Goal: Task Accomplishment & Management: Complete application form

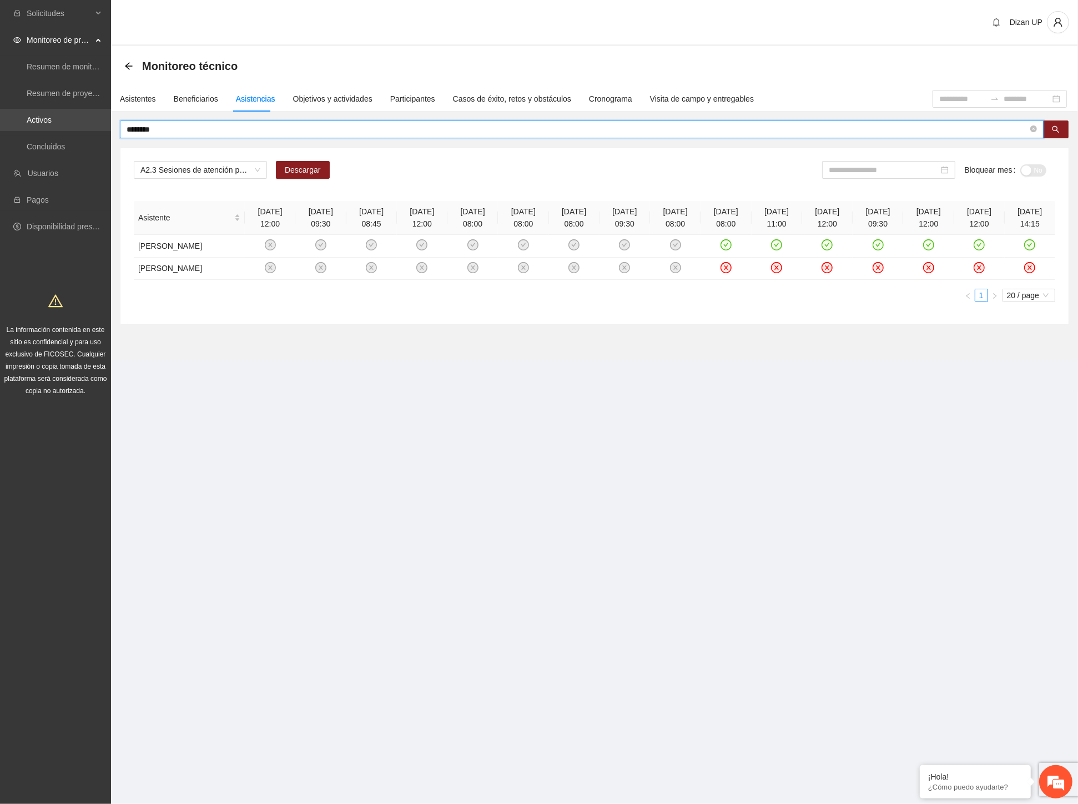
drag, startPoint x: 150, startPoint y: 125, endPoint x: 16, endPoint y: 128, distance: 134.3
click at [48, 128] on section "Solicitudes Monitoreo de proyectos Resumen de monitoreo Resumen de proyectos ap…" at bounding box center [539, 402] width 1078 height 804
type input "********"
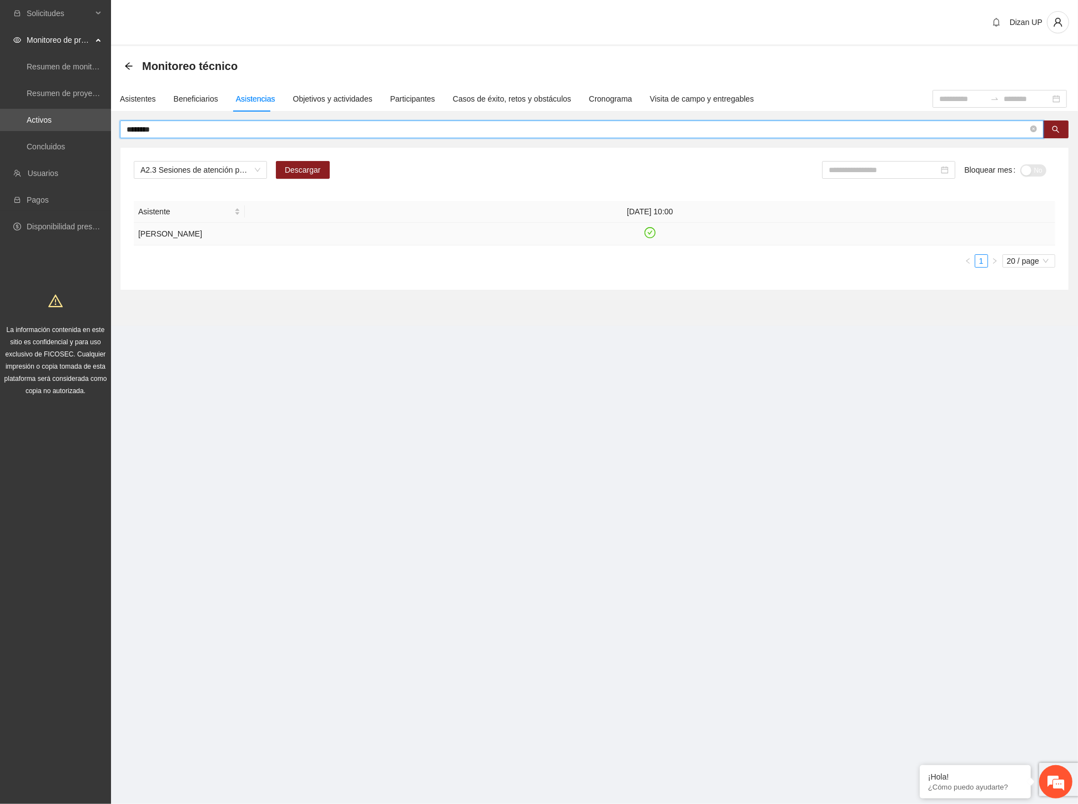
click at [653, 232] on icon "check-circle" at bounding box center [649, 232] width 9 height 9
click at [180, 128] on input "********" at bounding box center [577, 129] width 901 height 12
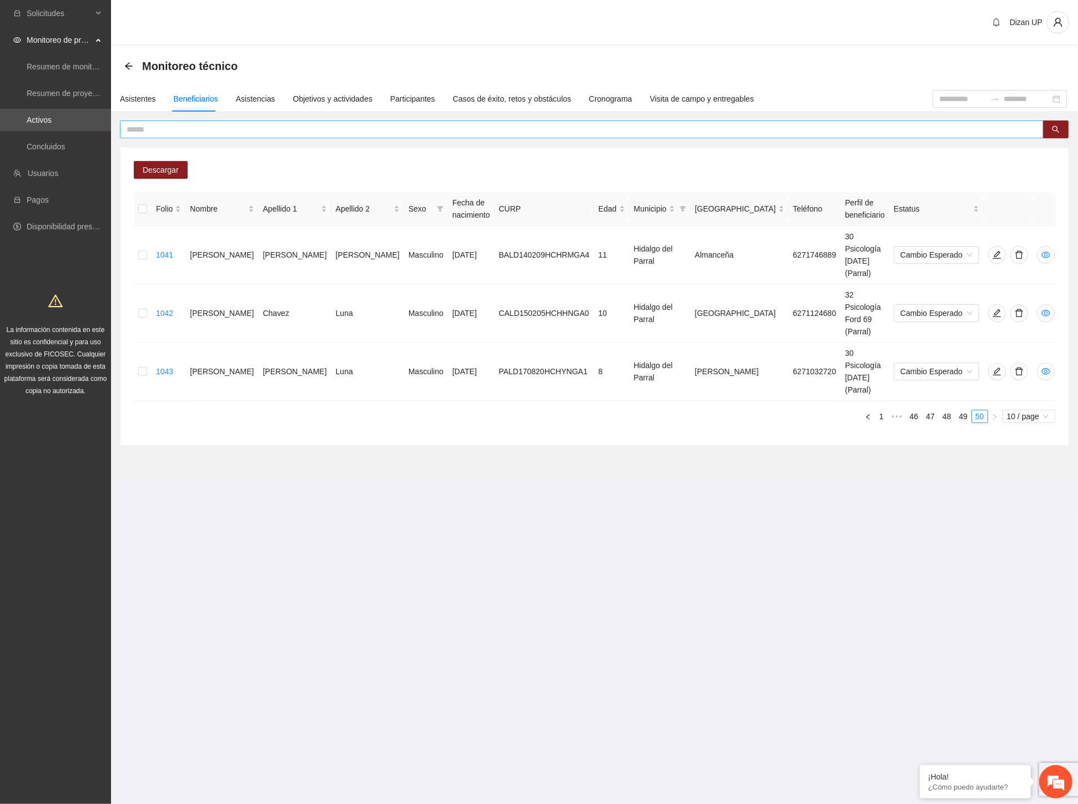
click at [135, 129] on input "text" at bounding box center [577, 129] width 901 height 12
click at [428, 342] on tr "1043 [PERSON_NAME] Masculino [DATE] PALD170820HCHYNGA1 8 Hidalgo del Parral [PE…" at bounding box center [596, 371] width 925 height 58
drag, startPoint x: 124, startPoint y: 100, endPoint x: 132, endPoint y: 102, distance: 7.9
click at [124, 100] on div "Asistentes" at bounding box center [138, 99] width 36 height 12
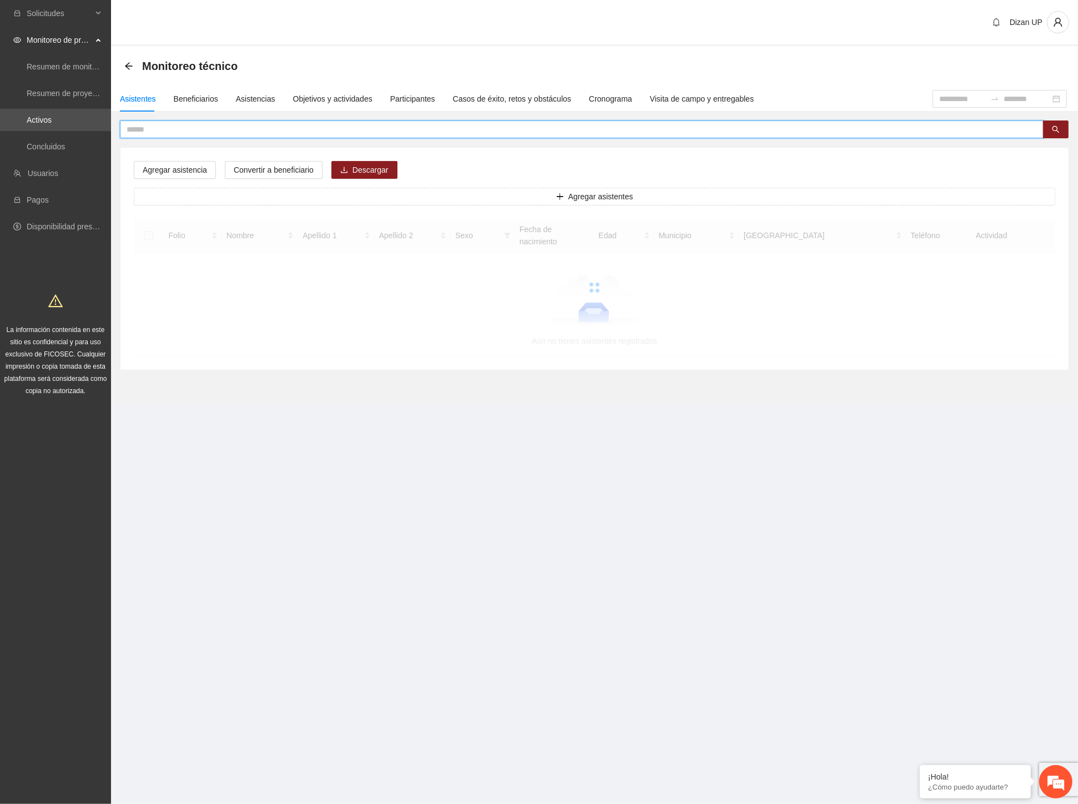
click at [143, 130] on input "text" at bounding box center [577, 129] width 901 height 12
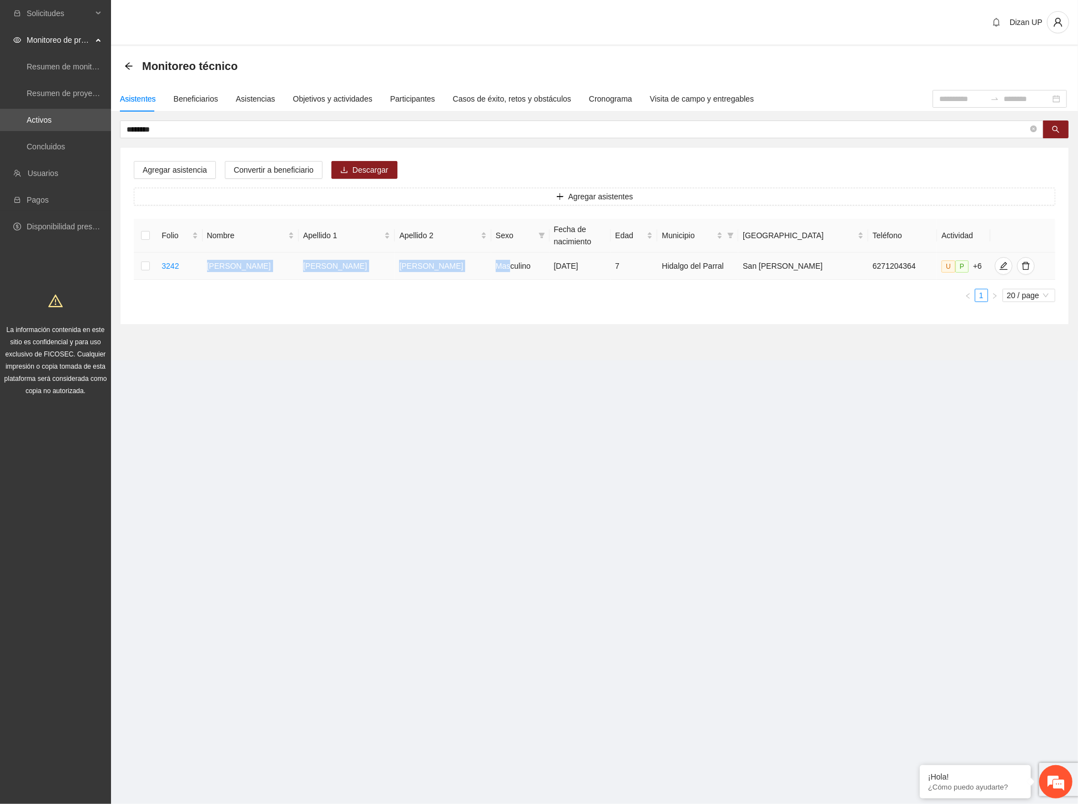
drag, startPoint x: 225, startPoint y: 264, endPoint x: 462, endPoint y: 270, distance: 237.6
click at [462, 270] on tr "3242 [PERSON_NAME] Masculino [DATE] 7 Hidalgo del Parral San [PERSON_NAME] 6271…" at bounding box center [594, 266] width 921 height 27
click at [999, 264] on icon "edit" at bounding box center [1003, 265] width 9 height 9
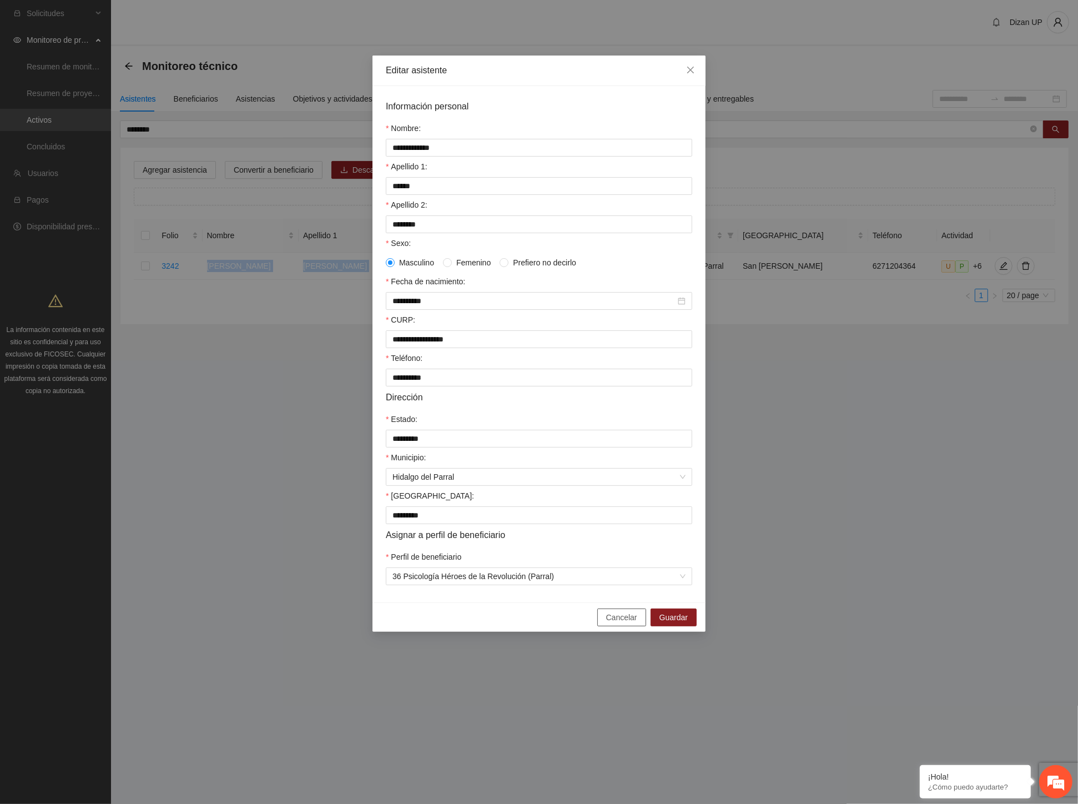
drag, startPoint x: 622, startPoint y: 627, endPoint x: 639, endPoint y: 606, distance: 27.3
click at [623, 623] on span "Cancelar" at bounding box center [621, 617] width 31 height 12
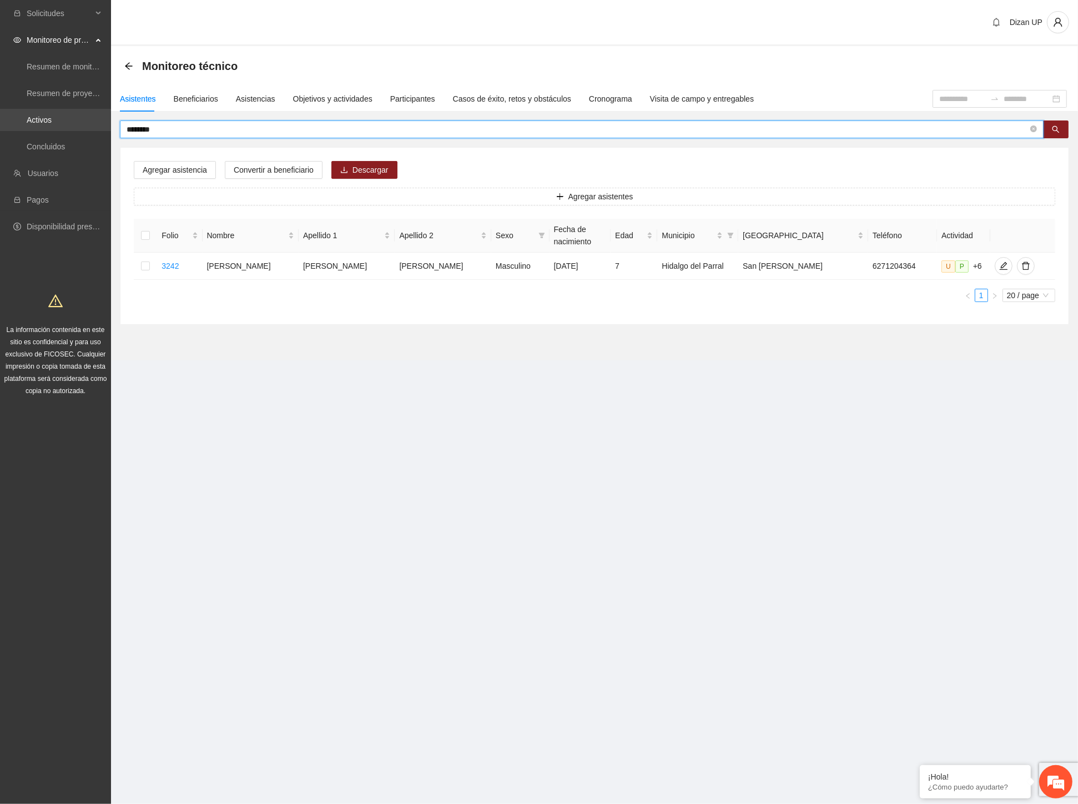
drag, startPoint x: 147, startPoint y: 129, endPoint x: 80, endPoint y: 125, distance: 66.7
click at [81, 125] on section "Solicitudes Monitoreo de proyectos Resumen de monitoreo Resumen de proyectos ap…" at bounding box center [539, 402] width 1078 height 804
paste input "text"
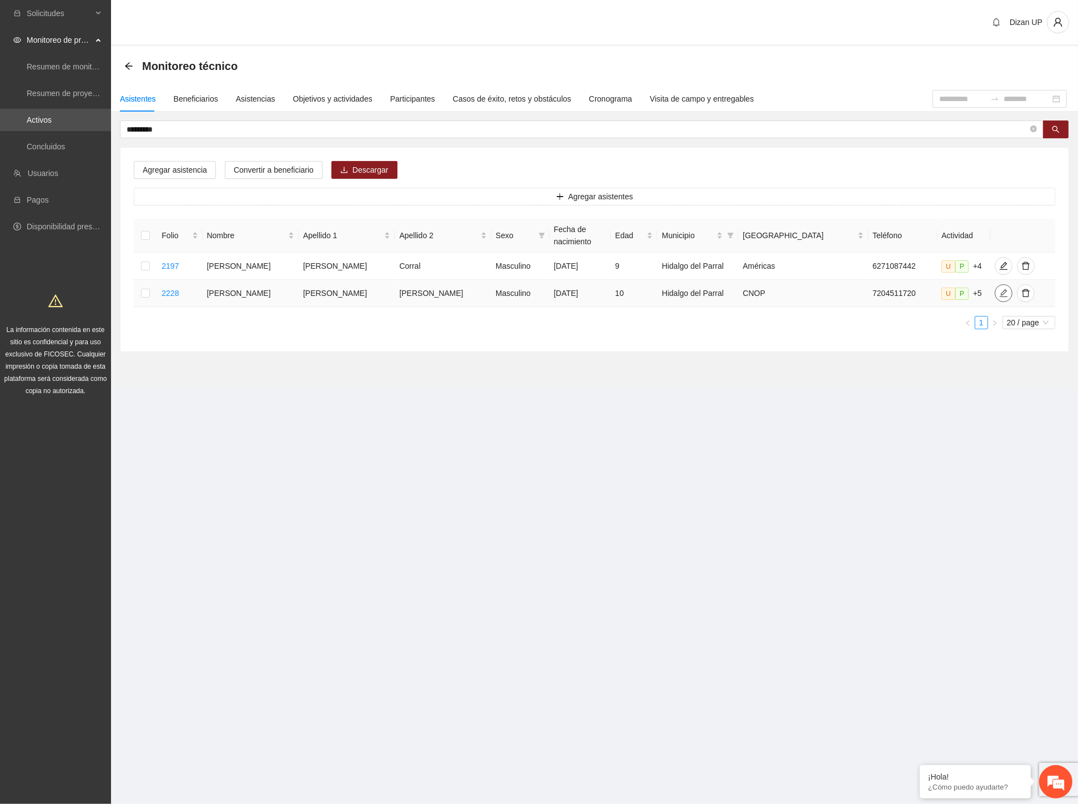
click at [999, 297] on icon "edit" at bounding box center [1003, 293] width 9 height 9
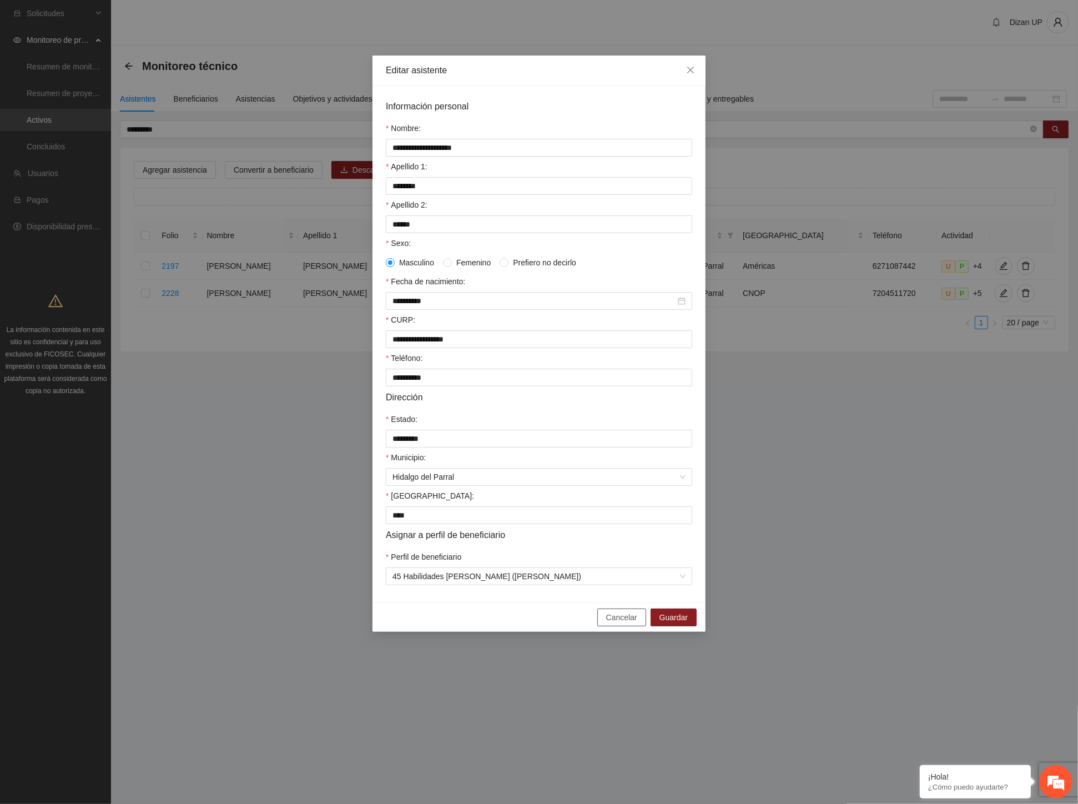
click at [614, 623] on span "Cancelar" at bounding box center [621, 617] width 31 height 12
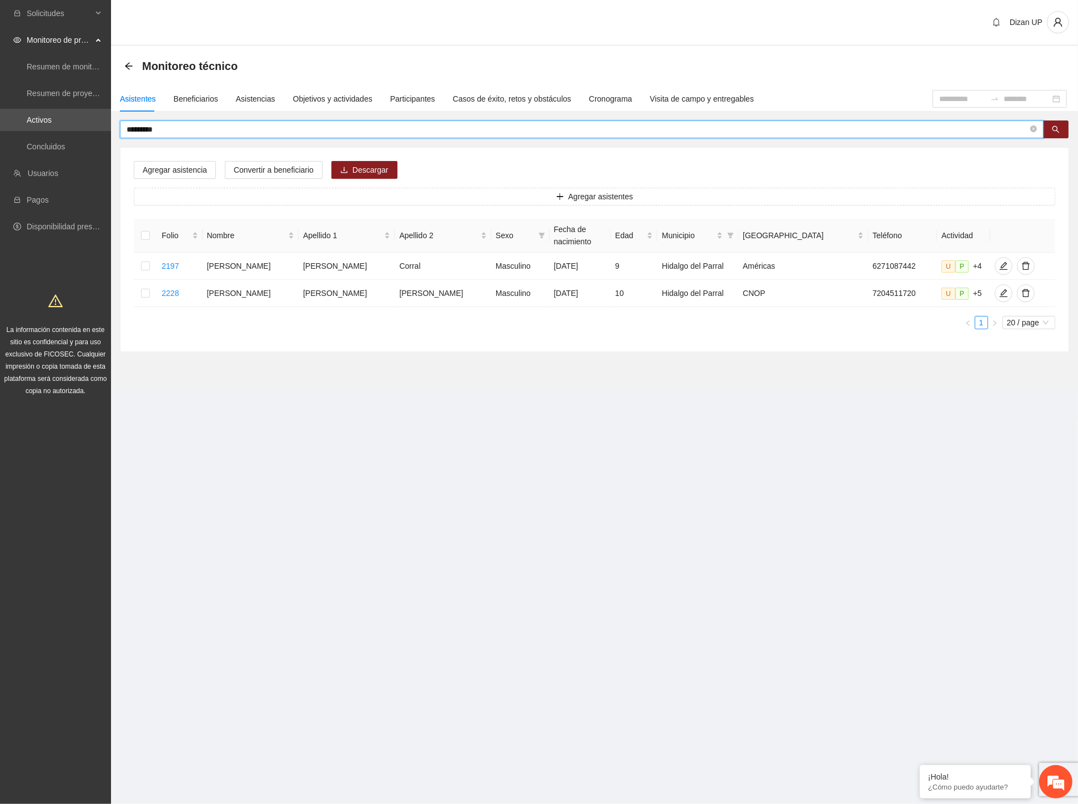
drag, startPoint x: 171, startPoint y: 131, endPoint x: 52, endPoint y: 132, distance: 118.8
click at [52, 132] on section "Solicitudes Monitoreo de proyectos Resumen de monitoreo Resumen de proyectos ap…" at bounding box center [539, 402] width 1078 height 804
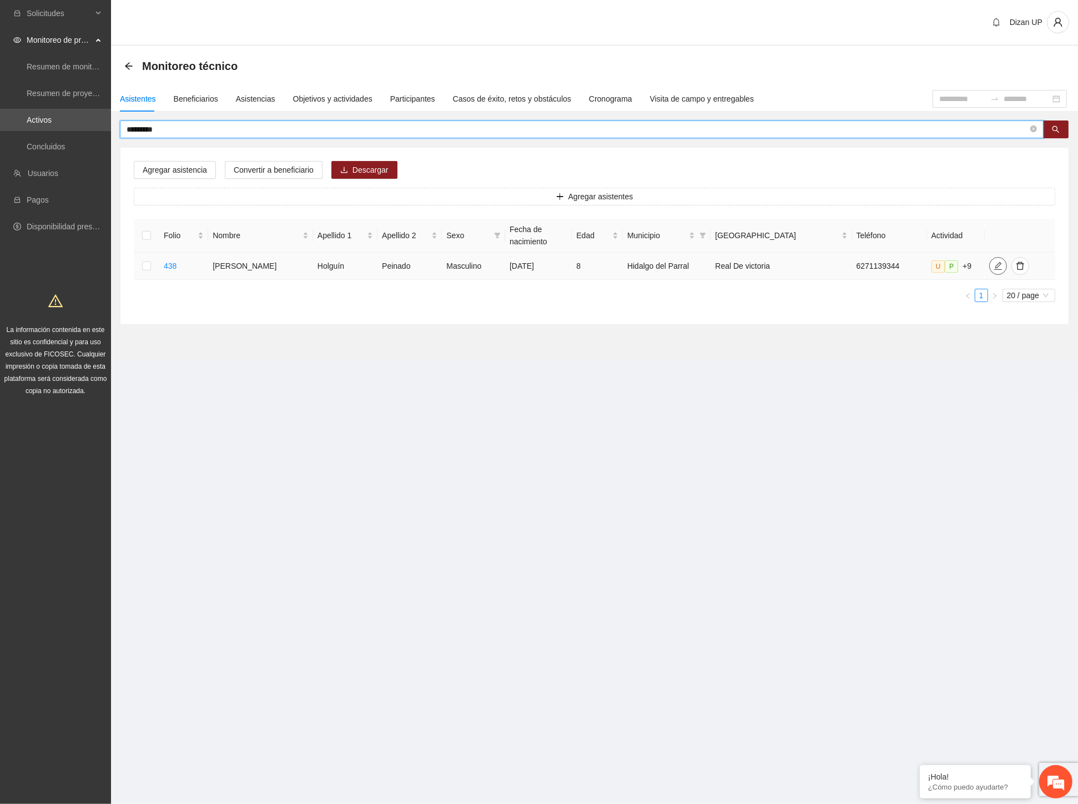
click at [994, 266] on icon "edit" at bounding box center [998, 266] width 8 height 8
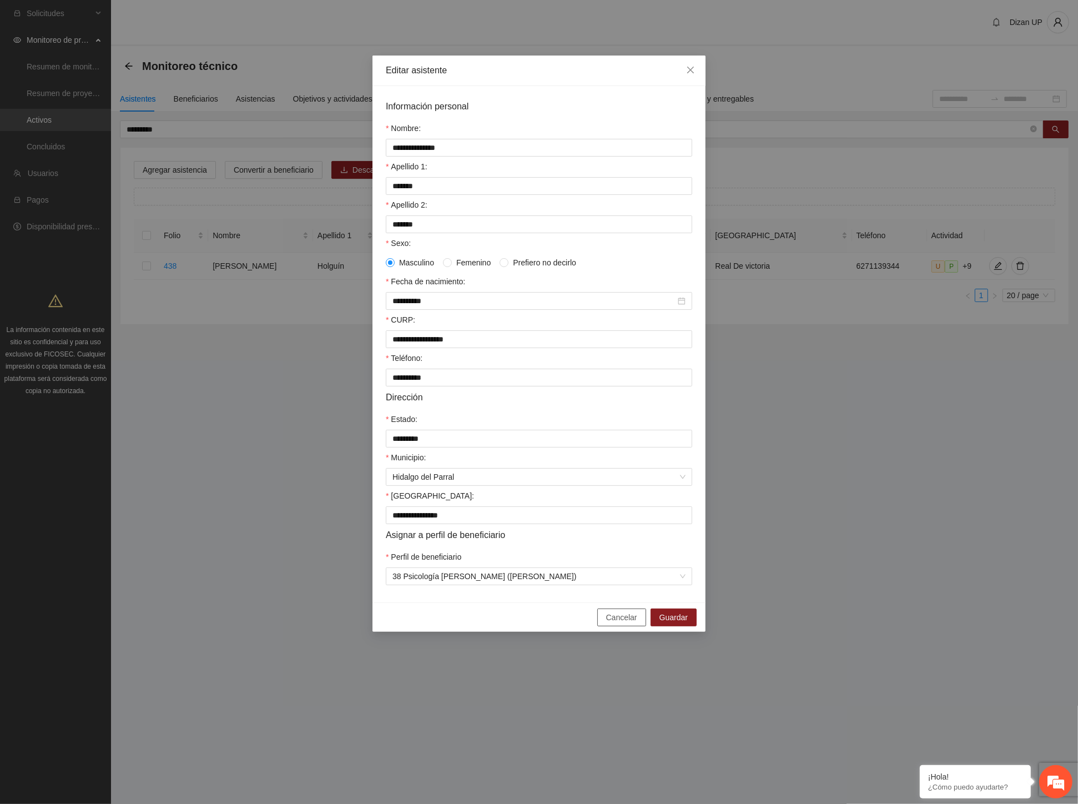
click at [610, 623] on span "Cancelar" at bounding box center [621, 617] width 31 height 12
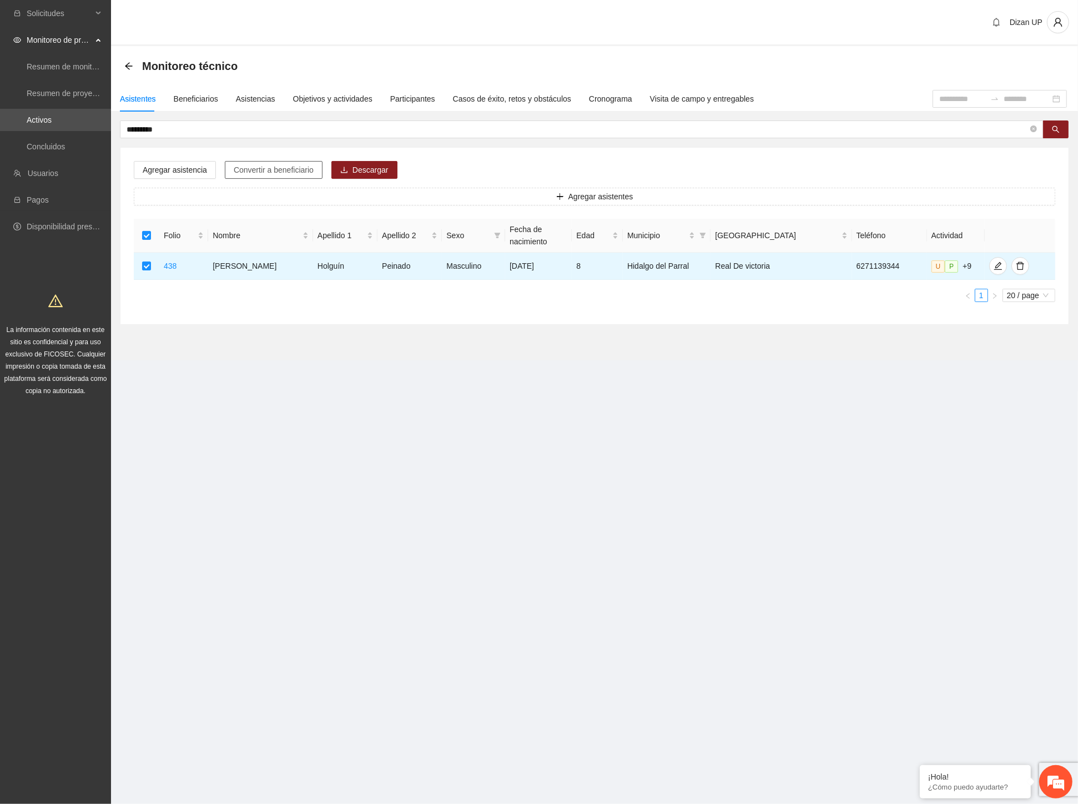
click at [242, 170] on span "Convertir a beneficiario" at bounding box center [274, 170] width 80 height 12
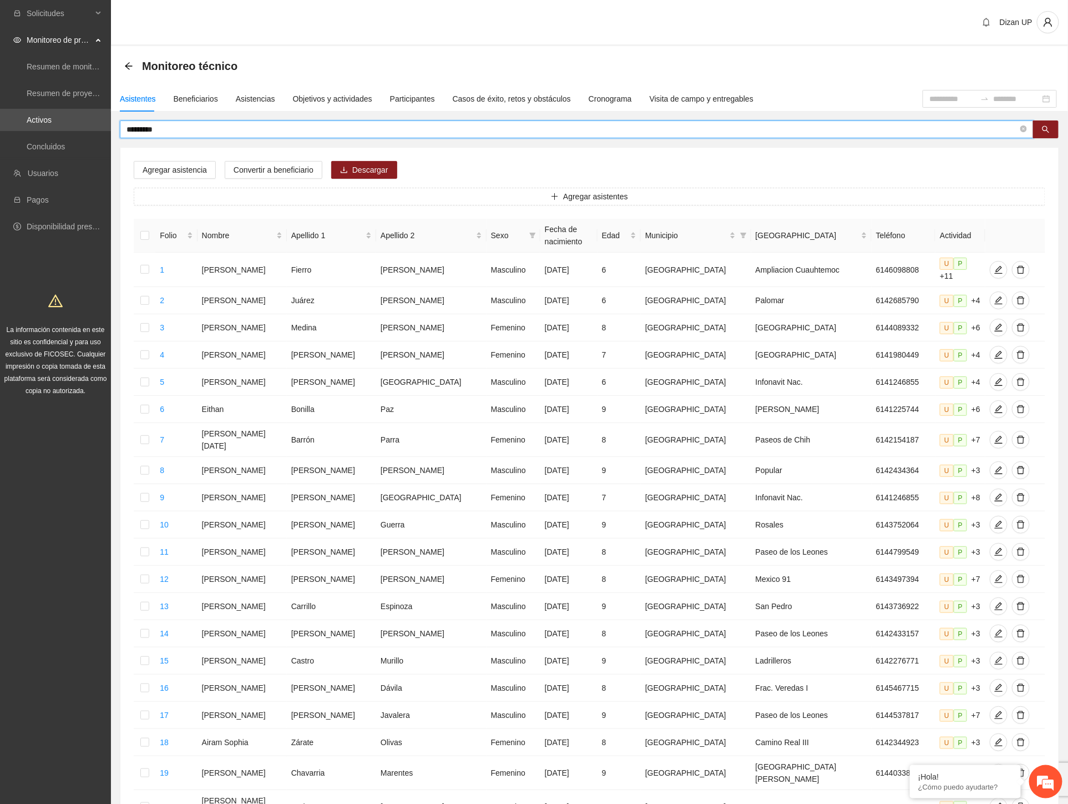
click at [170, 126] on input "*********" at bounding box center [573, 129] width 892 height 12
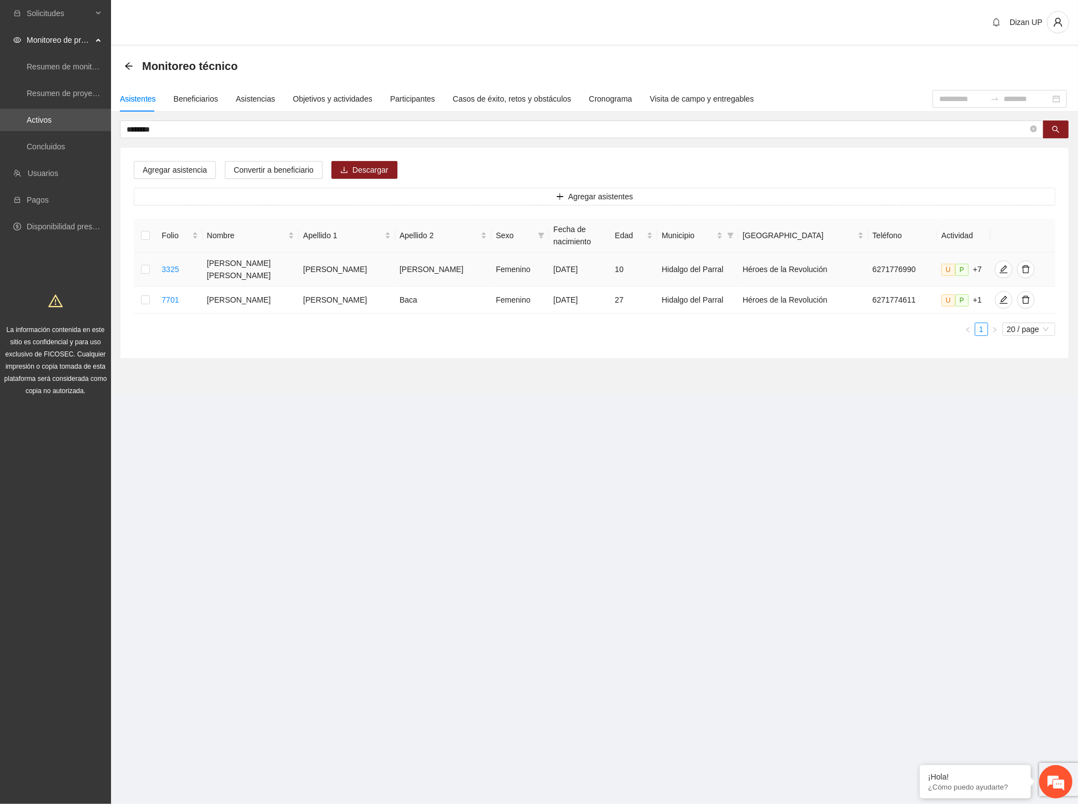
drag, startPoint x: 245, startPoint y: 268, endPoint x: 550, endPoint y: 273, distance: 304.7
click at [550, 273] on tr "3325 [PERSON_NAME] [DATE] 10 Hidalgo del Parral Héroes de la Revolución 6271776…" at bounding box center [594, 270] width 921 height 34
click at [999, 269] on icon "edit" at bounding box center [1003, 269] width 9 height 9
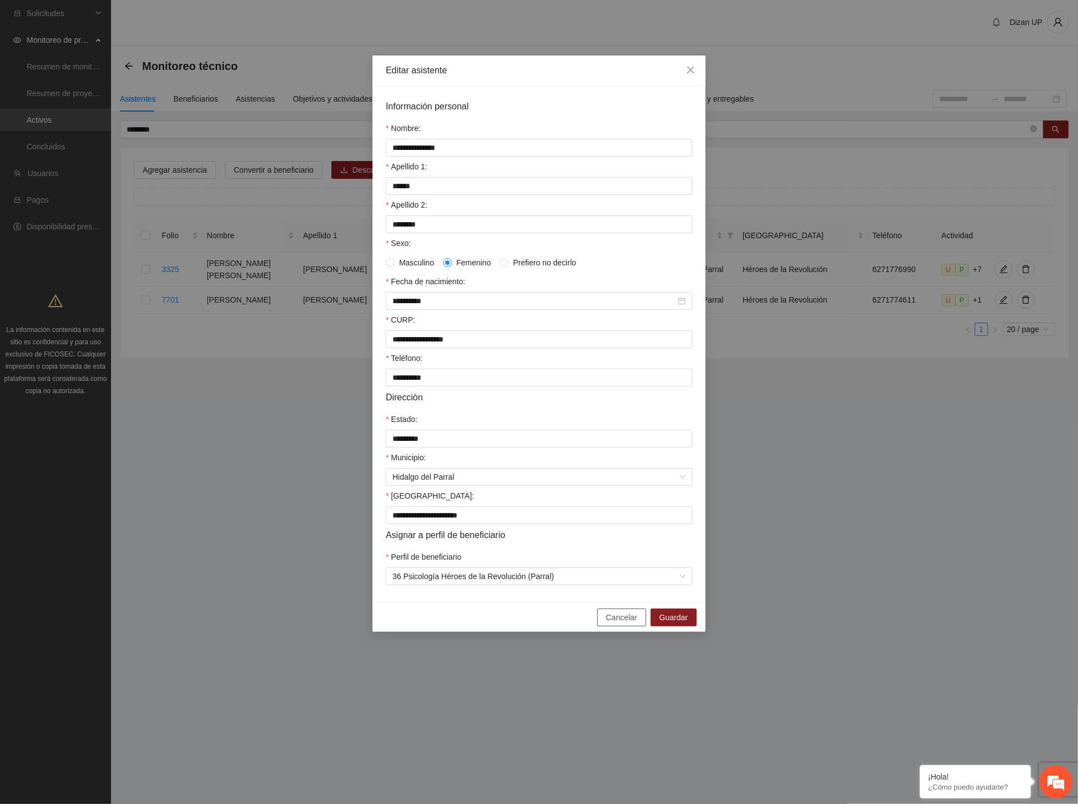
click at [623, 623] on span "Cancelar" at bounding box center [621, 617] width 31 height 12
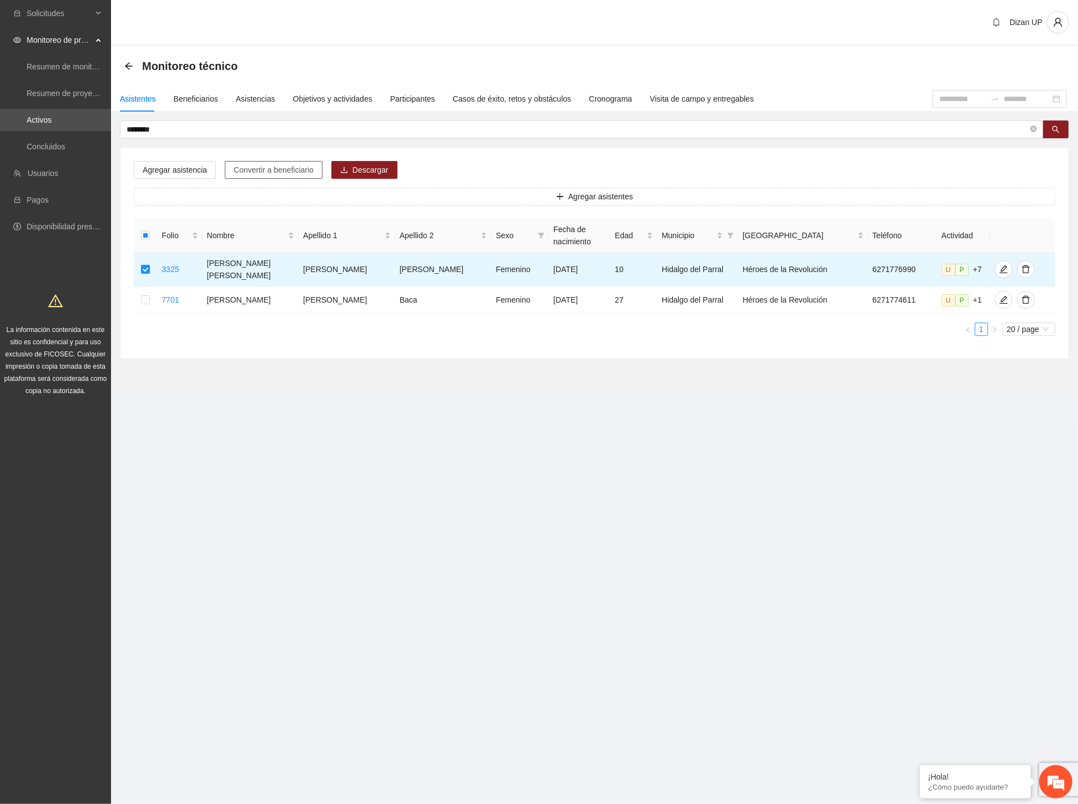
click at [240, 168] on span "Convertir a beneficiario" at bounding box center [274, 170] width 80 height 12
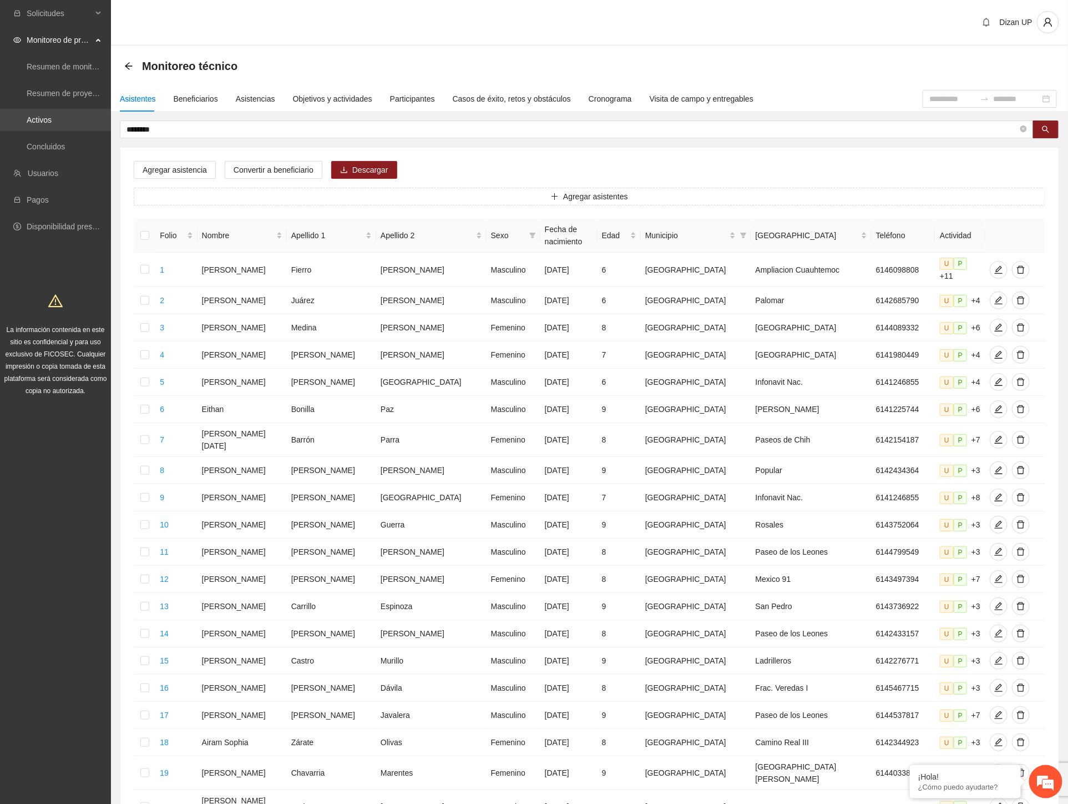
click at [87, 124] on section "Solicitudes Monitoreo de proyectos Resumen de monitoreo Resumen de proyectos ap…" at bounding box center [534, 467] width 1068 height 935
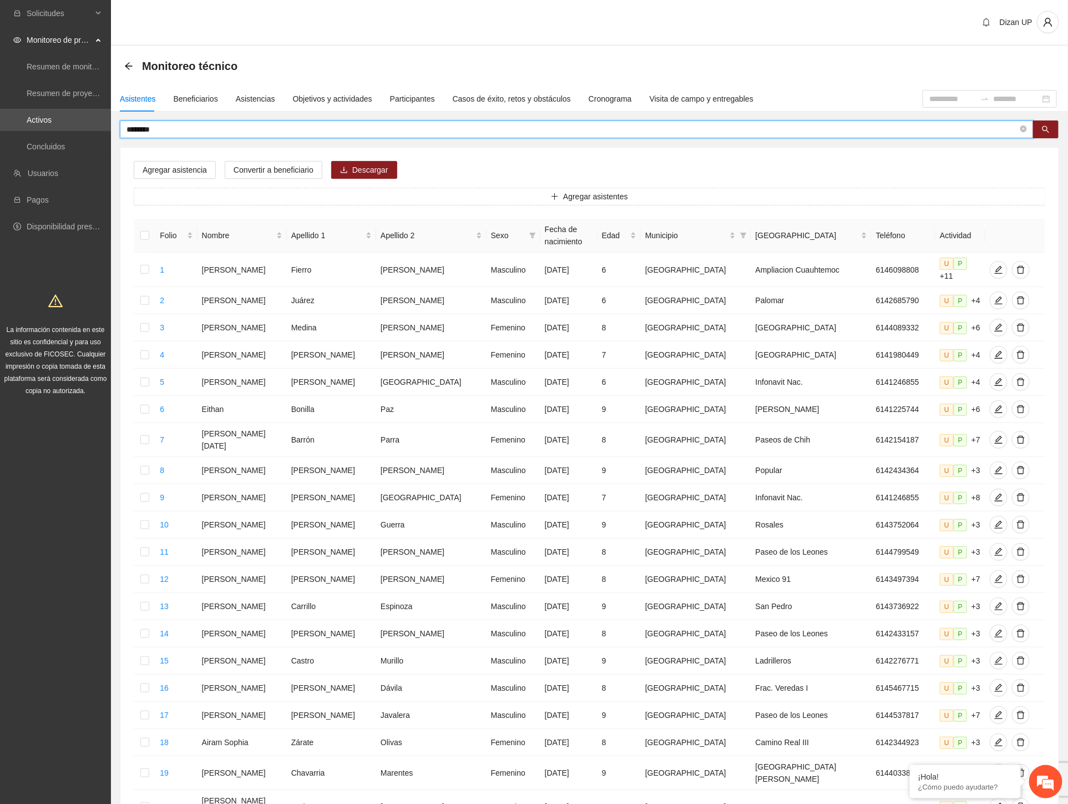
click at [172, 130] on input "********" at bounding box center [573, 129] width 892 height 12
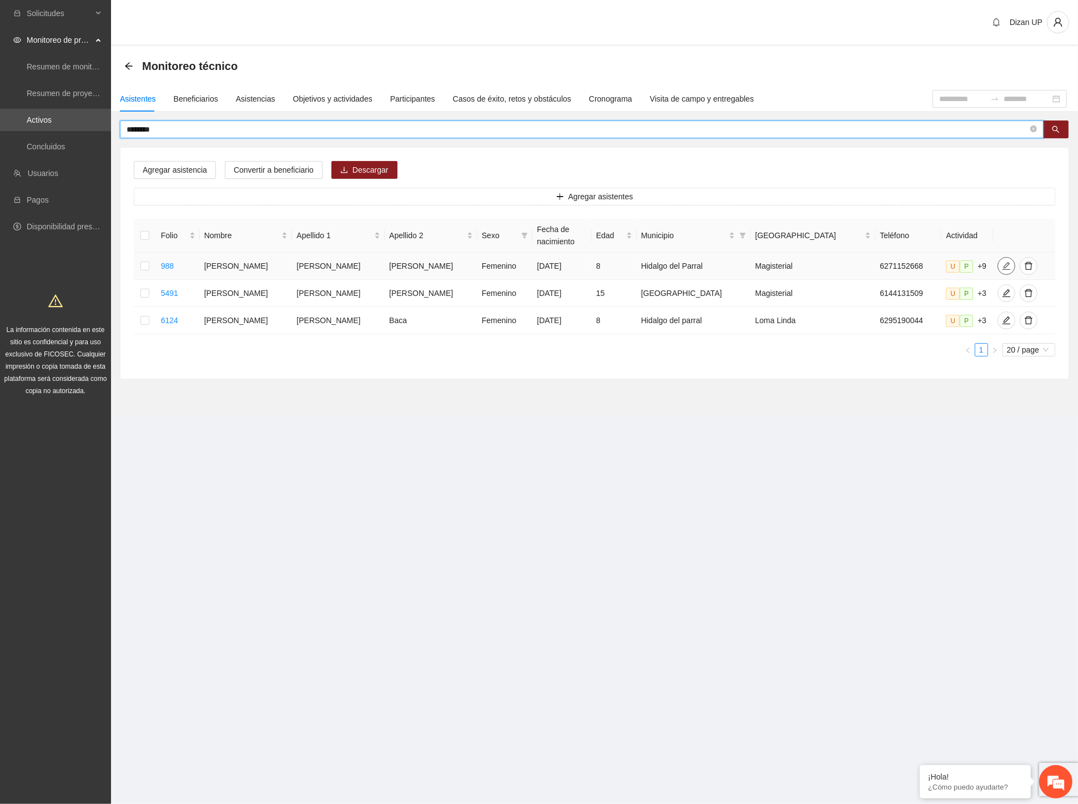
click at [998, 269] on span "edit" at bounding box center [1006, 265] width 17 height 9
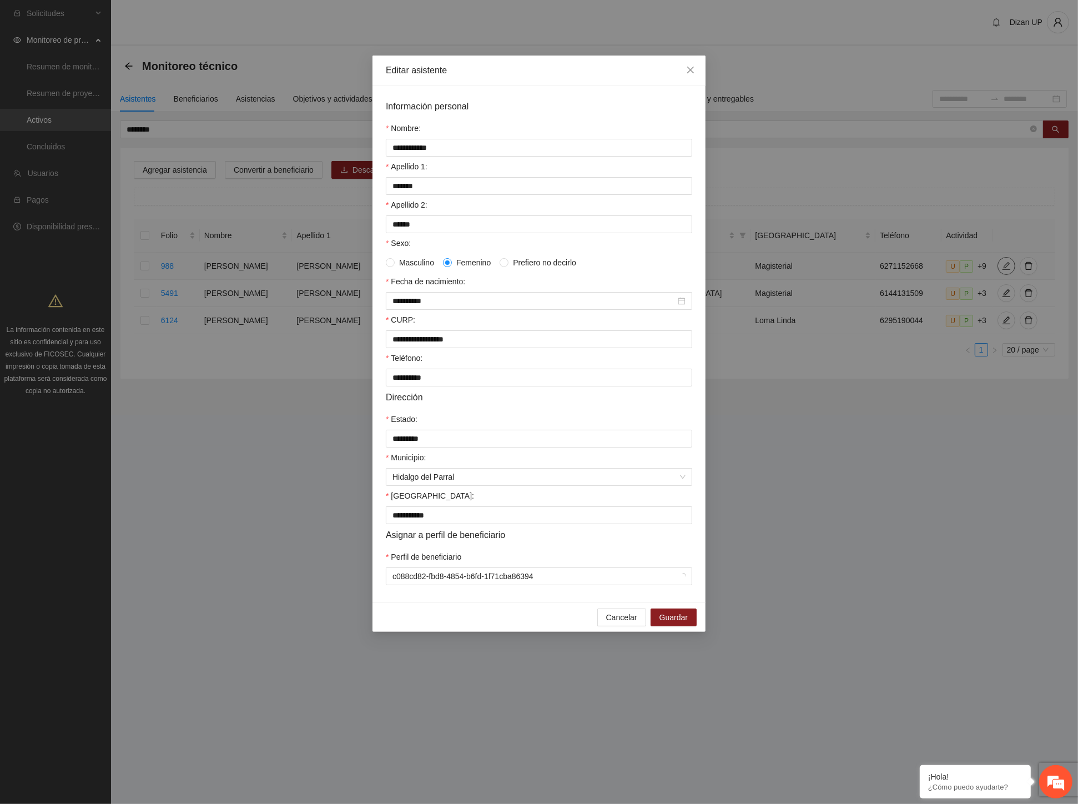
click at [987, 267] on div "**********" at bounding box center [539, 402] width 1078 height 804
drag, startPoint x: 613, startPoint y: 632, endPoint x: 781, endPoint y: 417, distance: 272.3
click at [614, 623] on span "Cancelar" at bounding box center [621, 617] width 31 height 12
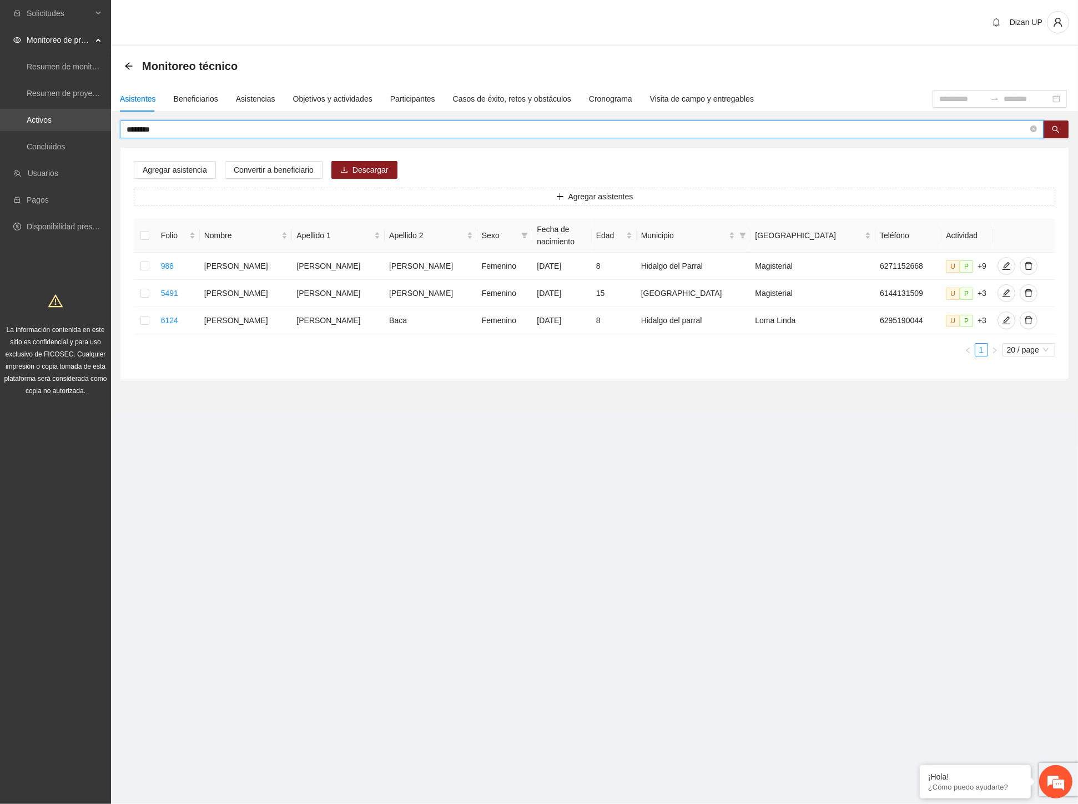
drag, startPoint x: 198, startPoint y: 128, endPoint x: 97, endPoint y: 120, distance: 100.7
click at [106, 128] on section "Solicitudes Monitoreo de proyectos Resumen de monitoreo Resumen de proyectos ap…" at bounding box center [539, 402] width 1078 height 804
type input "********"
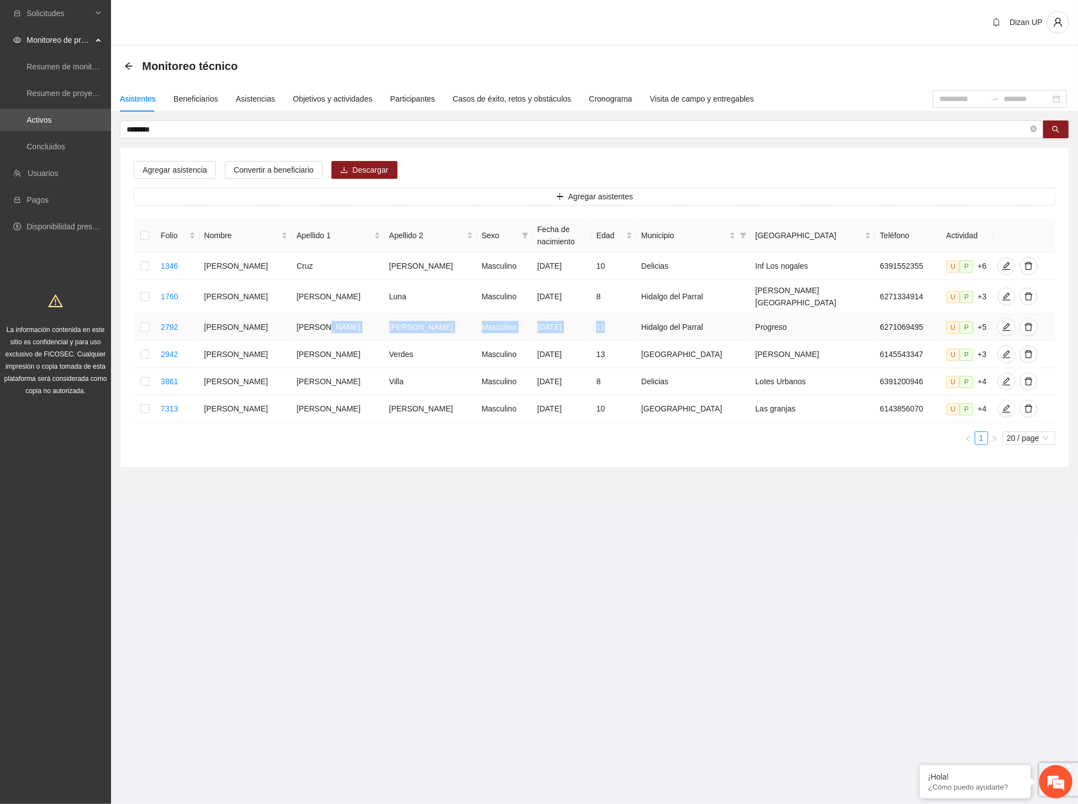
drag, startPoint x: 322, startPoint y: 320, endPoint x: 646, endPoint y: 322, distance: 323.6
click at [646, 322] on tr "2792 [PERSON_NAME] Masculino [DATE] 11 Hidalgo del Parral Progreso 6271069495 U…" at bounding box center [594, 327] width 921 height 27
click at [1002, 322] on icon "edit" at bounding box center [1006, 326] width 9 height 9
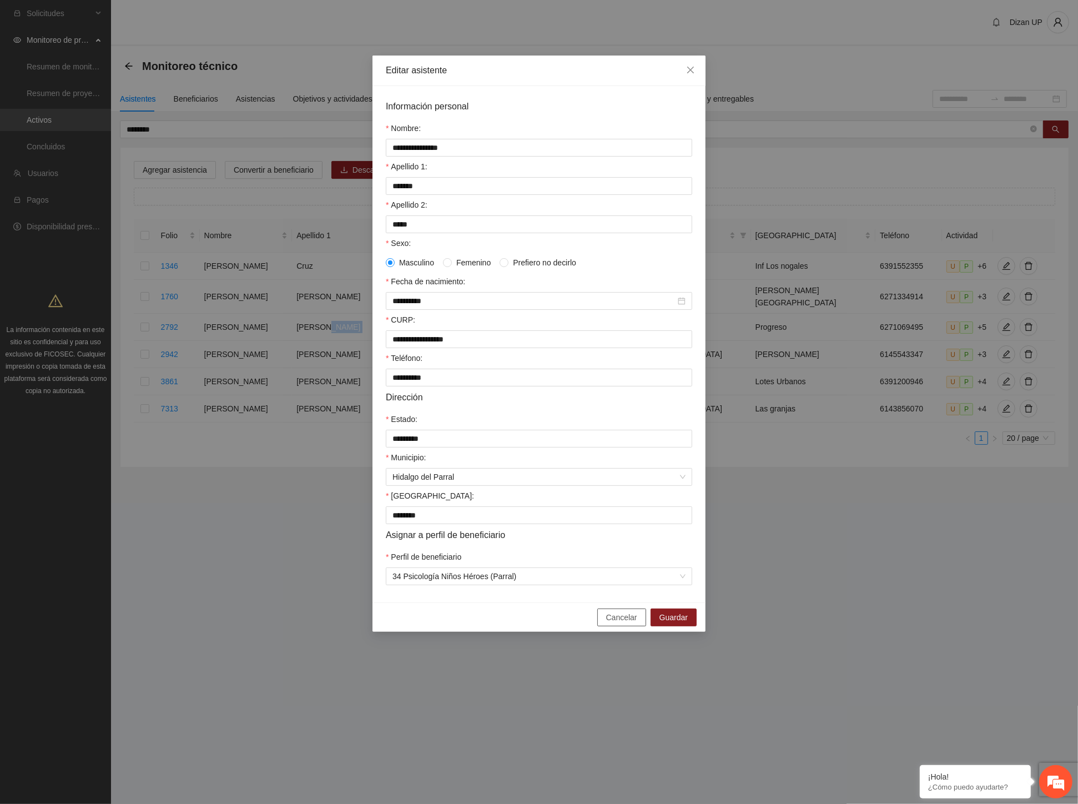
click at [624, 623] on span "Cancelar" at bounding box center [621, 617] width 31 height 12
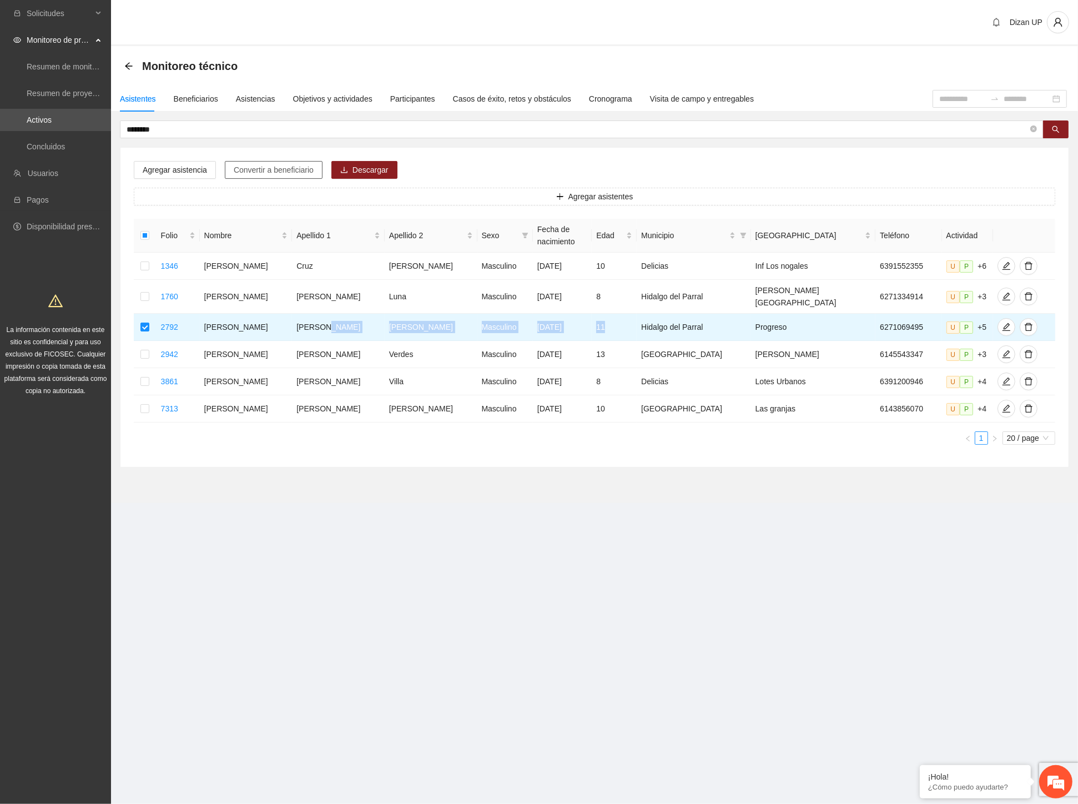
click at [264, 169] on span "Convertir a beneficiario" at bounding box center [274, 170] width 80 height 12
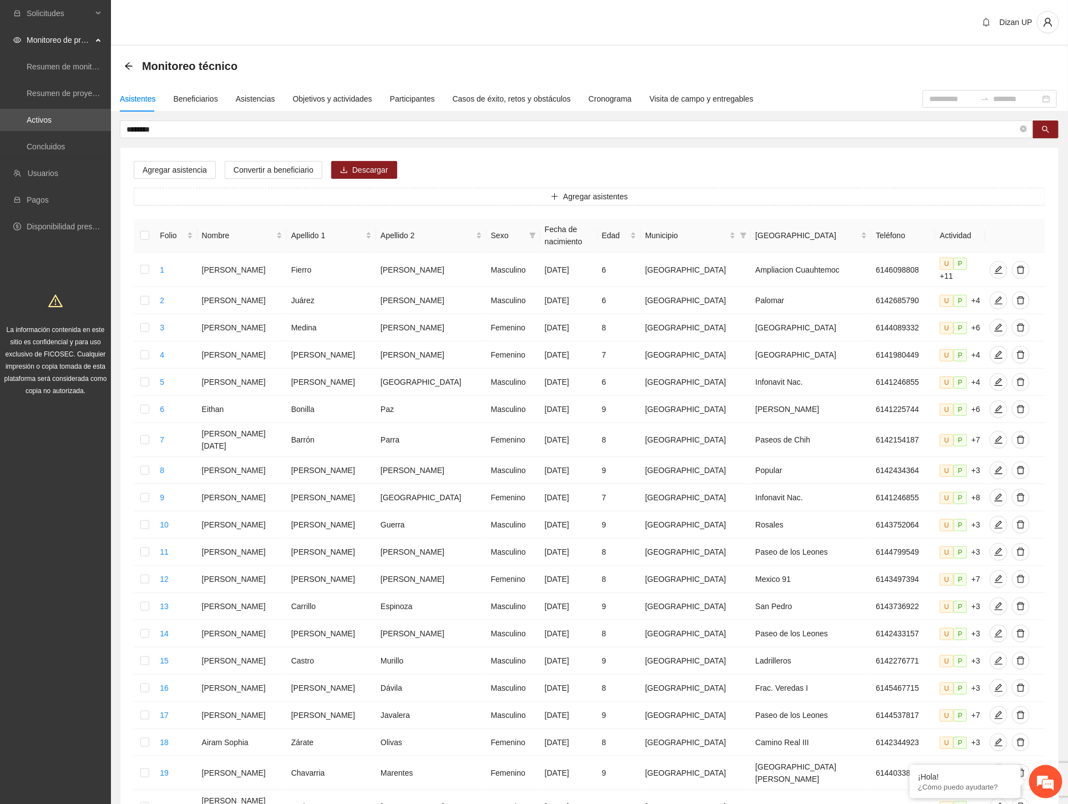
click at [481, 142] on div "******** Agregar asistencia Convertir a beneficiario Descargar Agregar asistent…" at bounding box center [590, 494] width 940 height 748
click at [187, 97] on div "Beneficiarios" at bounding box center [196, 99] width 44 height 12
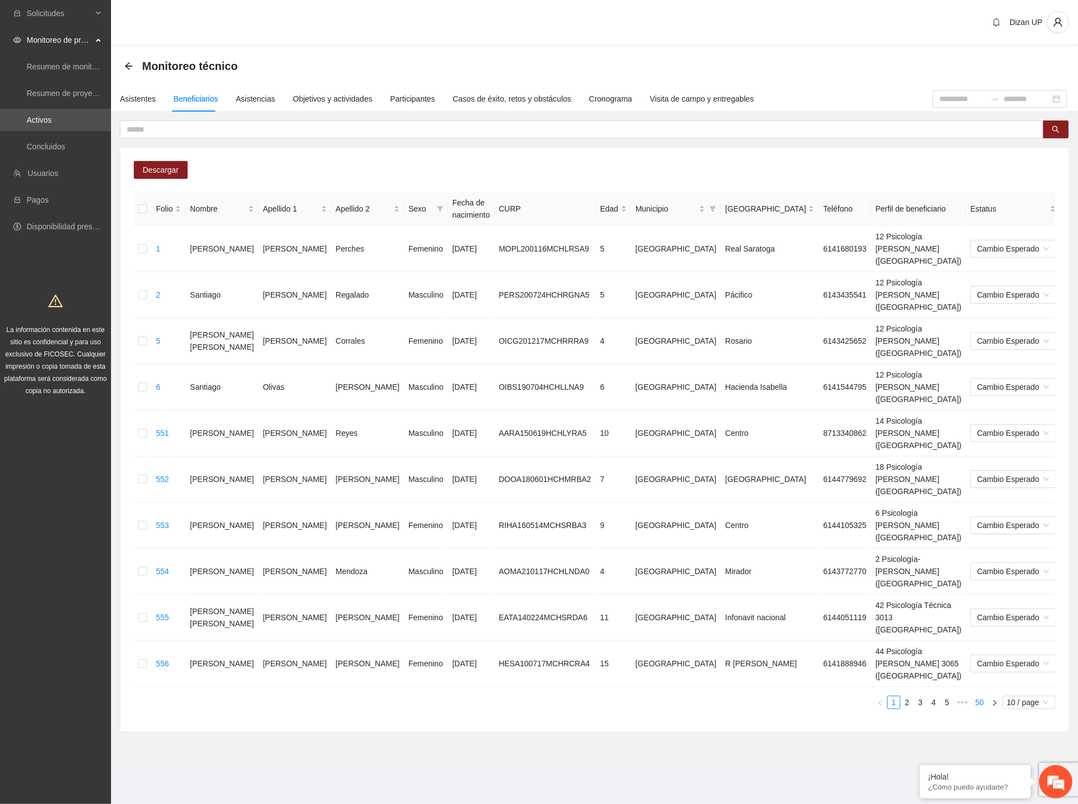
click at [979, 696] on link "50" at bounding box center [980, 702] width 16 height 12
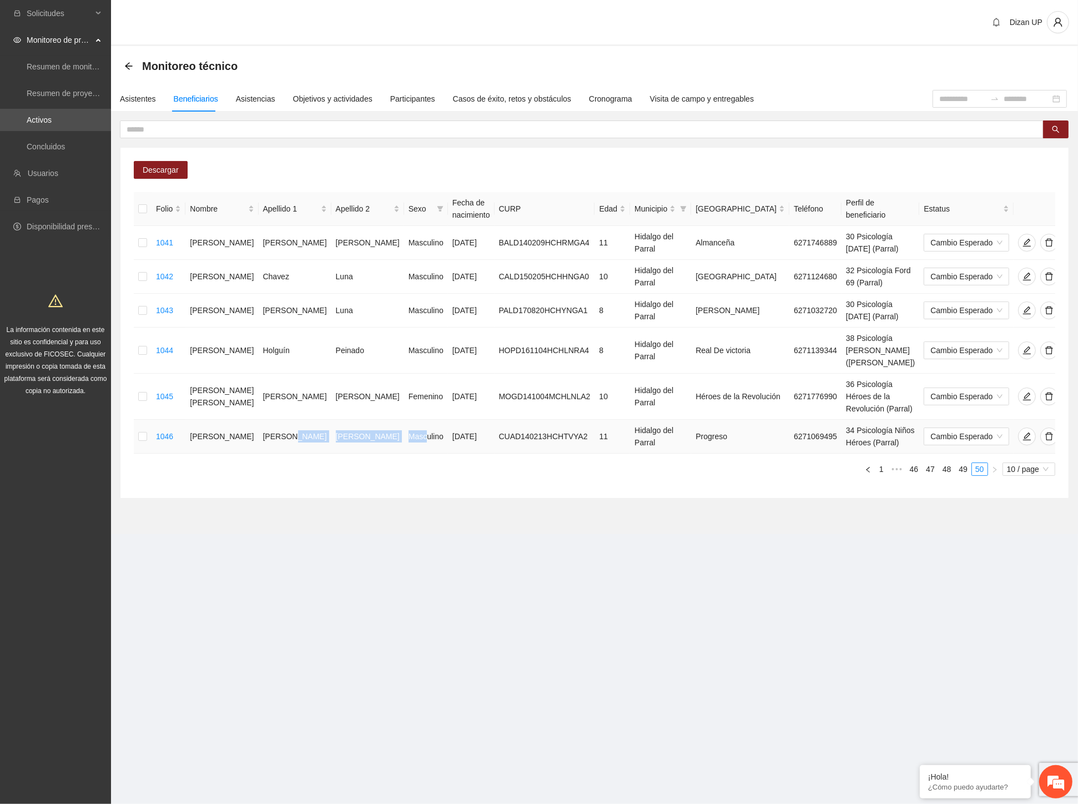
drag, startPoint x: 348, startPoint y: 430, endPoint x: 440, endPoint y: 431, distance: 91.6
click at [417, 439] on tr "1046 [PERSON_NAME] Masculino [DATE] CUAD140213HCHTVYA2 11 Hidalgo del Parral Pr…" at bounding box center [611, 437] width 955 height 34
click at [132, 98] on div "Asistentes" at bounding box center [138, 99] width 36 height 12
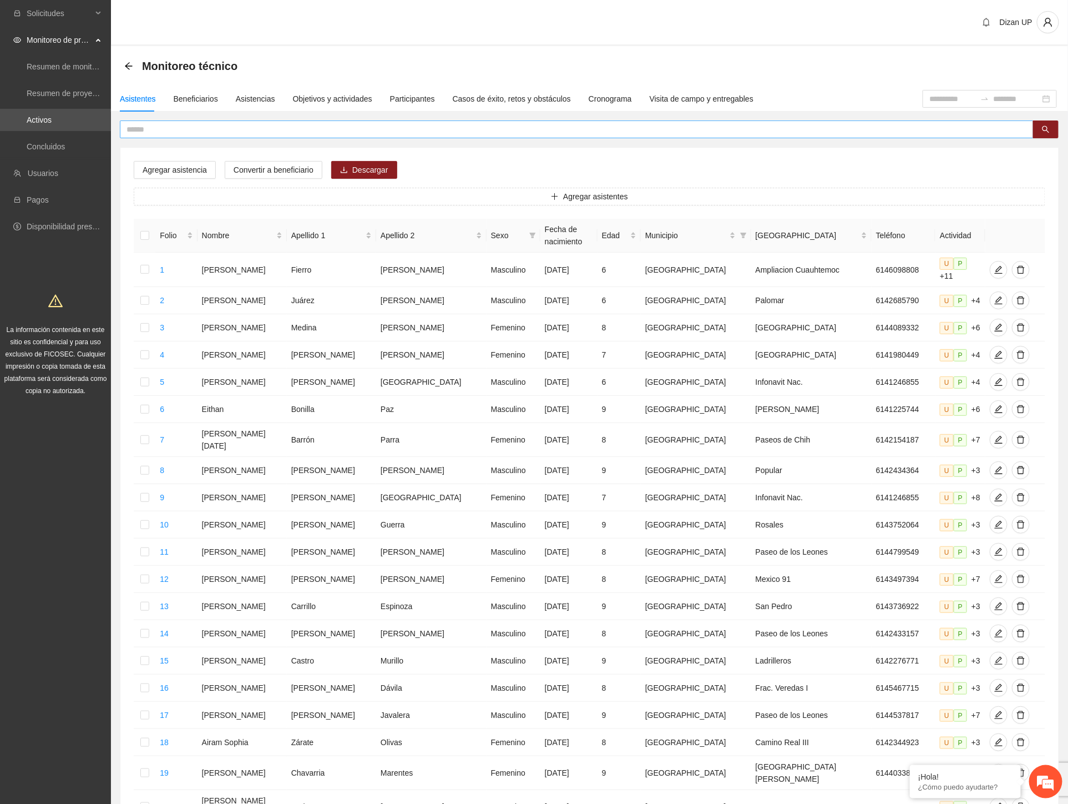
click at [141, 129] on input "text" at bounding box center [573, 129] width 892 height 12
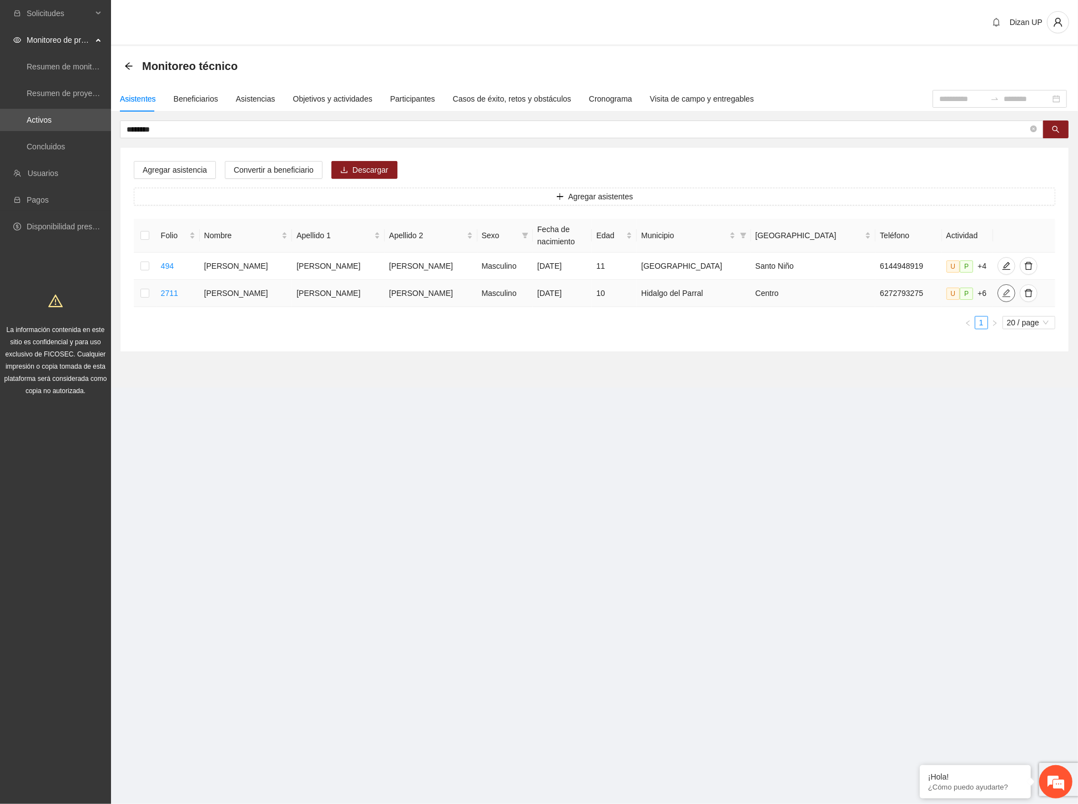
click at [1002, 294] on icon "edit" at bounding box center [1006, 293] width 9 height 9
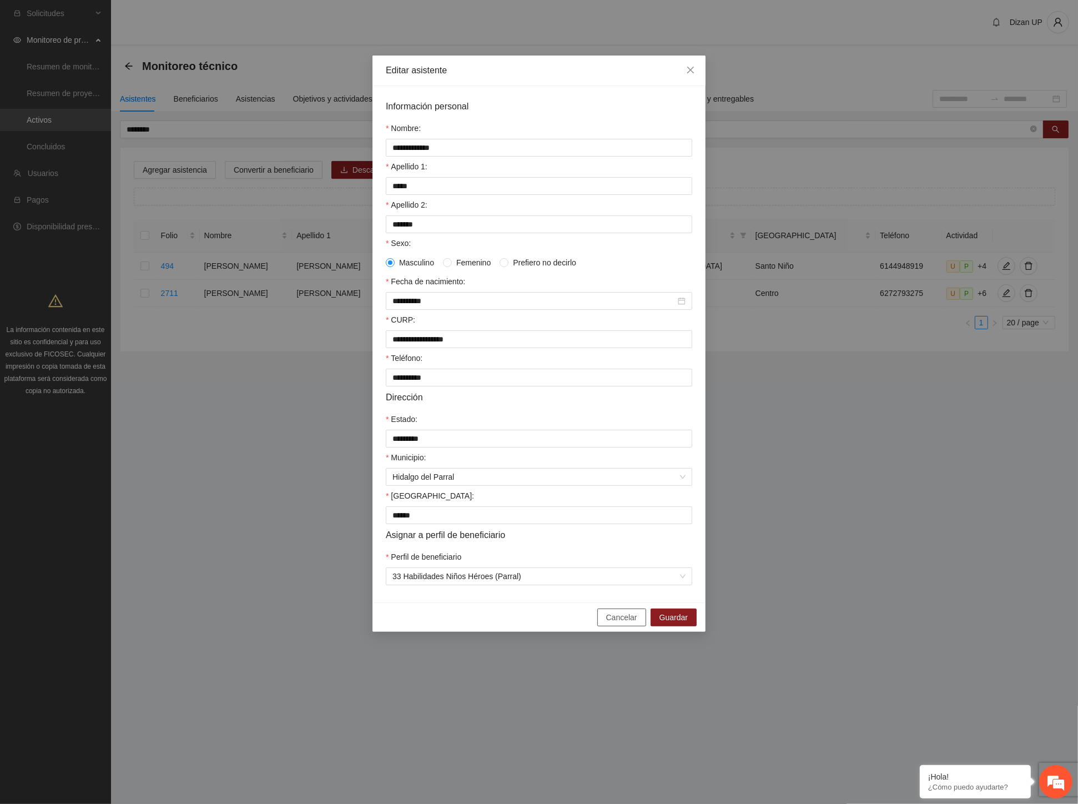
click at [619, 623] on span "Cancelar" at bounding box center [621, 617] width 31 height 12
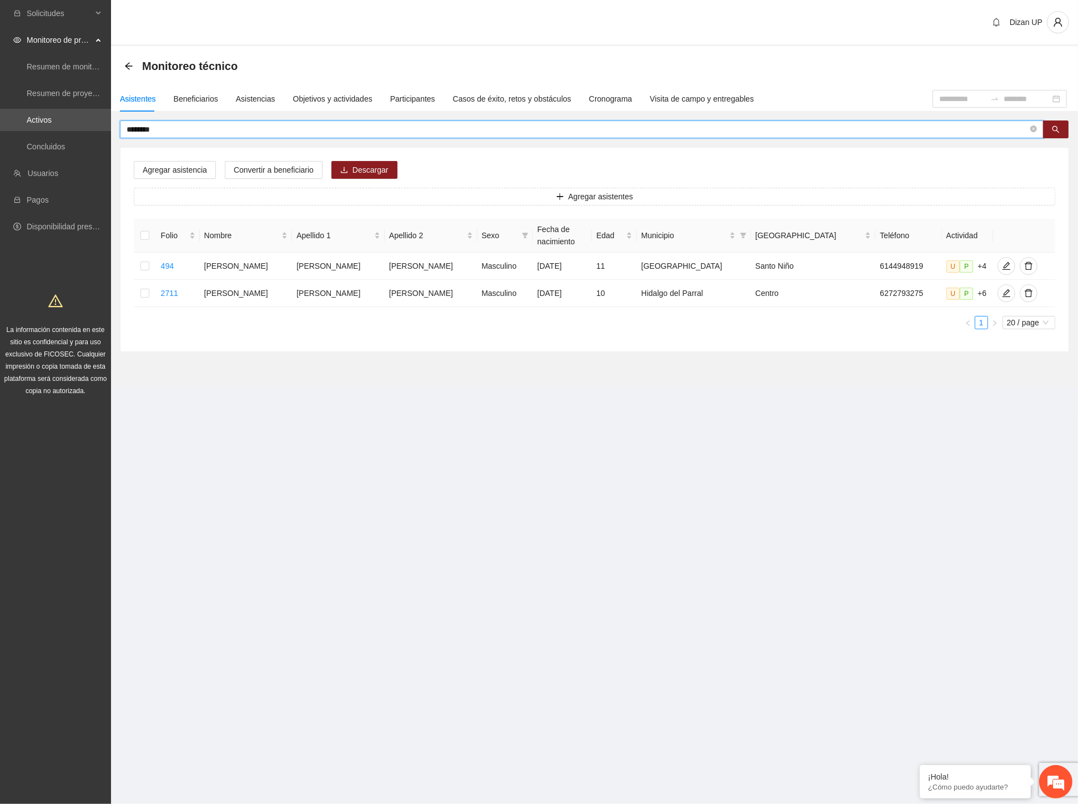
click at [160, 129] on input "********" at bounding box center [577, 129] width 901 height 12
type input "********"
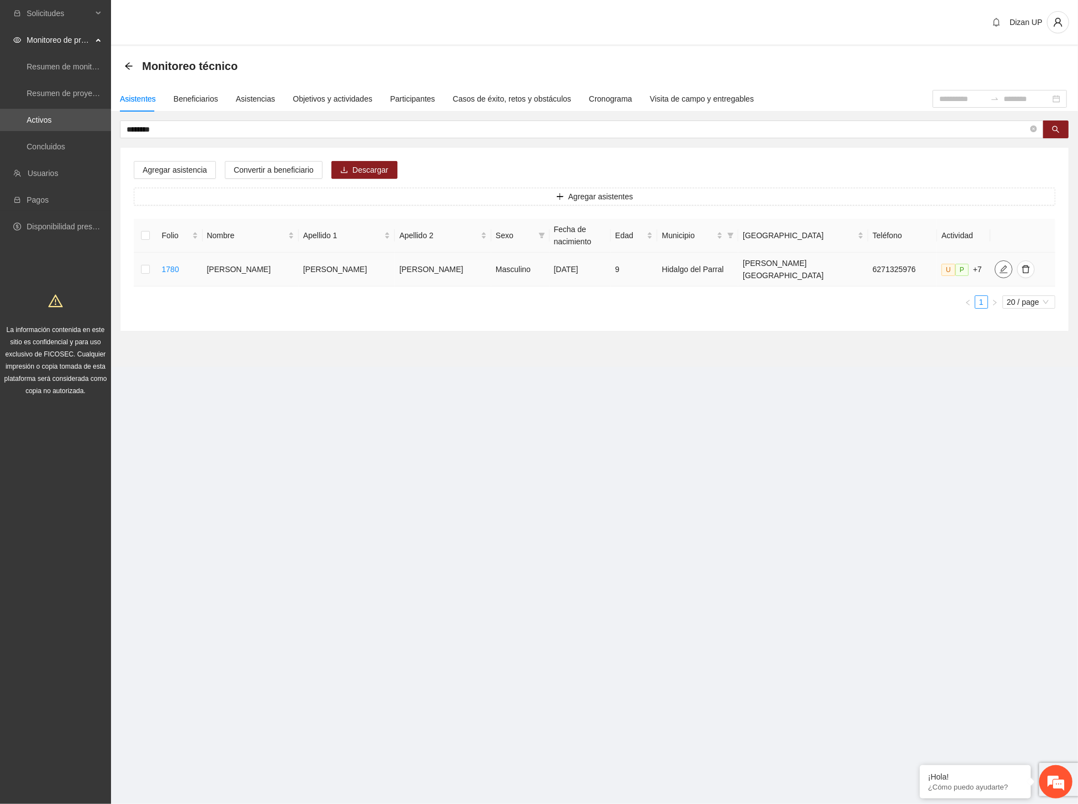
click at [1000, 265] on icon "edit" at bounding box center [1004, 269] width 8 height 8
type input "**********"
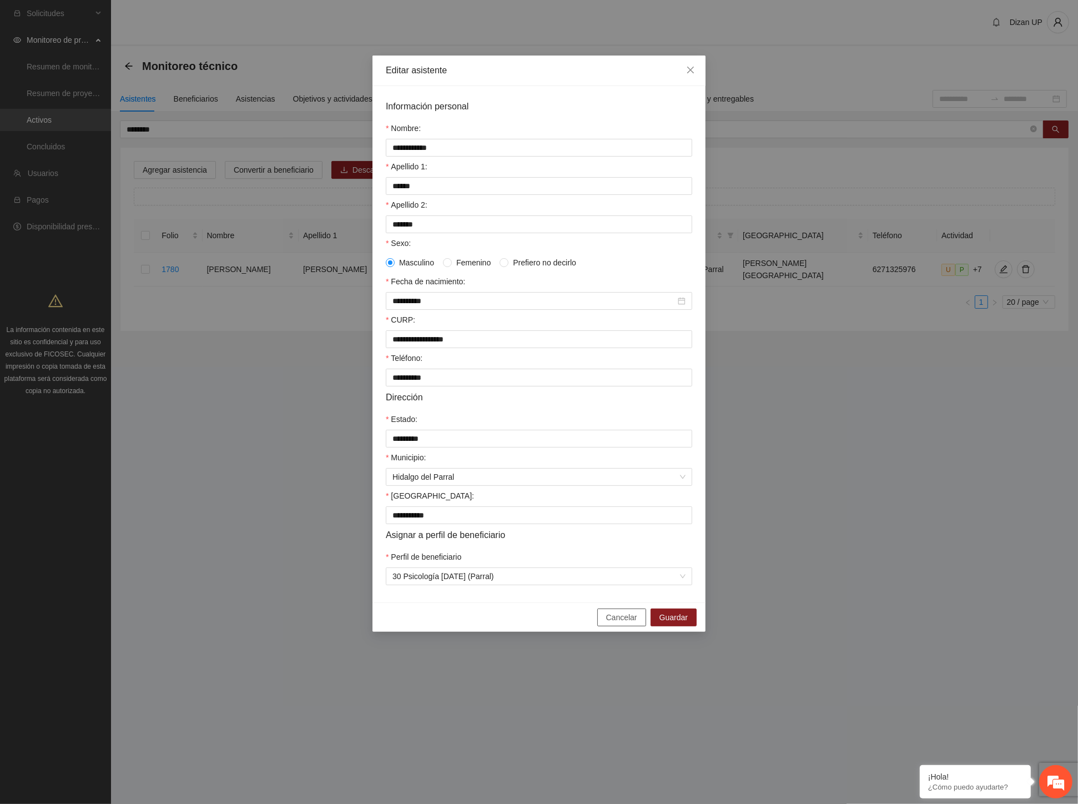
click at [628, 623] on span "Cancelar" at bounding box center [621, 617] width 31 height 12
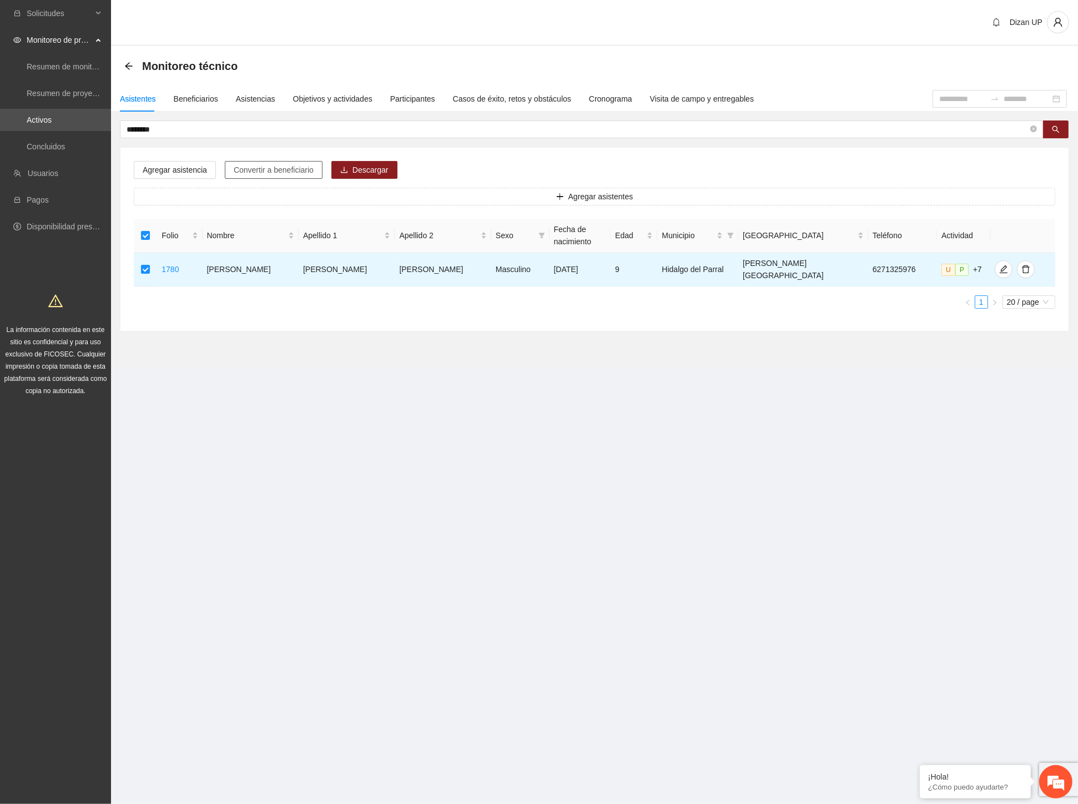
click at [265, 164] on span "Convertir a beneficiario" at bounding box center [274, 170] width 80 height 12
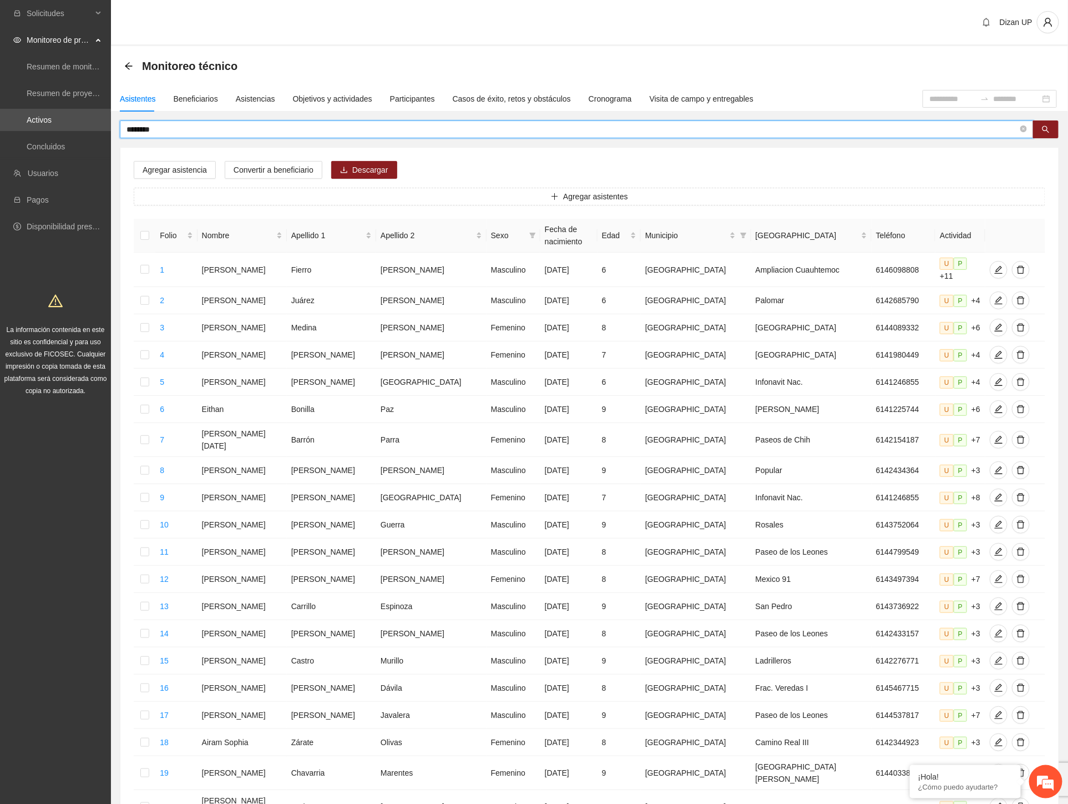
click at [178, 129] on input "********" at bounding box center [573, 129] width 892 height 12
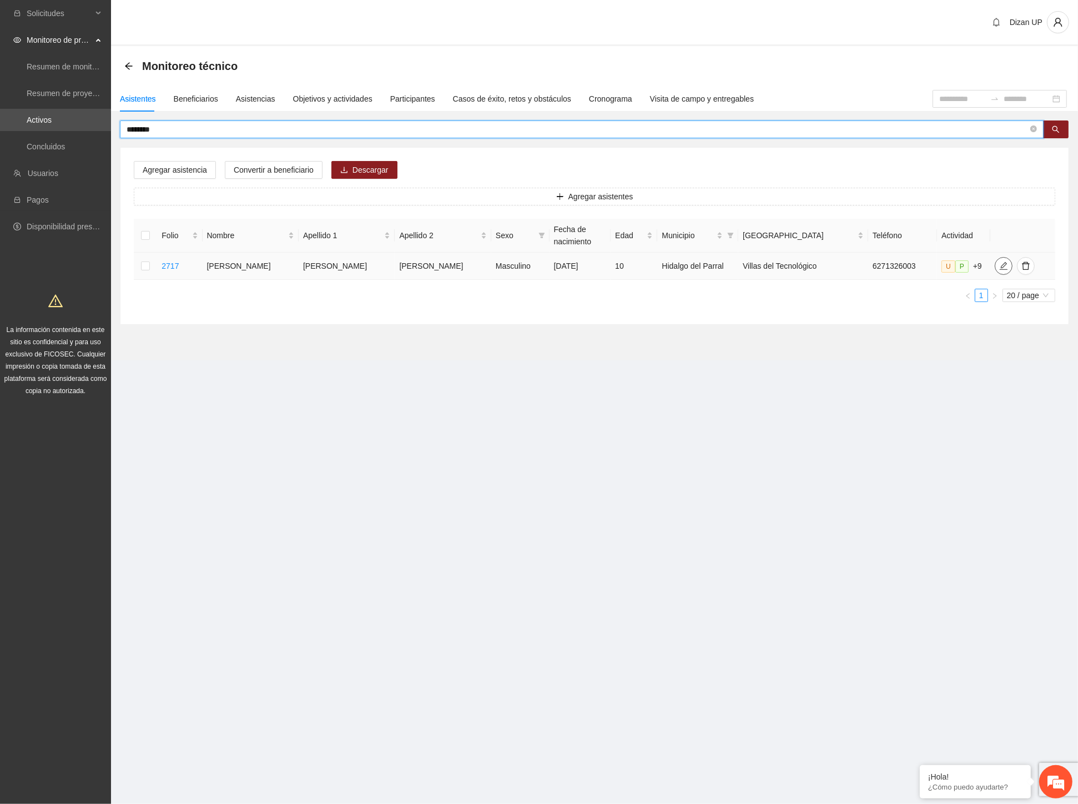
click at [995, 264] on span "edit" at bounding box center [1003, 265] width 17 height 9
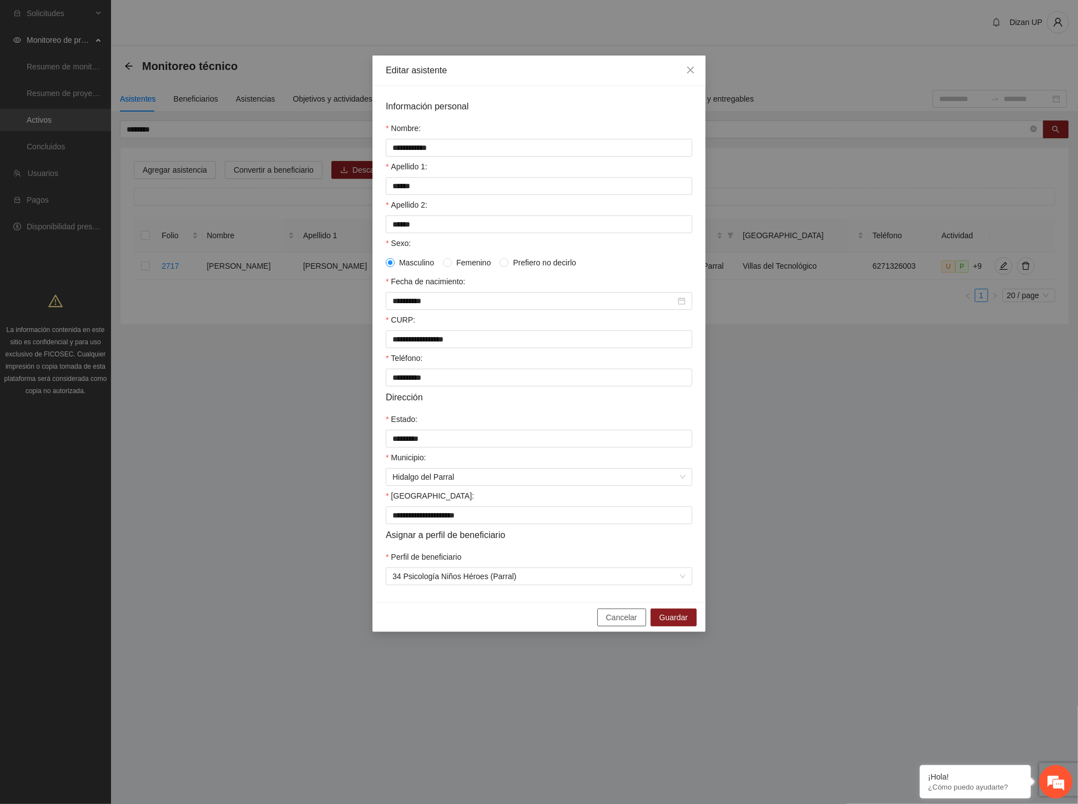
drag, startPoint x: 635, startPoint y: 629, endPoint x: 581, endPoint y: 558, distance: 89.1
click at [632, 623] on span "Cancelar" at bounding box center [621, 617] width 31 height 12
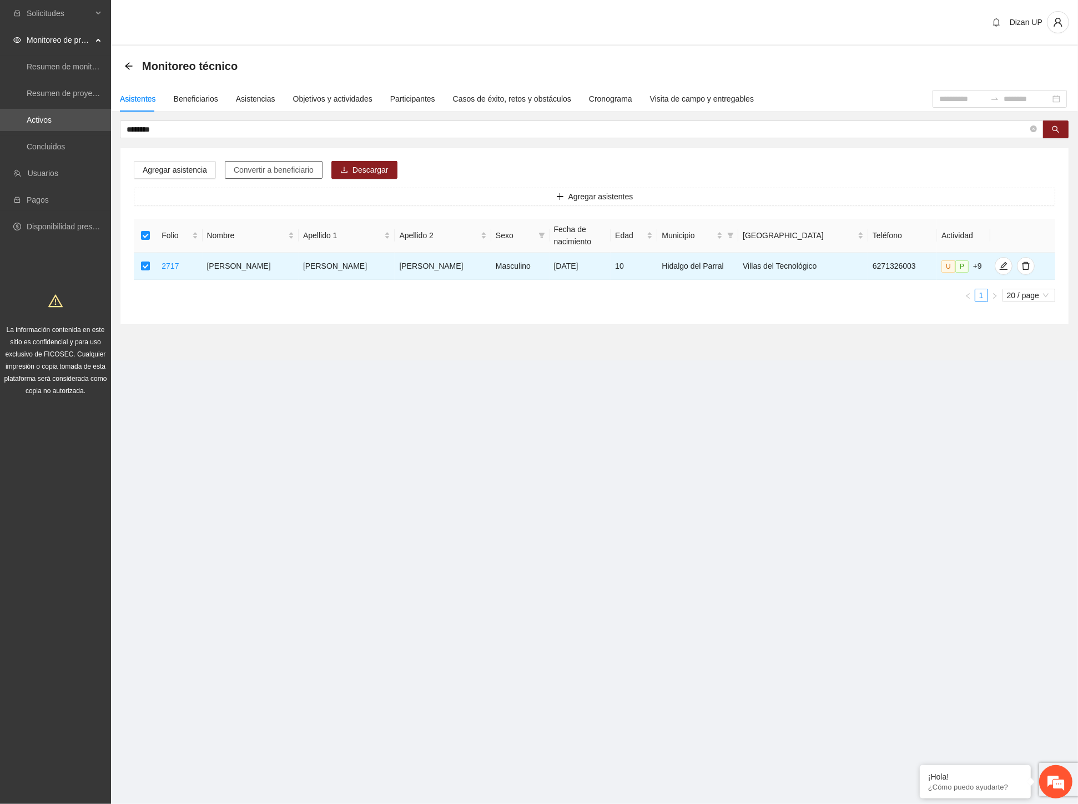
click at [270, 170] on span "Convertir a beneficiario" at bounding box center [274, 170] width 80 height 12
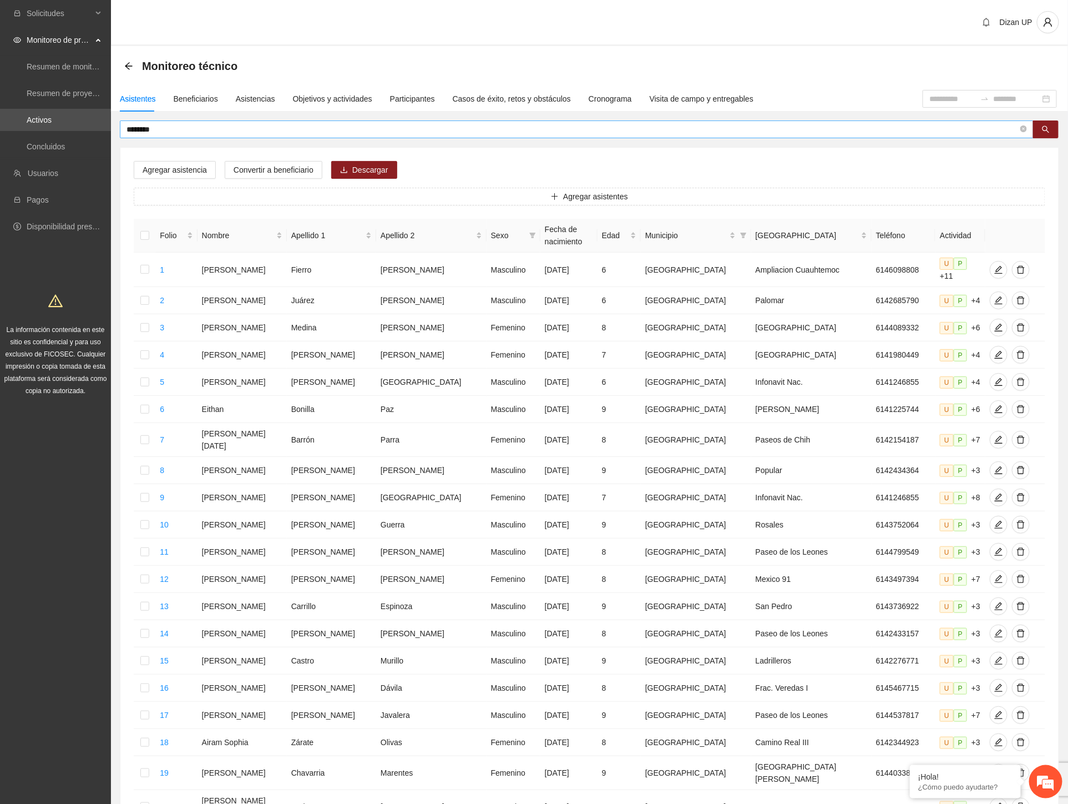
click at [158, 130] on input "********" at bounding box center [573, 129] width 892 height 12
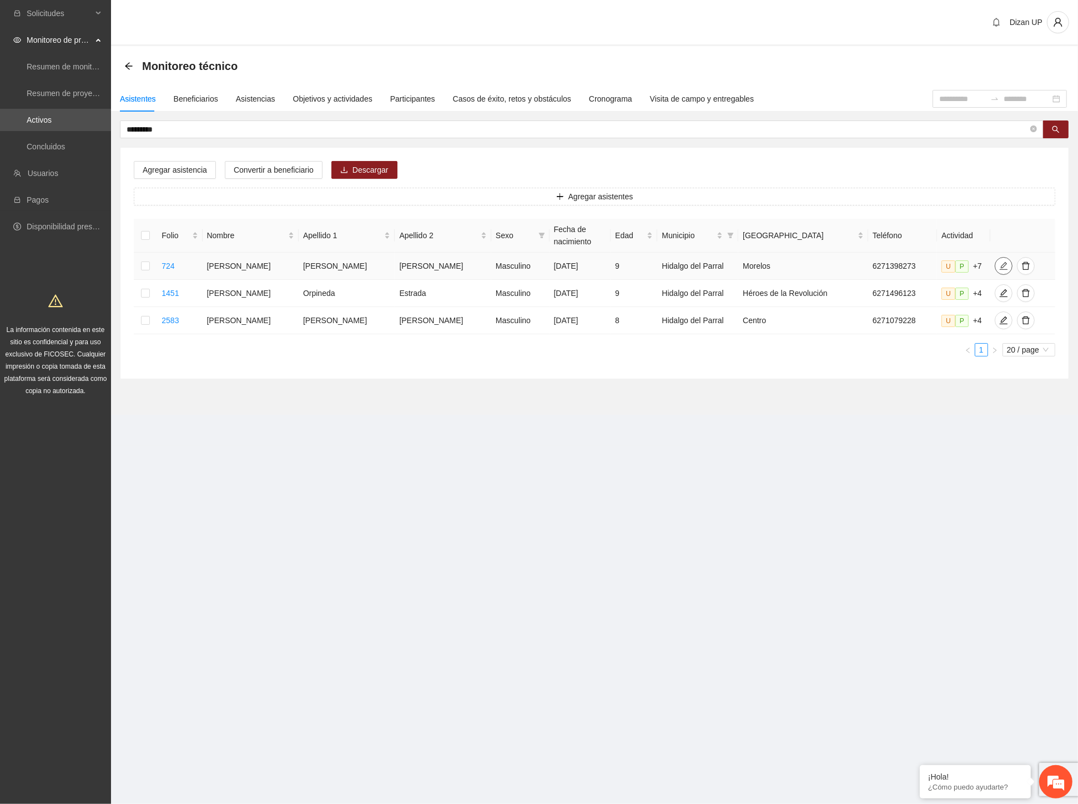
click at [999, 265] on icon "edit" at bounding box center [1003, 265] width 9 height 9
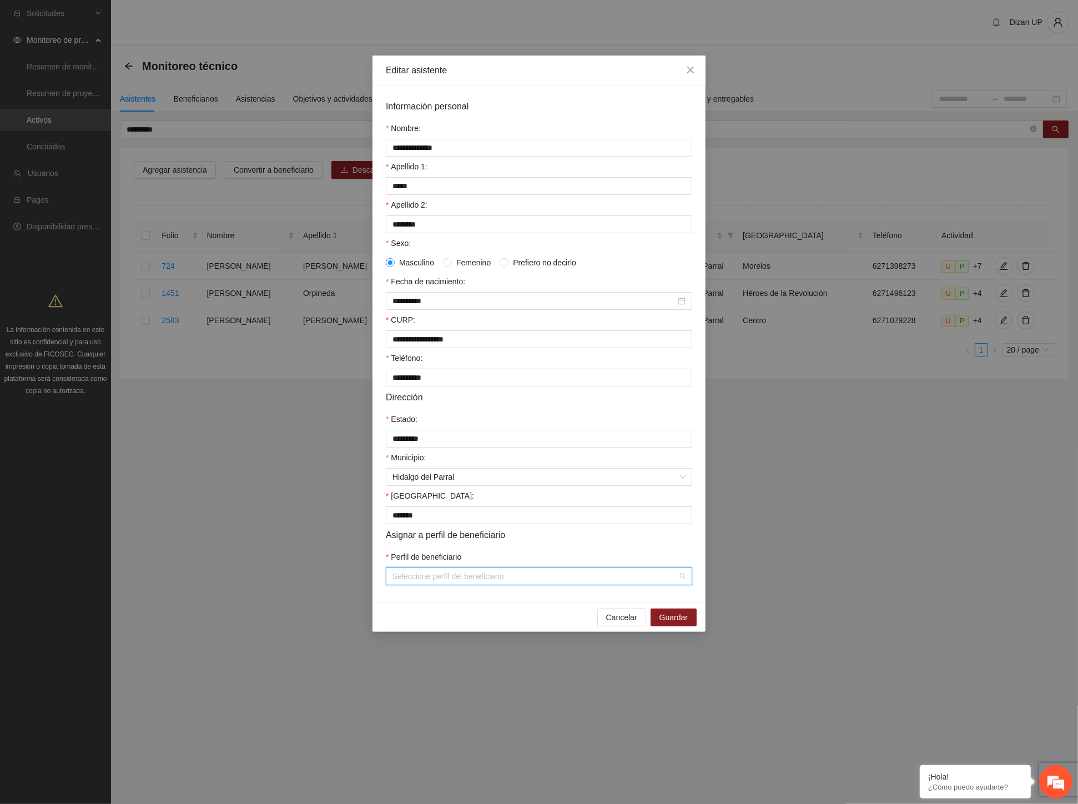
click at [480, 584] on input "Perfil de beneficiario" at bounding box center [534, 576] width 285 height 17
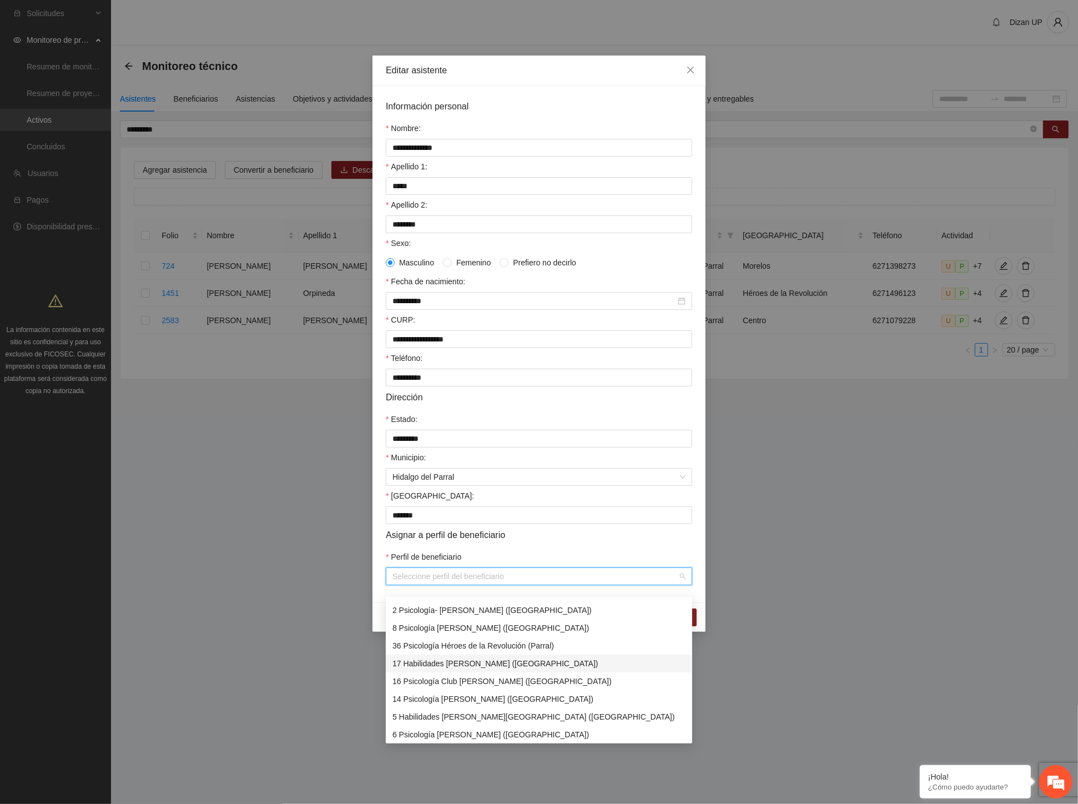
scroll to position [370, 0]
click at [486, 649] on div "28 Psicología [PERSON_NAME] y [PERSON_NAME] (Parral)" at bounding box center [538, 646] width 293 height 12
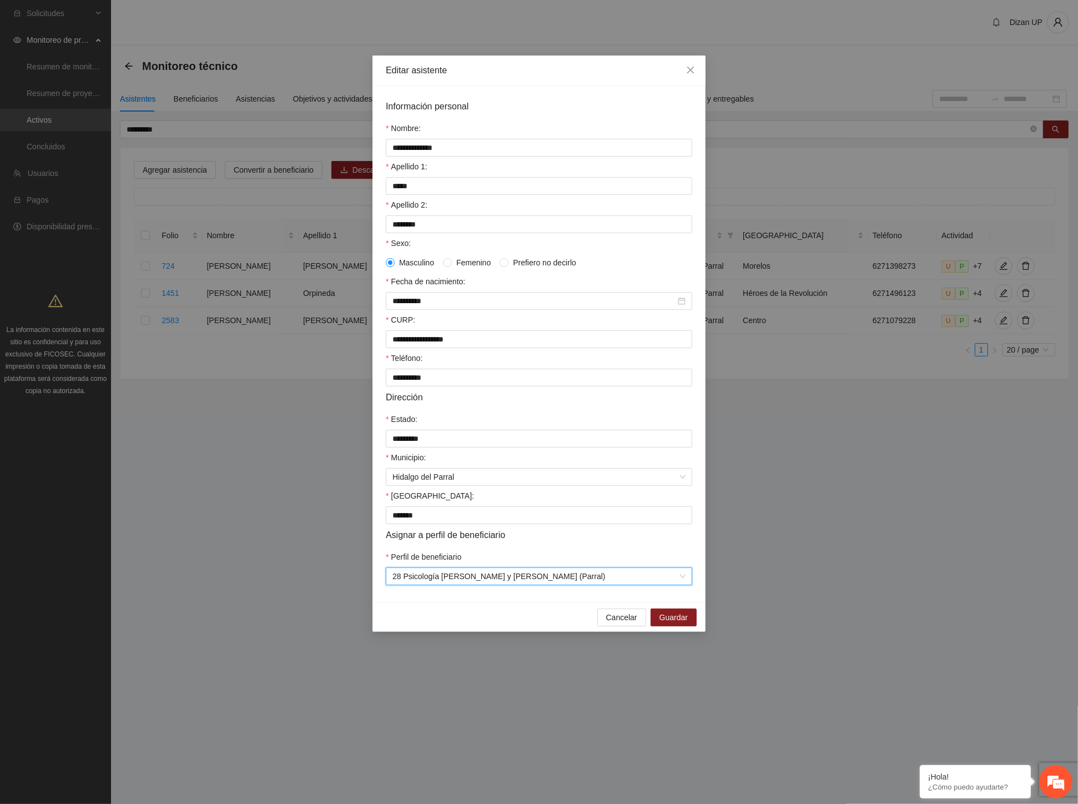
click at [577, 557] on form "**********" at bounding box center [539, 342] width 306 height 486
click at [667, 623] on span "Guardar" at bounding box center [673, 617] width 28 height 12
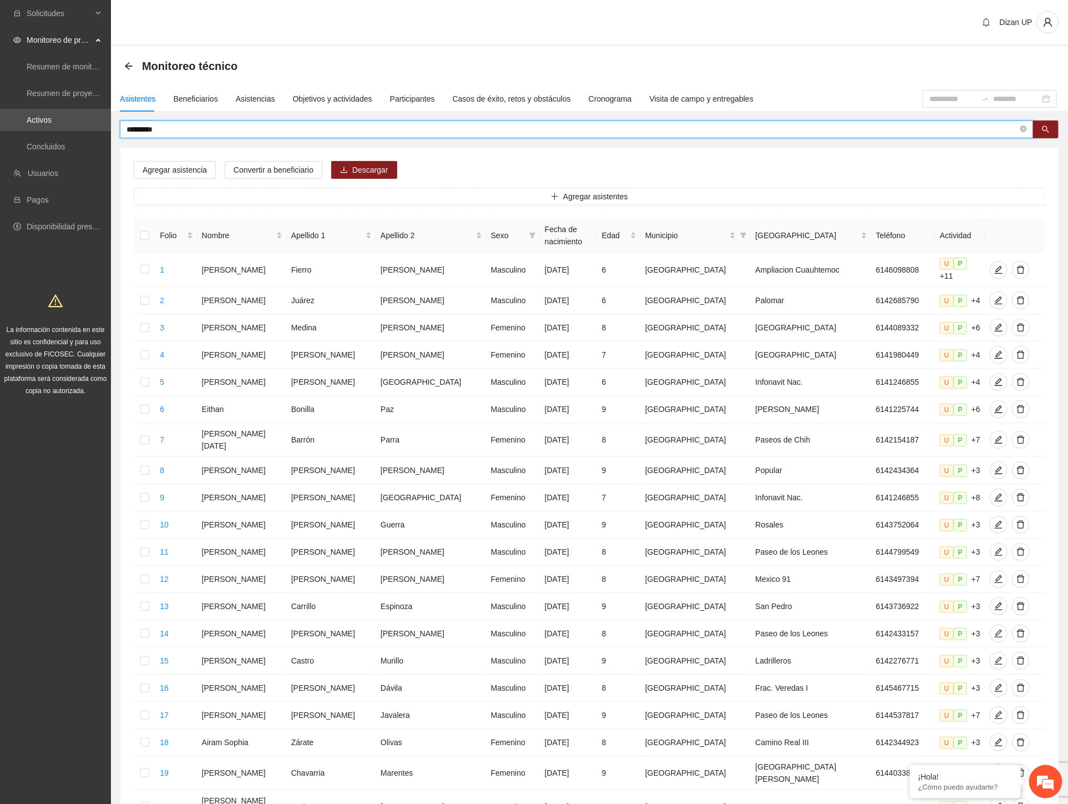
click at [170, 125] on input "*********" at bounding box center [573, 129] width 892 height 12
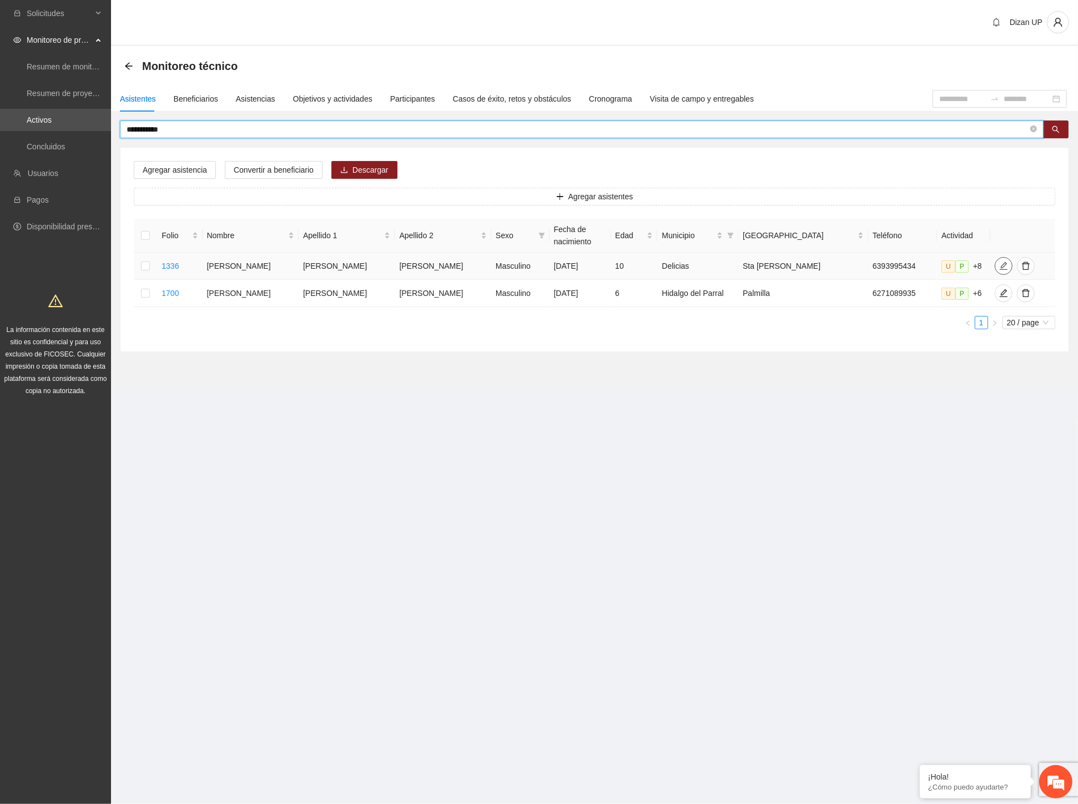
click at [997, 263] on span "edit" at bounding box center [1003, 265] width 17 height 9
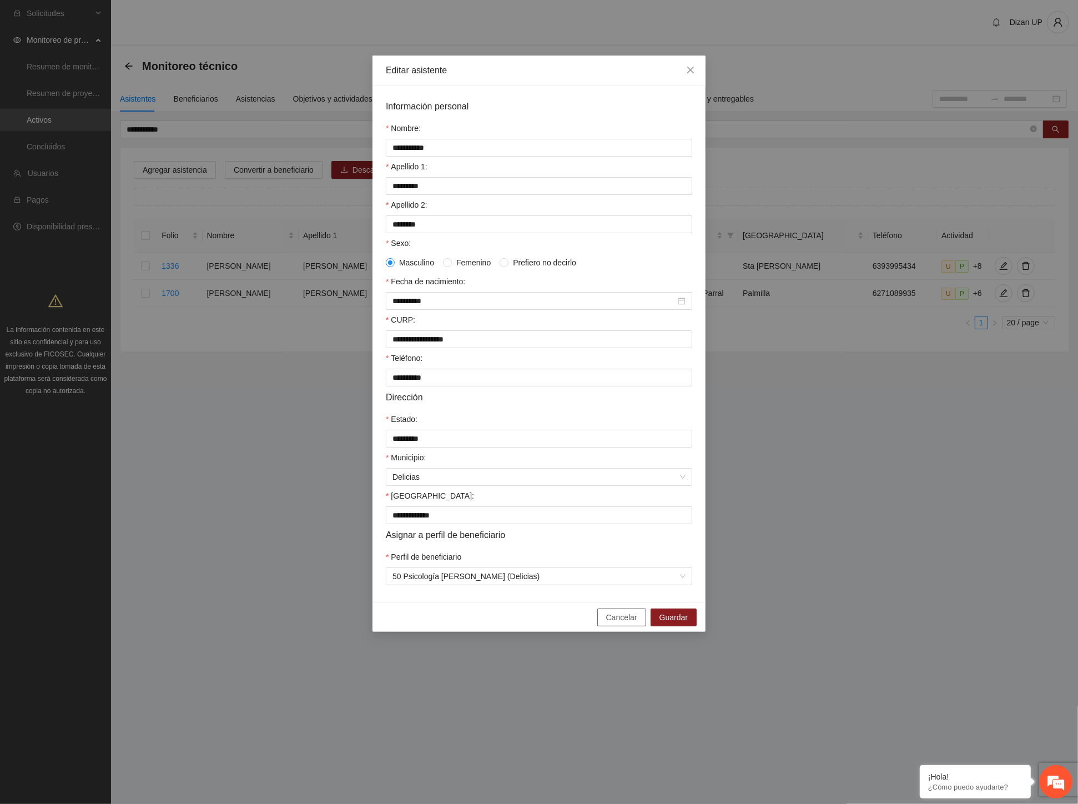
click at [622, 623] on span "Cancelar" at bounding box center [621, 617] width 31 height 12
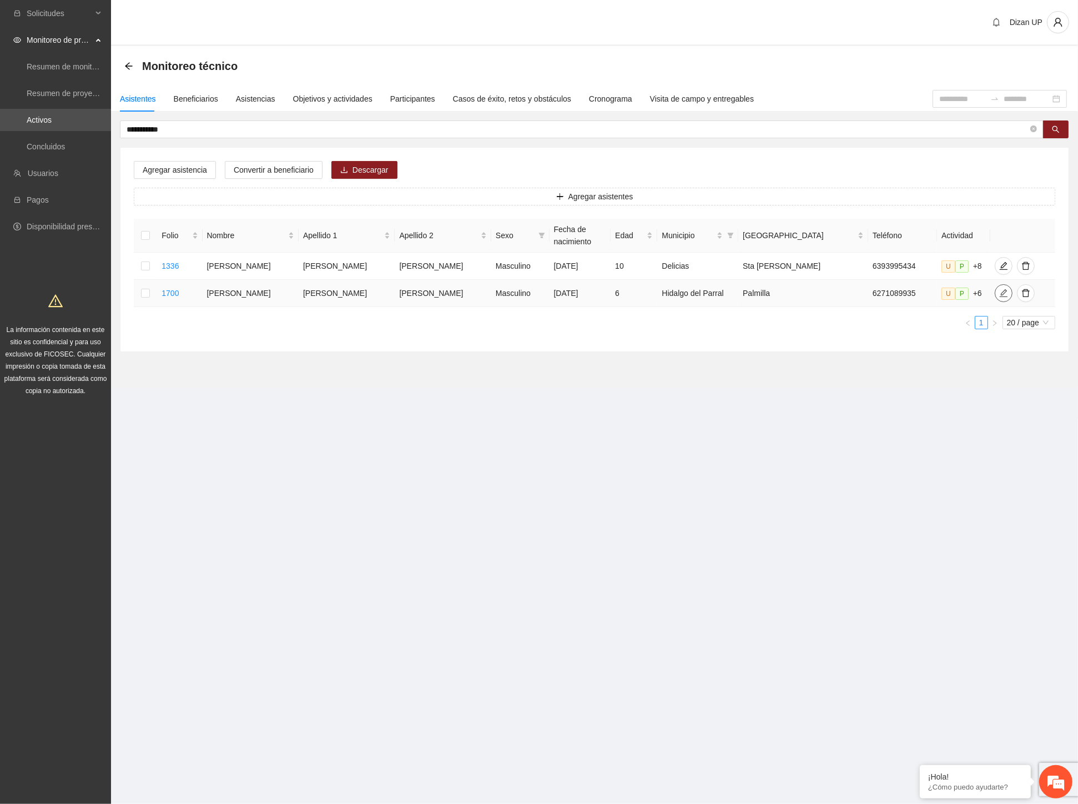
click at [999, 295] on icon "edit" at bounding box center [1003, 293] width 9 height 9
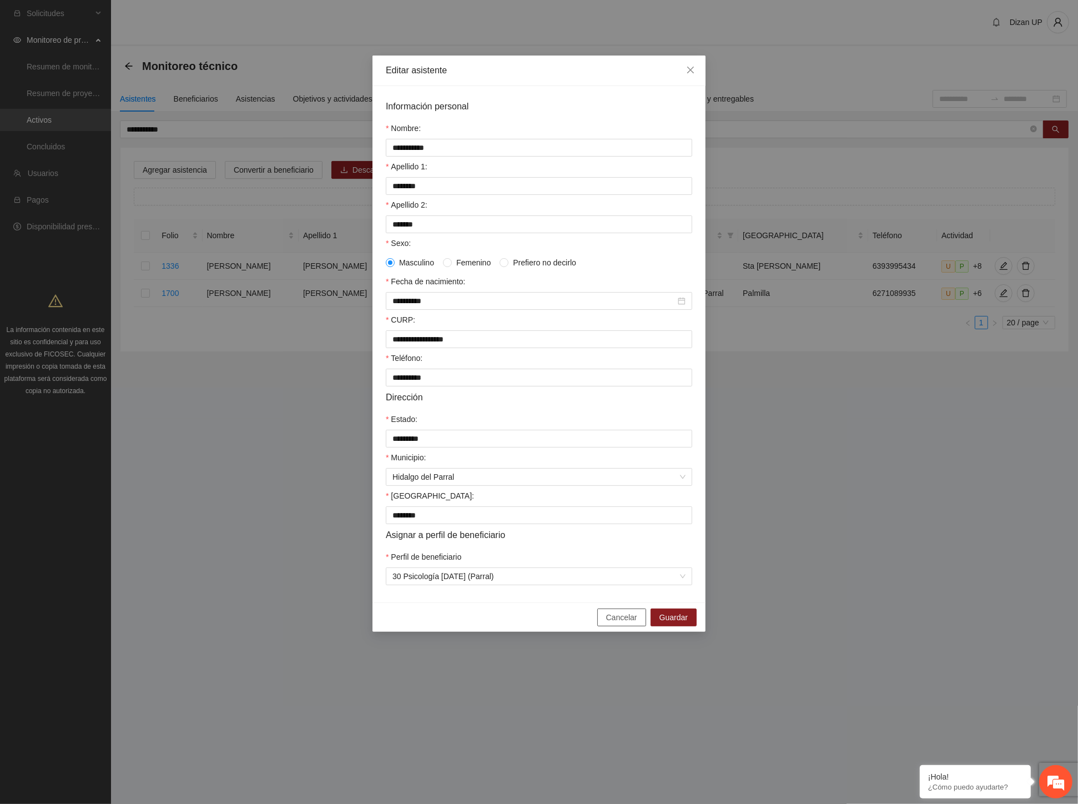
click at [623, 623] on span "Cancelar" at bounding box center [621, 617] width 31 height 12
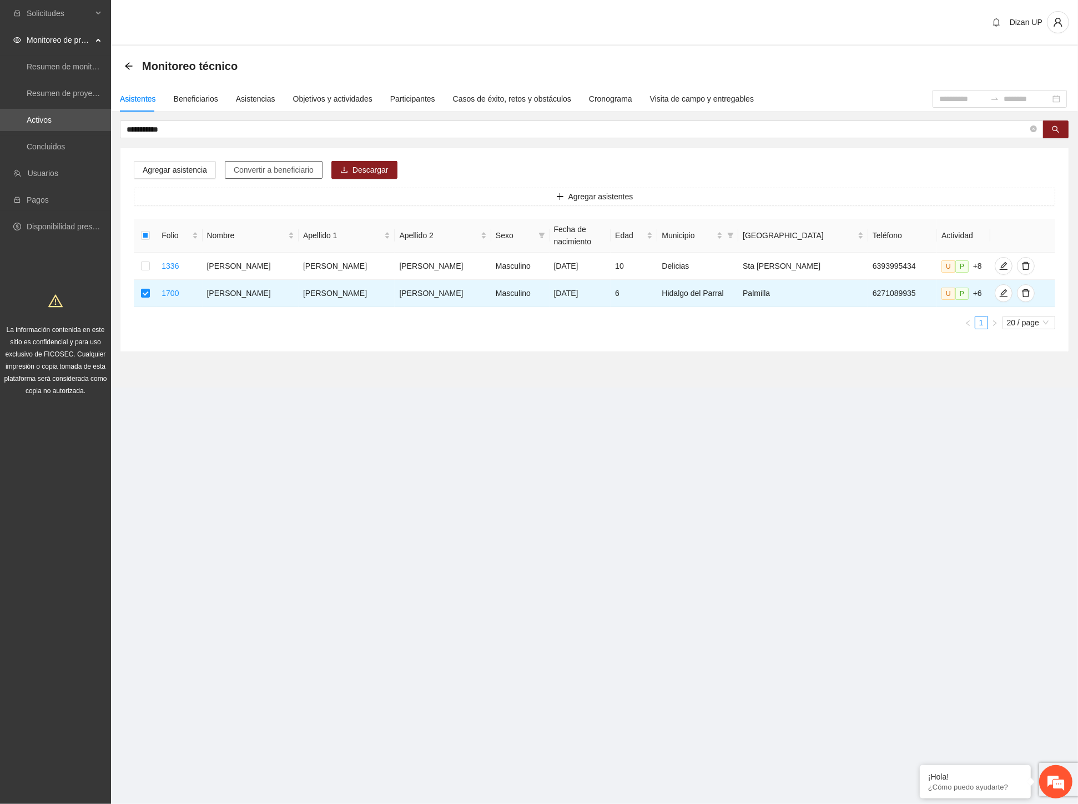
drag, startPoint x: 271, startPoint y: 164, endPoint x: 472, endPoint y: 206, distance: 205.9
click at [272, 164] on span "Convertir a beneficiario" at bounding box center [274, 170] width 80 height 12
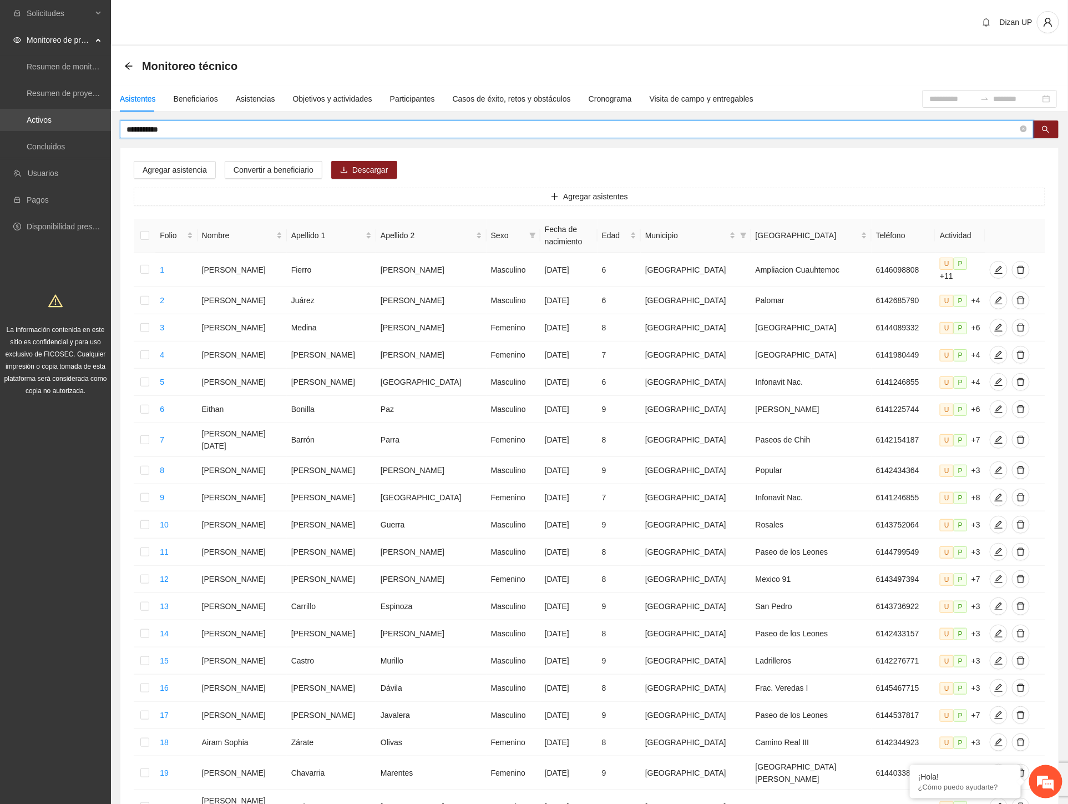
drag, startPoint x: 98, startPoint y: 132, endPoint x: 58, endPoint y: 125, distance: 40.5
click at [58, 128] on section "**********" at bounding box center [534, 467] width 1068 height 935
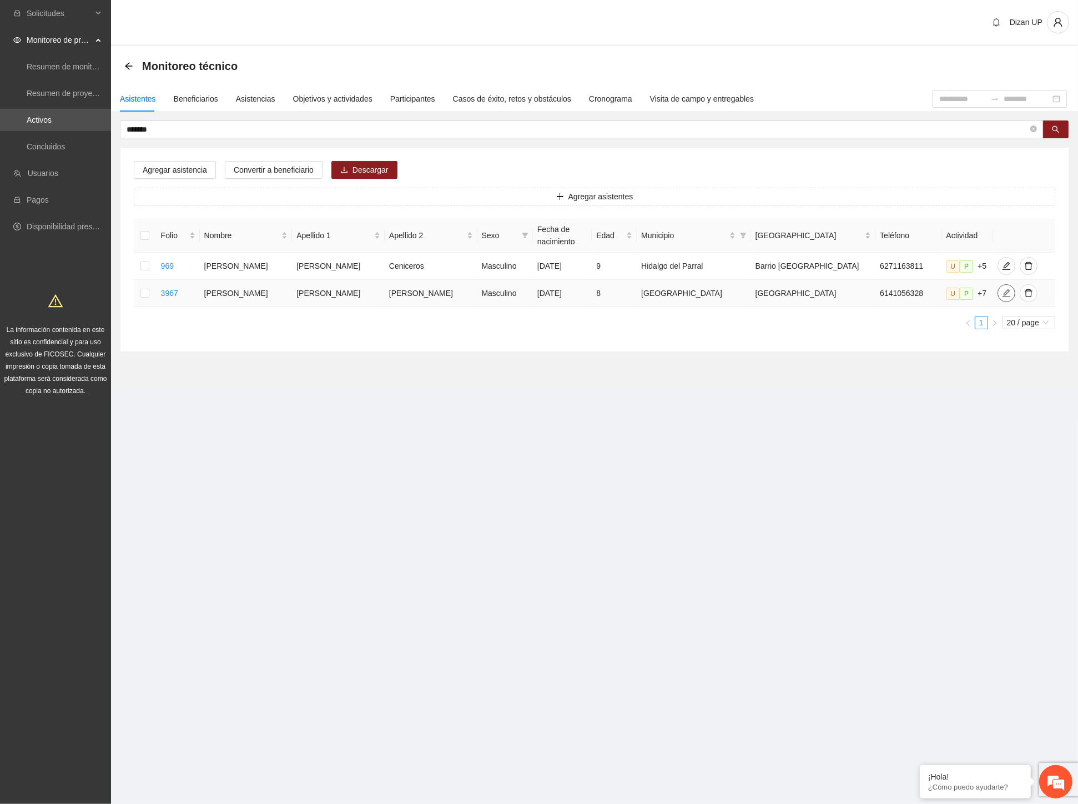
click at [1002, 295] on icon "edit" at bounding box center [1006, 293] width 9 height 9
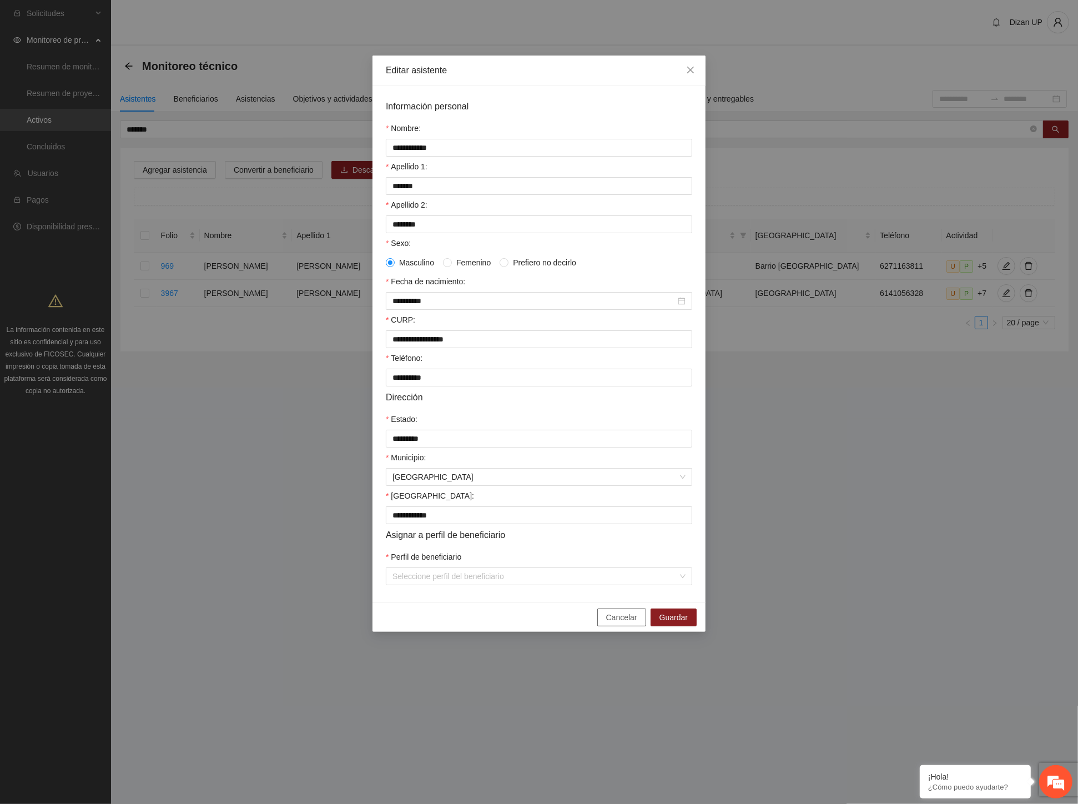
click at [622, 623] on span "Cancelar" at bounding box center [621, 617] width 31 height 12
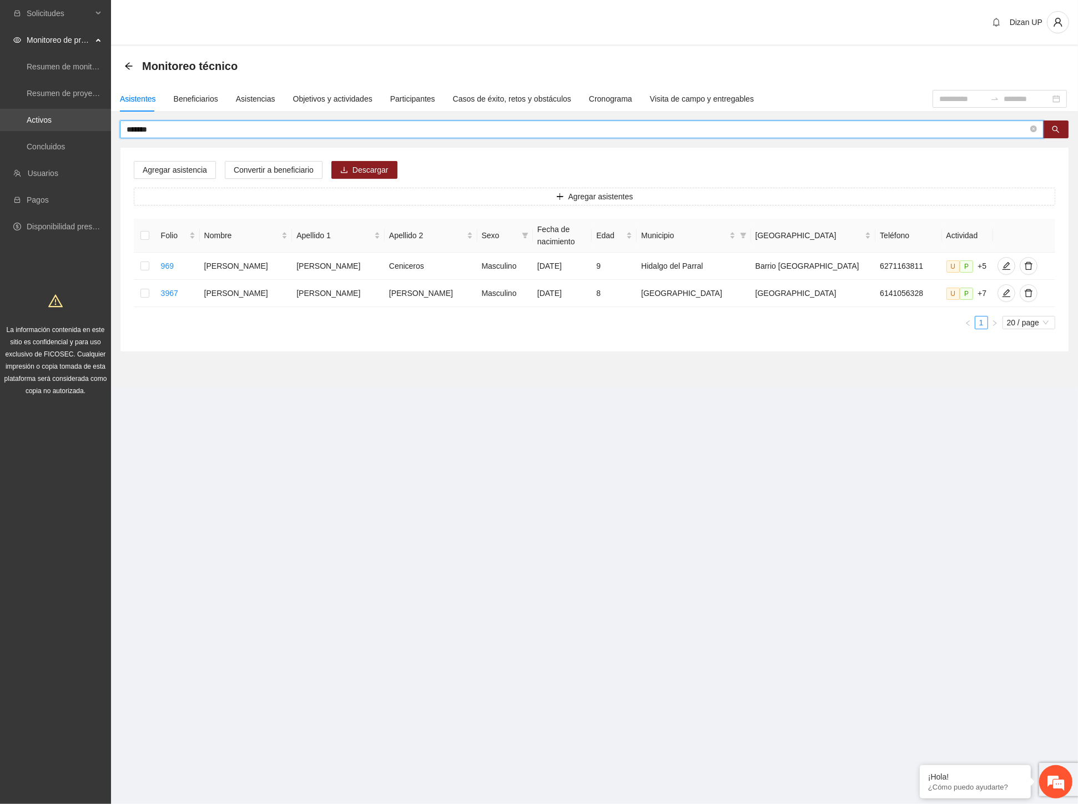
drag, startPoint x: 164, startPoint y: 128, endPoint x: 101, endPoint y: 125, distance: 63.4
click at [101, 125] on section "Solicitudes Monitoreo de proyectos Resumen de monitoreo Resumen de proyectos ap…" at bounding box center [539, 402] width 1078 height 804
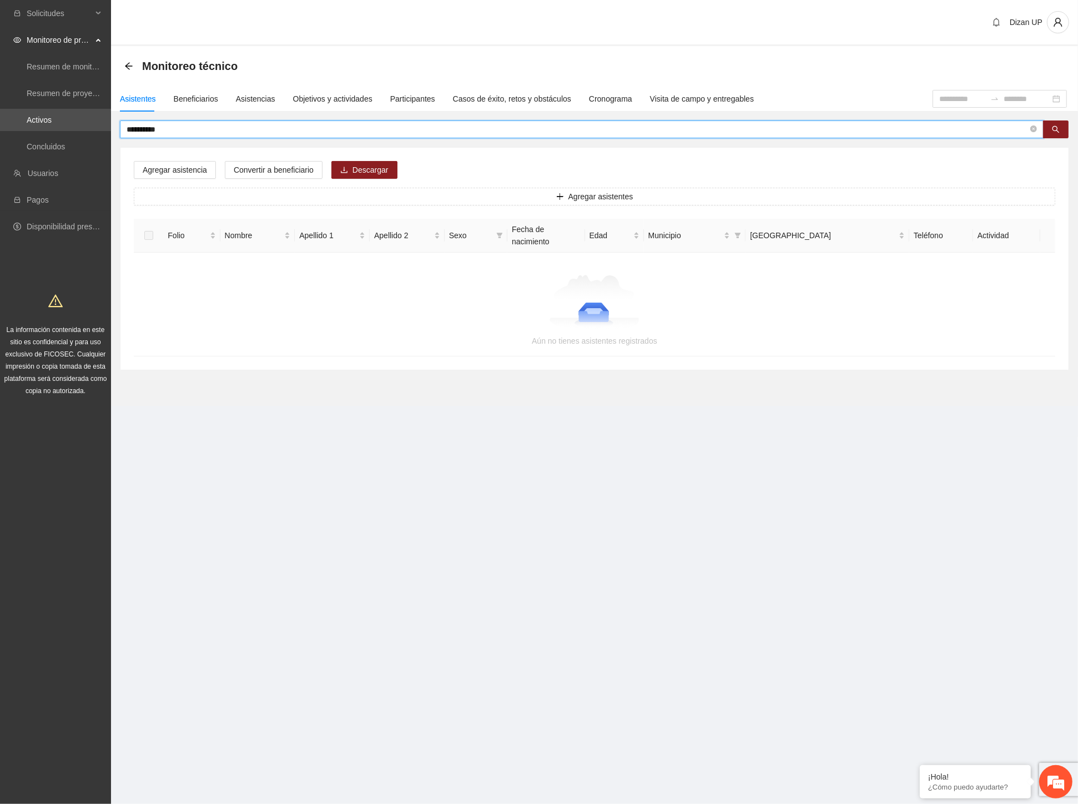
click at [165, 130] on input "**********" at bounding box center [577, 129] width 901 height 12
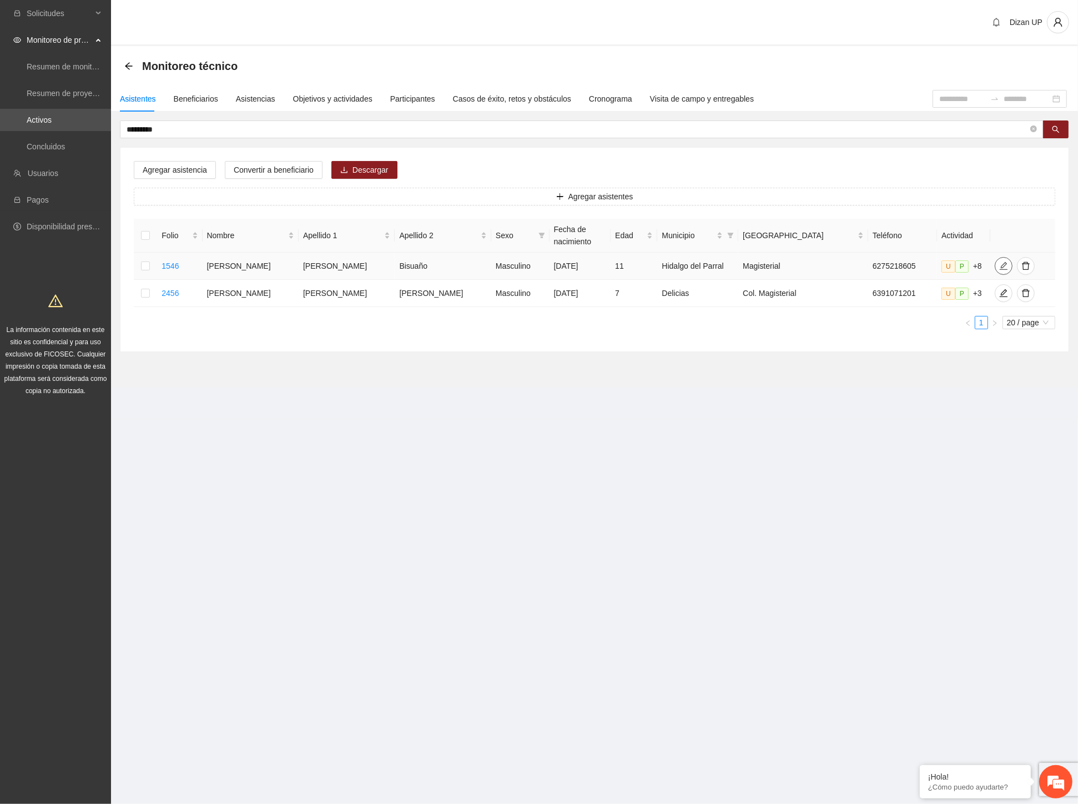
click at [996, 266] on span "edit" at bounding box center [1003, 265] width 17 height 9
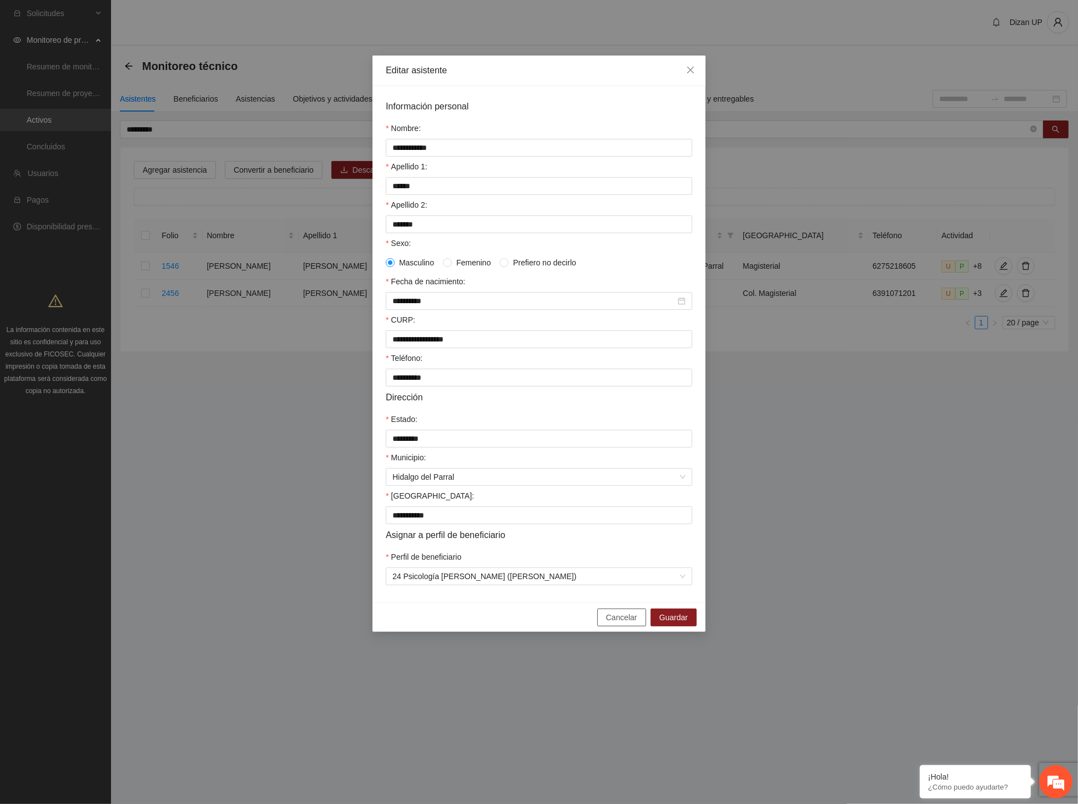
click at [618, 623] on span "Cancelar" at bounding box center [621, 617] width 31 height 12
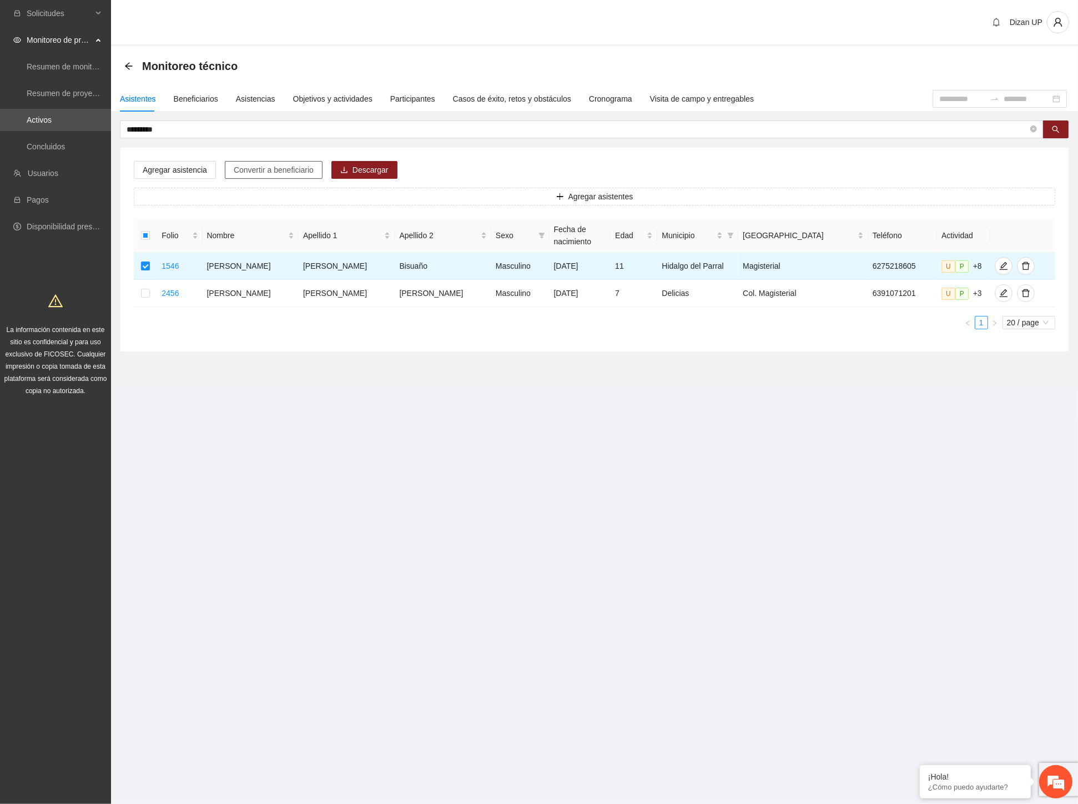
click at [285, 172] on span "Convertir a beneficiario" at bounding box center [274, 170] width 80 height 12
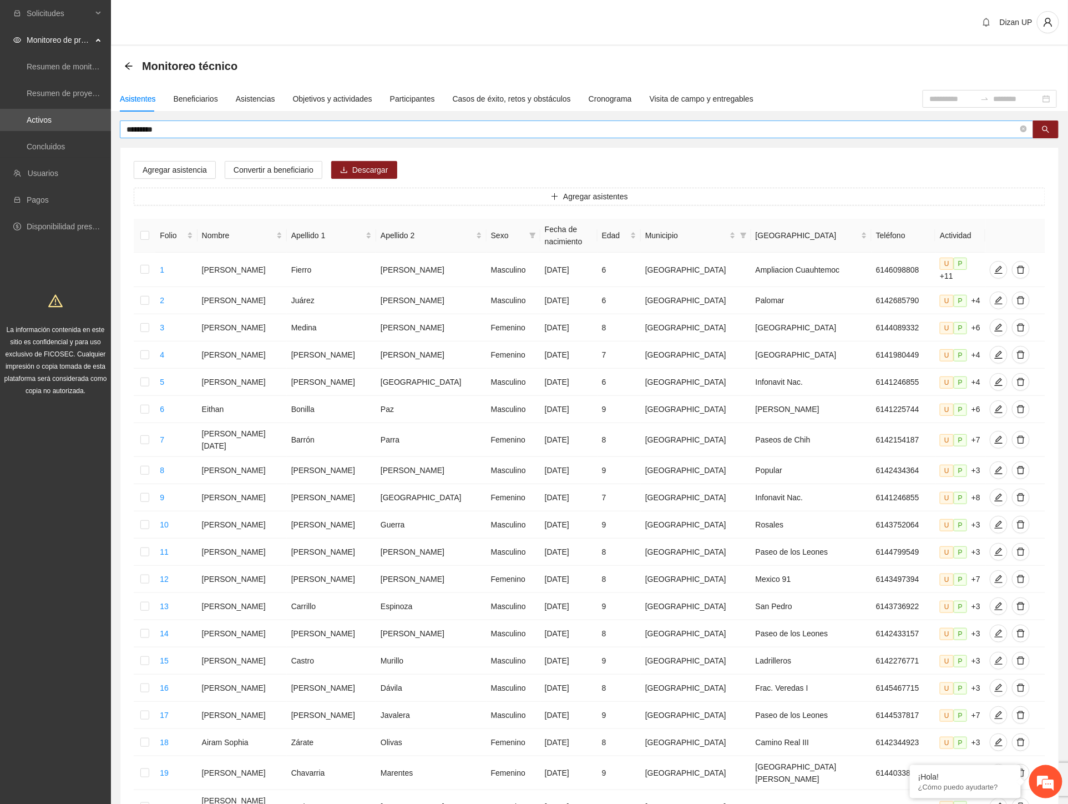
click at [168, 130] on input "*********" at bounding box center [573, 129] width 892 height 12
click at [166, 125] on input "*********" at bounding box center [573, 129] width 892 height 12
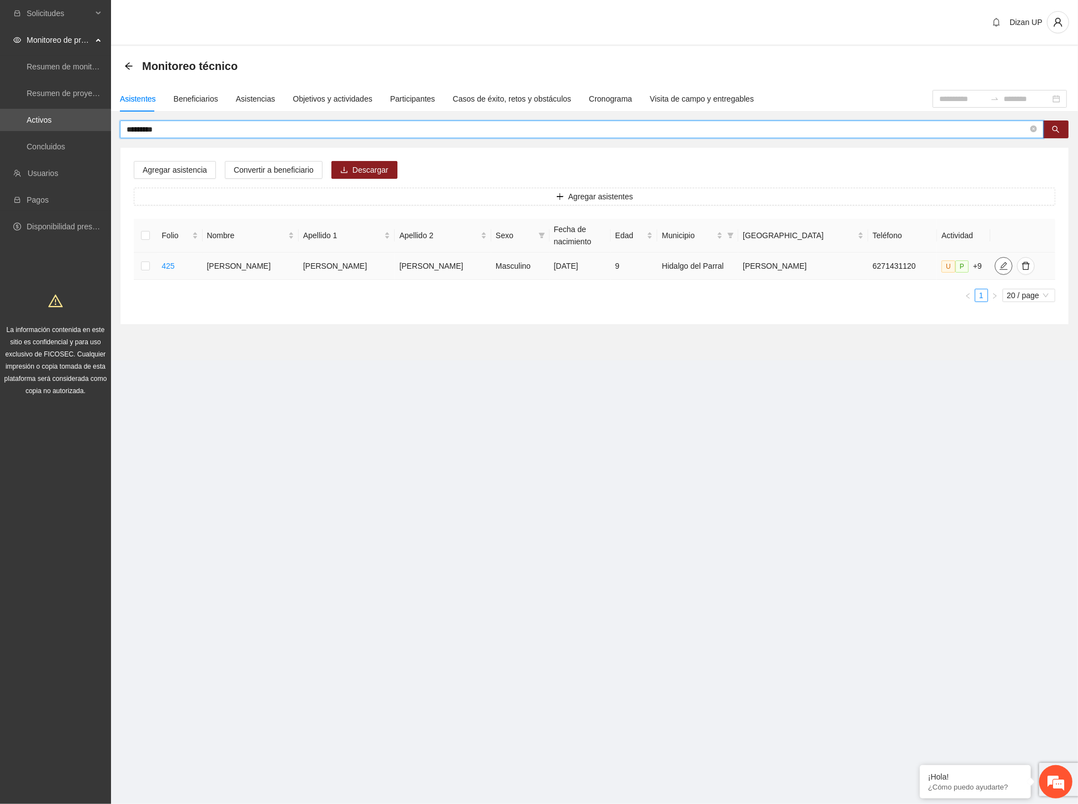
click at [999, 264] on icon "edit" at bounding box center [1003, 265] width 9 height 9
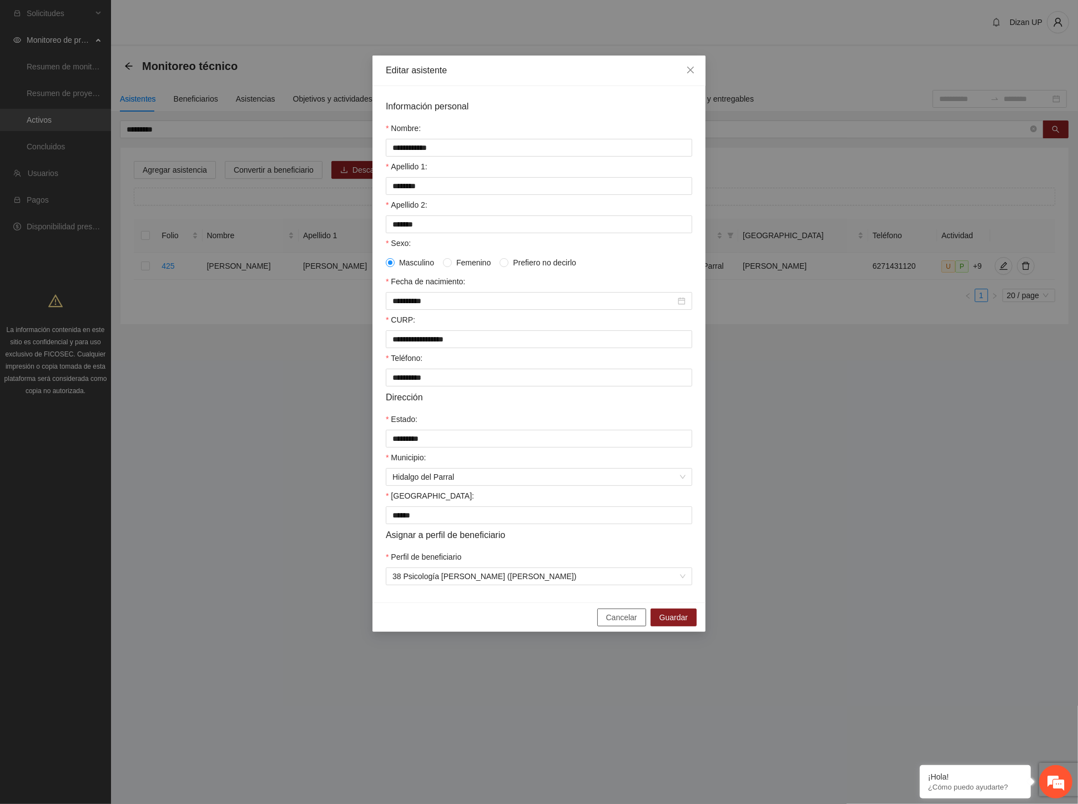
click at [614, 623] on span "Cancelar" at bounding box center [621, 617] width 31 height 12
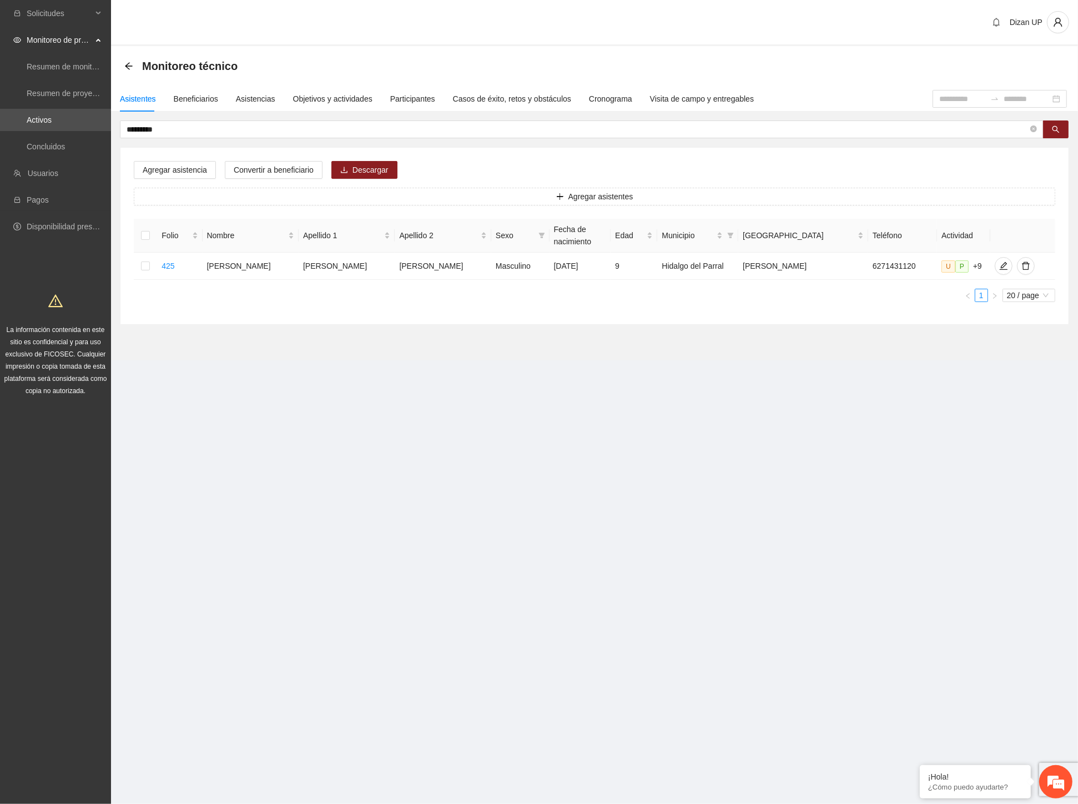
click at [730, 433] on section "Solicitudes Monitoreo de proyectos Resumen de monitoreo Resumen de proyectos ap…" at bounding box center [539, 402] width 1078 height 804
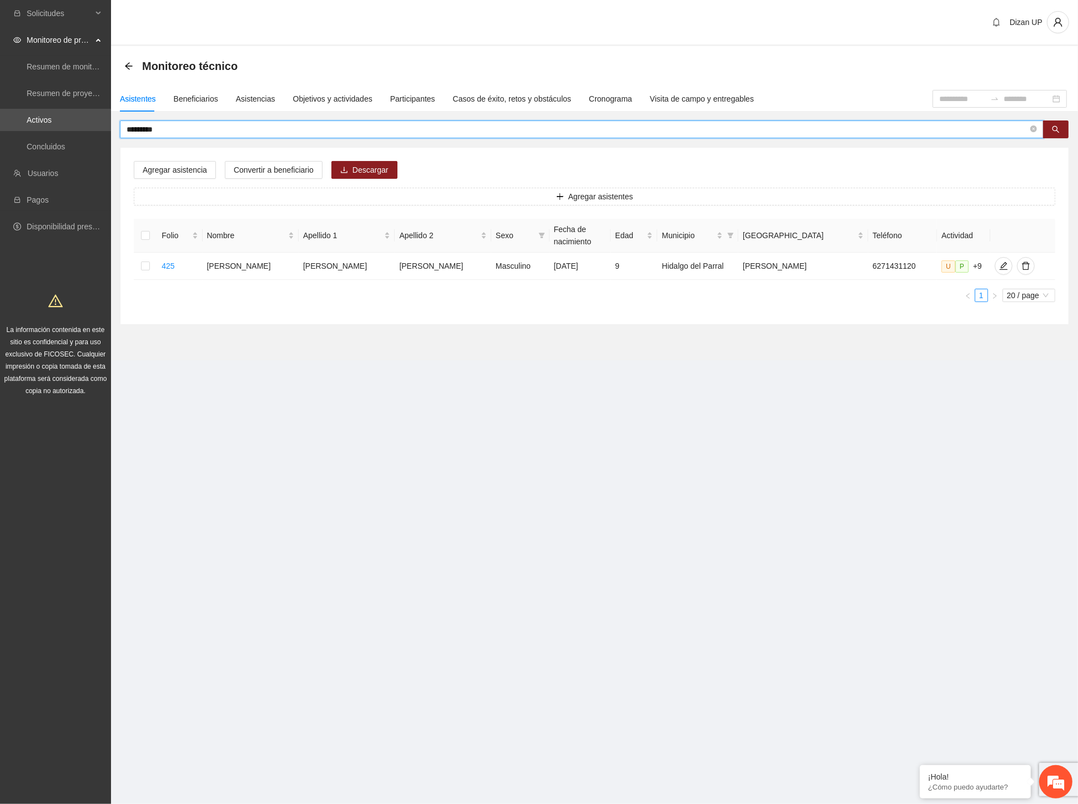
click at [135, 132] on input "*********" at bounding box center [577, 129] width 901 height 12
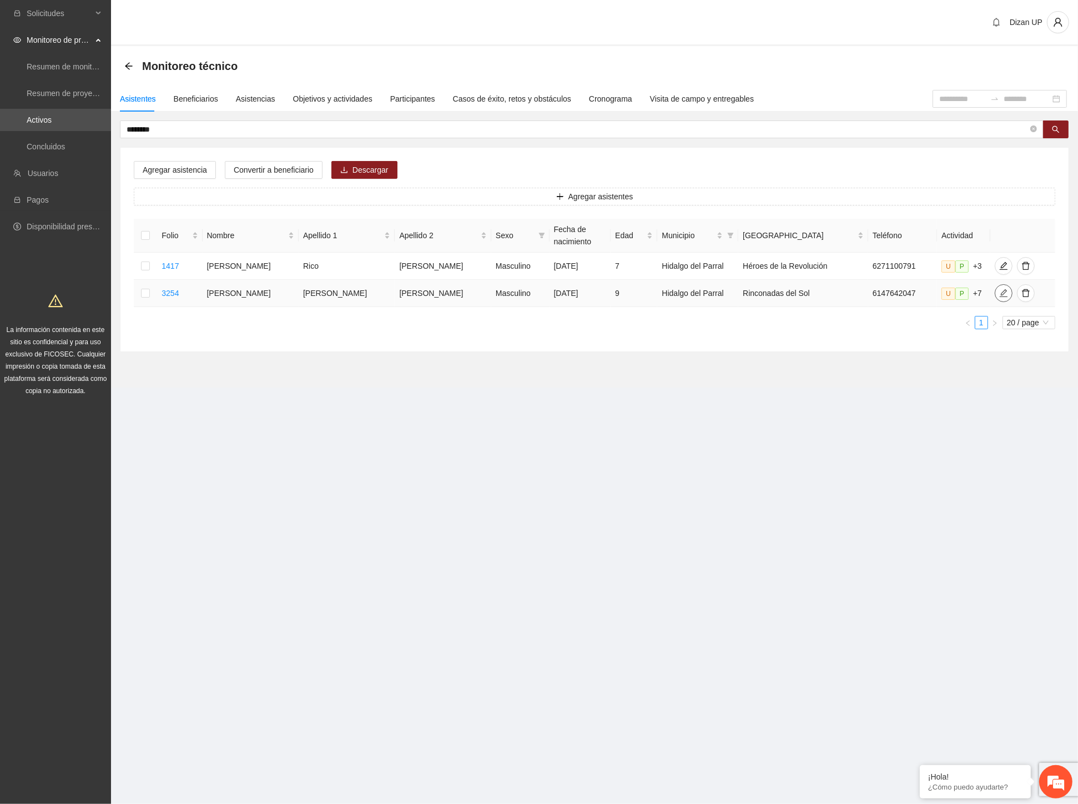
click at [1000, 297] on icon "edit" at bounding box center [1004, 293] width 8 height 8
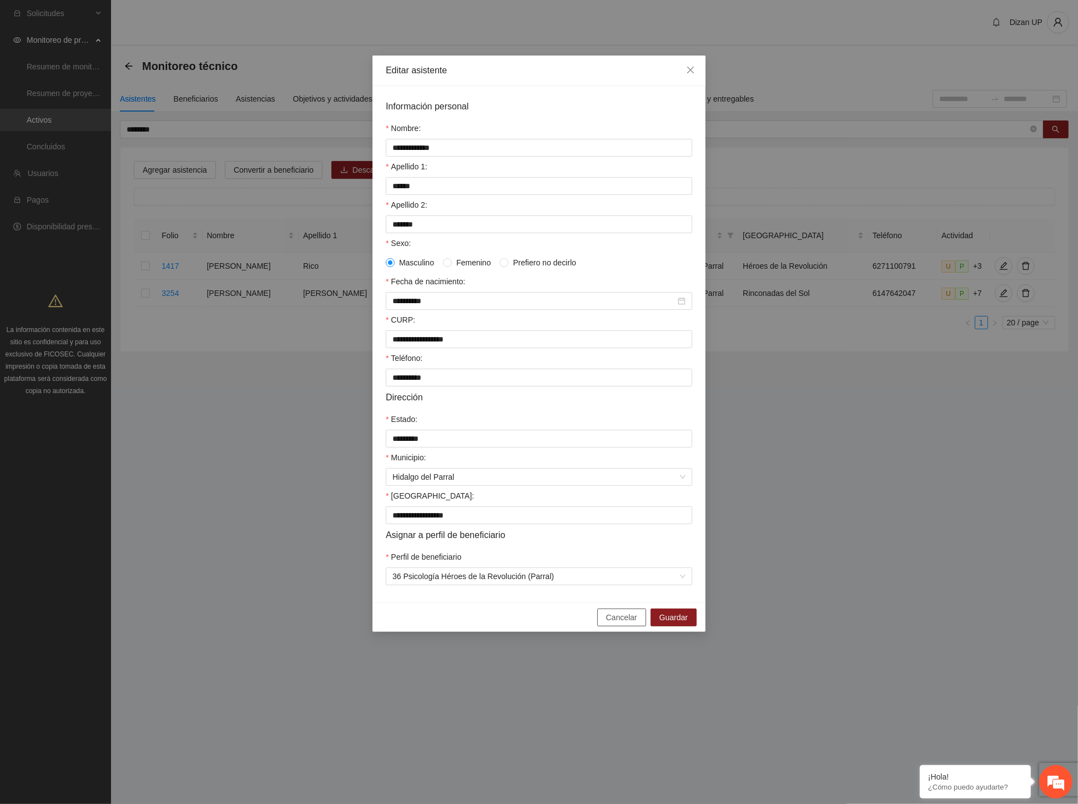
click at [619, 623] on span "Cancelar" at bounding box center [621, 617] width 31 height 12
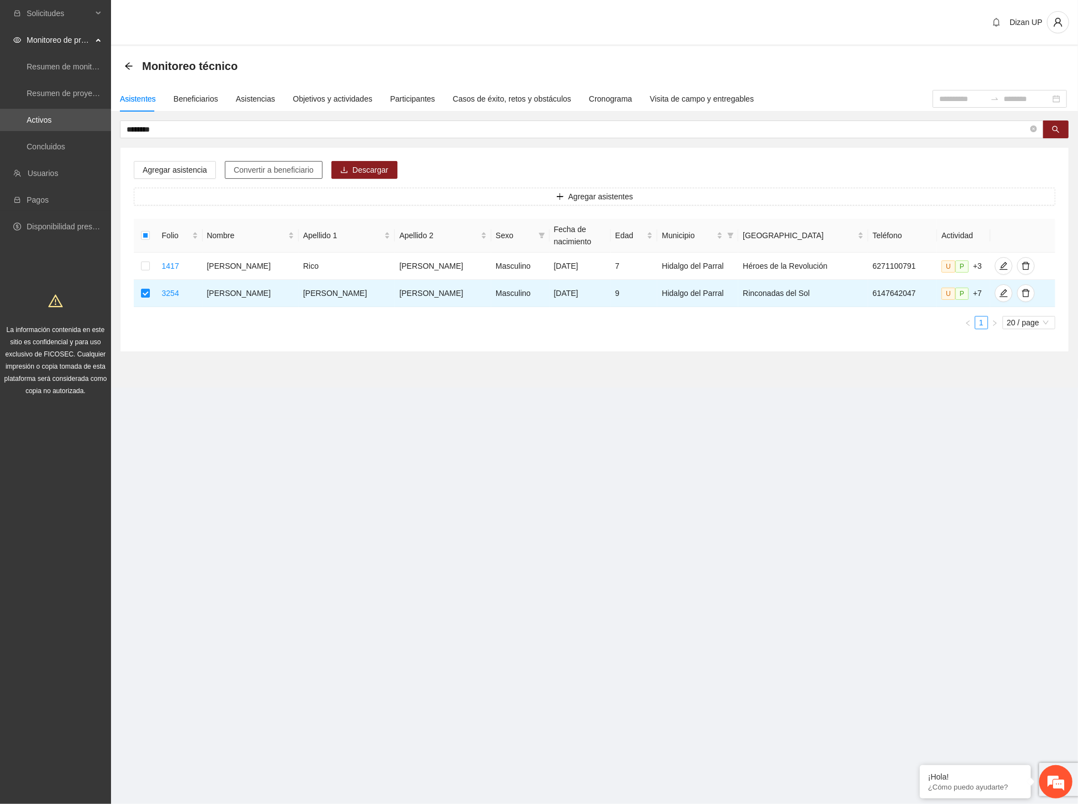
click at [252, 169] on span "Convertir a beneficiario" at bounding box center [274, 170] width 80 height 12
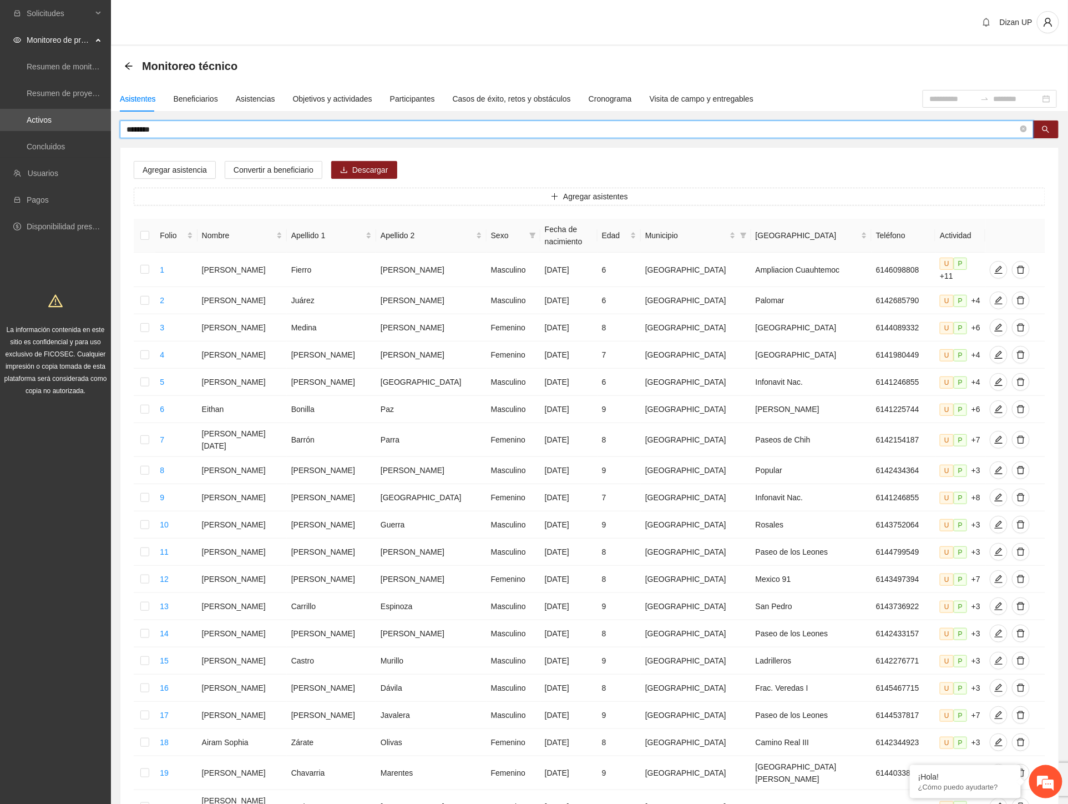
drag, startPoint x: 166, startPoint y: 130, endPoint x: 112, endPoint y: 134, distance: 55.1
click at [112, 134] on div "******** Agregar asistencia Convertir a beneficiario Descargar Agregar asistent…" at bounding box center [589, 494] width 957 height 748
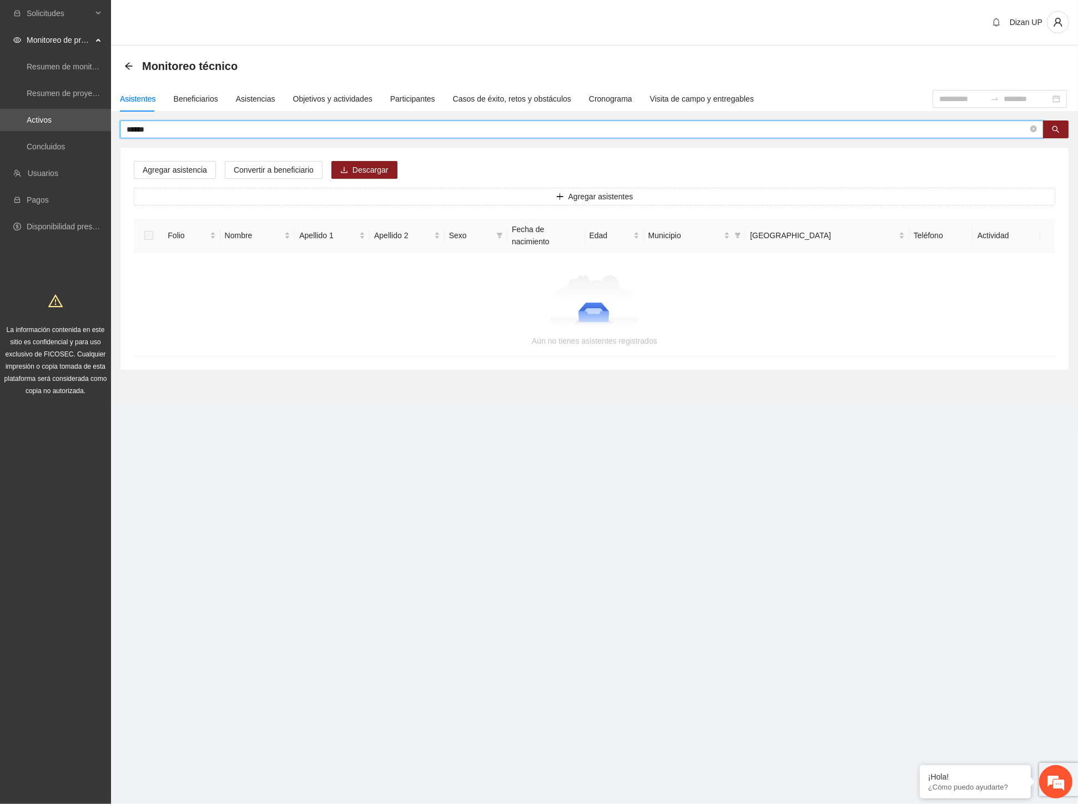
click at [130, 129] on input "******" at bounding box center [577, 129] width 901 height 12
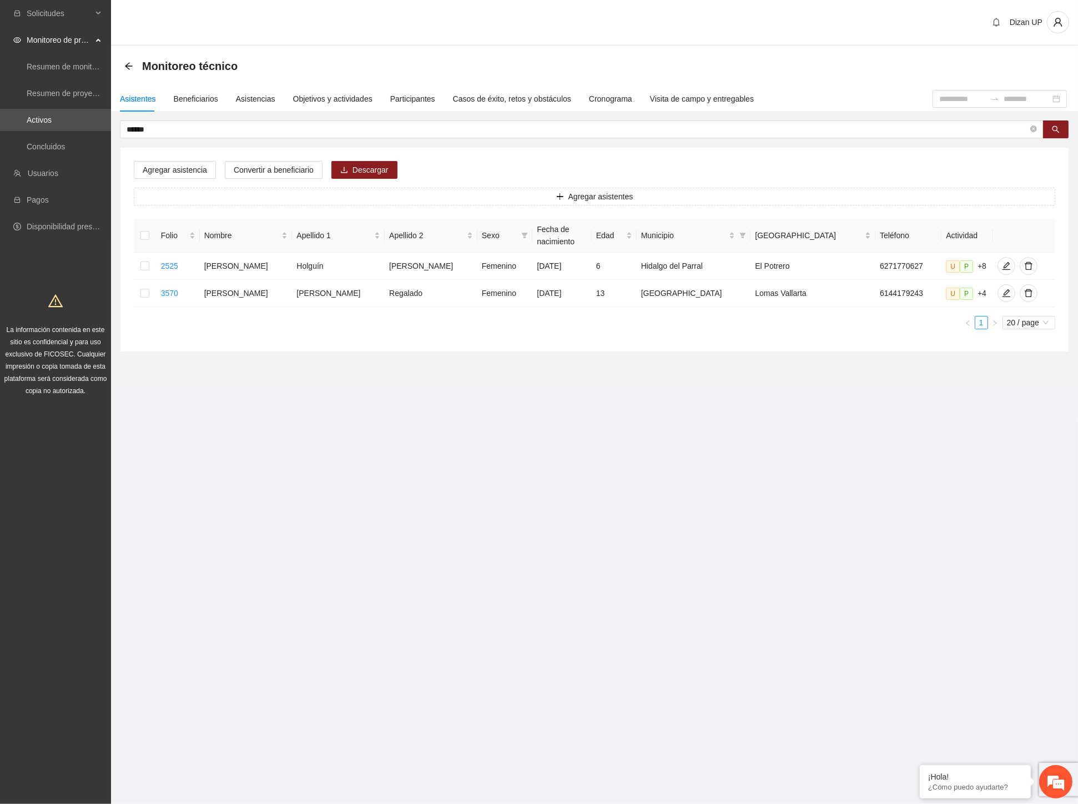
click at [375, 340] on div "Agregar asistencia Convertir a beneficiario Descargar Agregar asistentes Folio …" at bounding box center [594, 250] width 948 height 204
click at [1002, 268] on icon "edit" at bounding box center [1006, 265] width 9 height 9
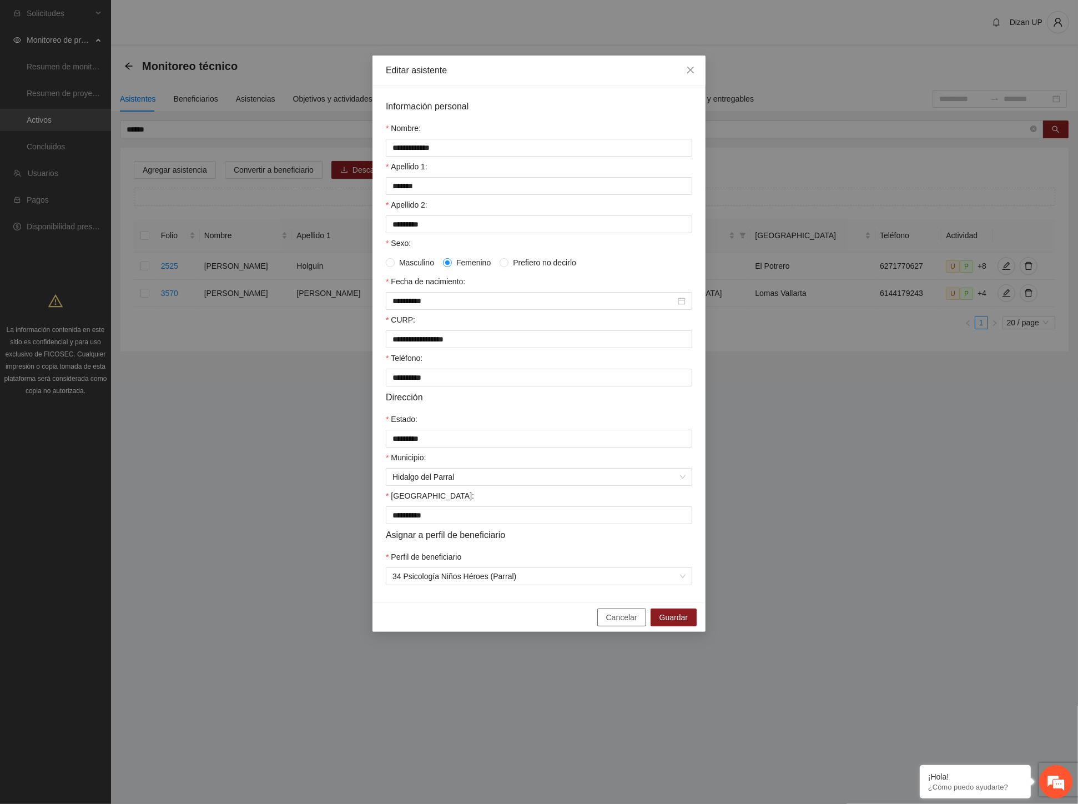
click at [617, 623] on span "Cancelar" at bounding box center [621, 617] width 31 height 12
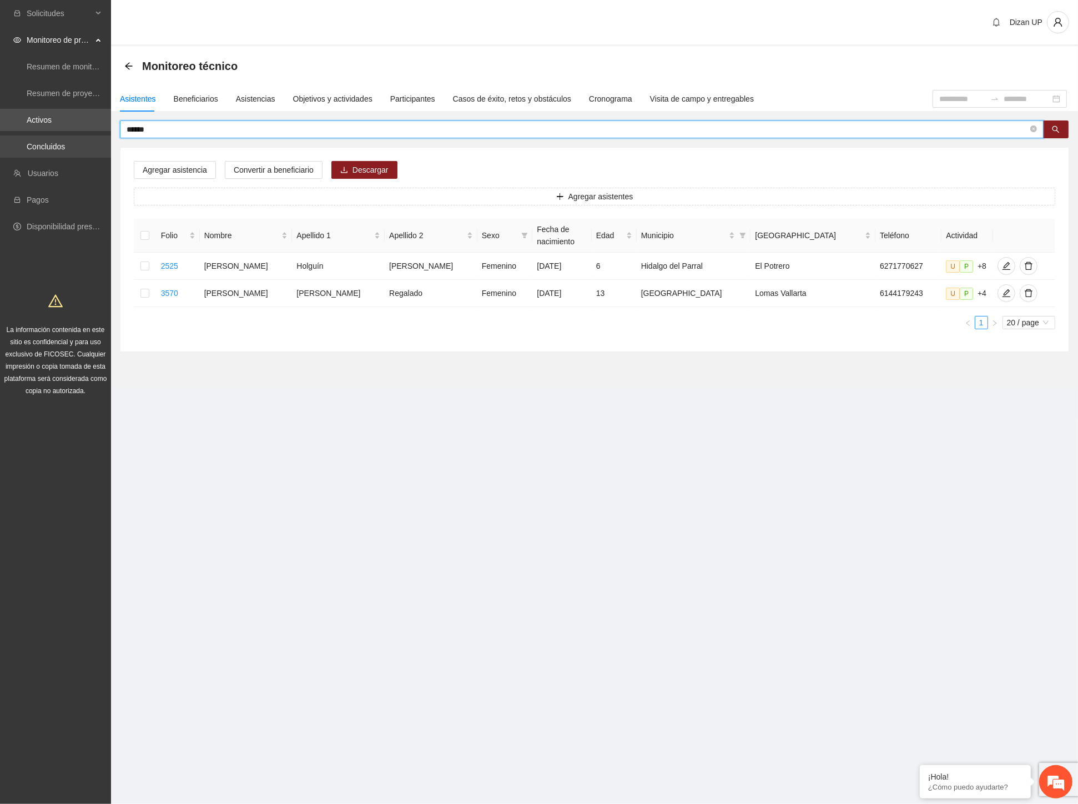
drag, startPoint x: 156, startPoint y: 130, endPoint x: 14, endPoint y: 139, distance: 142.4
click at [14, 139] on section "Solicitudes Monitoreo de proyectos Resumen de monitoreo Resumen de proyectos ap…" at bounding box center [539, 402] width 1078 height 804
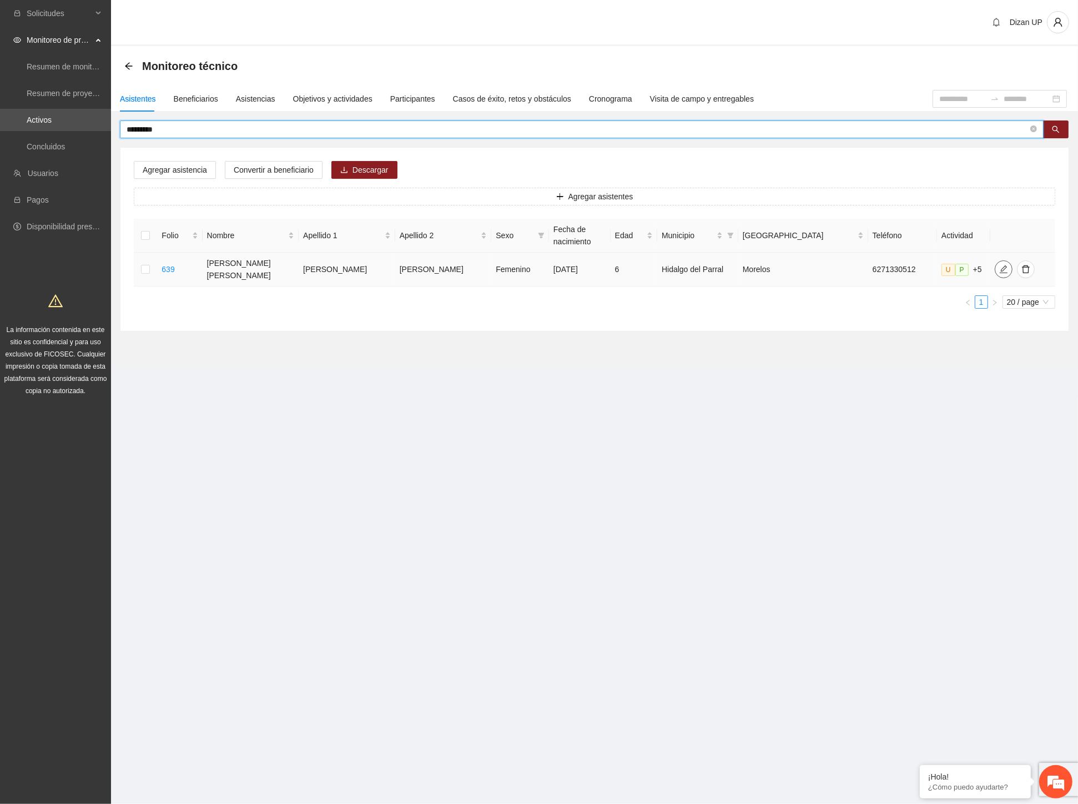
click at [999, 266] on icon "edit" at bounding box center [1003, 269] width 9 height 9
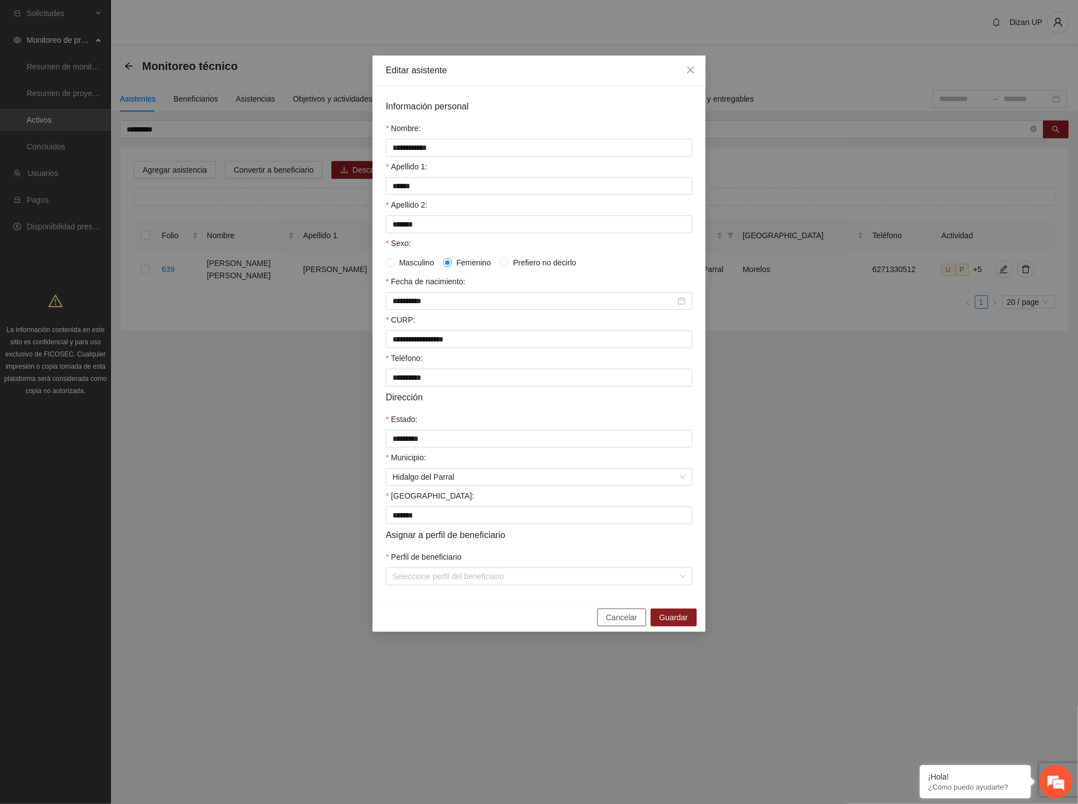
click at [623, 623] on span "Cancelar" at bounding box center [621, 617] width 31 height 12
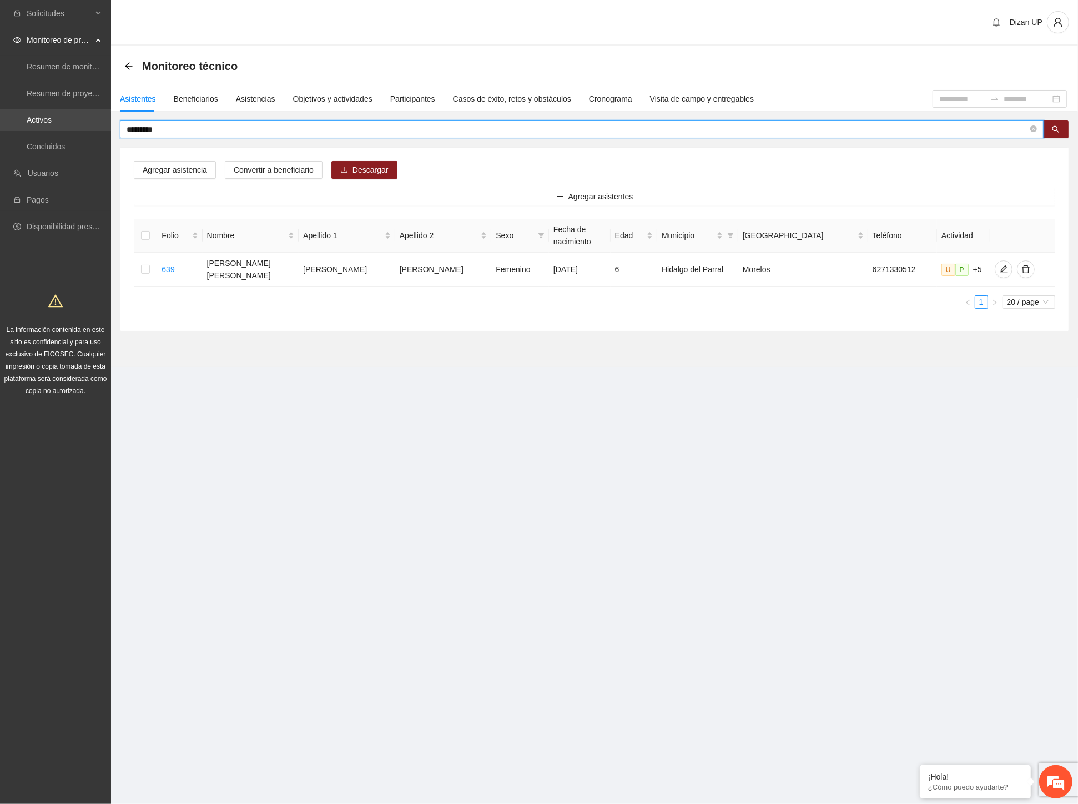
drag, startPoint x: 172, startPoint y: 129, endPoint x: 0, endPoint y: 130, distance: 172.1
click at [0, 130] on section "Solicitudes Monitoreo de proyectos Resumen de monitoreo Resumen de proyectos ap…" at bounding box center [539, 402] width 1078 height 804
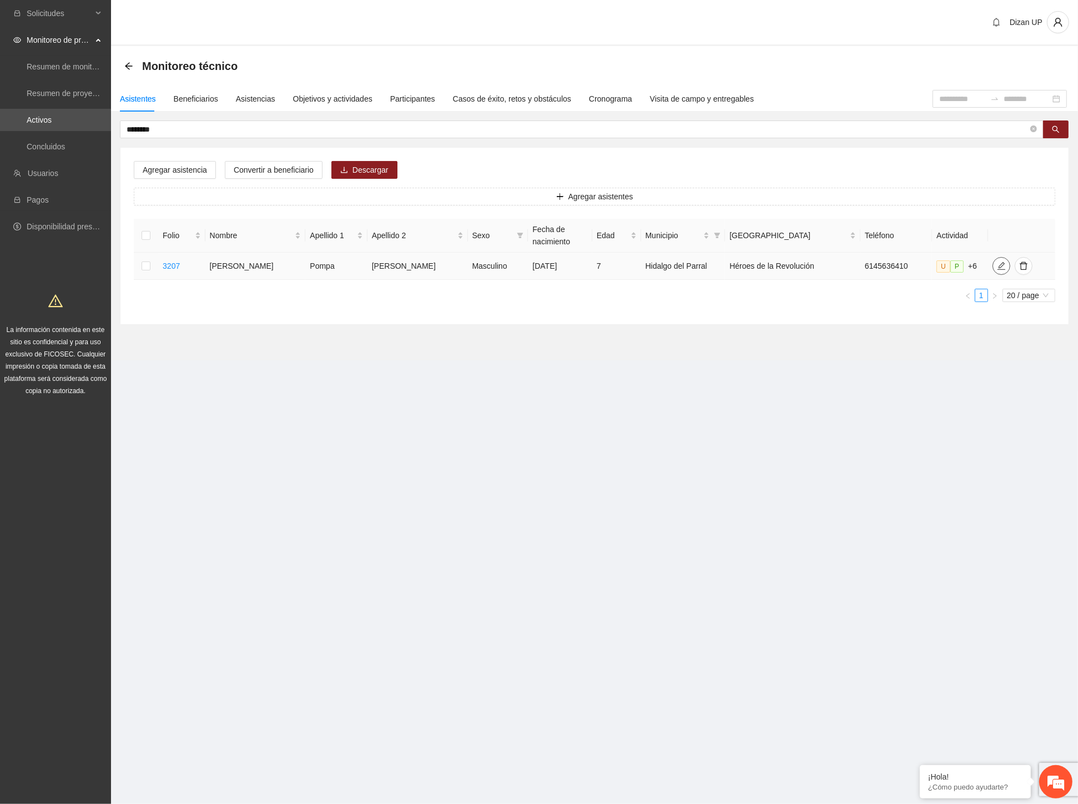
click at [997, 270] on icon "edit" at bounding box center [1001, 265] width 9 height 9
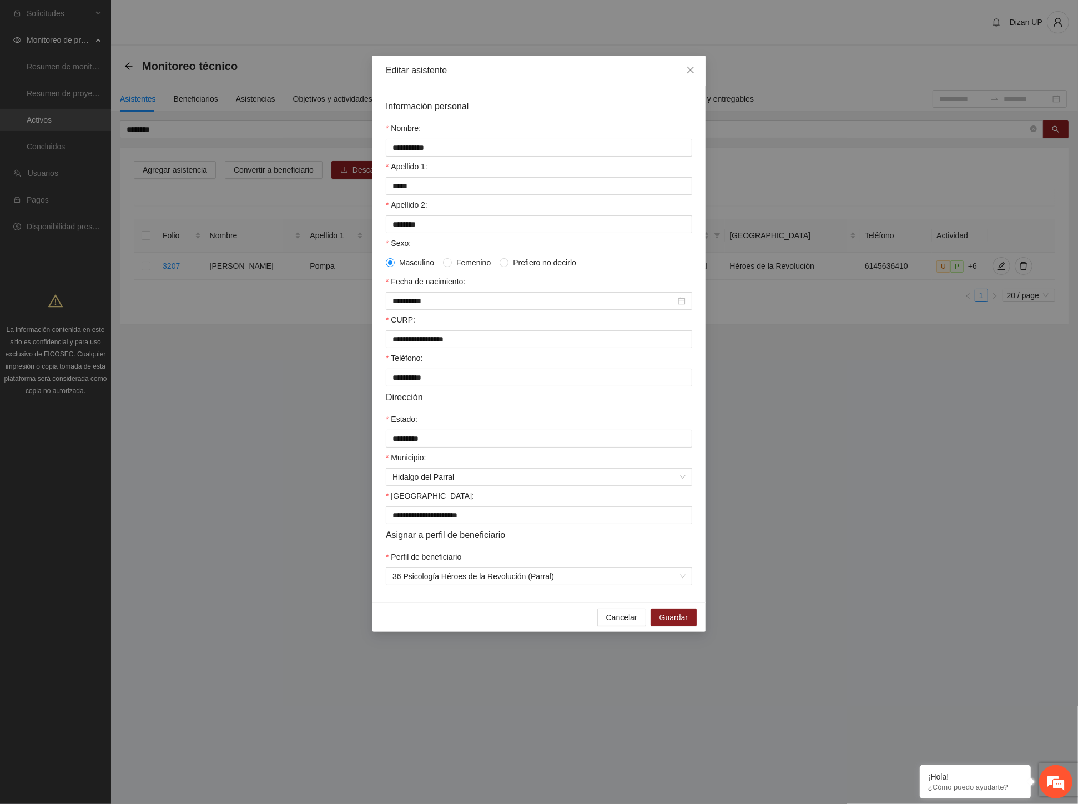
drag, startPoint x: 451, startPoint y: 604, endPoint x: 485, endPoint y: 601, distance: 34.6
click at [452, 602] on div "**********" at bounding box center [538, 344] width 333 height 516
click at [608, 623] on span "Cancelar" at bounding box center [621, 617] width 31 height 12
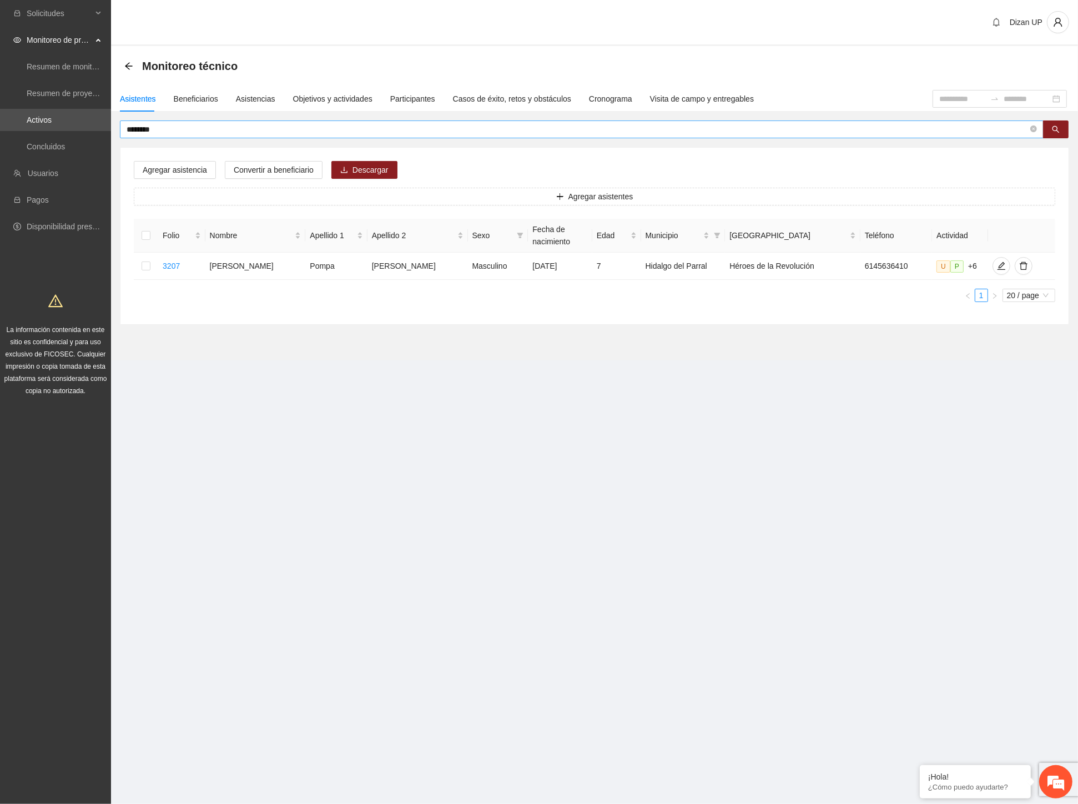
click at [171, 134] on input "********" at bounding box center [577, 129] width 901 height 12
click at [997, 266] on icon "edit" at bounding box center [1001, 265] width 9 height 9
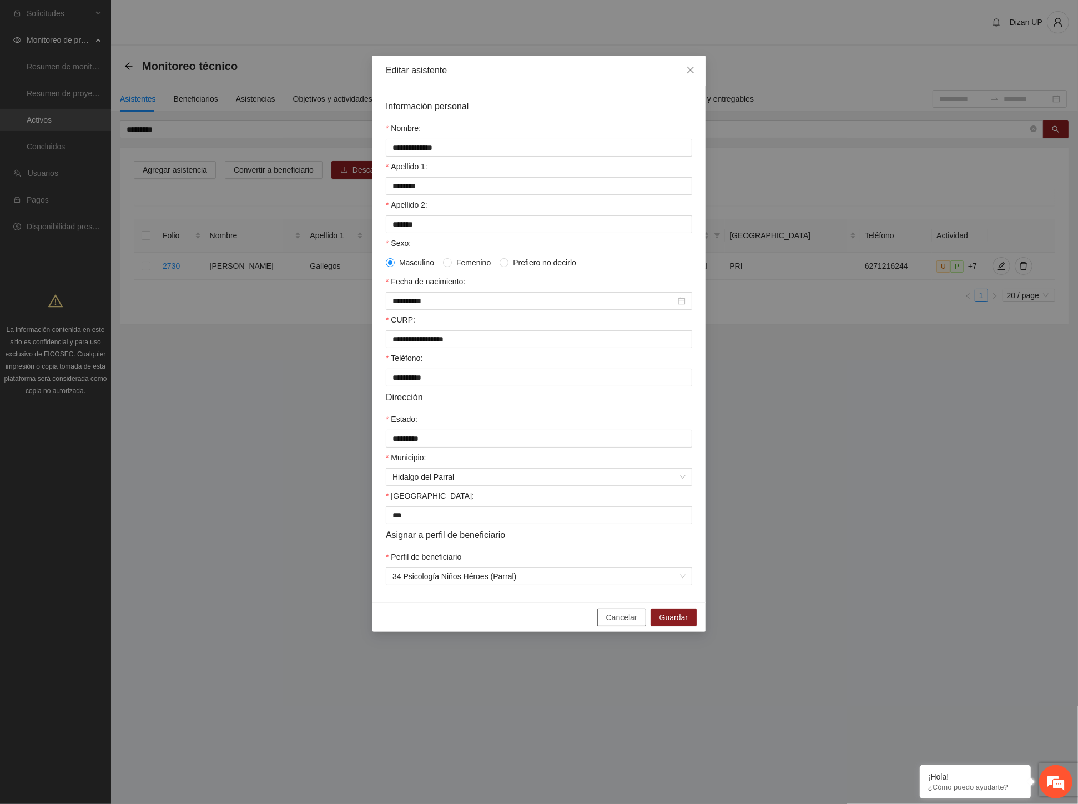
click at [623, 623] on span "Cancelar" at bounding box center [621, 617] width 31 height 12
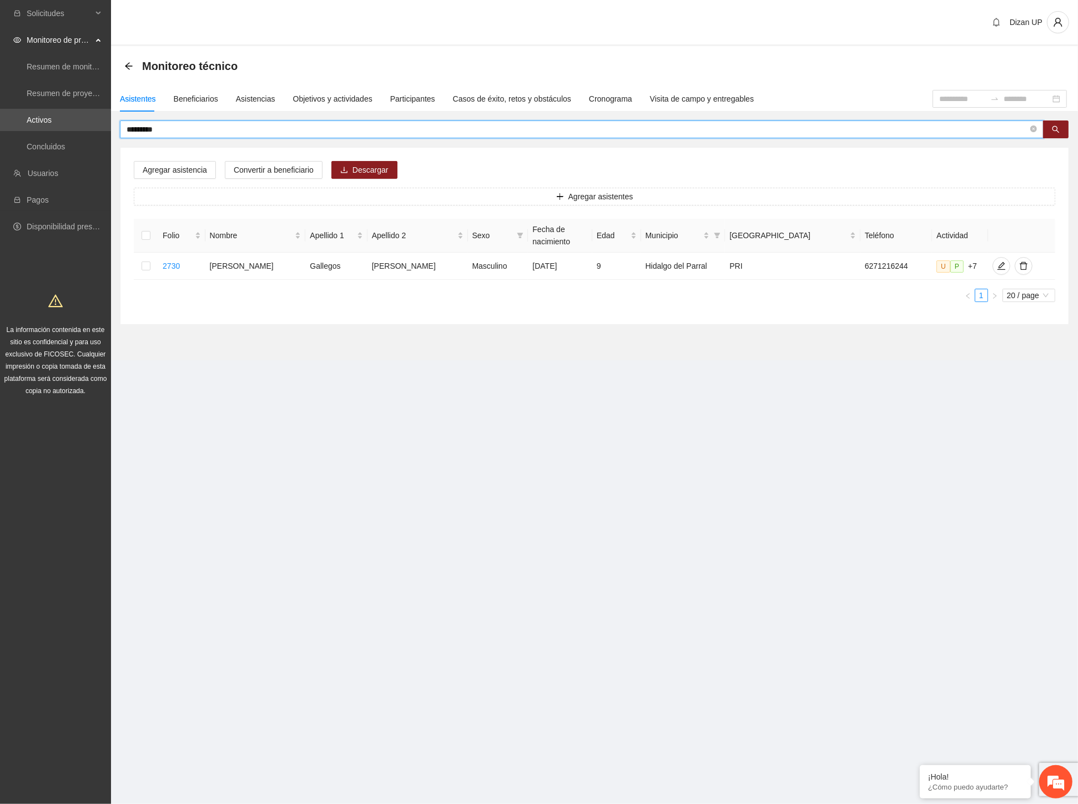
drag, startPoint x: 163, startPoint y: 127, endPoint x: 135, endPoint y: 132, distance: 27.8
click at [135, 132] on input "*********" at bounding box center [577, 129] width 901 height 12
click at [999, 263] on icon "edit" at bounding box center [1003, 265] width 9 height 9
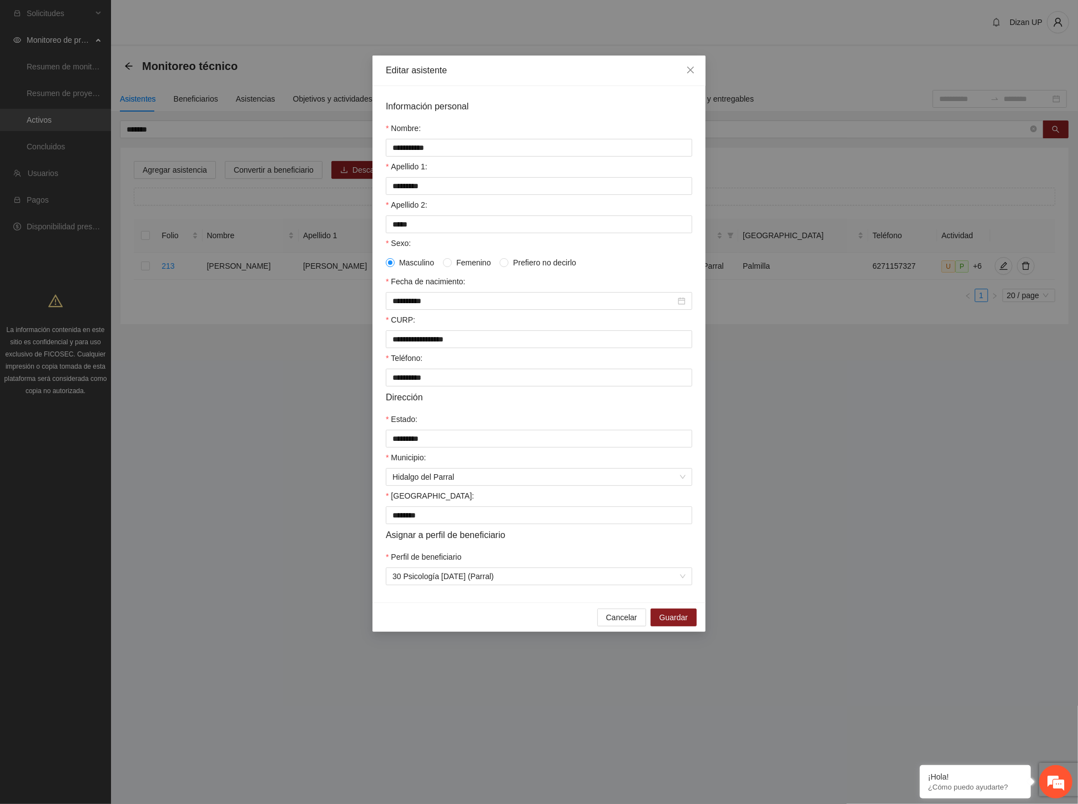
click at [603, 253] on div "Sexo:" at bounding box center [539, 245] width 306 height 17
click at [624, 623] on span "Cancelar" at bounding box center [621, 617] width 31 height 12
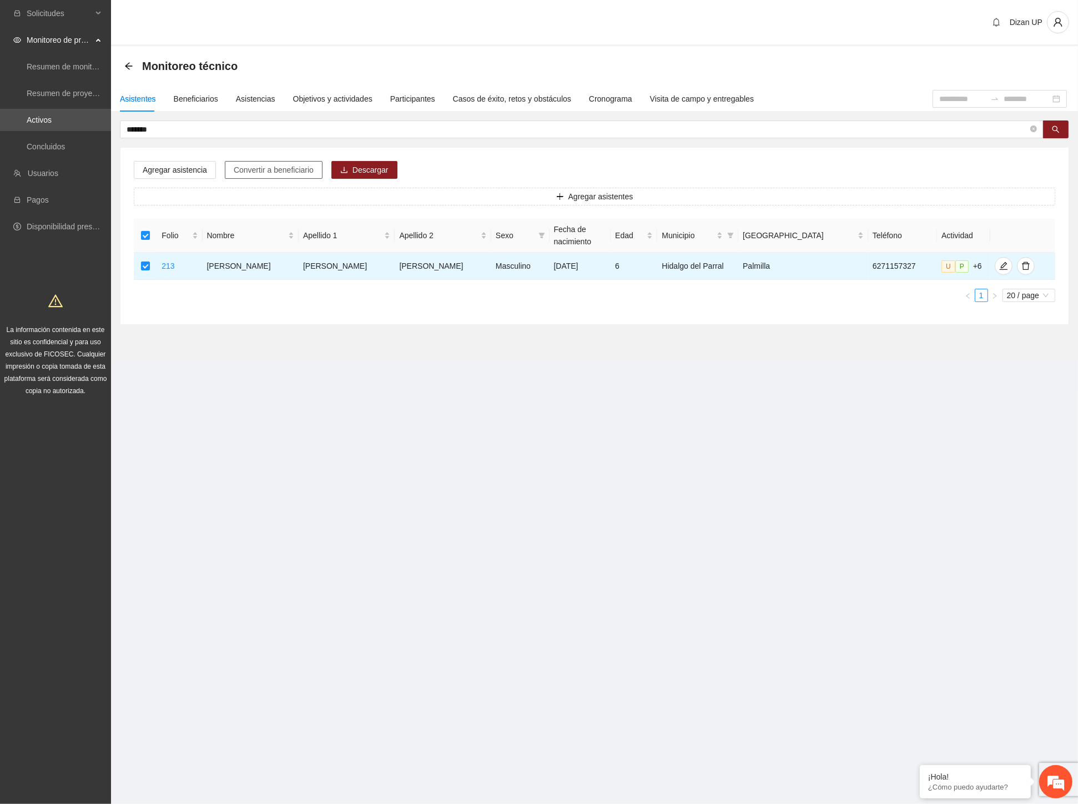
click at [234, 170] on span "Convertir a beneficiario" at bounding box center [274, 170] width 80 height 12
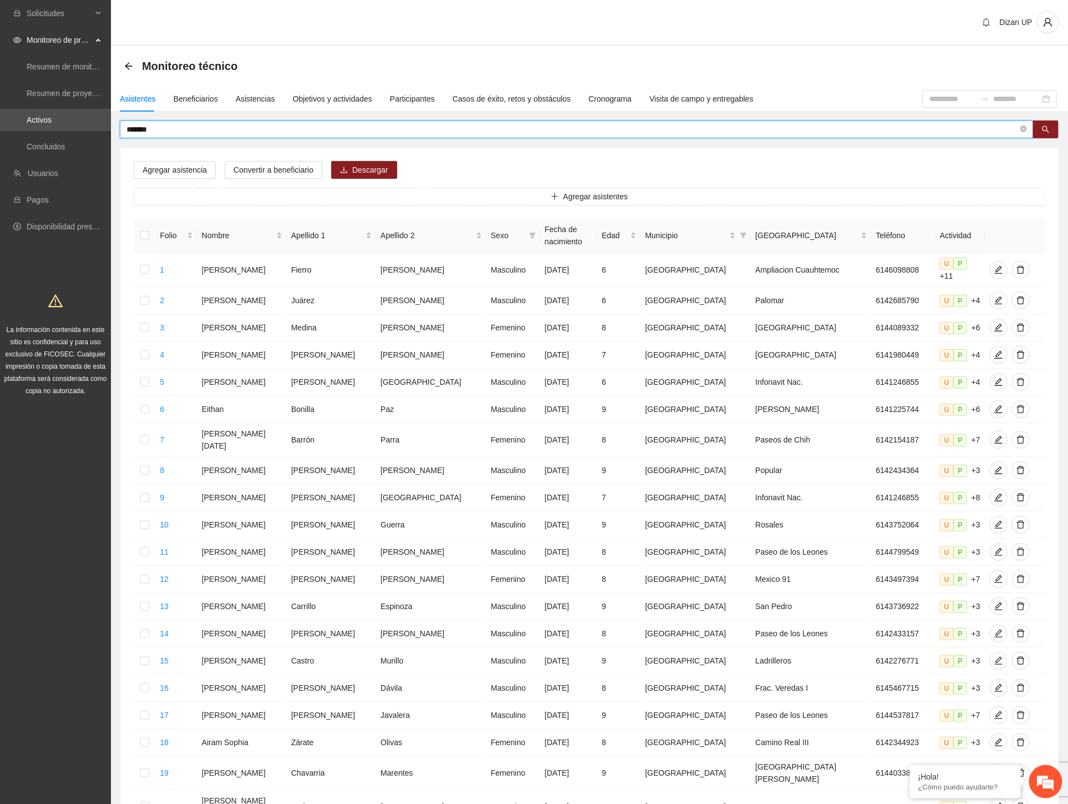
click at [135, 127] on input "*******" at bounding box center [573, 129] width 892 height 12
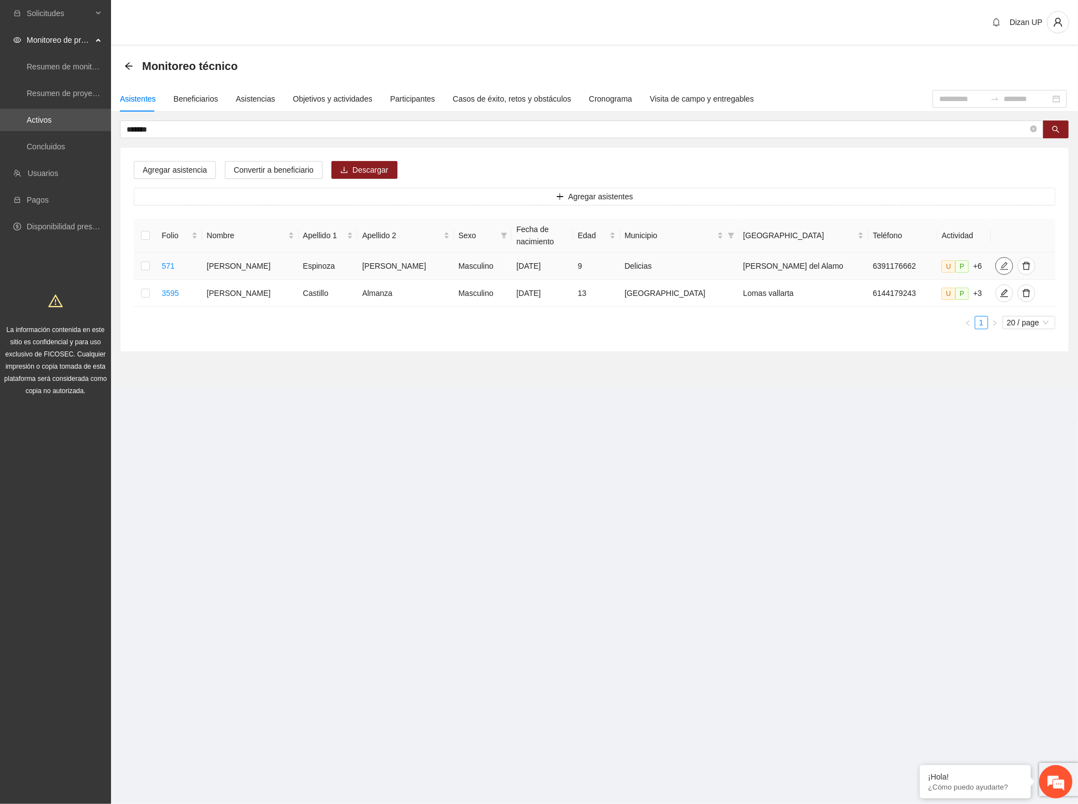
click at [1000, 267] on icon "edit" at bounding box center [1004, 265] width 9 height 9
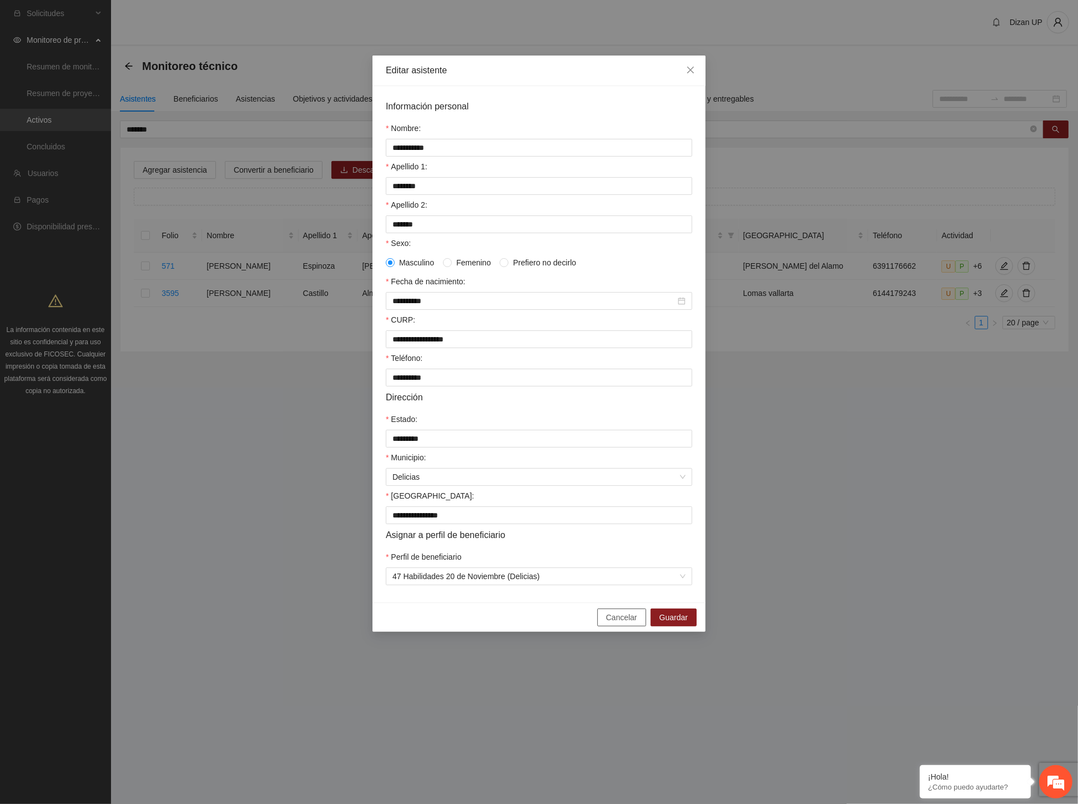
click at [629, 623] on span "Cancelar" at bounding box center [621, 617] width 31 height 12
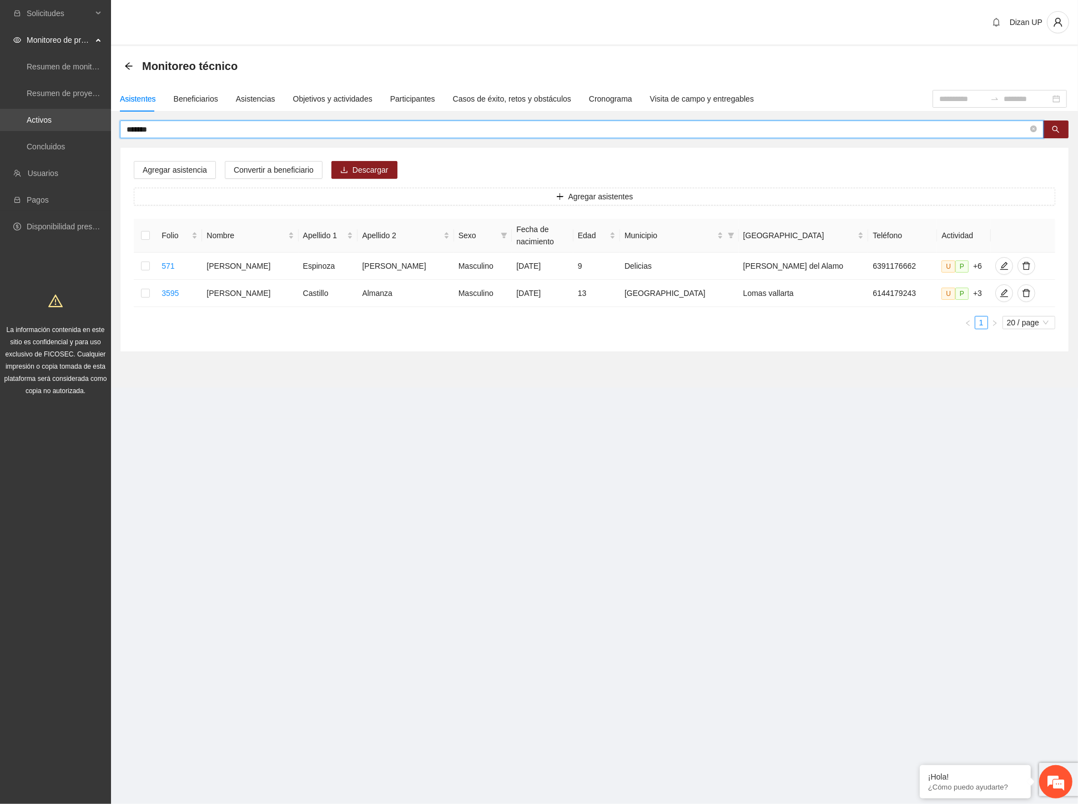
drag, startPoint x: 161, startPoint y: 130, endPoint x: 90, endPoint y: 120, distance: 71.3
click at [104, 128] on section "Solicitudes Monitoreo de proyectos Resumen de monitoreo Resumen de proyectos ap…" at bounding box center [539, 402] width 1078 height 804
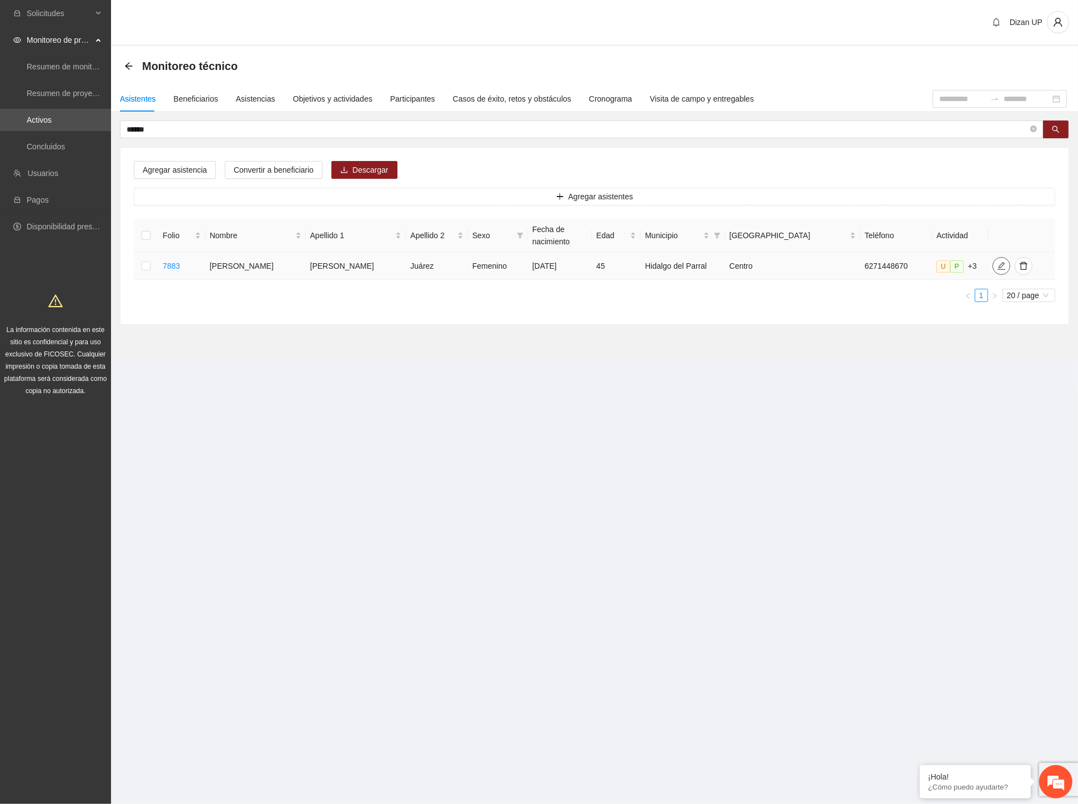
click at [997, 267] on icon "edit" at bounding box center [1001, 265] width 9 height 9
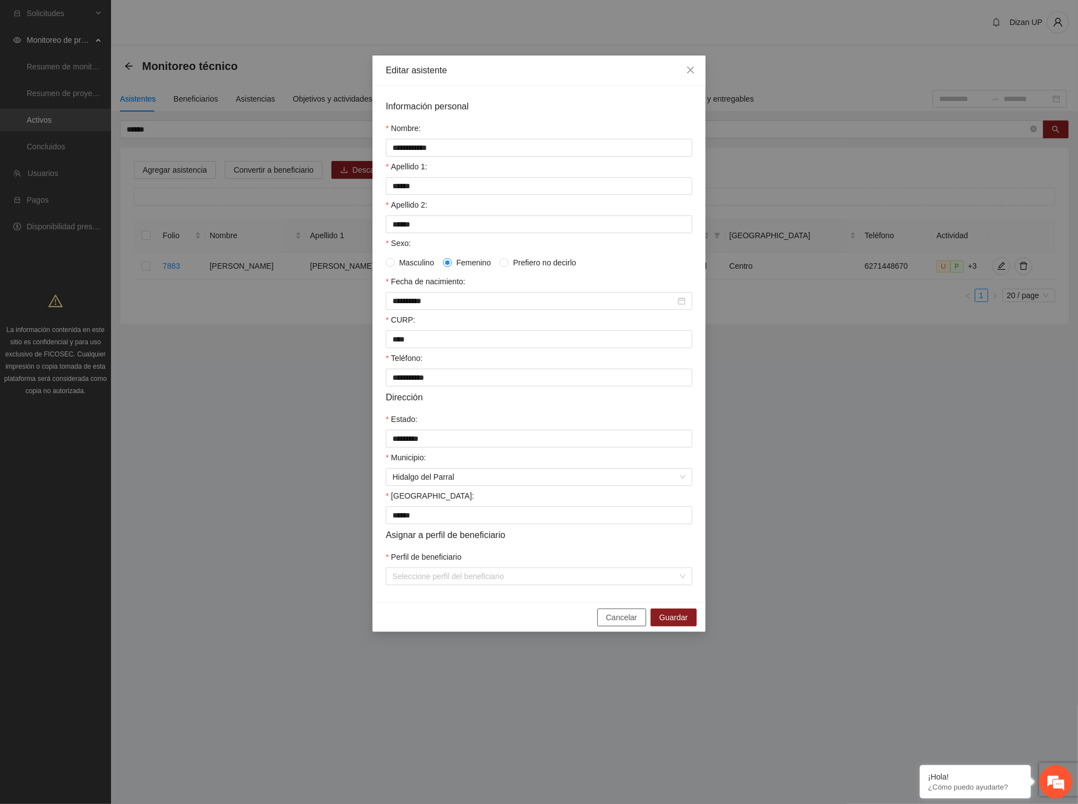
drag, startPoint x: 612, startPoint y: 625, endPoint x: 640, endPoint y: 596, distance: 40.8
click at [614, 622] on span "Cancelar" at bounding box center [621, 617] width 31 height 12
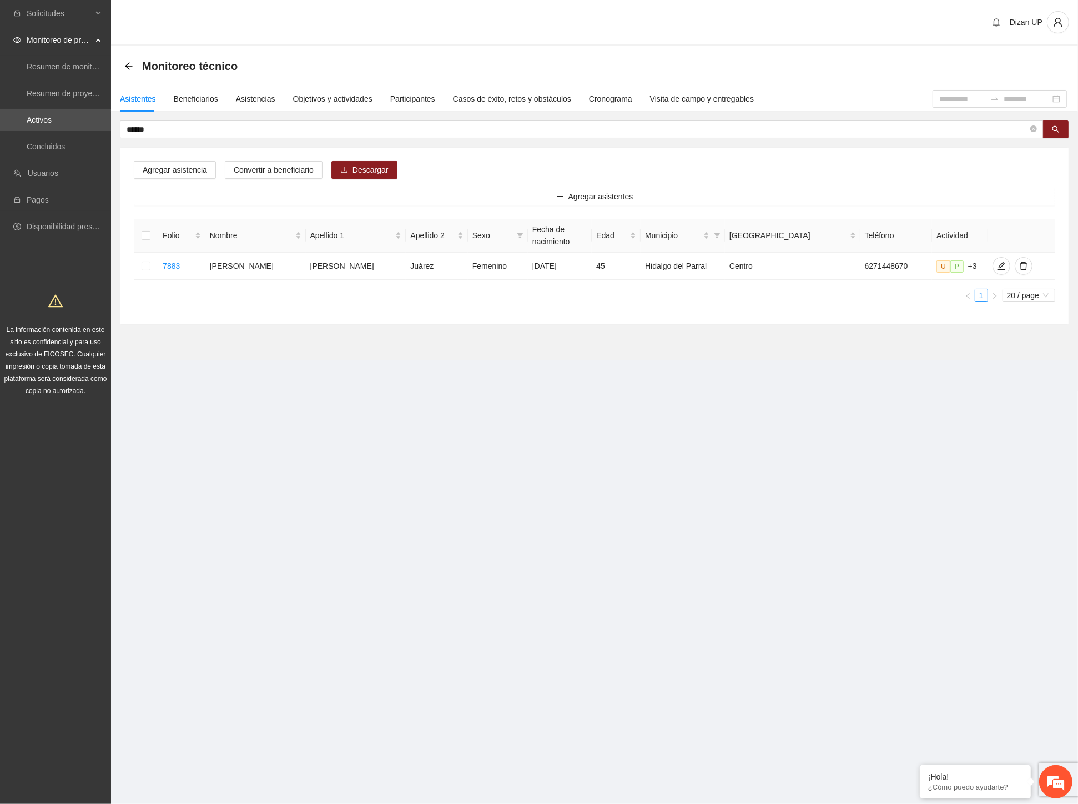
click at [635, 511] on section "Solicitudes Monitoreo de proyectos Resumen de monitoreo Resumen de proyectos ap…" at bounding box center [539, 402] width 1078 height 804
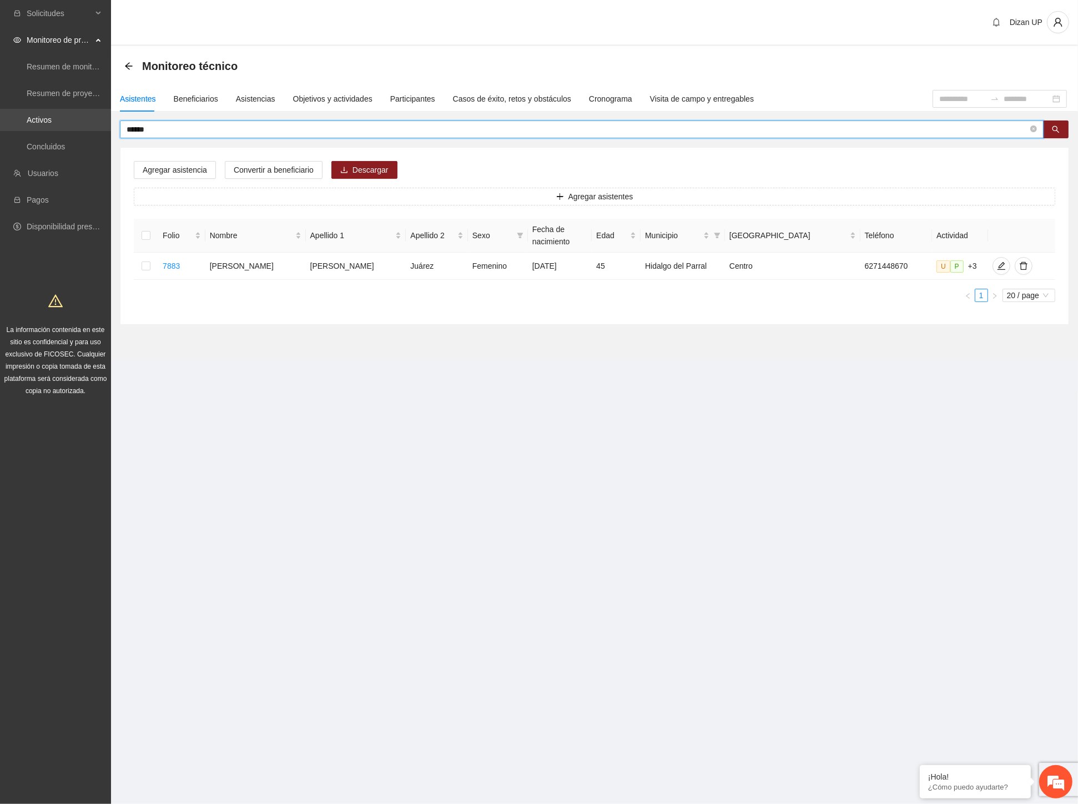
drag, startPoint x: 121, startPoint y: 127, endPoint x: 54, endPoint y: 121, distance: 66.8
click at [59, 122] on section "Solicitudes Monitoreo de proyectos Resumen de monitoreo Resumen de proyectos ap…" at bounding box center [539, 402] width 1078 height 804
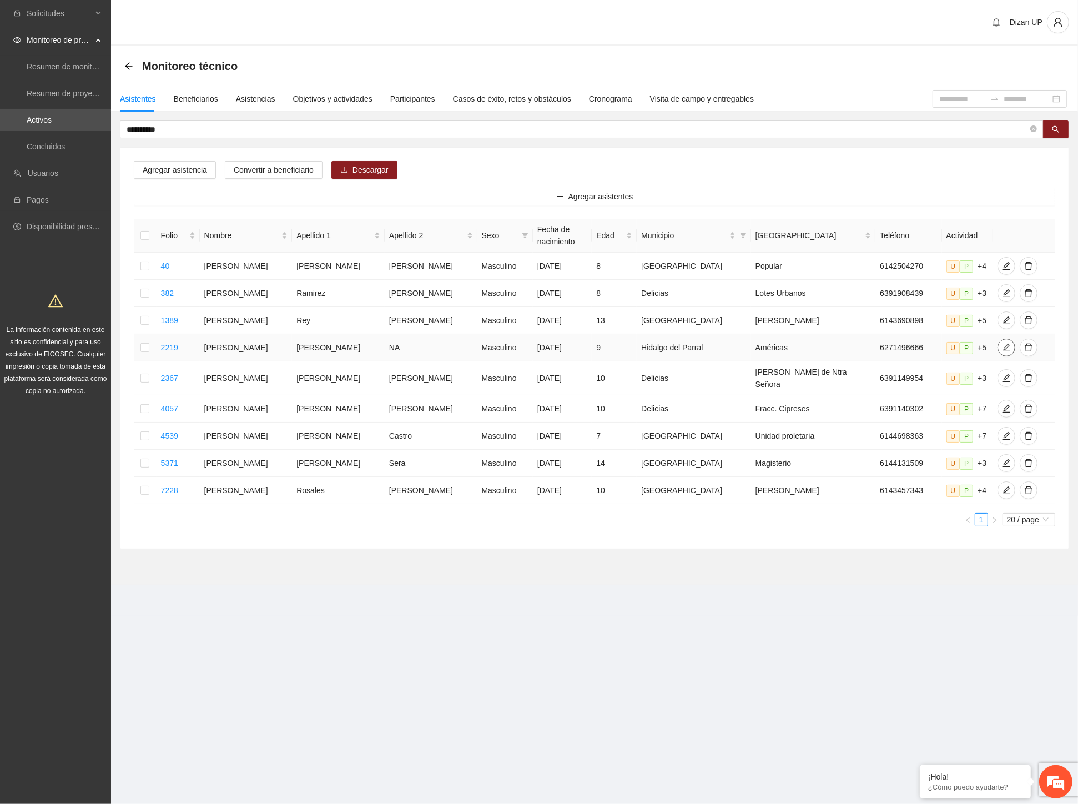
click at [1002, 345] on icon "edit" at bounding box center [1006, 348] width 8 height 8
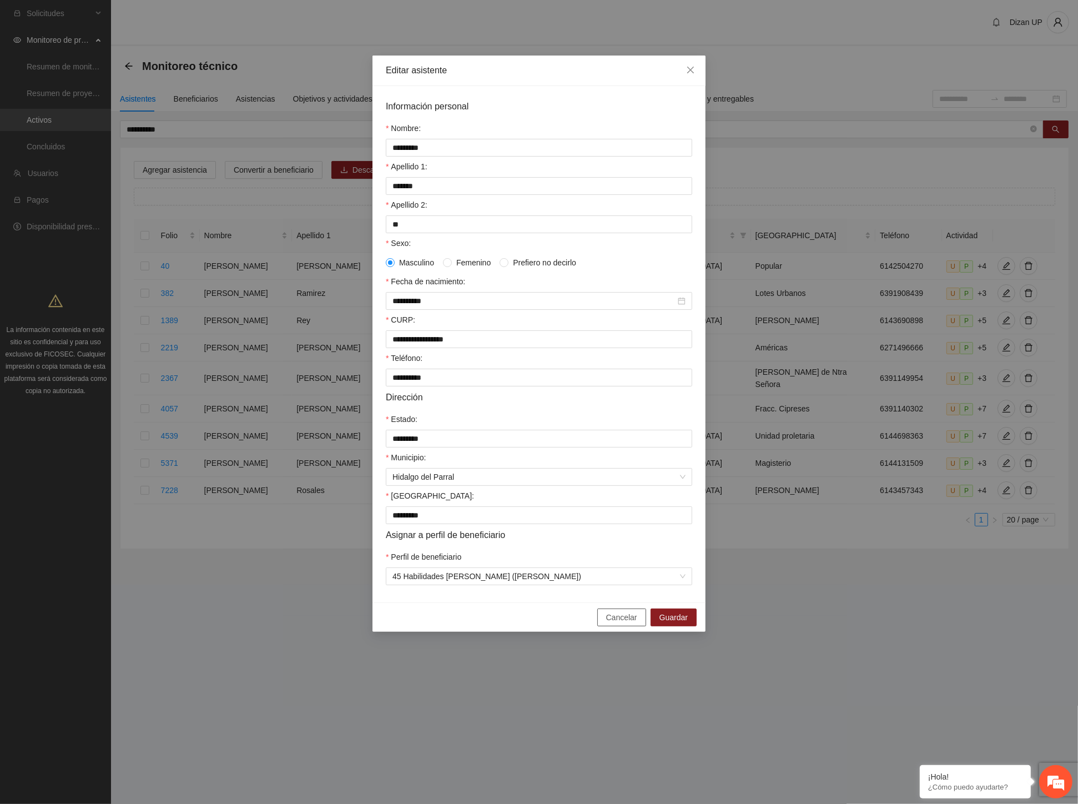
click at [620, 623] on span "Cancelar" at bounding box center [621, 617] width 31 height 12
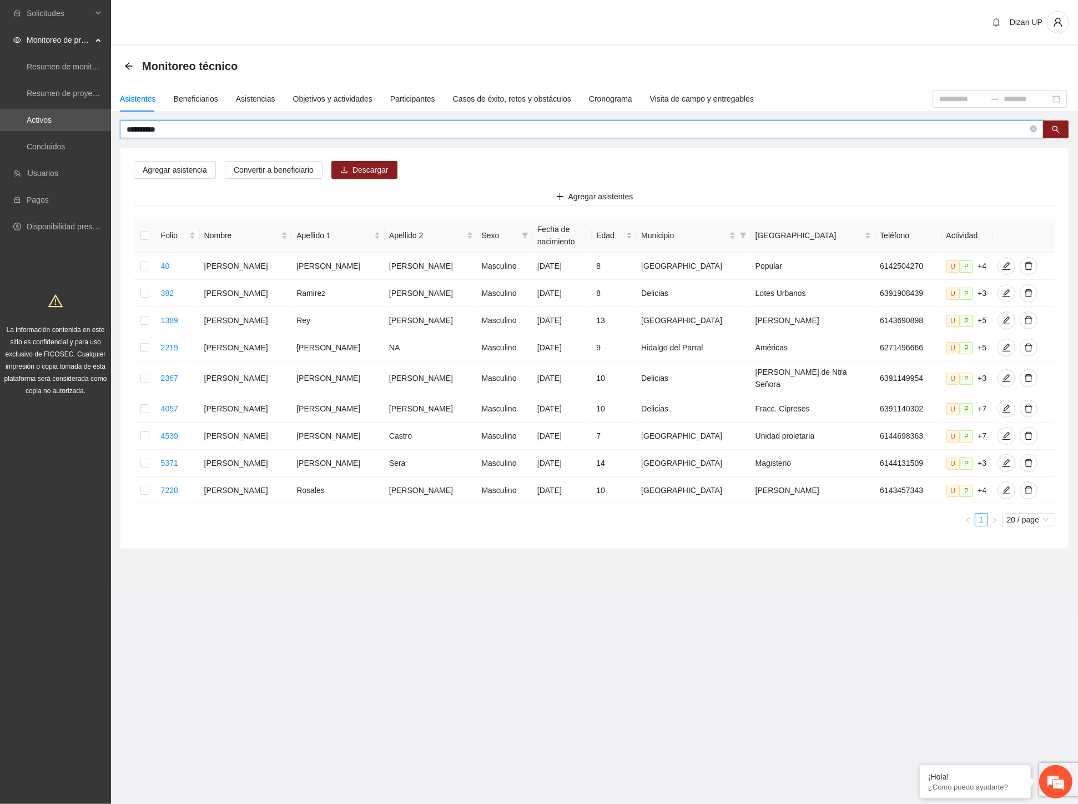
click at [169, 131] on input "**********" at bounding box center [577, 129] width 901 height 12
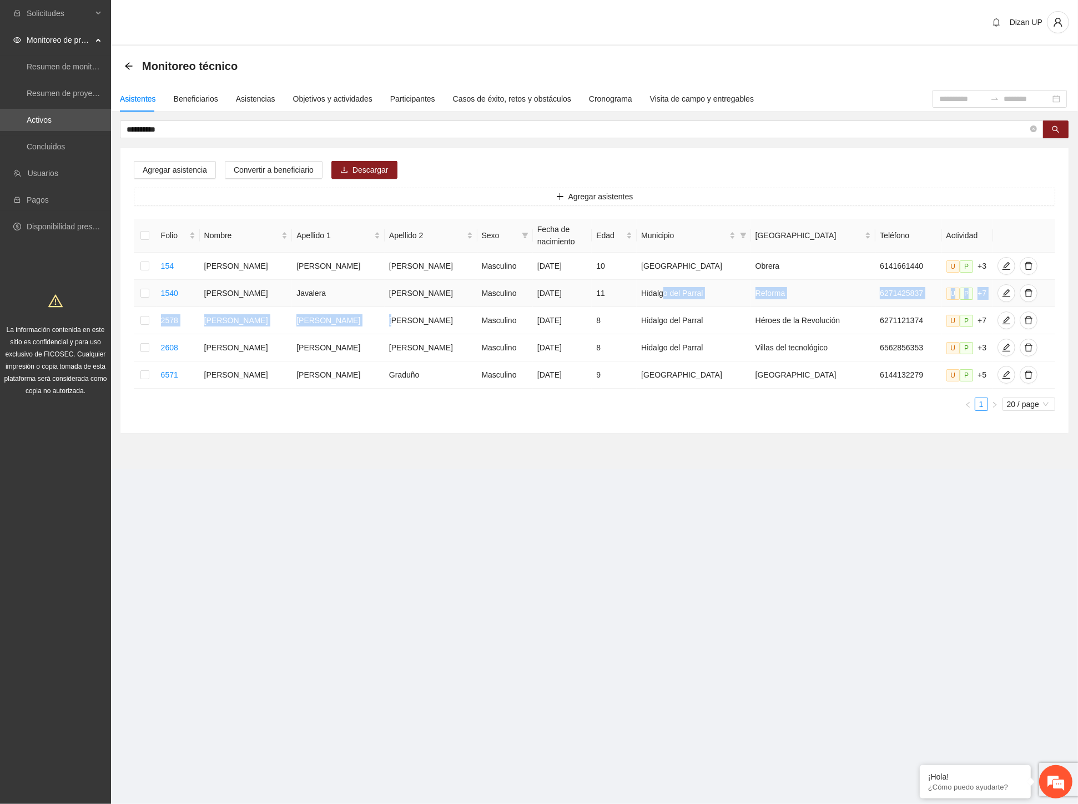
drag, startPoint x: 376, startPoint y: 320, endPoint x: 689, endPoint y: 302, distance: 313.6
click at [689, 302] on tbody "154 [PERSON_NAME] [DATE] 10 Chihuahua Obrera 6141661440 U P +3 1540 [PERSON_NAM…" at bounding box center [594, 321] width 921 height 136
click at [385, 329] on td "[PERSON_NAME]" at bounding box center [431, 320] width 93 height 27
drag, startPoint x: 229, startPoint y: 321, endPoint x: 461, endPoint y: 312, distance: 232.1
click at [461, 312] on tr "2578 [PERSON_NAME] [PERSON_NAME] Masculino [DATE] 8 [PERSON_NAME] del Parral Hé…" at bounding box center [594, 320] width 921 height 27
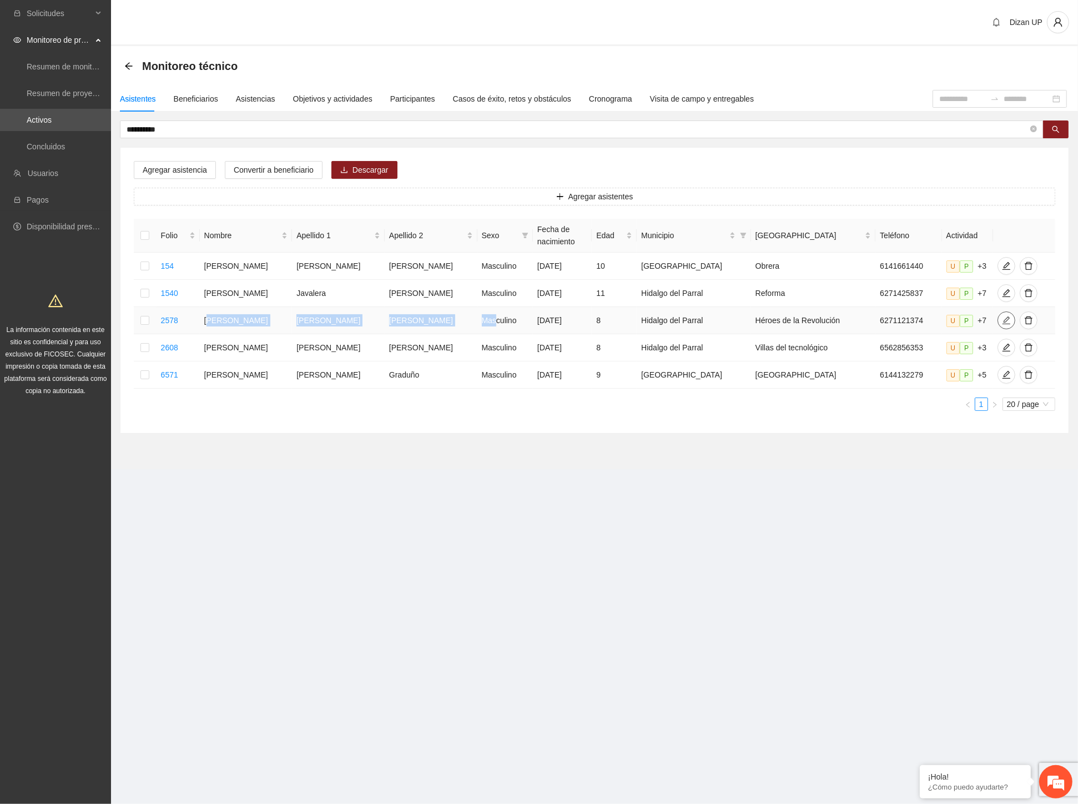
click at [1002, 322] on icon "edit" at bounding box center [1006, 320] width 9 height 9
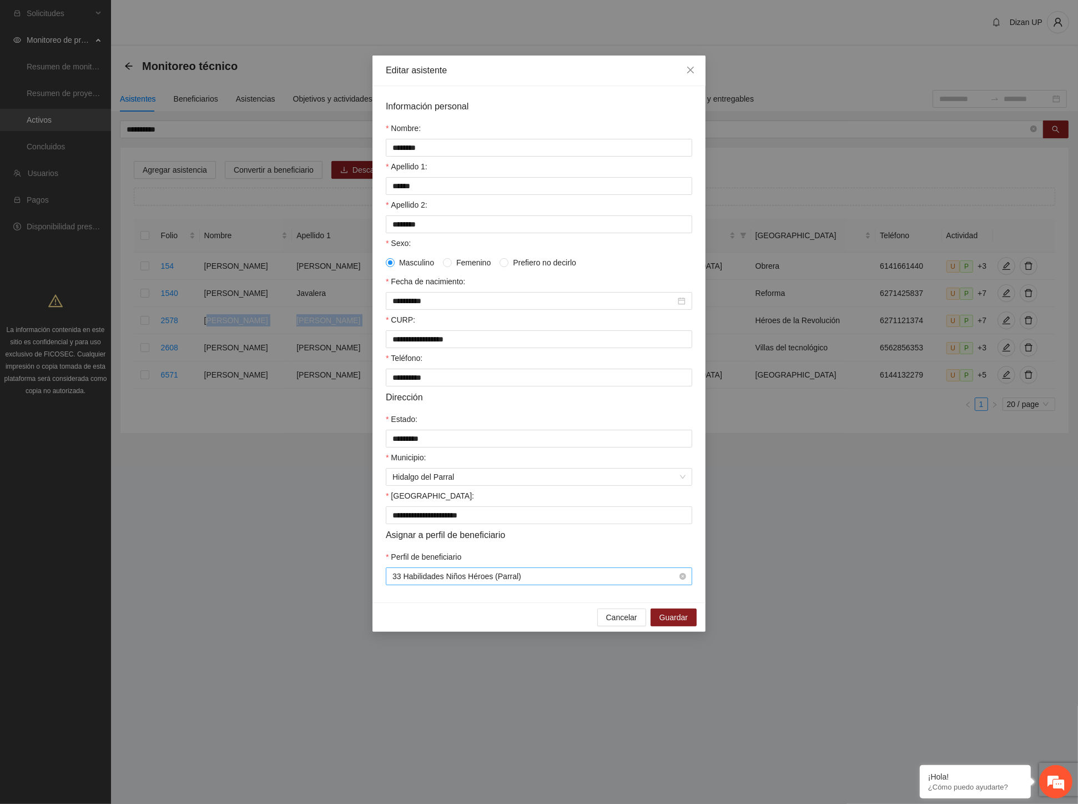
click at [507, 584] on span "33 Habilidades Niños Héroes (Parral)" at bounding box center [538, 576] width 293 height 17
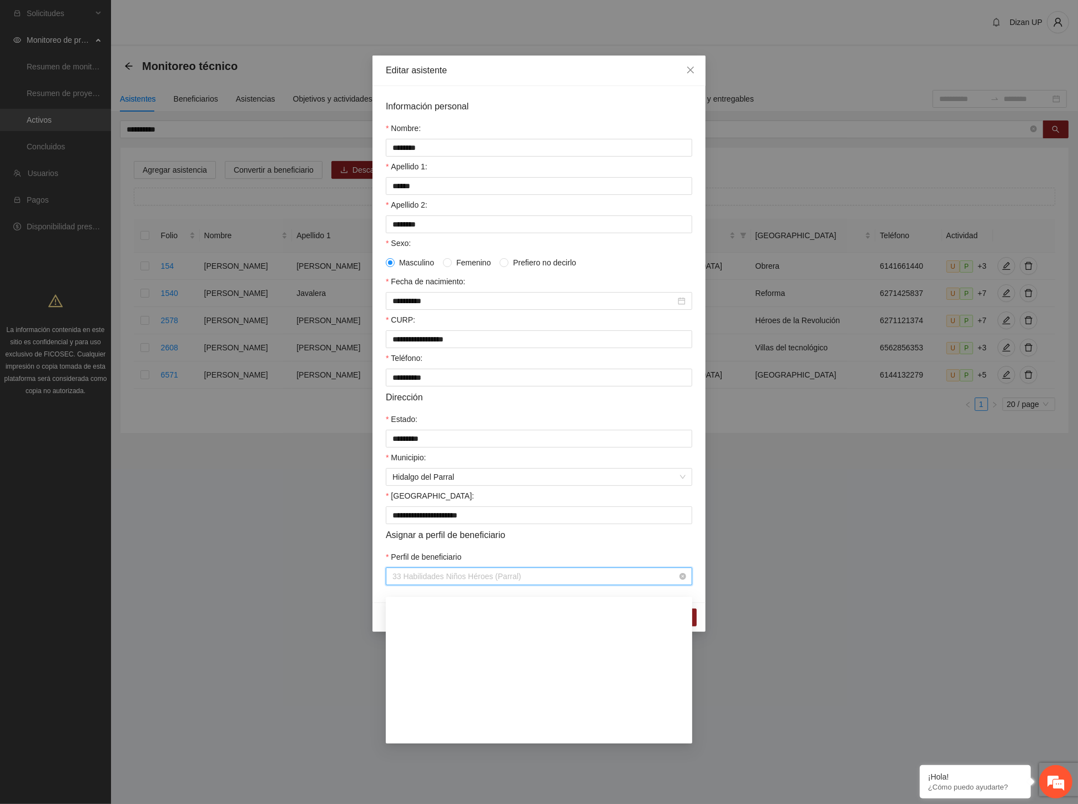
scroll to position [506, 0]
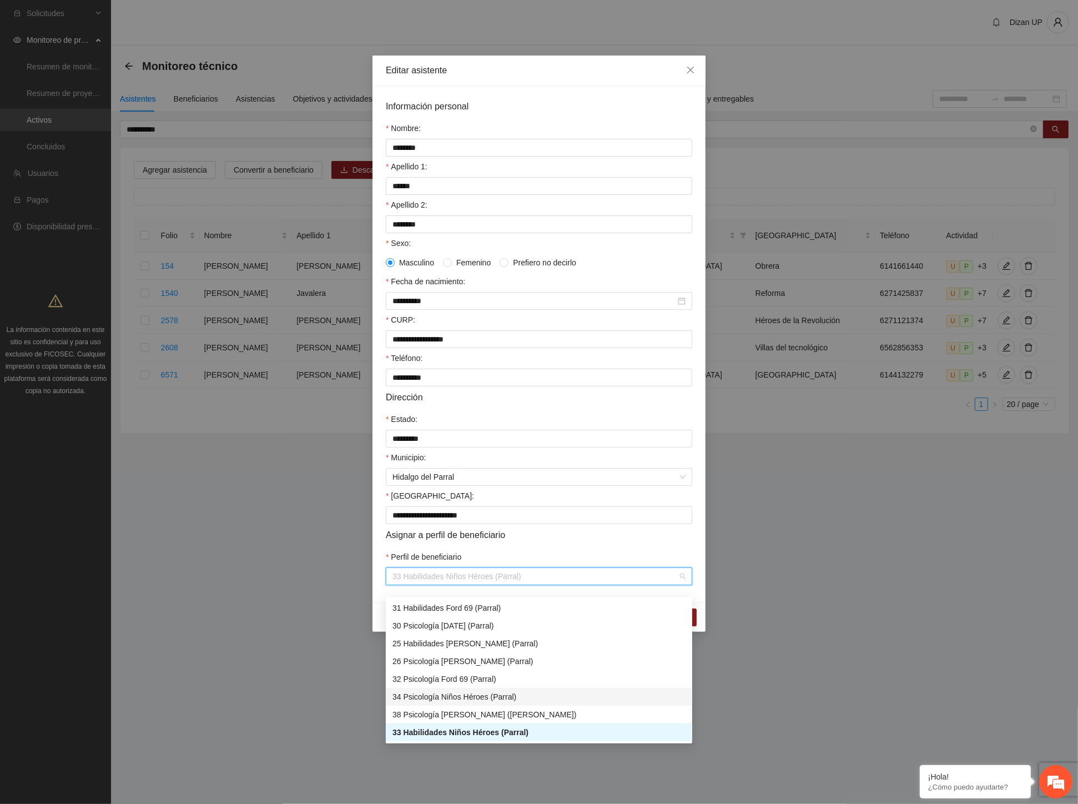
click at [421, 697] on div "34 Psicología Niños Héroes (Parral)" at bounding box center [538, 696] width 293 height 12
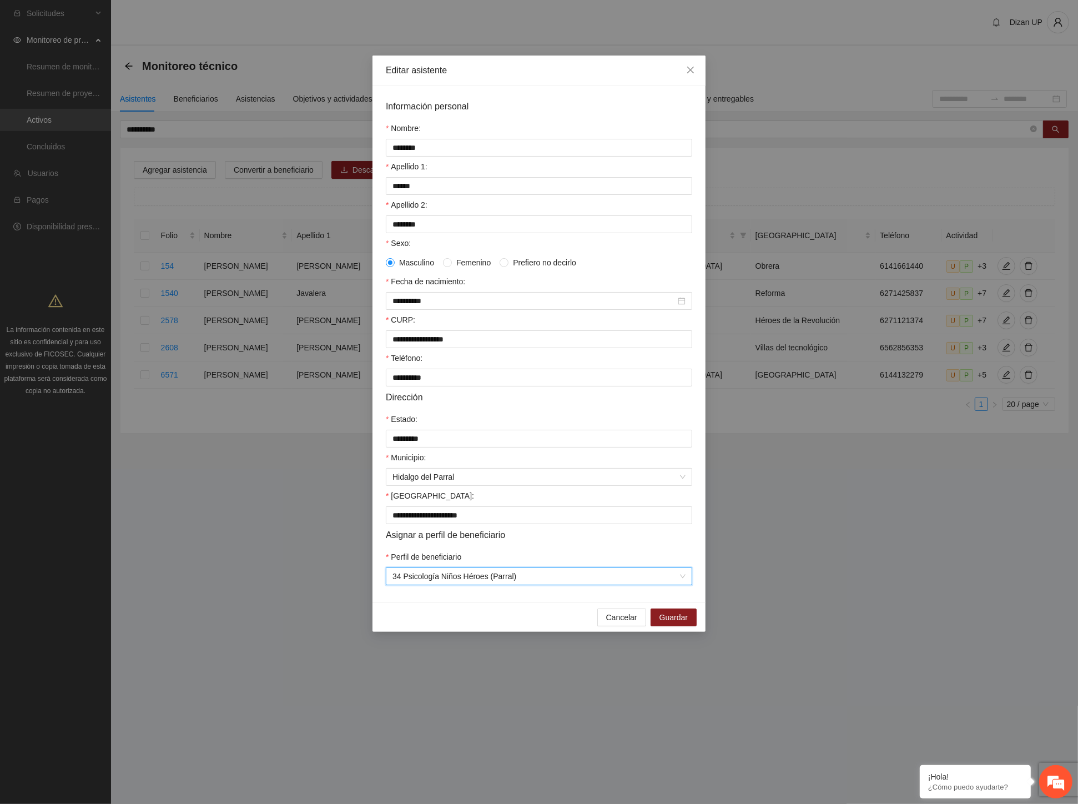
click at [537, 552] on form "**********" at bounding box center [539, 342] width 306 height 486
click at [690, 625] on button "Guardar" at bounding box center [673, 617] width 46 height 18
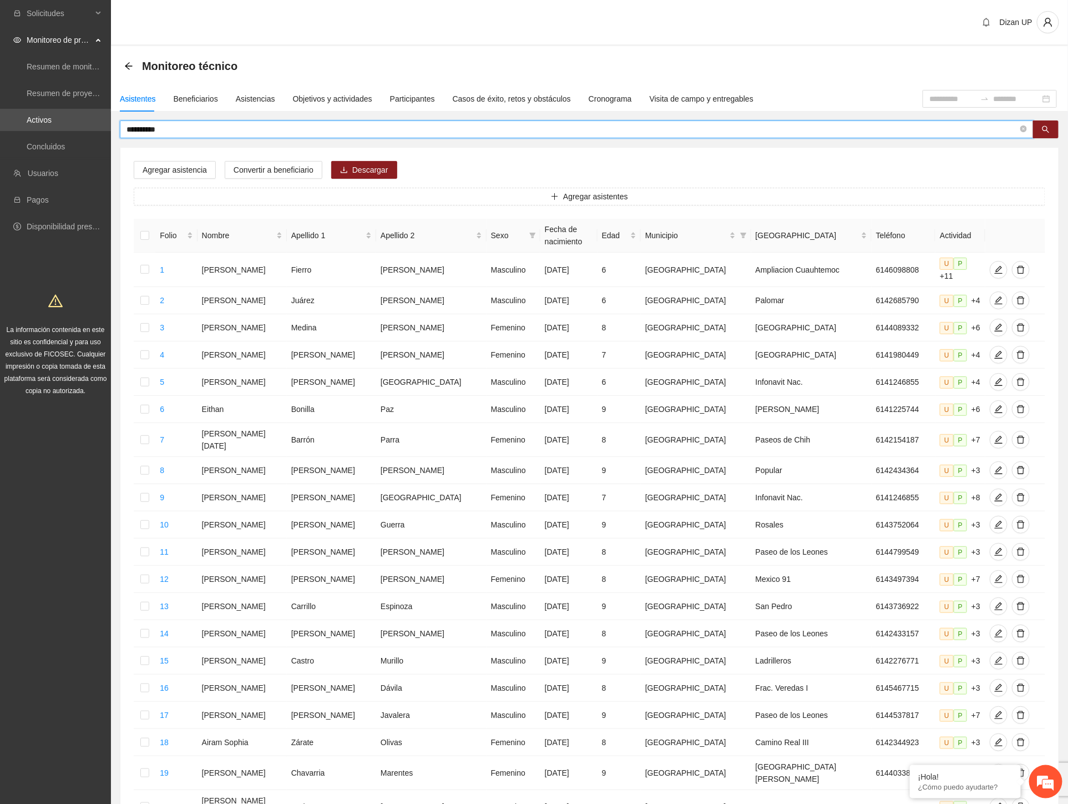
click at [184, 131] on input "**********" at bounding box center [573, 129] width 892 height 12
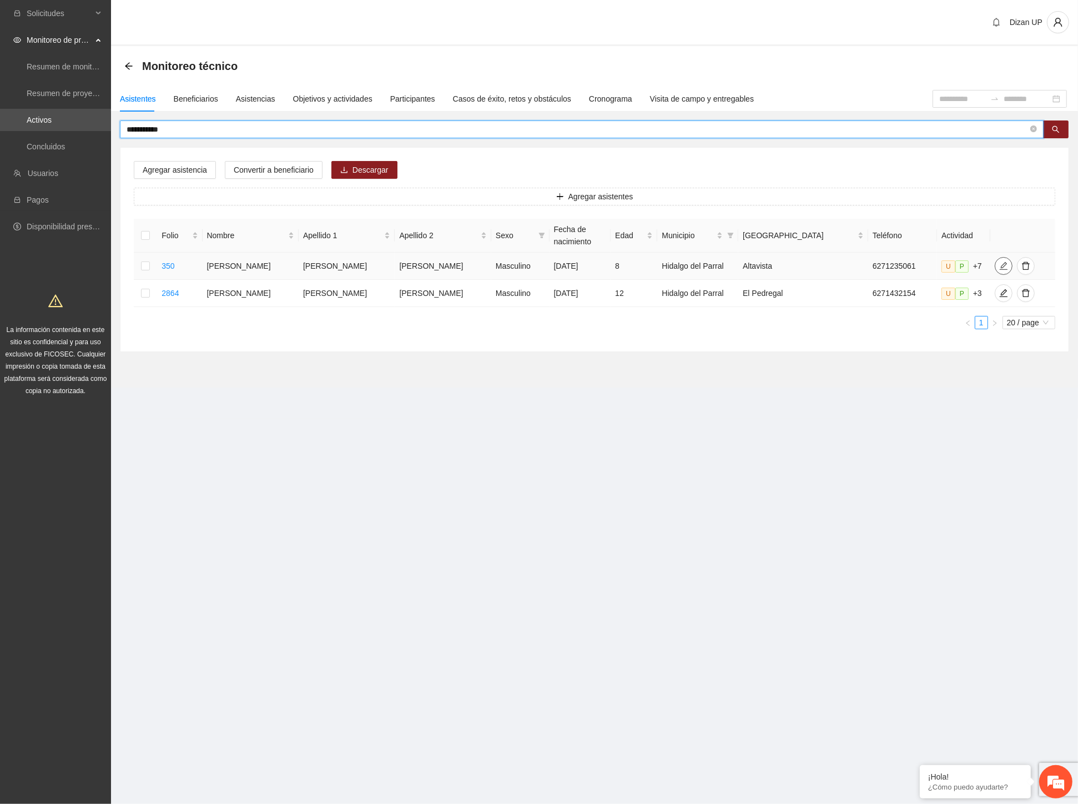
click at [999, 263] on icon "edit" at bounding box center [1003, 265] width 9 height 9
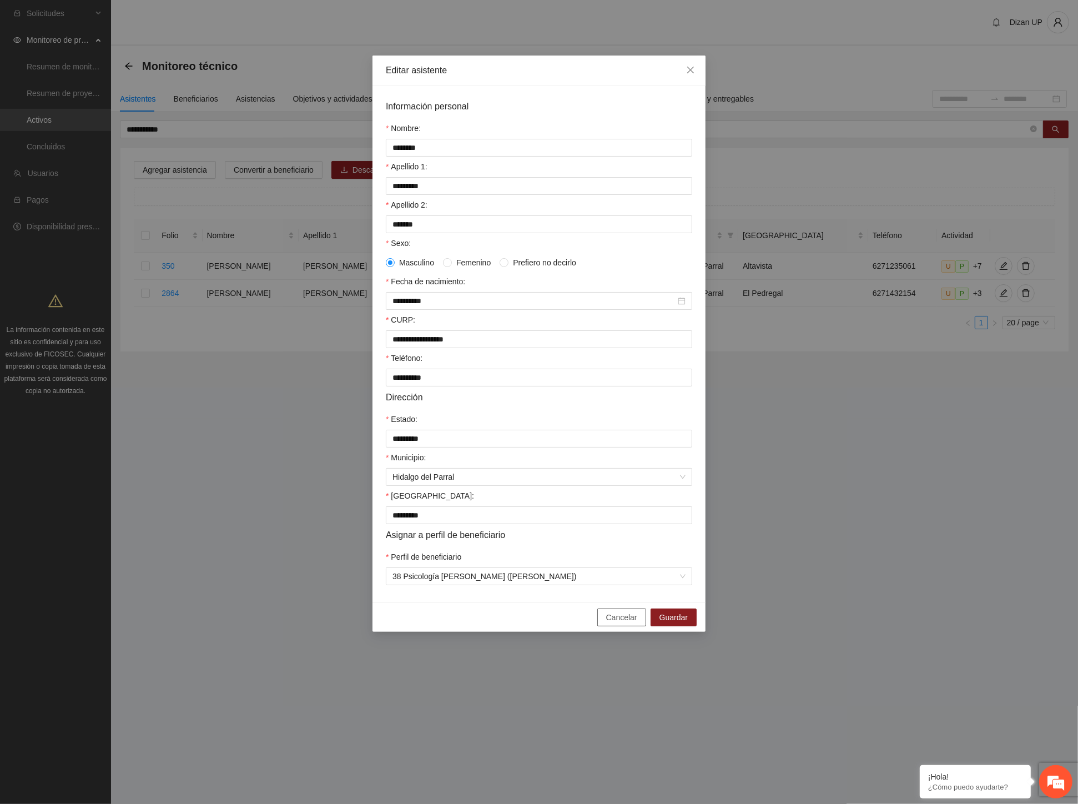
drag, startPoint x: 609, startPoint y: 630, endPoint x: 753, endPoint y: 464, distance: 220.0
click at [610, 623] on span "Cancelar" at bounding box center [621, 617] width 31 height 12
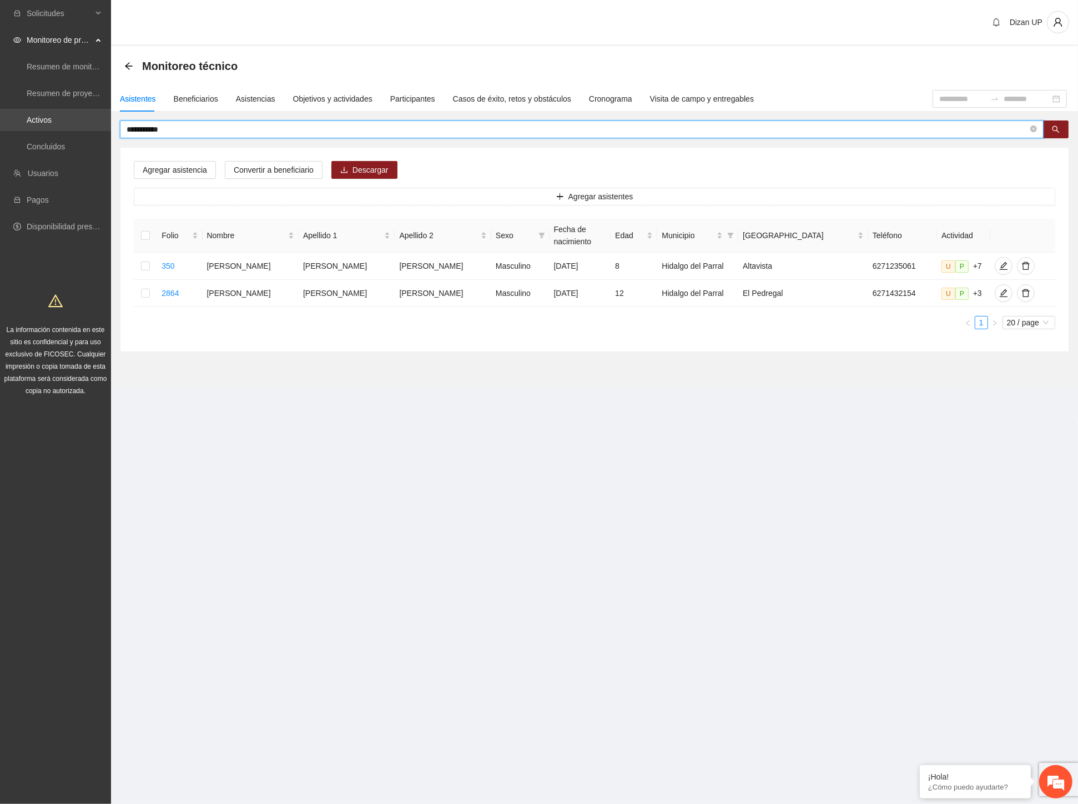
drag, startPoint x: 164, startPoint y: 130, endPoint x: 96, endPoint y: 130, distance: 67.7
click at [97, 130] on section "**********" at bounding box center [539, 402] width 1078 height 804
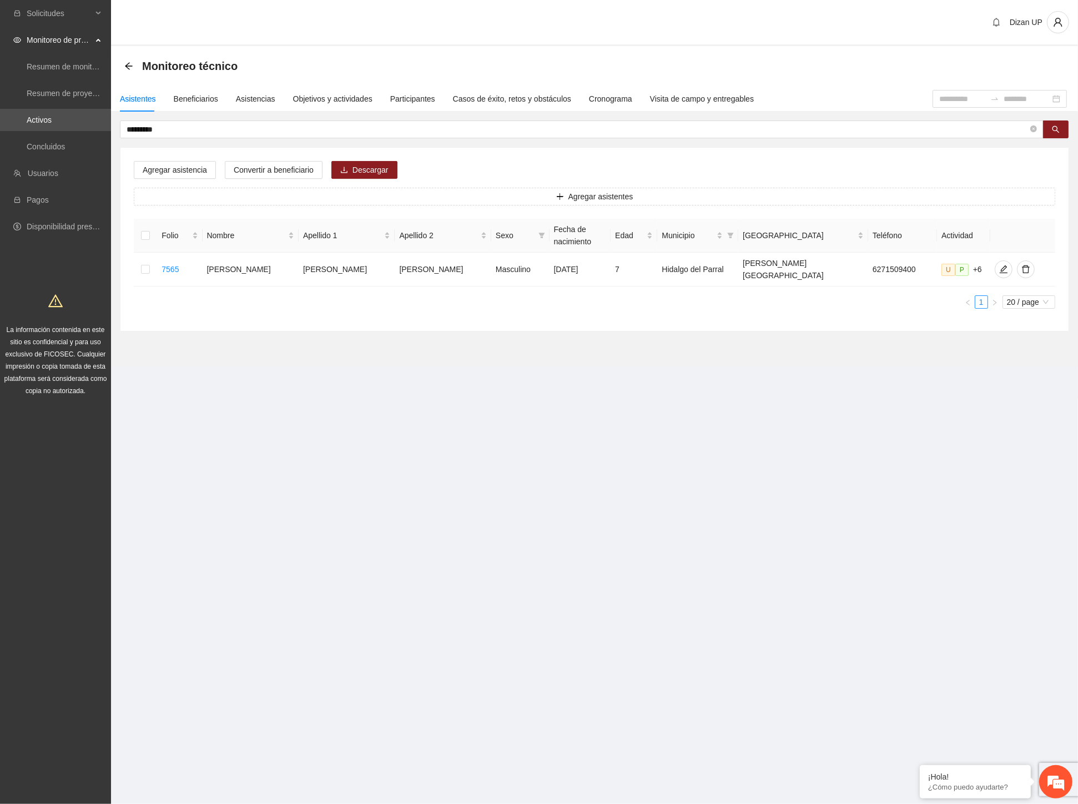
click at [712, 507] on section "Solicitudes Monitoreo de proyectos Resumen de monitoreo Resumen de proyectos ap…" at bounding box center [539, 402] width 1078 height 804
click at [999, 265] on icon "edit" at bounding box center [1003, 269] width 9 height 9
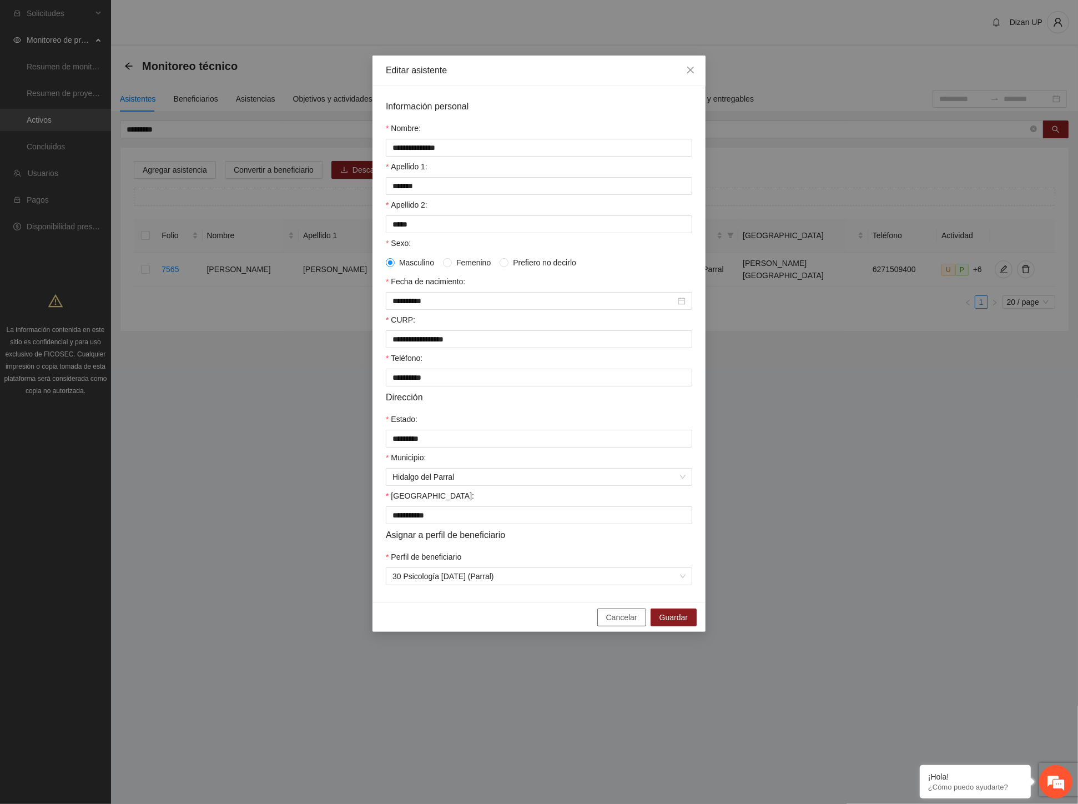
click at [614, 626] on button "Cancelar" at bounding box center [621, 617] width 49 height 18
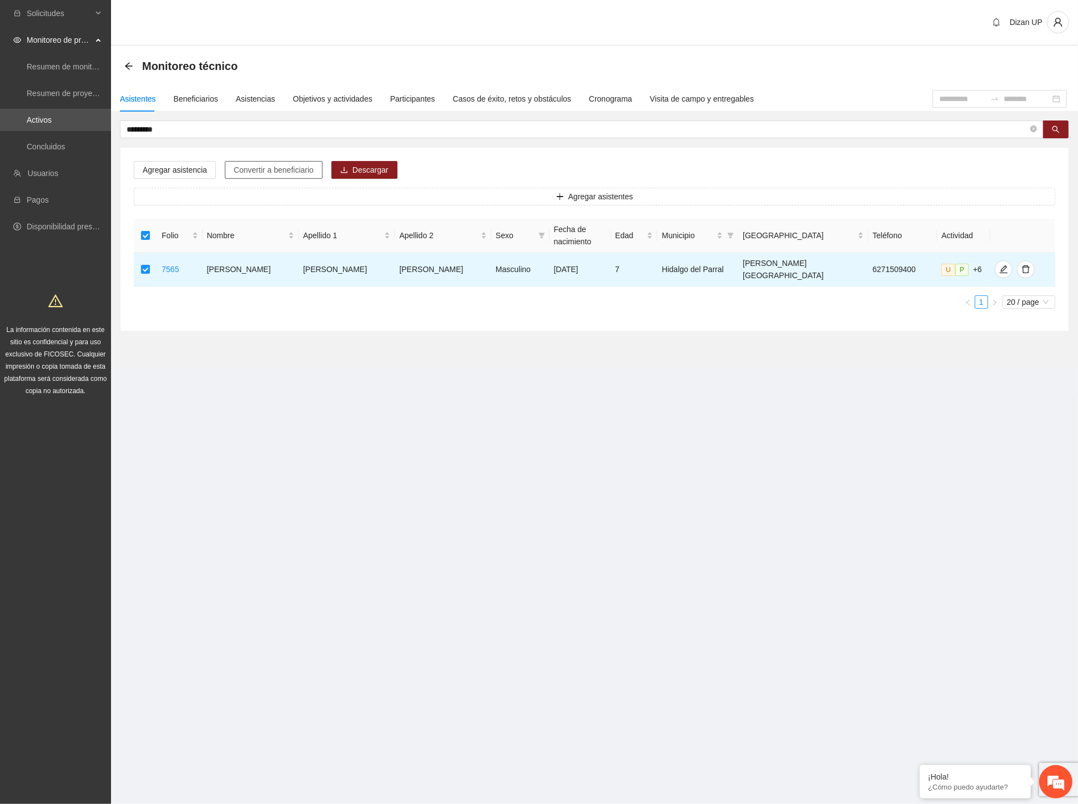
click at [304, 164] on span "Convertir a beneficiario" at bounding box center [274, 170] width 80 height 12
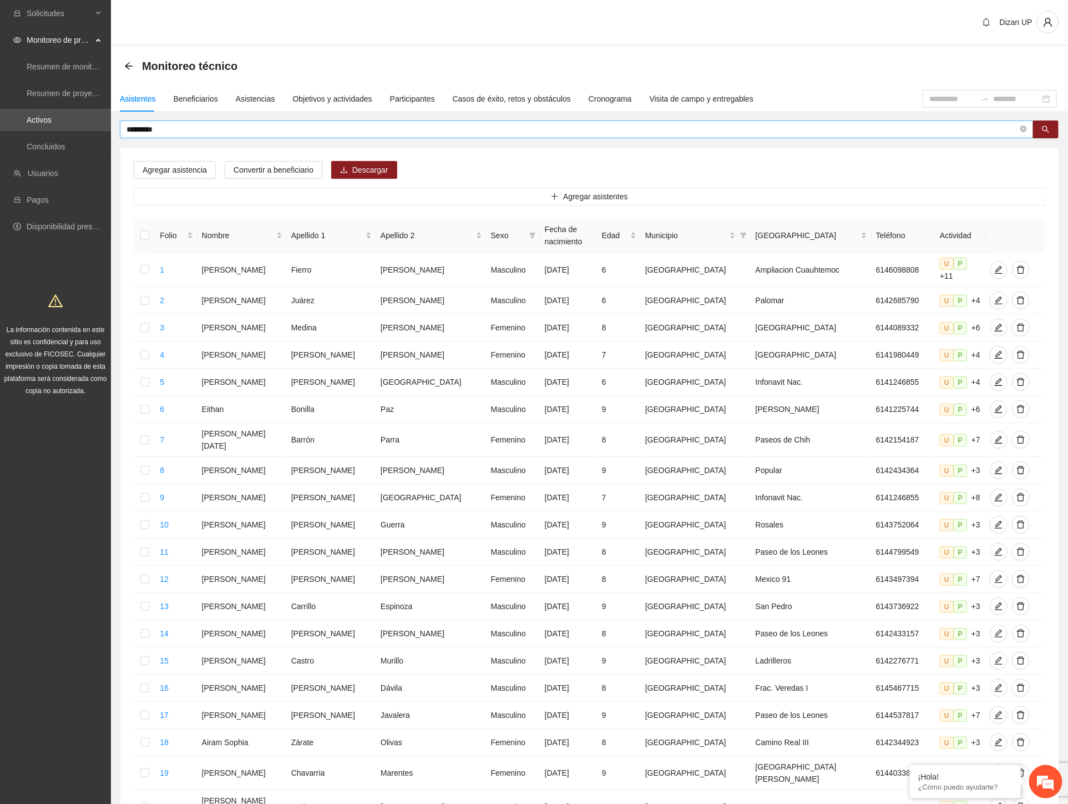
click at [84, 129] on section "Solicitudes Monitoreo de proyectos Resumen de monitoreo Resumen de proyectos ap…" at bounding box center [534, 467] width 1068 height 935
click at [180, 124] on input "*********" at bounding box center [573, 129] width 892 height 12
drag, startPoint x: 168, startPoint y: 131, endPoint x: 86, endPoint y: 134, distance: 82.2
click at [86, 134] on section "Solicitudes Monitoreo de proyectos Resumen de monitoreo Resumen de proyectos ap…" at bounding box center [534, 467] width 1068 height 935
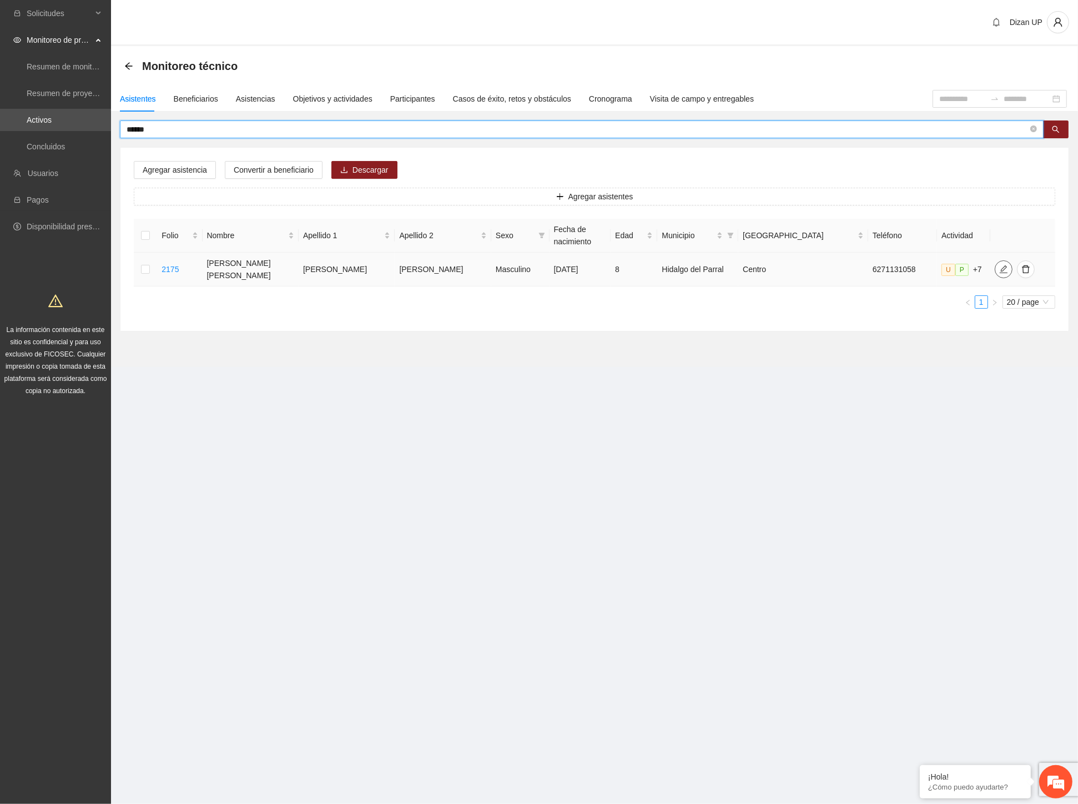
click at [999, 265] on icon "edit" at bounding box center [1003, 269] width 9 height 9
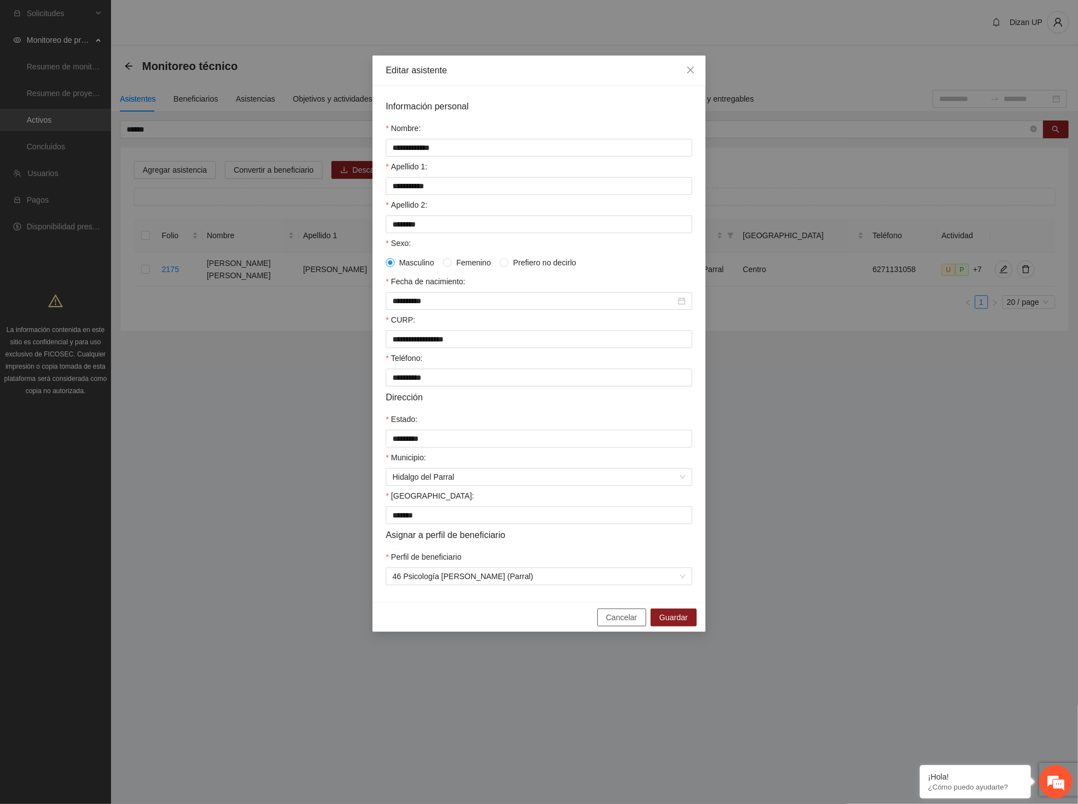
click at [614, 623] on span "Cancelar" at bounding box center [621, 617] width 31 height 12
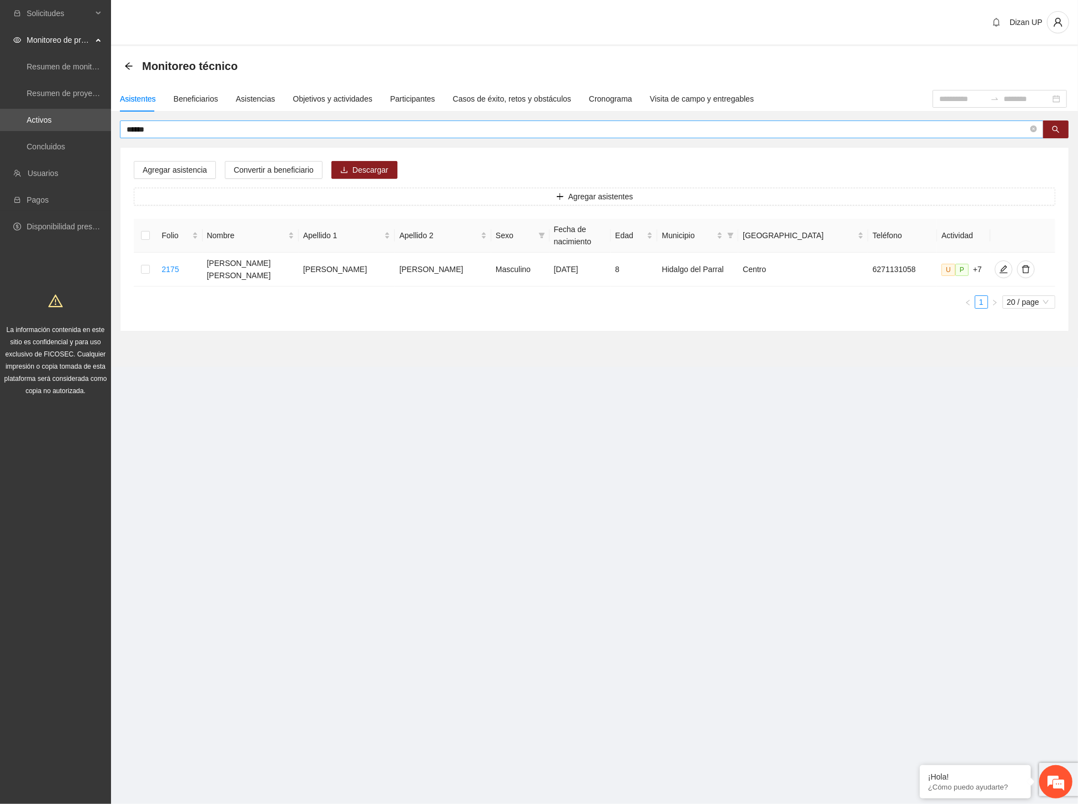
click at [162, 132] on input "******" at bounding box center [577, 129] width 901 height 12
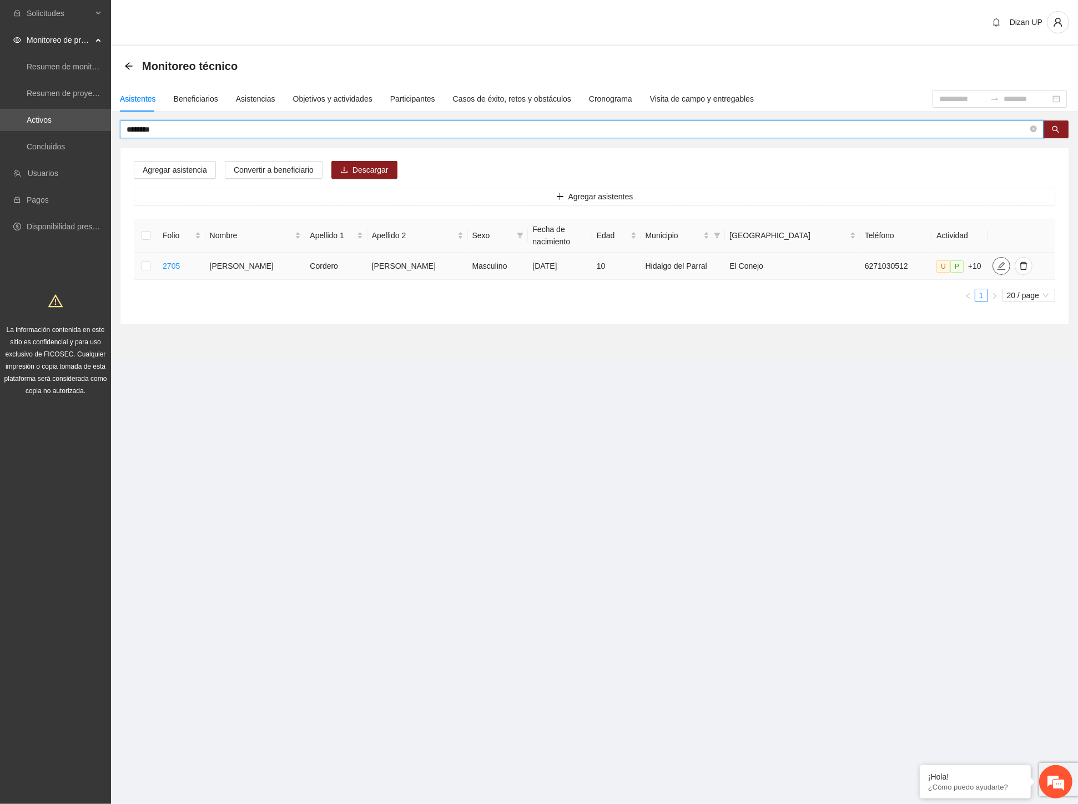
click at [997, 265] on icon "edit" at bounding box center [1001, 265] width 9 height 9
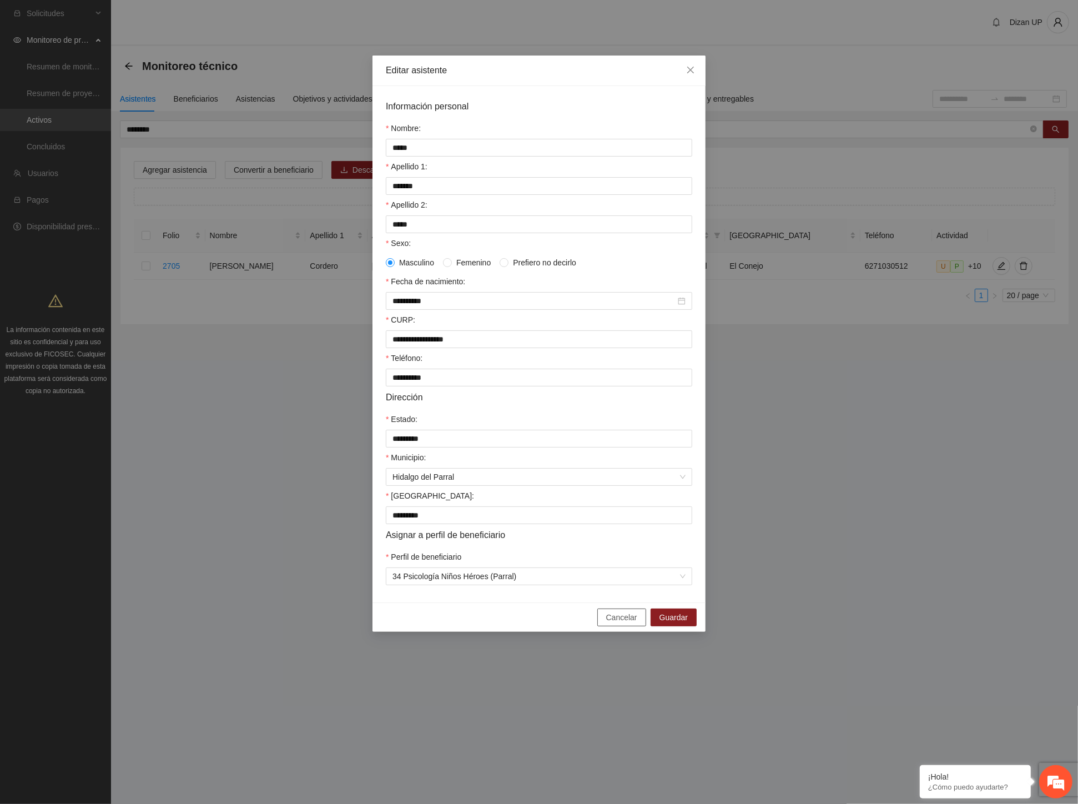
click at [622, 623] on span "Cancelar" at bounding box center [621, 617] width 31 height 12
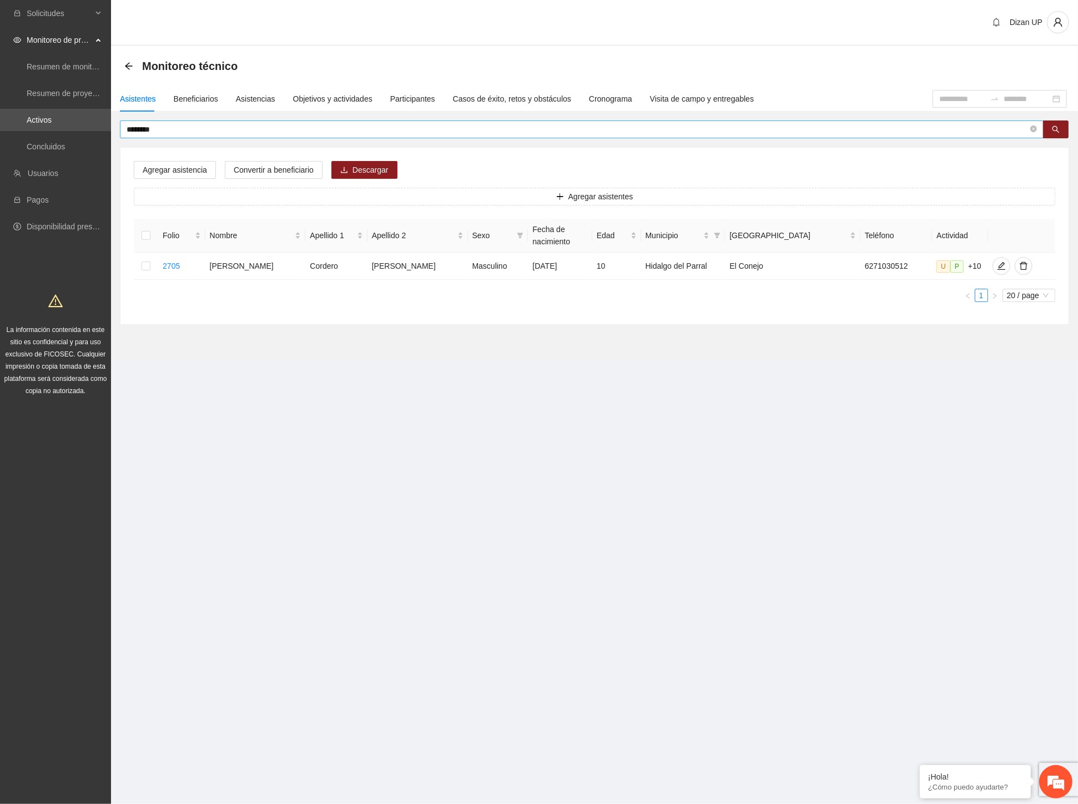
click at [174, 129] on input "********" at bounding box center [577, 129] width 901 height 12
click at [995, 266] on span "edit" at bounding box center [1003, 265] width 17 height 9
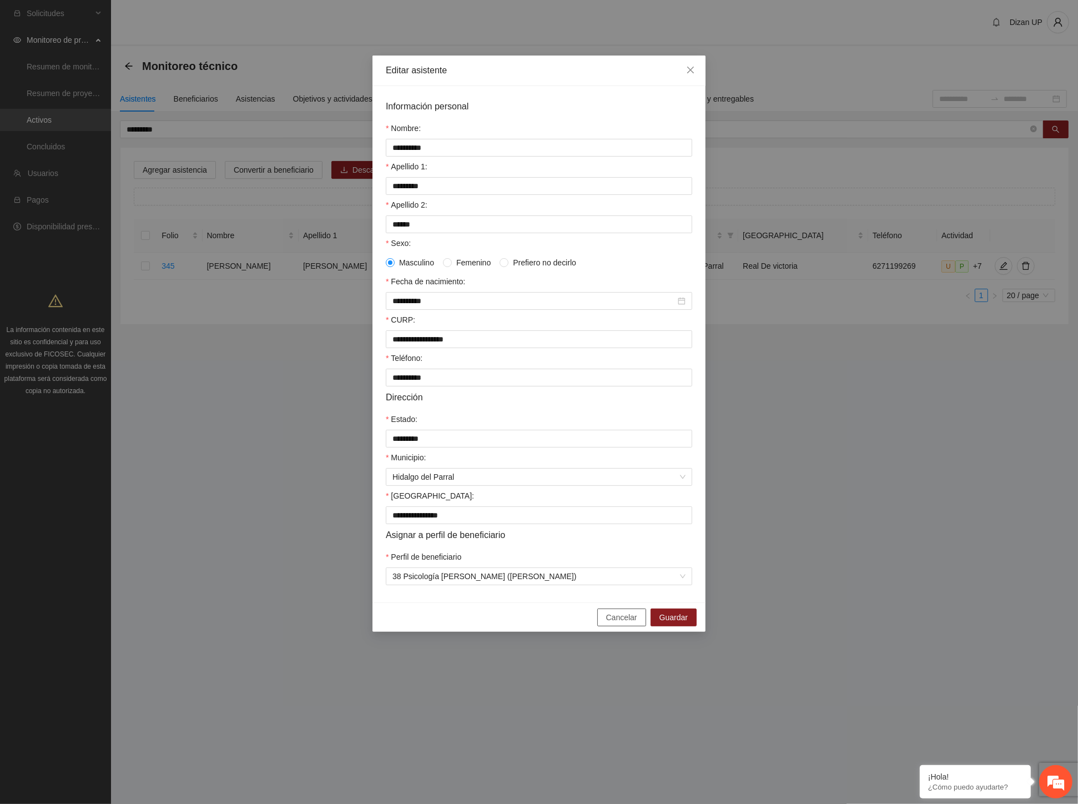
drag, startPoint x: 622, startPoint y: 629, endPoint x: 521, endPoint y: 517, distance: 151.3
click at [620, 620] on span "Cancelar" at bounding box center [621, 617] width 31 height 12
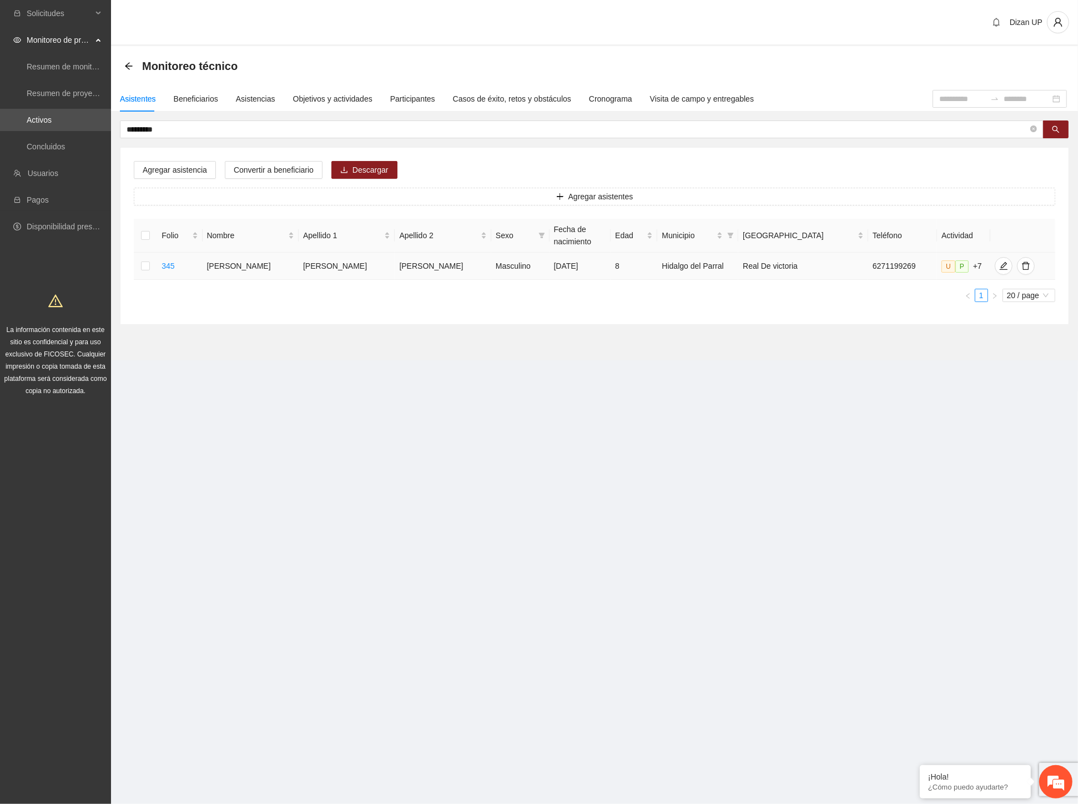
click at [154, 268] on td at bounding box center [145, 266] width 23 height 27
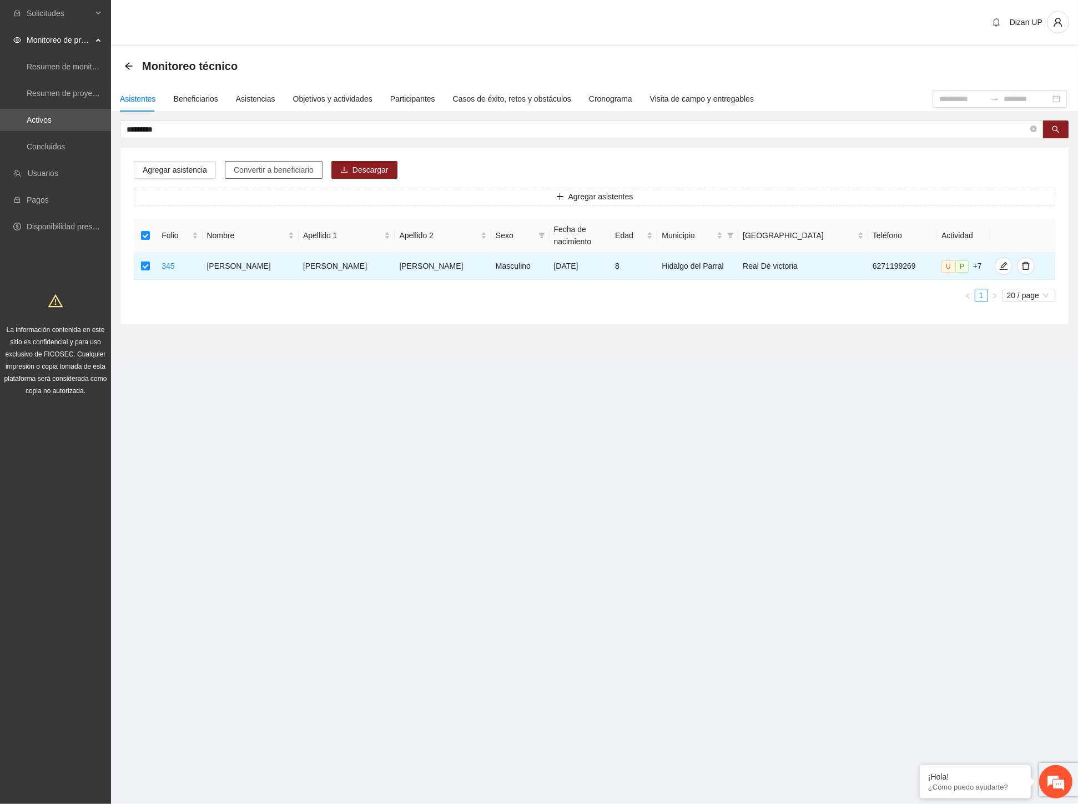
click at [267, 166] on span "Convertir a beneficiario" at bounding box center [274, 170] width 80 height 12
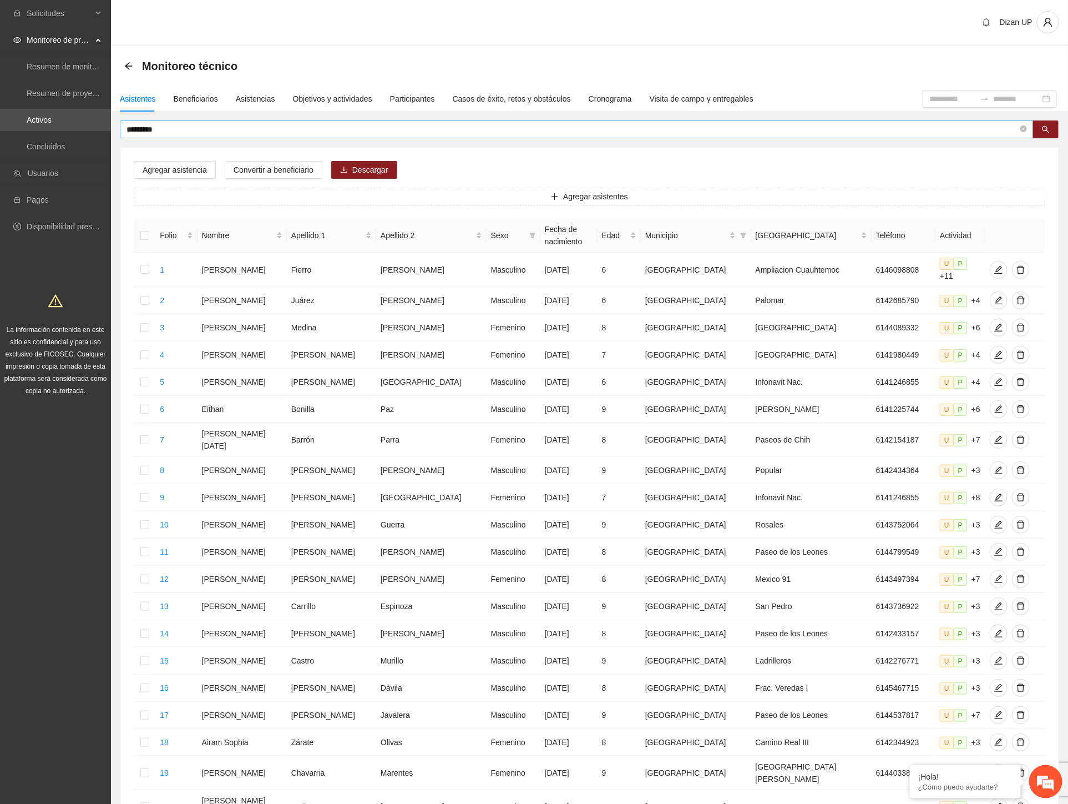
click at [157, 132] on input "*********" at bounding box center [573, 129] width 892 height 12
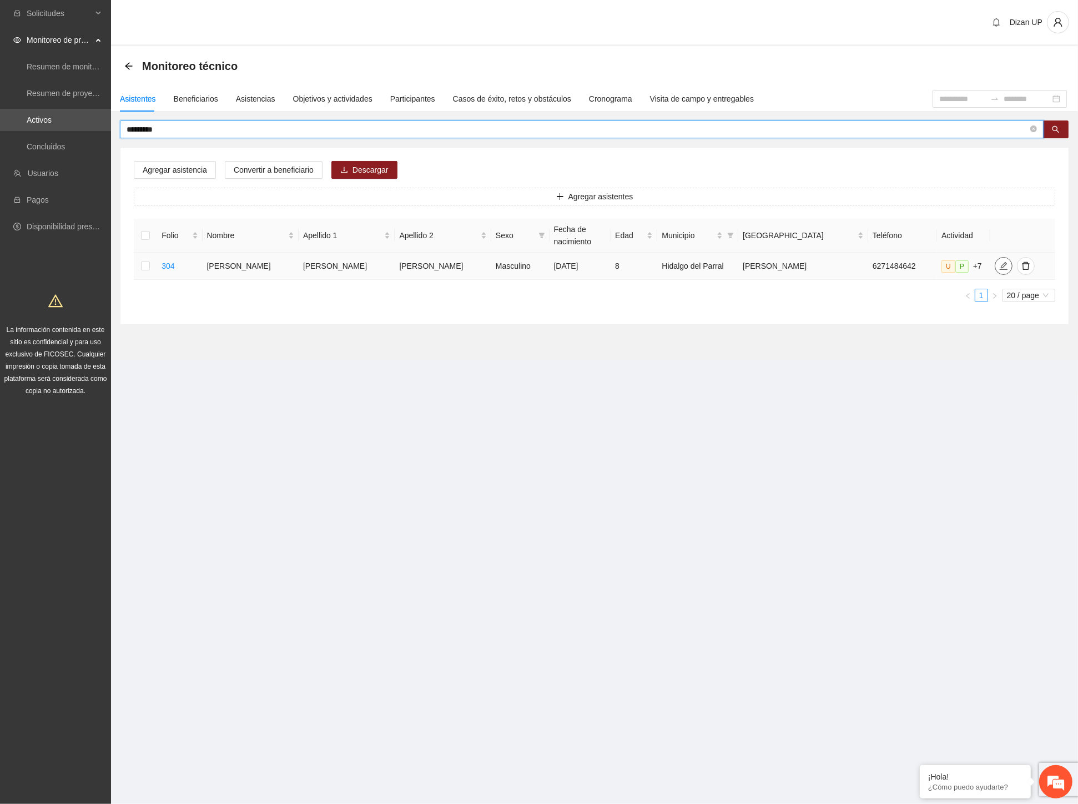
click at [995, 265] on span "edit" at bounding box center [1003, 265] width 17 height 9
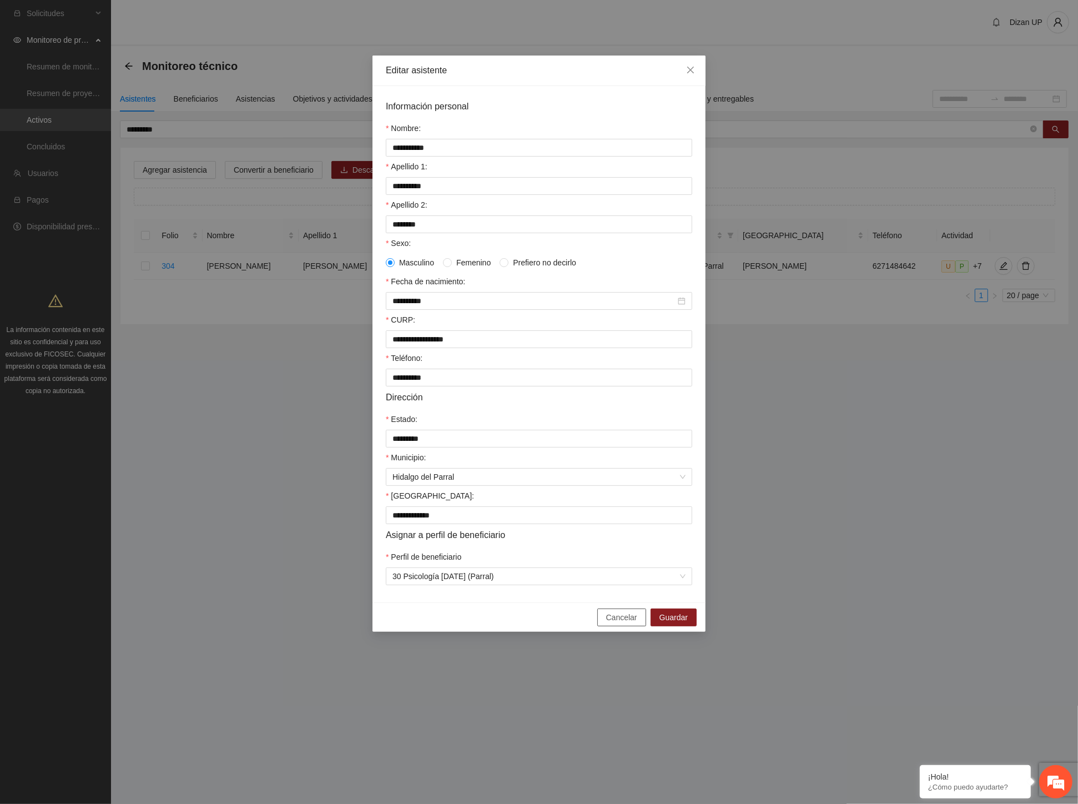
drag, startPoint x: 630, startPoint y: 625, endPoint x: 617, endPoint y: 613, distance: 17.7
click at [629, 623] on span "Cancelar" at bounding box center [621, 617] width 31 height 12
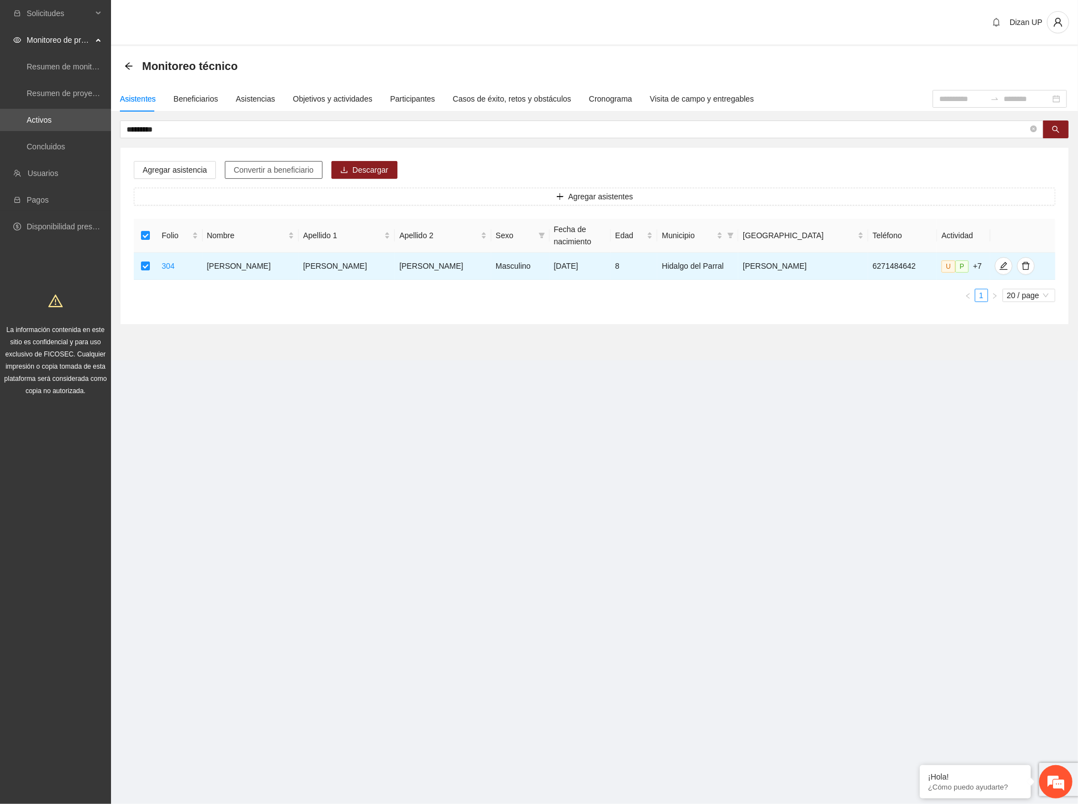
click at [275, 172] on span "Convertir a beneficiario" at bounding box center [274, 170] width 80 height 12
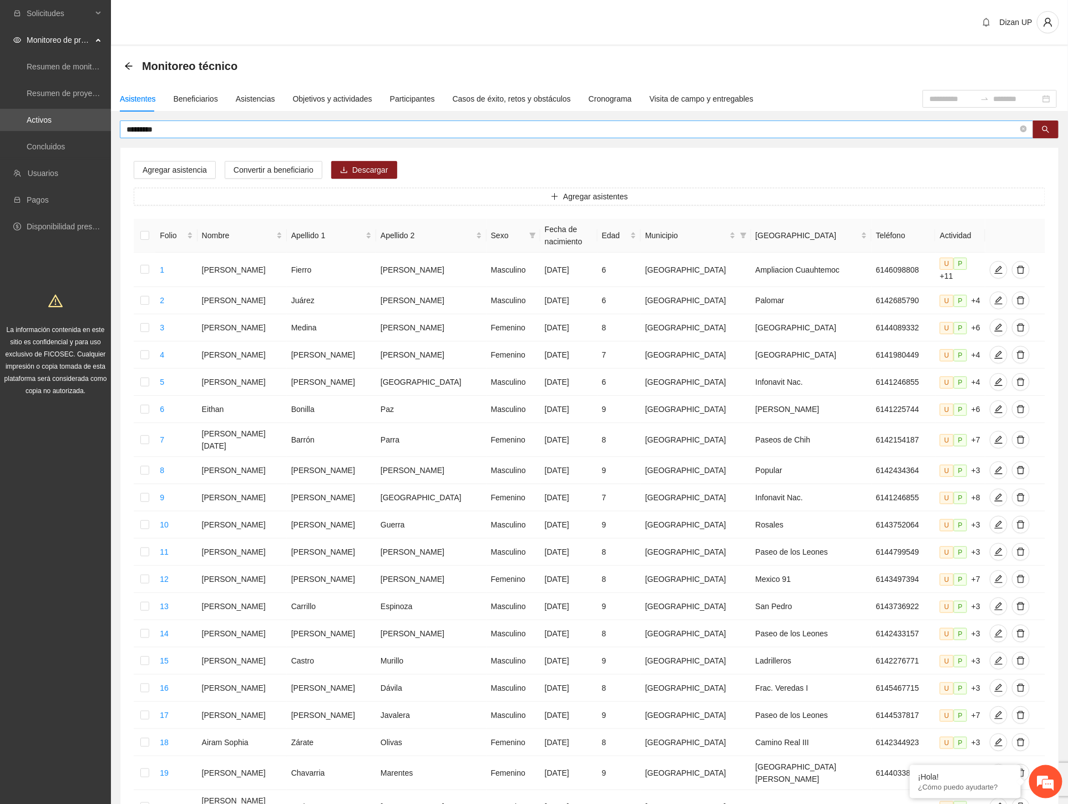
click at [166, 125] on input "*********" at bounding box center [573, 129] width 892 height 12
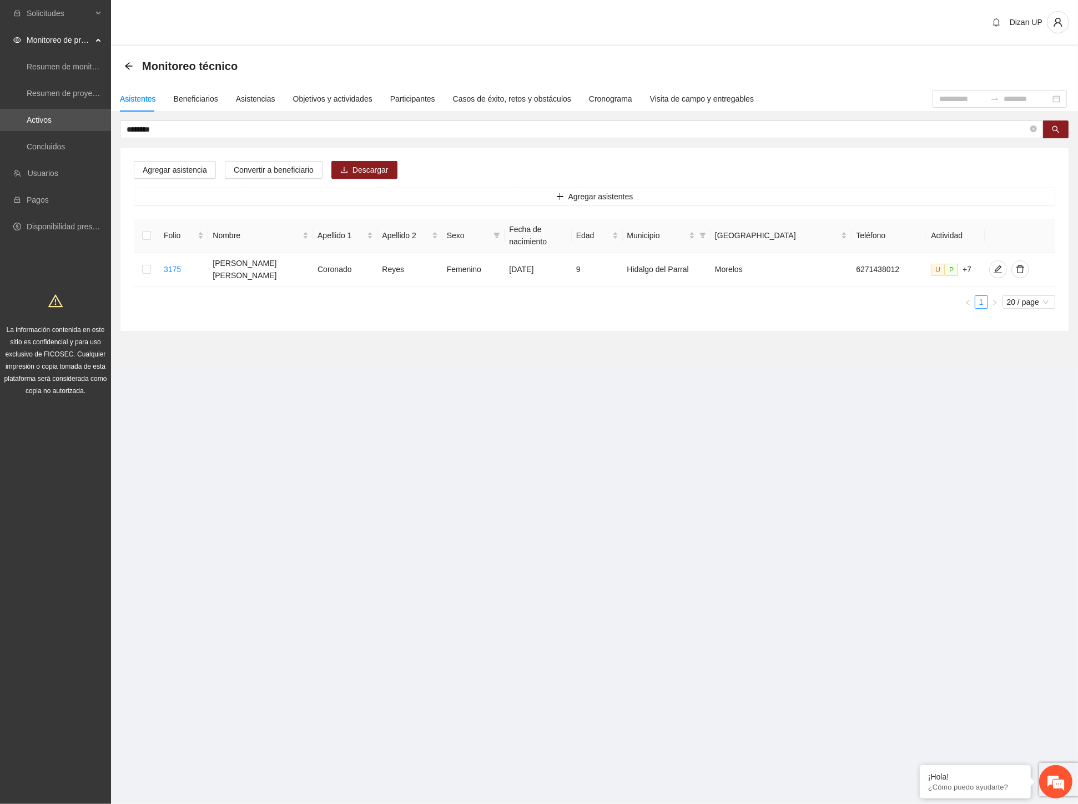
click at [304, 308] on div "Folio Nombre Apellido 1 Apellido 2 Sexo Fecha de nacimiento Edad Municipio Colo…" at bounding box center [594, 268] width 921 height 99
click at [994, 266] on icon "edit" at bounding box center [998, 269] width 8 height 8
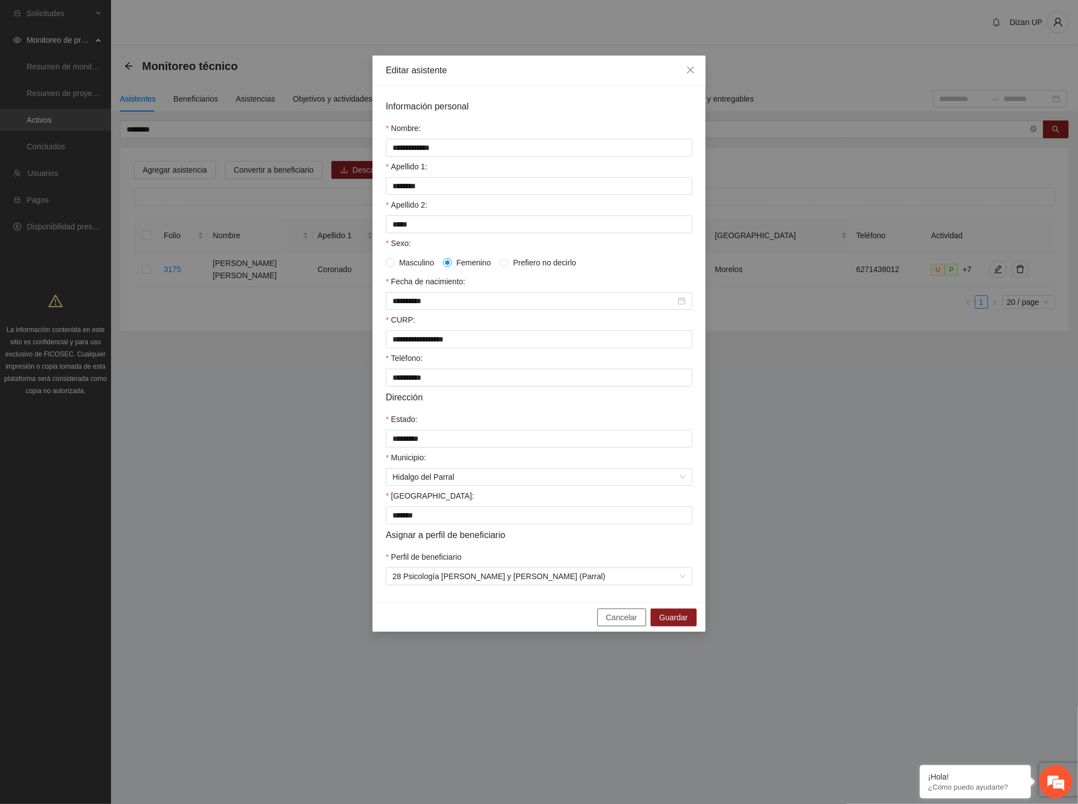
click at [620, 623] on span "Cancelar" at bounding box center [621, 617] width 31 height 12
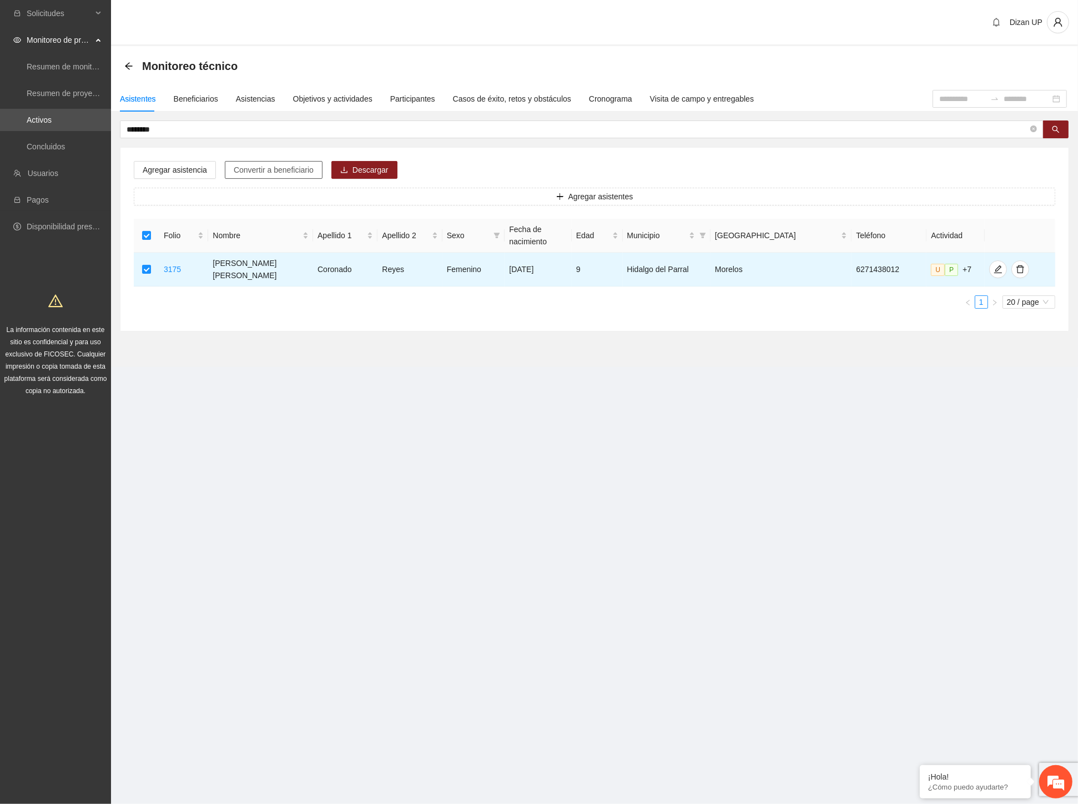
click at [285, 167] on span "Convertir a beneficiario" at bounding box center [274, 170] width 80 height 12
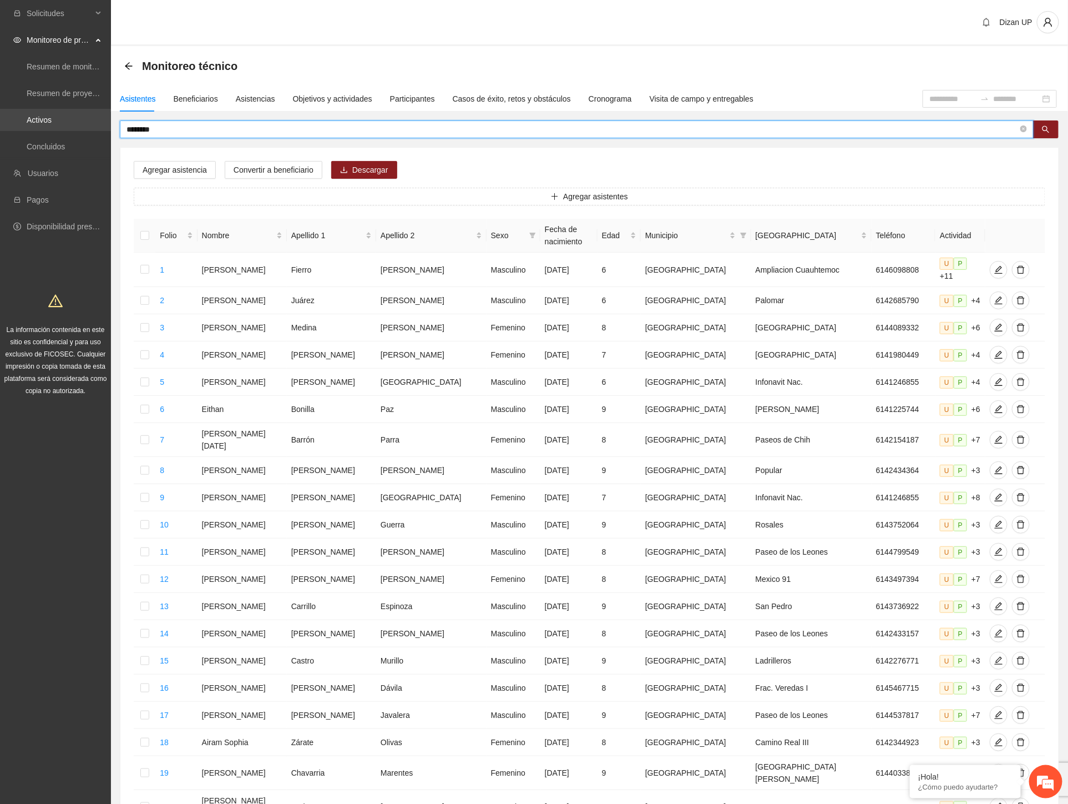
drag, startPoint x: 168, startPoint y: 128, endPoint x: 61, endPoint y: 130, distance: 106.6
click at [61, 130] on section "Solicitudes Monitoreo de proyectos Resumen de monitoreo Resumen de proyectos ap…" at bounding box center [534, 467] width 1068 height 935
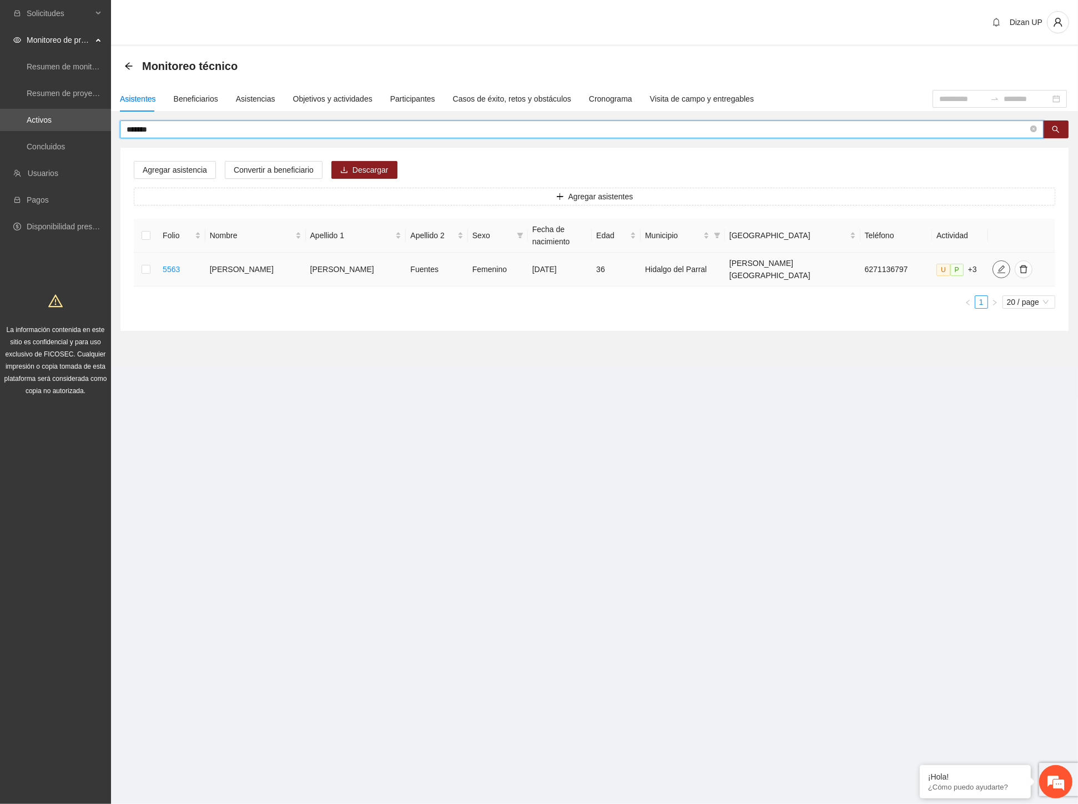
click at [997, 265] on icon "edit" at bounding box center [1001, 269] width 9 height 9
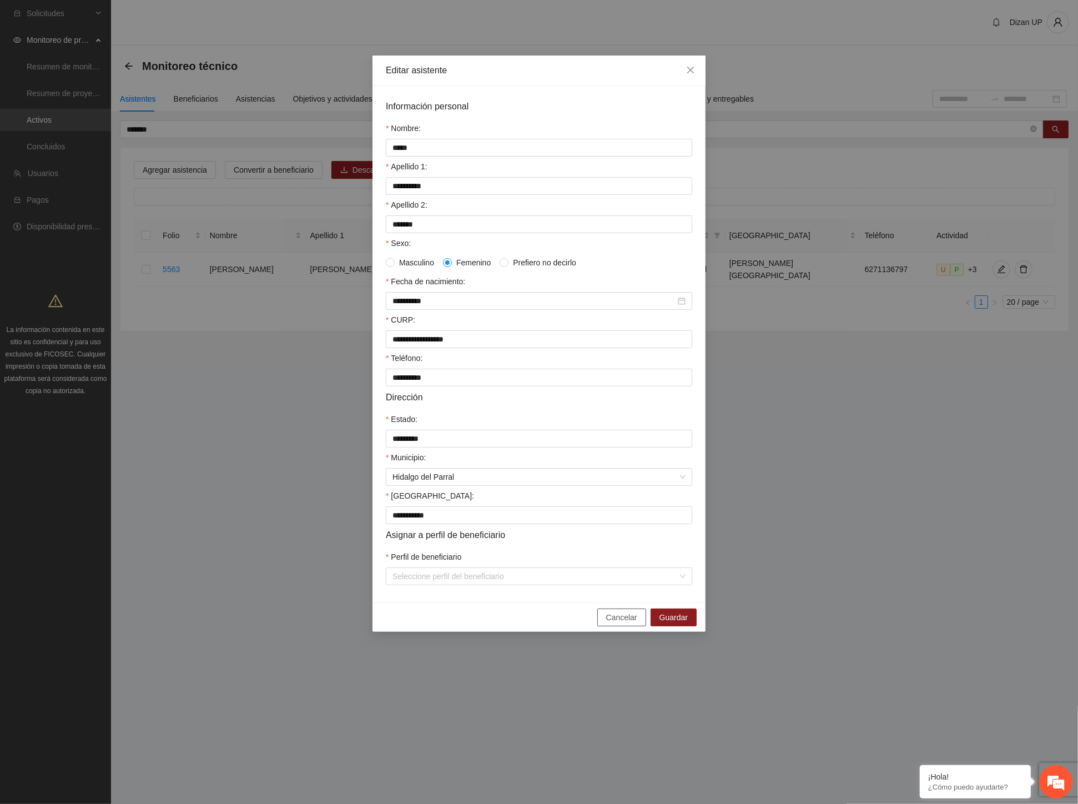
click at [618, 623] on span "Cancelar" at bounding box center [621, 617] width 31 height 12
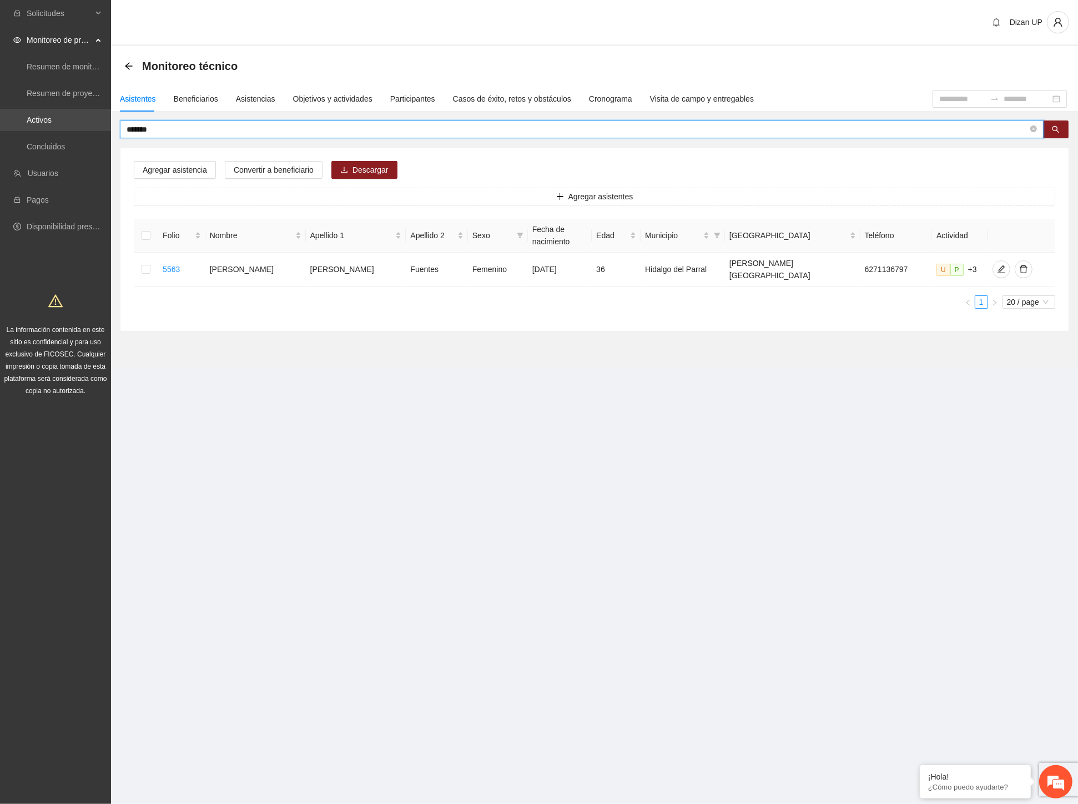
drag, startPoint x: 169, startPoint y: 129, endPoint x: 27, endPoint y: 124, distance: 142.7
click at [36, 130] on section "Solicitudes Monitoreo de proyectos Resumen de monitoreo Resumen de proyectos ap…" at bounding box center [539, 402] width 1078 height 804
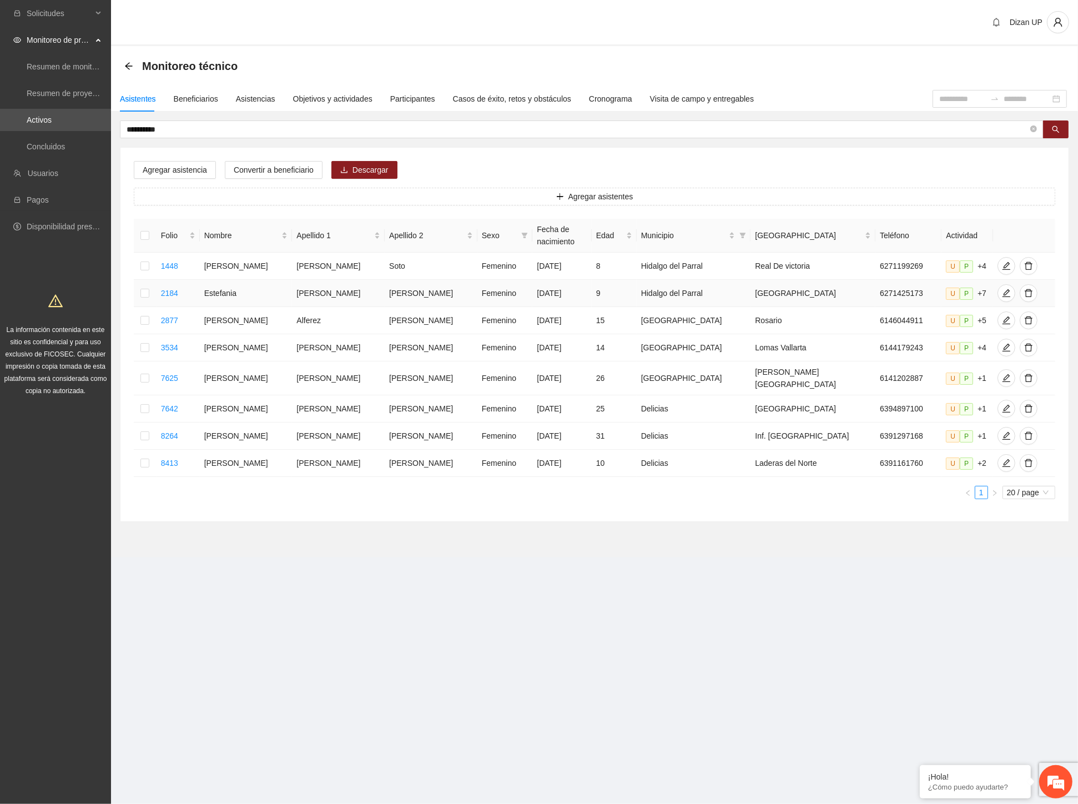
drag, startPoint x: 384, startPoint y: 291, endPoint x: 580, endPoint y: 301, distance: 196.1
click at [580, 301] on tr "2184 [PERSON_NAME] Femenino [DATE] 9 [GEOGRAPHIC_DATA] 6271425173 U P +7" at bounding box center [594, 293] width 921 height 27
click at [1002, 290] on icon "edit" at bounding box center [1006, 293] width 8 height 8
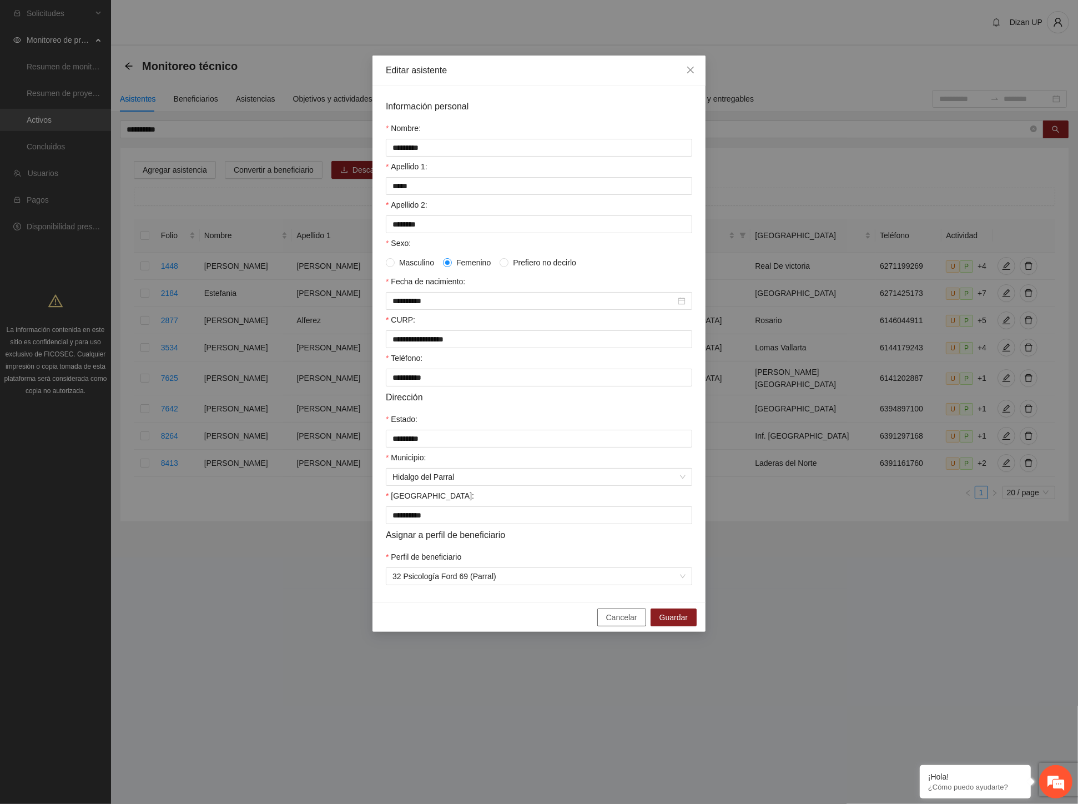
drag, startPoint x: 615, startPoint y: 628, endPoint x: 645, endPoint y: 596, distance: 44.0
click at [616, 623] on span "Cancelar" at bounding box center [621, 617] width 31 height 12
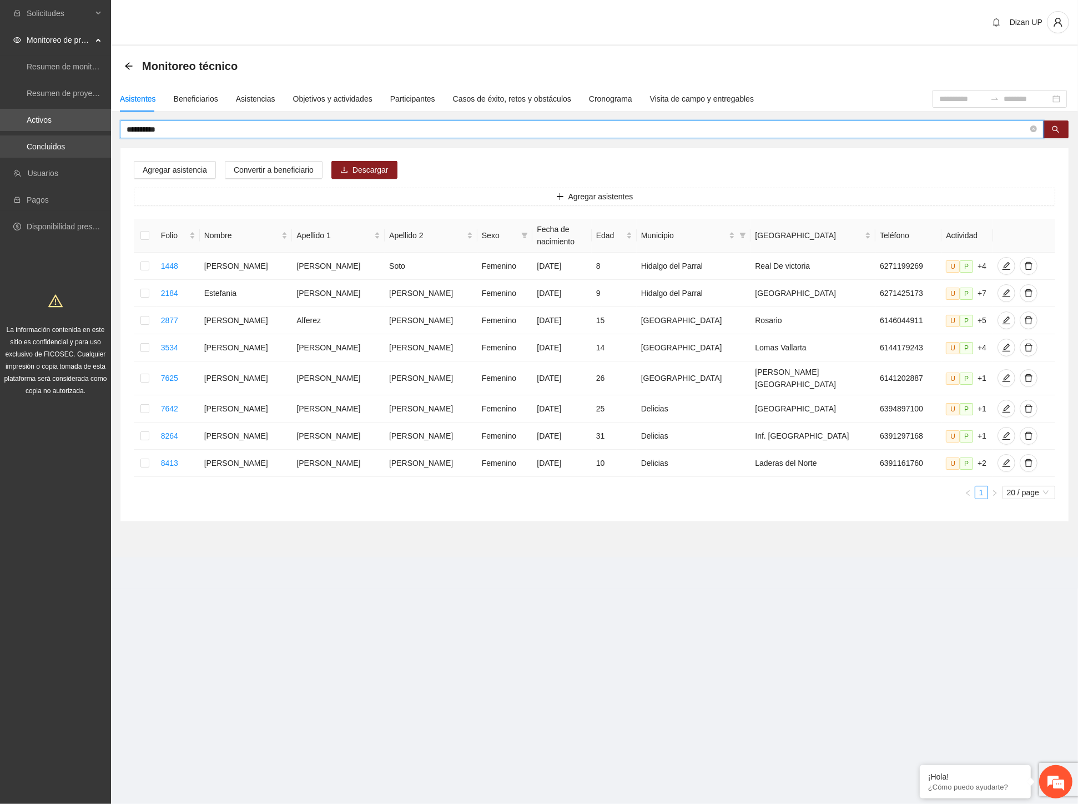
drag, startPoint x: 174, startPoint y: 133, endPoint x: 69, endPoint y: 135, distance: 104.4
click at [72, 135] on section "Solicitudes Monitoreo de proyectos Resumen de monitoreo Resumen de proyectos ap…" at bounding box center [539, 402] width 1078 height 804
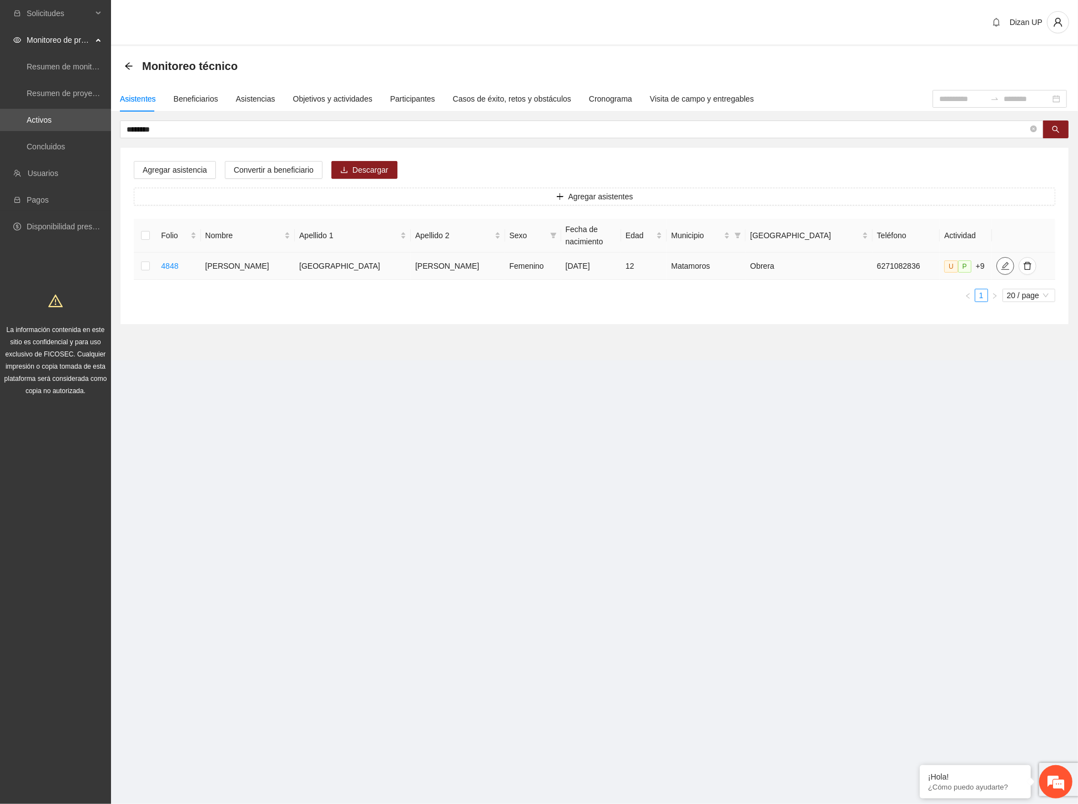
click at [1001, 264] on icon "edit" at bounding box center [1005, 266] width 8 height 8
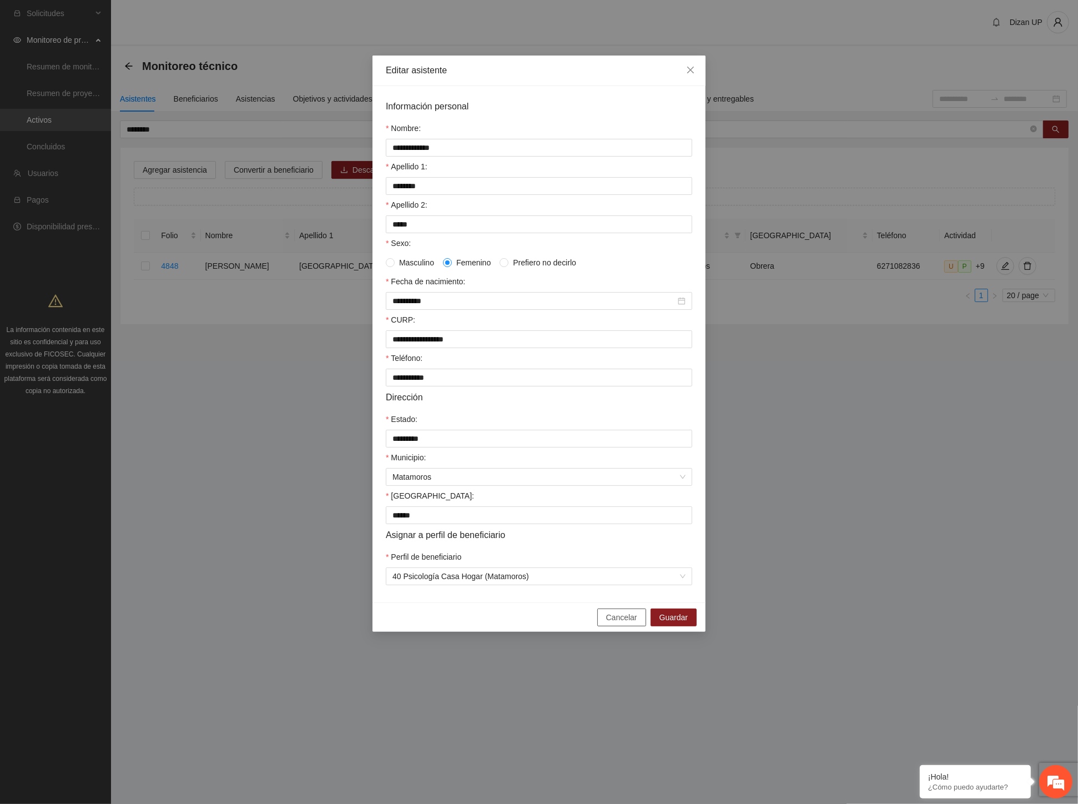
click at [614, 623] on span "Cancelar" at bounding box center [621, 617] width 31 height 12
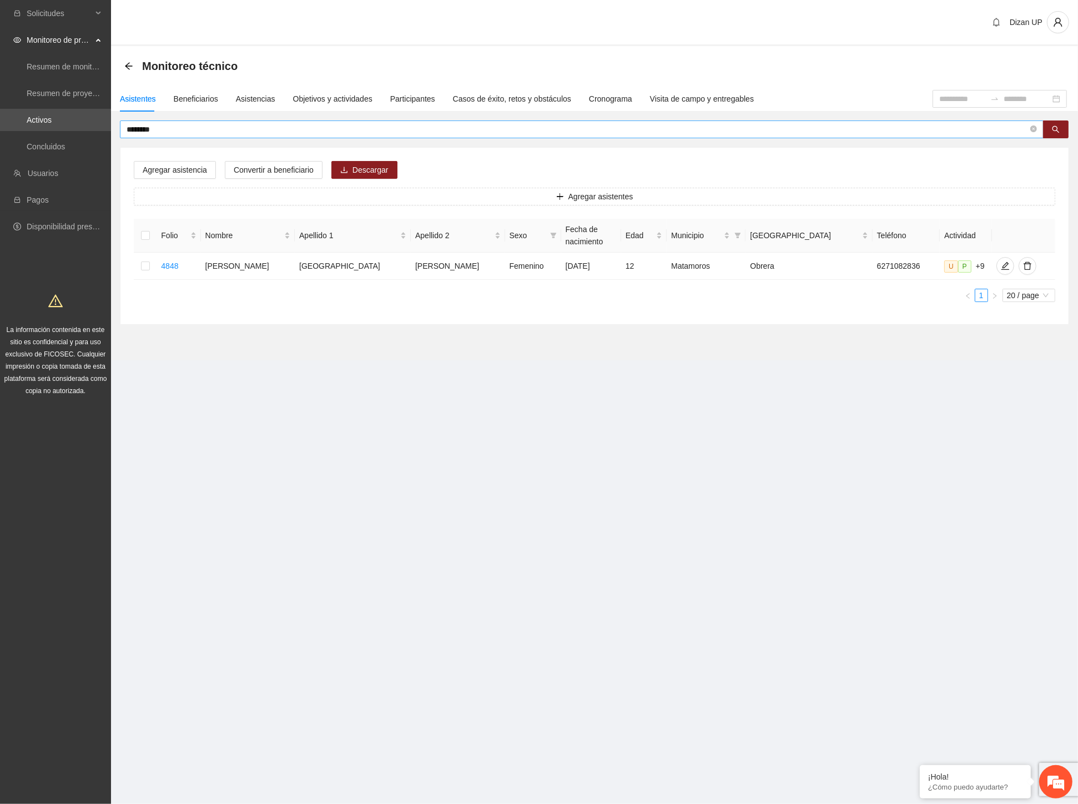
click at [163, 126] on input "********" at bounding box center [577, 129] width 901 height 12
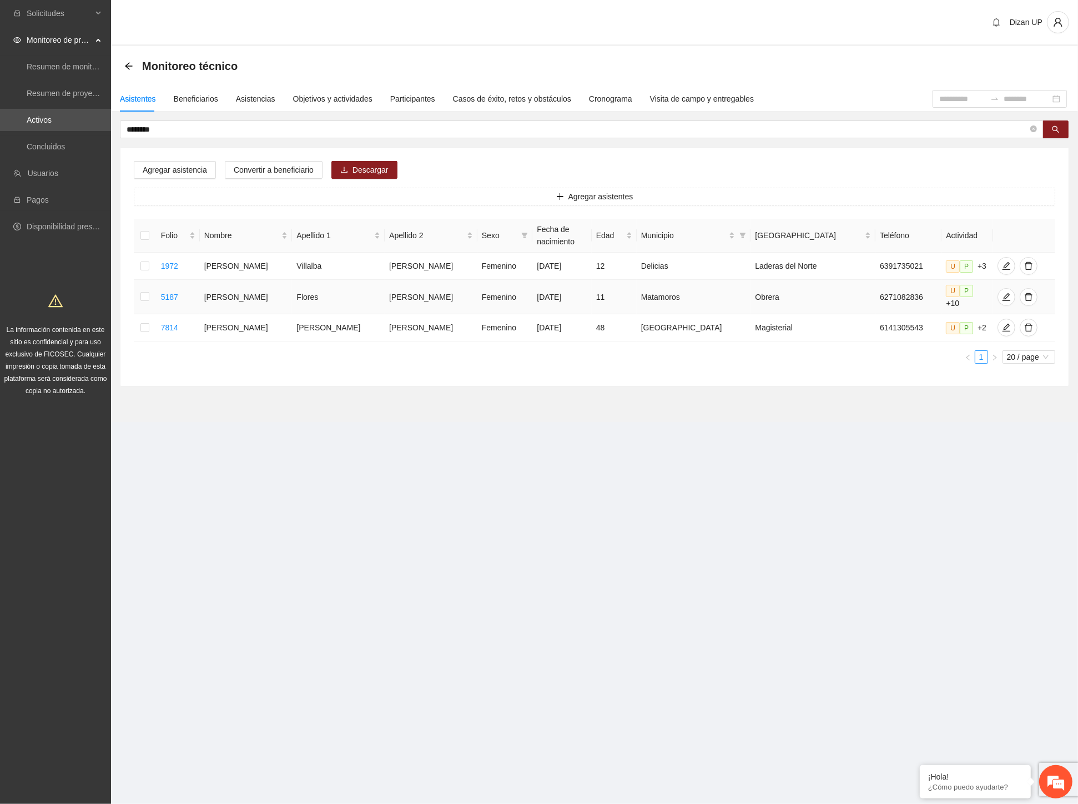
drag, startPoint x: 361, startPoint y: 294, endPoint x: 610, endPoint y: 293, distance: 249.2
click at [597, 293] on tr "5187 [PERSON_NAME] [PERSON_NAME] [PERSON_NAME] Femenino [DATE] 11 [PERSON_NAME]…" at bounding box center [594, 297] width 921 height 34
click at [1002, 292] on icon "edit" at bounding box center [1006, 296] width 9 height 9
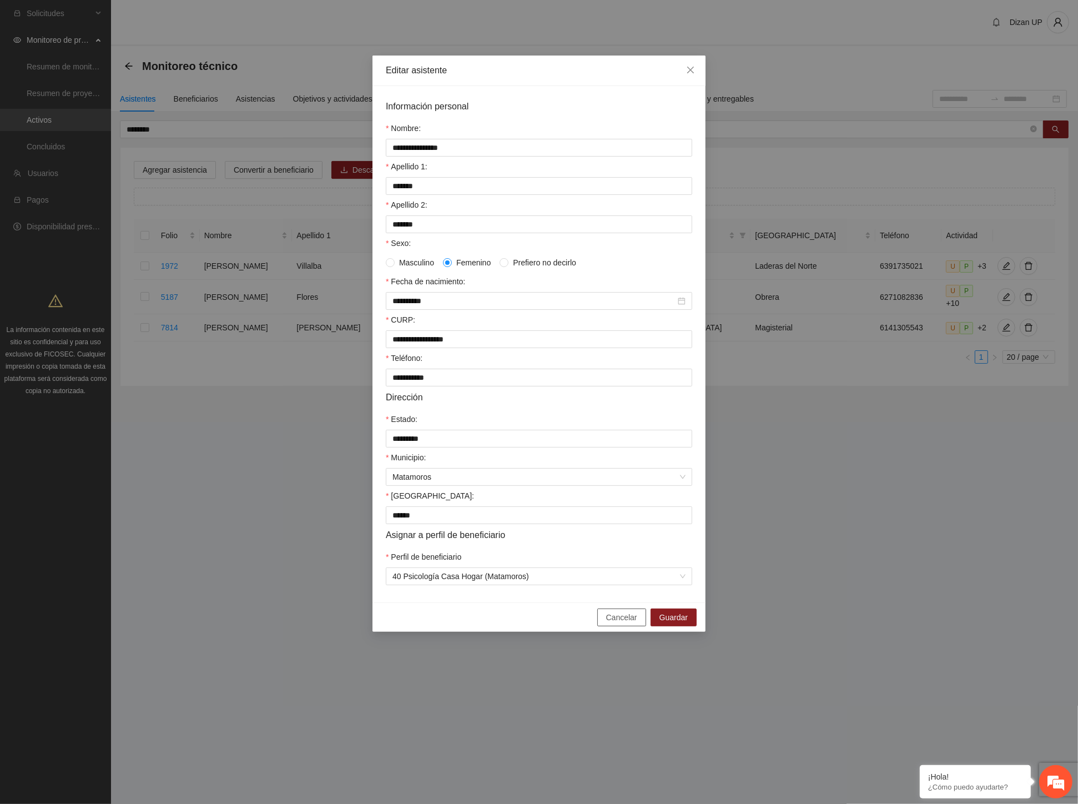
click at [628, 623] on span "Cancelar" at bounding box center [621, 617] width 31 height 12
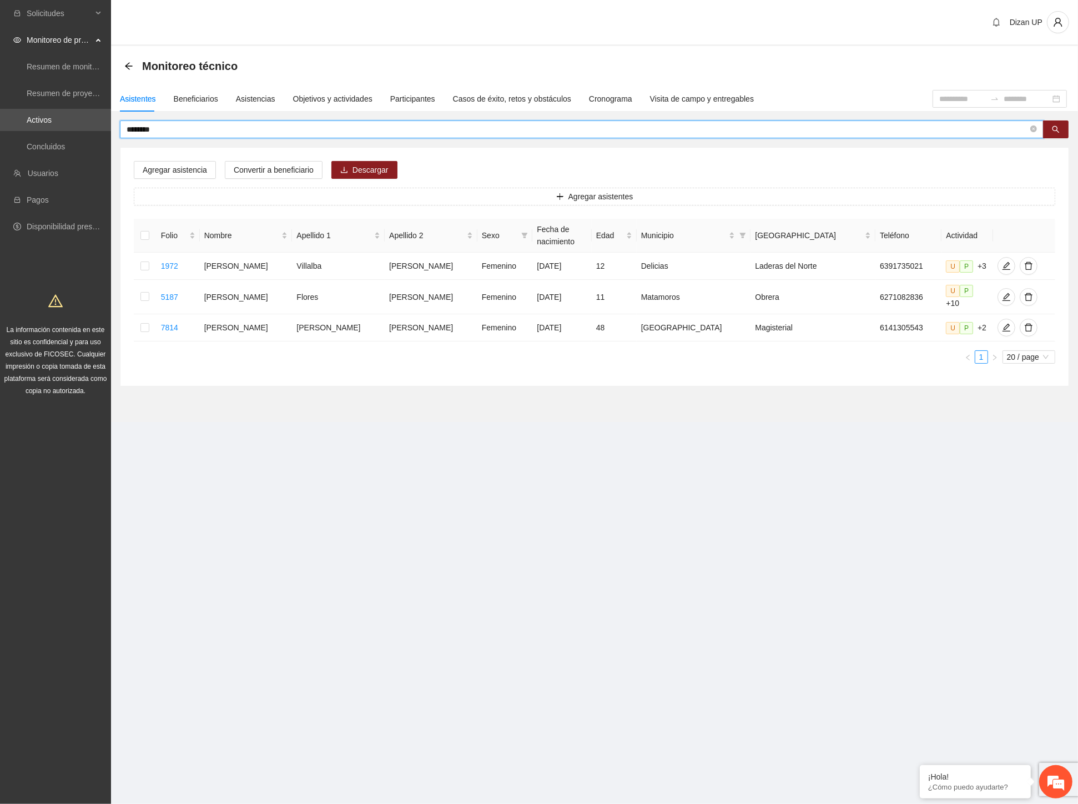
drag, startPoint x: 180, startPoint y: 124, endPoint x: 140, endPoint y: 125, distance: 40.5
click at [140, 125] on input "********" at bounding box center [577, 129] width 901 height 12
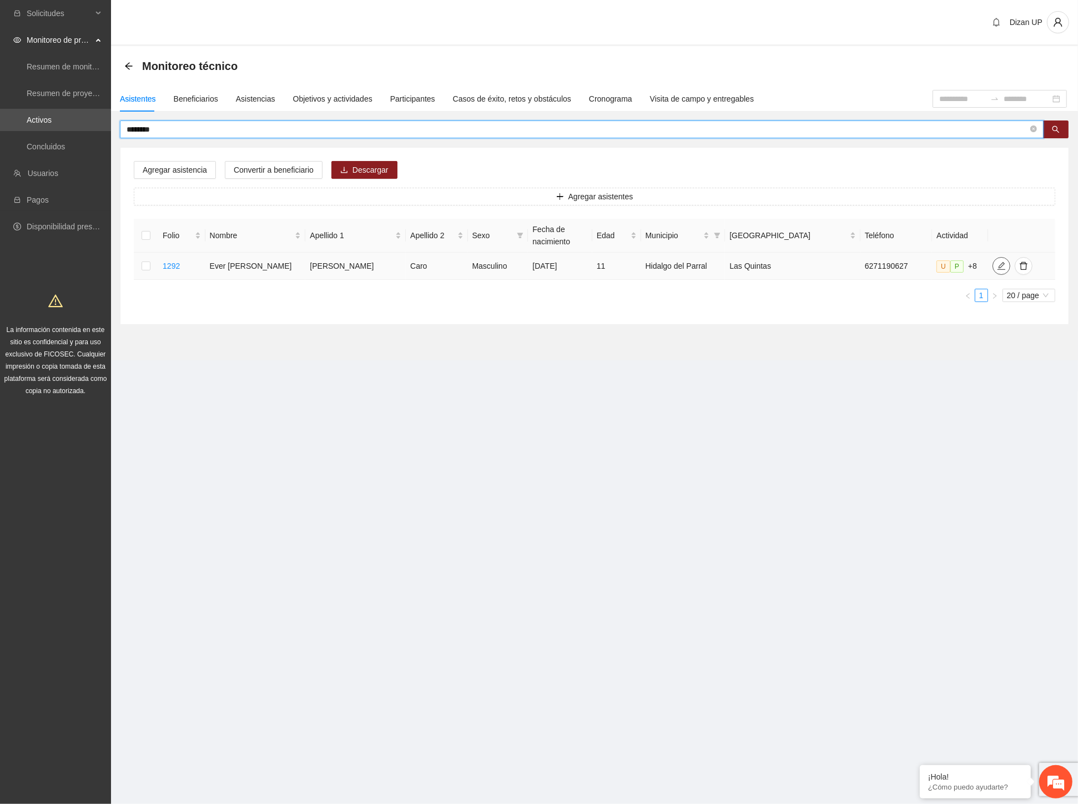
click at [997, 267] on icon "edit" at bounding box center [1001, 265] width 9 height 9
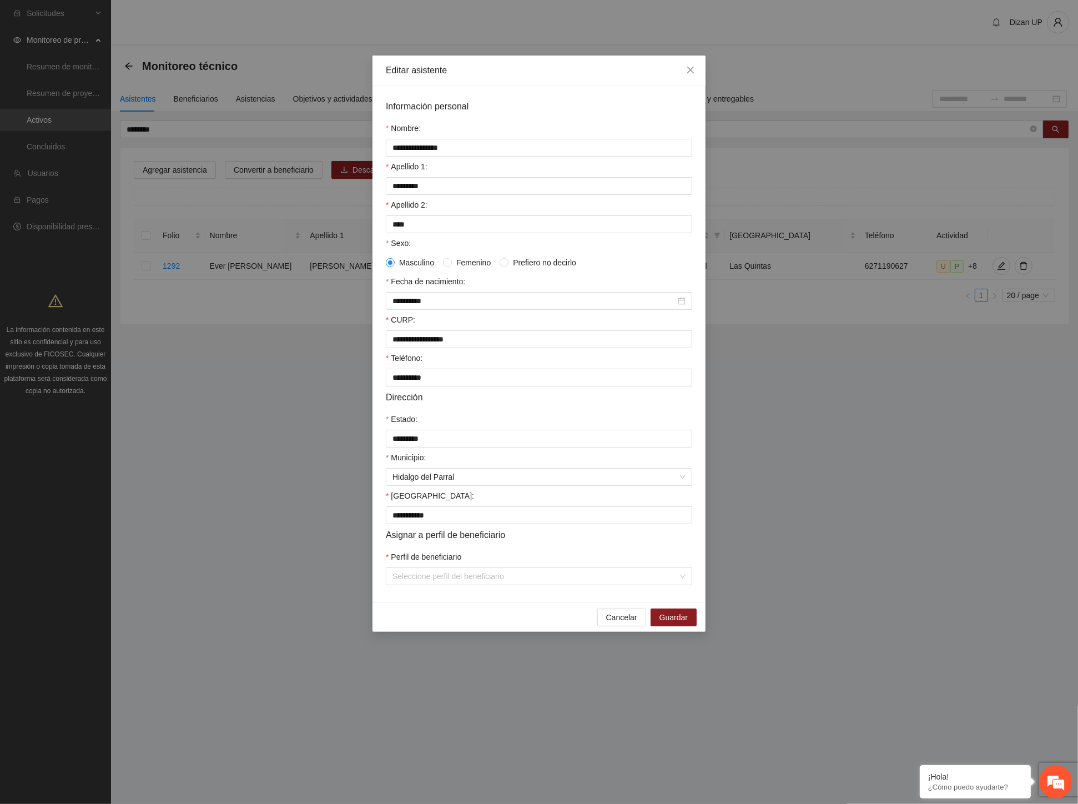
click at [634, 420] on div "Estado:" at bounding box center [539, 421] width 306 height 17
click at [478, 584] on input "Perfil de beneficiario" at bounding box center [534, 576] width 285 height 17
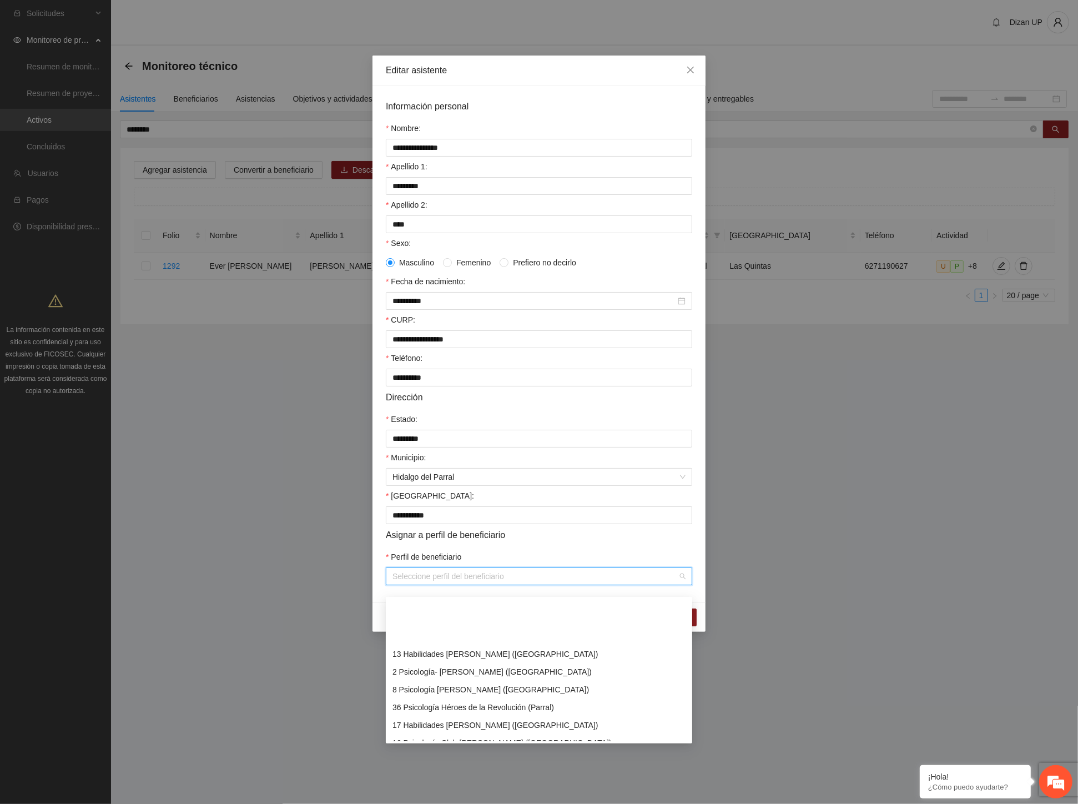
scroll to position [308, 0]
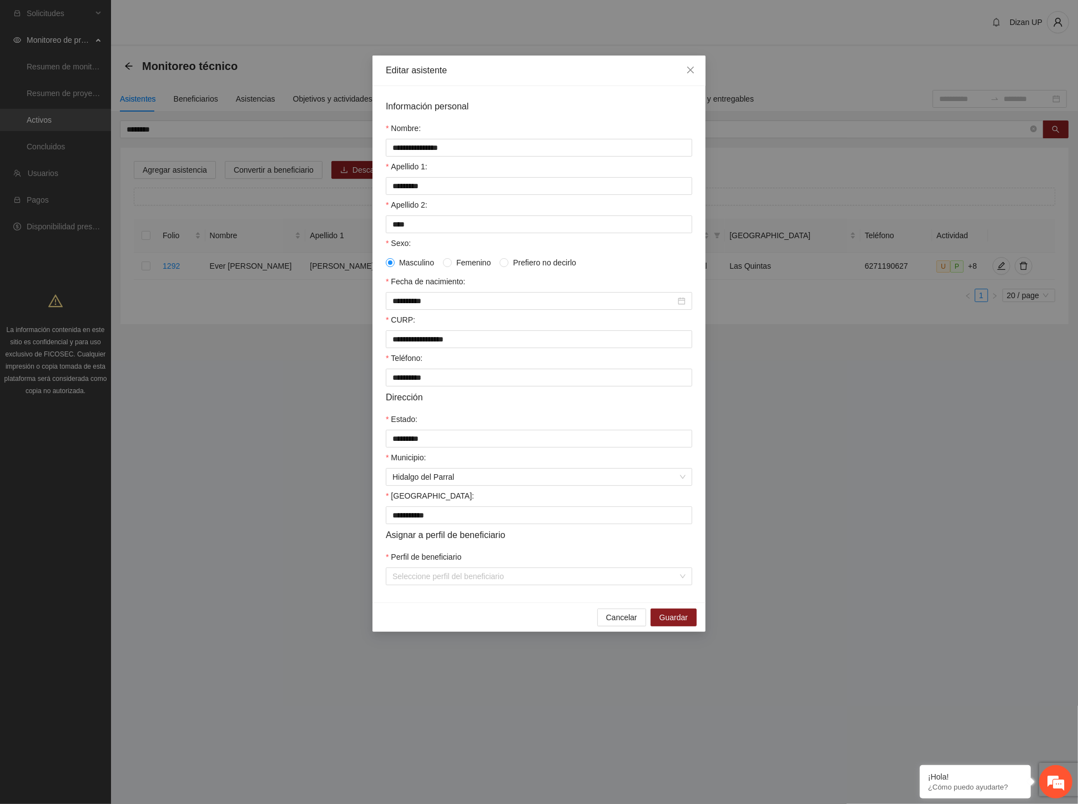
click at [487, 565] on div "Perfil de beneficiario" at bounding box center [539, 559] width 306 height 17
click at [476, 584] on input "Perfil de beneficiario" at bounding box center [534, 576] width 285 height 17
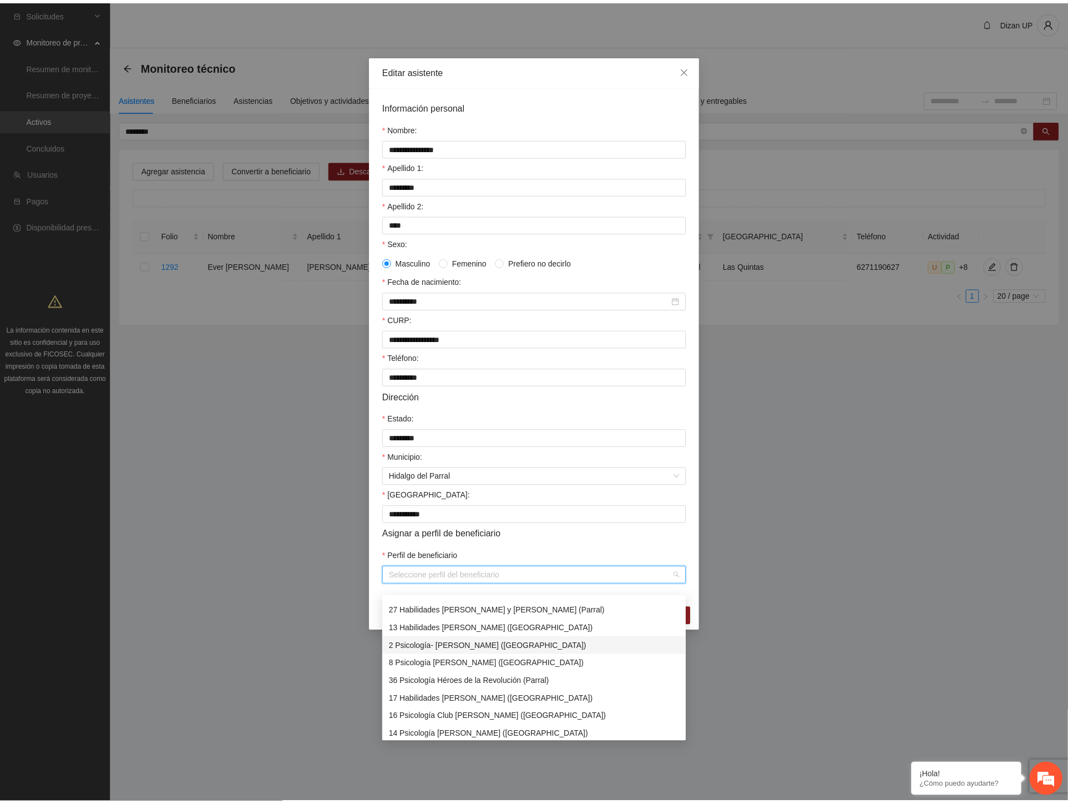
scroll to position [148, 0]
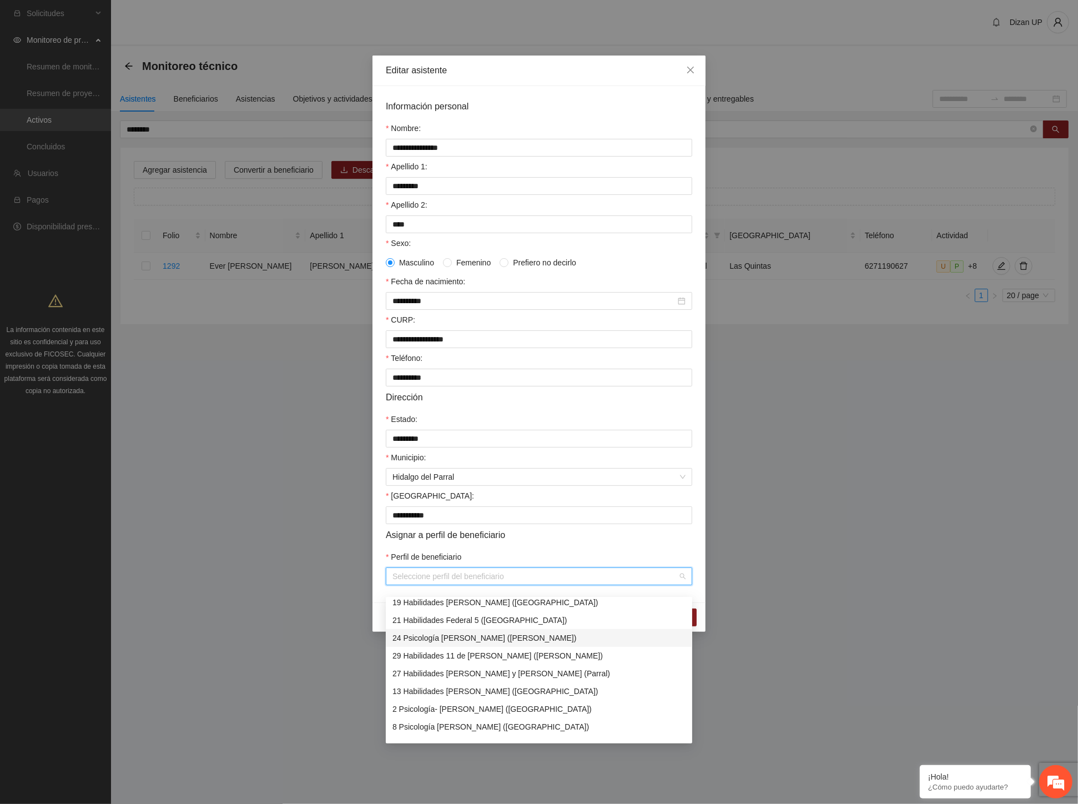
click at [490, 638] on div "24 Psicología [PERSON_NAME] ([PERSON_NAME])" at bounding box center [538, 638] width 293 height 12
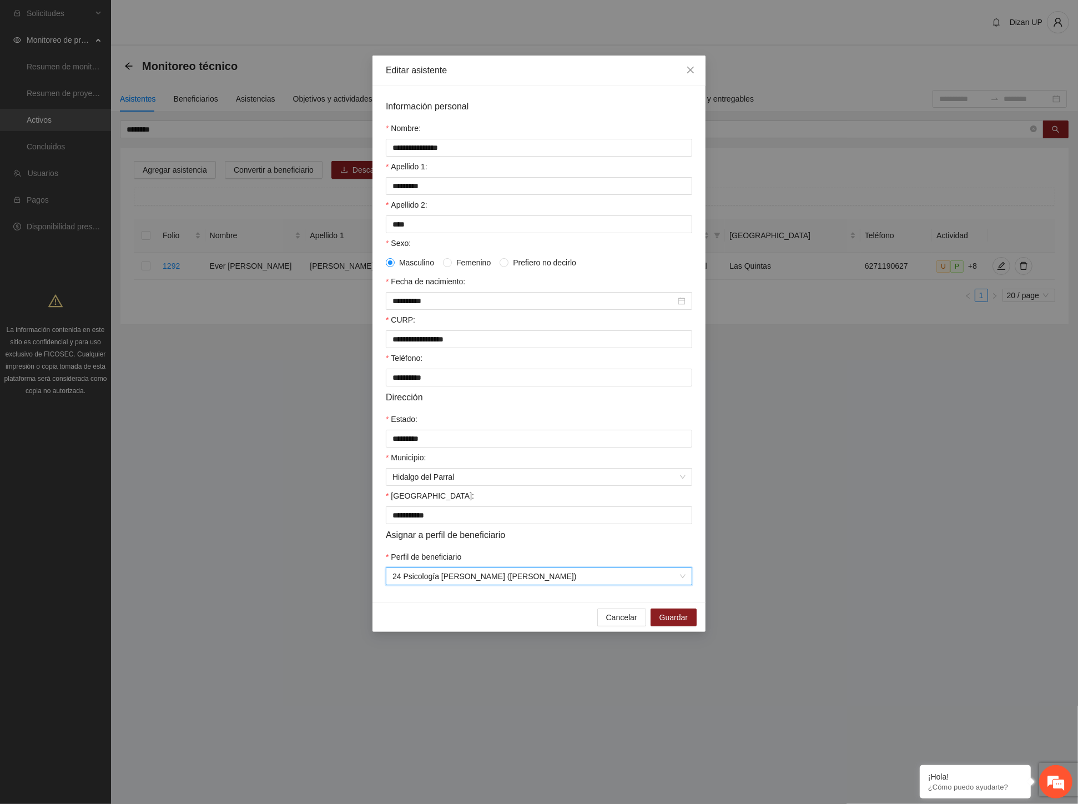
click at [532, 559] on form "**********" at bounding box center [539, 342] width 306 height 486
click at [665, 623] on span "Guardar" at bounding box center [673, 617] width 28 height 12
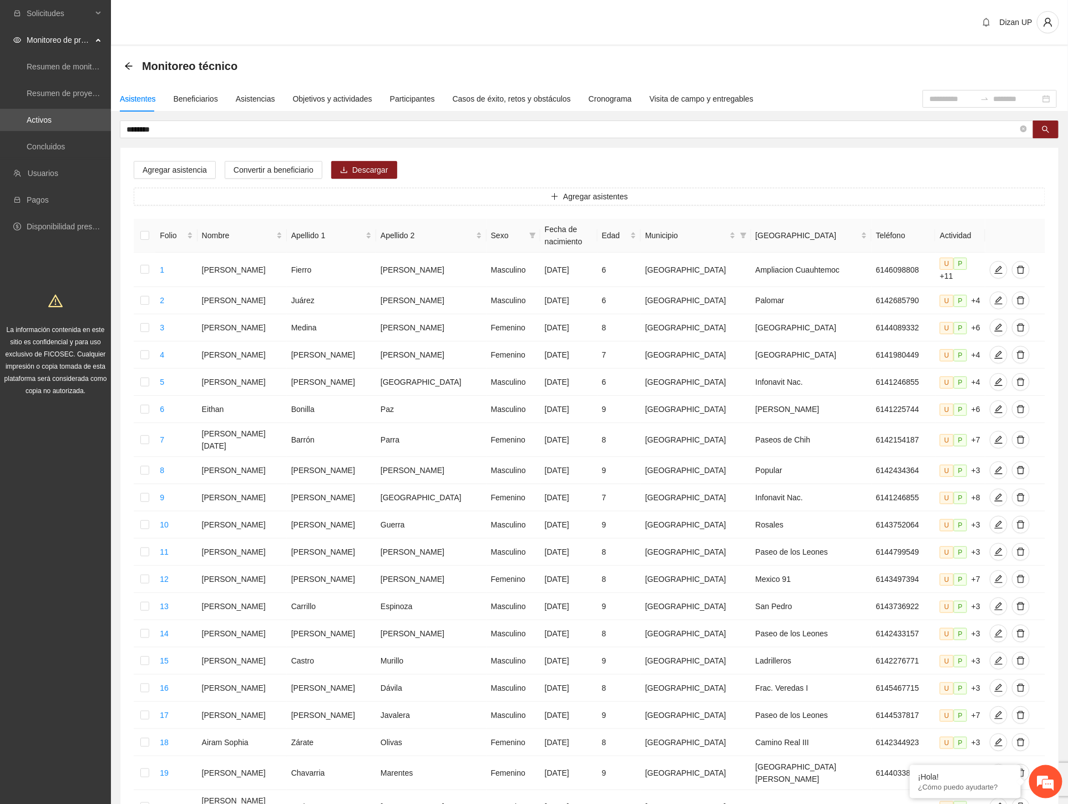
click at [546, 164] on div "Agregar asistencia Convertir a beneficiario Descargar Agregar asistentes Folio …" at bounding box center [589, 508] width 938 height 720
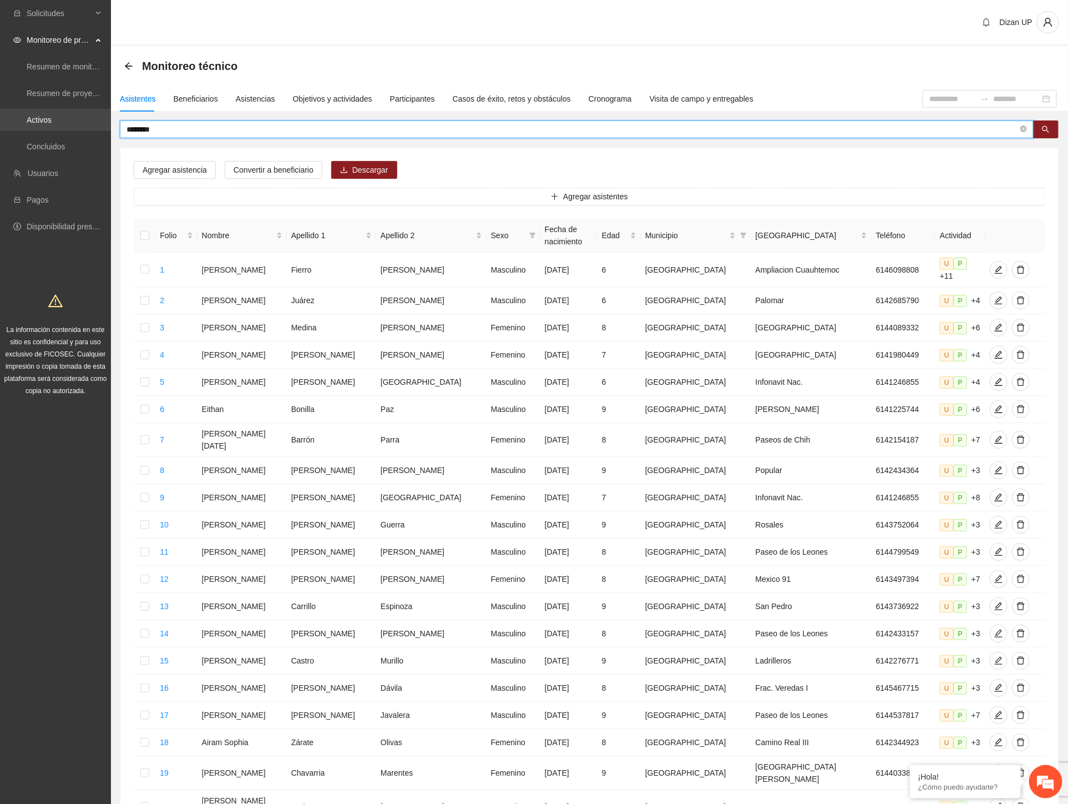
drag, startPoint x: 165, startPoint y: 128, endPoint x: 24, endPoint y: 129, distance: 141.5
click at [28, 128] on section "Solicitudes Monitoreo de proyectos Resumen de monitoreo Resumen de proyectos ap…" at bounding box center [534, 467] width 1068 height 935
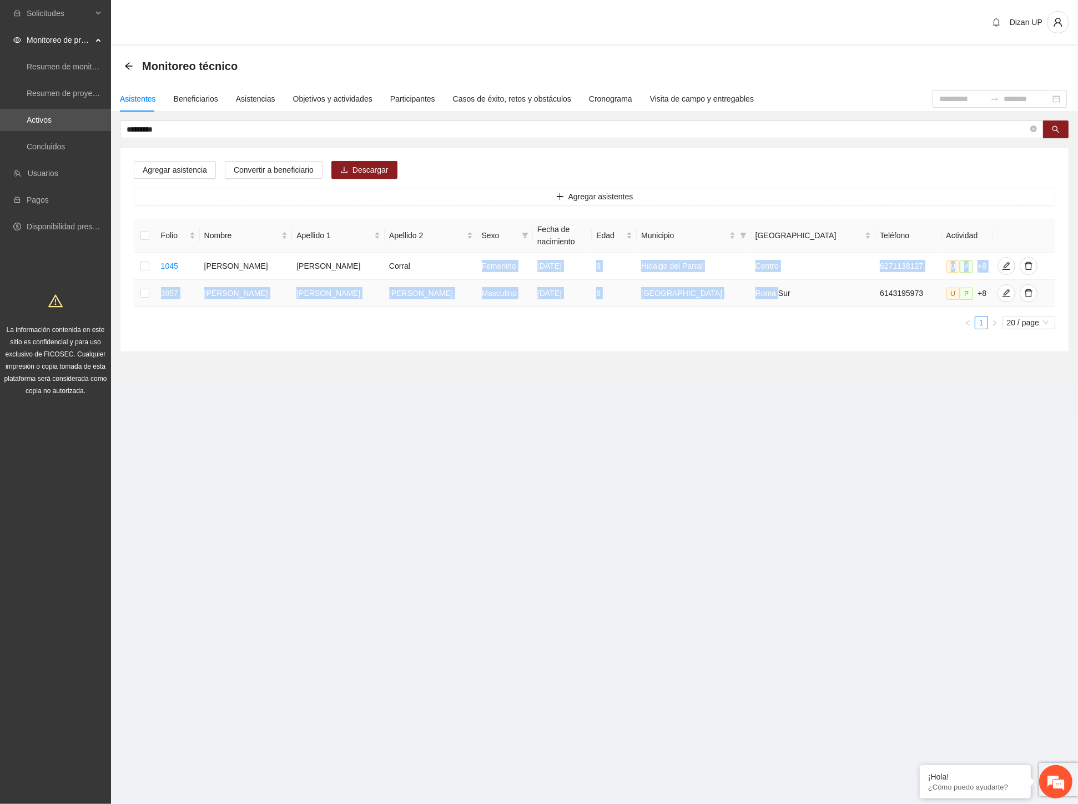
drag, startPoint x: 482, startPoint y: 265, endPoint x: 774, endPoint y: 281, distance: 292.9
click at [796, 283] on tbody "1045 [PERSON_NAME] [PERSON_NAME] Femenino [DATE] 9 [PERSON_NAME][GEOGRAPHIC_DAT…" at bounding box center [594, 280] width 921 height 54
click at [875, 274] on td "6271138127" at bounding box center [908, 266] width 66 height 27
drag, startPoint x: 756, startPoint y: 265, endPoint x: 401, endPoint y: 254, distance: 355.9
click at [401, 254] on tr "1045 [PERSON_NAME] Femenino [DATE] 9 [GEOGRAPHIC_DATA] 6271138127 U P +8" at bounding box center [594, 266] width 921 height 27
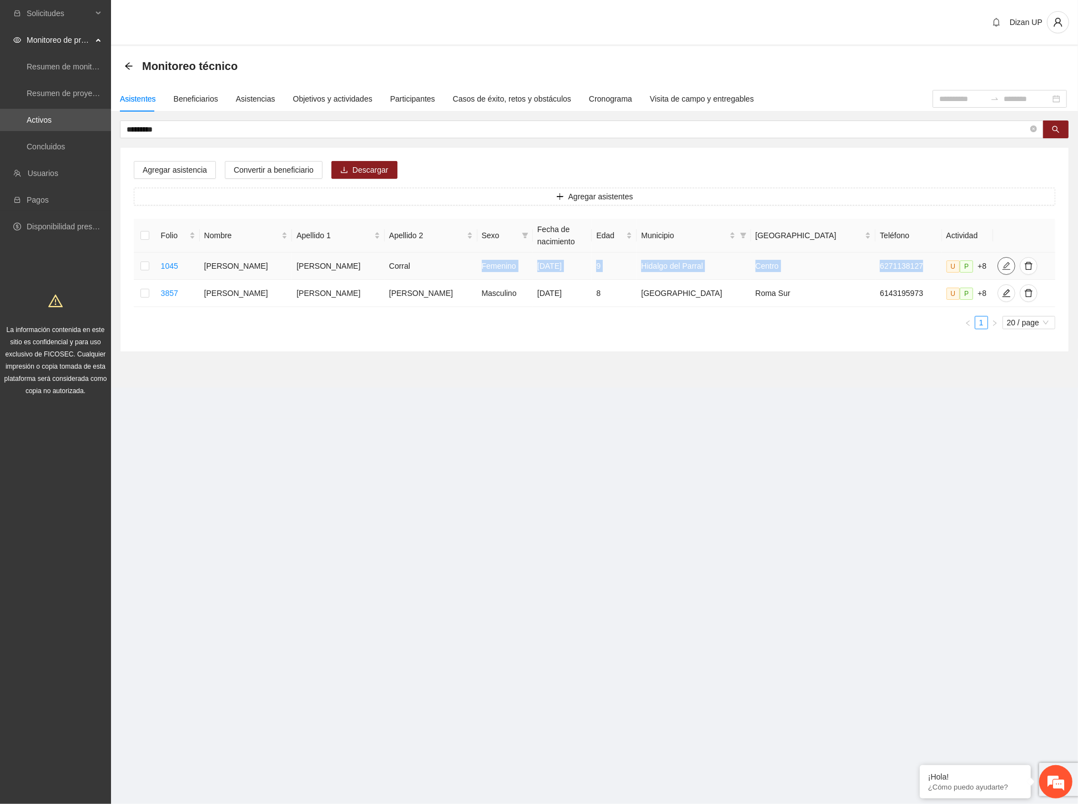
click at [1002, 266] on icon "edit" at bounding box center [1006, 265] width 9 height 9
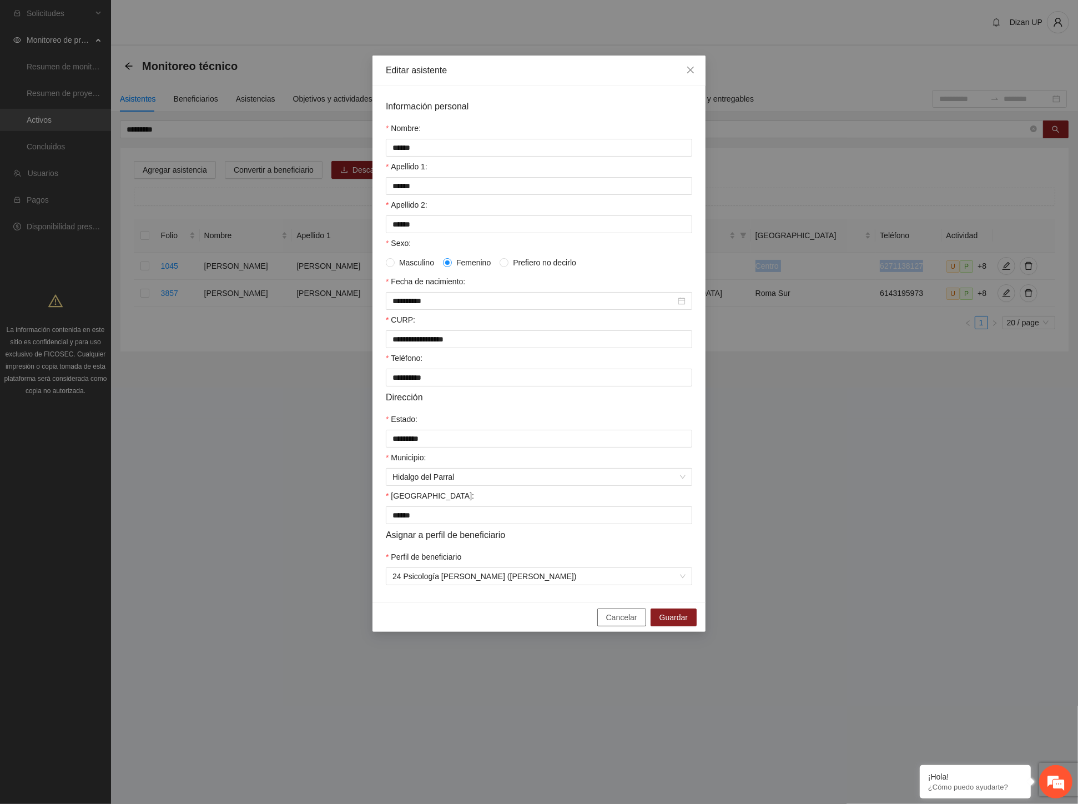
click at [619, 623] on span "Cancelar" at bounding box center [621, 617] width 31 height 12
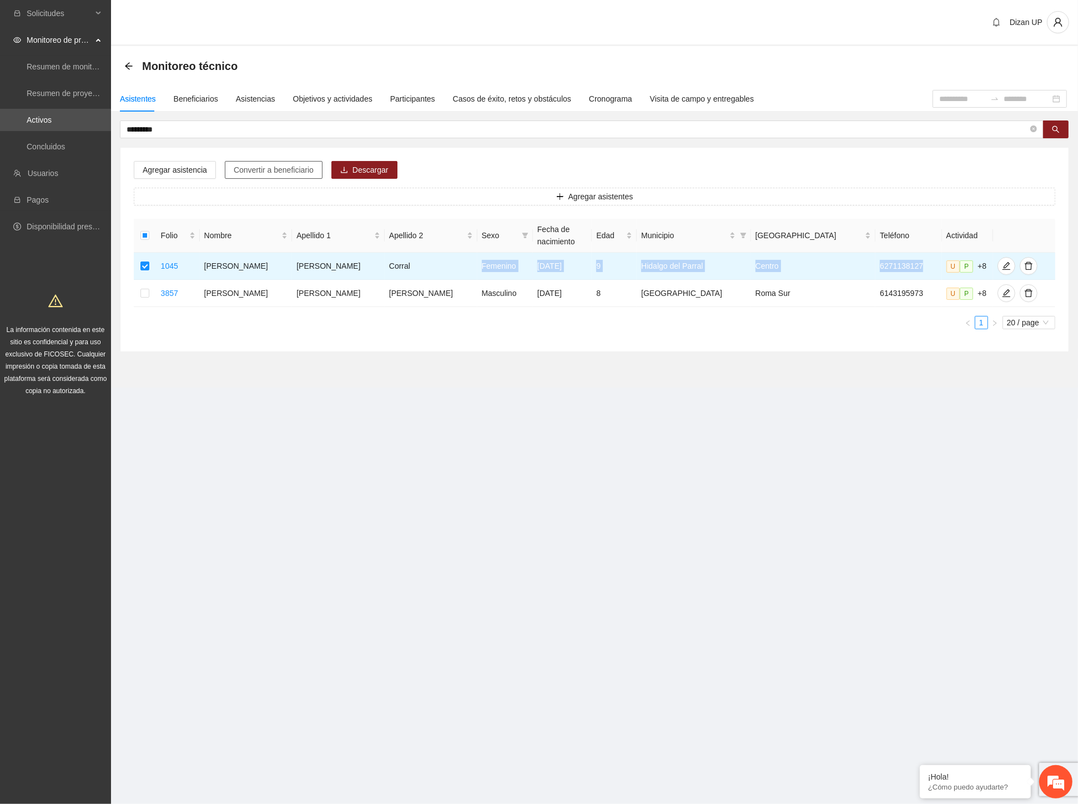
click at [259, 168] on span "Convertir a beneficiario" at bounding box center [274, 170] width 80 height 12
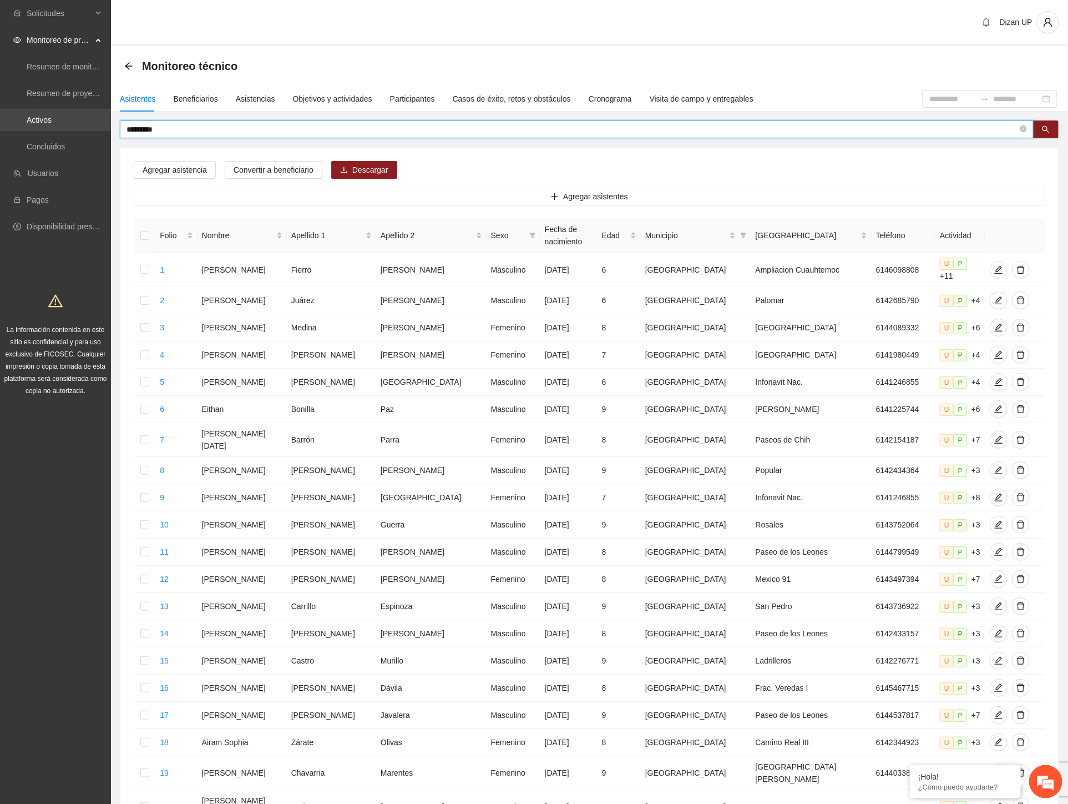
drag, startPoint x: 100, startPoint y: 128, endPoint x: 53, endPoint y: 128, distance: 46.6
click at [59, 128] on section "Solicitudes Monitoreo de proyectos Resumen de monitoreo Resumen de proyectos ap…" at bounding box center [534, 467] width 1068 height 935
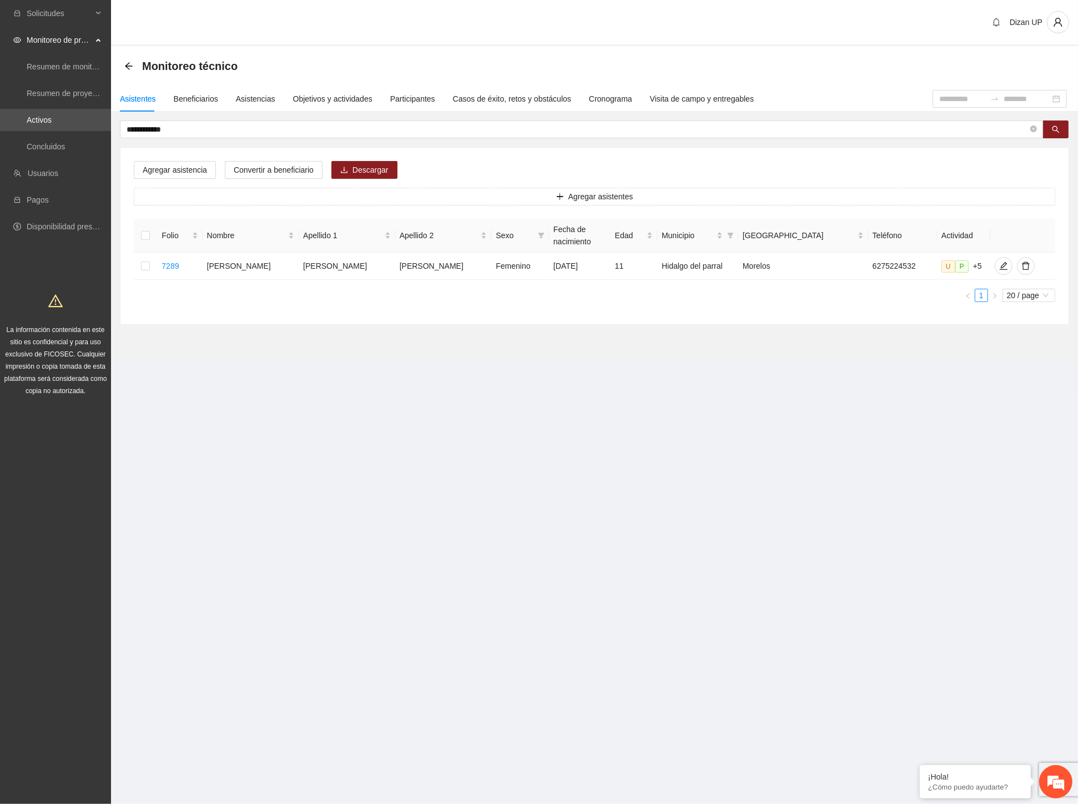
drag, startPoint x: 739, startPoint y: 329, endPoint x: 754, endPoint y: 322, distance: 16.4
click at [739, 329] on section "**********" at bounding box center [594, 203] width 967 height 314
click at [999, 264] on icon "edit" at bounding box center [1003, 265] width 9 height 9
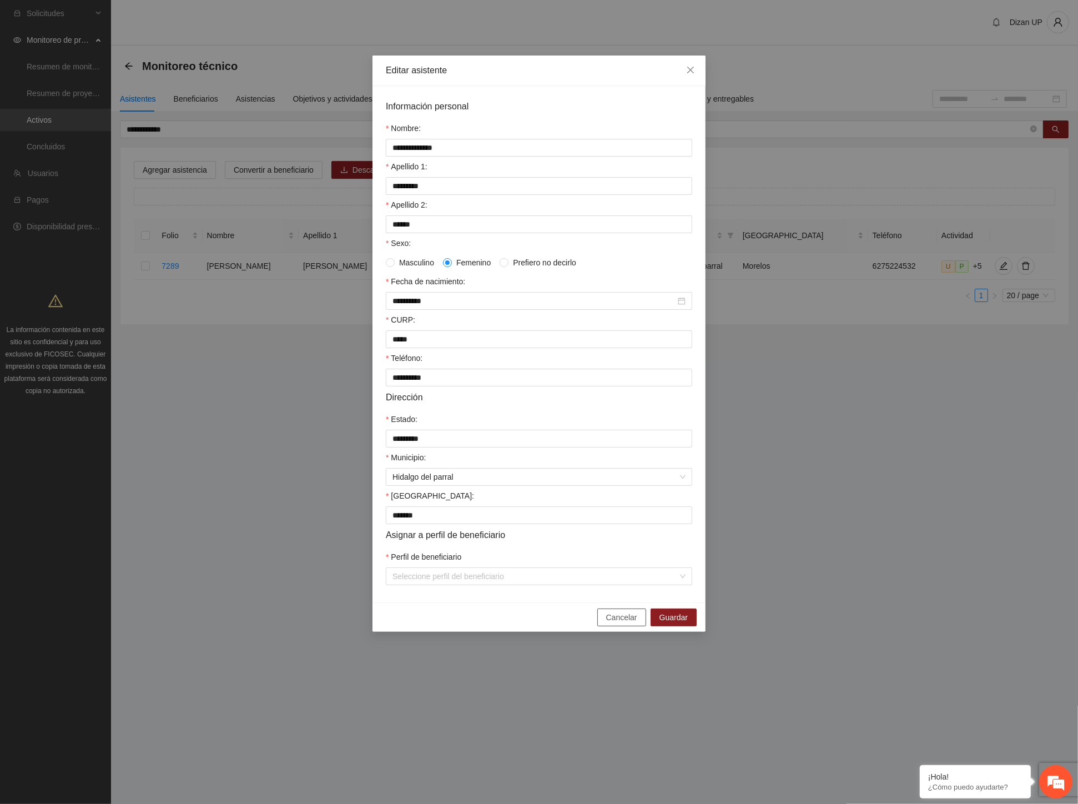
drag, startPoint x: 609, startPoint y: 622, endPoint x: 607, endPoint y: 614, distance: 8.8
click at [609, 620] on button "Cancelar" at bounding box center [621, 617] width 49 height 18
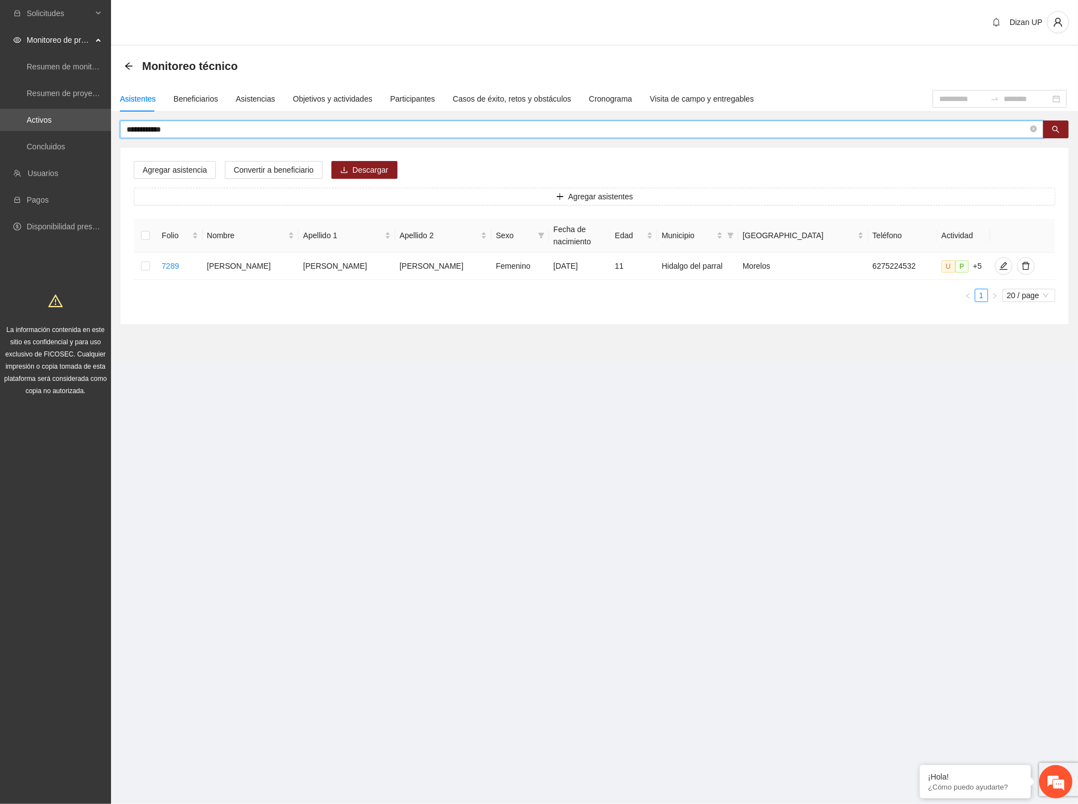
click at [184, 128] on input "**********" at bounding box center [577, 129] width 901 height 12
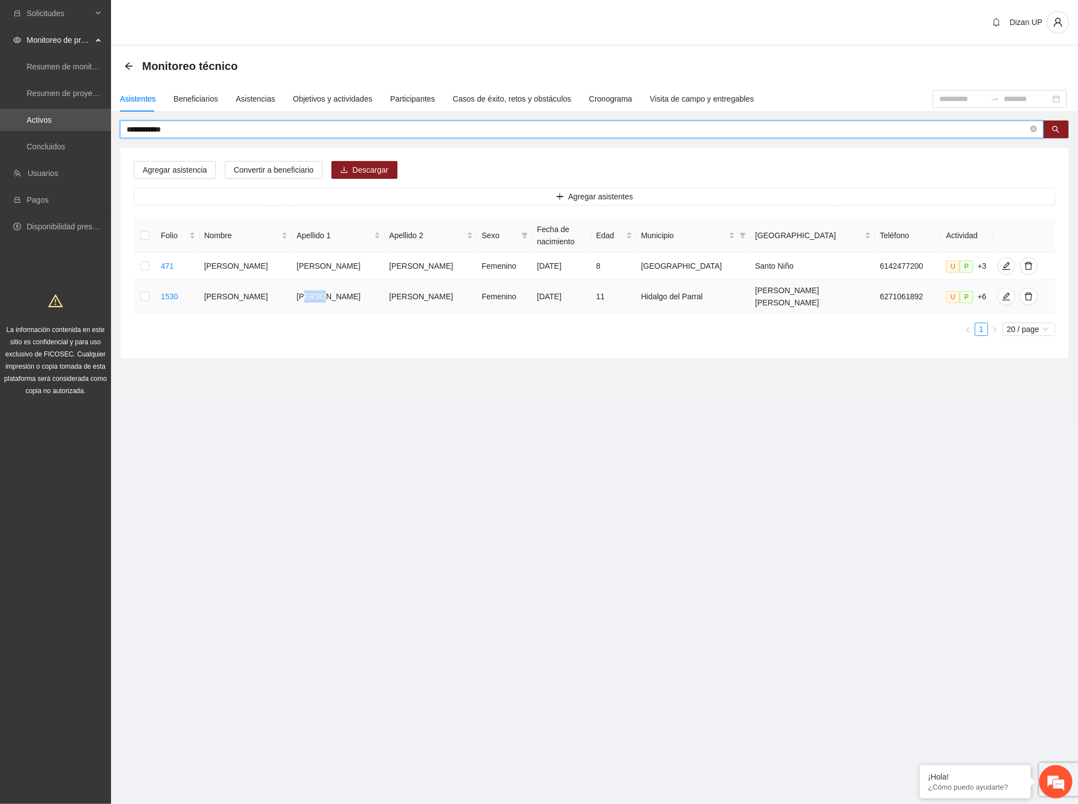
drag, startPoint x: 307, startPoint y: 292, endPoint x: 412, endPoint y: 289, distance: 105.5
click at [368, 291] on td "[PERSON_NAME]" at bounding box center [338, 297] width 93 height 34
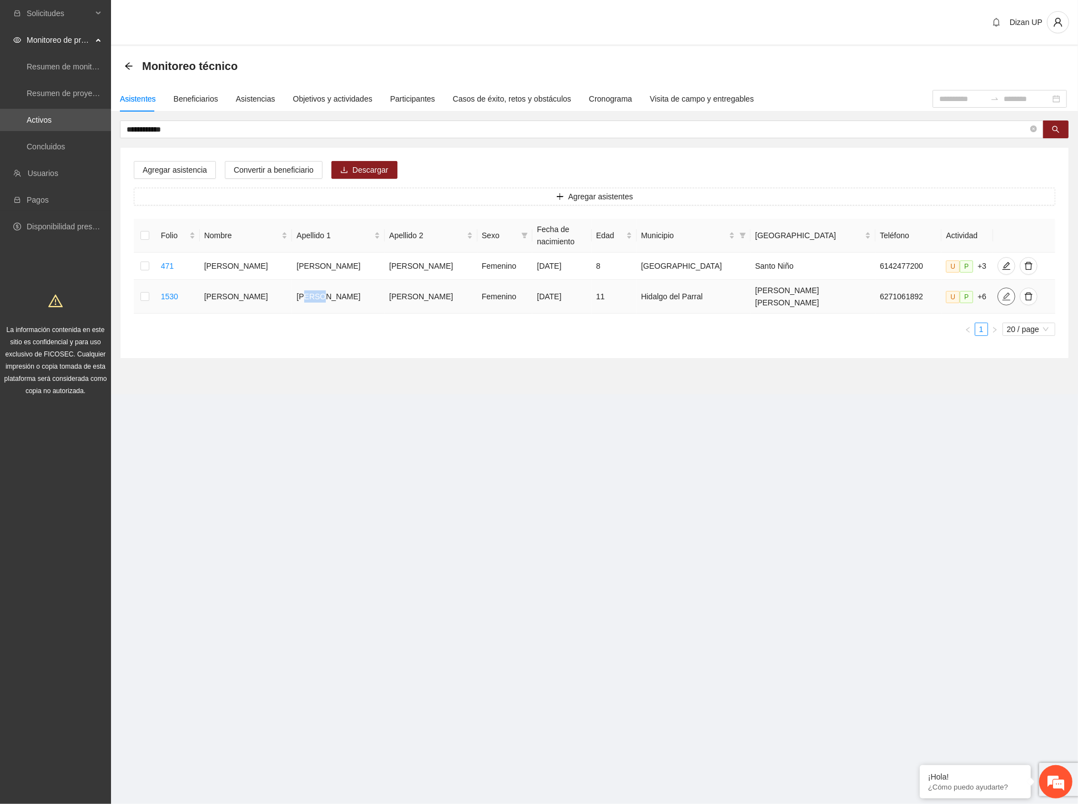
click at [1002, 292] on icon "edit" at bounding box center [1006, 296] width 8 height 8
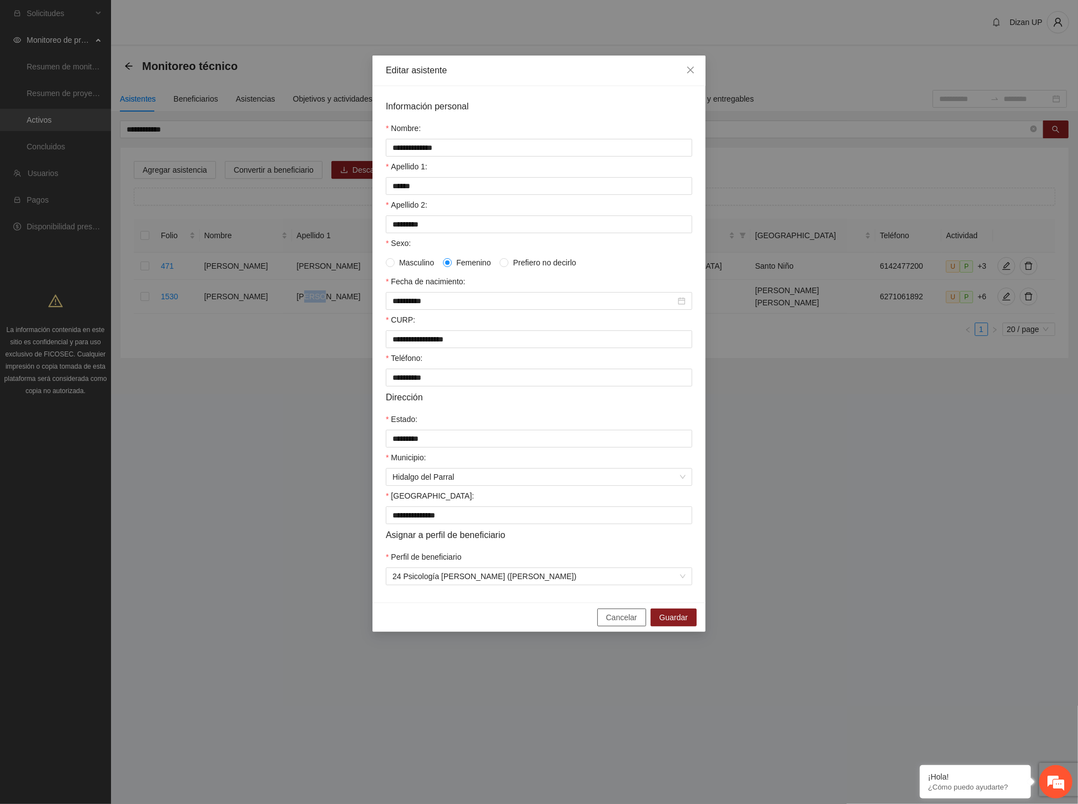
click at [630, 620] on span "Cancelar" at bounding box center [621, 617] width 31 height 12
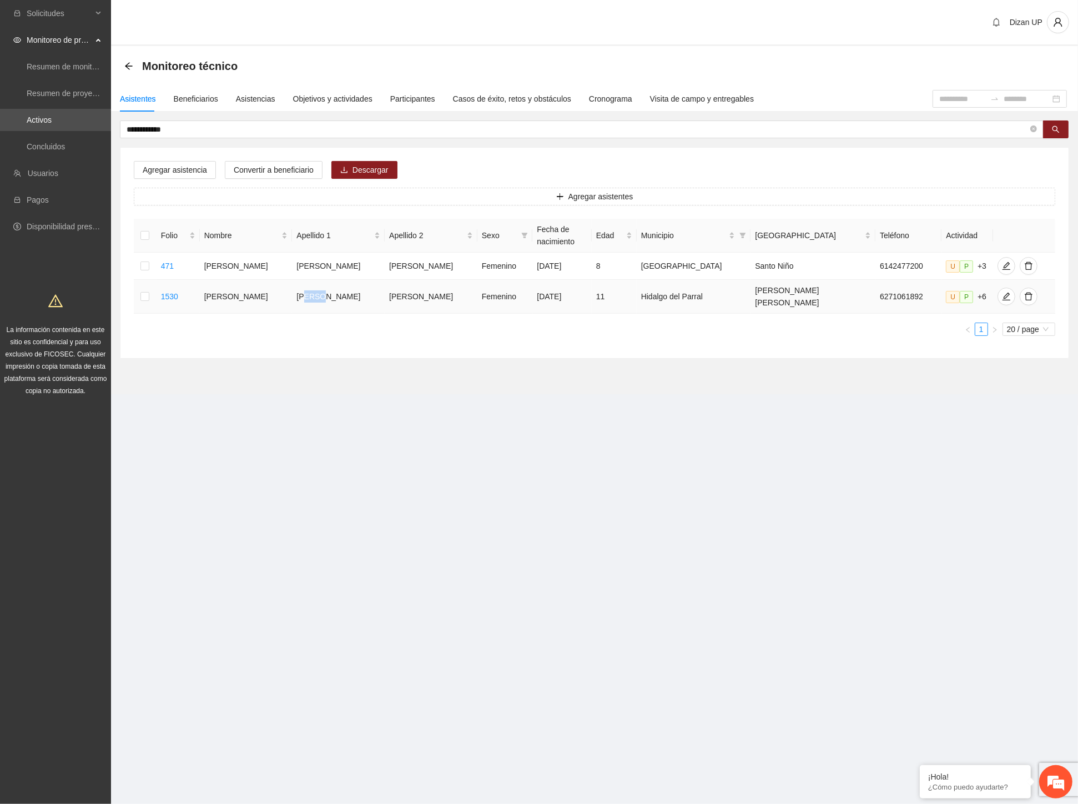
drag, startPoint x: 260, startPoint y: 289, endPoint x: 550, endPoint y: 280, distance: 290.4
click at [550, 280] on tr "1530 [PERSON_NAME] [DATE] 11 Hidalgo del Parral [PERSON_NAME] 6271061892 U P +6" at bounding box center [594, 297] width 921 height 34
click at [1002, 292] on icon "edit" at bounding box center [1006, 296] width 9 height 9
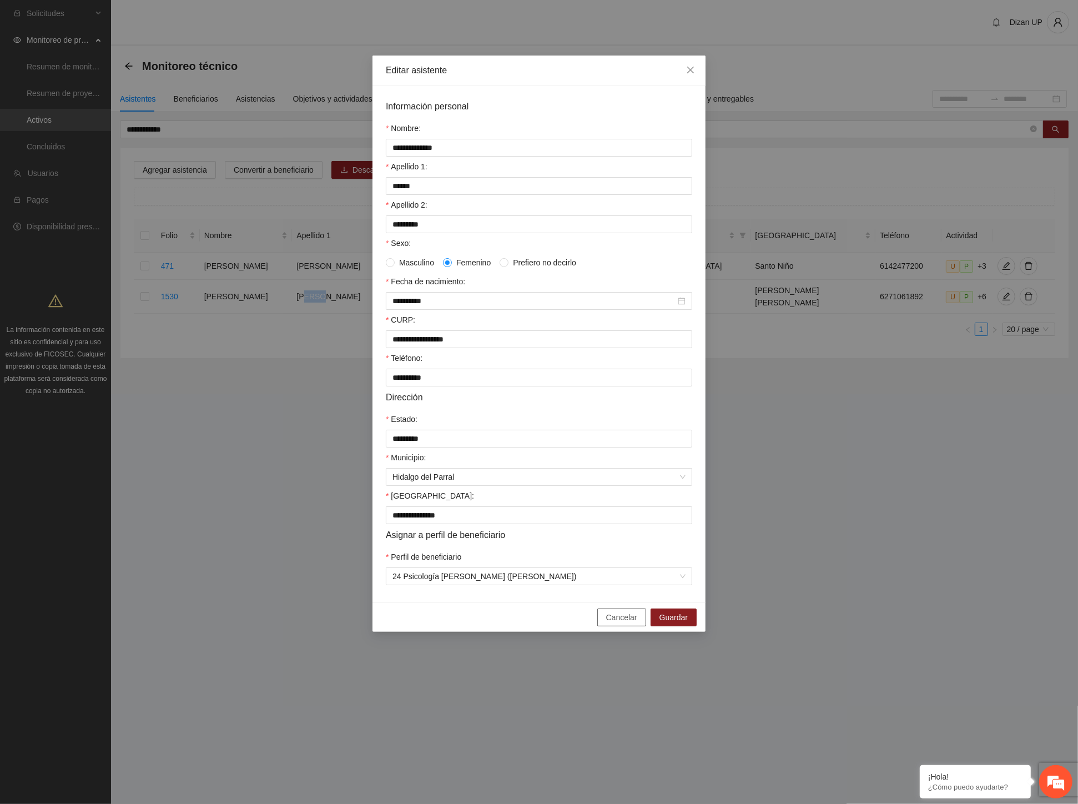
click at [629, 623] on span "Cancelar" at bounding box center [621, 617] width 31 height 12
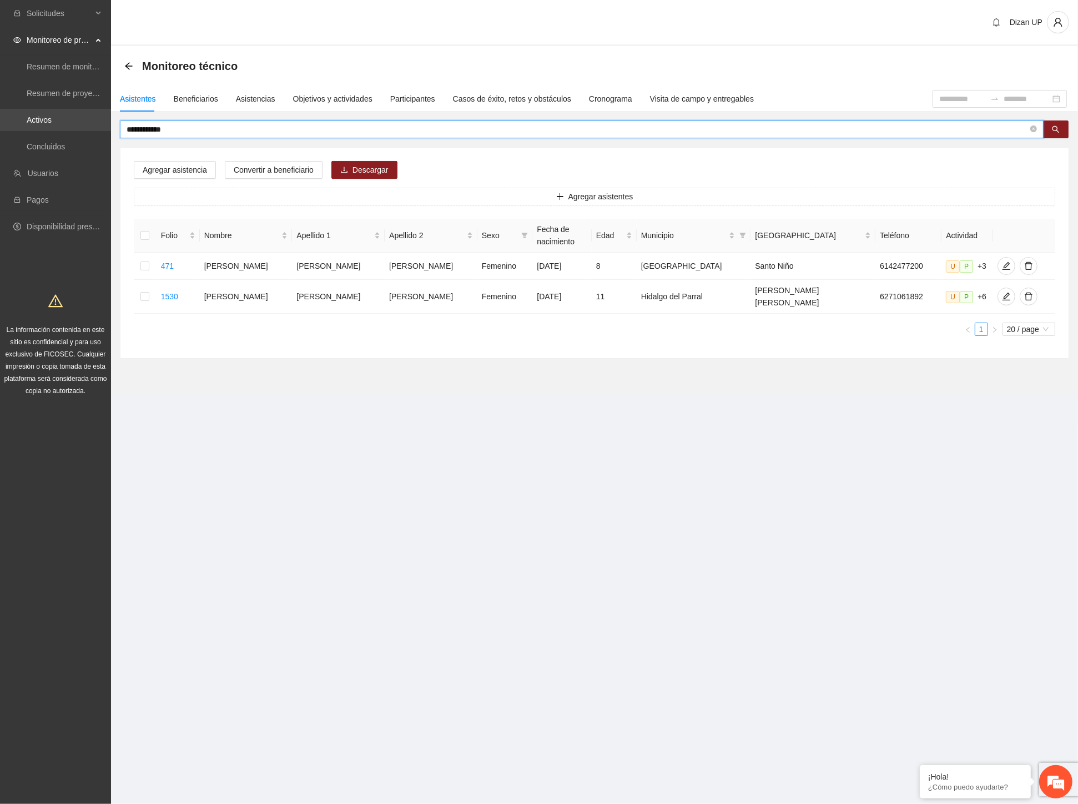
drag, startPoint x: 182, startPoint y: 124, endPoint x: 21, endPoint y: 121, distance: 161.5
click at [21, 121] on section "**********" at bounding box center [539, 402] width 1078 height 804
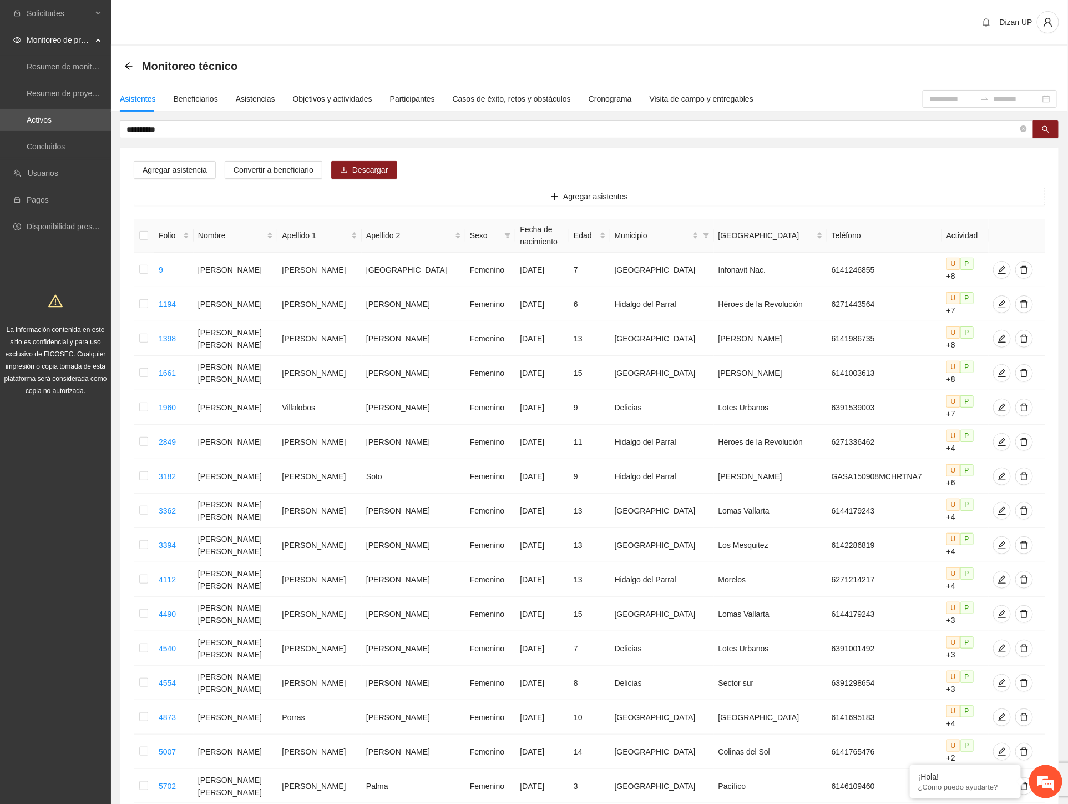
click at [473, 150] on div "Agregar asistencia Convertir a beneficiario [PERSON_NAME] asistentes Folio Nomb…" at bounding box center [589, 549] width 938 height 803
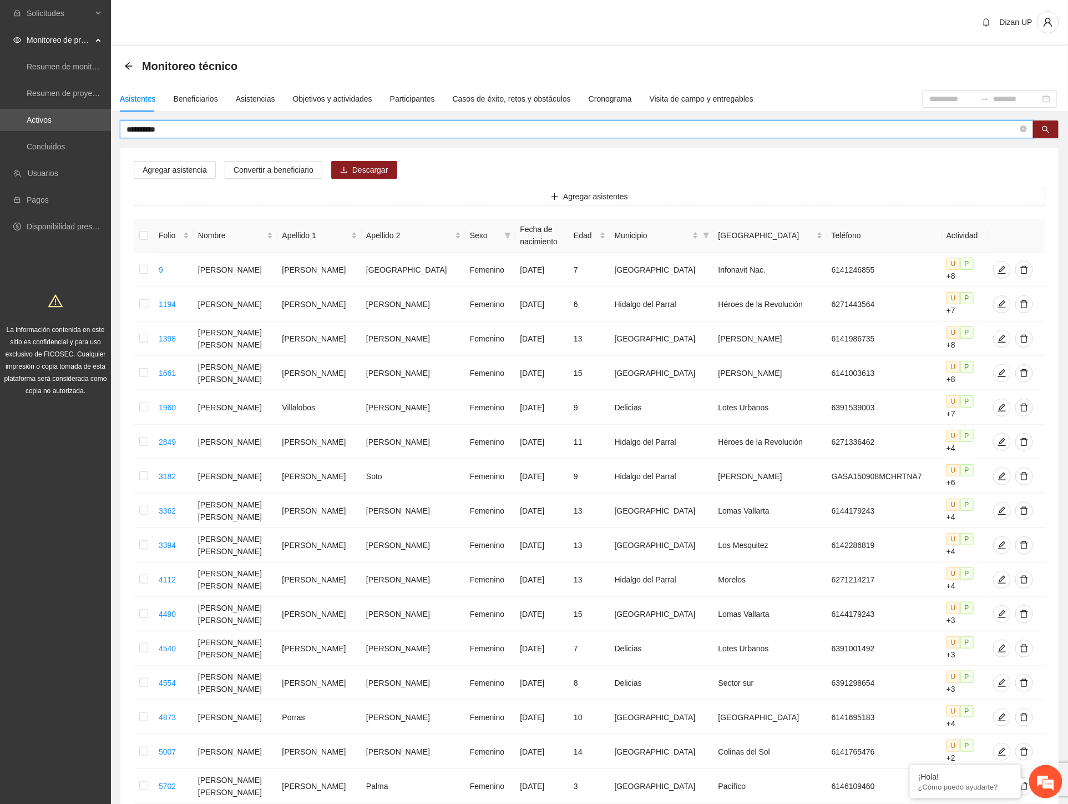
click at [250, 129] on input "**********" at bounding box center [573, 129] width 892 height 12
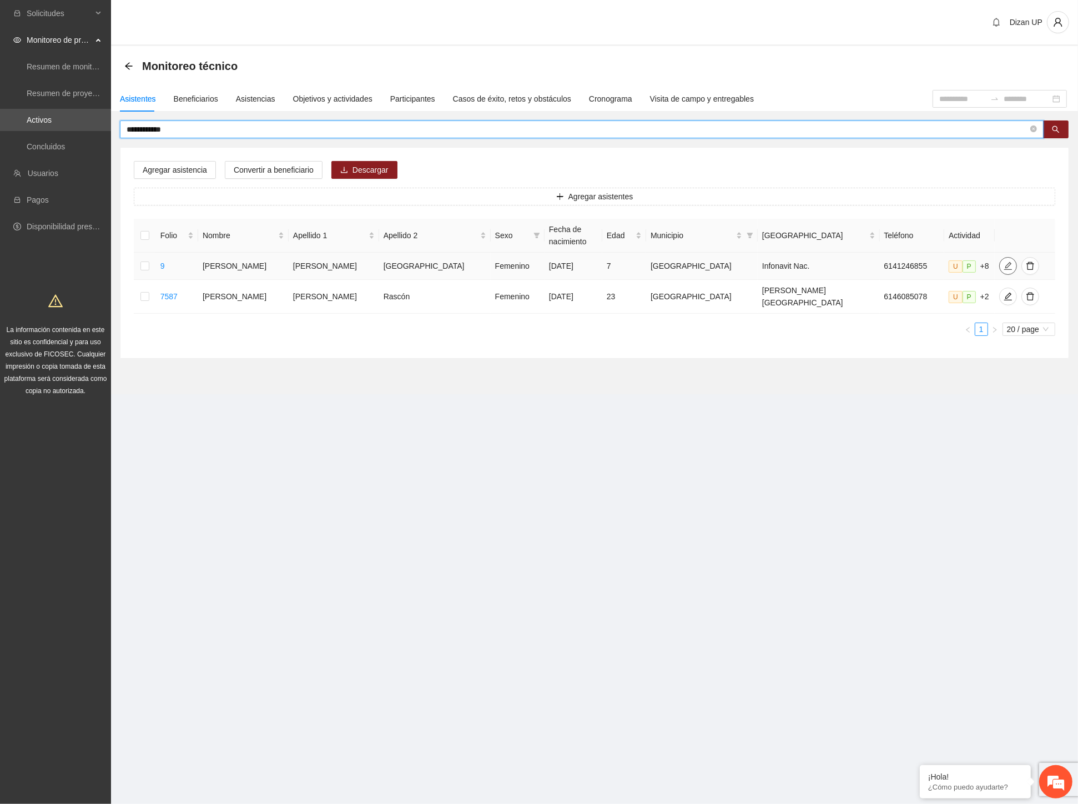
click at [1003, 270] on icon "edit" at bounding box center [1007, 265] width 9 height 9
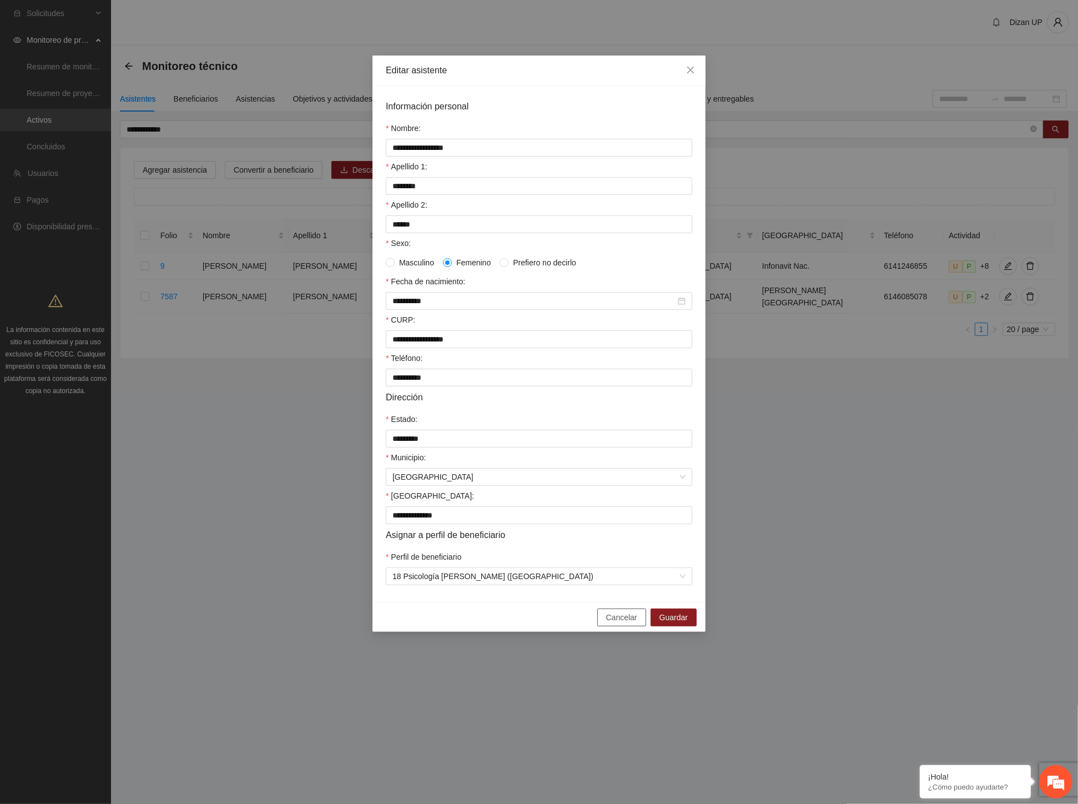
click at [614, 626] on button "Cancelar" at bounding box center [621, 617] width 49 height 18
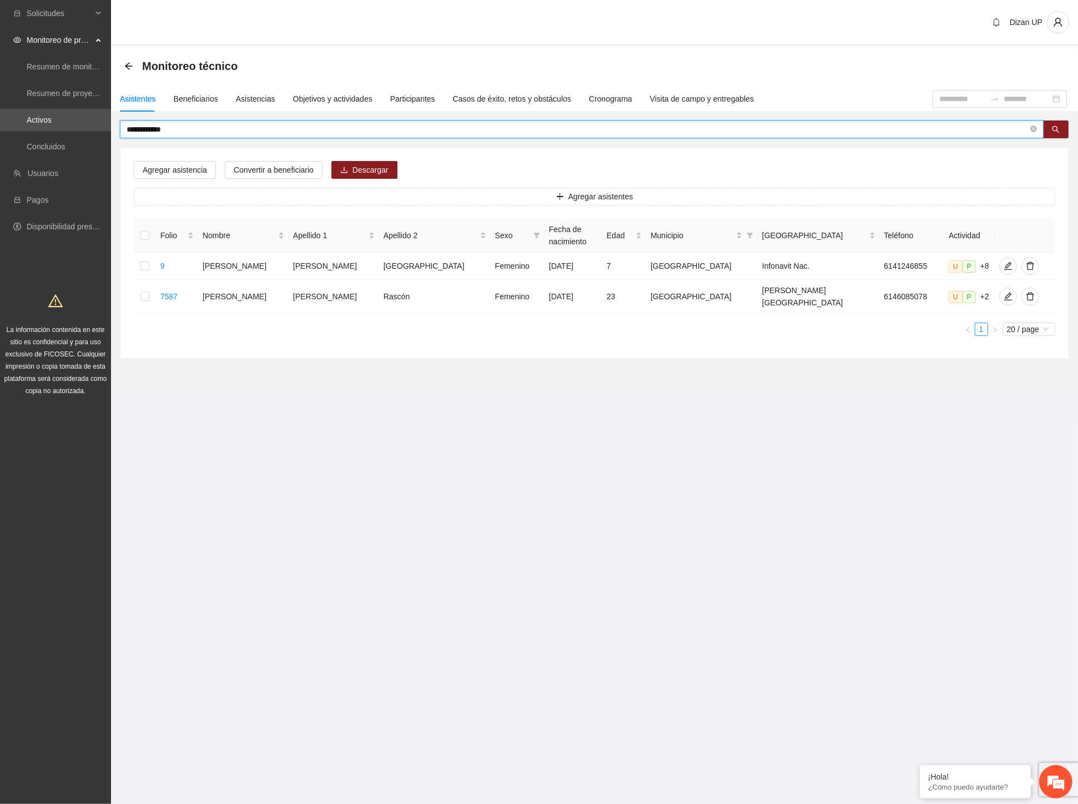
drag, startPoint x: 193, startPoint y: 129, endPoint x: 23, endPoint y: 132, distance: 169.3
click at [24, 132] on section "**********" at bounding box center [539, 402] width 1078 height 804
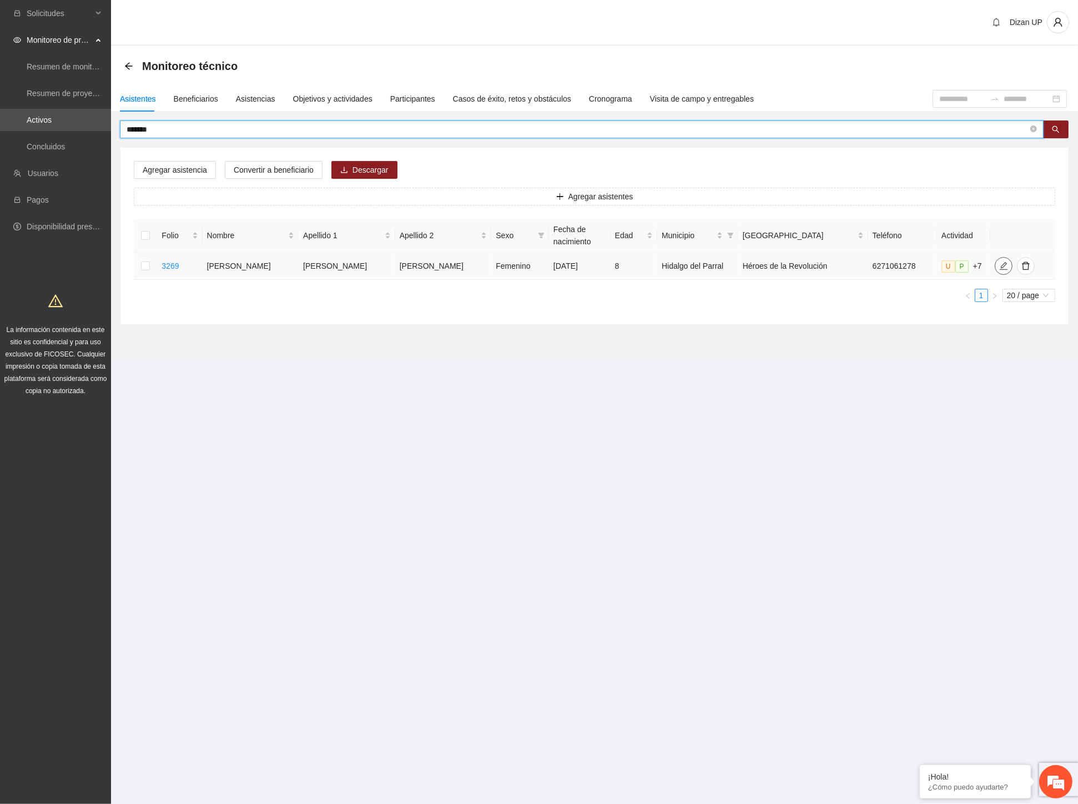
click at [995, 268] on span "edit" at bounding box center [1003, 265] width 17 height 9
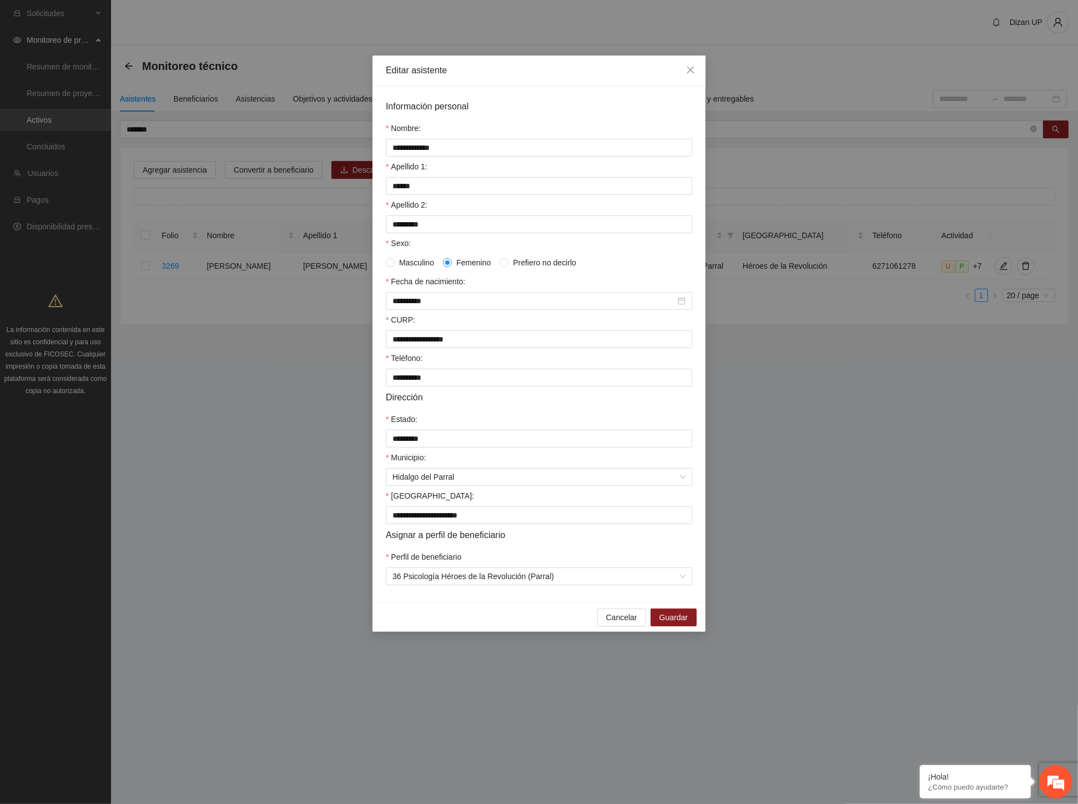
click at [625, 632] on div "Cancelar Guardar" at bounding box center [538, 616] width 333 height 29
click at [617, 623] on span "Cancelar" at bounding box center [621, 617] width 31 height 12
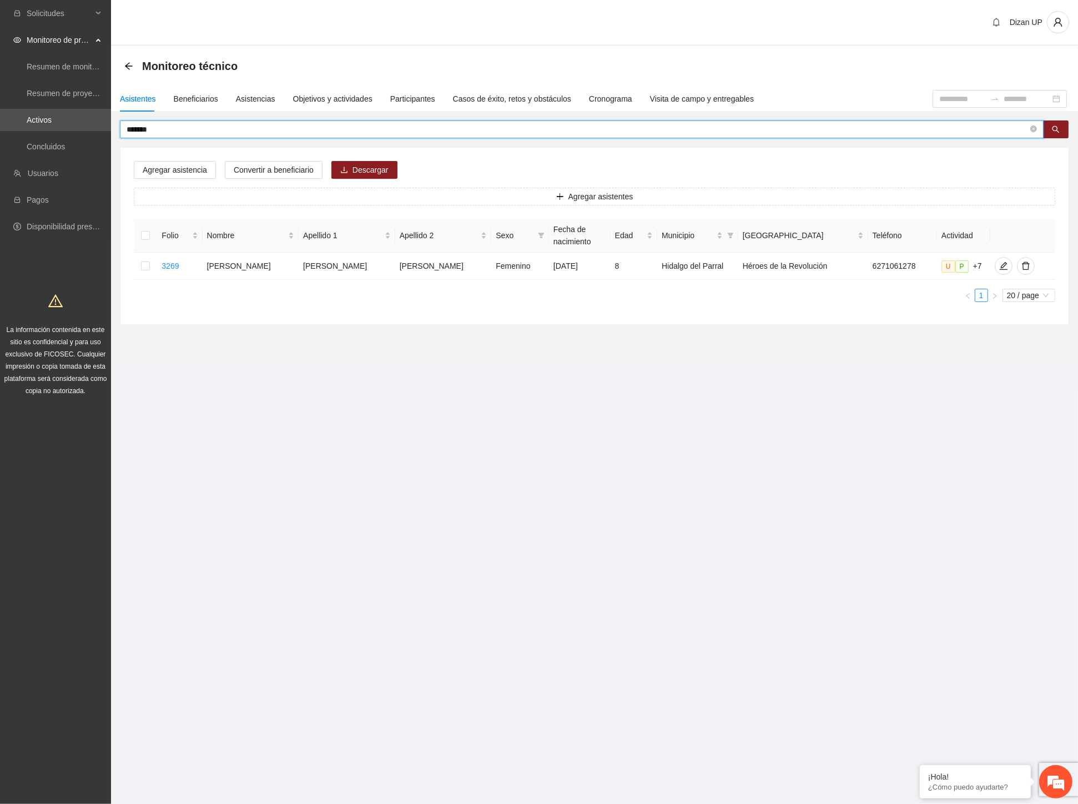
drag, startPoint x: 108, startPoint y: 128, endPoint x: -1, endPoint y: 125, distance: 109.4
click at [0, 125] on html "Solicitudes Monitoreo de proyectos Resumen de monitoreo Resumen de proyectos ap…" at bounding box center [539, 402] width 1078 height 804
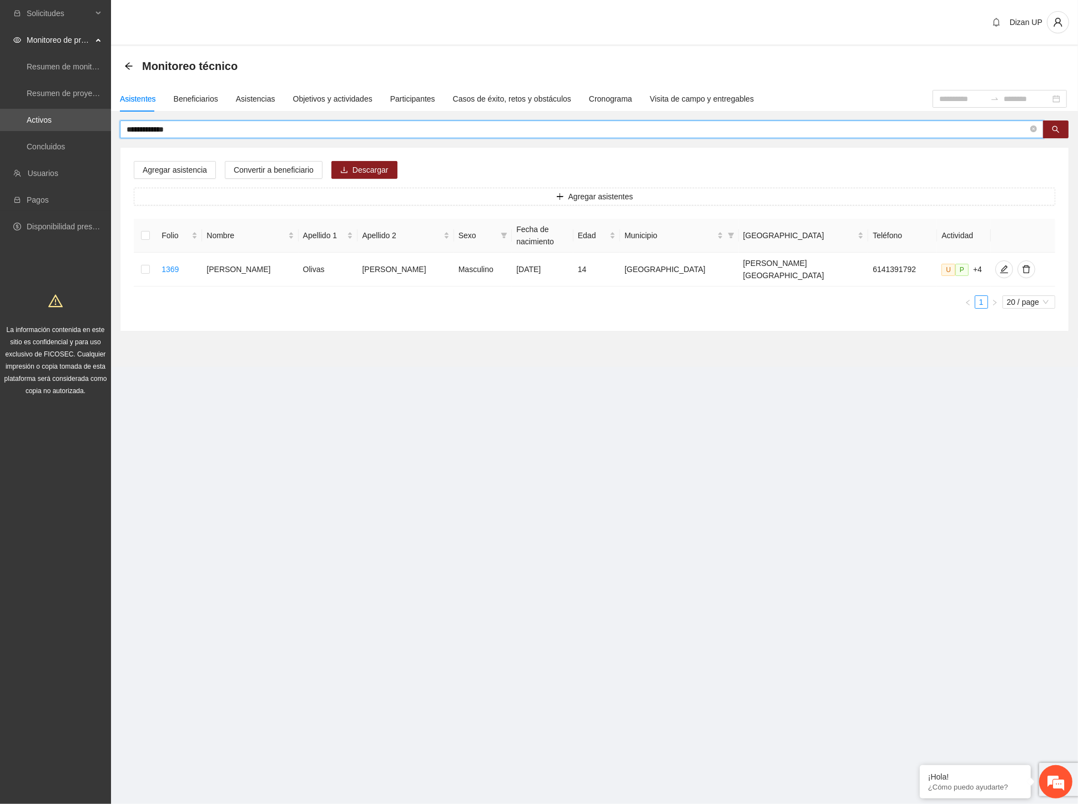
type input "**********"
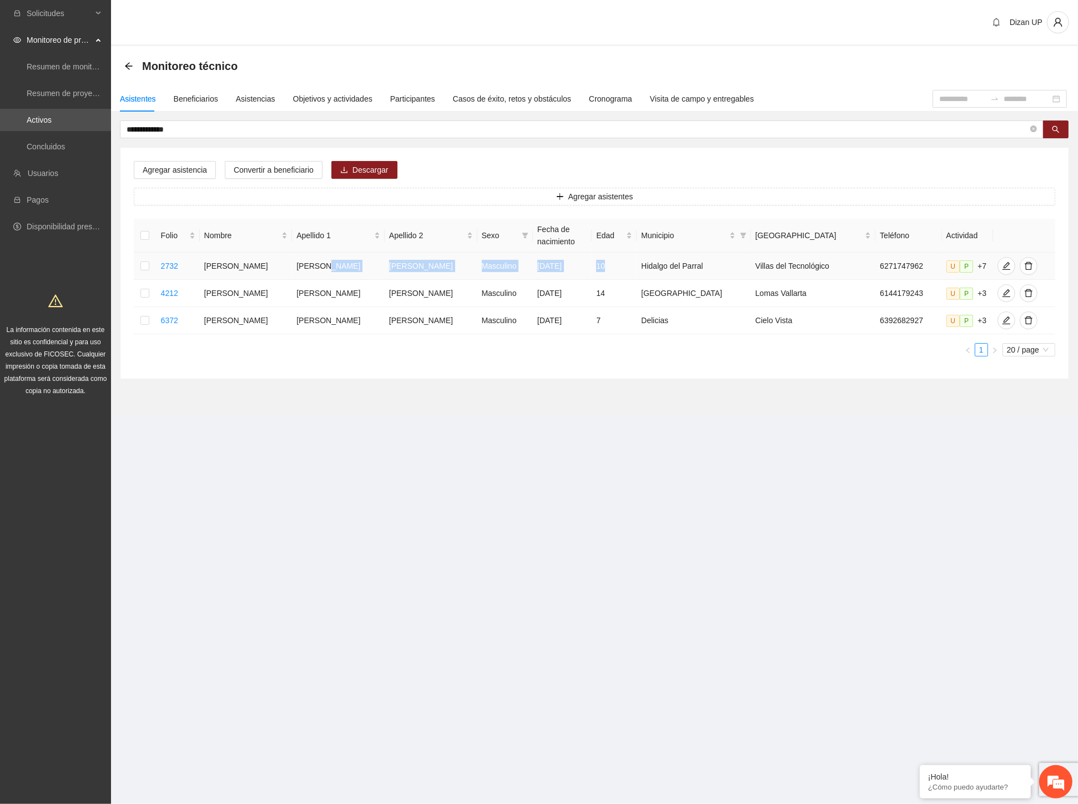
drag, startPoint x: 324, startPoint y: 266, endPoint x: 604, endPoint y: 259, distance: 279.8
click at [604, 259] on tr "2732 Francisco [PERSON_NAME] [PERSON_NAME] Masculino [DATE] 10 [PERSON_NAME] de…" at bounding box center [594, 266] width 921 height 27
click at [1002, 270] on icon "edit" at bounding box center [1006, 266] width 8 height 8
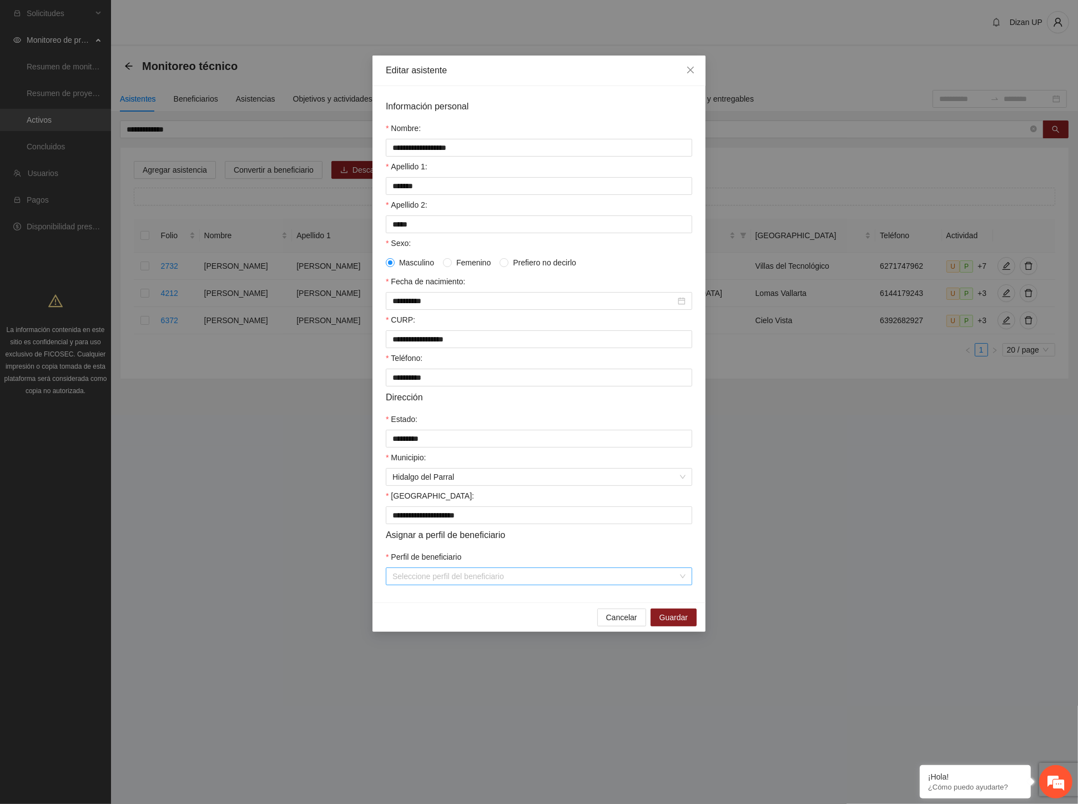
drag, startPoint x: 503, startPoint y: 586, endPoint x: 491, endPoint y: 581, distance: 13.7
click at [503, 584] on input "Perfil de beneficiario" at bounding box center [534, 576] width 285 height 17
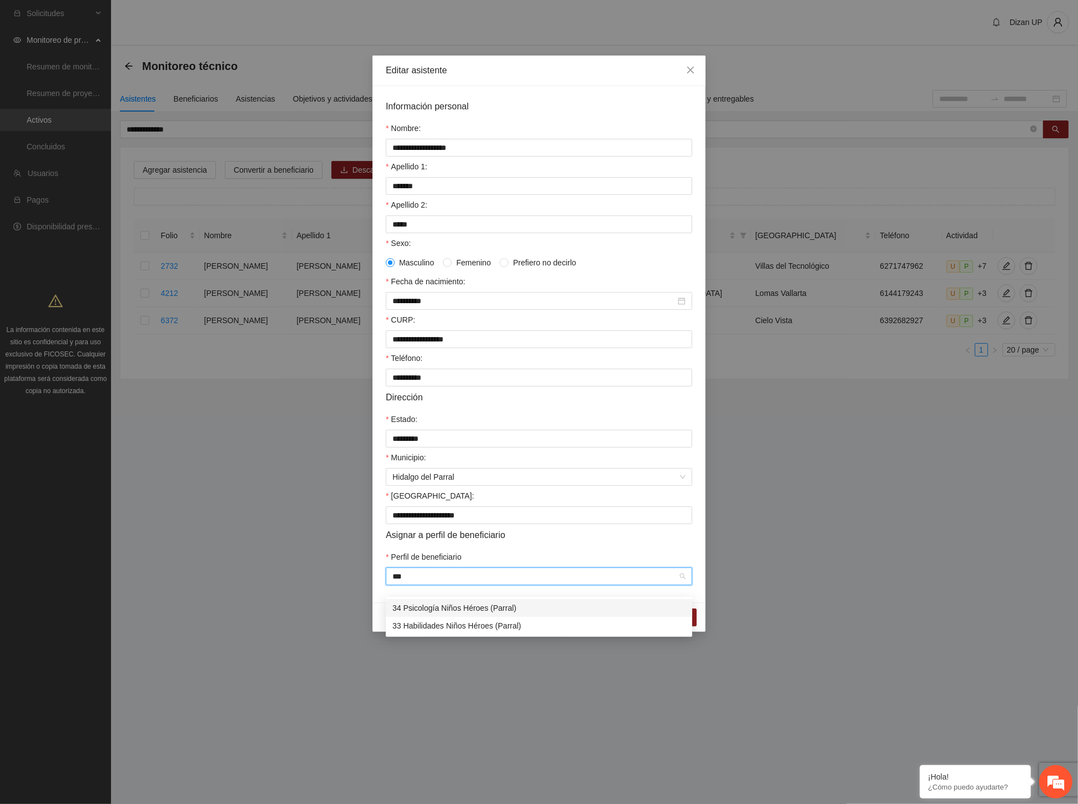
type input "****"
click at [469, 608] on div "34 Psicología Niños Héroes (Parral)" at bounding box center [538, 608] width 293 height 12
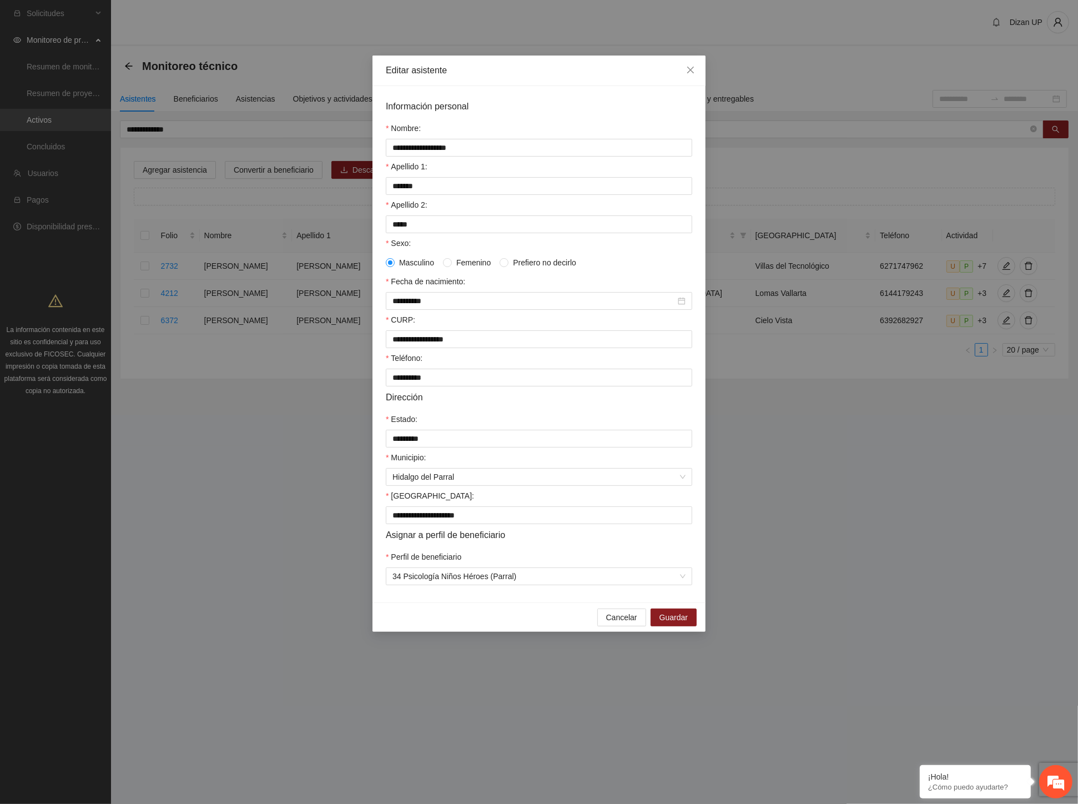
click at [488, 541] on span "Asignar a perfil de beneficiario" at bounding box center [445, 535] width 119 height 14
click at [670, 623] on span "Guardar" at bounding box center [673, 617] width 28 height 12
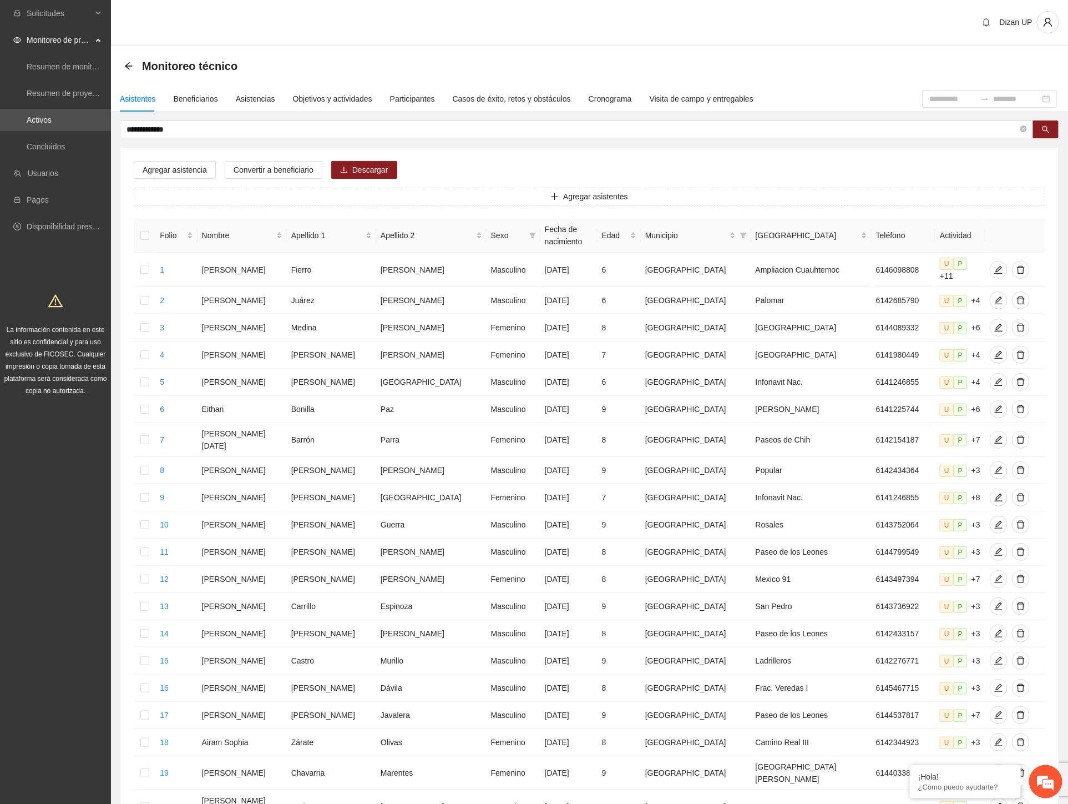
click at [591, 153] on div "Agregar asistencia Convertir a beneficiario Descargar Agregar asistentes Folio …" at bounding box center [589, 508] width 938 height 720
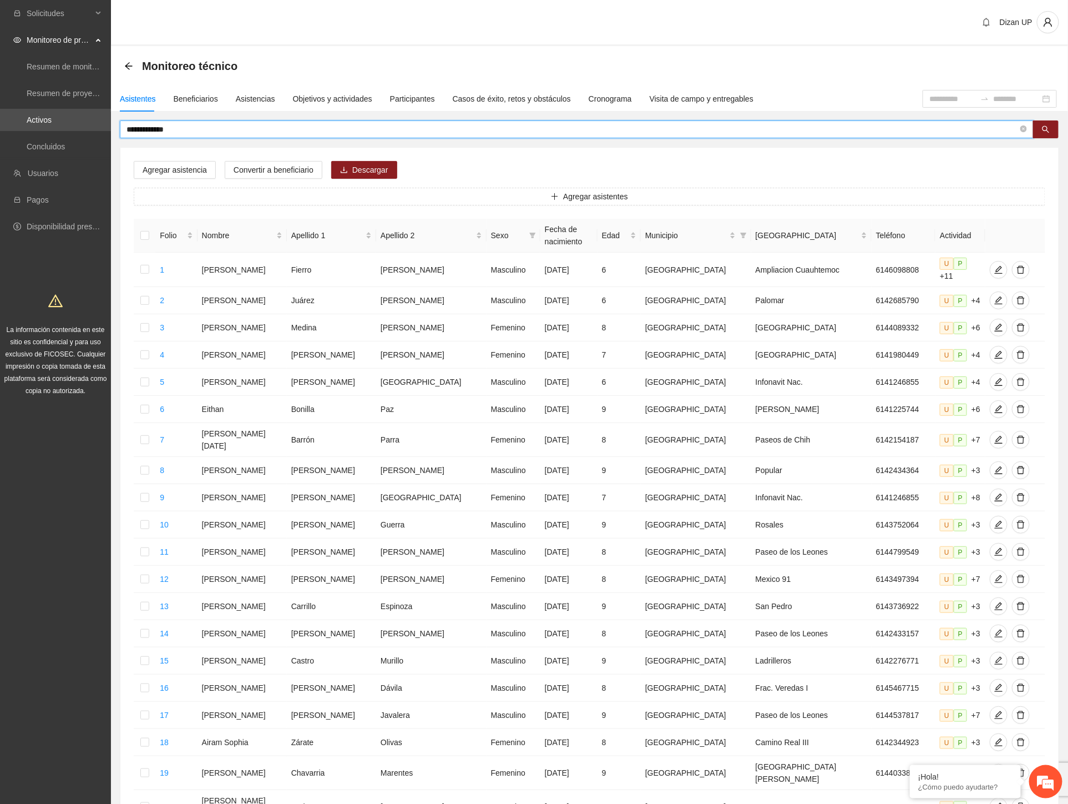
drag, startPoint x: 169, startPoint y: 128, endPoint x: 130, endPoint y: 127, distance: 38.3
click at [130, 127] on input "**********" at bounding box center [573, 129] width 892 height 12
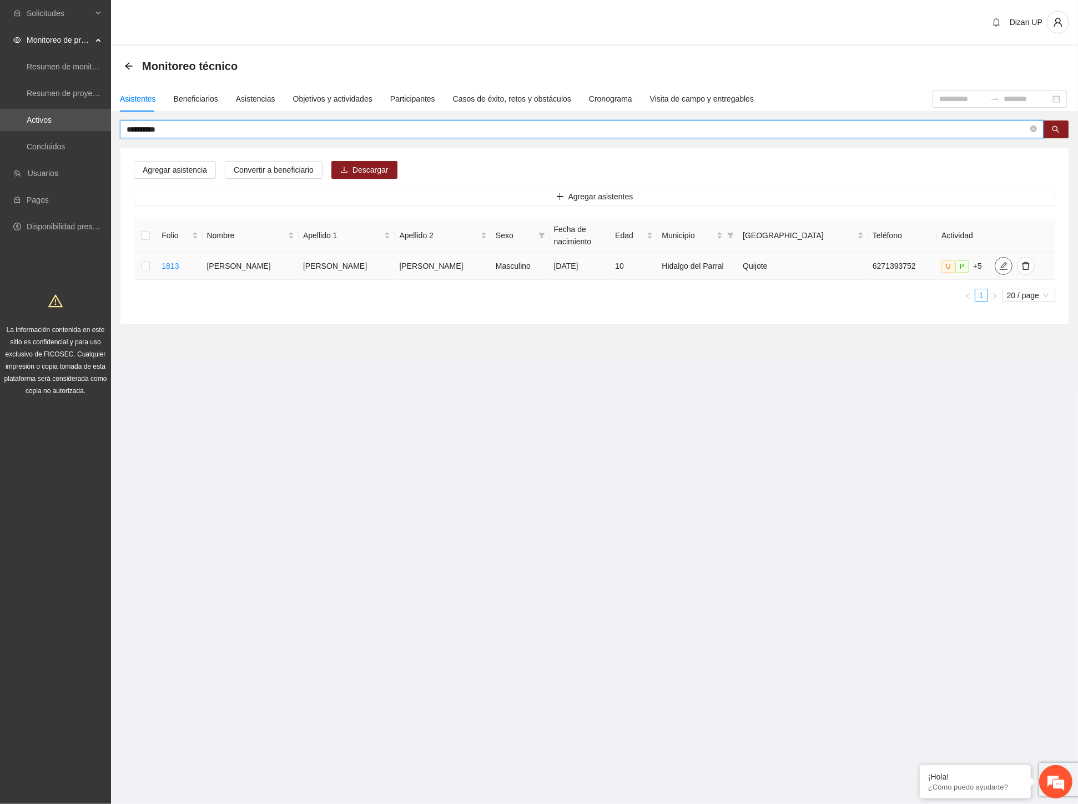
click at [999, 265] on icon "edit" at bounding box center [1003, 265] width 9 height 9
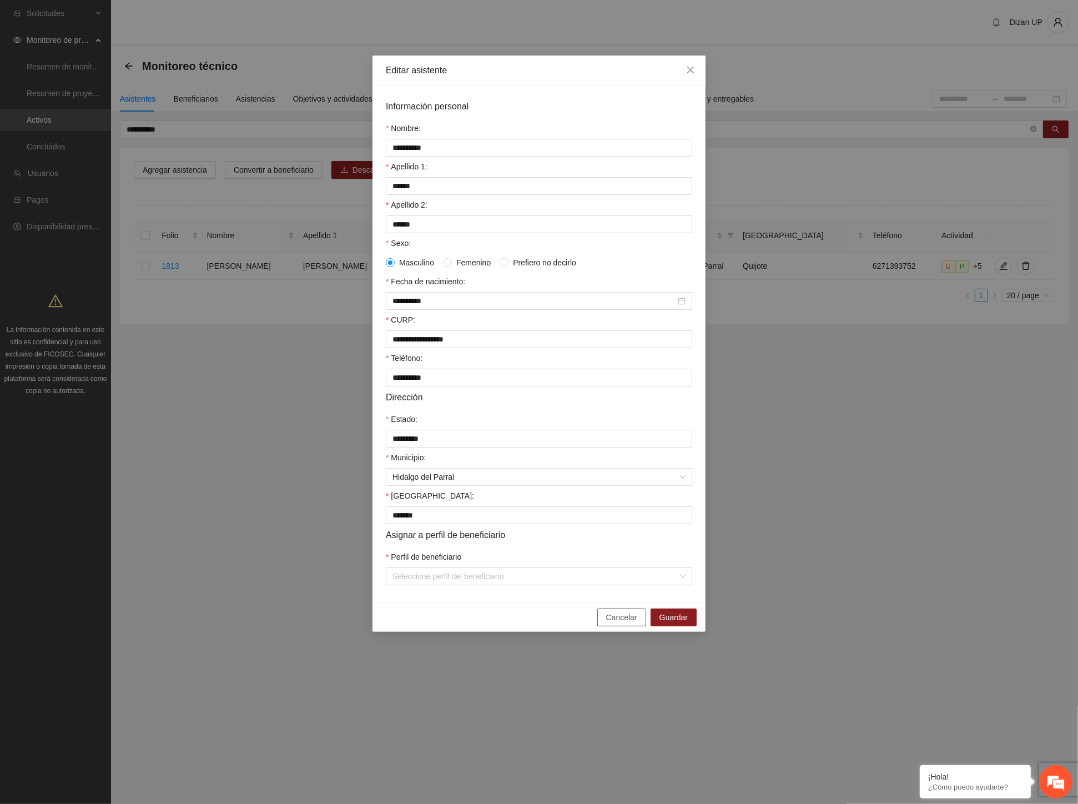
click at [614, 623] on span "Cancelar" at bounding box center [621, 617] width 31 height 12
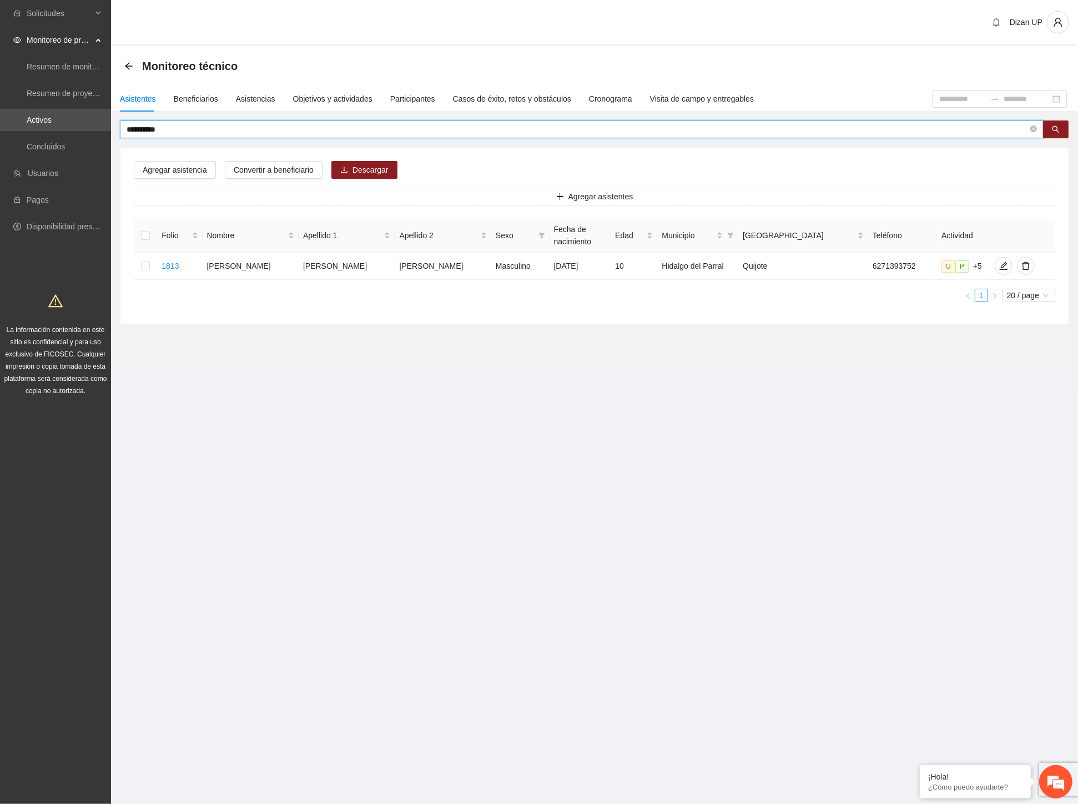
drag, startPoint x: 106, startPoint y: 129, endPoint x: 140, endPoint y: 129, distance: 33.9
click at [140, 129] on input "**********" at bounding box center [577, 129] width 901 height 12
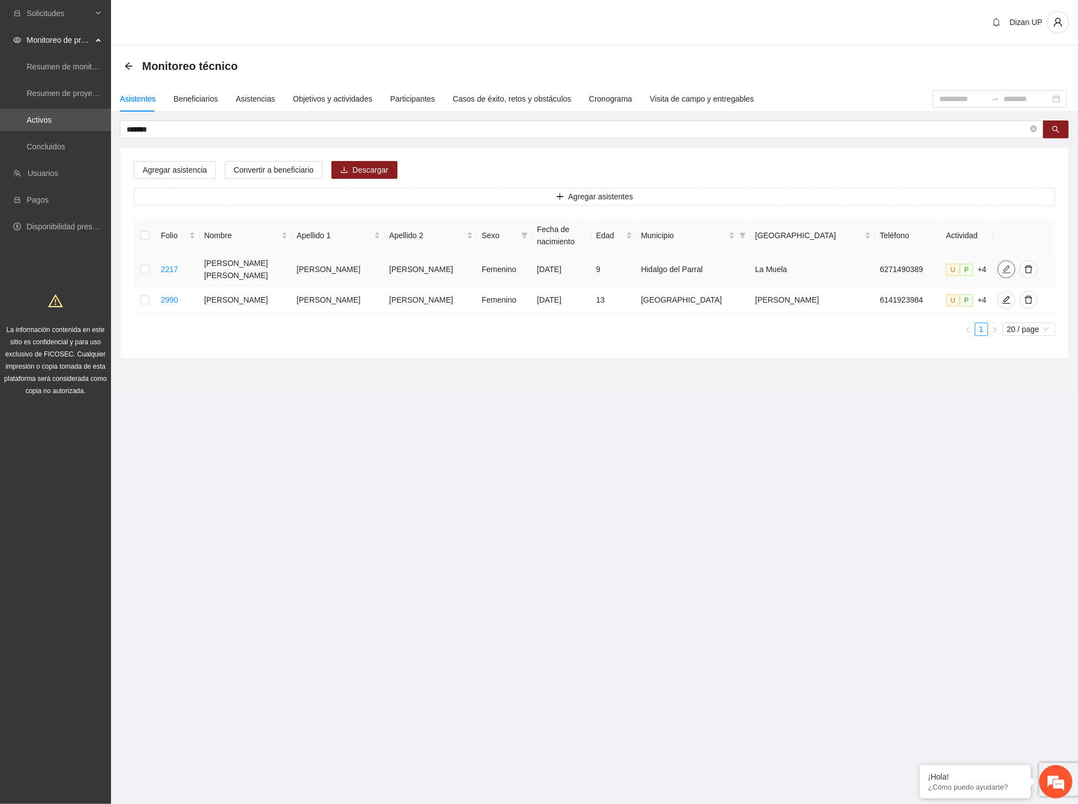
click at [998, 265] on span "edit" at bounding box center [1006, 269] width 17 height 9
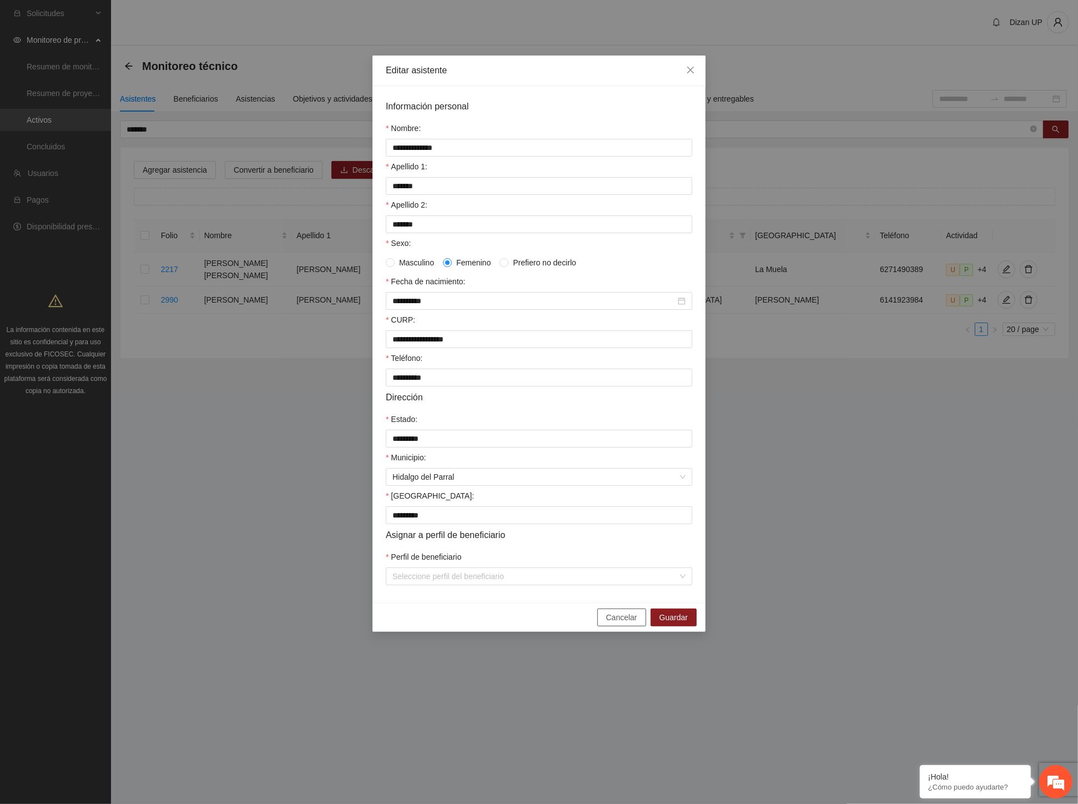
click at [616, 623] on span "Cancelar" at bounding box center [621, 617] width 31 height 12
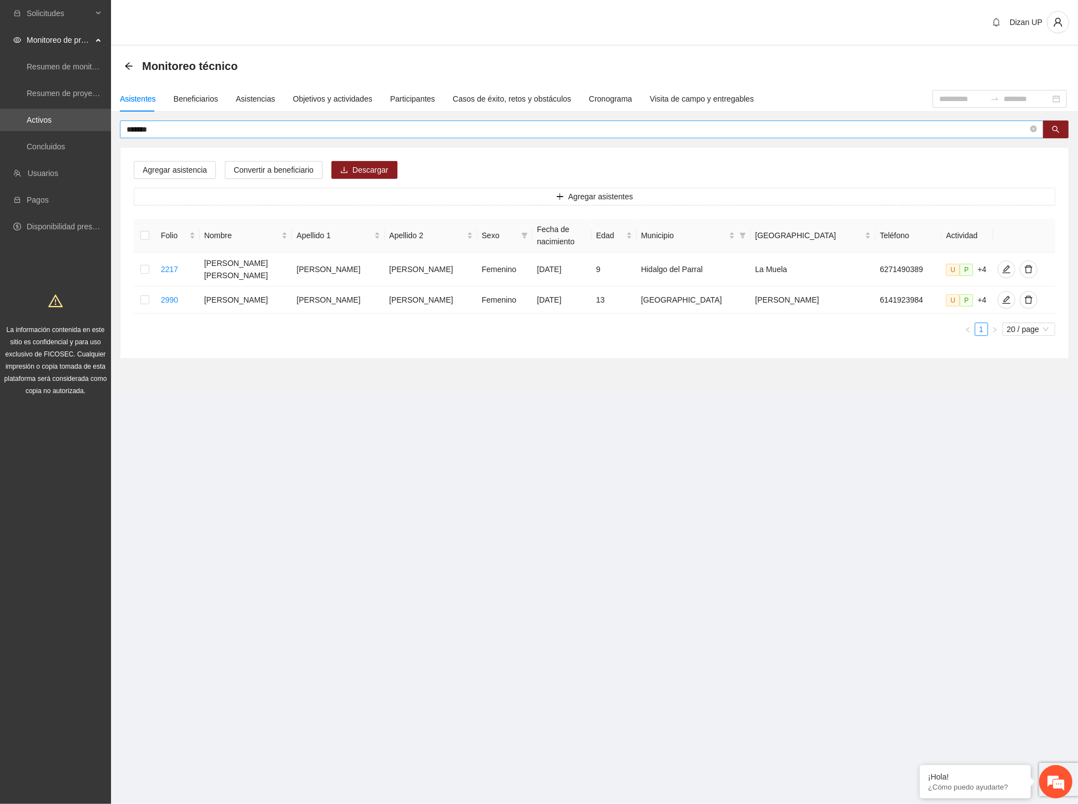
click at [156, 127] on input "*******" at bounding box center [577, 129] width 901 height 12
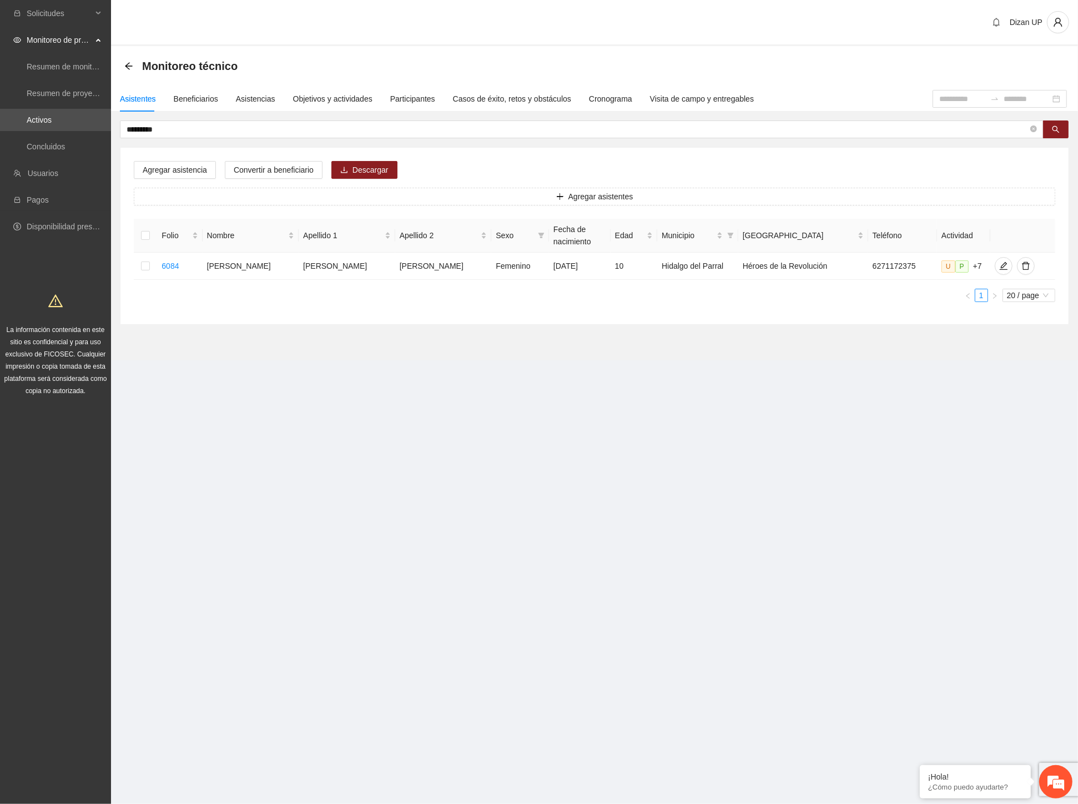
click at [717, 530] on section "Solicitudes Monitoreo de proyectos Resumen de monitoreo Resumen de proyectos ap…" at bounding box center [539, 402] width 1078 height 804
click at [999, 267] on icon "edit" at bounding box center [1003, 265] width 9 height 9
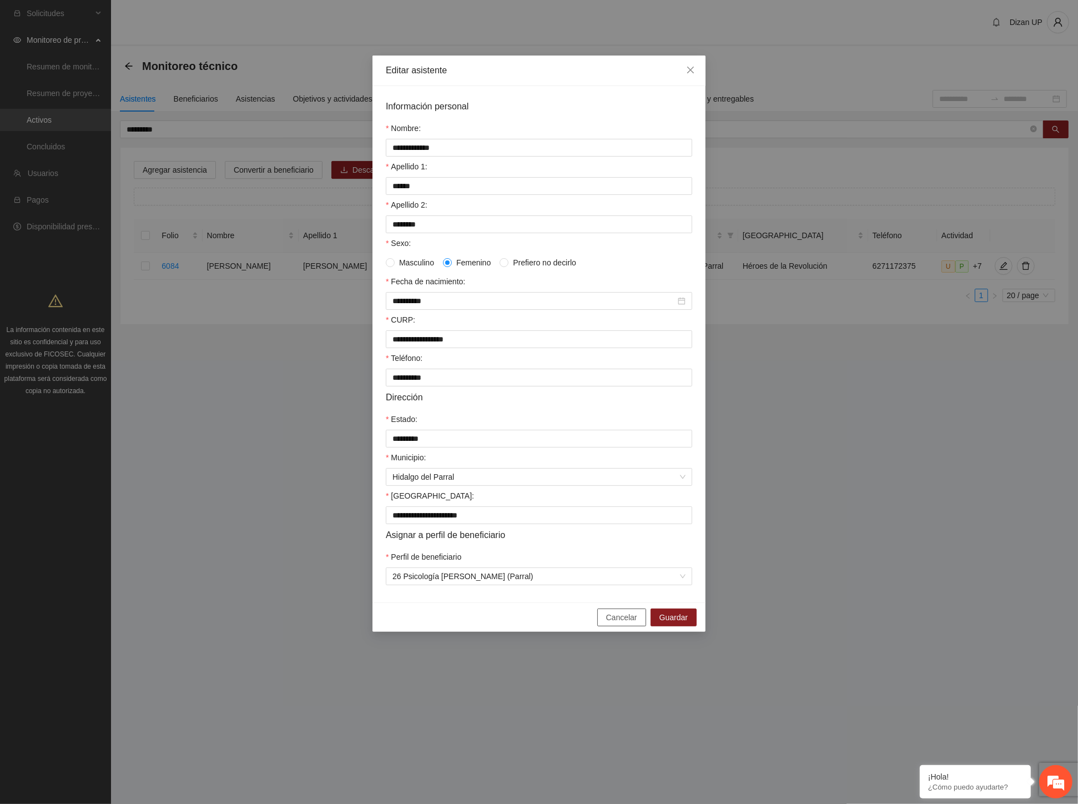
click at [622, 623] on span "Cancelar" at bounding box center [621, 617] width 31 height 12
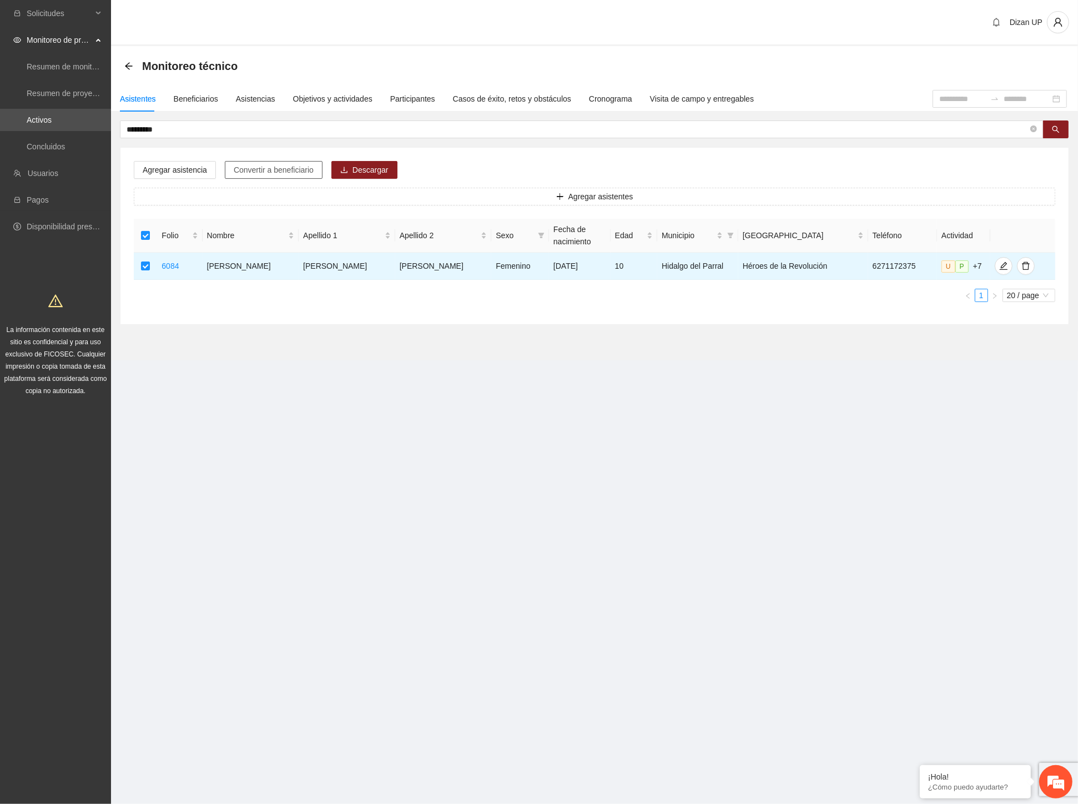
click at [258, 171] on span "Convertir a beneficiario" at bounding box center [274, 170] width 80 height 12
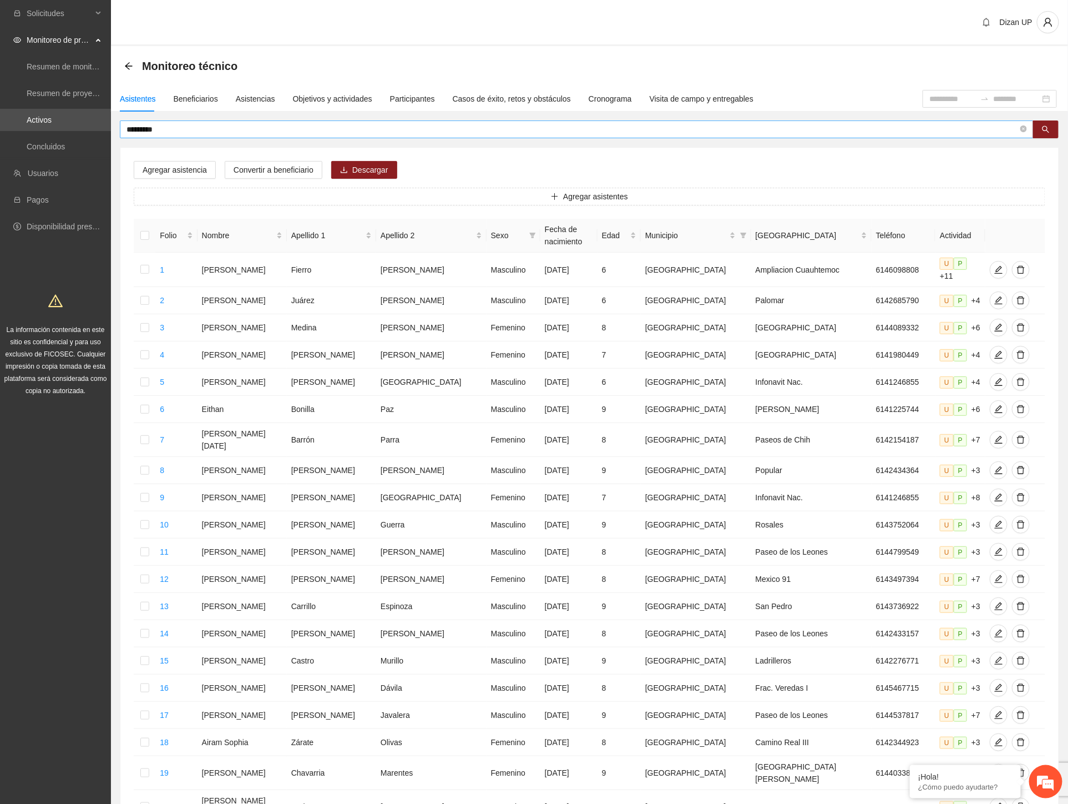
click at [160, 128] on input "*********" at bounding box center [573, 129] width 892 height 12
click at [215, 120] on span "*********" at bounding box center [577, 129] width 914 height 18
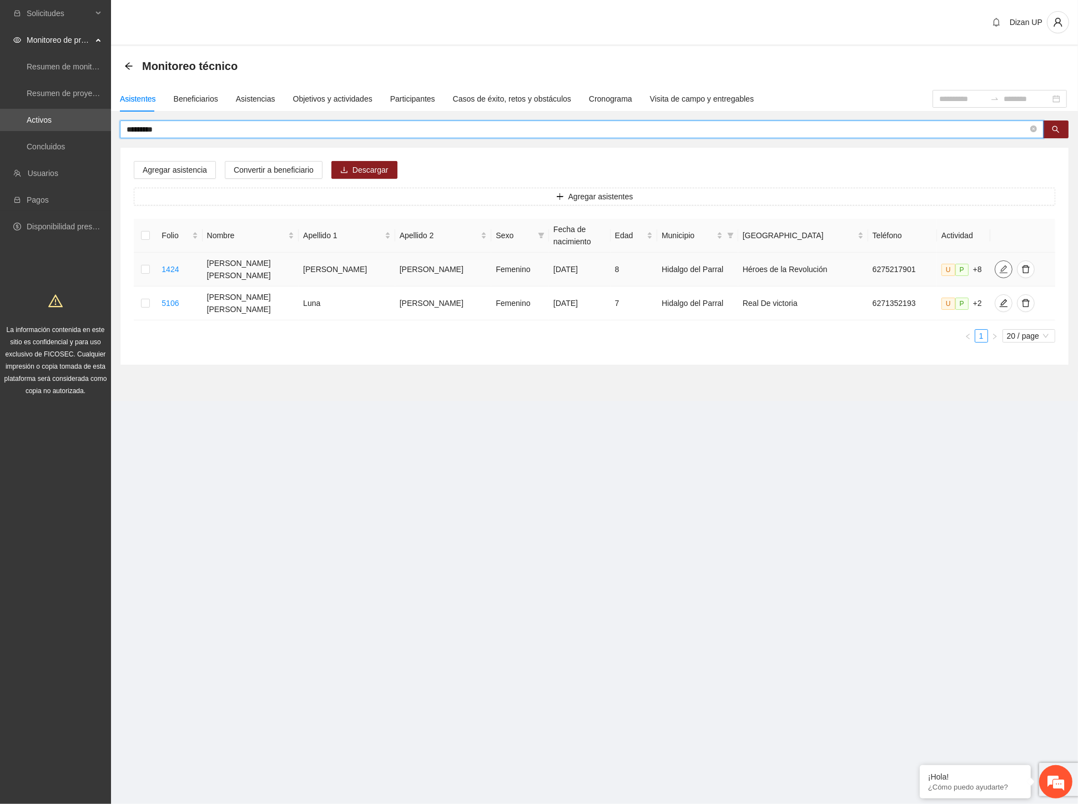
click at [999, 271] on icon "edit" at bounding box center [1003, 269] width 9 height 9
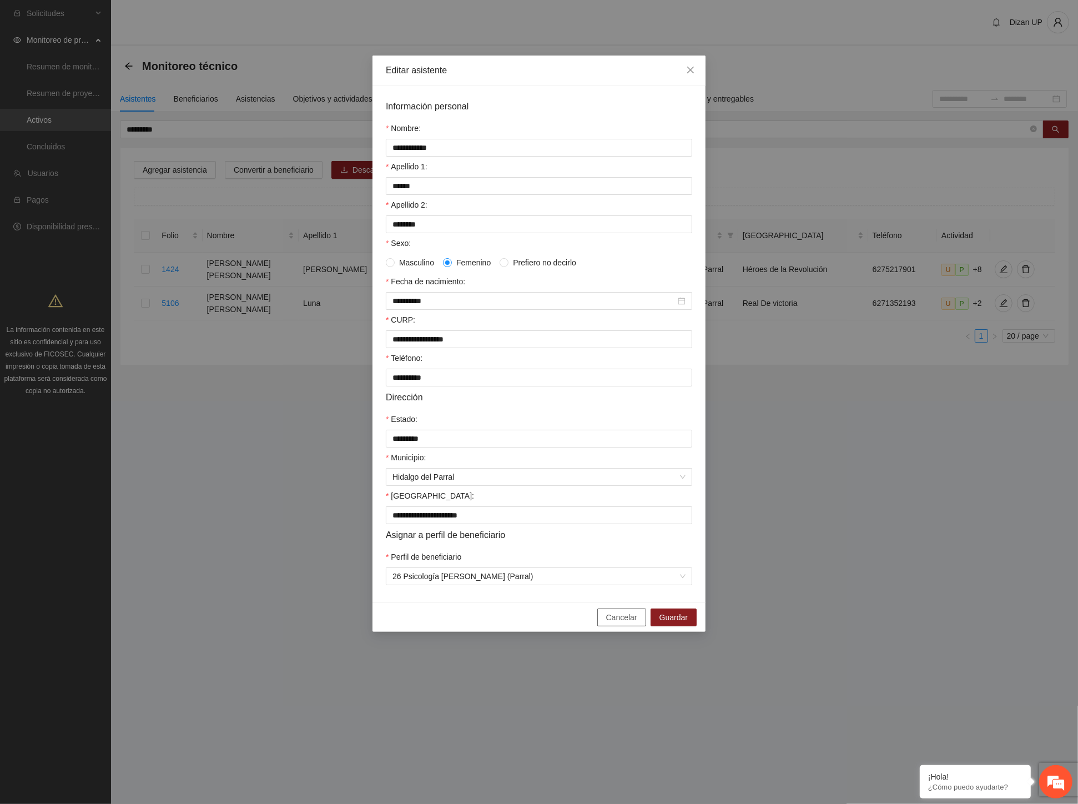
click at [614, 623] on span "Cancelar" at bounding box center [621, 617] width 31 height 12
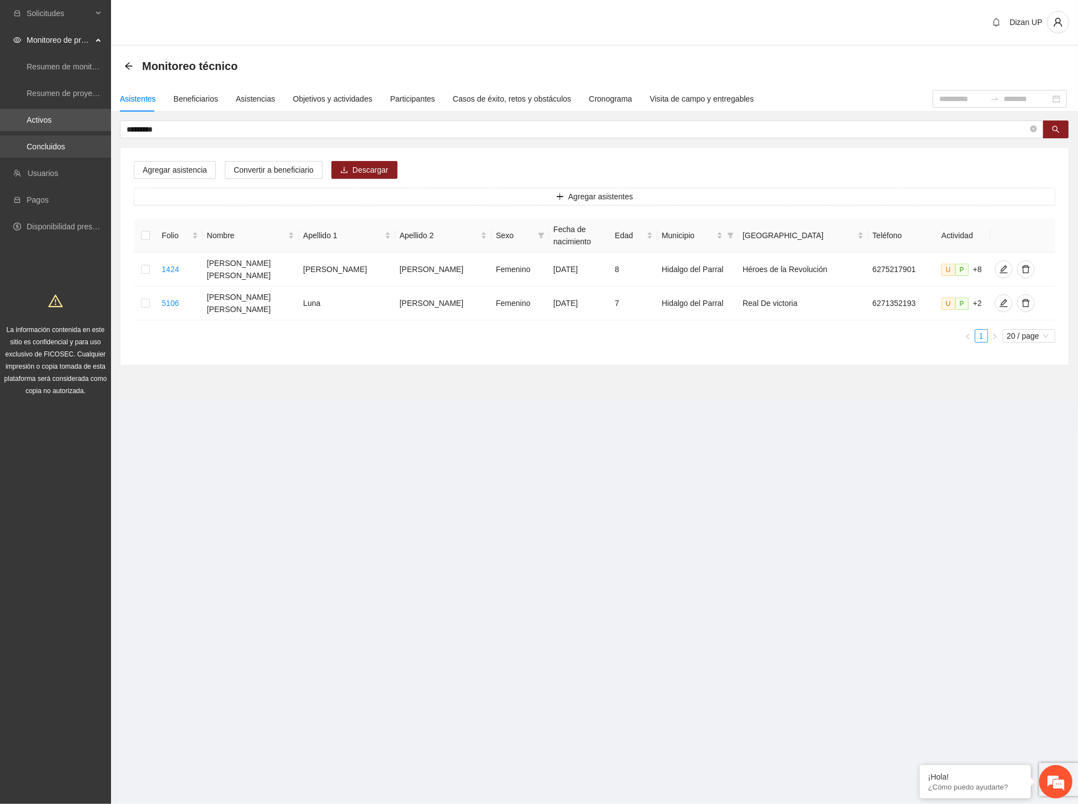
drag, startPoint x: 79, startPoint y: 139, endPoint x: 12, endPoint y: 142, distance: 67.7
click at [12, 142] on section "Solicitudes Monitoreo de proyectos Resumen de monitoreo Resumen de proyectos ap…" at bounding box center [539, 402] width 1078 height 804
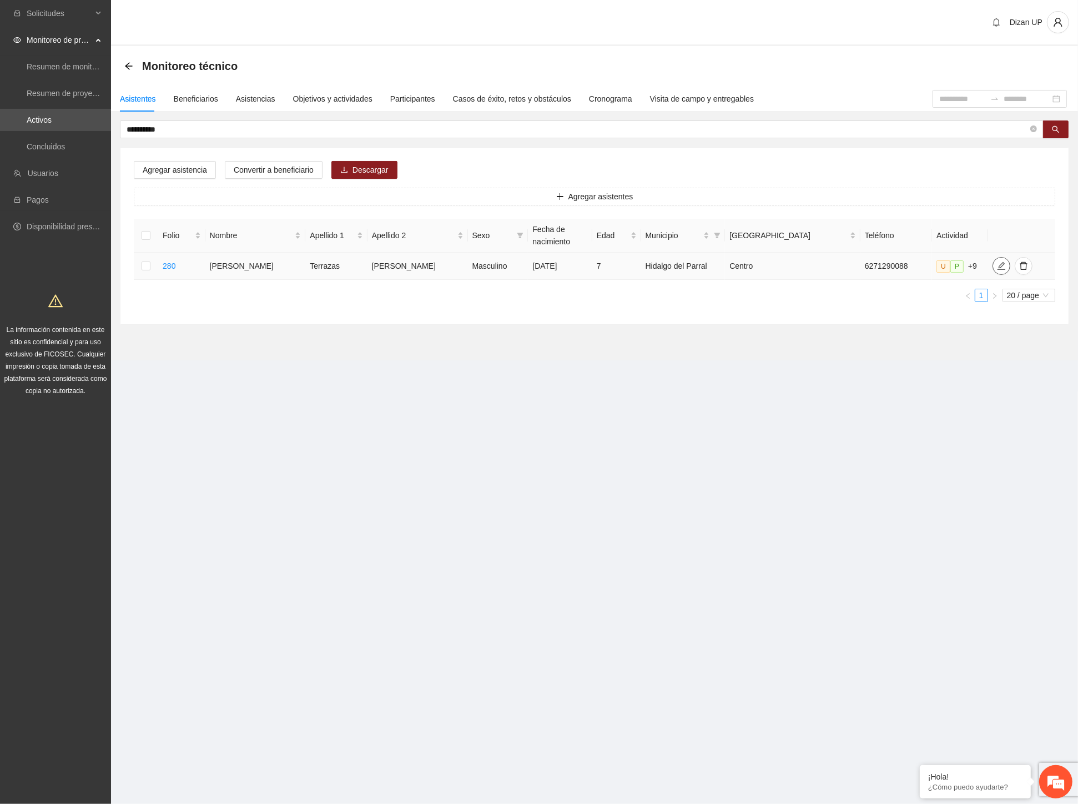
click at [997, 266] on icon "edit" at bounding box center [1001, 266] width 8 height 8
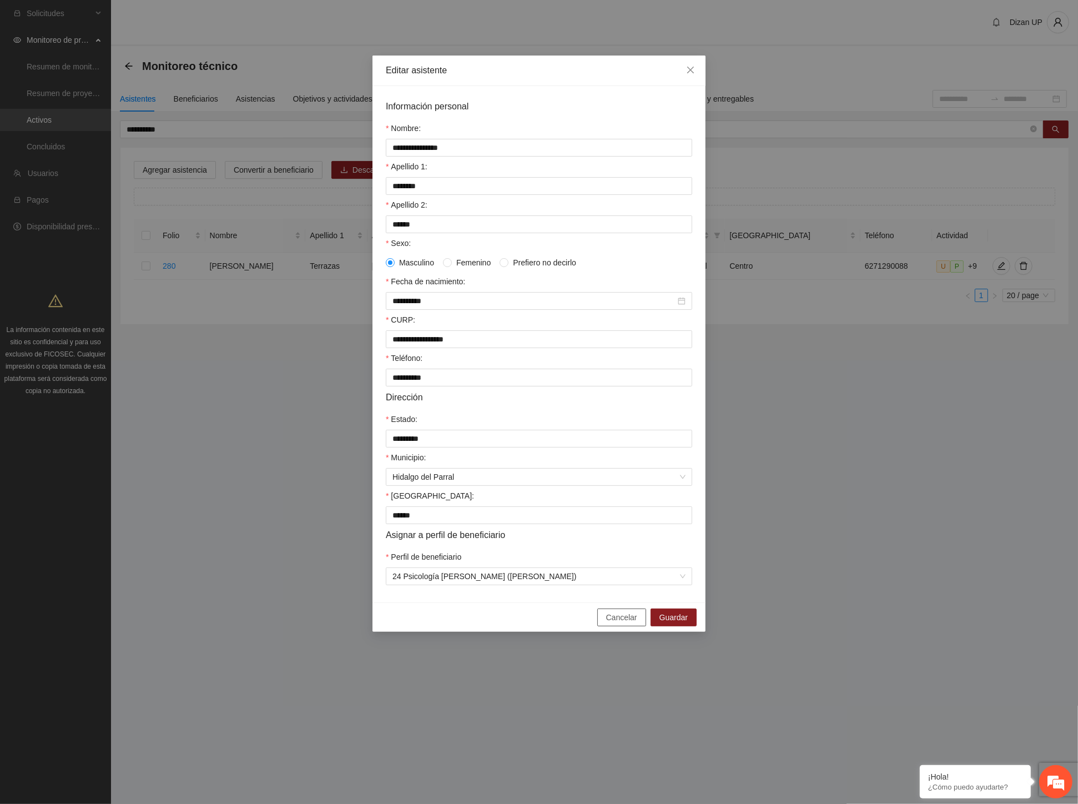
click at [624, 623] on span "Cancelar" at bounding box center [621, 617] width 31 height 12
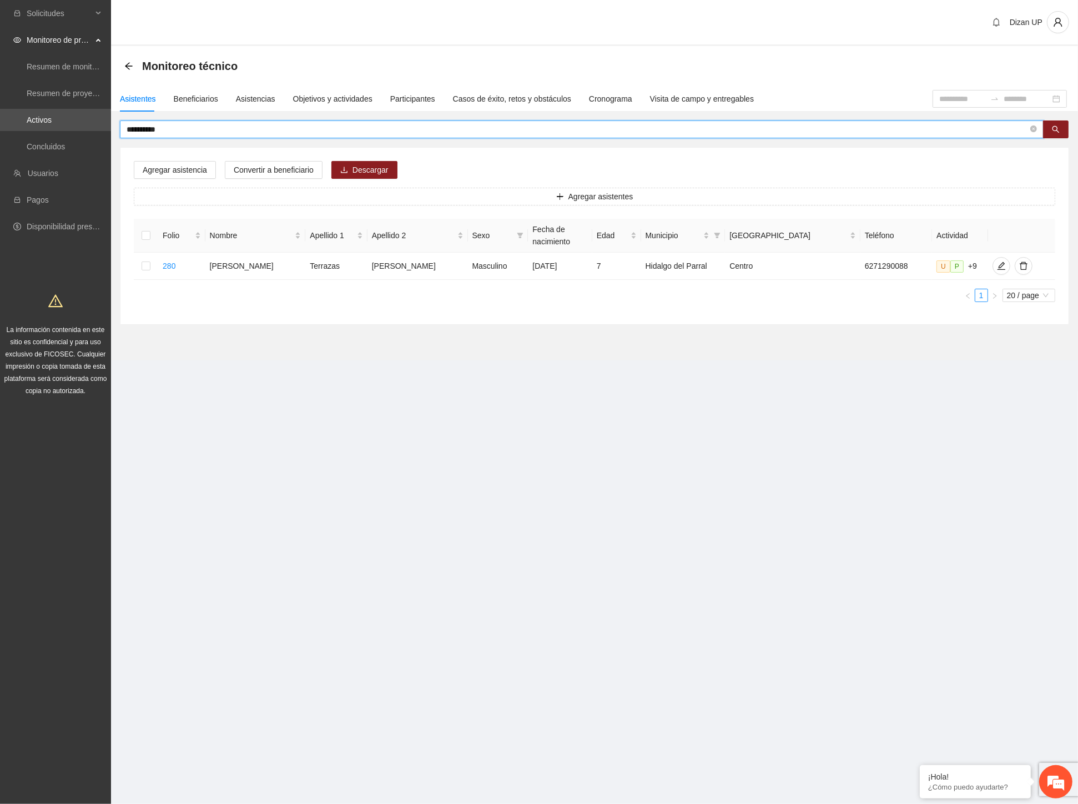
drag, startPoint x: 180, startPoint y: 125, endPoint x: 134, endPoint y: 127, distance: 45.5
click at [134, 127] on input "**********" at bounding box center [577, 129] width 901 height 12
type input "*******"
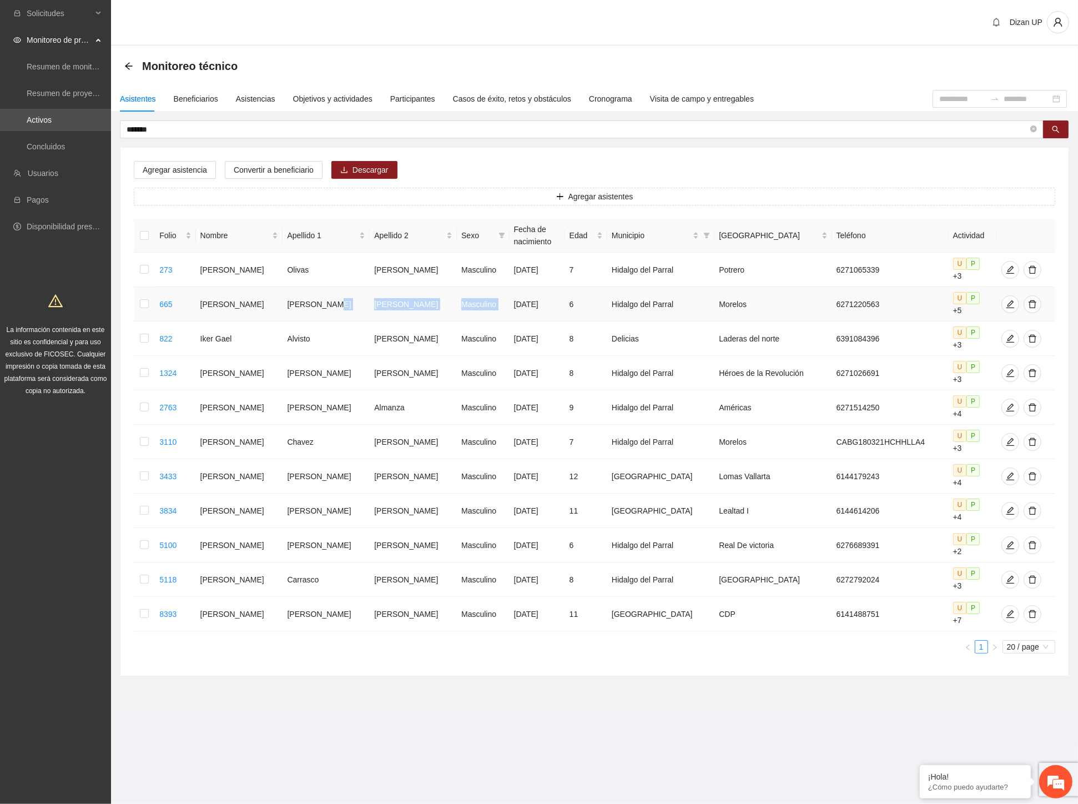
drag, startPoint x: 321, startPoint y: 297, endPoint x: 629, endPoint y: 285, distance: 308.8
click at [623, 287] on tr "665 [PERSON_NAME] [DATE] 6 [PERSON_NAME] del Parral Morelos 6271220563 U P +5" at bounding box center [594, 304] width 921 height 34
click at [1002, 300] on span "edit" at bounding box center [1010, 304] width 17 height 9
type input "**********"
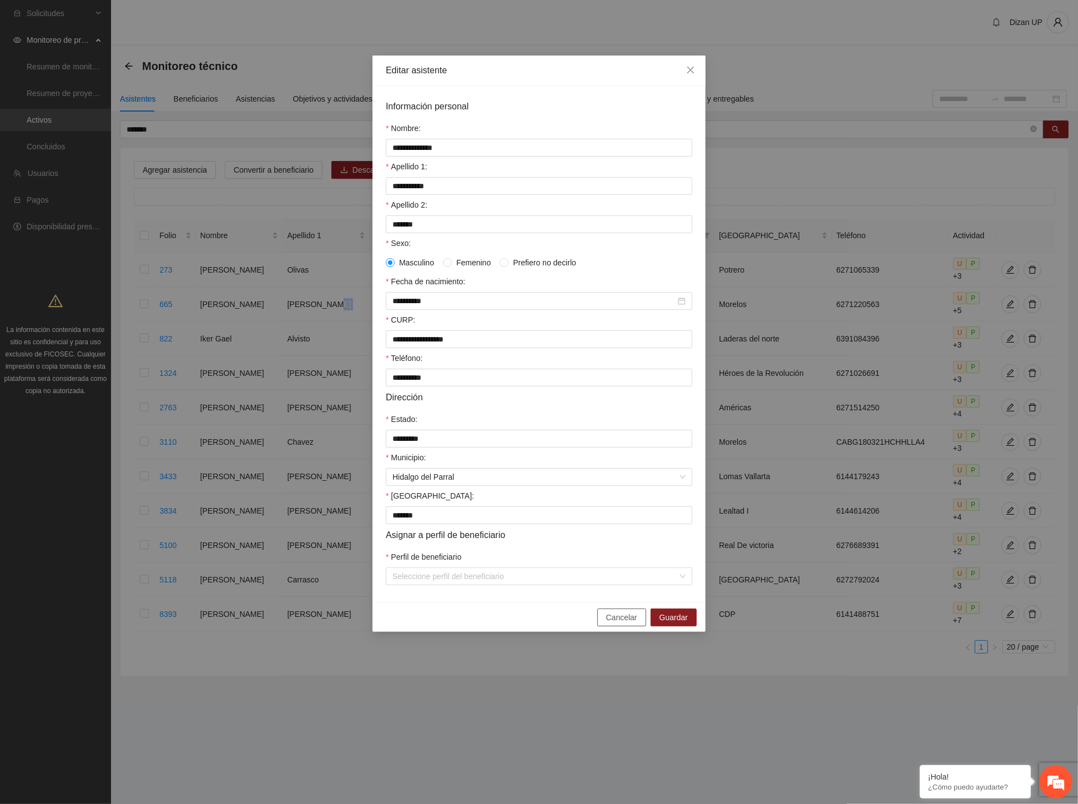
click at [625, 619] on button "Cancelar" at bounding box center [621, 617] width 49 height 18
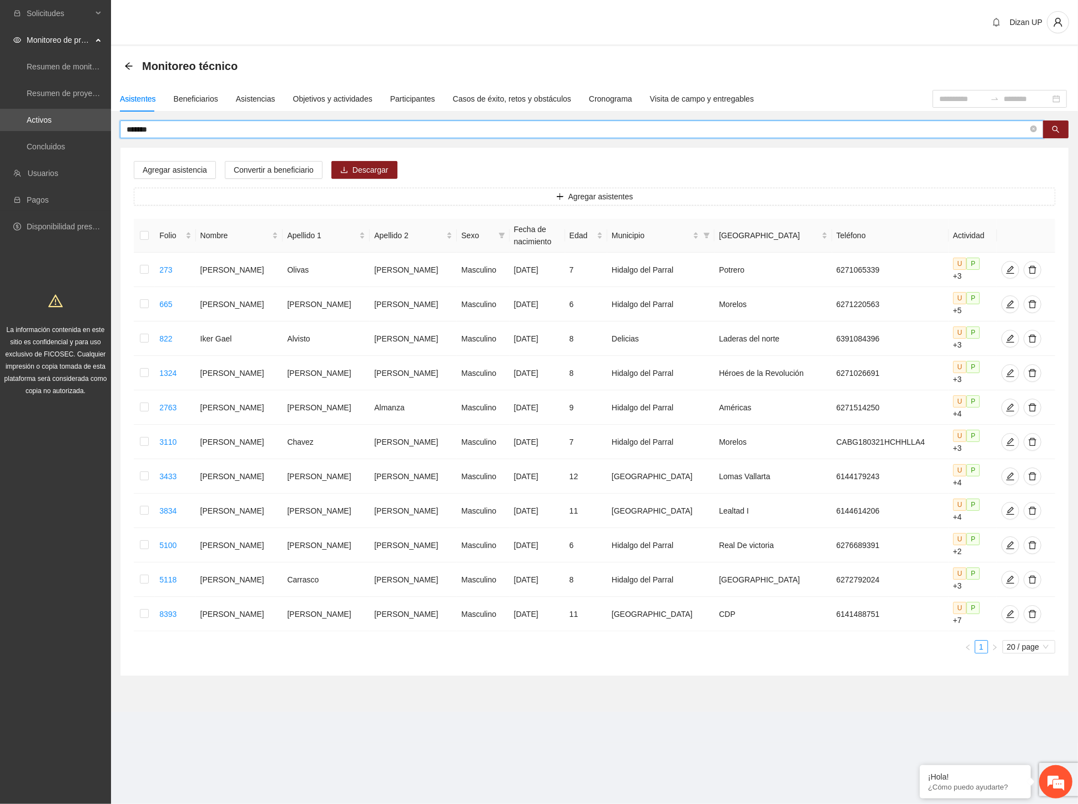
click at [165, 122] on span "*******" at bounding box center [582, 129] width 924 height 18
type input "********"
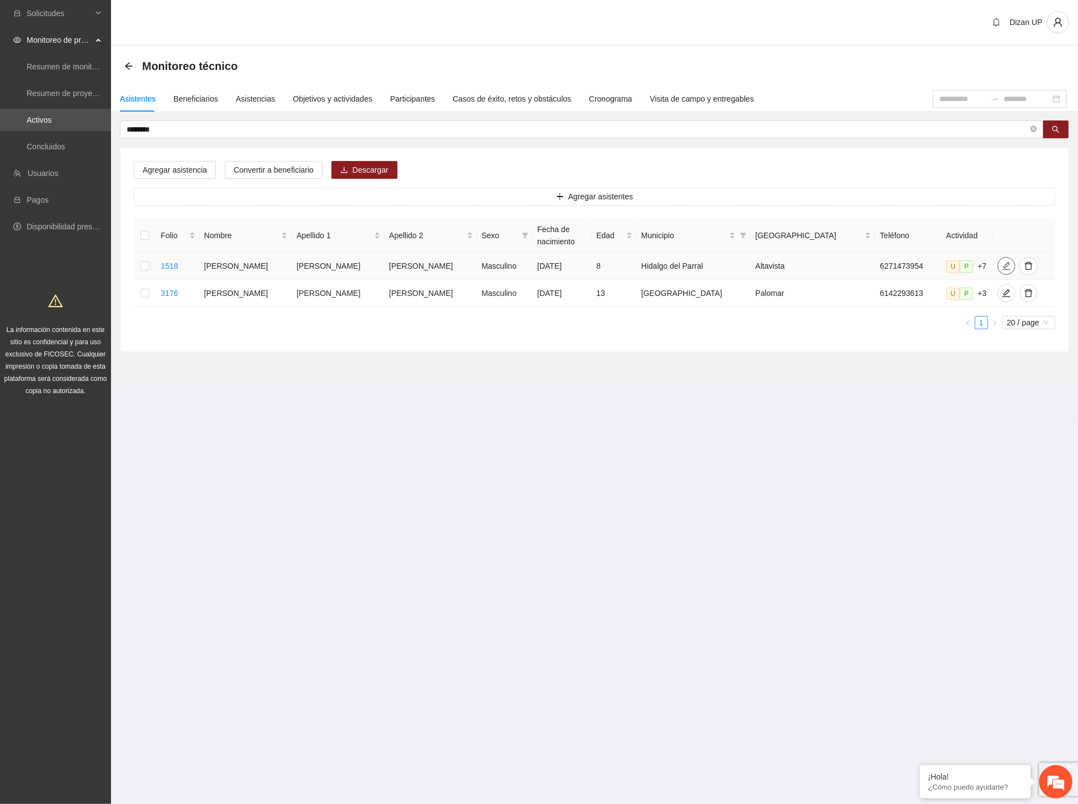
click at [1002, 264] on icon "edit" at bounding box center [1006, 265] width 9 height 9
type input "**********"
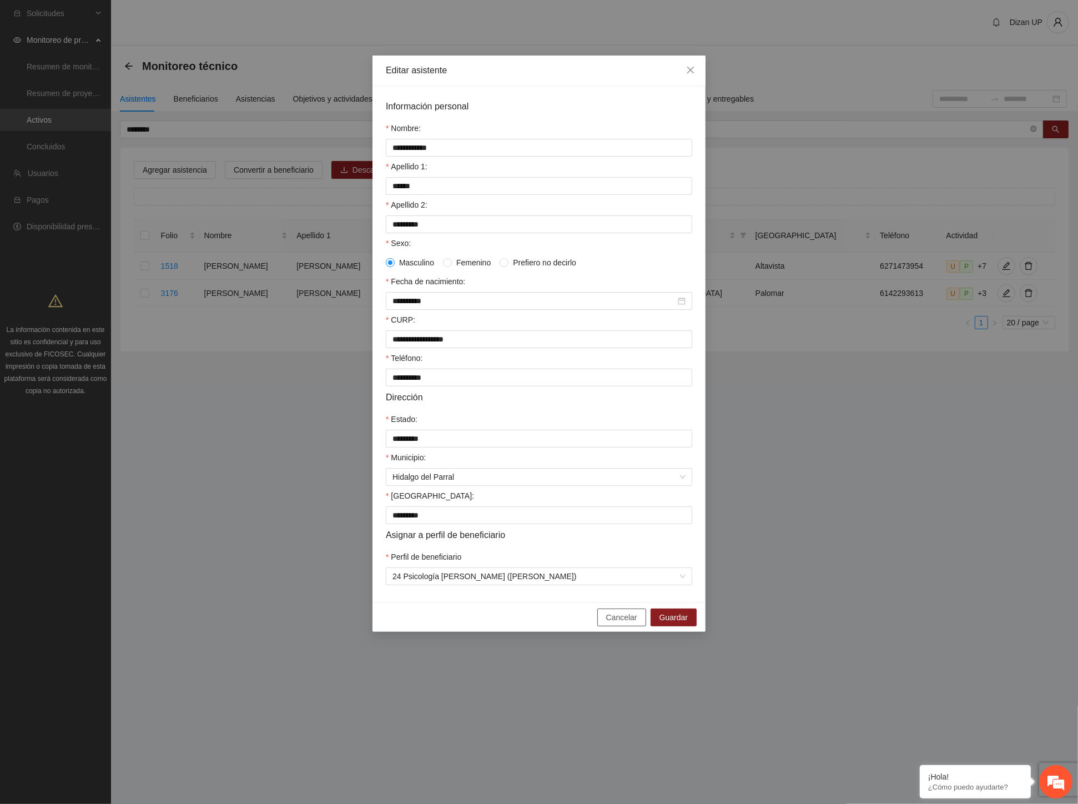
click at [617, 623] on span "Cancelar" at bounding box center [621, 617] width 31 height 12
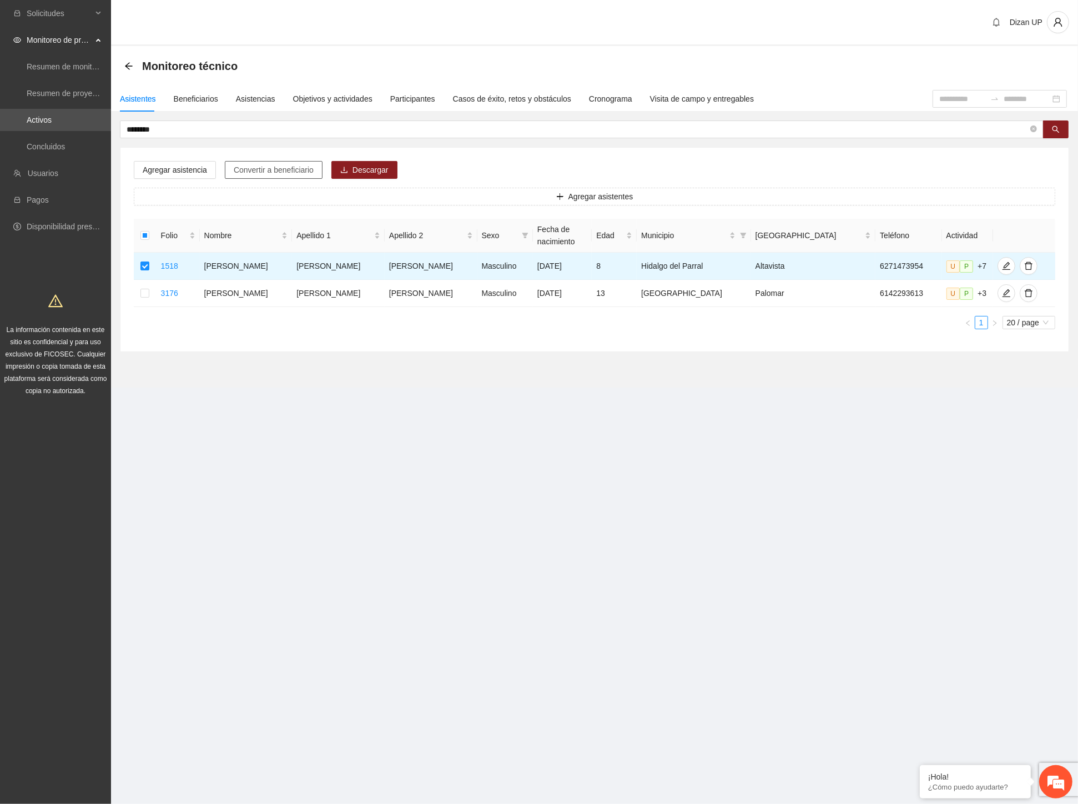
click at [250, 169] on span "Convertir a beneficiario" at bounding box center [274, 170] width 80 height 12
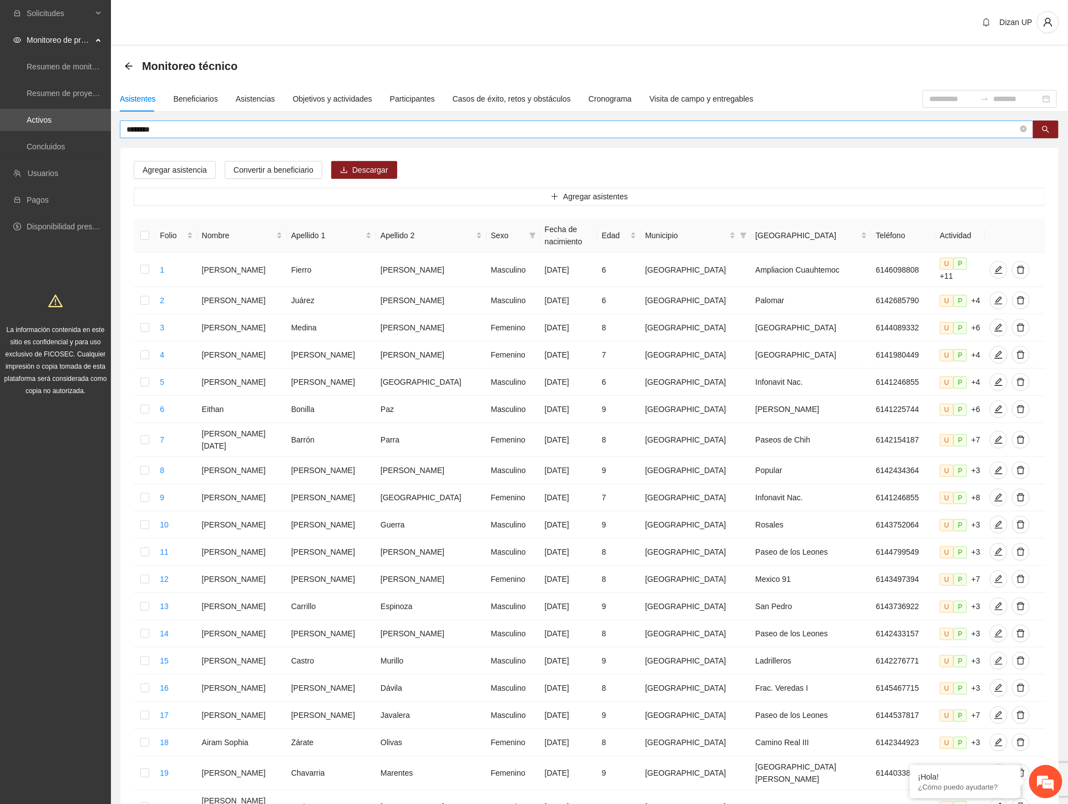
click at [140, 126] on input "********" at bounding box center [573, 129] width 892 height 12
click at [184, 128] on input "********" at bounding box center [573, 129] width 892 height 12
click at [183, 128] on input "********" at bounding box center [573, 129] width 892 height 12
drag, startPoint x: 176, startPoint y: 129, endPoint x: -1, endPoint y: 123, distance: 177.7
click at [0, 123] on html "Solicitudes Monitoreo de proyectos Resumen de monitoreo Resumen de proyectos ap…" at bounding box center [534, 402] width 1068 height 804
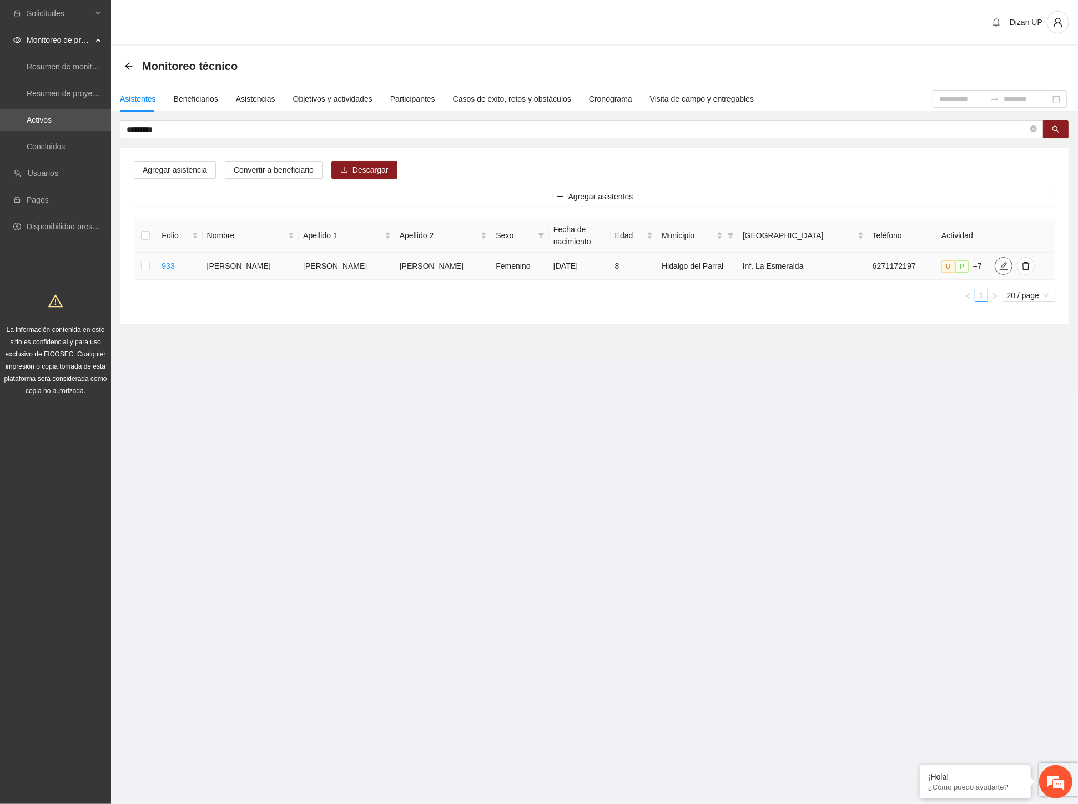
click at [999, 268] on icon "edit" at bounding box center [1003, 265] width 9 height 9
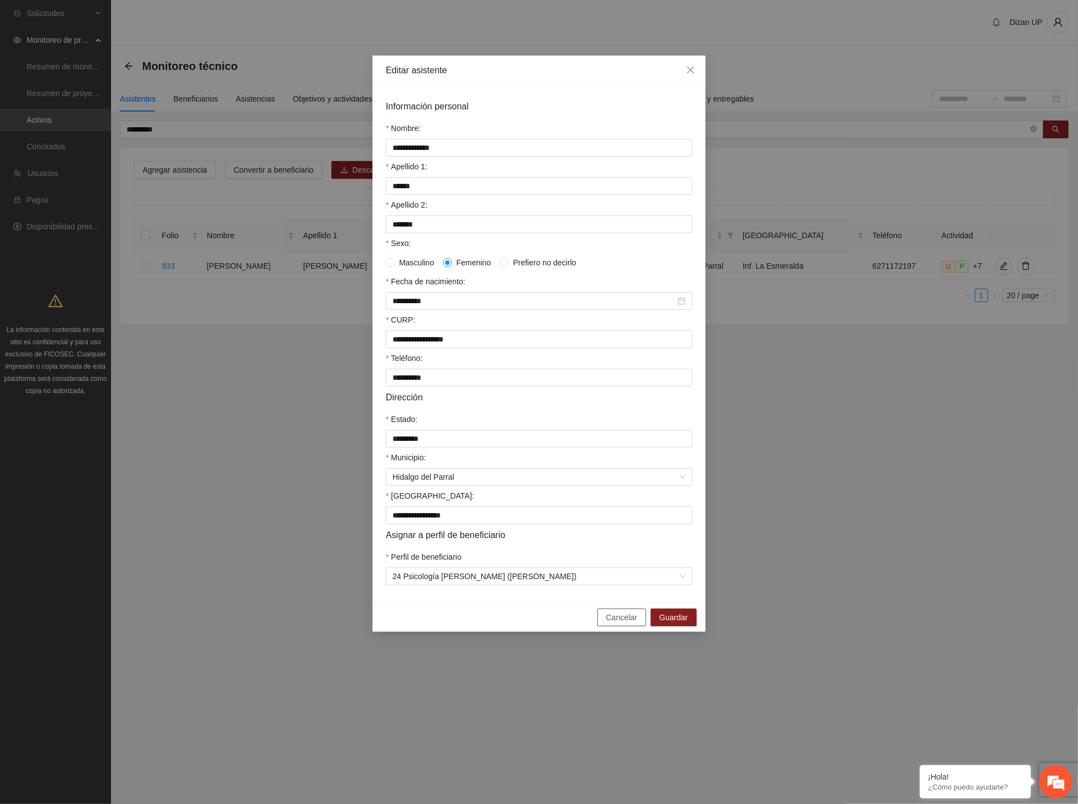
click at [612, 623] on span "Cancelar" at bounding box center [621, 617] width 31 height 12
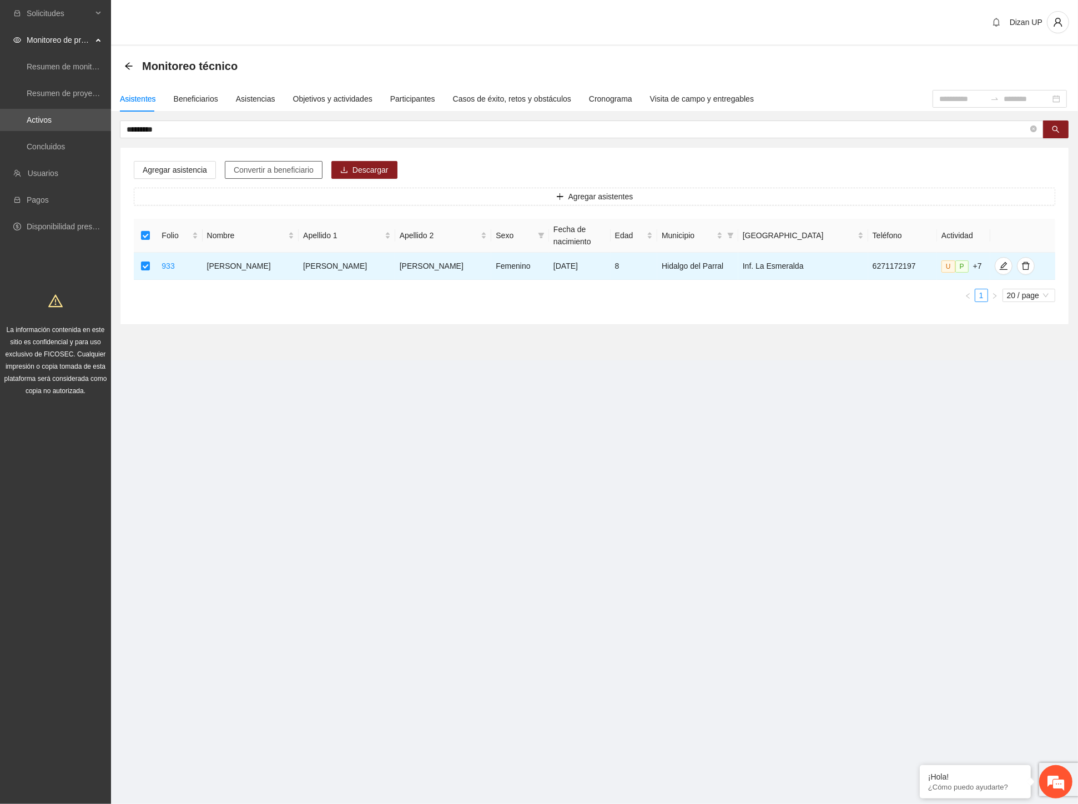
click at [254, 170] on span "Convertir a beneficiario" at bounding box center [274, 170] width 80 height 12
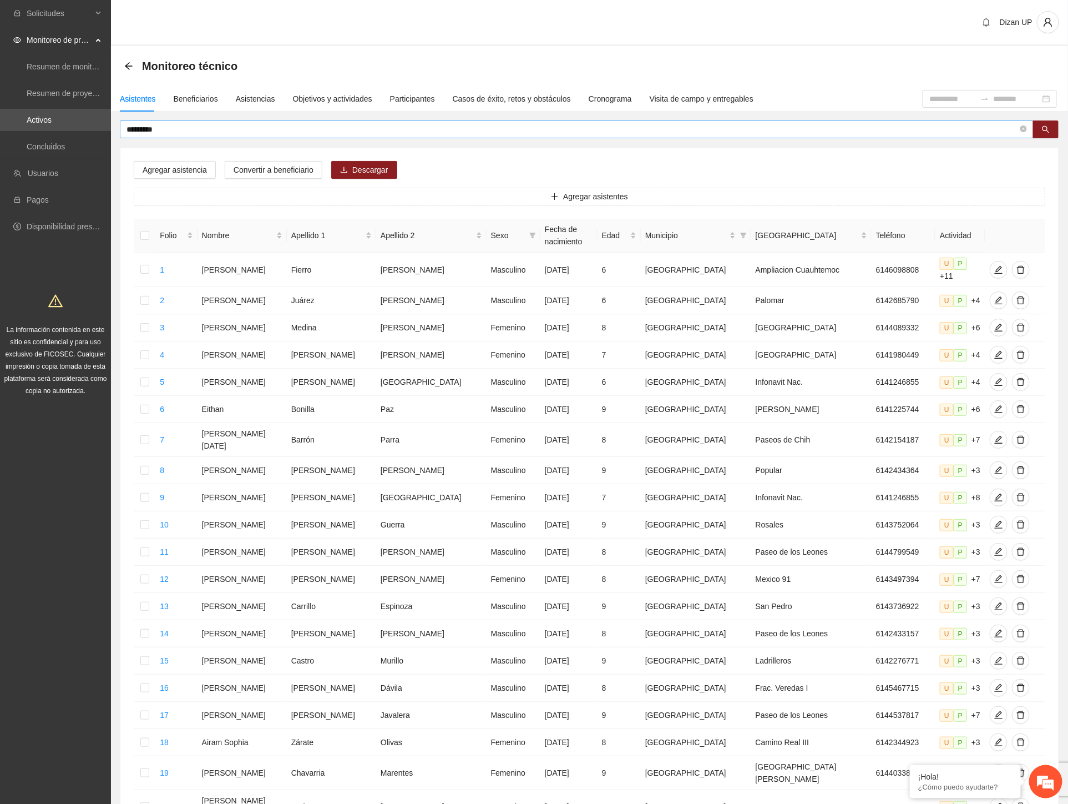
click at [163, 130] on input "*********" at bounding box center [573, 129] width 892 height 12
click at [184, 128] on input "*********" at bounding box center [573, 129] width 892 height 12
drag, startPoint x: 174, startPoint y: 128, endPoint x: 64, endPoint y: 125, distance: 110.5
click at [64, 125] on section "Solicitudes Monitoreo de proyectos Resumen de monitoreo Resumen de proyectos ap…" at bounding box center [534, 467] width 1068 height 935
paste input "text"
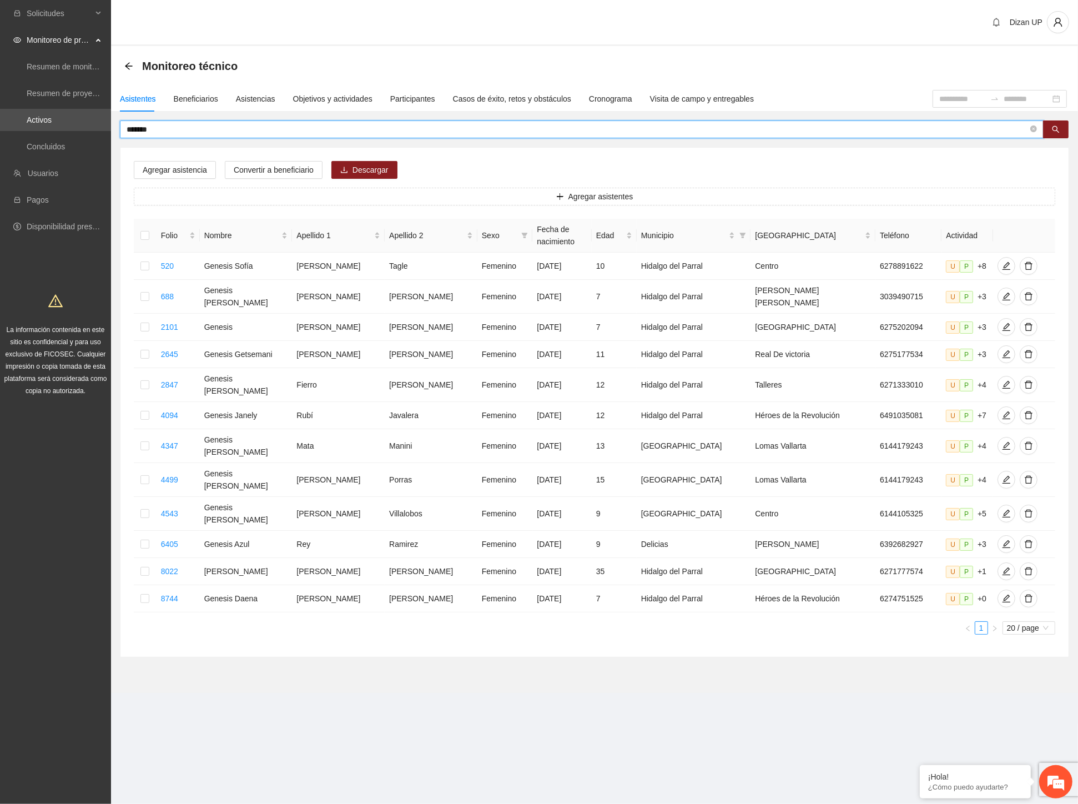
click at [163, 134] on input "*******" at bounding box center [577, 129] width 901 height 12
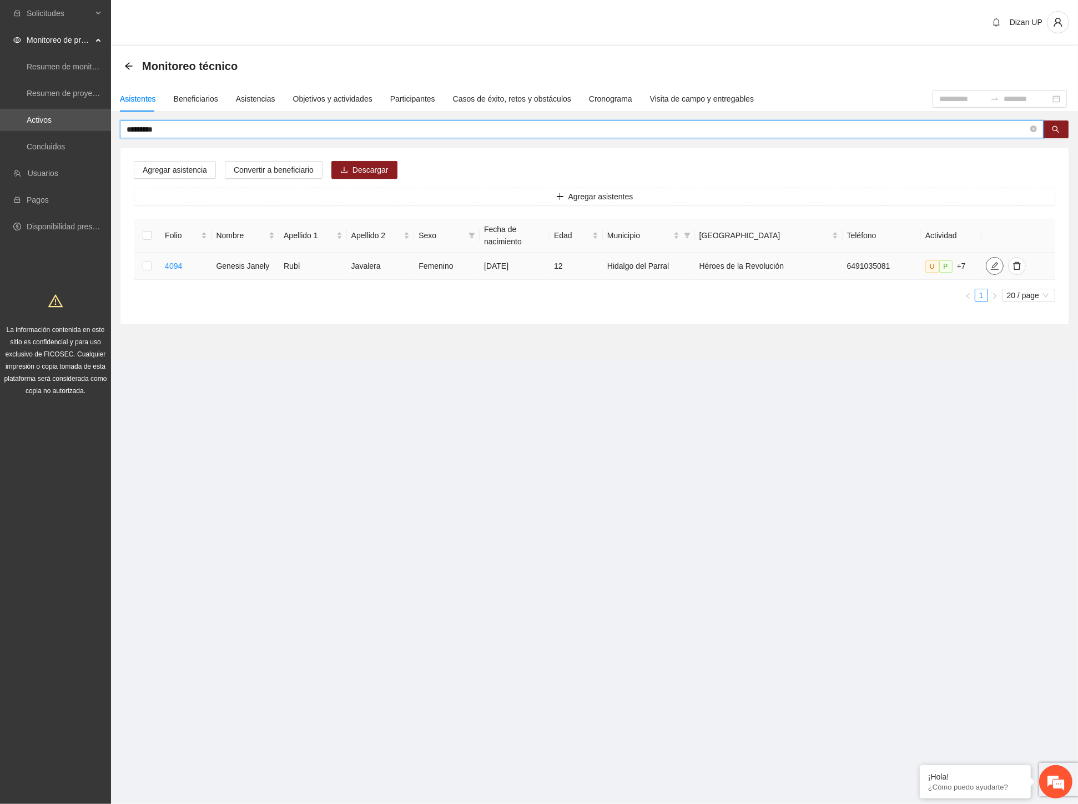
click at [990, 268] on icon "edit" at bounding box center [994, 265] width 9 height 9
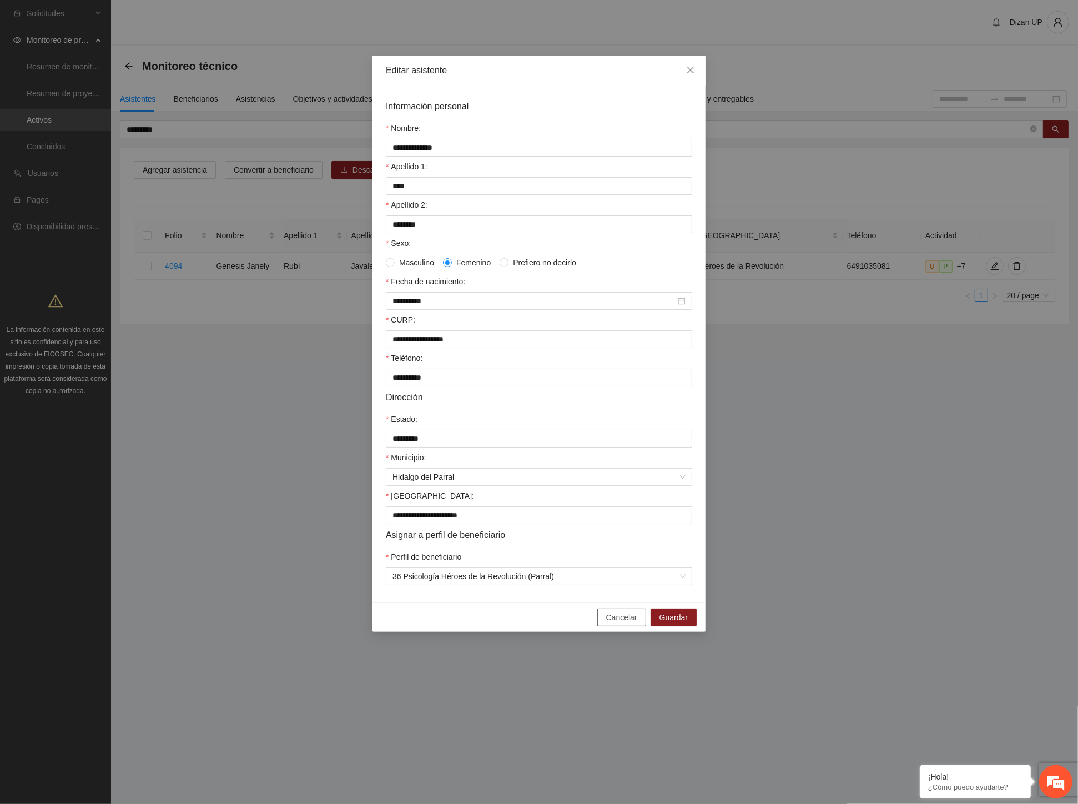
click at [607, 626] on button "Cancelar" at bounding box center [621, 617] width 49 height 18
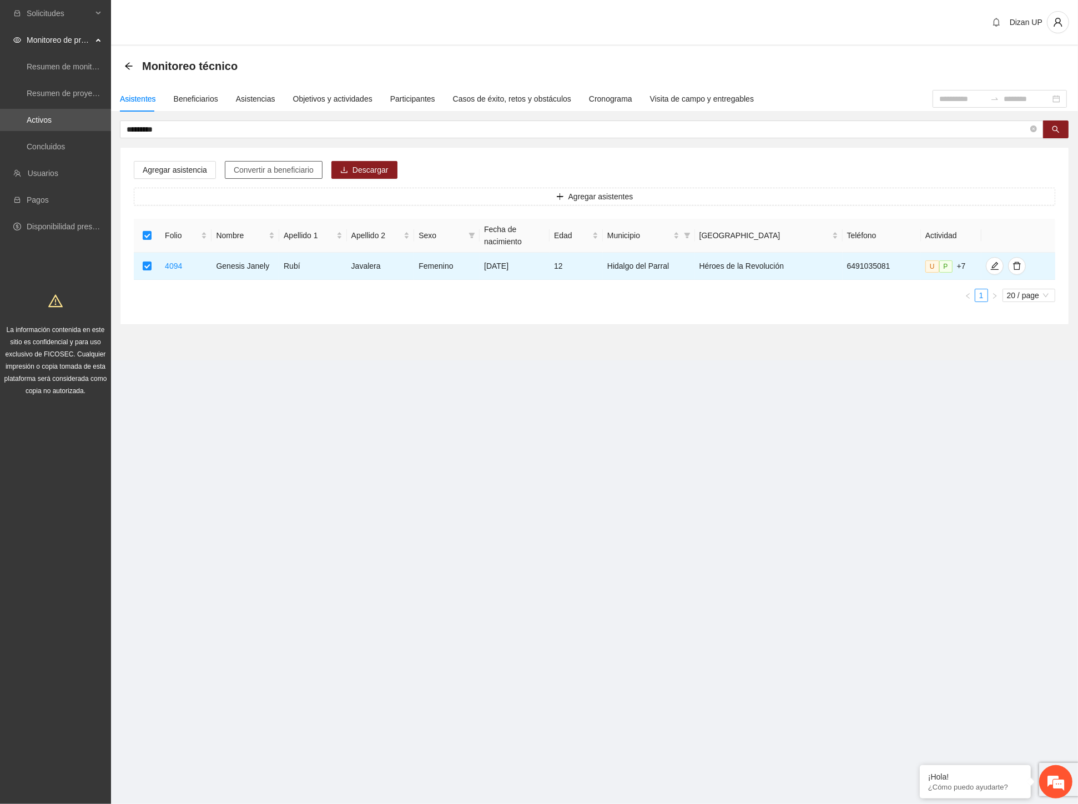
click at [241, 172] on span "Convertir a beneficiario" at bounding box center [274, 170] width 80 height 12
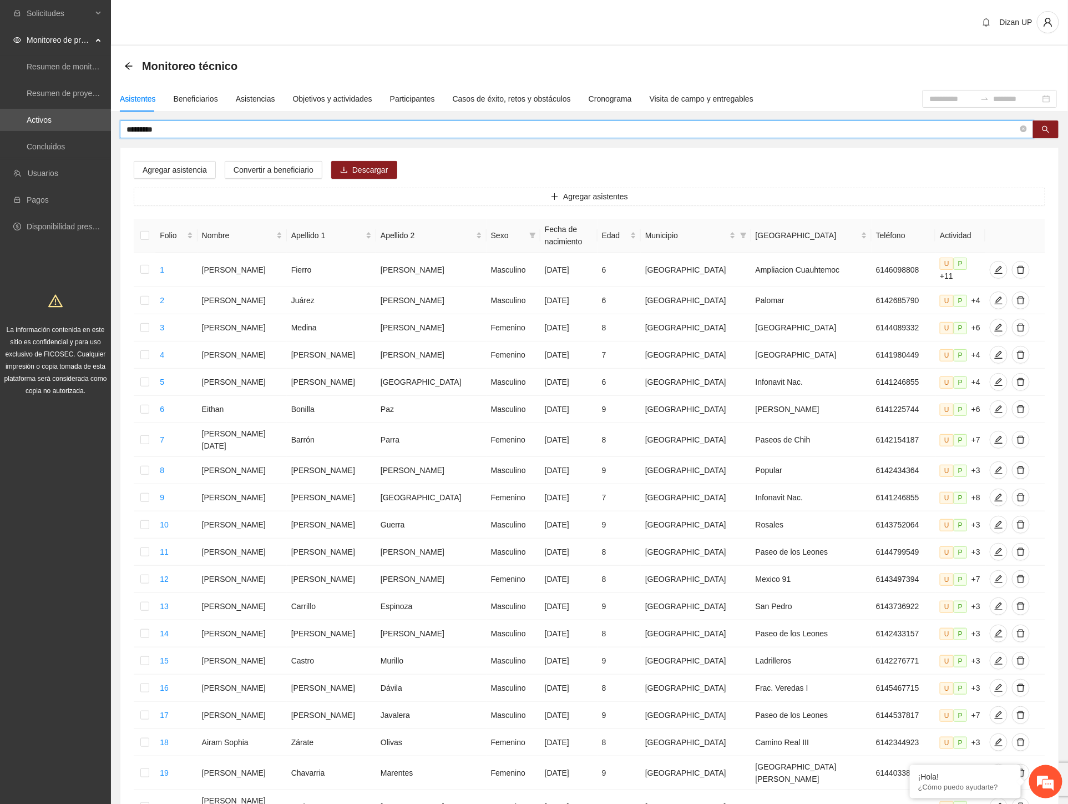
click at [136, 129] on input "*********" at bounding box center [573, 129] width 892 height 12
click at [203, 134] on span "*********" at bounding box center [577, 129] width 914 height 18
click at [163, 127] on input "*********" at bounding box center [573, 129] width 892 height 12
type input "*********"
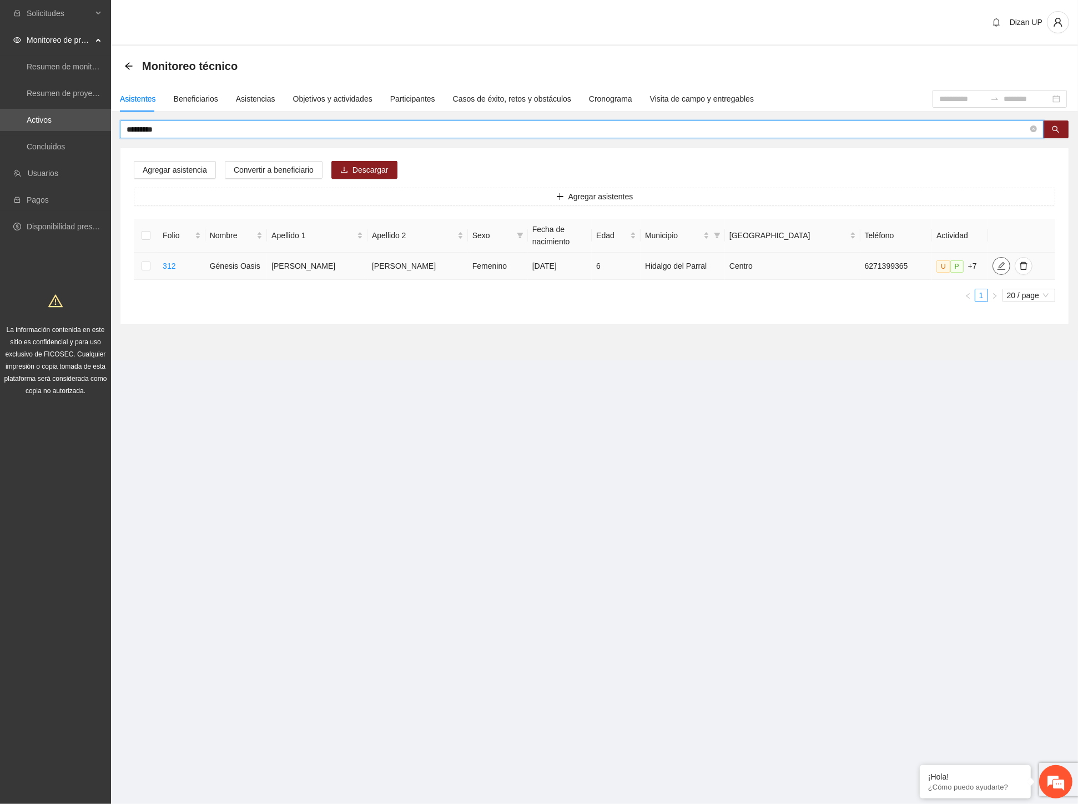
click at [997, 266] on icon "edit" at bounding box center [1001, 265] width 9 height 9
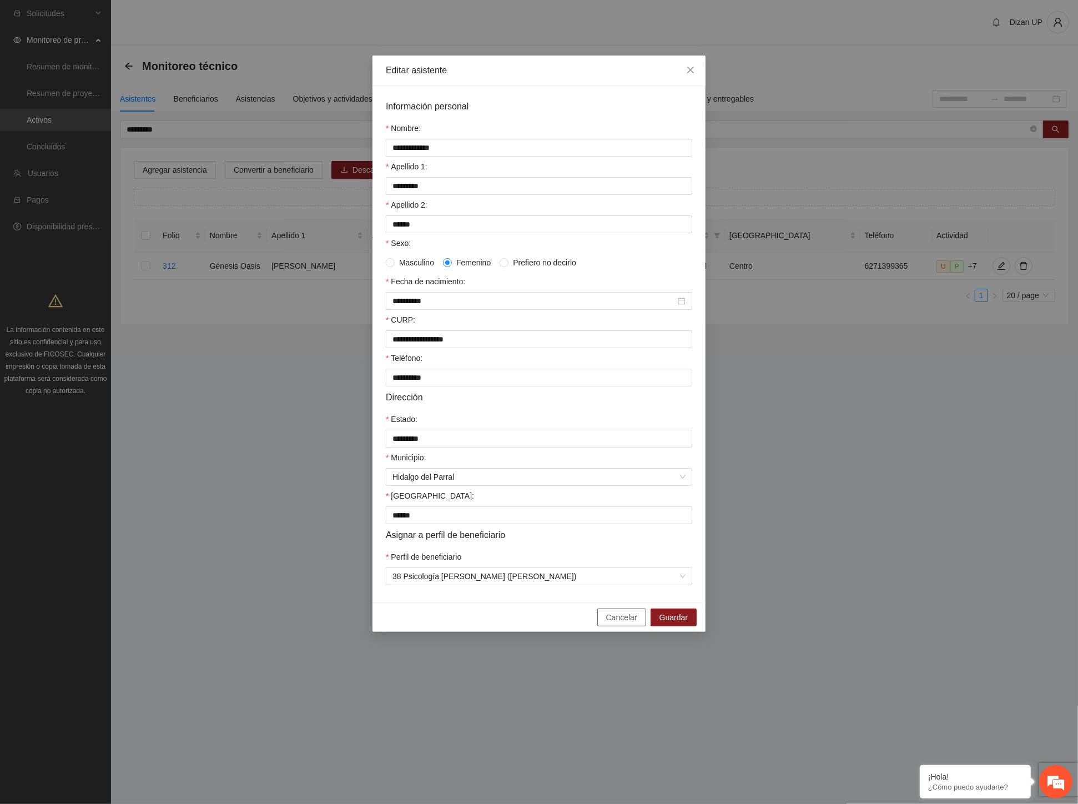
click at [613, 623] on span "Cancelar" at bounding box center [621, 617] width 31 height 12
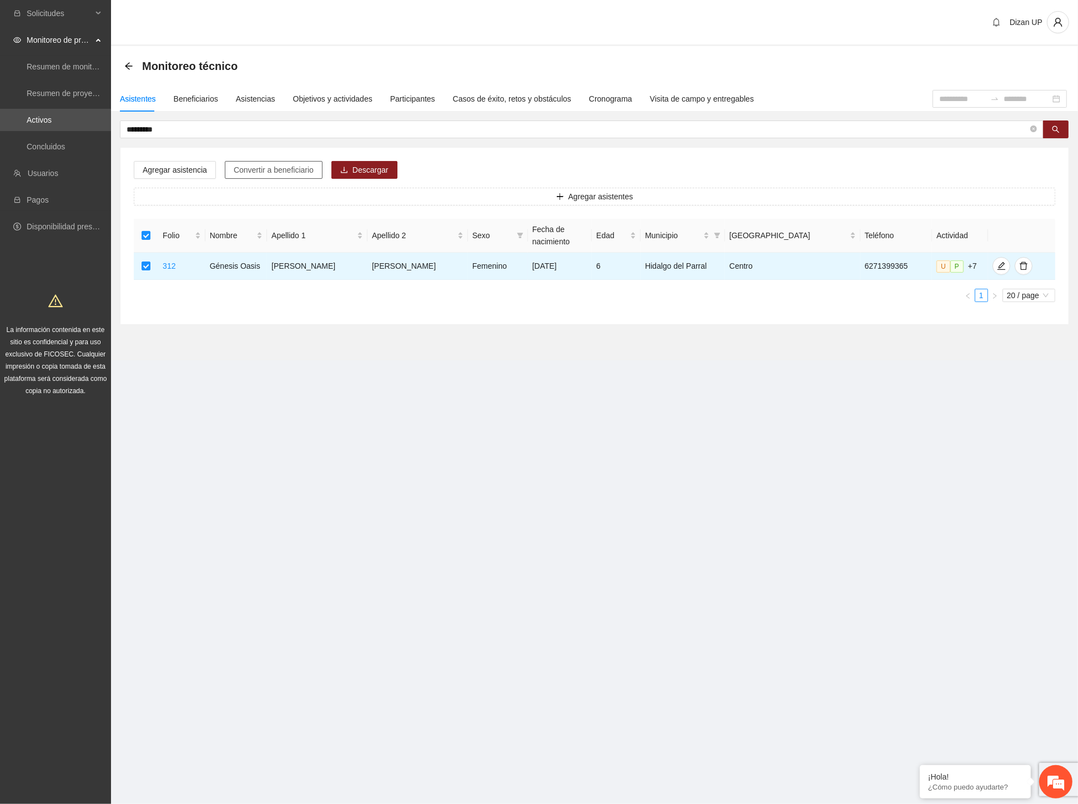
click at [258, 170] on span "Convertir a beneficiario" at bounding box center [274, 170] width 80 height 12
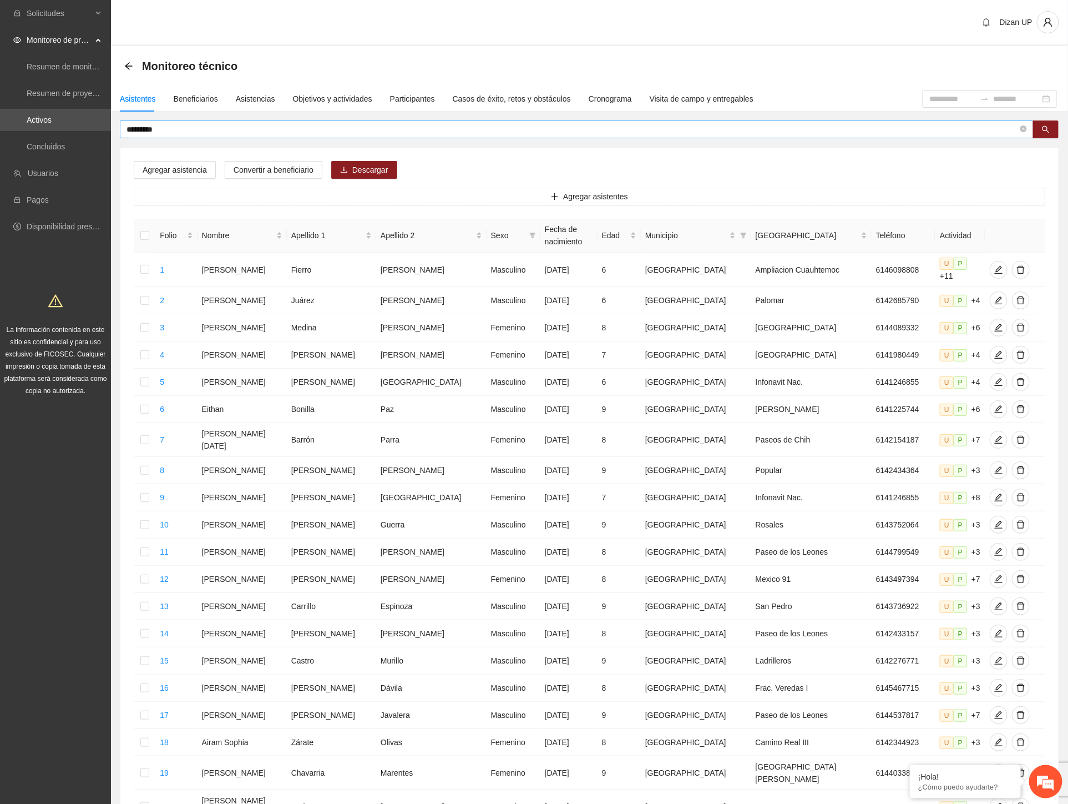
click at [178, 126] on input "*********" at bounding box center [573, 129] width 892 height 12
click at [179, 99] on div "Beneficiarios" at bounding box center [196, 99] width 44 height 12
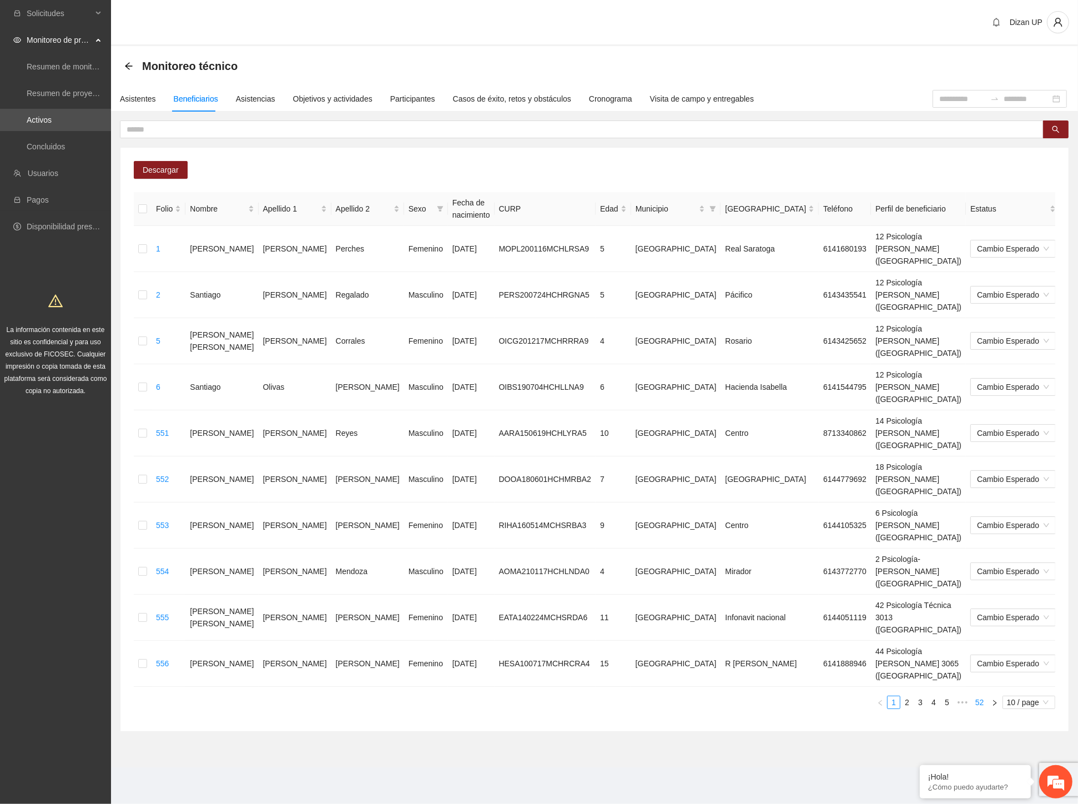
click at [981, 696] on link "52" at bounding box center [980, 702] width 16 height 12
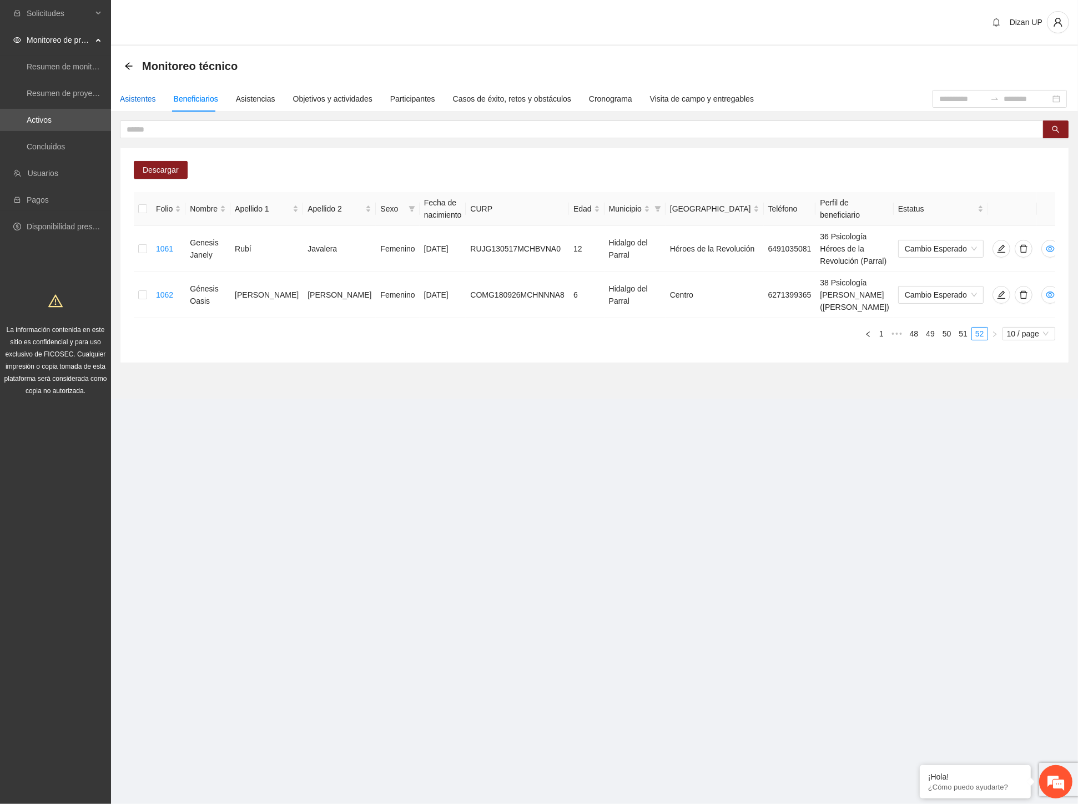
drag, startPoint x: 145, startPoint y: 100, endPoint x: 211, endPoint y: 113, distance: 67.2
click at [147, 100] on div "Asistentes" at bounding box center [138, 99] width 36 height 12
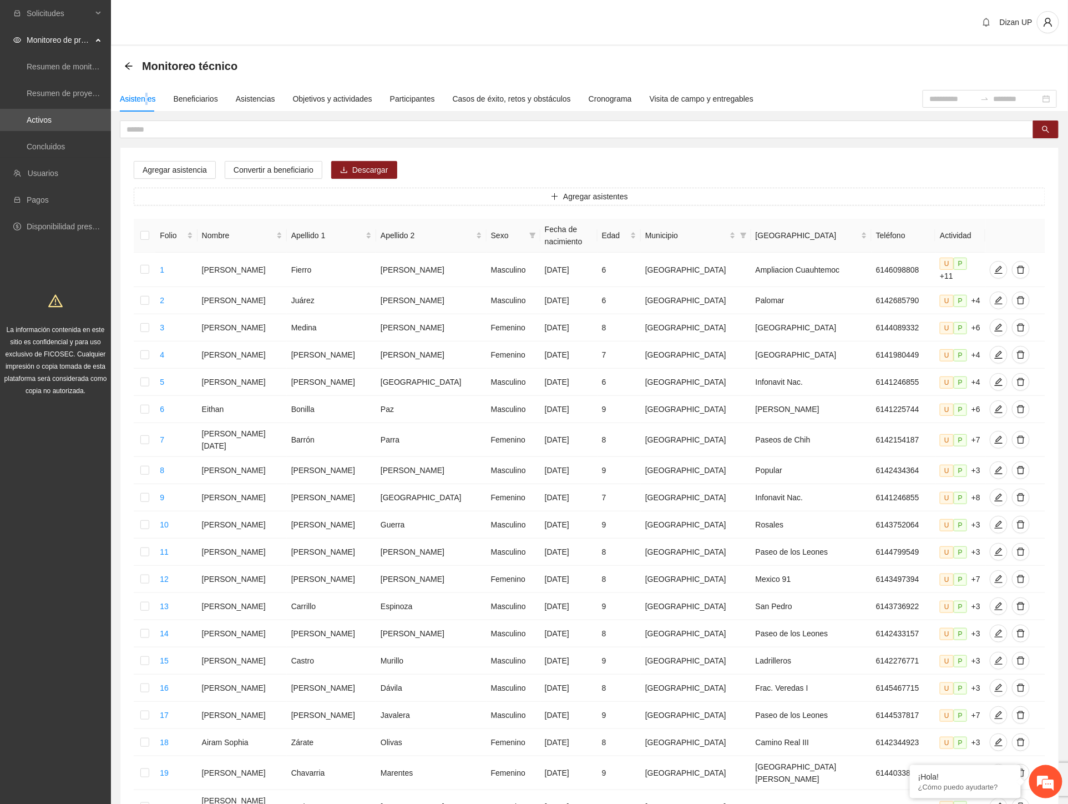
drag, startPoint x: 145, startPoint y: 126, endPoint x: 139, endPoint y: 118, distance: 10.2
click at [143, 123] on input "text" at bounding box center [573, 129] width 892 height 12
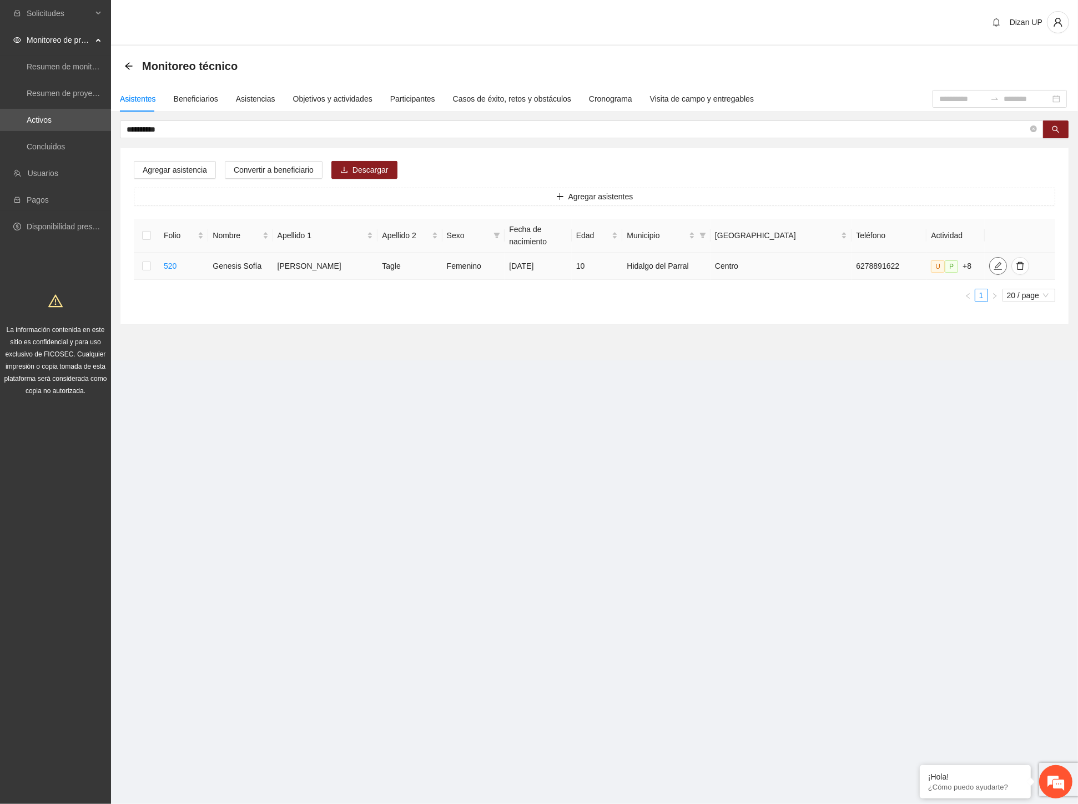
click at [993, 264] on icon "edit" at bounding box center [997, 265] width 9 height 9
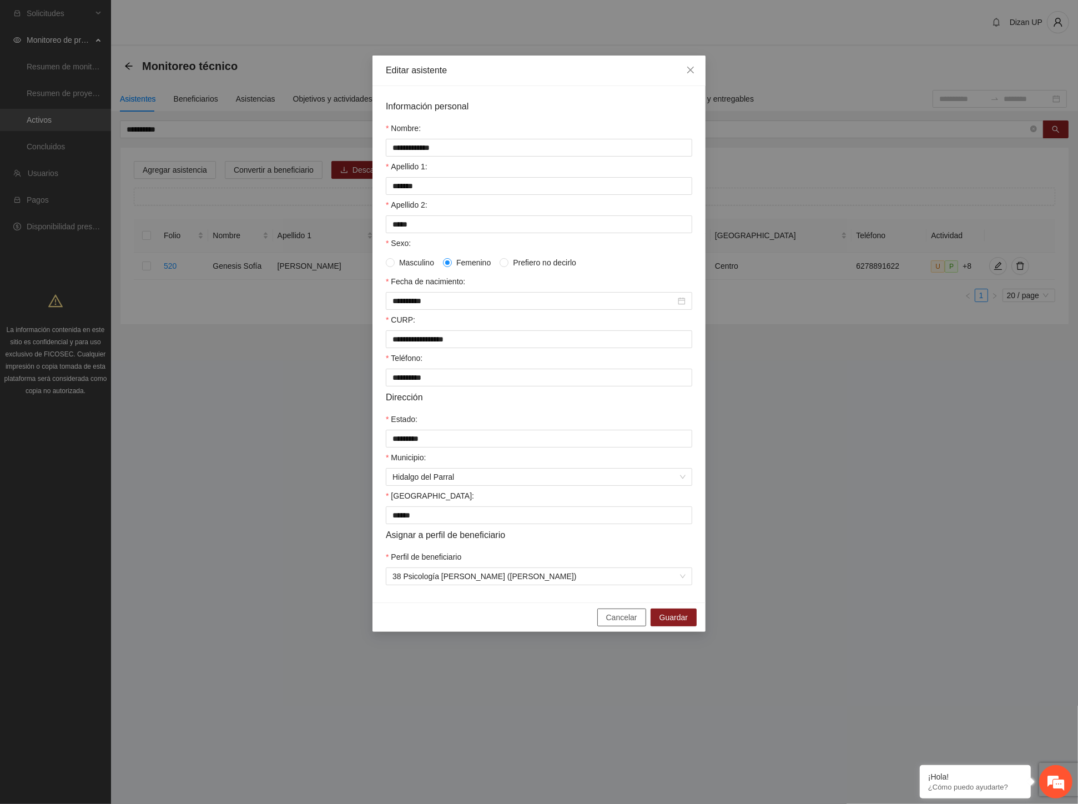
drag, startPoint x: 615, startPoint y: 627, endPoint x: 926, endPoint y: 400, distance: 385.2
click at [617, 623] on span "Cancelar" at bounding box center [621, 617] width 31 height 12
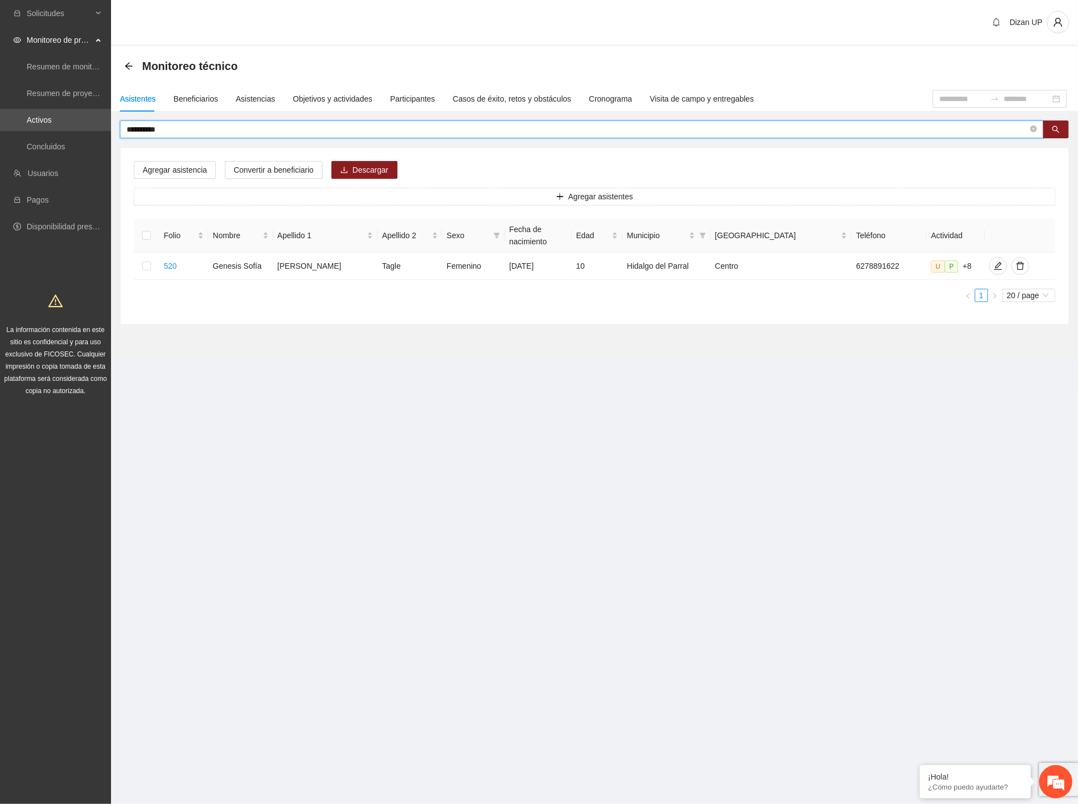
drag, startPoint x: 168, startPoint y: 129, endPoint x: 133, endPoint y: 122, distance: 35.0
click at [133, 122] on span "**********" at bounding box center [582, 129] width 924 height 18
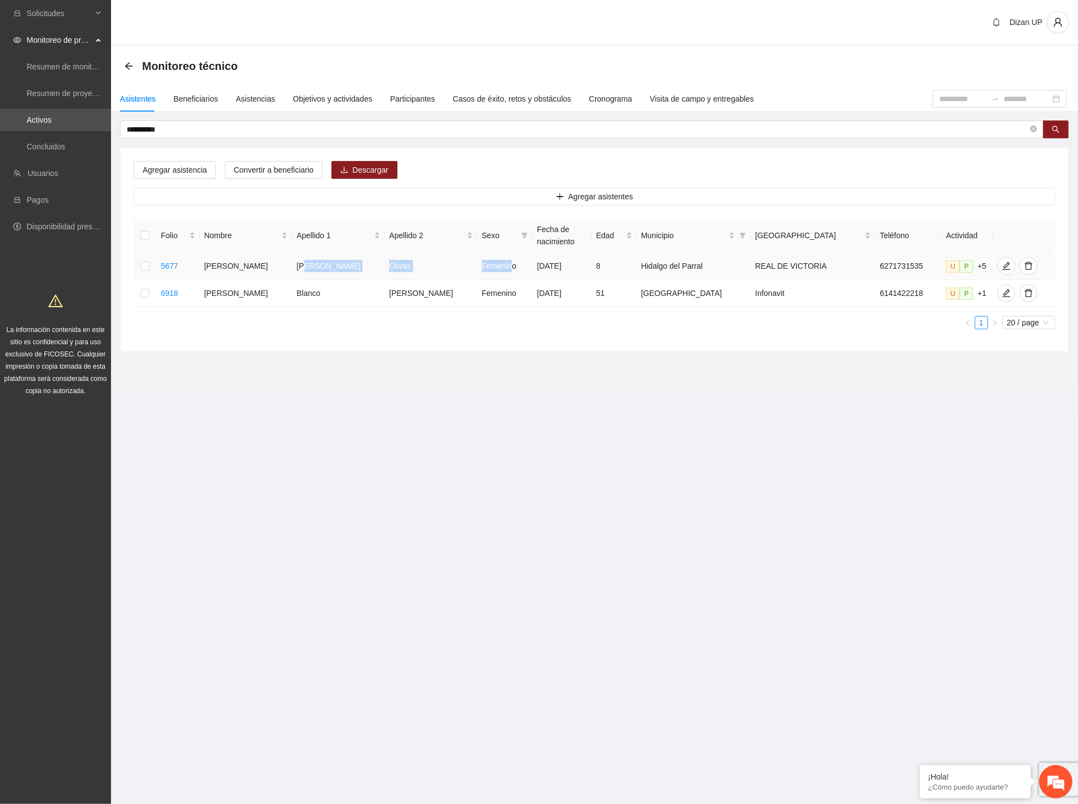
drag, startPoint x: 311, startPoint y: 265, endPoint x: 479, endPoint y: 251, distance: 168.7
click at [478, 253] on tr "5677 [PERSON_NAME] [DATE] 8 Hidalgo del Parral REAL DE VICTORIA 6271731535 U P …" at bounding box center [594, 266] width 921 height 27
click at [1002, 269] on icon "edit" at bounding box center [1006, 265] width 9 height 9
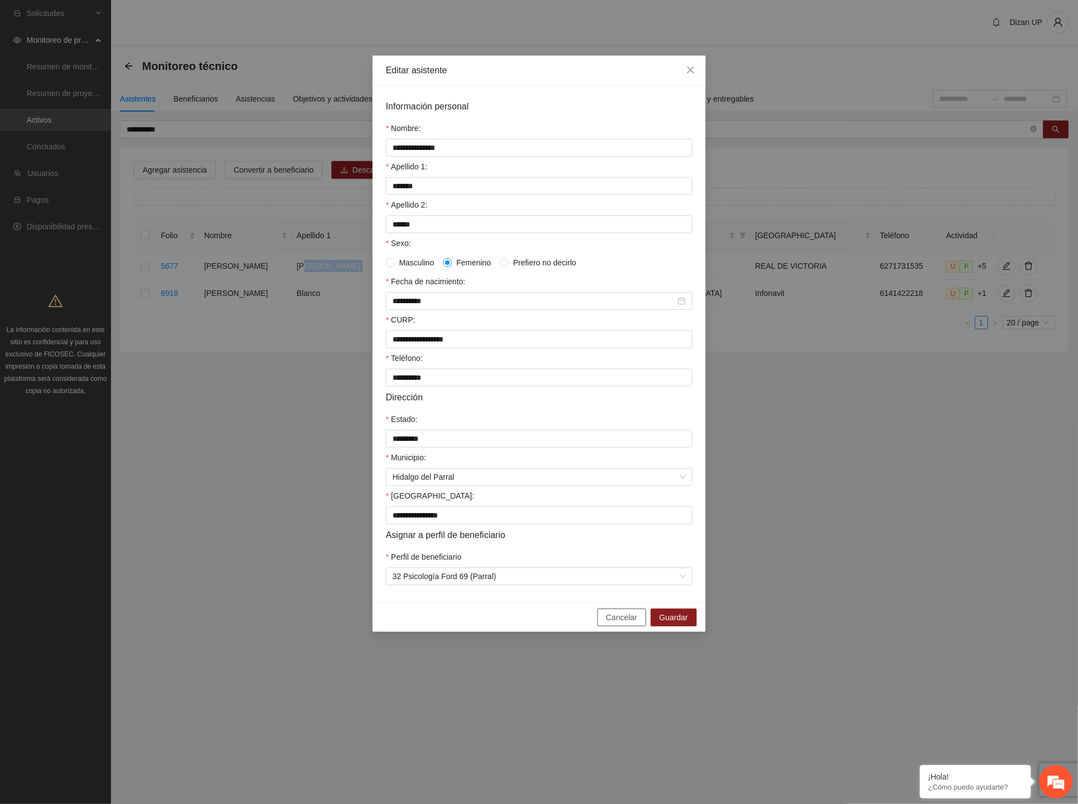
drag, startPoint x: 630, startPoint y: 628, endPoint x: 793, endPoint y: 518, distance: 195.5
click at [640, 618] on button "Cancelar" at bounding box center [621, 617] width 49 height 18
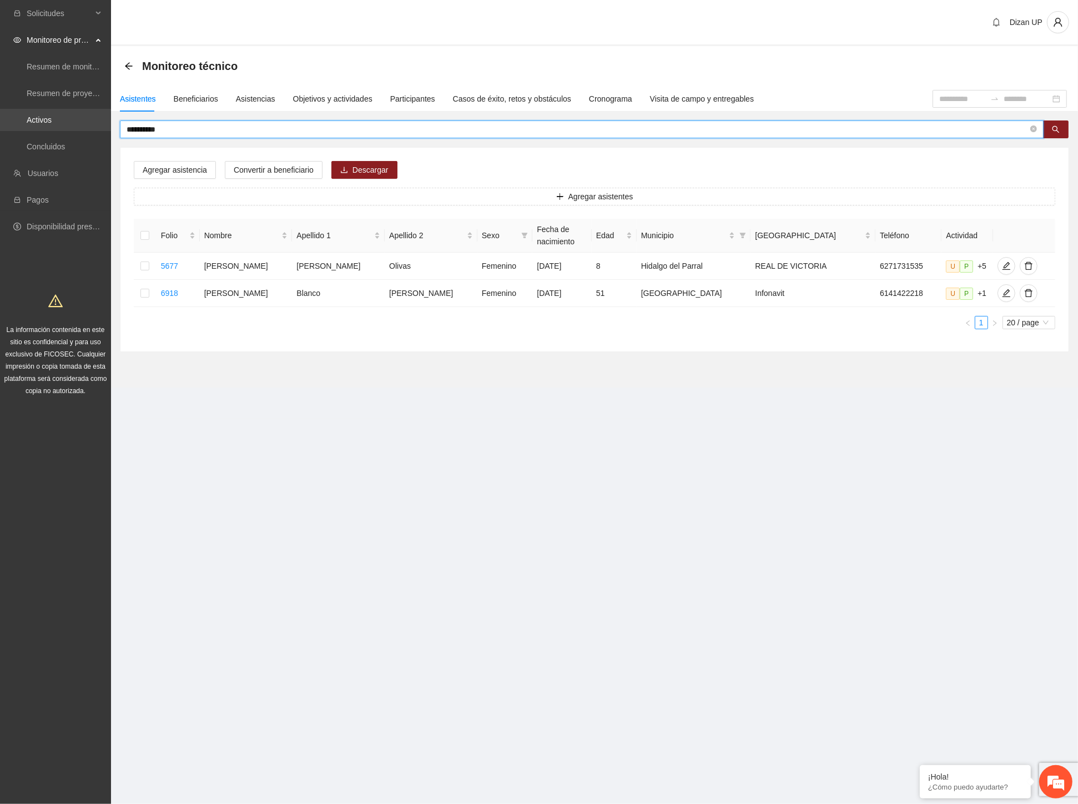
drag, startPoint x: 180, startPoint y: 127, endPoint x: 50, endPoint y: 128, distance: 130.4
click at [58, 129] on section "**********" at bounding box center [539, 402] width 1078 height 804
type input "*"
type input "*********"
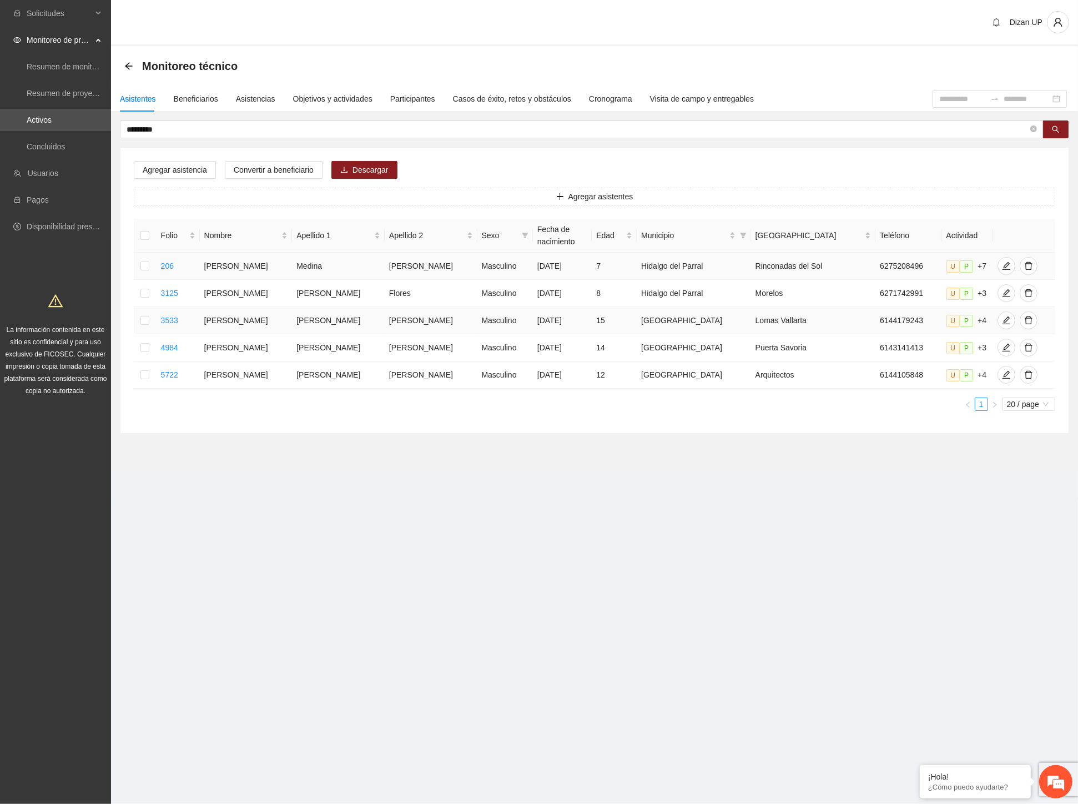
drag, startPoint x: 319, startPoint y: 320, endPoint x: 320, endPoint y: 276, distance: 43.3
click at [319, 307] on td "[PERSON_NAME]" at bounding box center [338, 320] width 93 height 27
click at [320, 268] on td "Medina" at bounding box center [338, 266] width 93 height 27
click at [1002, 268] on icon "edit" at bounding box center [1006, 265] width 9 height 9
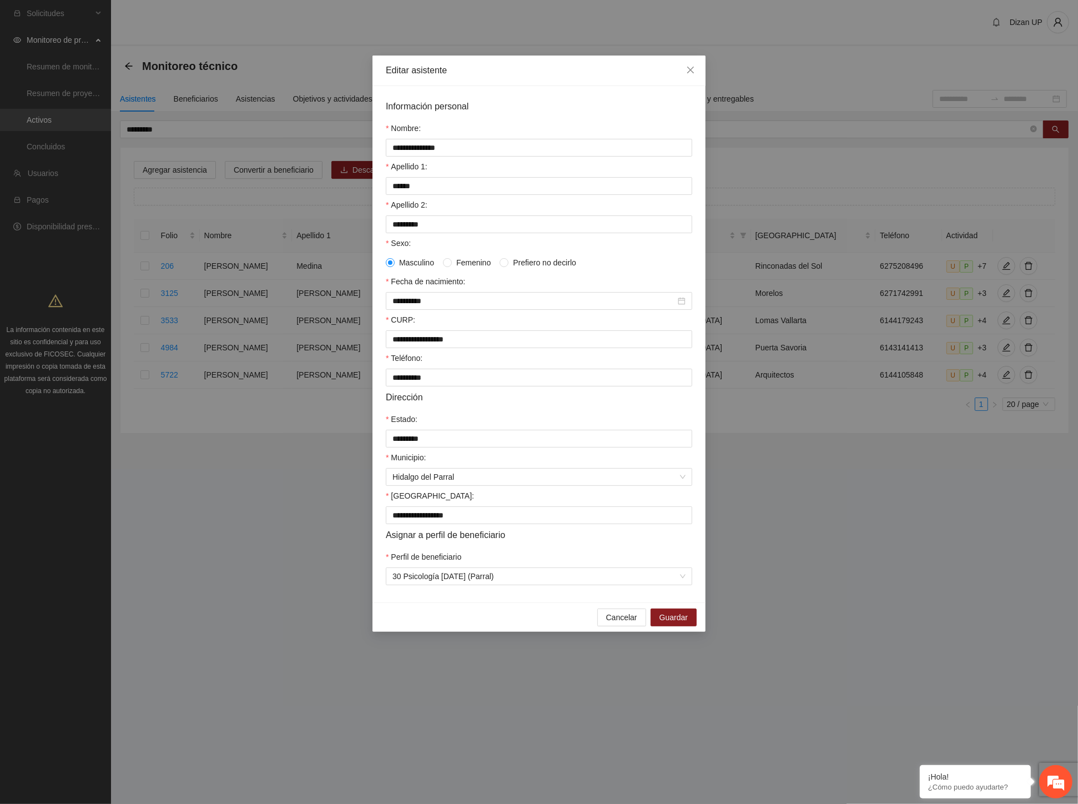
drag, startPoint x: 596, startPoint y: 559, endPoint x: 662, endPoint y: 572, distance: 67.2
click at [597, 559] on div "Perfil de beneficiario" at bounding box center [539, 559] width 306 height 17
drag, startPoint x: 489, startPoint y: 538, endPoint x: 516, endPoint y: 551, distance: 29.8
click at [359, 540] on div "**********" at bounding box center [539, 402] width 1078 height 804
click at [583, 553] on form "**********" at bounding box center [539, 342] width 306 height 486
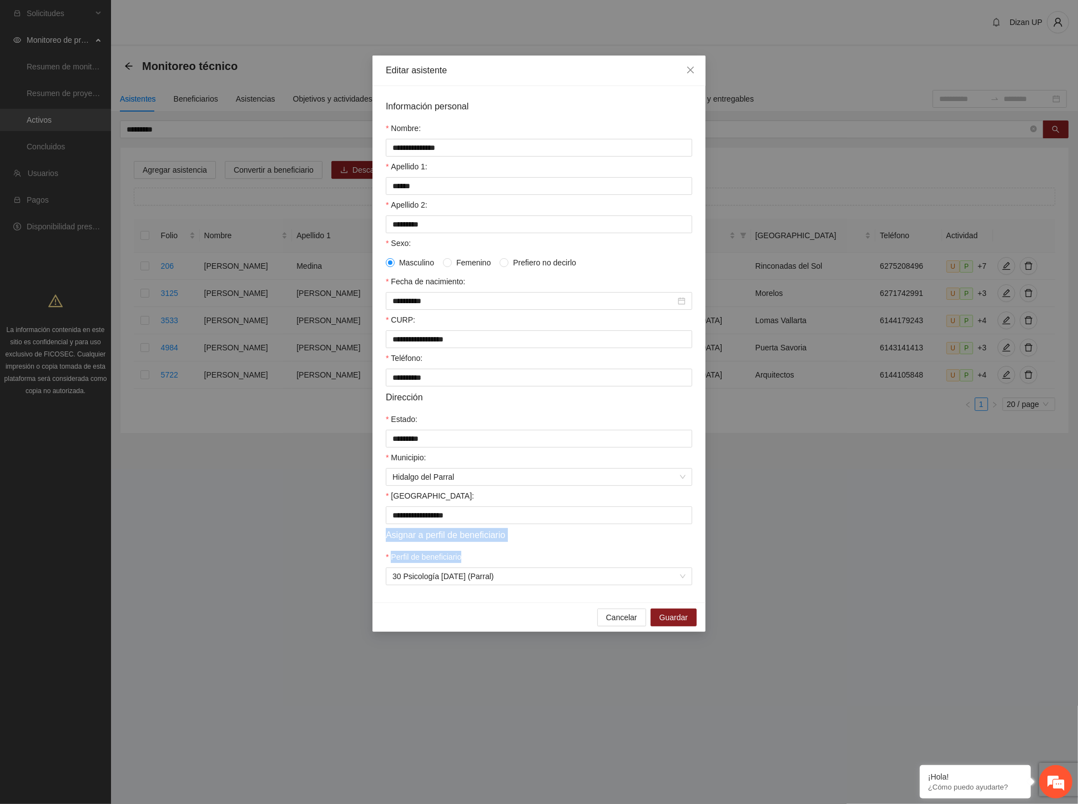
drag, startPoint x: 428, startPoint y: 567, endPoint x: 339, endPoint y: 541, distance: 92.4
click at [339, 541] on div "**********" at bounding box center [539, 402] width 1078 height 804
drag, startPoint x: 517, startPoint y: 564, endPoint x: 453, endPoint y: 562, distance: 63.9
click at [512, 565] on div "Perfil de beneficiario" at bounding box center [539, 559] width 306 height 17
drag, startPoint x: 509, startPoint y: 568, endPoint x: 351, endPoint y: 550, distance: 159.2
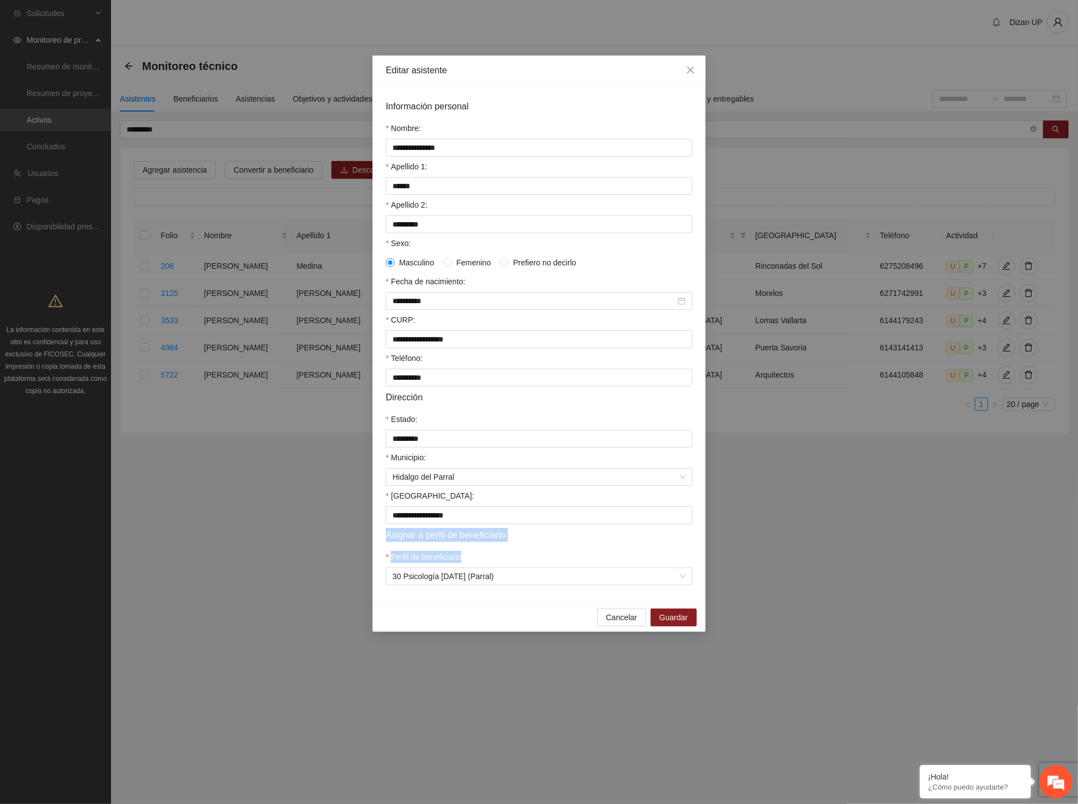
click at [351, 550] on div "**********" at bounding box center [539, 402] width 1078 height 804
click at [611, 623] on span "Cancelar" at bounding box center [621, 617] width 31 height 12
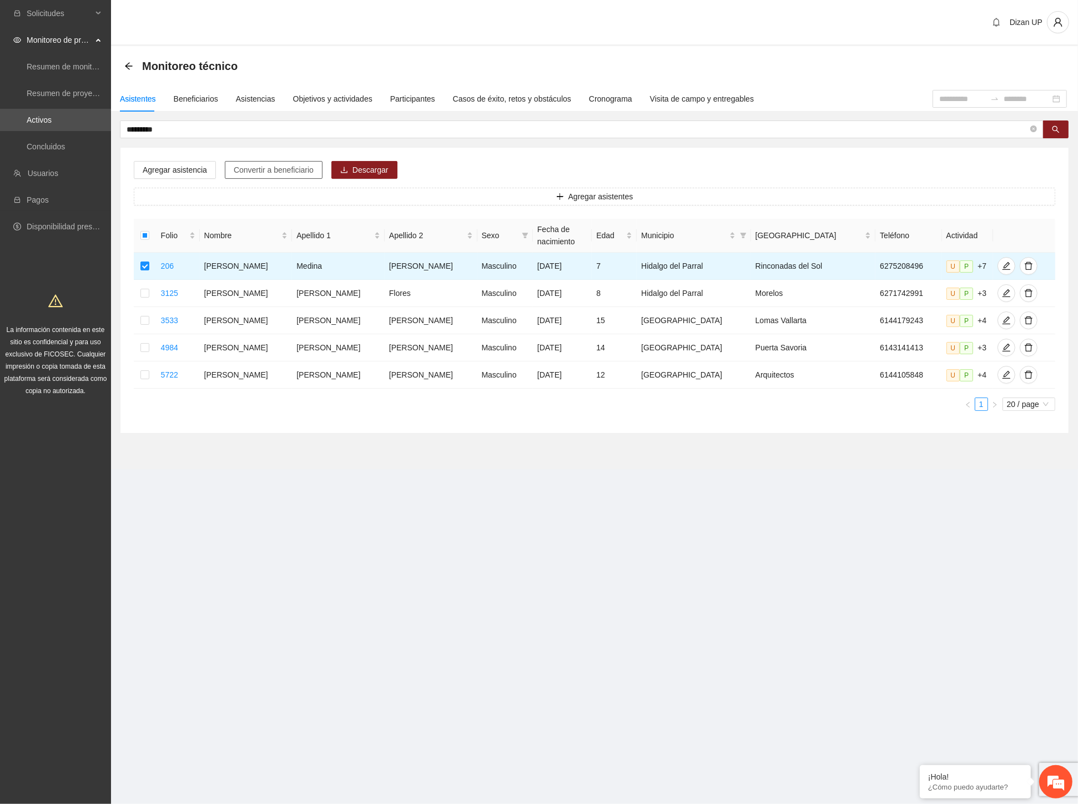
click at [279, 171] on span "Convertir a beneficiario" at bounding box center [274, 170] width 80 height 12
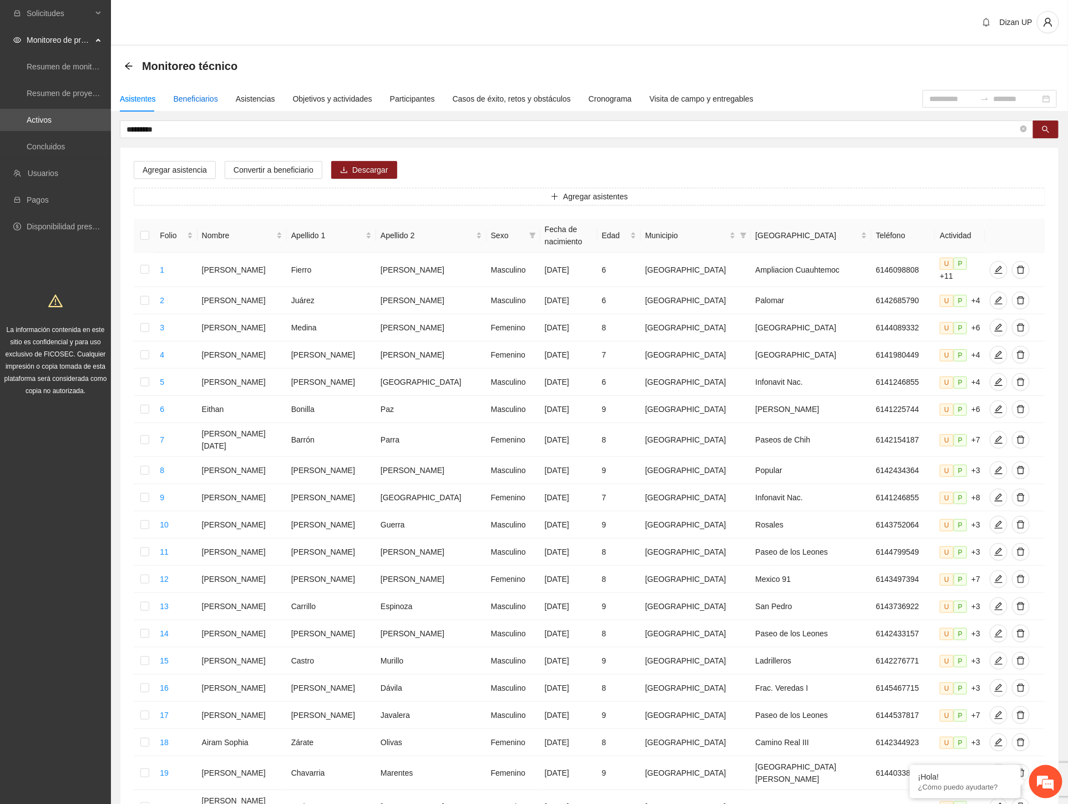
click at [195, 97] on div "Beneficiarios" at bounding box center [196, 99] width 44 height 12
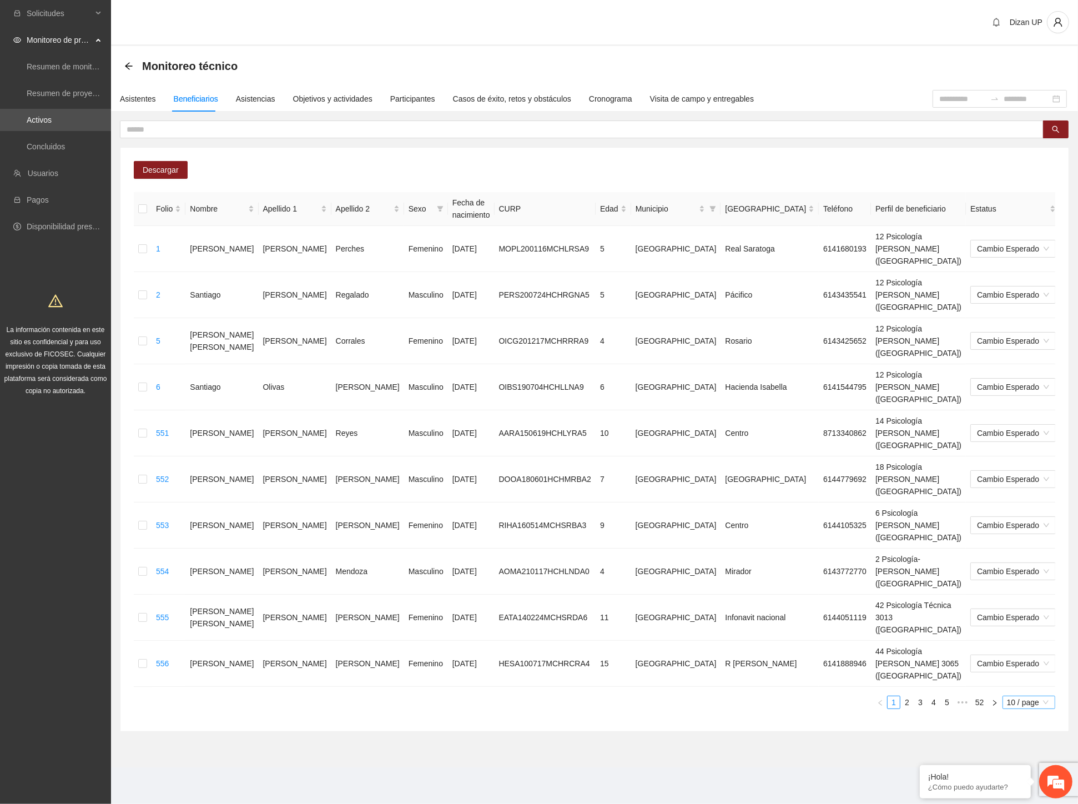
click at [1018, 696] on span "10 / page" at bounding box center [1029, 702] width 44 height 12
click at [1016, 659] on div "50 / page" at bounding box center [1029, 665] width 40 height 12
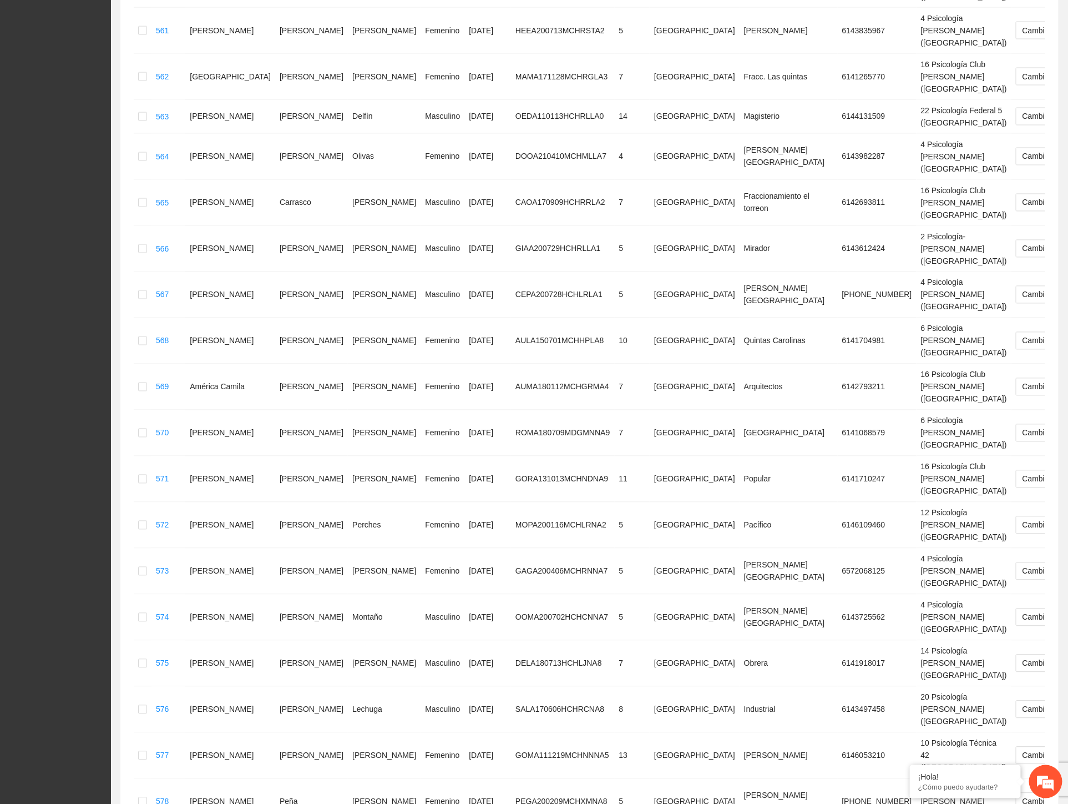
scroll to position [1227, 0]
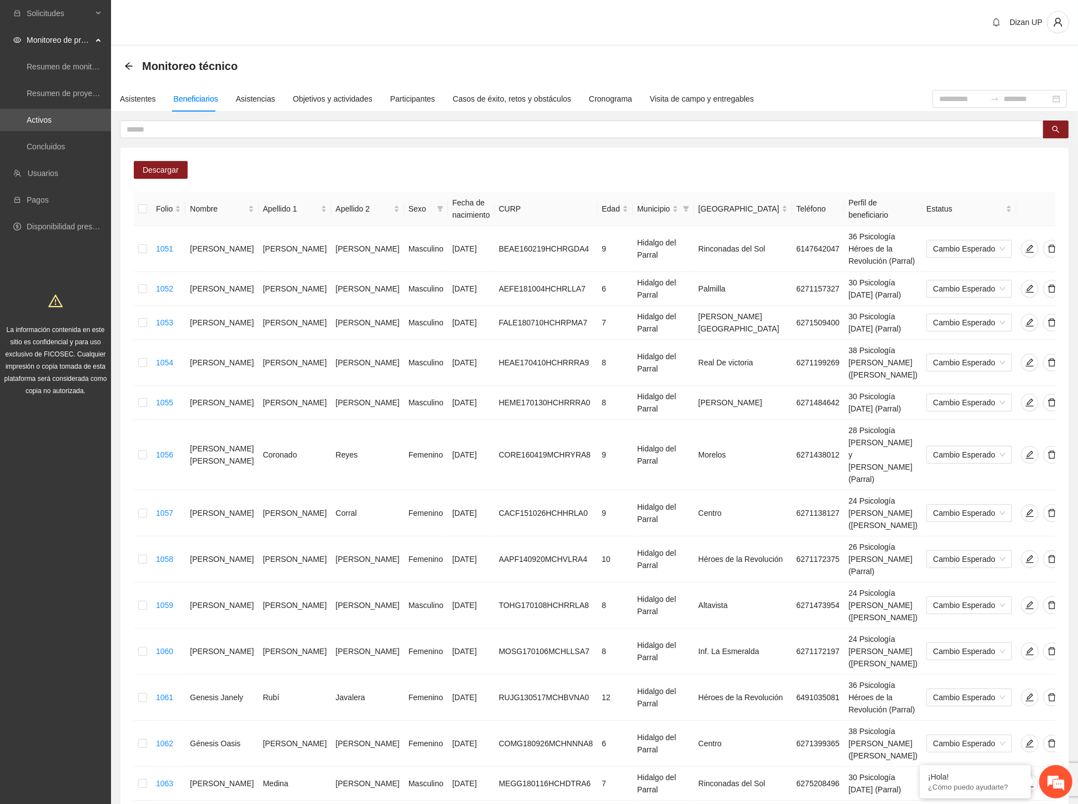
click at [962, 803] on link "10" at bounding box center [963, 816] width 16 height 12
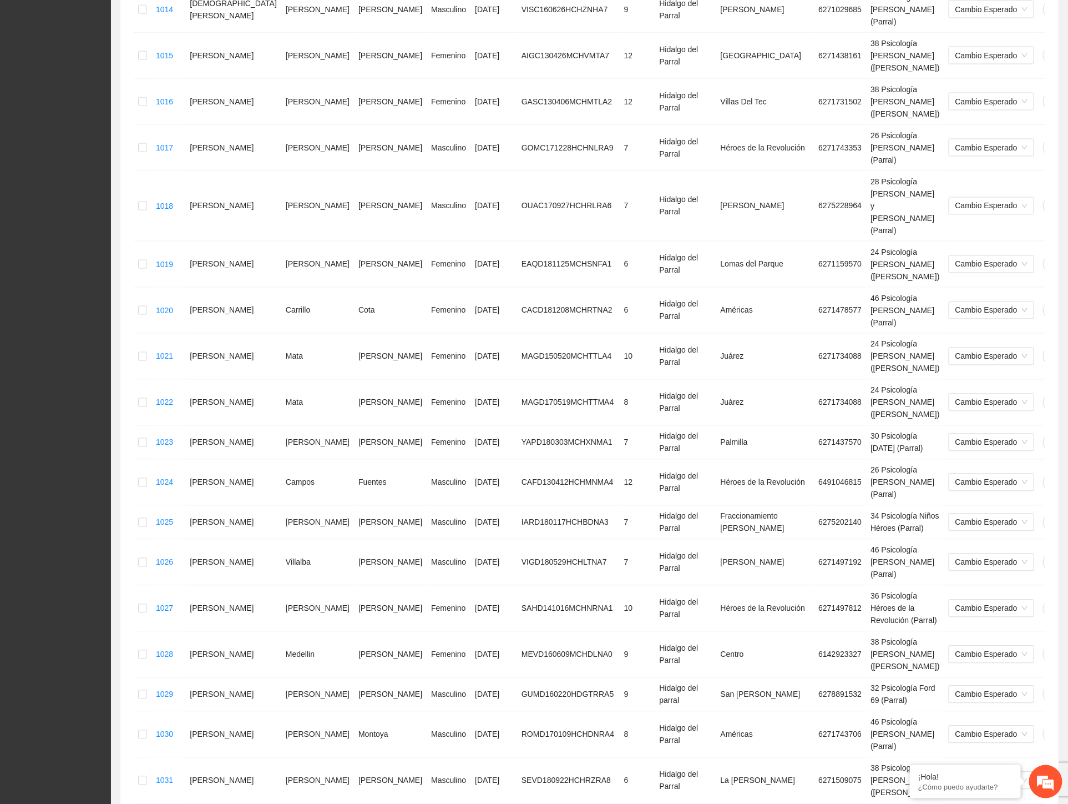
scroll to position [1227, 0]
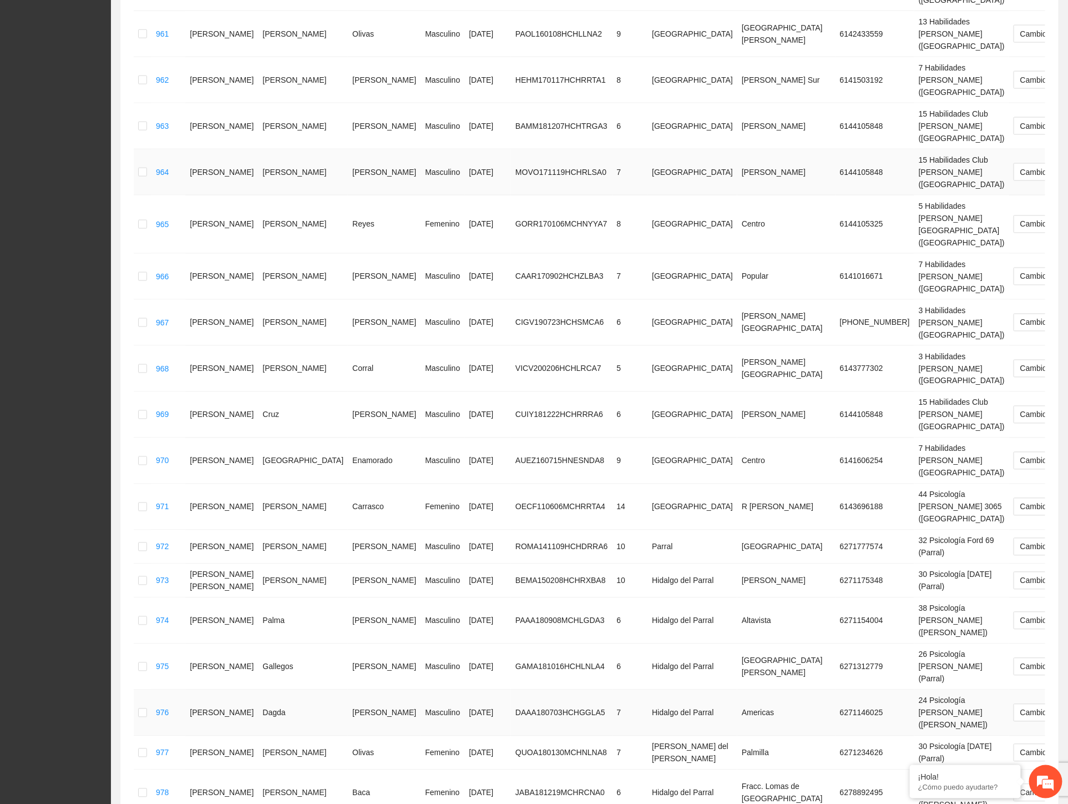
scroll to position [857, 0]
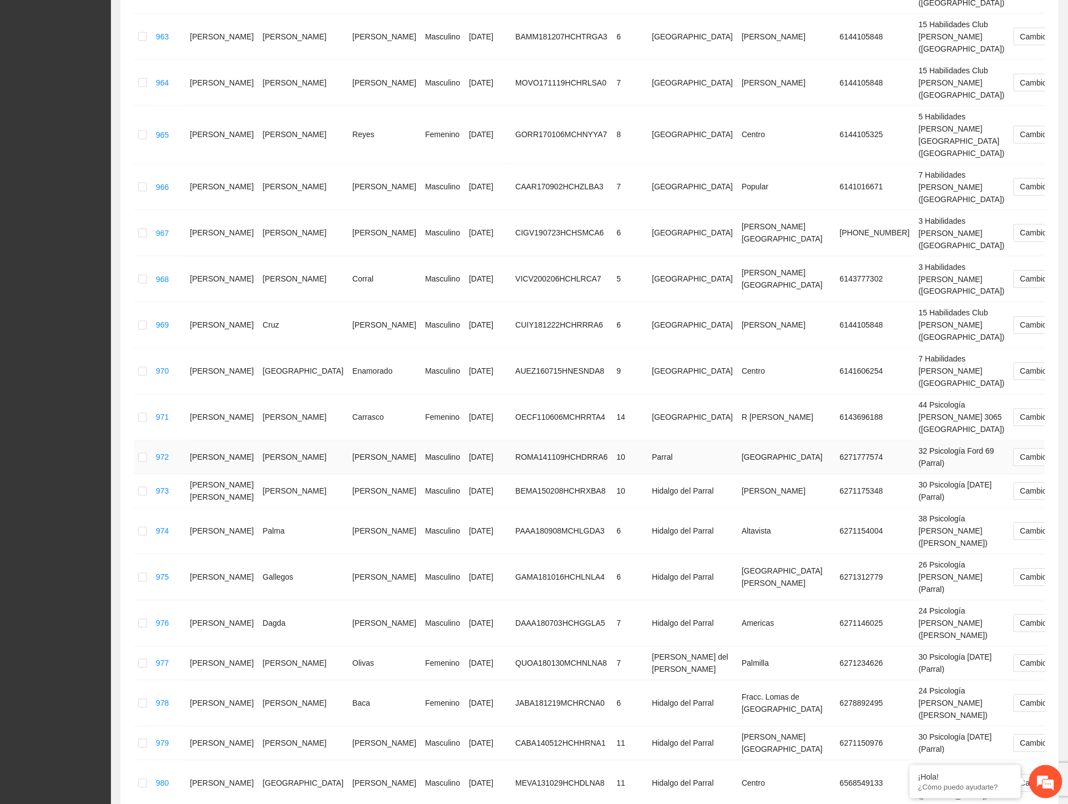
click at [648, 441] on td "Parral" at bounding box center [693, 458] width 90 height 34
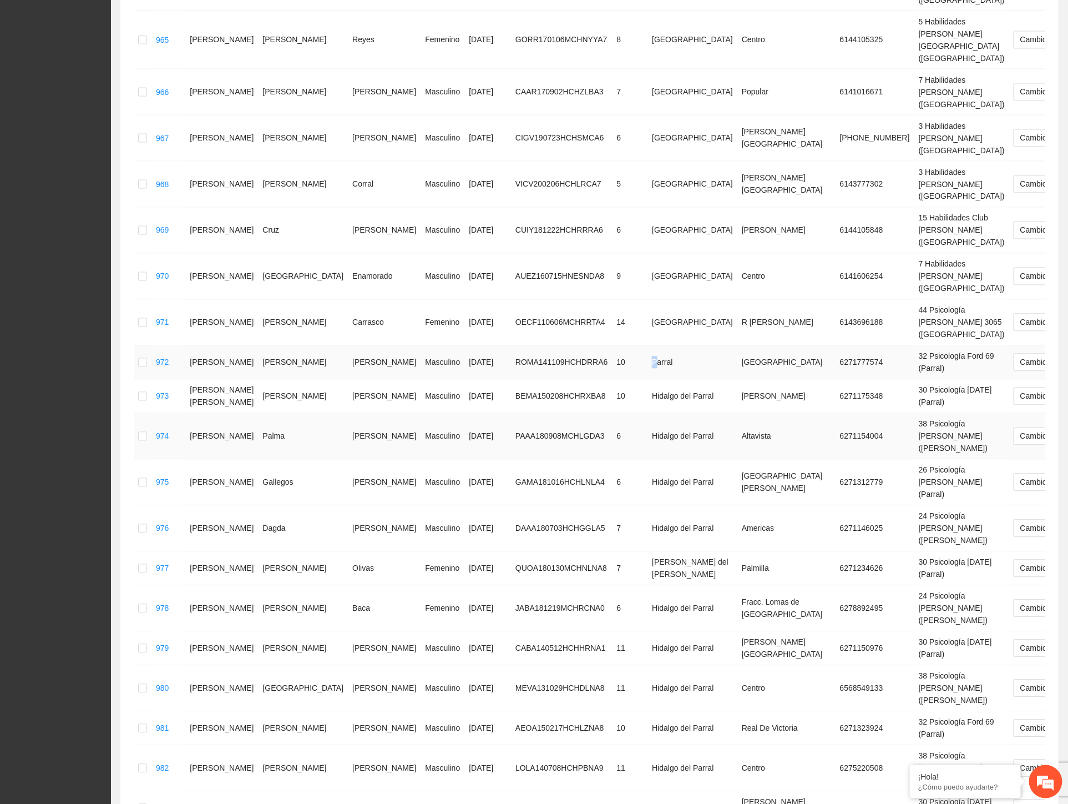
scroll to position [930, 0]
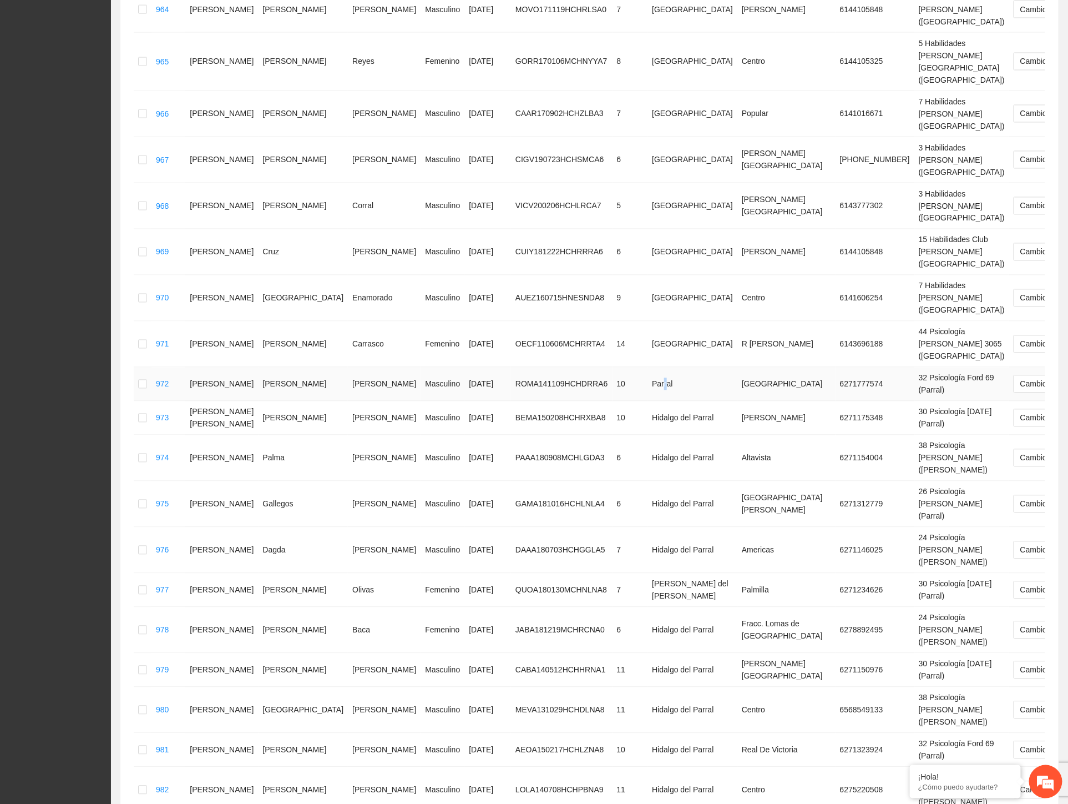
drag, startPoint x: 575, startPoint y: 101, endPoint x: 586, endPoint y: 100, distance: 10.6
click at [648, 367] on td "Parral" at bounding box center [693, 384] width 90 height 34
drag, startPoint x: 581, startPoint y: 138, endPoint x: 605, endPoint y: 139, distance: 24.4
click at [648, 401] on td "Hidalgo del Parral" at bounding box center [693, 418] width 90 height 34
drag, startPoint x: 579, startPoint y: 203, endPoint x: 595, endPoint y: 218, distance: 22.0
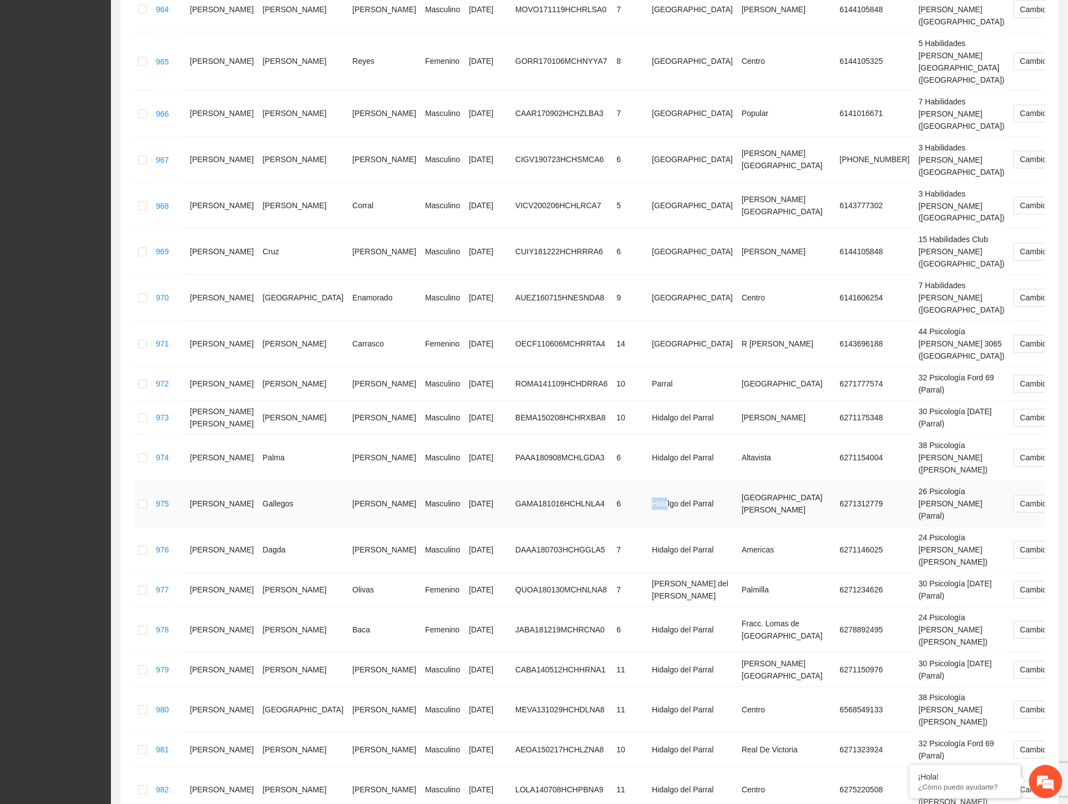
click at [648, 481] on td "Hidalgo del Parral" at bounding box center [693, 504] width 90 height 46
drag, startPoint x: 557, startPoint y: 274, endPoint x: 597, endPoint y: 275, distance: 40.5
click at [648, 573] on td "[PERSON_NAME] del [PERSON_NAME]" at bounding box center [693, 590] width 90 height 34
drag, startPoint x: 571, startPoint y: 337, endPoint x: 614, endPoint y: 345, distance: 44.4
click at [648, 653] on td "Hidalgo del Parral" at bounding box center [693, 670] width 90 height 34
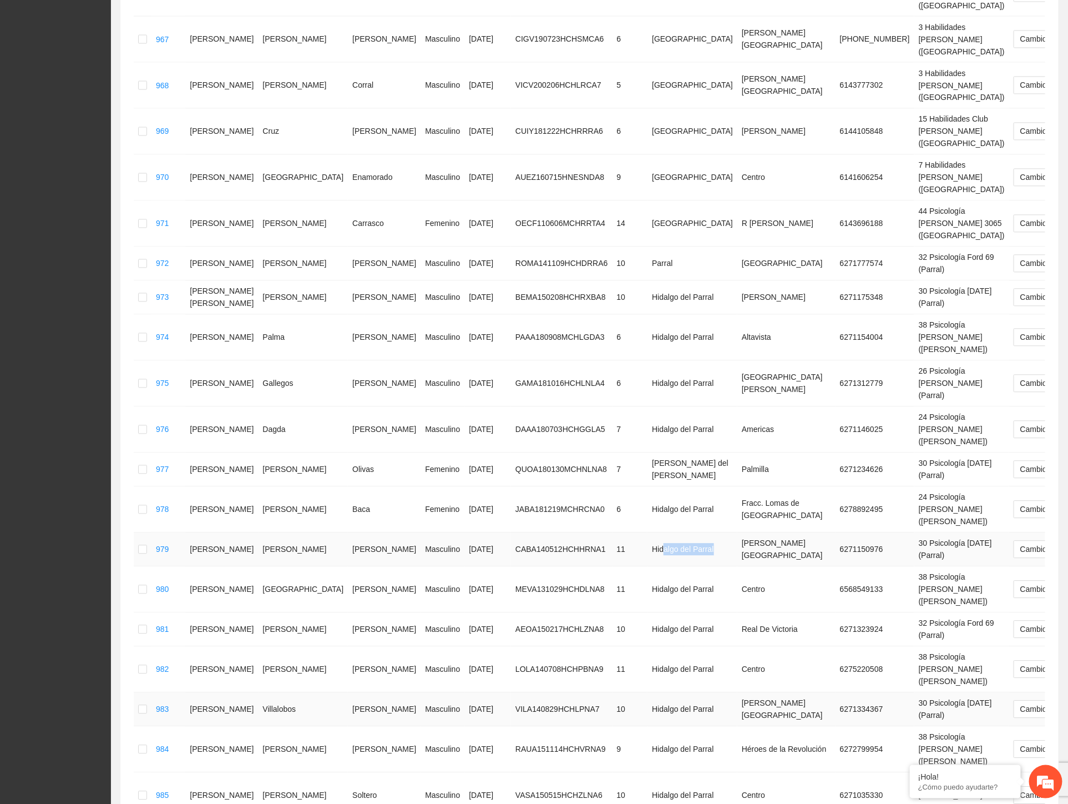
scroll to position [1053, 0]
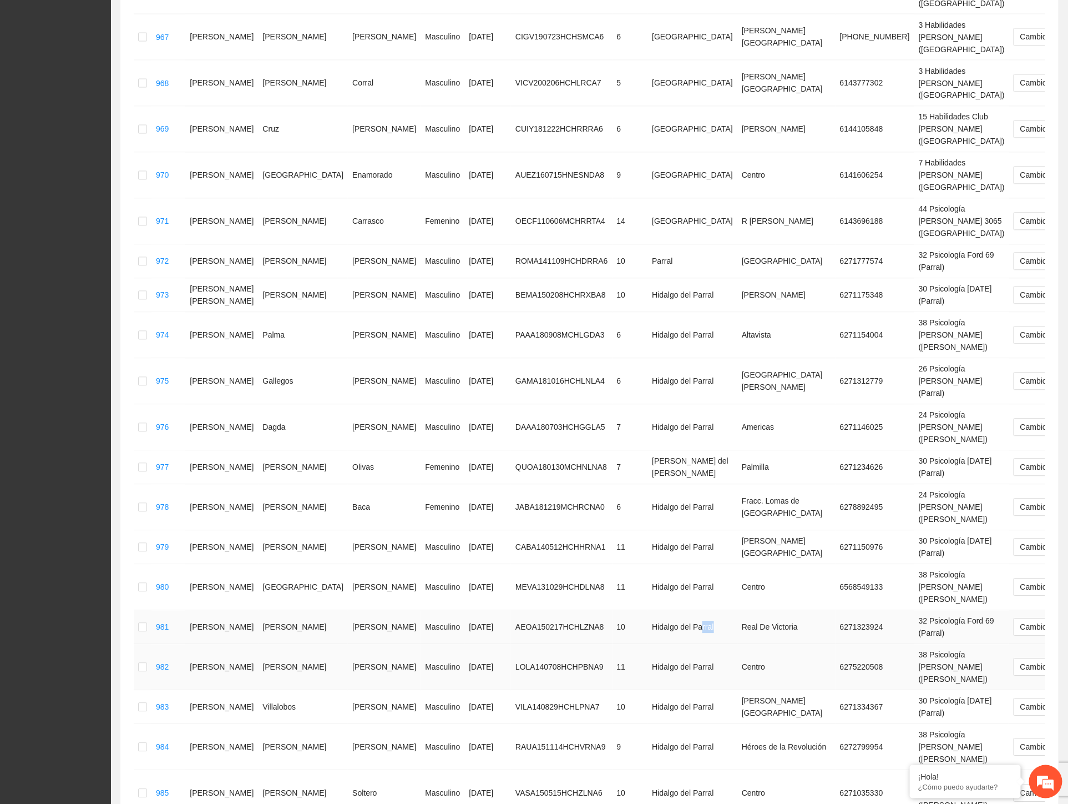
drag, startPoint x: 583, startPoint y: 286, endPoint x: 595, endPoint y: 304, distance: 20.8
click at [648, 610] on td "Hidalgo del Parral" at bounding box center [693, 627] width 90 height 34
drag, startPoint x: 587, startPoint y: 356, endPoint x: 598, endPoint y: 356, distance: 11.1
click at [648, 690] on td "Hidalgo del Parral" at bounding box center [693, 707] width 90 height 34
drag, startPoint x: 589, startPoint y: 418, endPoint x: 612, endPoint y: 420, distance: 22.8
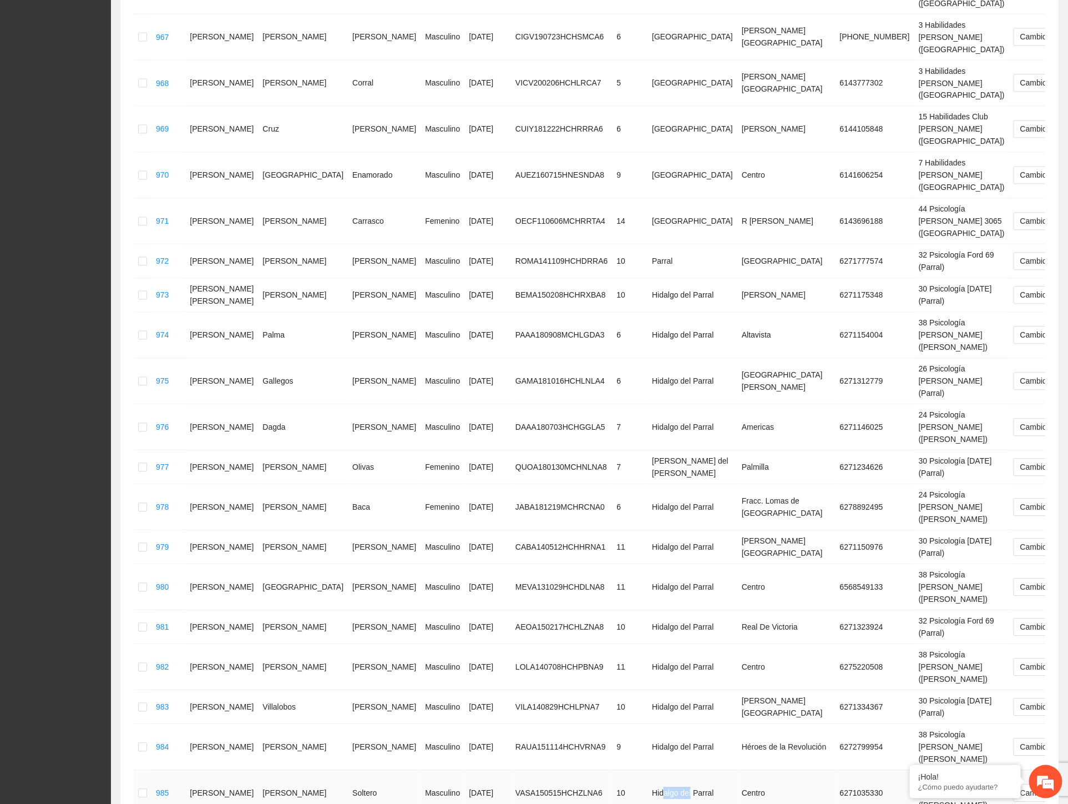
click at [648, 770] on td "Hidalgo del Parral" at bounding box center [693, 793] width 90 height 46
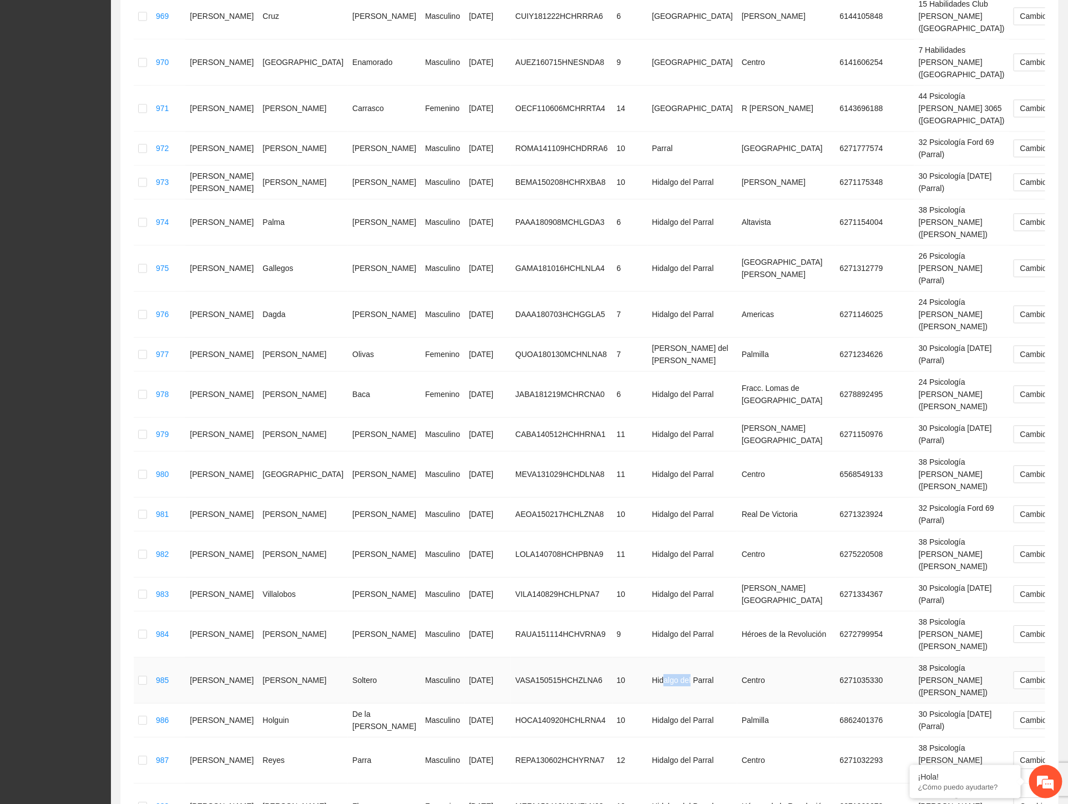
scroll to position [1239, 0]
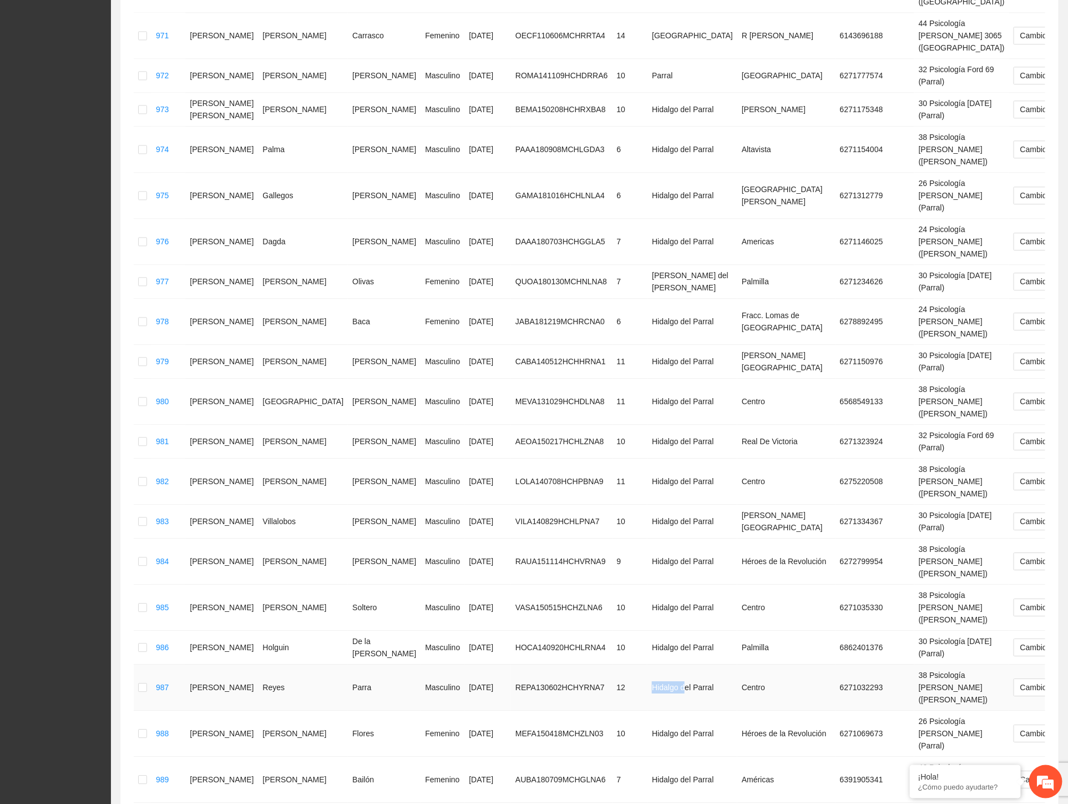
click at [648, 664] on td "Hidalgo del Parral" at bounding box center [693, 687] width 90 height 46
drag, startPoint x: 592, startPoint y: 362, endPoint x: 605, endPoint y: 368, distance: 13.9
click at [648, 756] on td "Hidalgo del Parral" at bounding box center [693, 779] width 90 height 46
drag, startPoint x: 559, startPoint y: 443, endPoint x: 609, endPoint y: 443, distance: 49.9
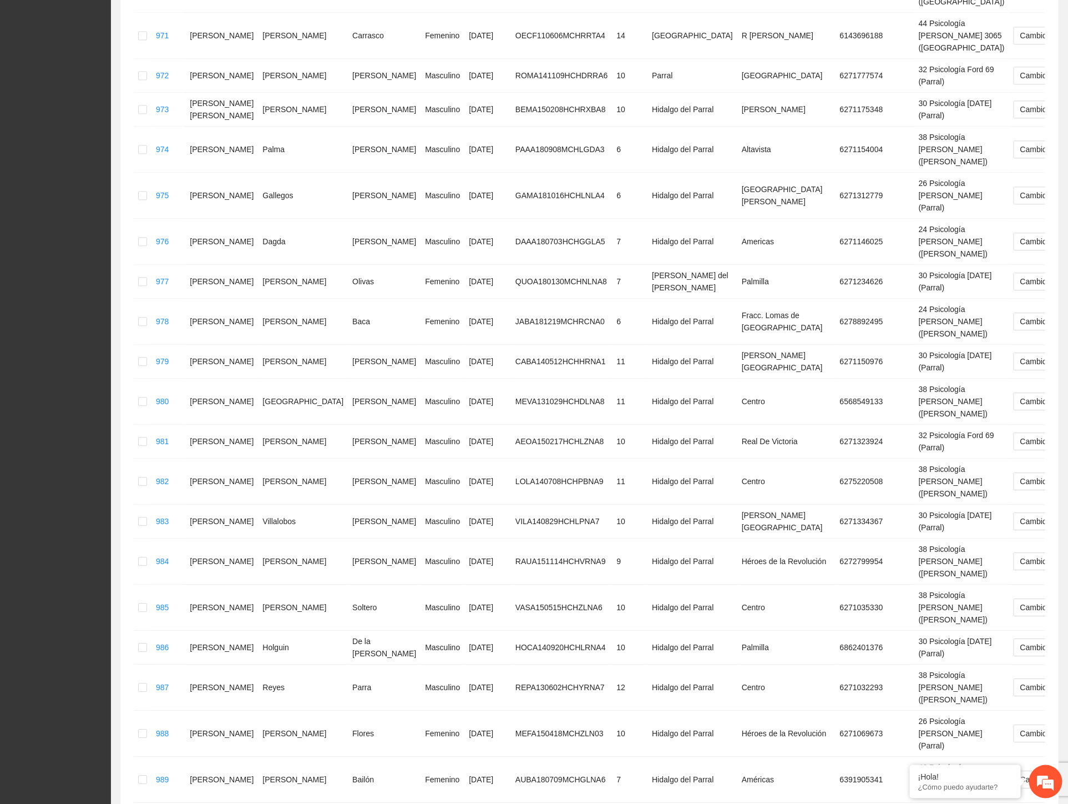
drag, startPoint x: 557, startPoint y: 641, endPoint x: 578, endPoint y: 642, distance: 21.7
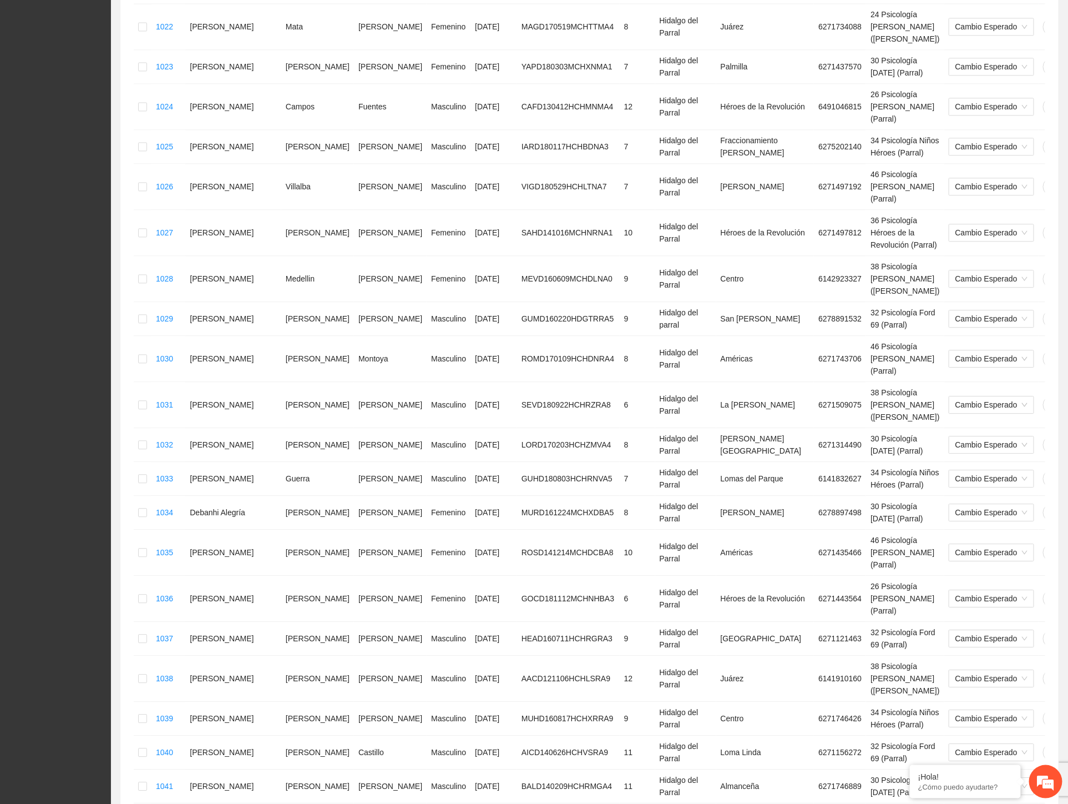
scroll to position [1227, 0]
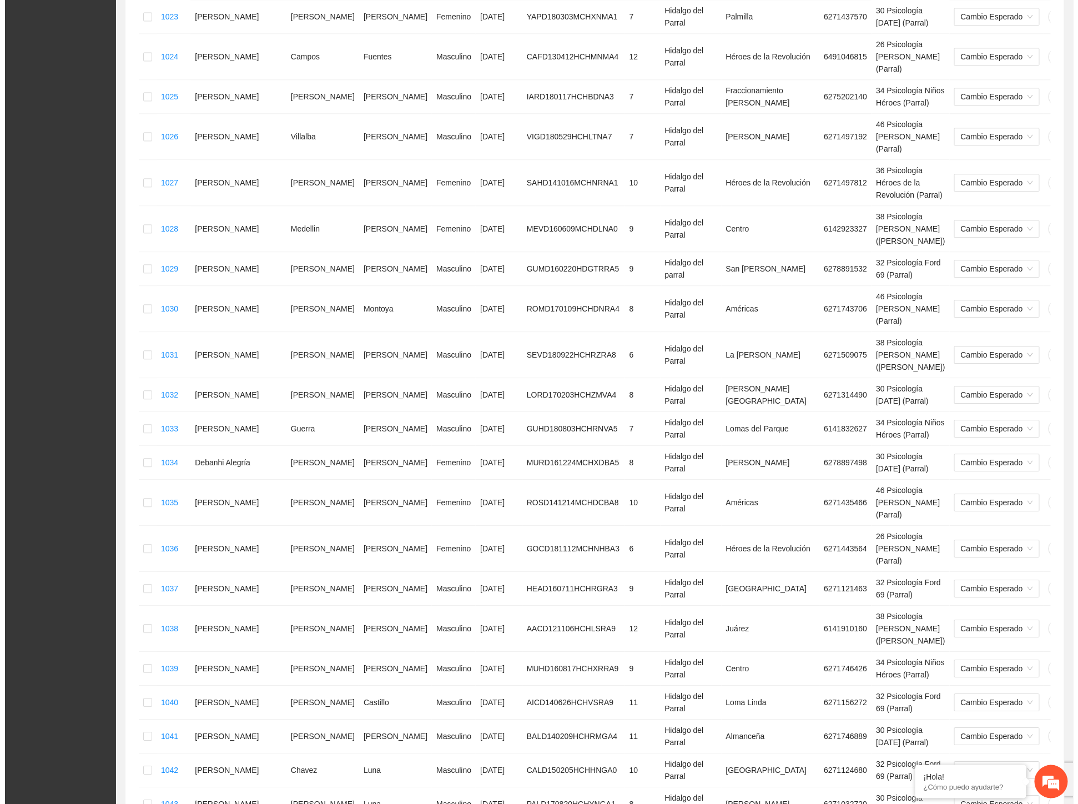
scroll to position [0, 0]
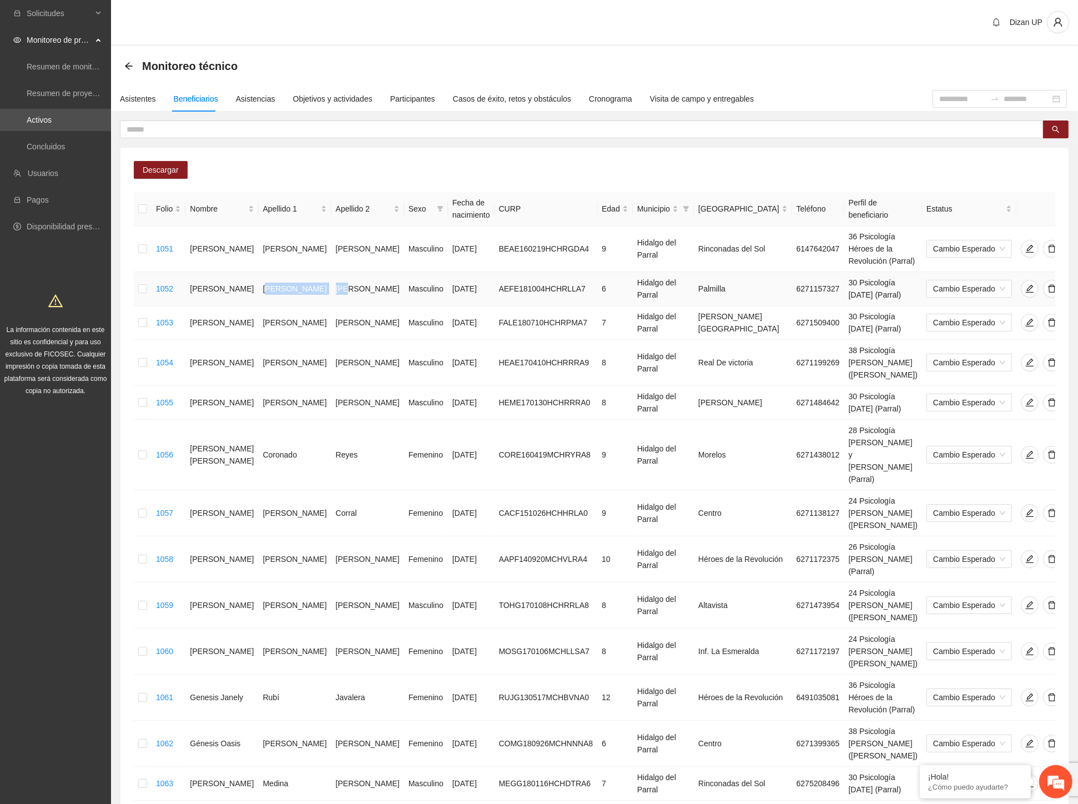
drag, startPoint x: 287, startPoint y: 273, endPoint x: 293, endPoint y: 273, distance: 6.1
click at [293, 273] on tr "1052 [PERSON_NAME] [DATE] AEFE181004HCHRLLA7 6 Hidalgo del Parral Palmilla 6271…" at bounding box center [613, 289] width 958 height 34
click at [261, 347] on td "[PERSON_NAME]" at bounding box center [295, 363] width 73 height 46
click at [274, 420] on td "Coronado" at bounding box center [295, 455] width 73 height 70
drag, startPoint x: 236, startPoint y: 484, endPoint x: 268, endPoint y: 490, distance: 31.6
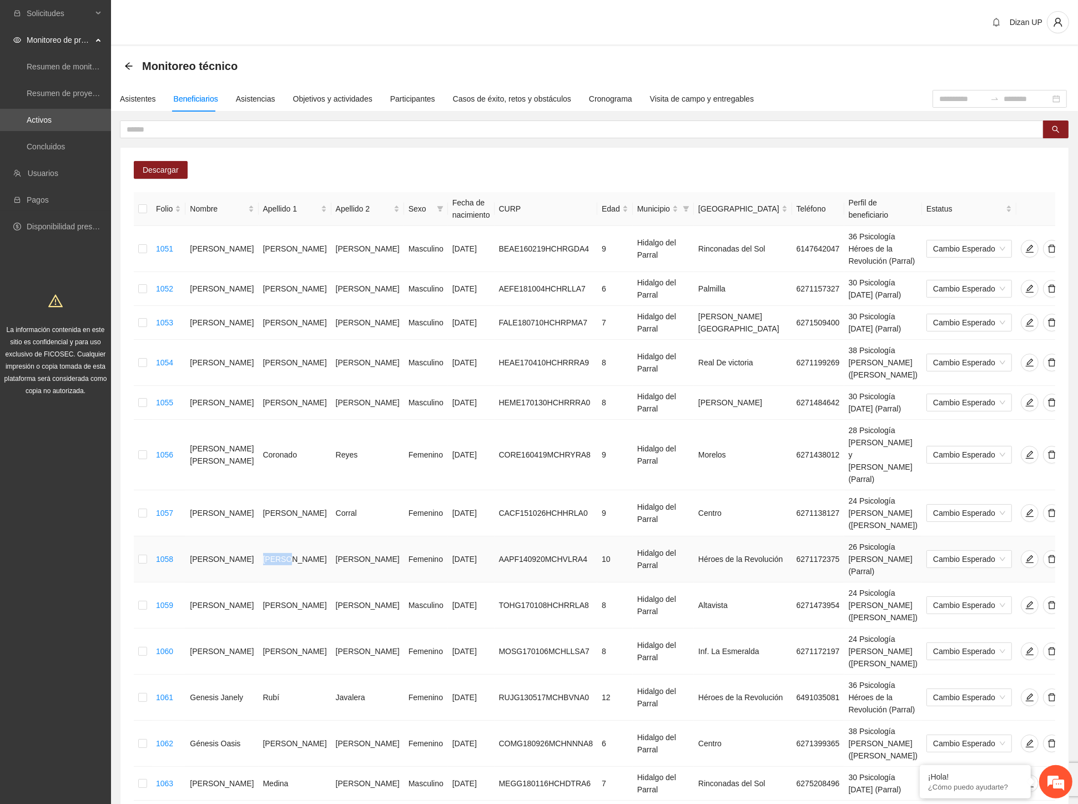
click at [267, 536] on td "[PERSON_NAME]" at bounding box center [295, 559] width 73 height 46
drag, startPoint x: 253, startPoint y: 557, endPoint x: 239, endPoint y: 589, distance: 35.6
click at [259, 628] on td "[PERSON_NAME]" at bounding box center [295, 651] width 73 height 46
click at [264, 720] on td "[PERSON_NAME]" at bounding box center [295, 743] width 73 height 46
click at [129, 97] on div "Asistentes" at bounding box center [138, 99] width 36 height 12
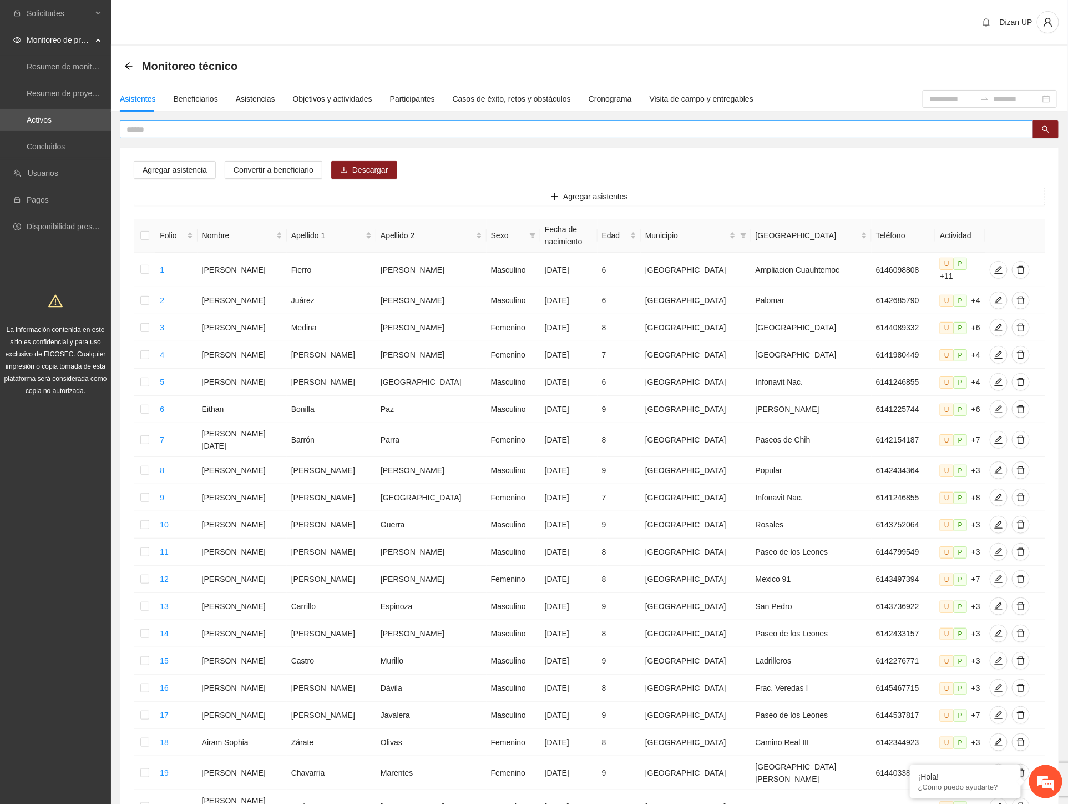
click at [176, 128] on input "text" at bounding box center [573, 129] width 892 height 12
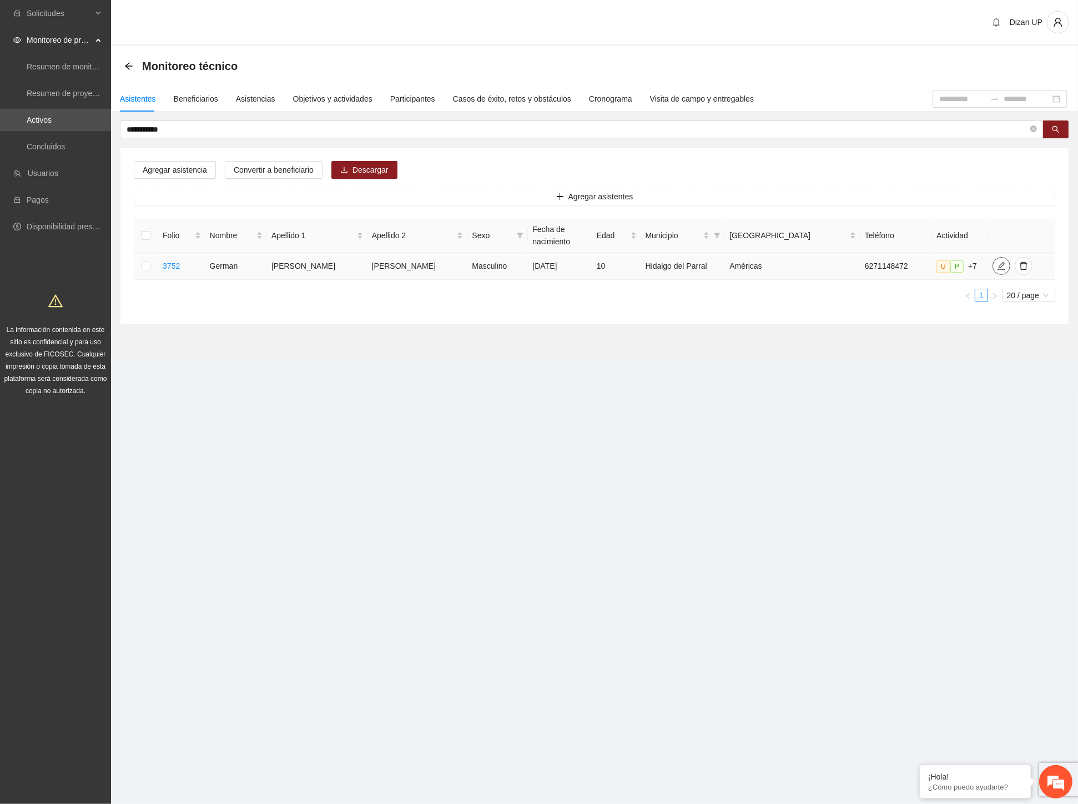
click at [997, 268] on icon "edit" at bounding box center [1001, 266] width 8 height 8
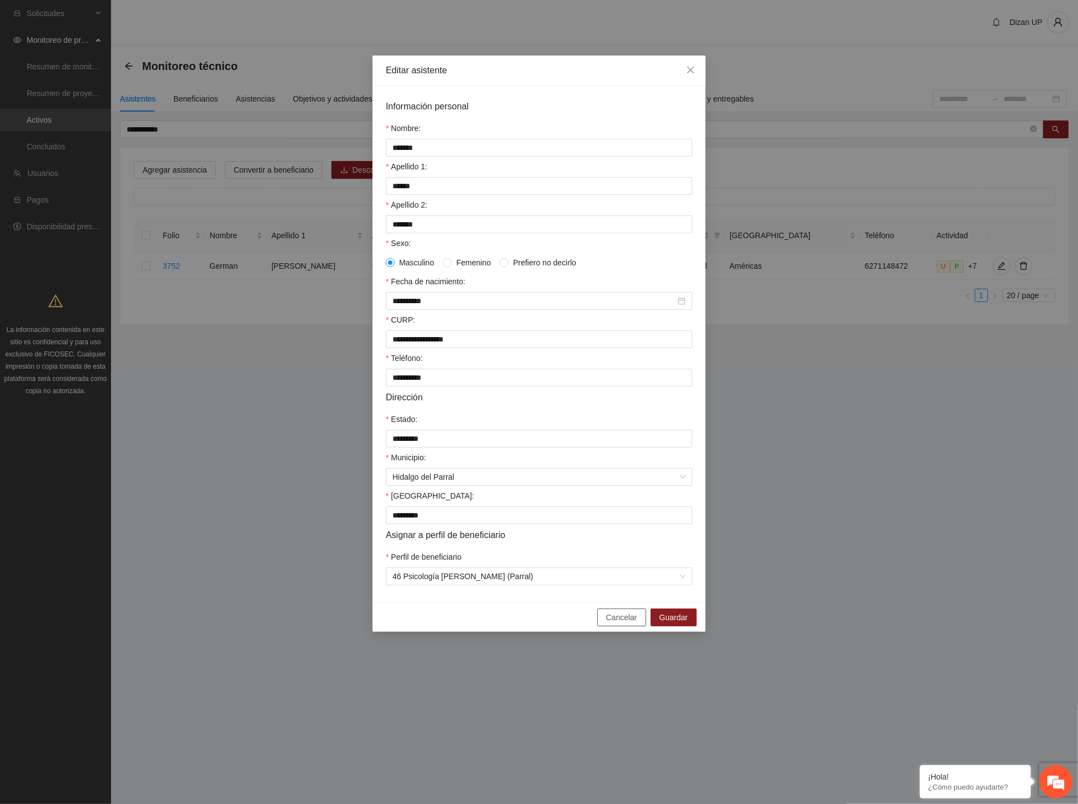
drag, startPoint x: 635, startPoint y: 628, endPoint x: 420, endPoint y: 354, distance: 348.6
click at [634, 623] on span "Cancelar" at bounding box center [621, 617] width 31 height 12
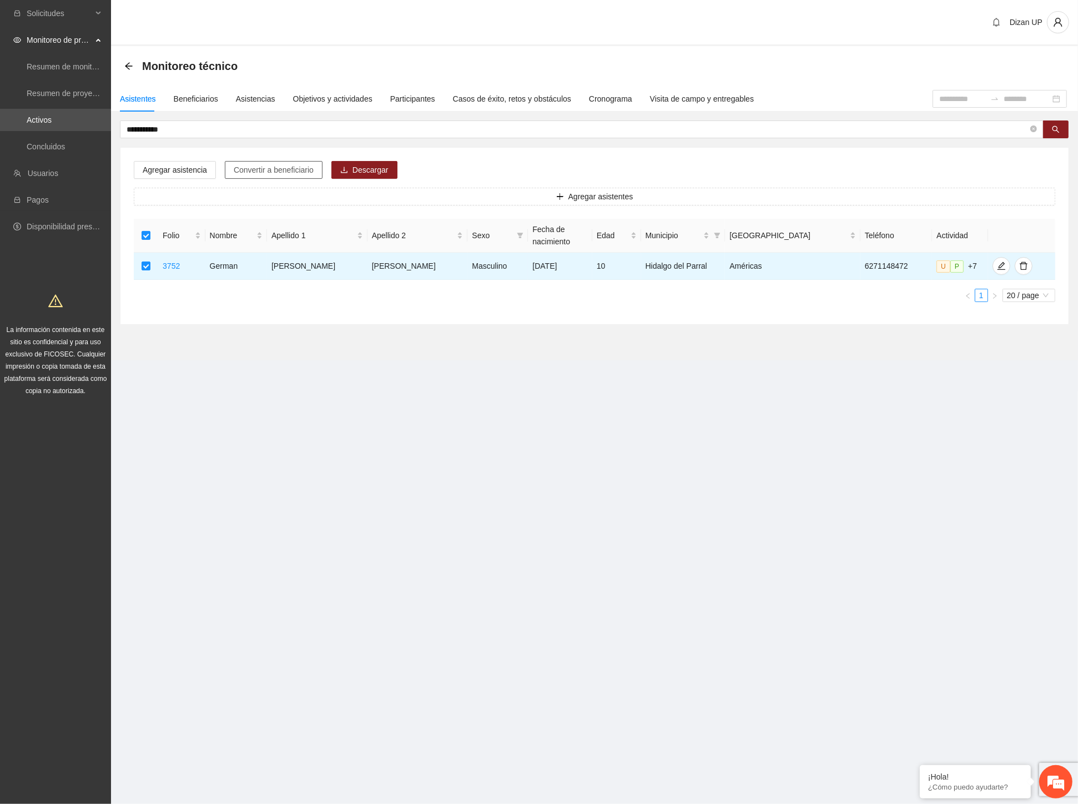
click at [250, 174] on span "Convertir a beneficiario" at bounding box center [274, 170] width 80 height 12
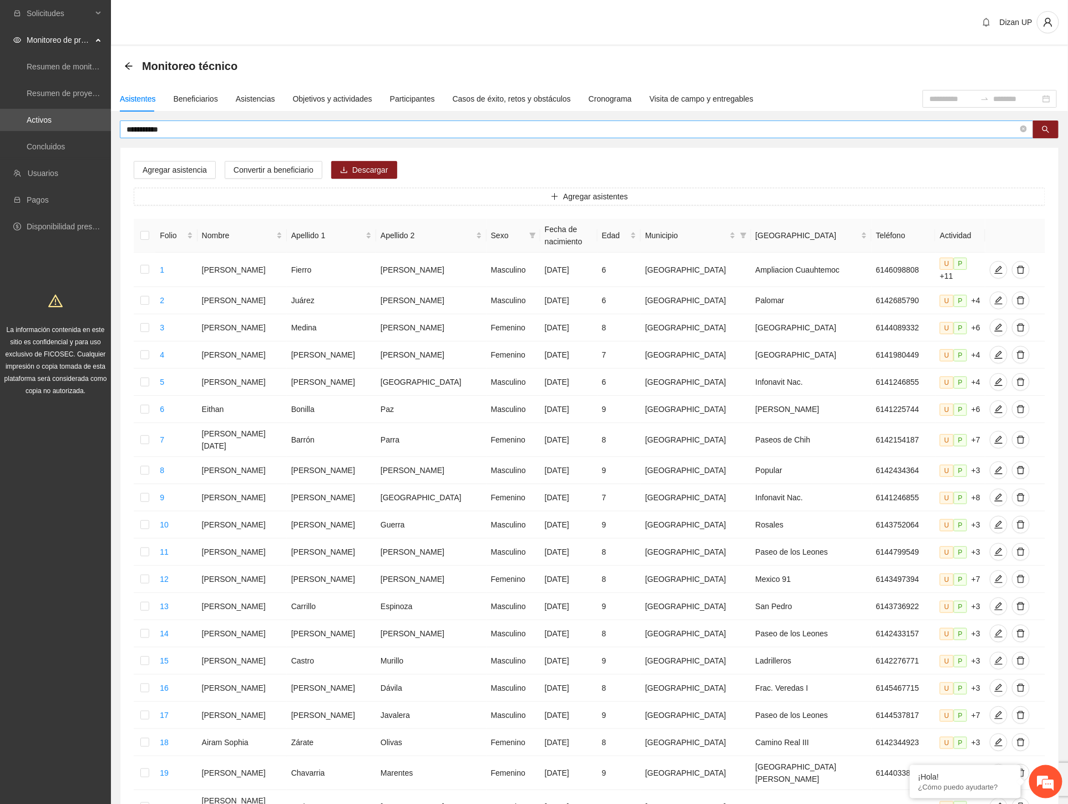
click at [179, 127] on input "**********" at bounding box center [573, 129] width 892 height 12
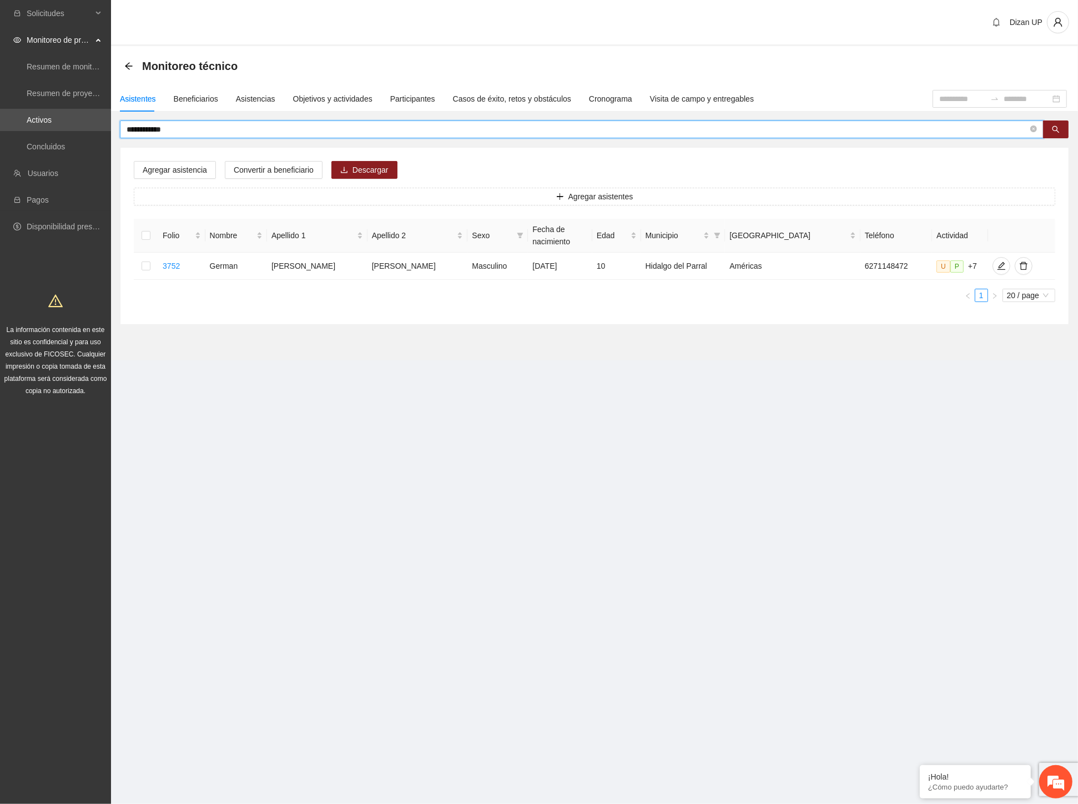
click at [189, 128] on input "**********" at bounding box center [577, 129] width 901 height 12
type input "*"
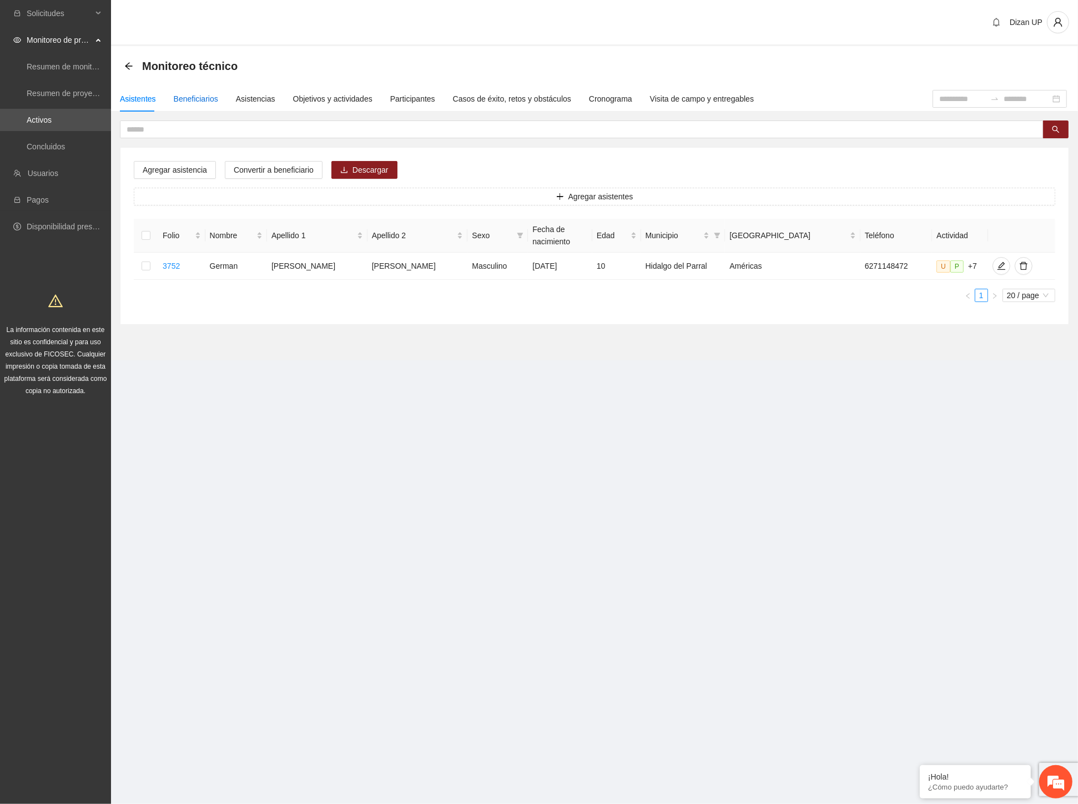
click at [189, 98] on div "Beneficiarios" at bounding box center [196, 99] width 44 height 12
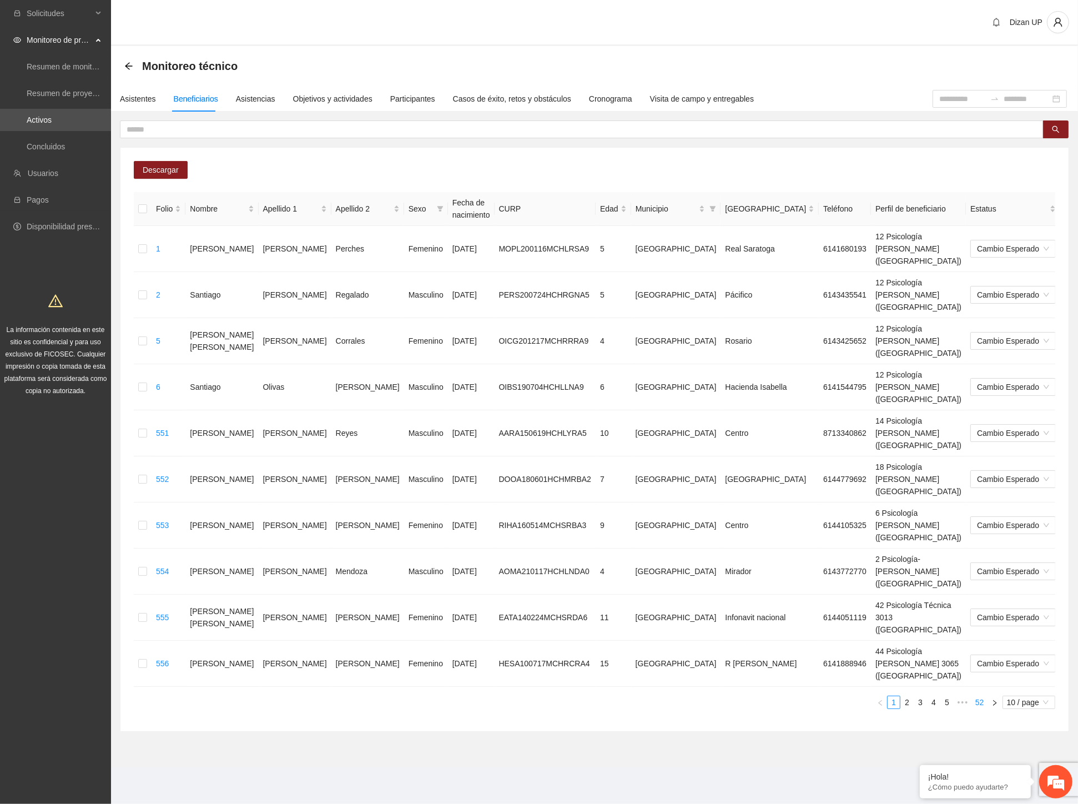
click at [978, 696] on link "52" at bounding box center [980, 702] width 16 height 12
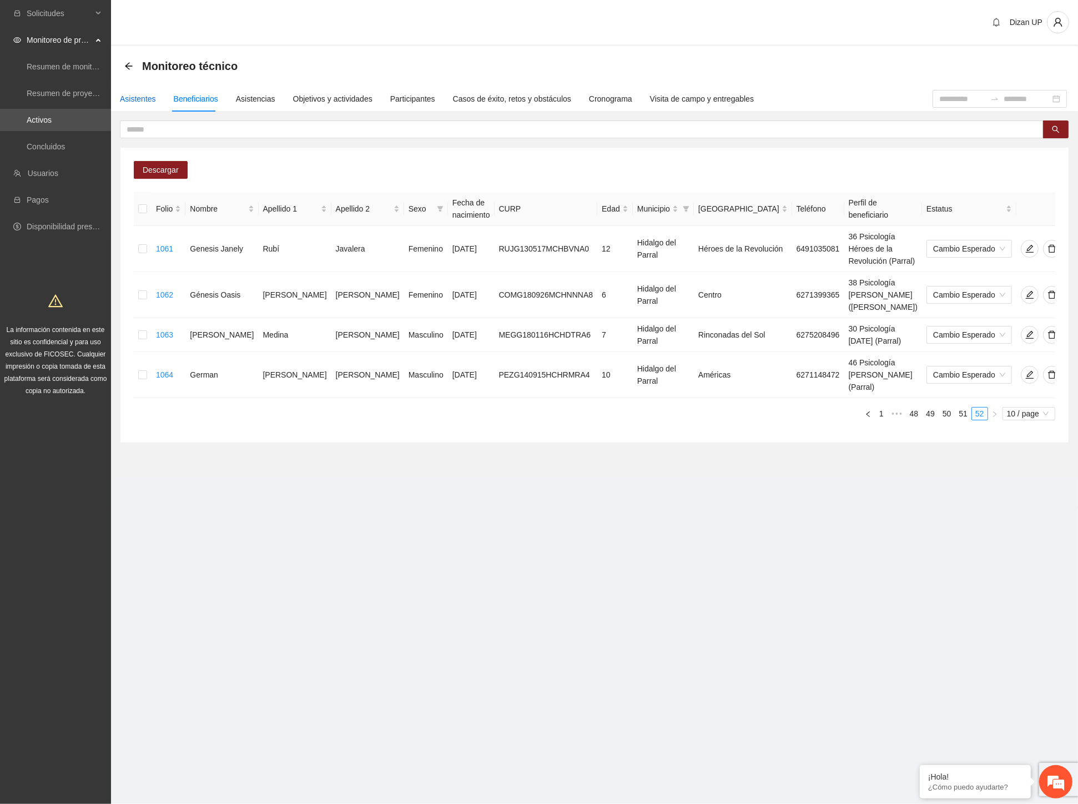
click at [134, 99] on div "Asistentes" at bounding box center [138, 99] width 36 height 12
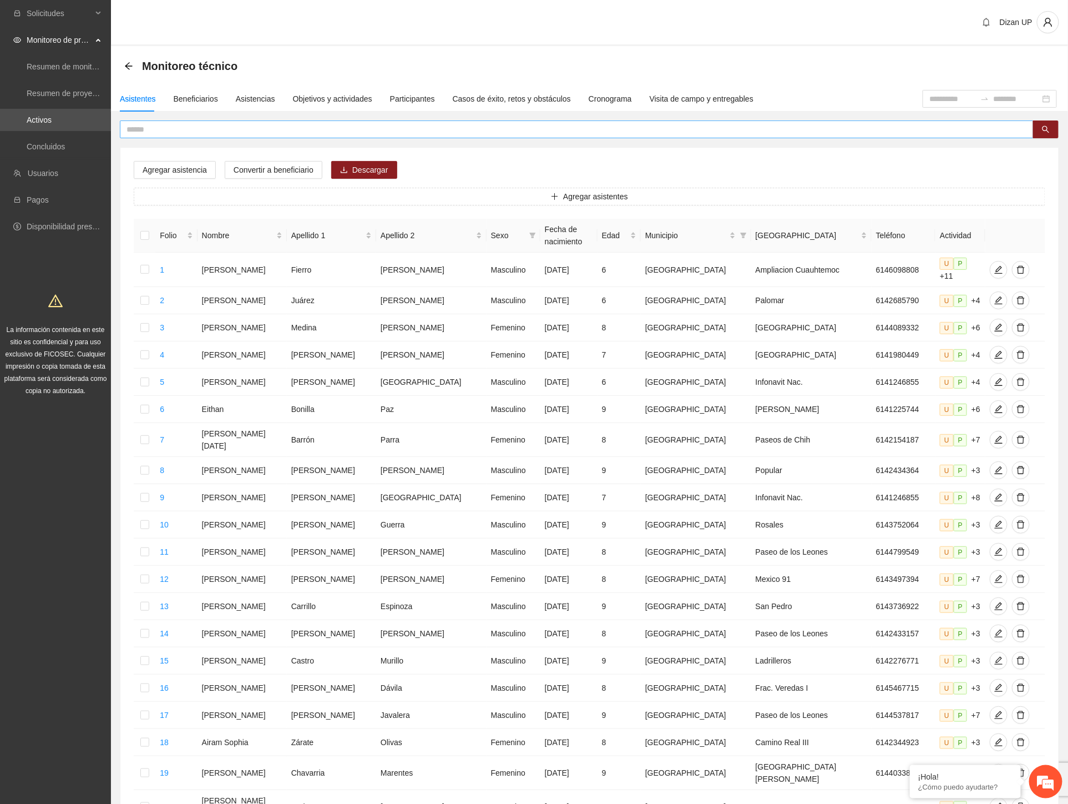
click at [159, 129] on input "text" at bounding box center [573, 129] width 892 height 12
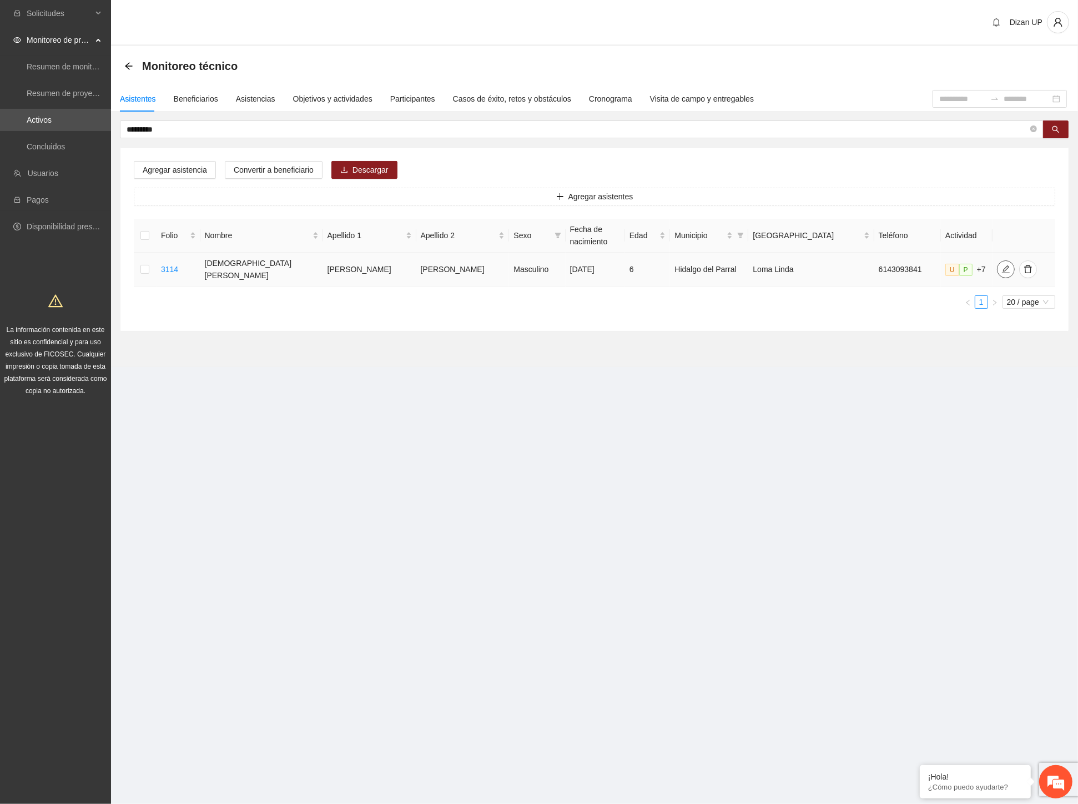
click at [1001, 265] on icon "edit" at bounding box center [1005, 269] width 9 height 9
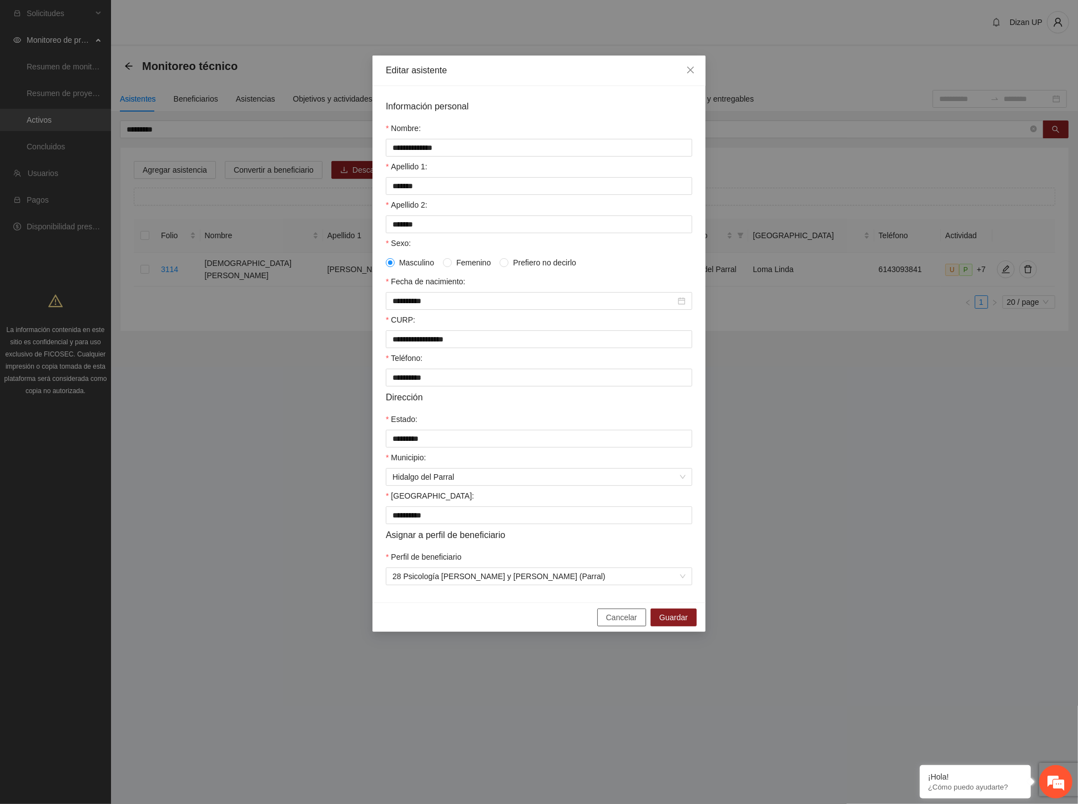
click at [612, 623] on span "Cancelar" at bounding box center [621, 617] width 31 height 12
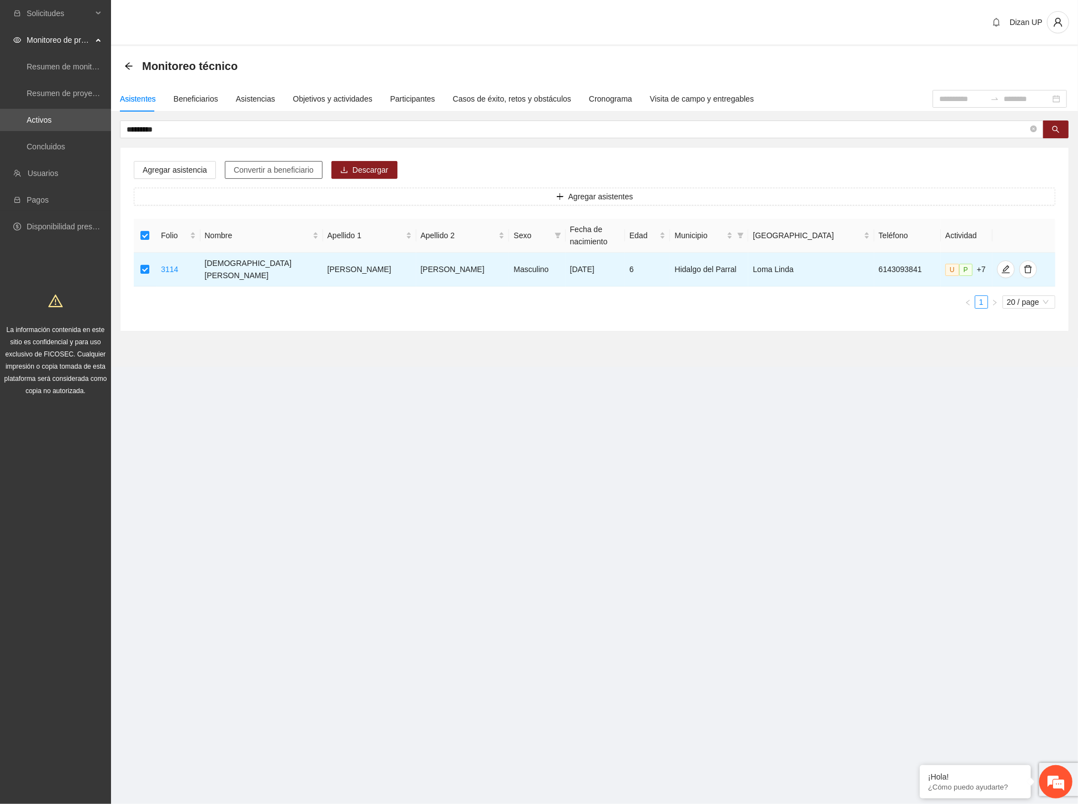
click at [248, 170] on span "Convertir a beneficiario" at bounding box center [274, 170] width 80 height 12
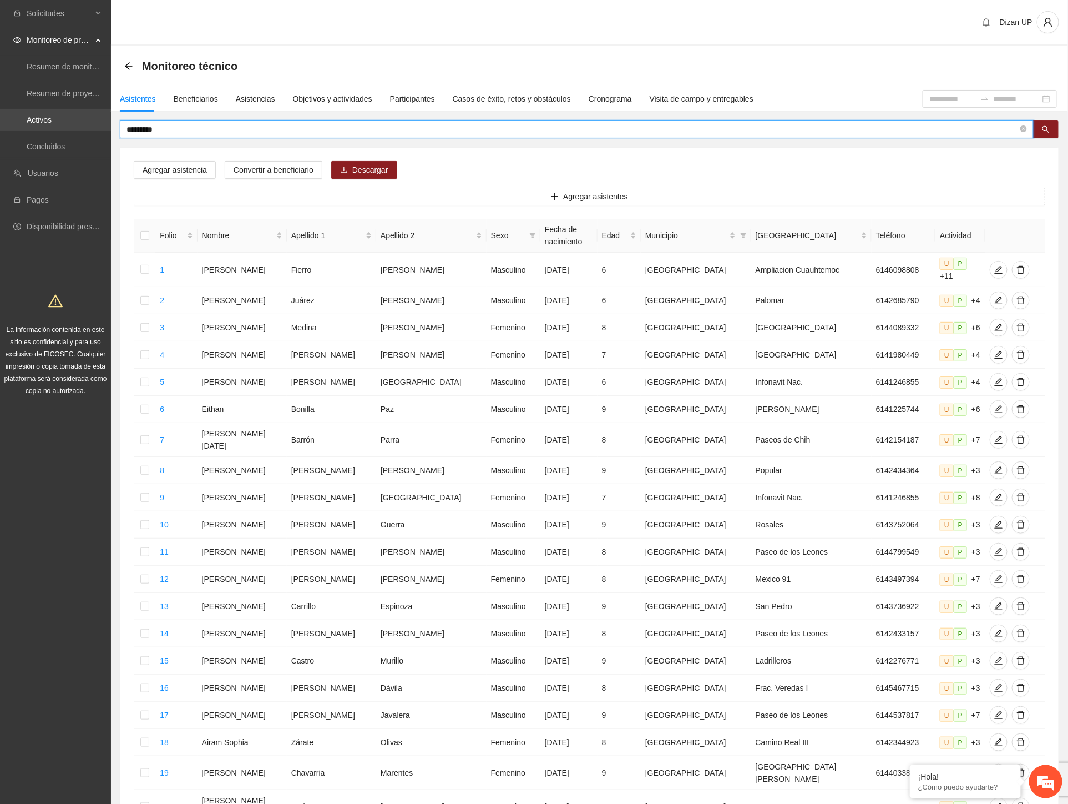
drag, startPoint x: 185, startPoint y: 125, endPoint x: 86, endPoint y: 124, distance: 98.8
click at [87, 124] on section "Solicitudes Monitoreo de proyectos Resumen de monitoreo Resumen de proyectos ap…" at bounding box center [534, 467] width 1068 height 935
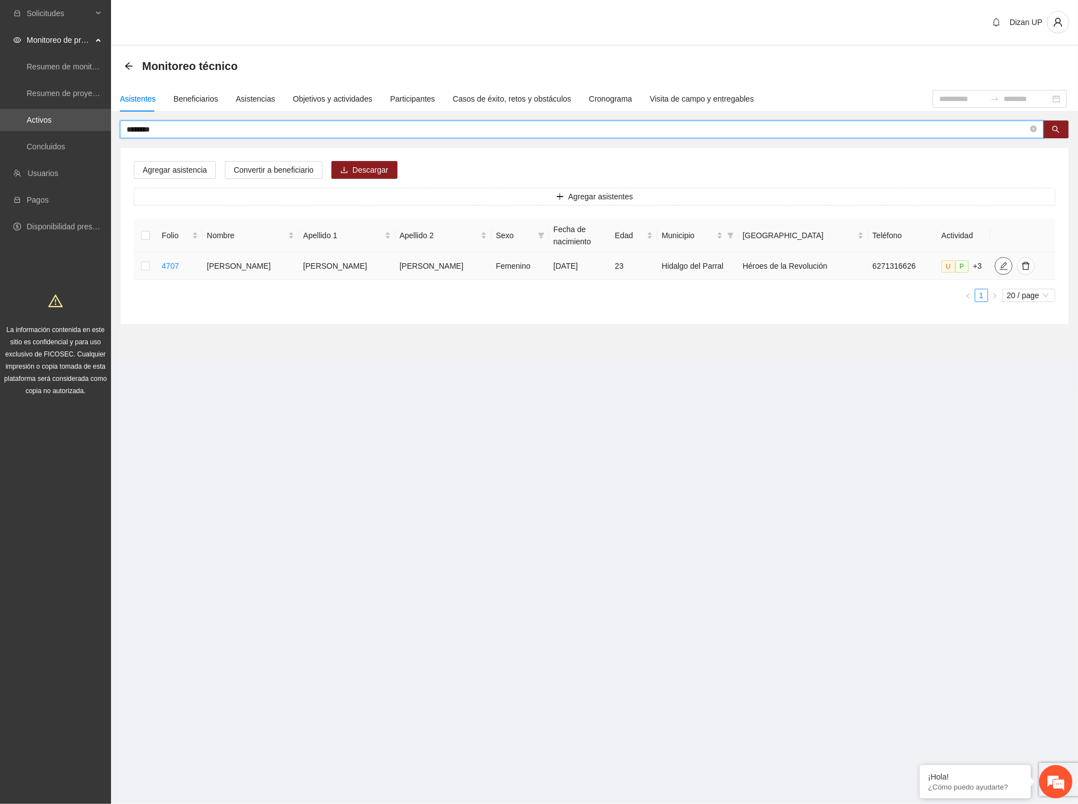
click at [1000, 270] on icon "edit" at bounding box center [1004, 266] width 8 height 8
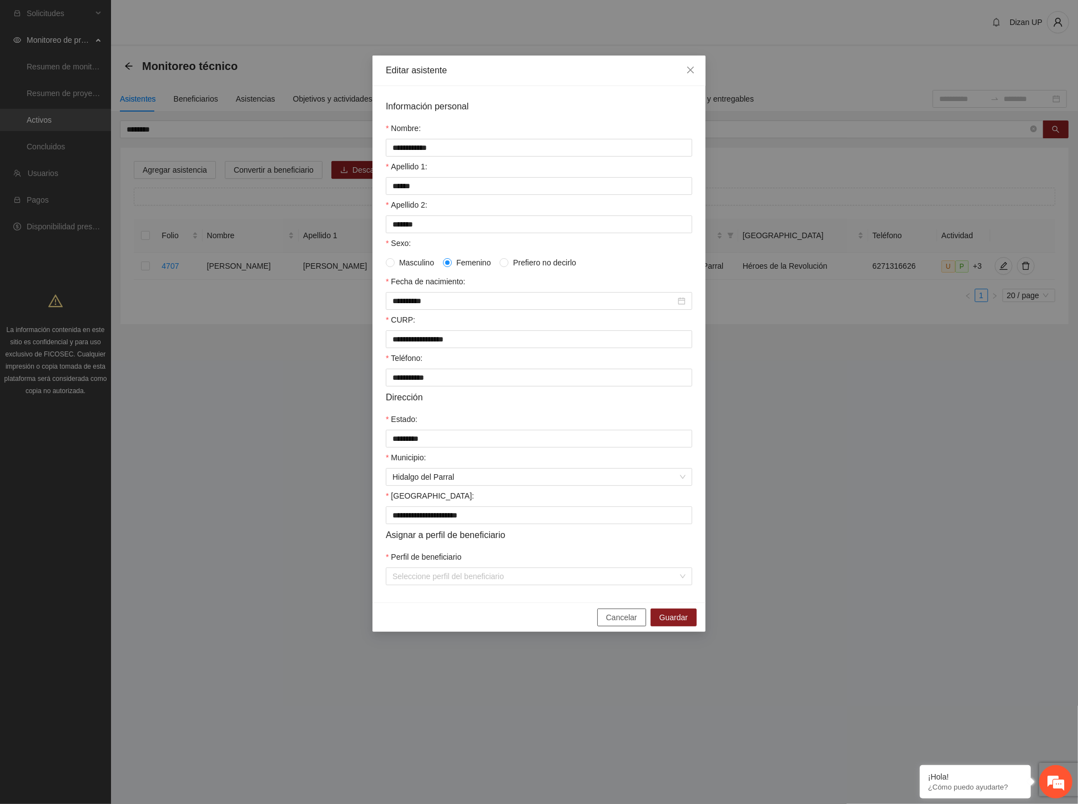
click at [613, 623] on span "Cancelar" at bounding box center [621, 617] width 31 height 12
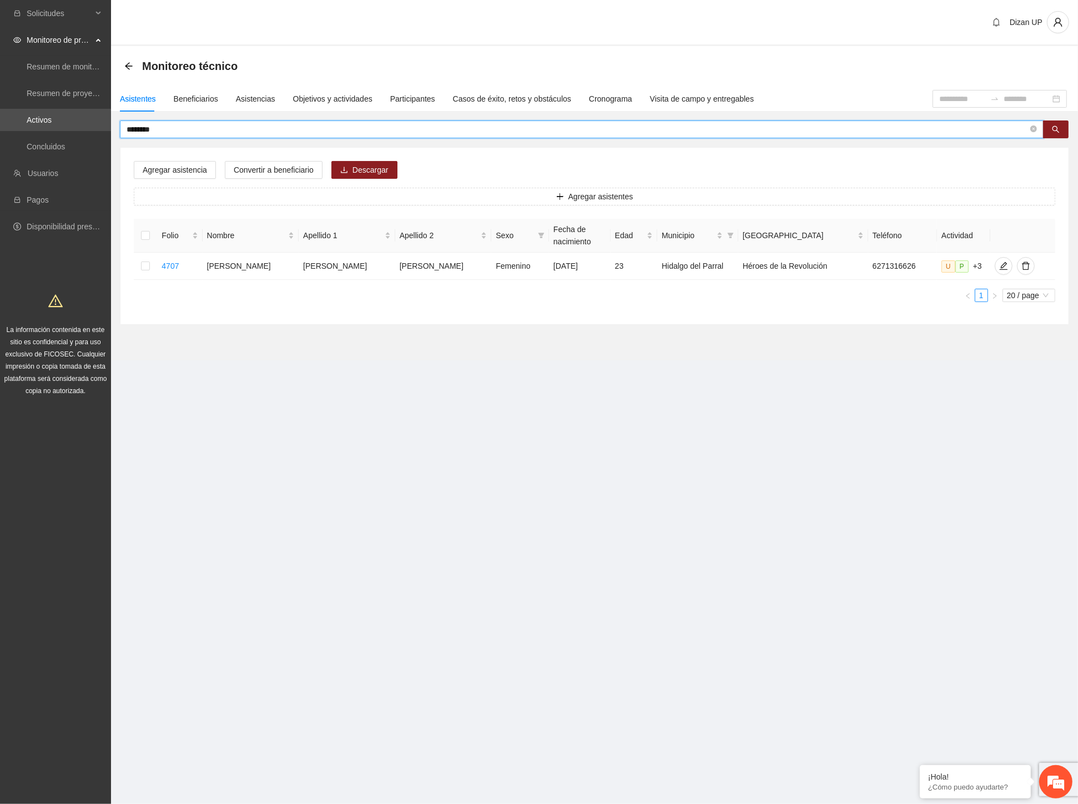
click at [165, 132] on input "********" at bounding box center [577, 129] width 901 height 12
drag, startPoint x: 152, startPoint y: 131, endPoint x: 120, endPoint y: 129, distance: 32.3
click at [120, 129] on span "********" at bounding box center [582, 129] width 924 height 18
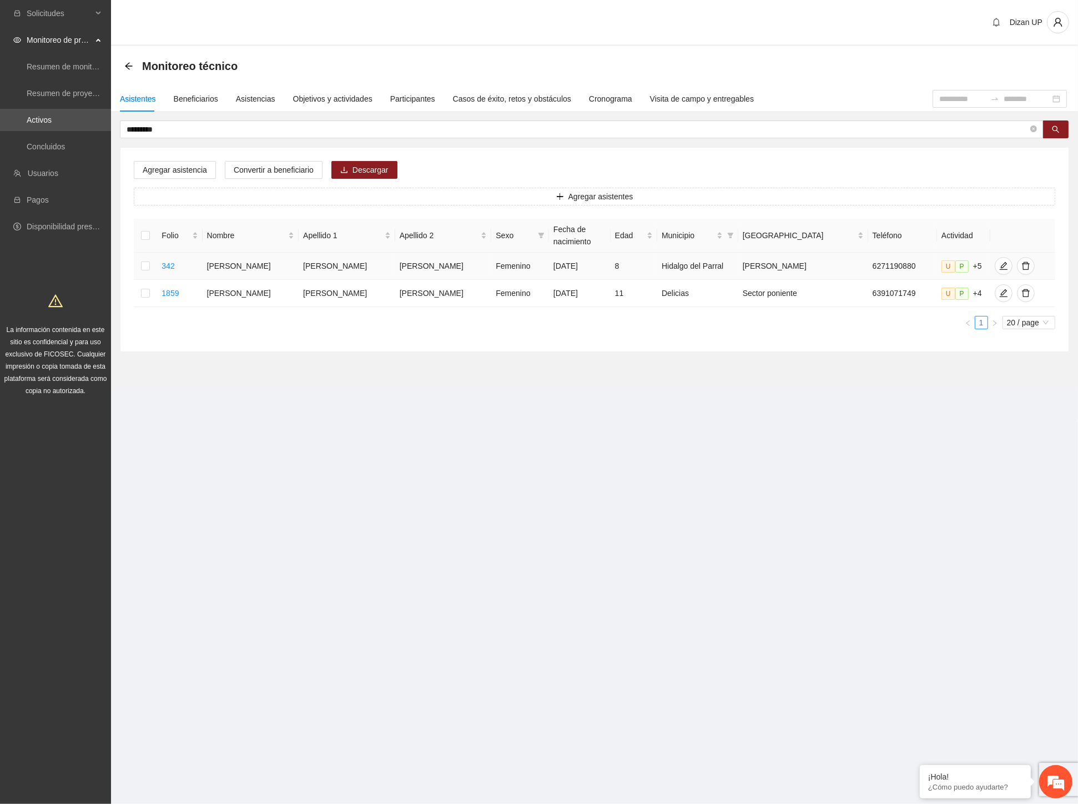
drag, startPoint x: 427, startPoint y: 264, endPoint x: 551, endPoint y: 262, distance: 123.8
click at [551, 262] on tr "342 Grecia [PERSON_NAME] [DATE] 8 [PERSON_NAME] del [PERSON_NAME] 6271190880 U …" at bounding box center [594, 266] width 921 height 27
click at [995, 264] on span "edit" at bounding box center [1003, 265] width 17 height 9
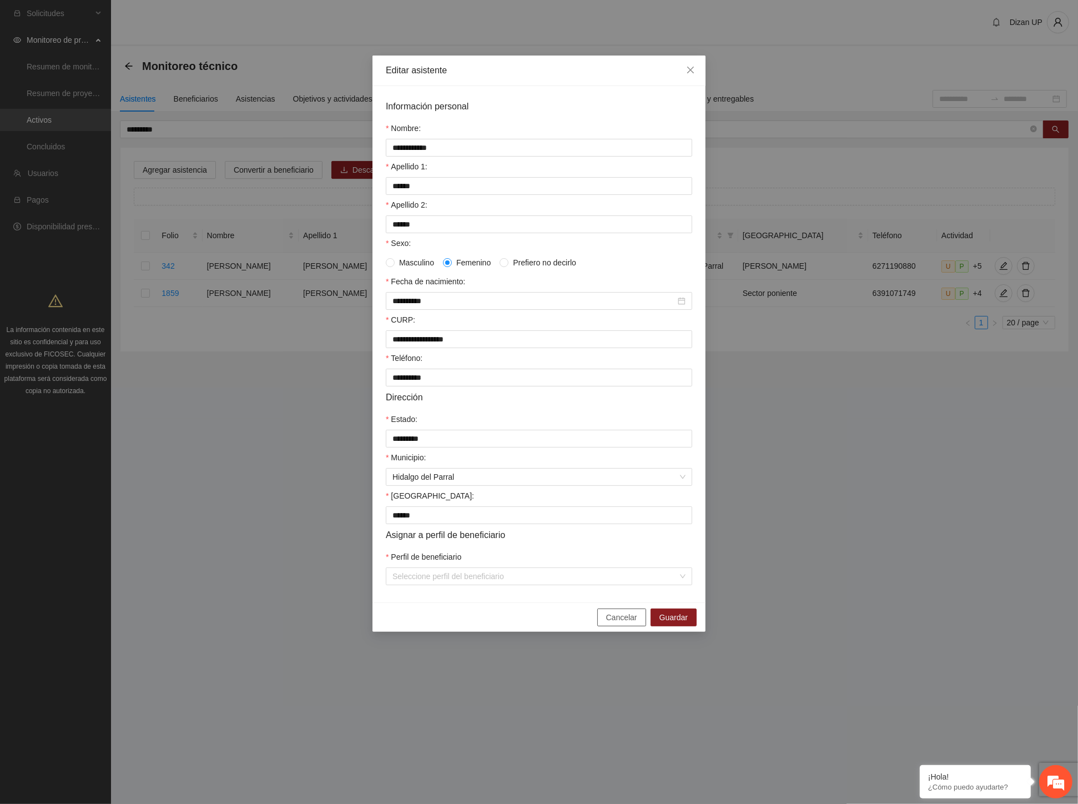
drag, startPoint x: 612, startPoint y: 626, endPoint x: 761, endPoint y: 520, distance: 183.6
click at [622, 617] on div "Cancelar Guardar" at bounding box center [538, 616] width 333 height 29
click at [618, 623] on span "Cancelar" at bounding box center [621, 617] width 31 height 12
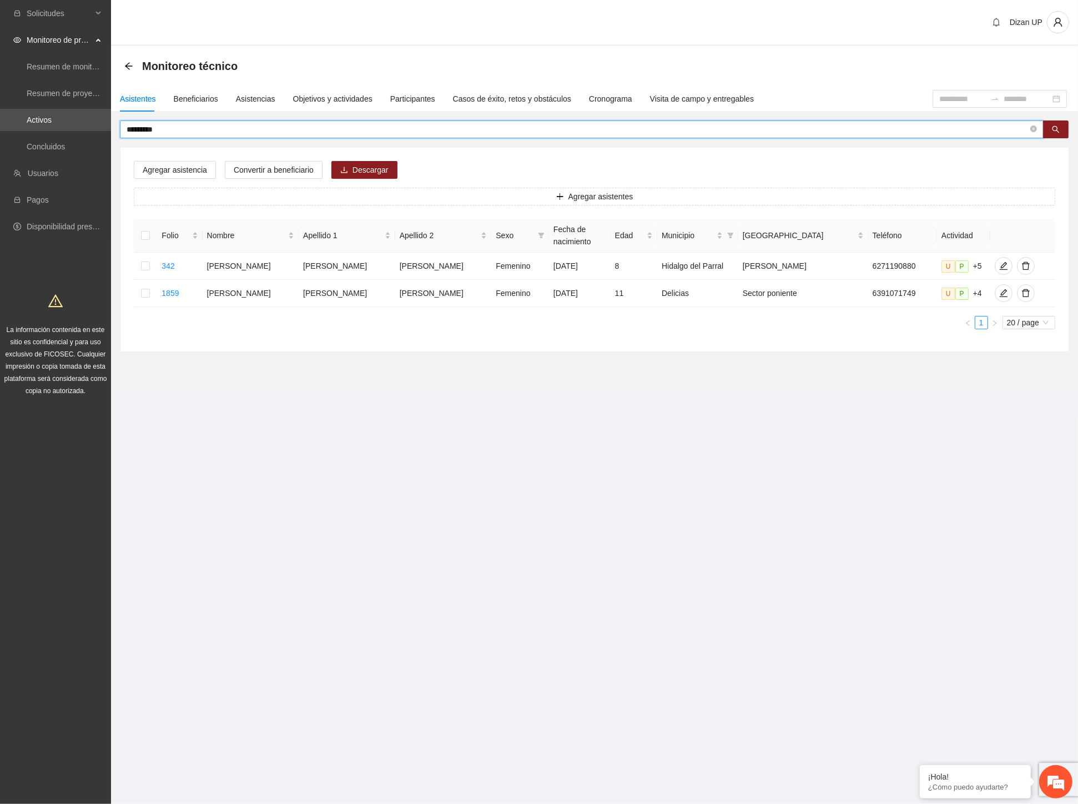
drag, startPoint x: 179, startPoint y: 130, endPoint x: 131, endPoint y: 125, distance: 48.5
click at [131, 125] on input "*********" at bounding box center [577, 129] width 901 height 12
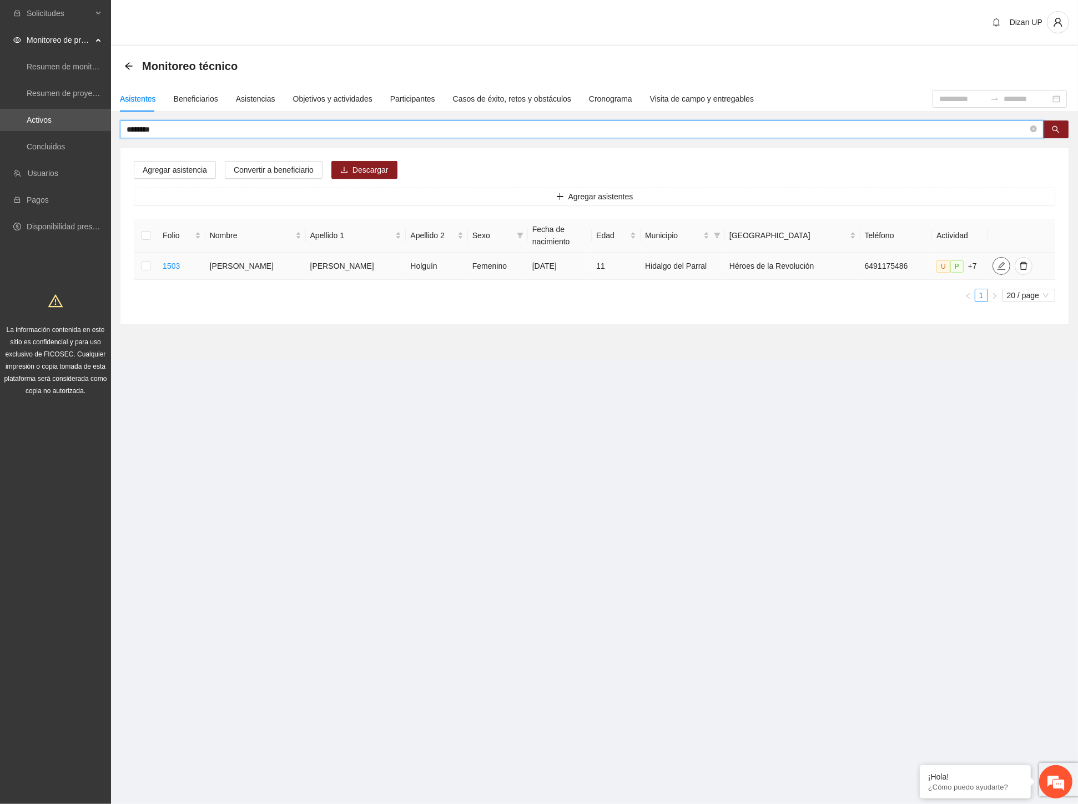
click at [997, 268] on icon "edit" at bounding box center [1001, 265] width 9 height 9
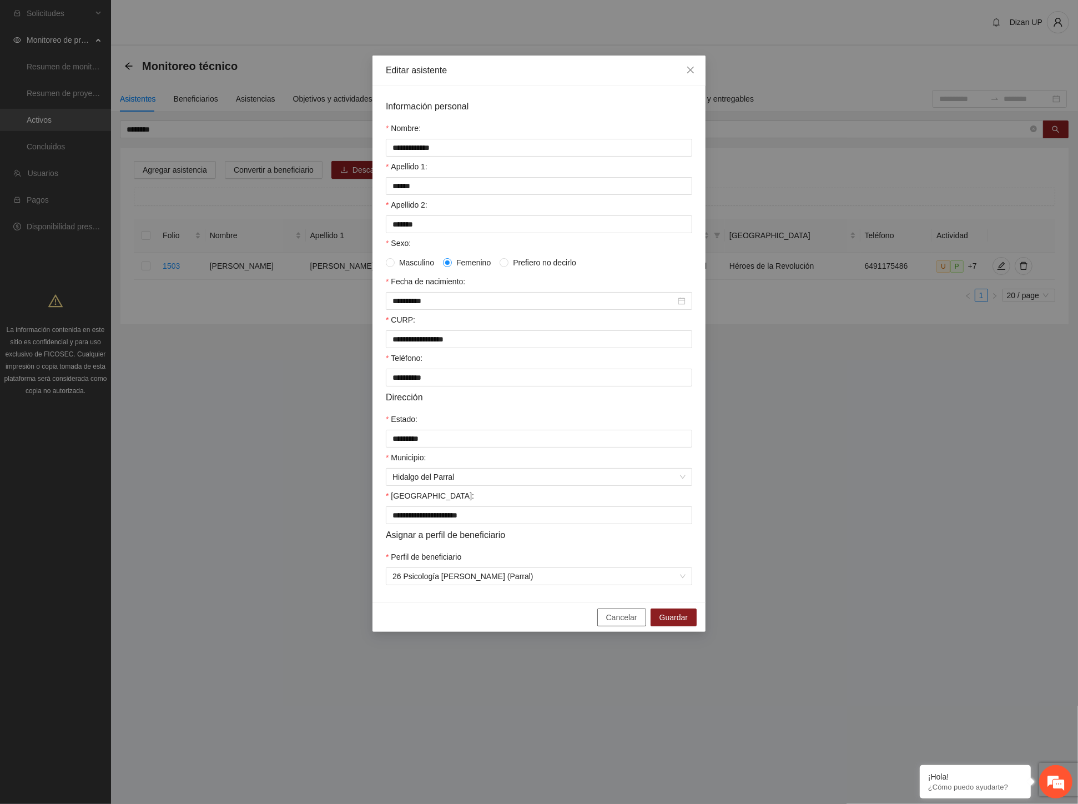
click at [613, 623] on span "Cancelar" at bounding box center [621, 617] width 31 height 12
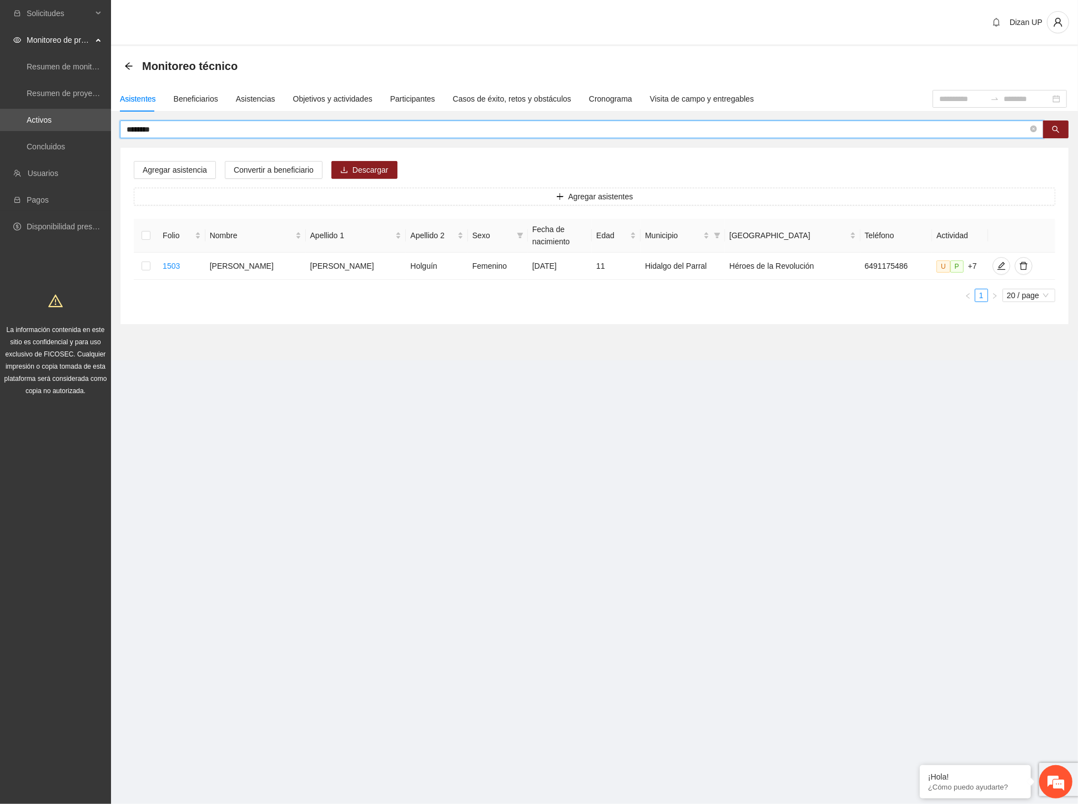
click at [138, 127] on input "********" at bounding box center [577, 129] width 901 height 12
click at [162, 127] on input "*********" at bounding box center [577, 129] width 901 height 12
click at [999, 270] on icon "edit" at bounding box center [1003, 265] width 9 height 9
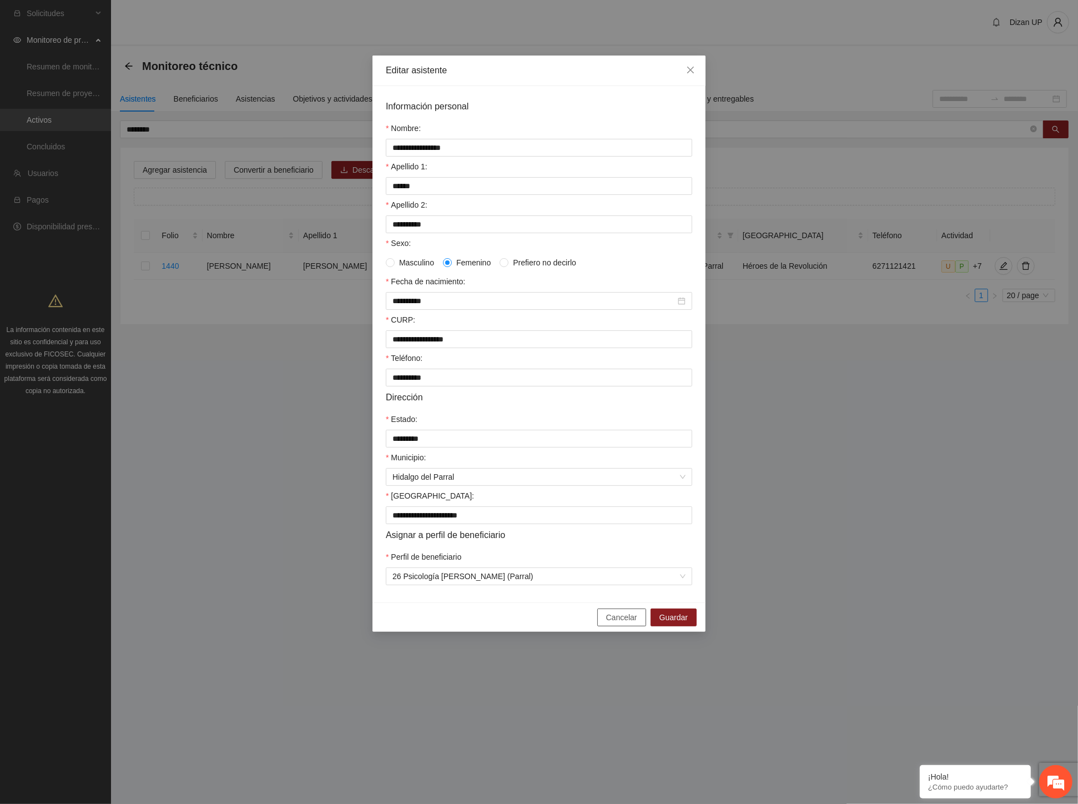
drag, startPoint x: 630, startPoint y: 623, endPoint x: 650, endPoint y: 610, distance: 24.2
click at [632, 622] on span "Cancelar" at bounding box center [621, 617] width 31 height 12
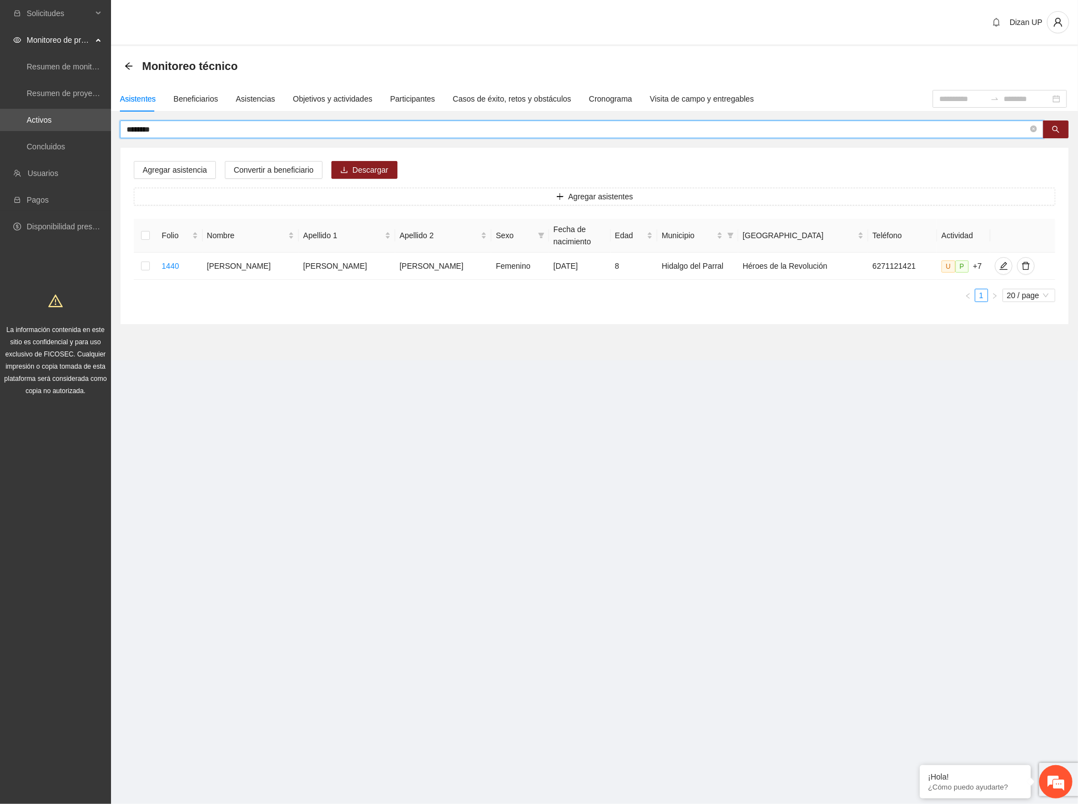
drag, startPoint x: 164, startPoint y: 125, endPoint x: 131, endPoint y: 125, distance: 33.3
click at [135, 126] on input "*******" at bounding box center [577, 129] width 901 height 12
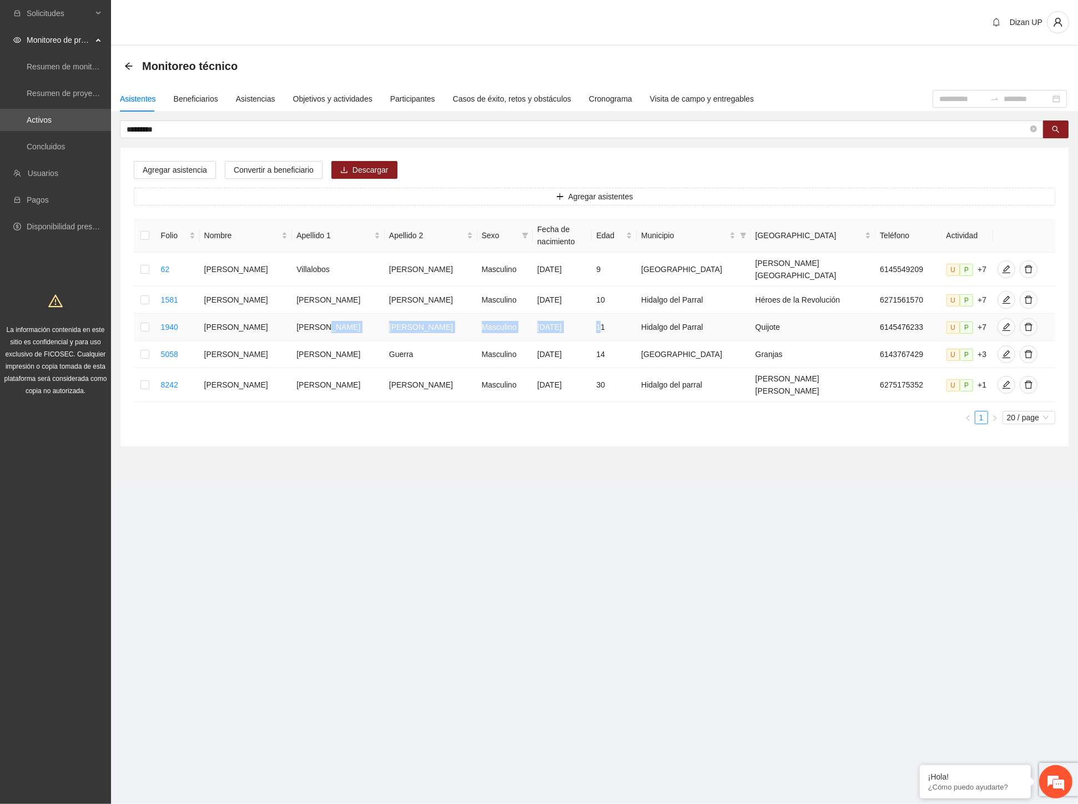
drag, startPoint x: 410, startPoint y: 329, endPoint x: 606, endPoint y: 322, distance: 196.0
click at [606, 322] on tr "1940 [PERSON_NAME] Masculino [DATE] 11 Hidalgo del Parral Quijote 6145476233 U …" at bounding box center [594, 327] width 921 height 27
click at [1002, 325] on icon "edit" at bounding box center [1006, 326] width 9 height 9
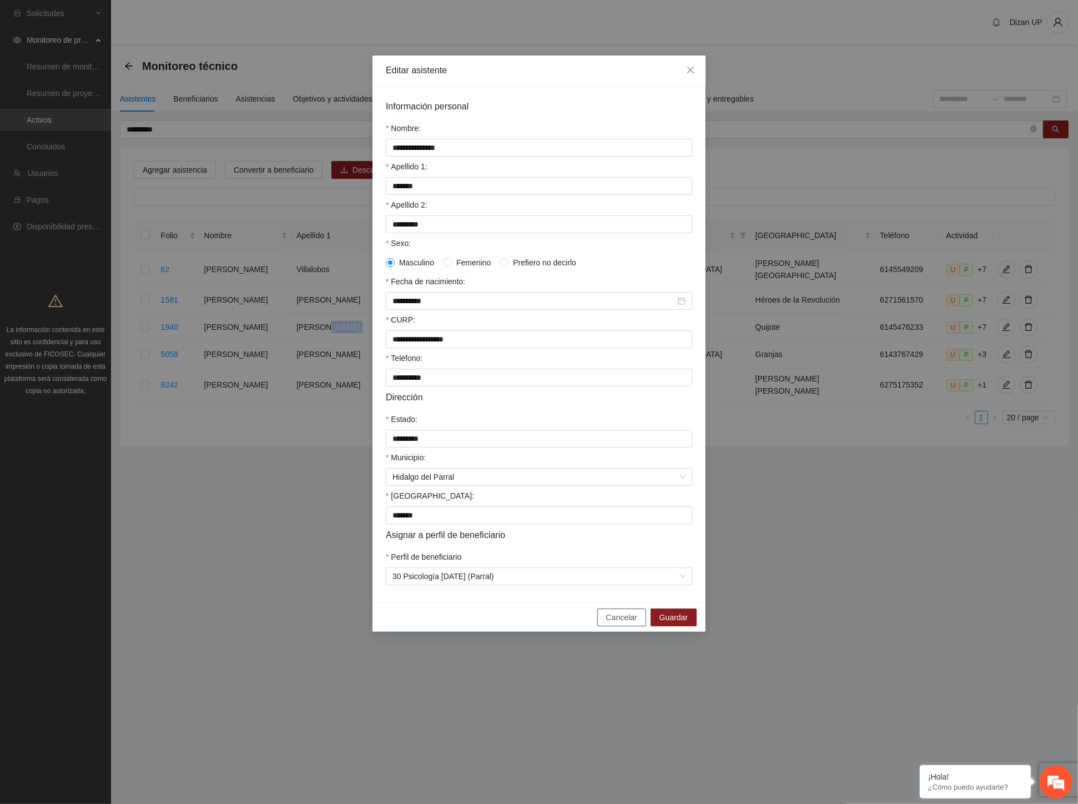
click at [629, 623] on span "Cancelar" at bounding box center [621, 617] width 31 height 12
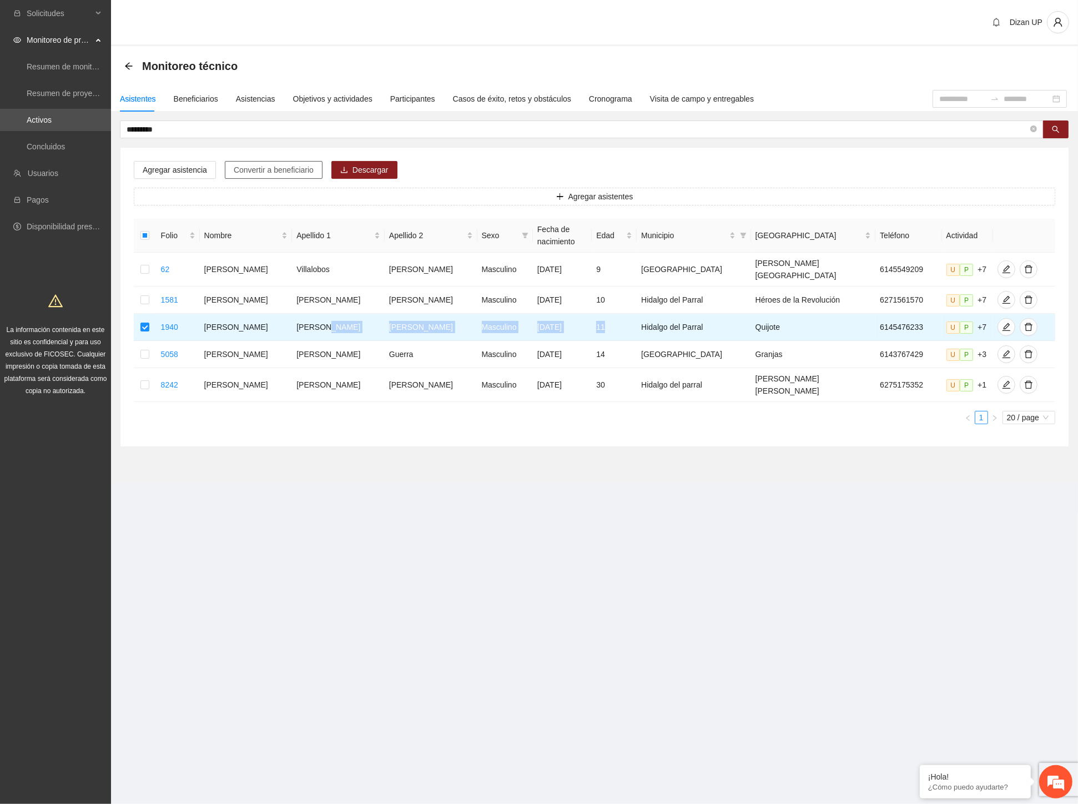
click at [239, 169] on span "Convertir a beneficiario" at bounding box center [274, 170] width 80 height 12
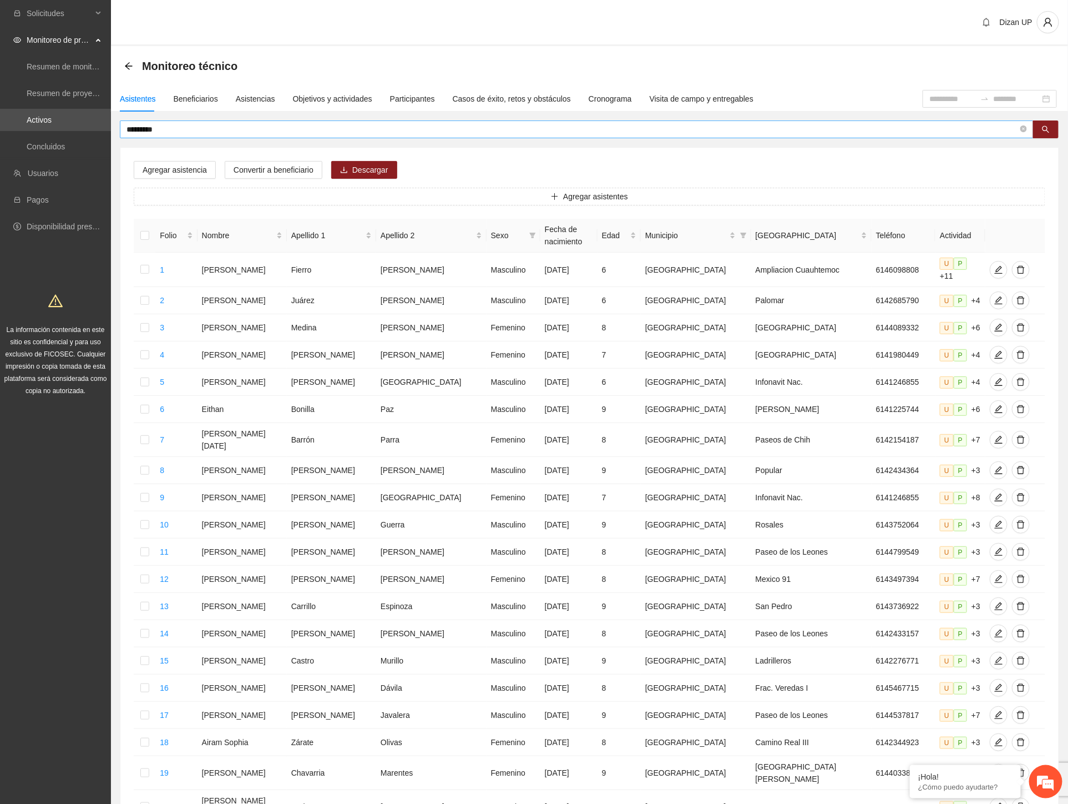
click at [140, 132] on input "*********" at bounding box center [573, 129] width 892 height 12
click at [161, 134] on input "*********" at bounding box center [573, 129] width 892 height 12
type input "**********"
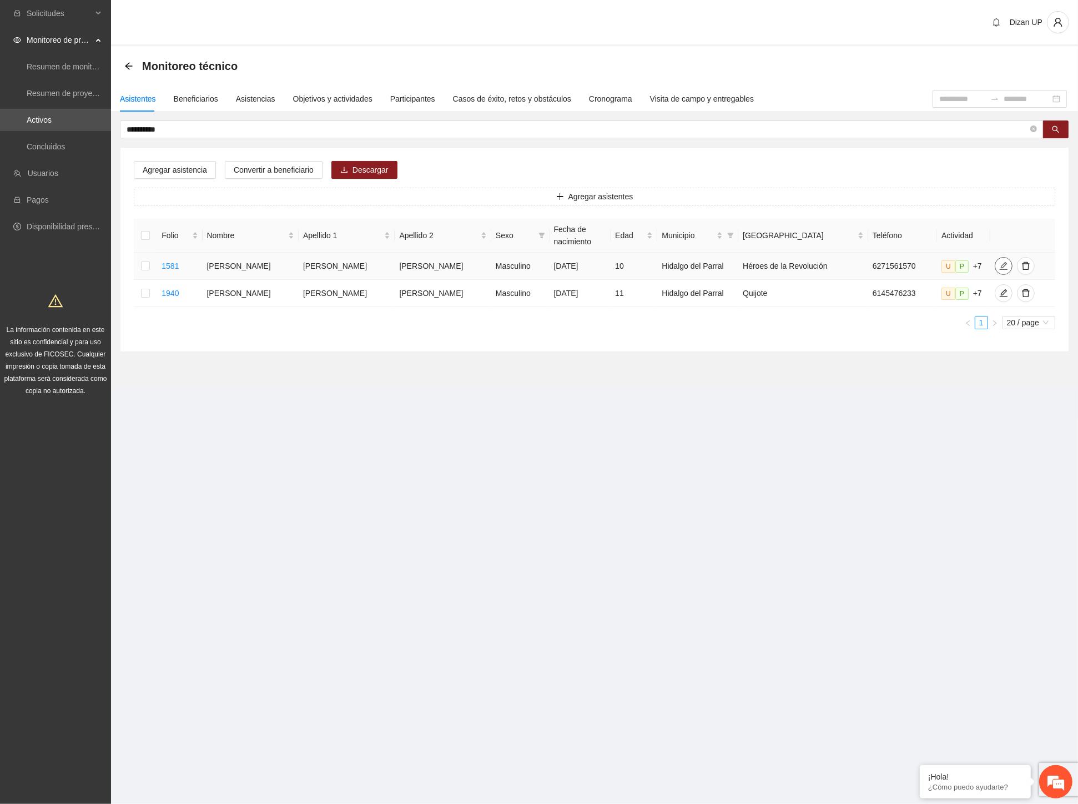
click at [999, 269] on icon "edit" at bounding box center [1003, 265] width 9 height 9
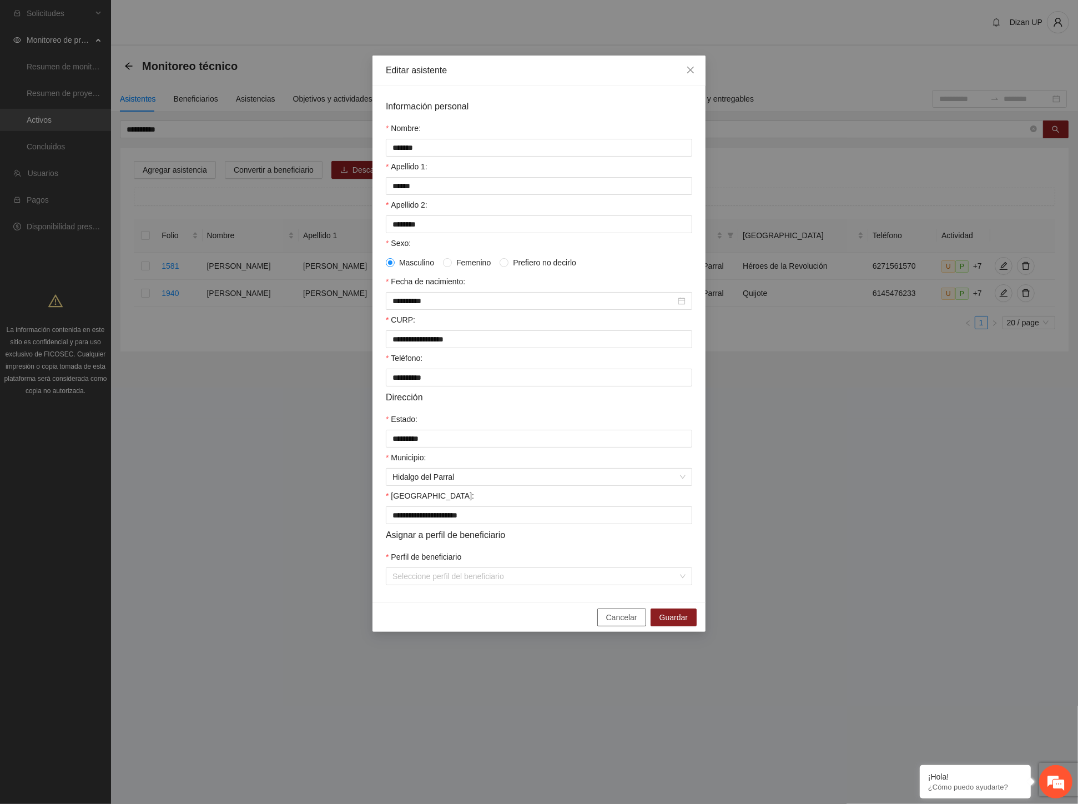
click at [624, 623] on span "Cancelar" at bounding box center [621, 617] width 31 height 12
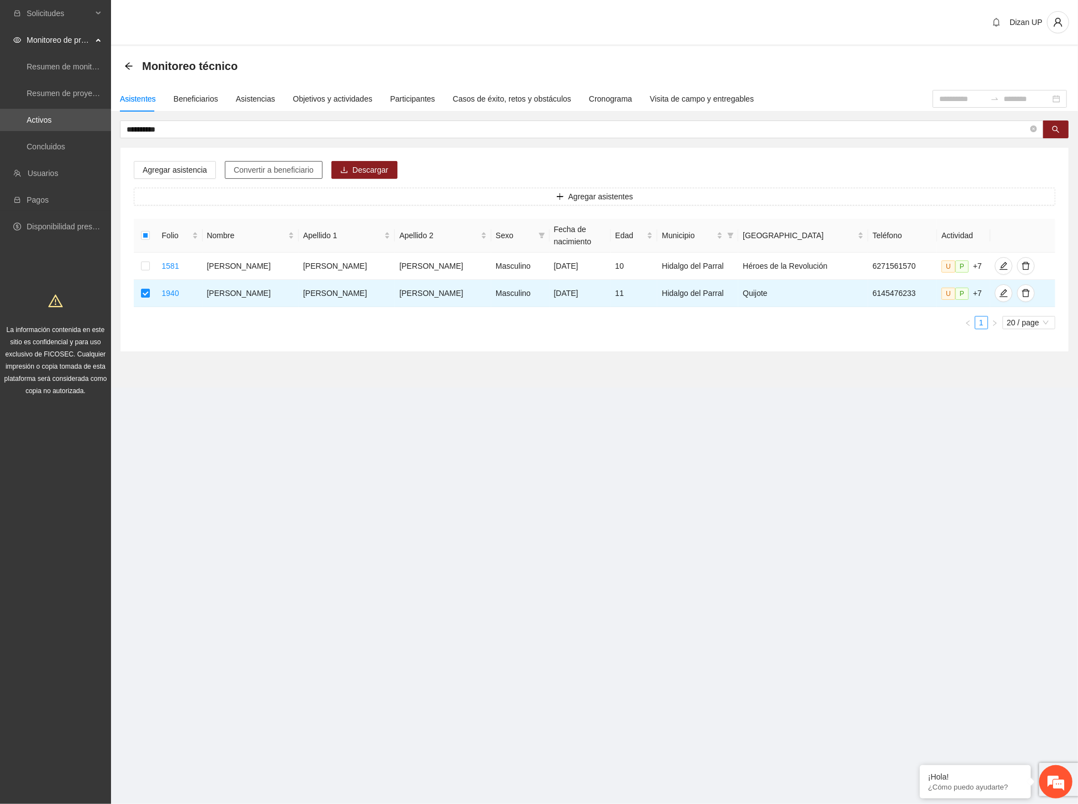
click at [270, 172] on span "Convertir a beneficiario" at bounding box center [274, 170] width 80 height 12
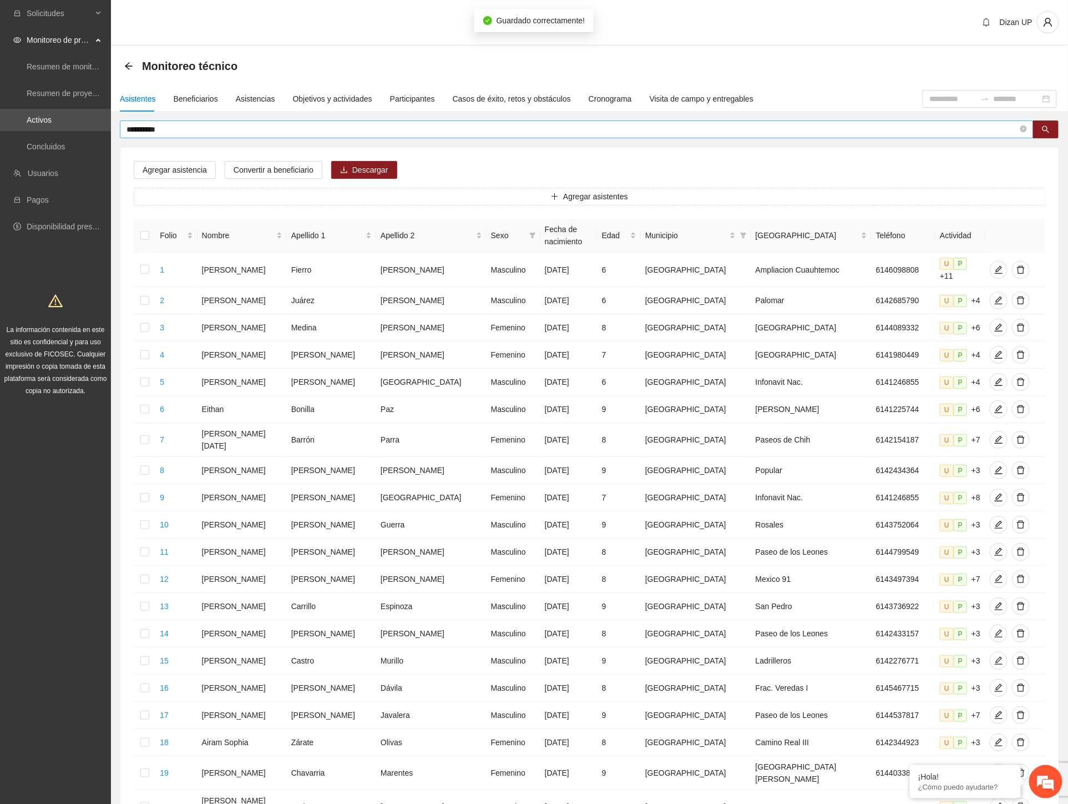
click at [214, 128] on input "**********" at bounding box center [573, 129] width 892 height 12
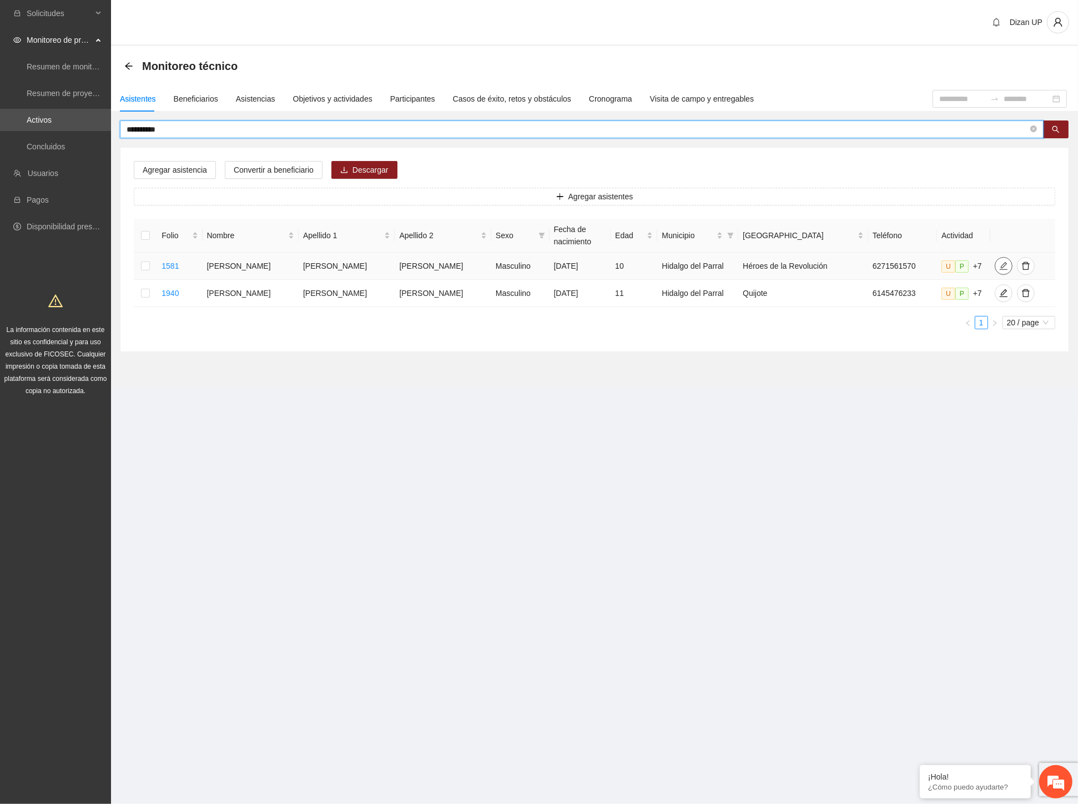
click at [999, 269] on icon "edit" at bounding box center [1003, 265] width 9 height 9
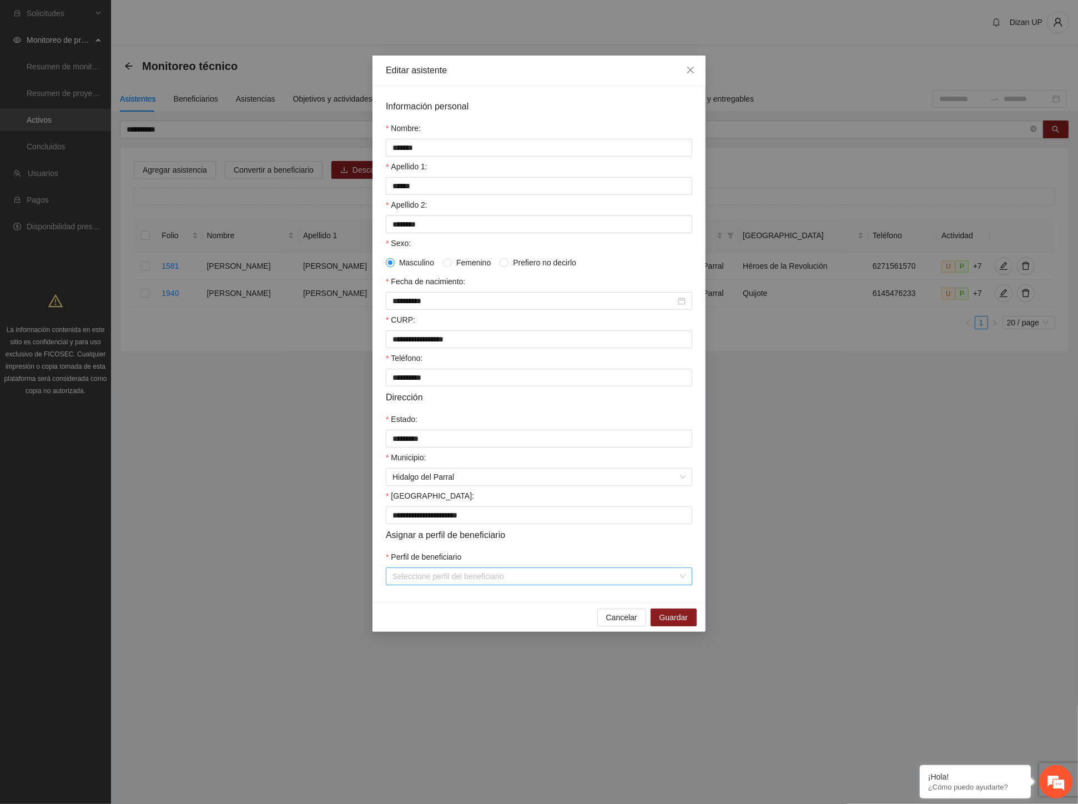
click at [428, 584] on input "Perfil de beneficiario" at bounding box center [534, 576] width 285 height 17
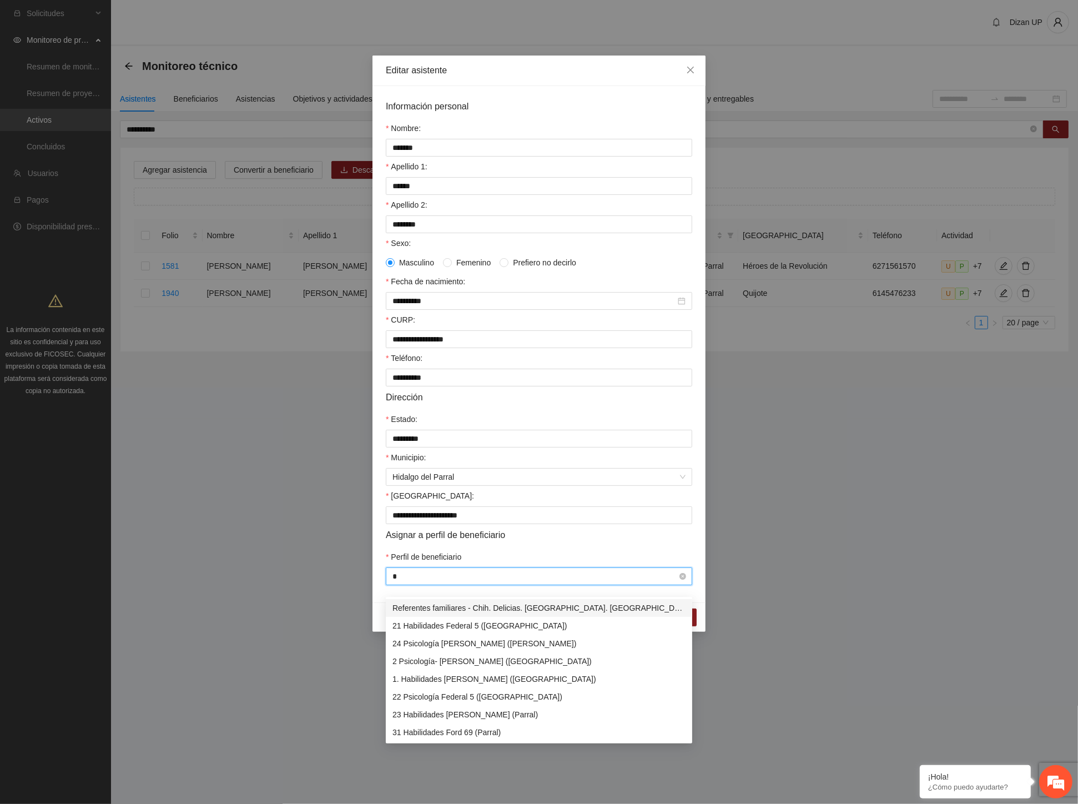
type input "**"
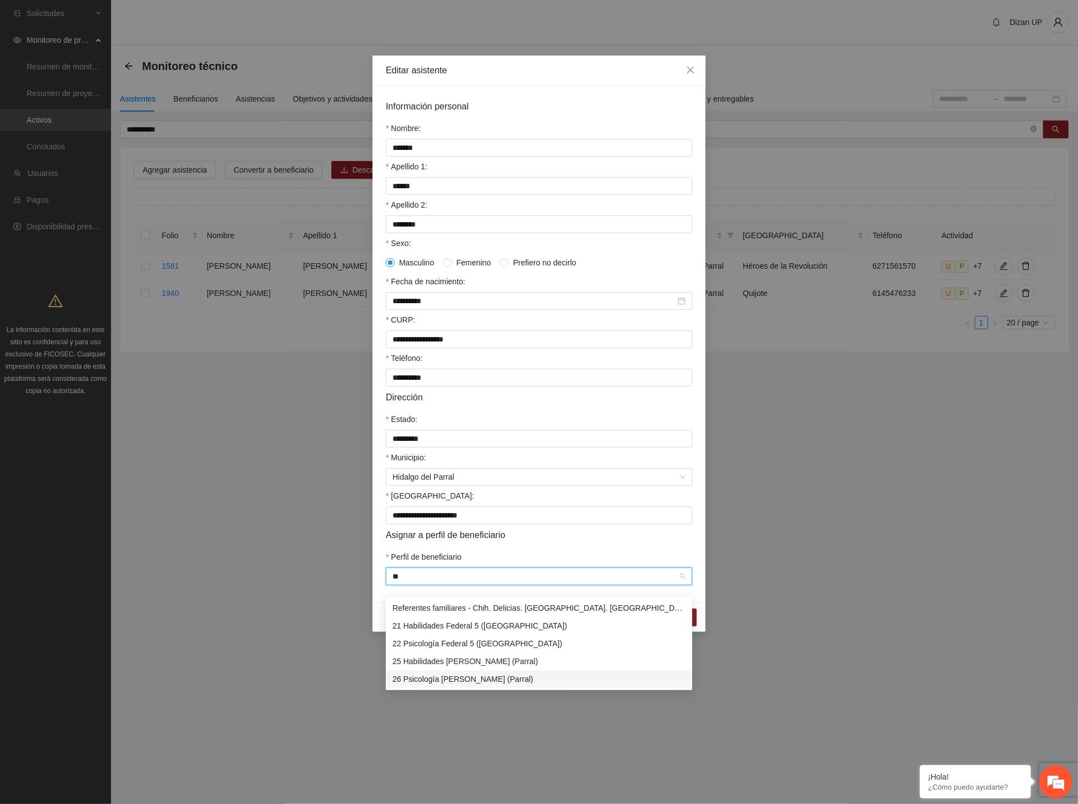
click at [460, 680] on div "26 Psicología [PERSON_NAME] (Parral)" at bounding box center [538, 679] width 293 height 12
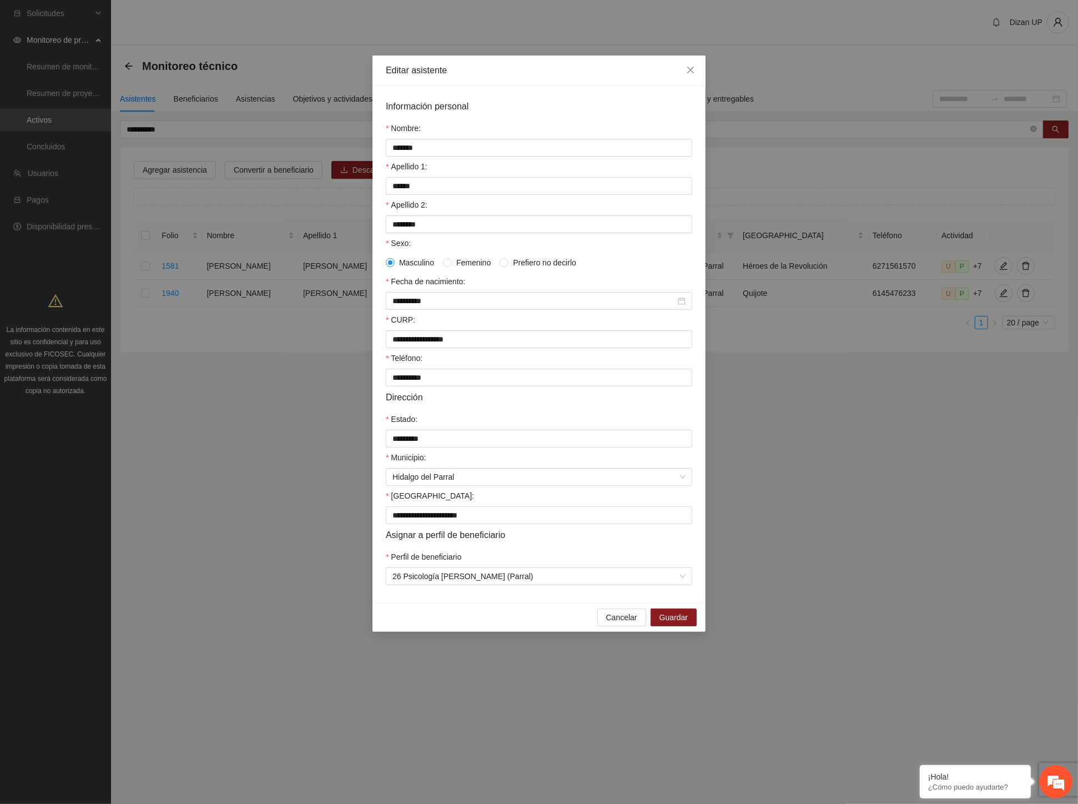
drag, startPoint x: 504, startPoint y: 551, endPoint x: 522, endPoint y: 558, distance: 19.4
click at [505, 542] on span "Asignar a perfil de beneficiario" at bounding box center [445, 535] width 119 height 14
drag, startPoint x: 662, startPoint y: 627, endPoint x: 1076, endPoint y: 408, distance: 468.5
click at [662, 623] on span "Guardar" at bounding box center [673, 617] width 28 height 12
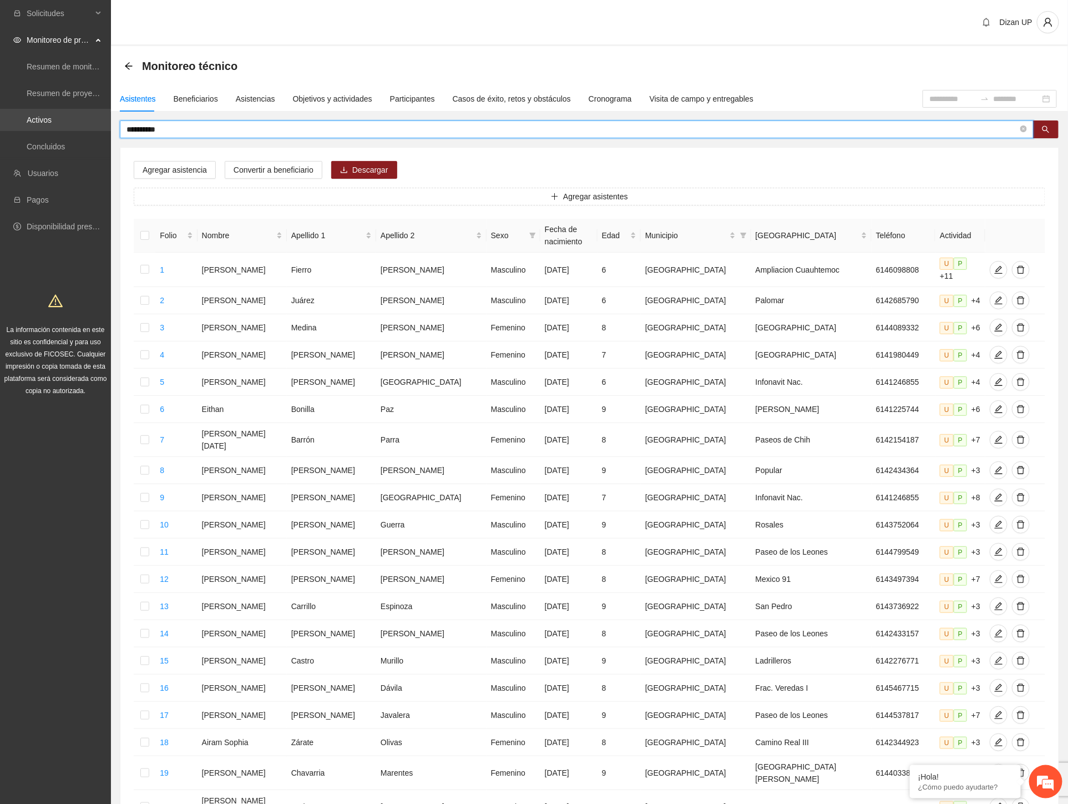
drag, startPoint x: 170, startPoint y: 129, endPoint x: 36, endPoint y: 125, distance: 134.4
click at [39, 125] on section "**********" at bounding box center [534, 467] width 1068 height 935
type input "******"
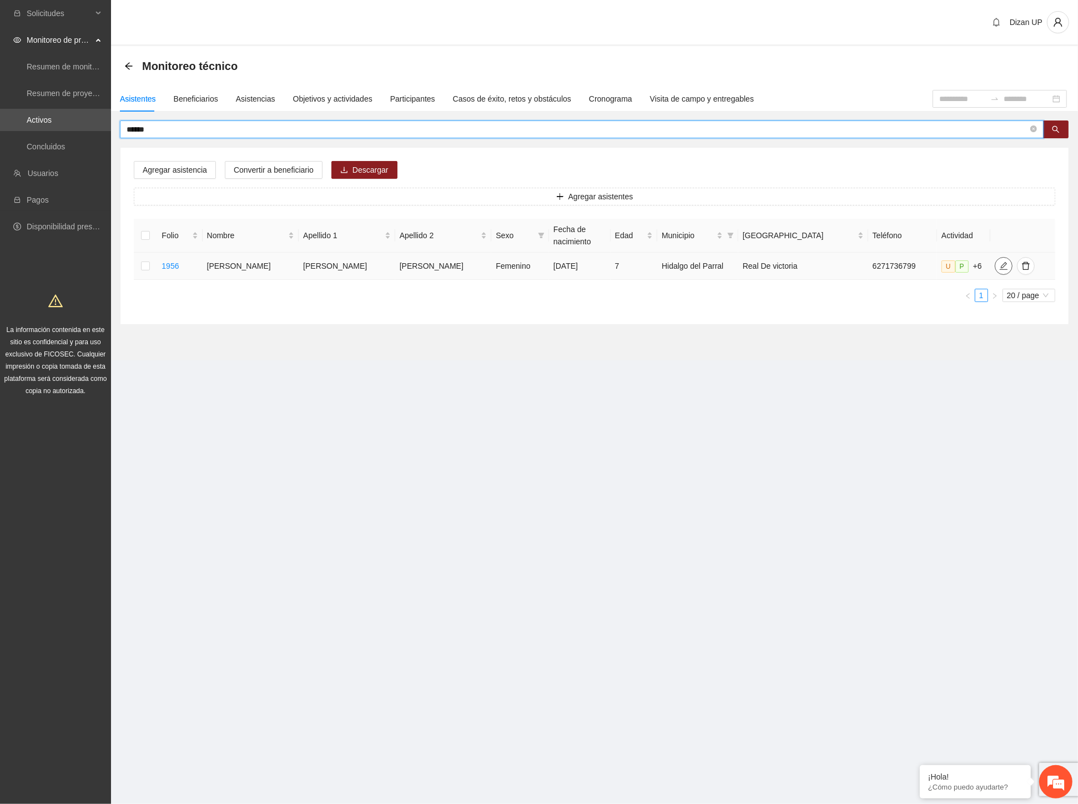
click at [995, 265] on span "edit" at bounding box center [1003, 265] width 17 height 9
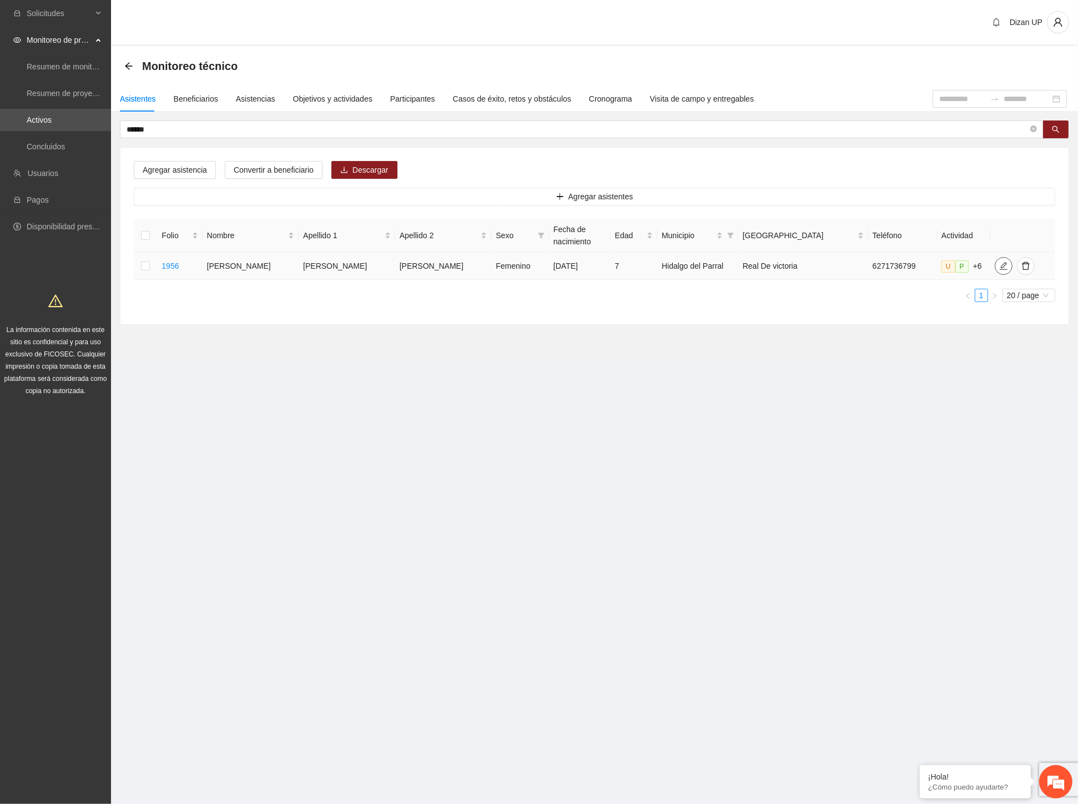
type input "**********"
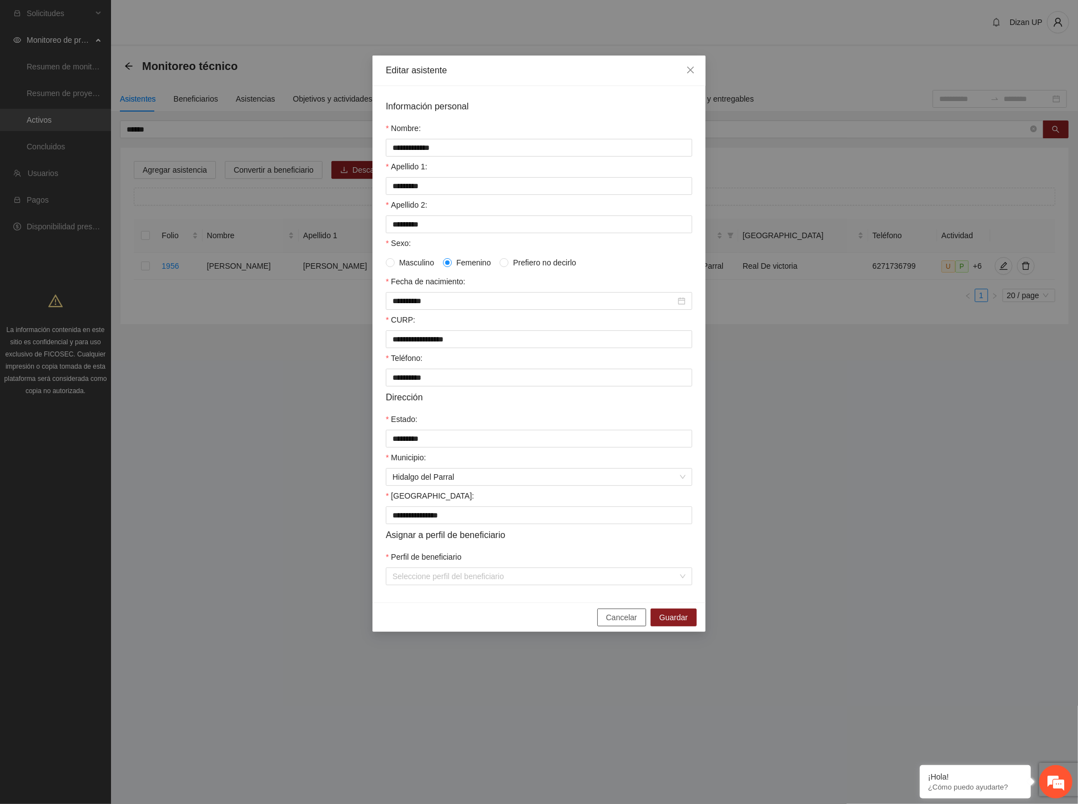
drag, startPoint x: 608, startPoint y: 629, endPoint x: 982, endPoint y: 451, distance: 414.6
click at [610, 623] on span "Cancelar" at bounding box center [621, 617] width 31 height 12
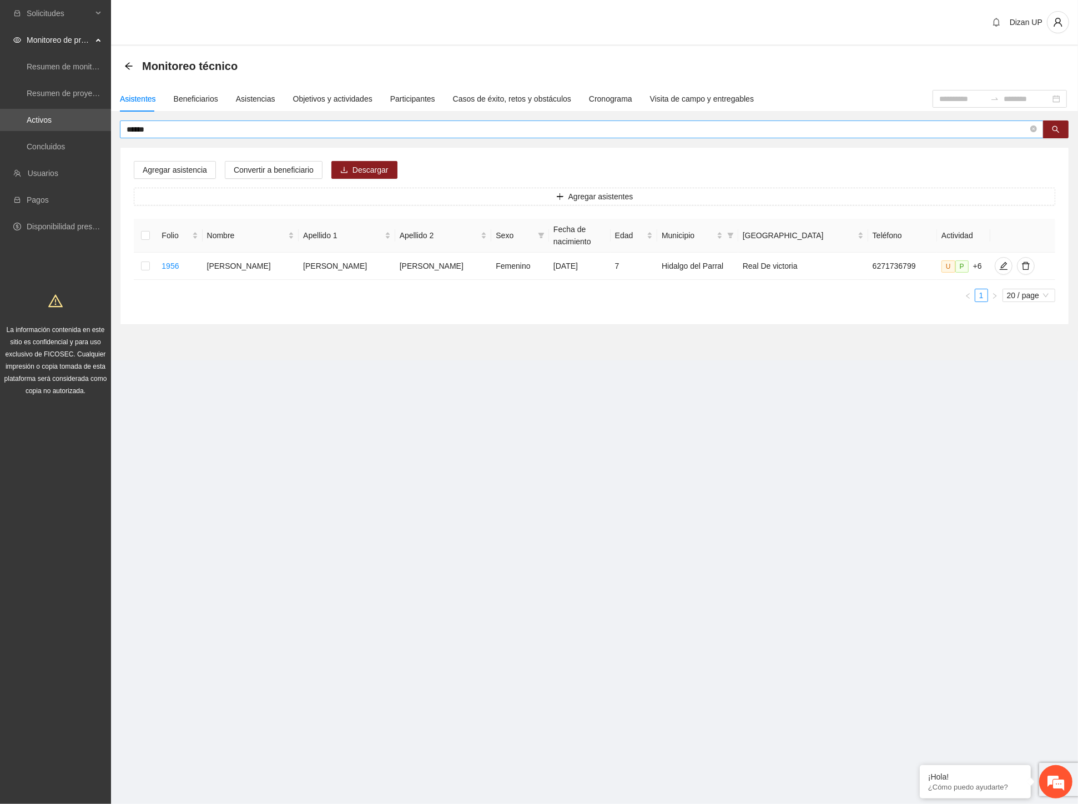
drag, startPoint x: 168, startPoint y: 135, endPoint x: 157, endPoint y: 134, distance: 11.7
click at [157, 134] on span "******" at bounding box center [582, 129] width 924 height 18
drag, startPoint x: 162, startPoint y: 129, endPoint x: -1, endPoint y: 117, distance: 163.6
click at [0, 117] on html "Solicitudes Monitoreo de proyectos Resumen de monitoreo Resumen de proyectos ap…" at bounding box center [539, 402] width 1078 height 804
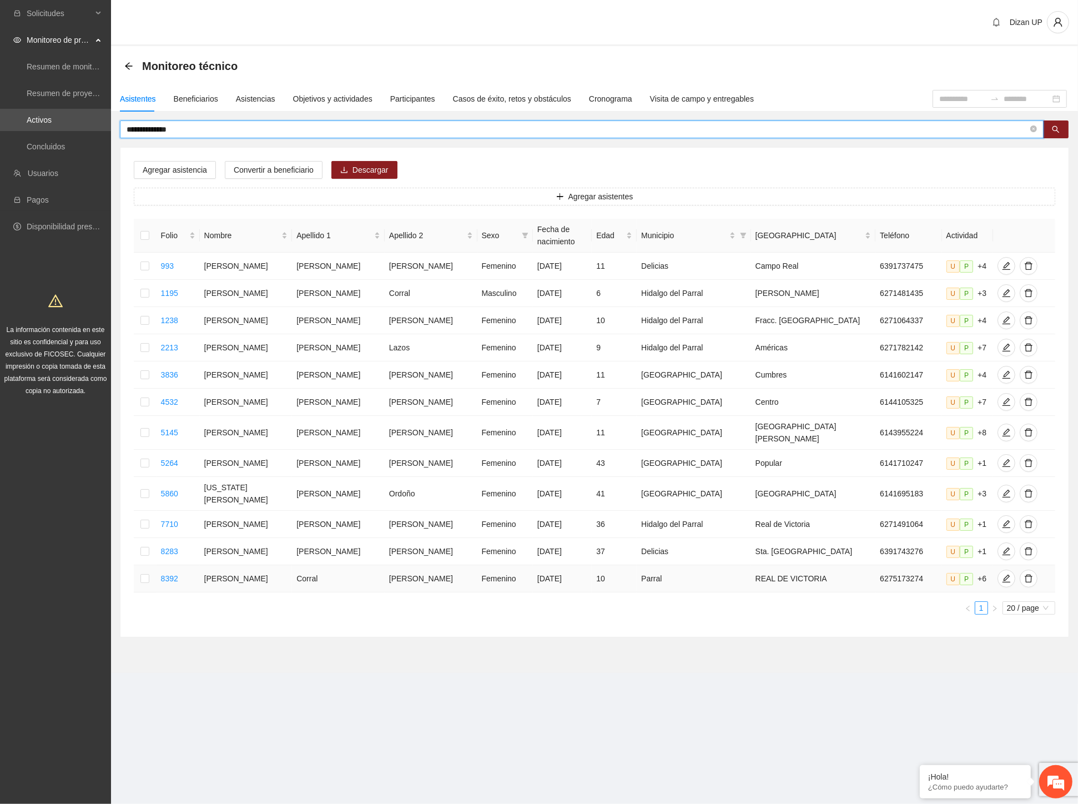
click at [390, 565] on td "[PERSON_NAME]" at bounding box center [431, 578] width 93 height 27
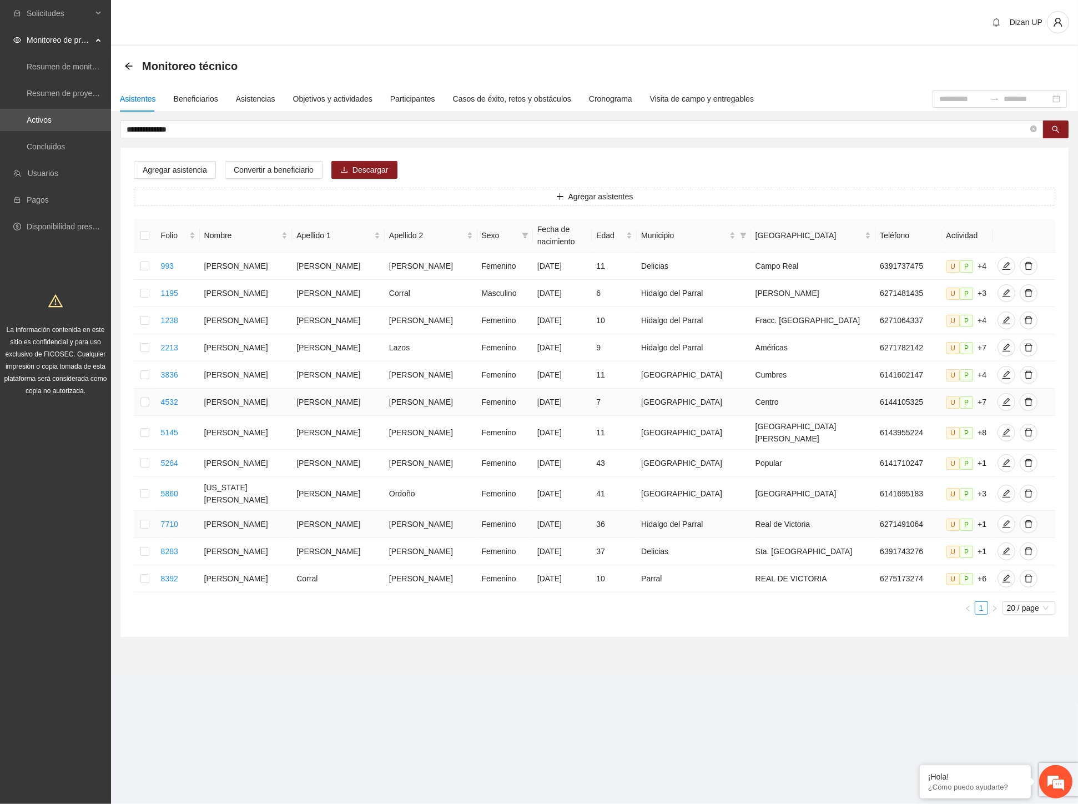
drag, startPoint x: 377, startPoint y: 433, endPoint x: 377, endPoint y: 417, distance: 16.1
click at [385, 425] on td "[PERSON_NAME]" at bounding box center [431, 433] width 93 height 34
drag, startPoint x: 274, startPoint y: 352, endPoint x: 551, endPoint y: 322, distance: 279.1
click at [551, 322] on tbody "993 [PERSON_NAME] [DATE] 11 Delicias Campo Real 6391737475 U P +4 1195 [PERSON_…" at bounding box center [594, 423] width 921 height 340
click at [277, 357] on td "[PERSON_NAME]" at bounding box center [246, 347] width 93 height 27
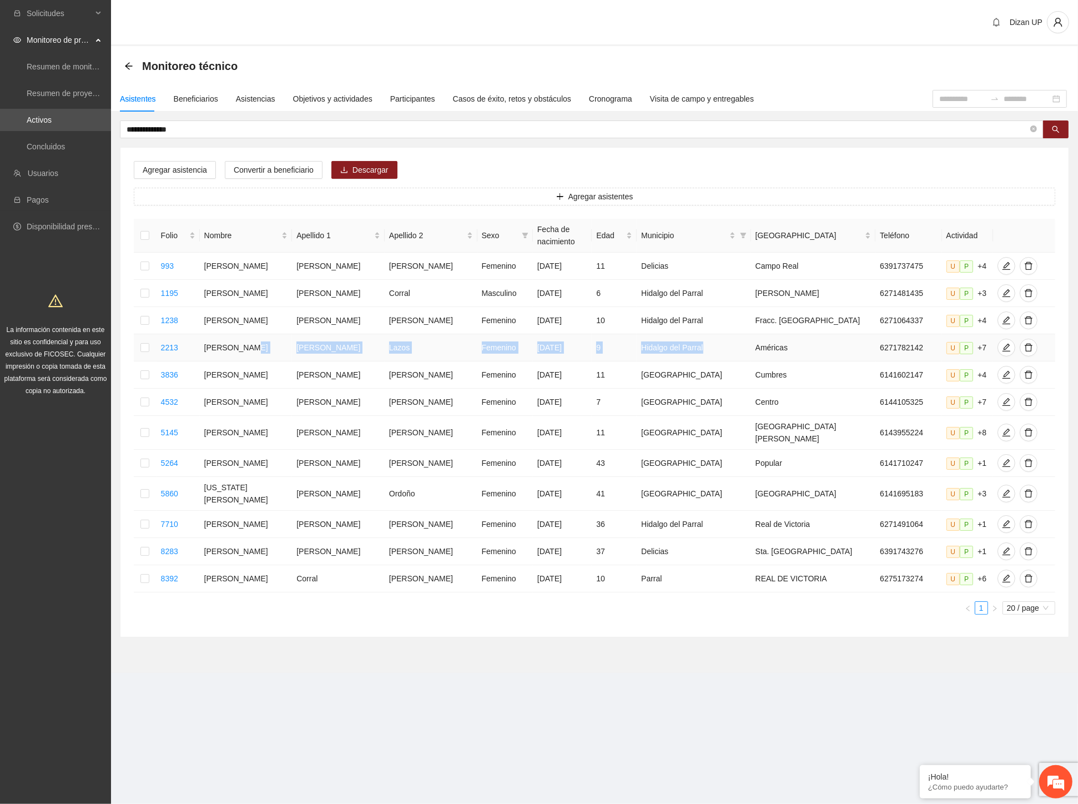
drag, startPoint x: 277, startPoint y: 352, endPoint x: 735, endPoint y: 345, distance: 457.9
click at [735, 345] on tr "2213 Hasibe [PERSON_NAME] Femenino [DATE] 9 [PERSON_NAME] del Parral Américas 6…" at bounding box center [594, 347] width 921 height 27
click at [1002, 351] on icon "edit" at bounding box center [1006, 348] width 8 height 8
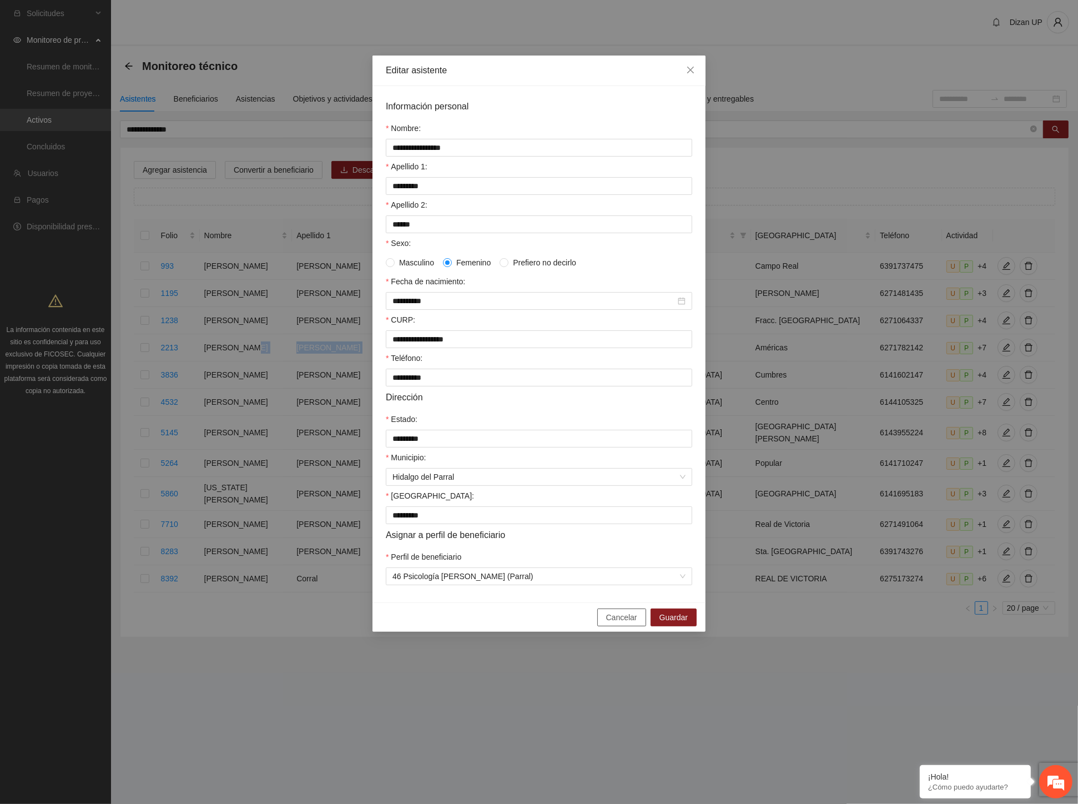
click at [626, 623] on span "Cancelar" at bounding box center [621, 617] width 31 height 12
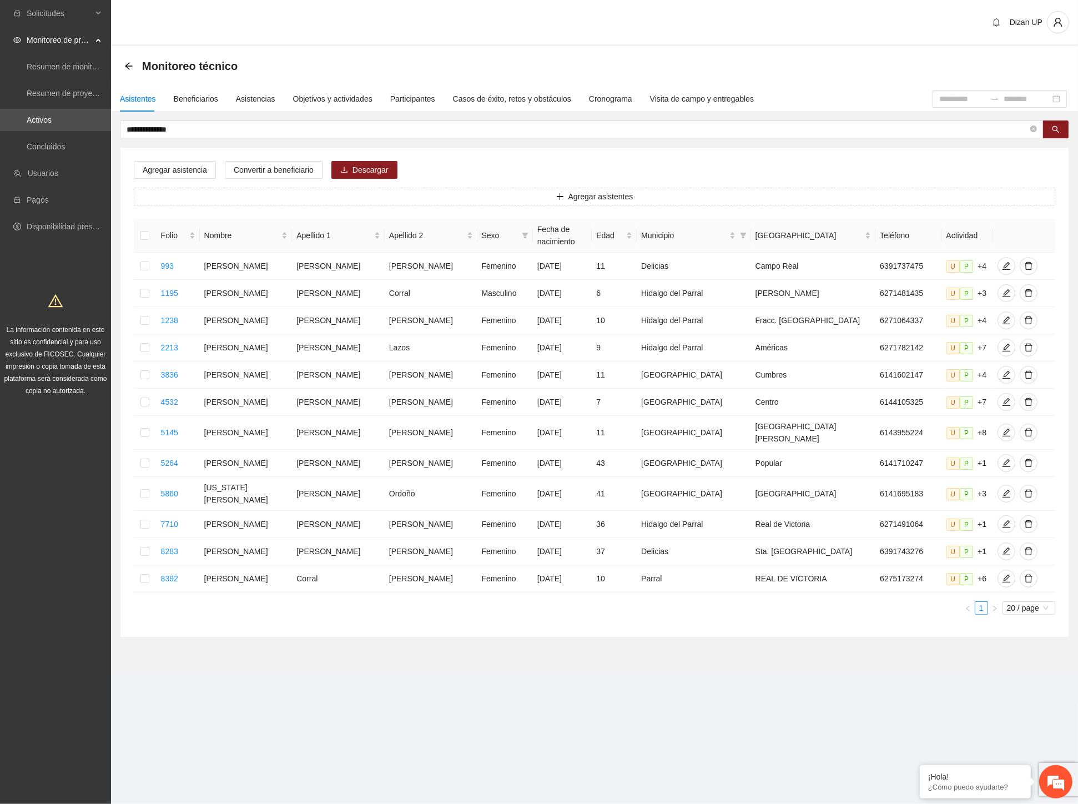
drag, startPoint x: 195, startPoint y: 128, endPoint x: -1, endPoint y: 120, distance: 196.1
click at [0, 120] on html "**********" at bounding box center [539, 402] width 1078 height 804
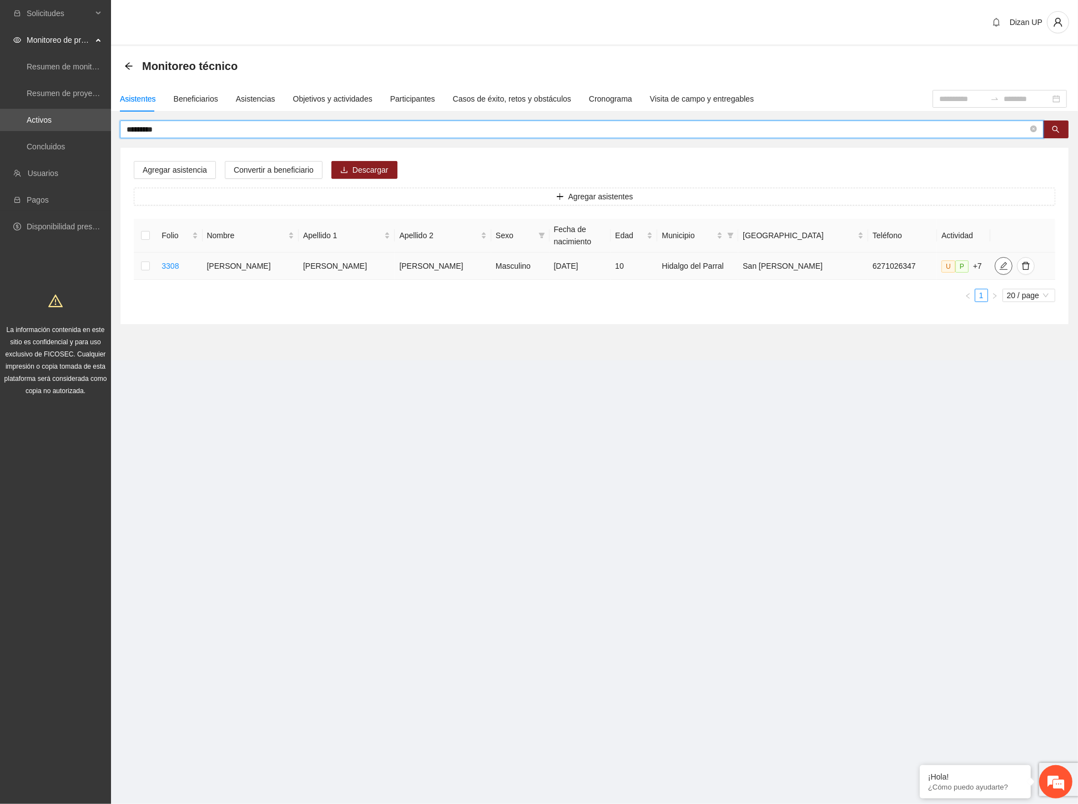
click at [999, 268] on icon "edit" at bounding box center [1003, 265] width 9 height 9
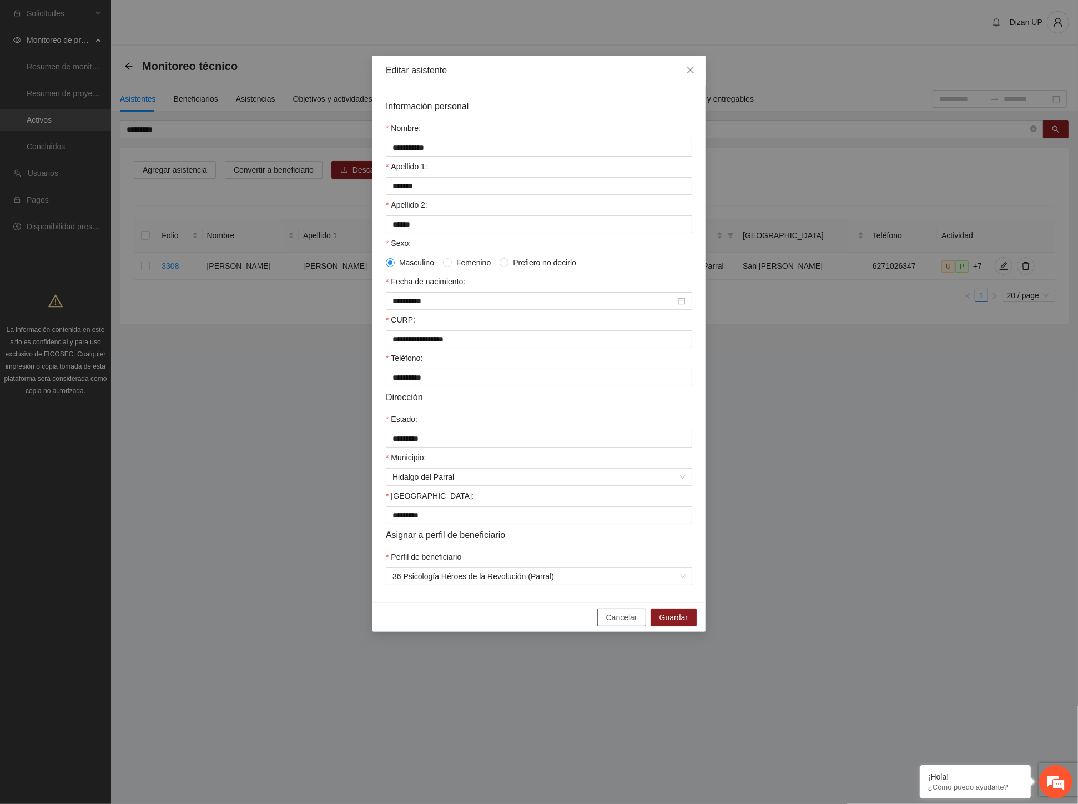
click at [617, 623] on span "Cancelar" at bounding box center [621, 617] width 31 height 12
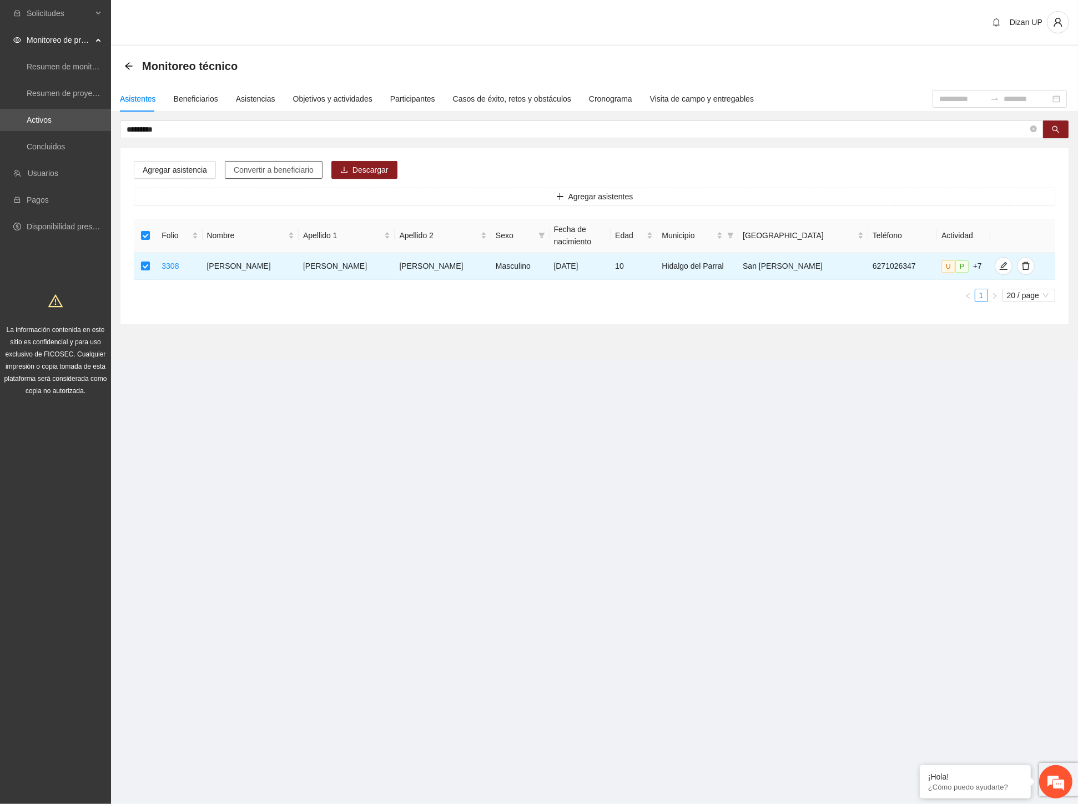
click at [270, 168] on span "Convertir a beneficiario" at bounding box center [274, 170] width 80 height 12
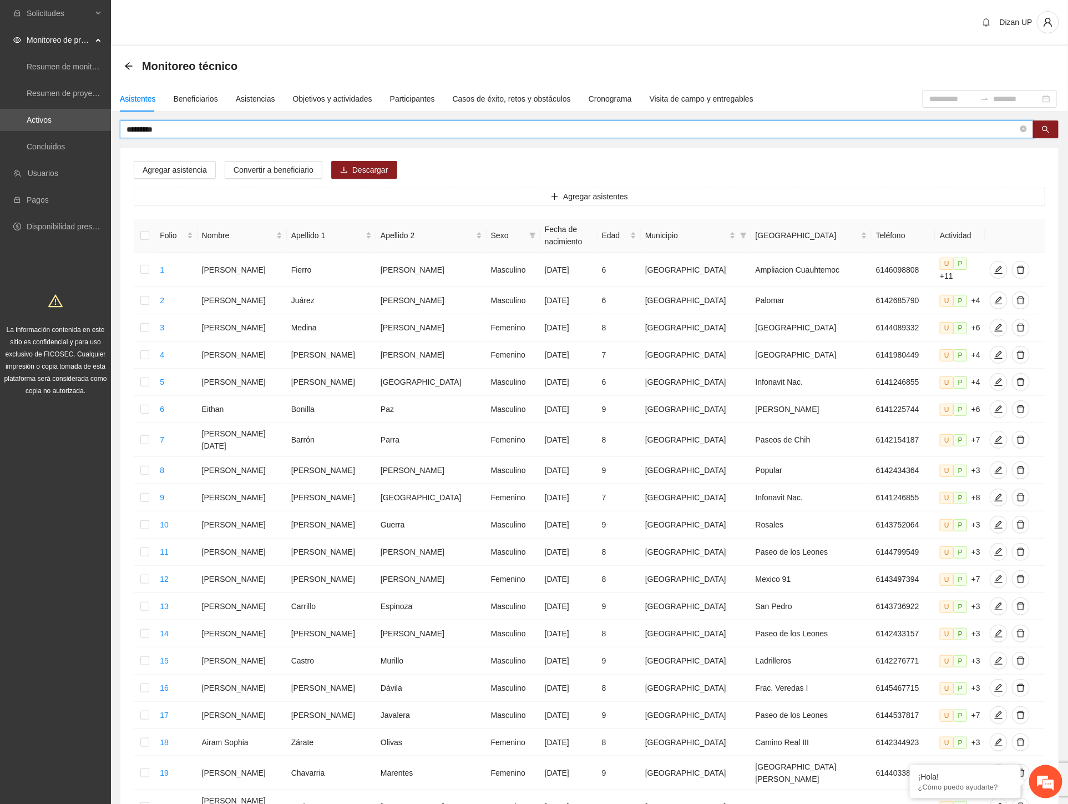
click at [173, 130] on input "*********" at bounding box center [573, 129] width 892 height 12
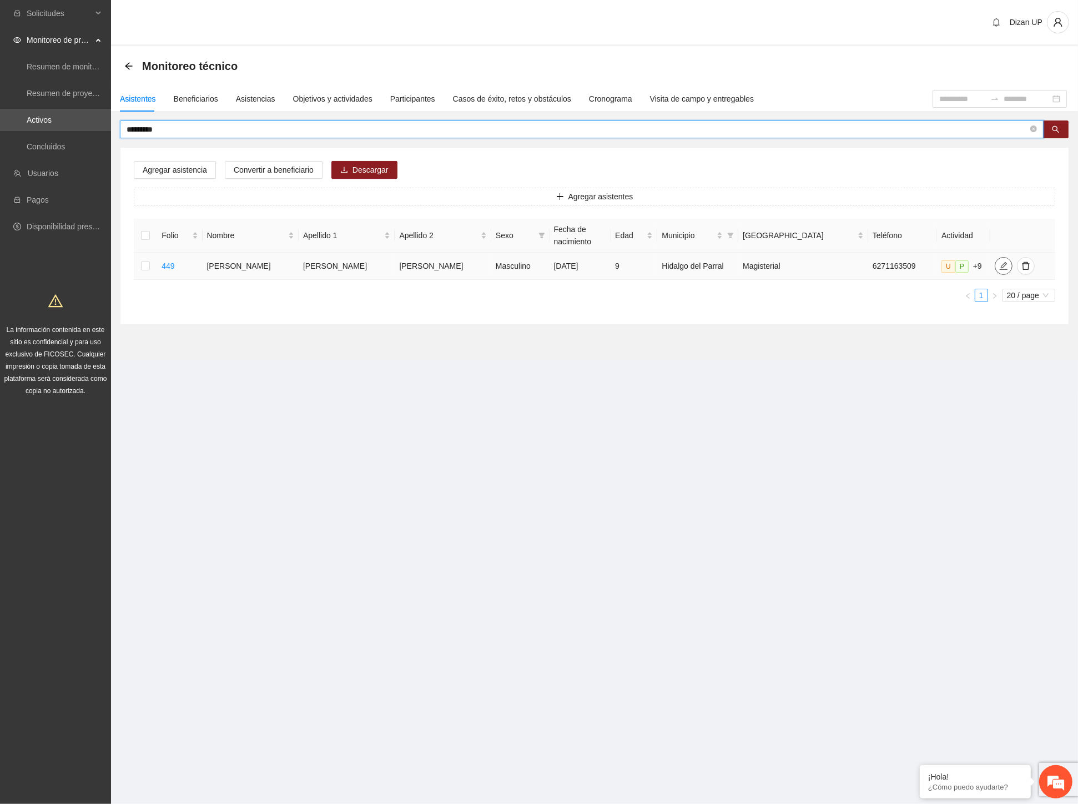
click at [999, 265] on icon "edit" at bounding box center [1003, 265] width 9 height 9
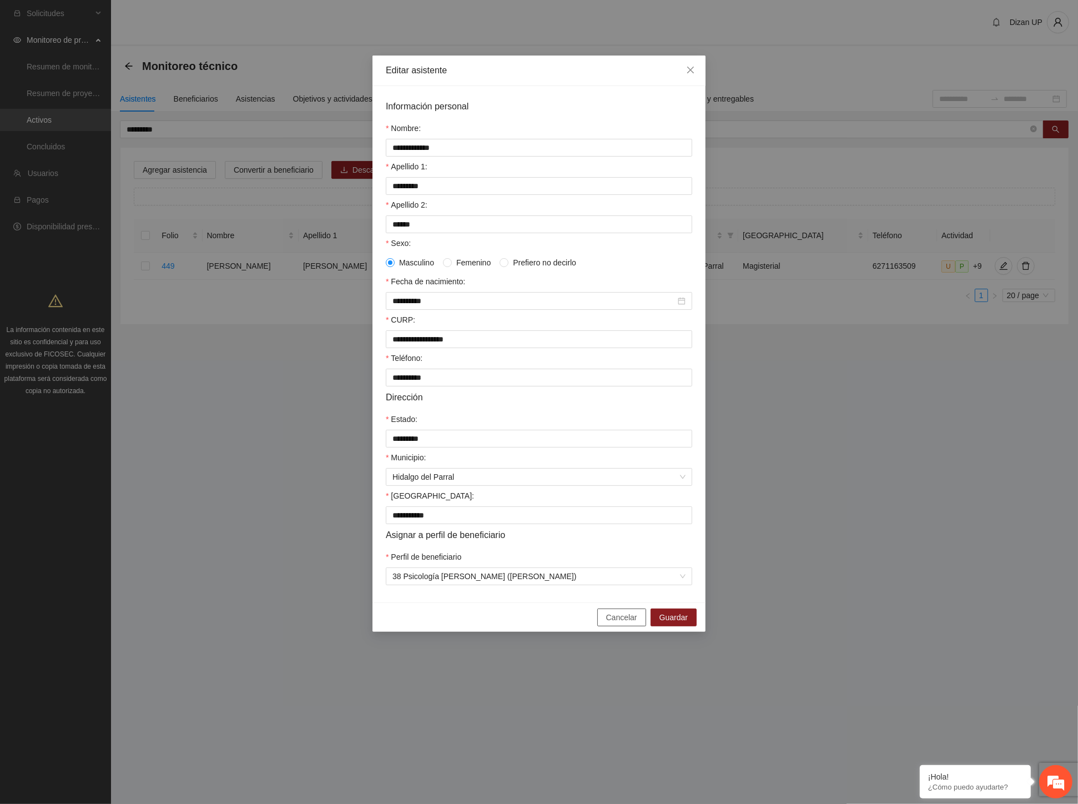
drag, startPoint x: 628, startPoint y: 630, endPoint x: 513, endPoint y: 533, distance: 150.4
click at [627, 623] on span "Cancelar" at bounding box center [621, 617] width 31 height 12
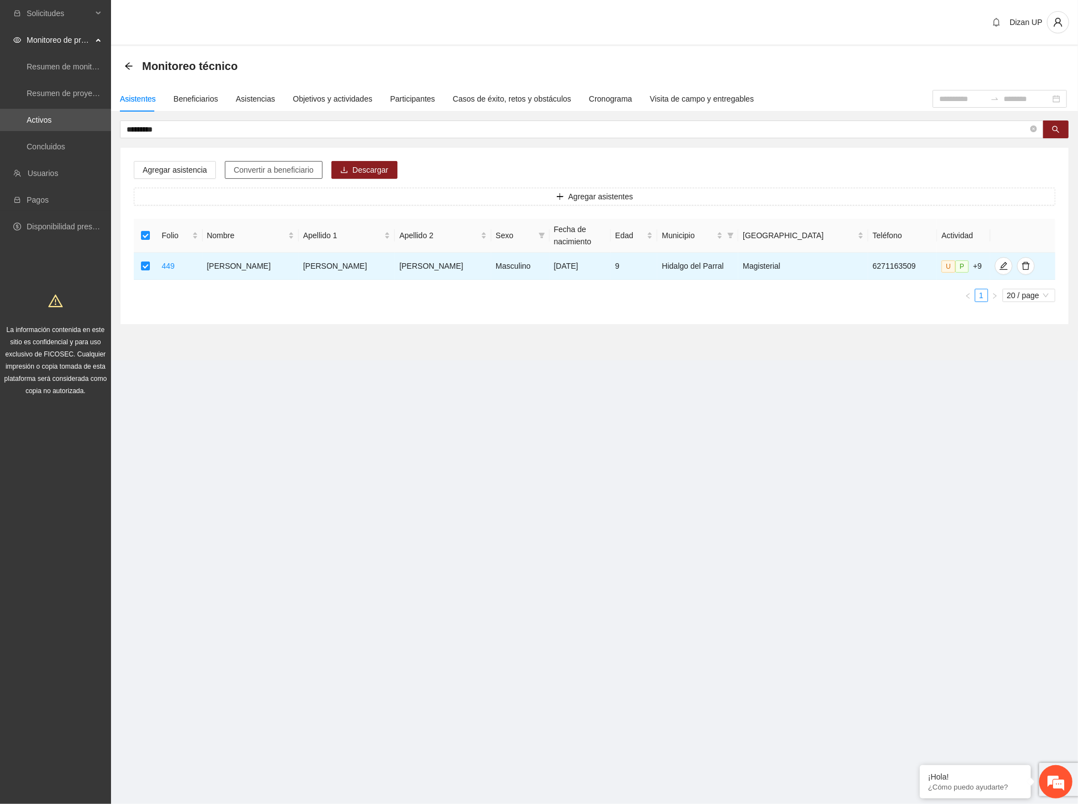
click at [272, 173] on span "Convertir a beneficiario" at bounding box center [274, 170] width 80 height 12
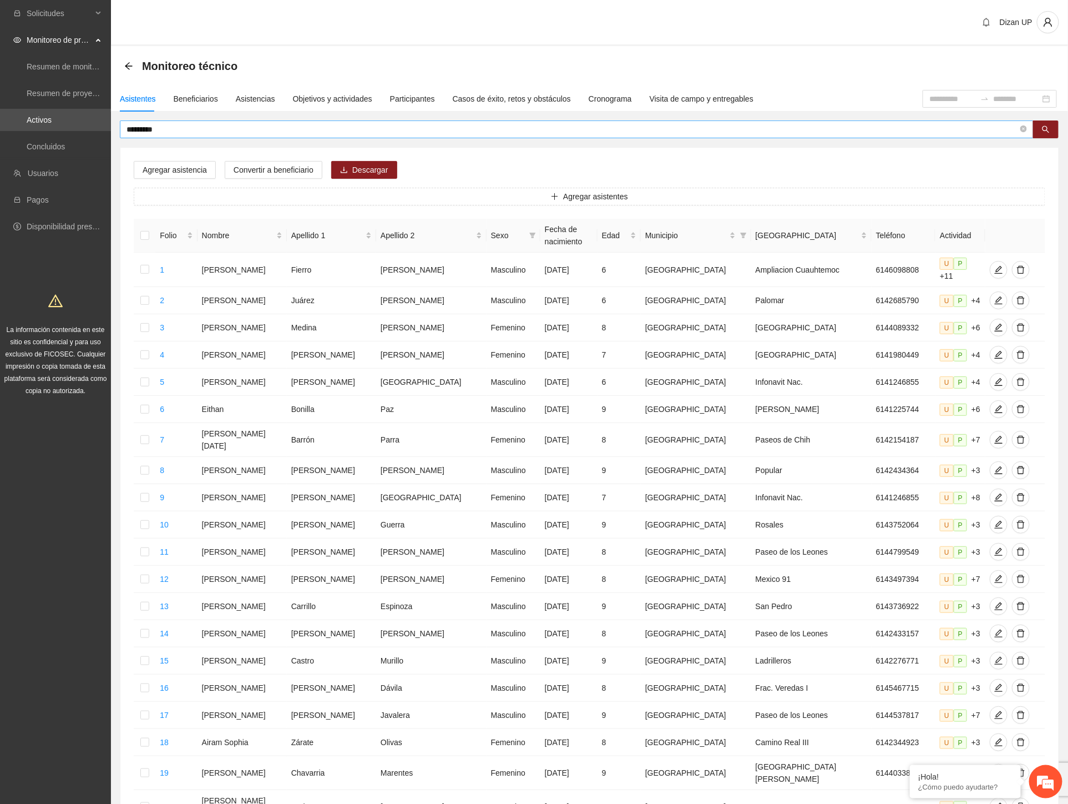
click at [168, 129] on input "*********" at bounding box center [573, 129] width 892 height 12
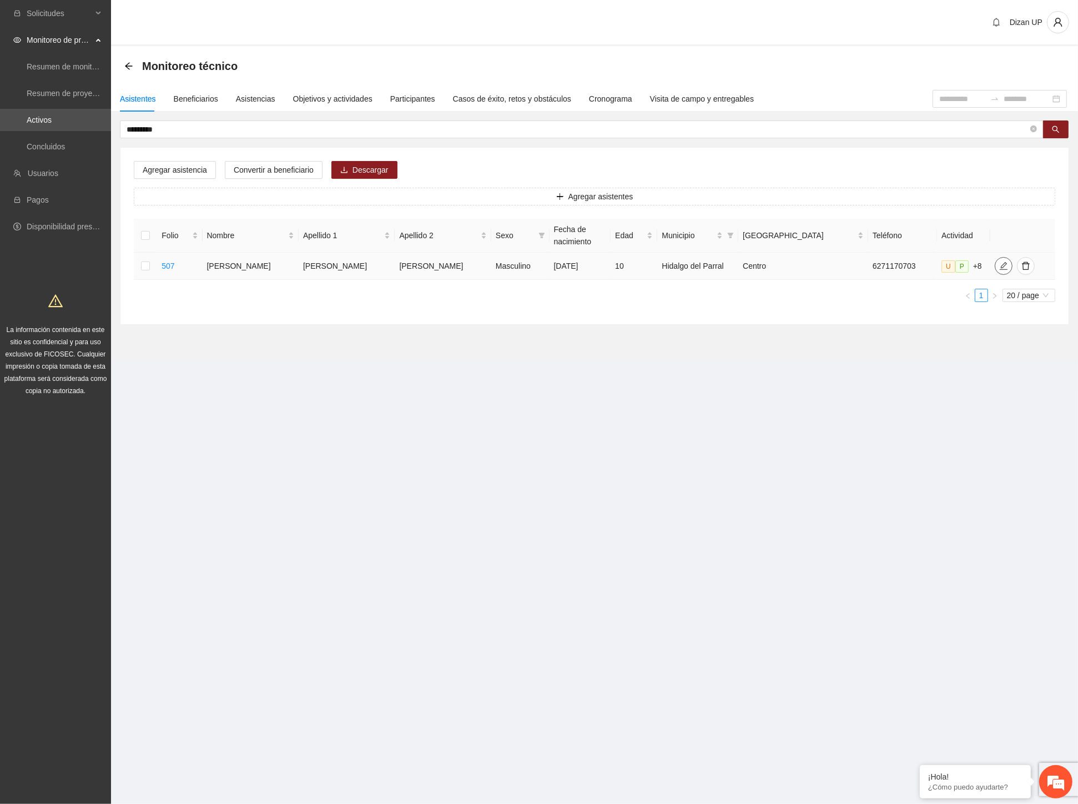
click at [1000, 267] on icon "edit" at bounding box center [1004, 266] width 8 height 8
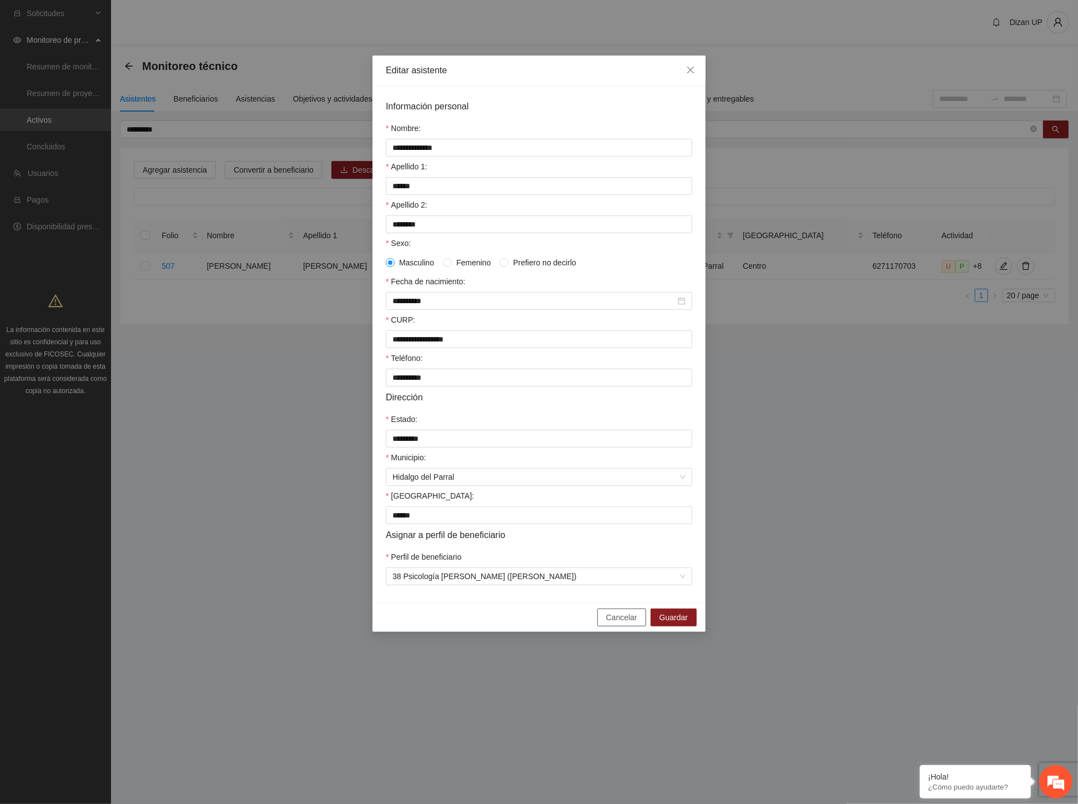
click at [623, 623] on span "Cancelar" at bounding box center [621, 617] width 31 height 12
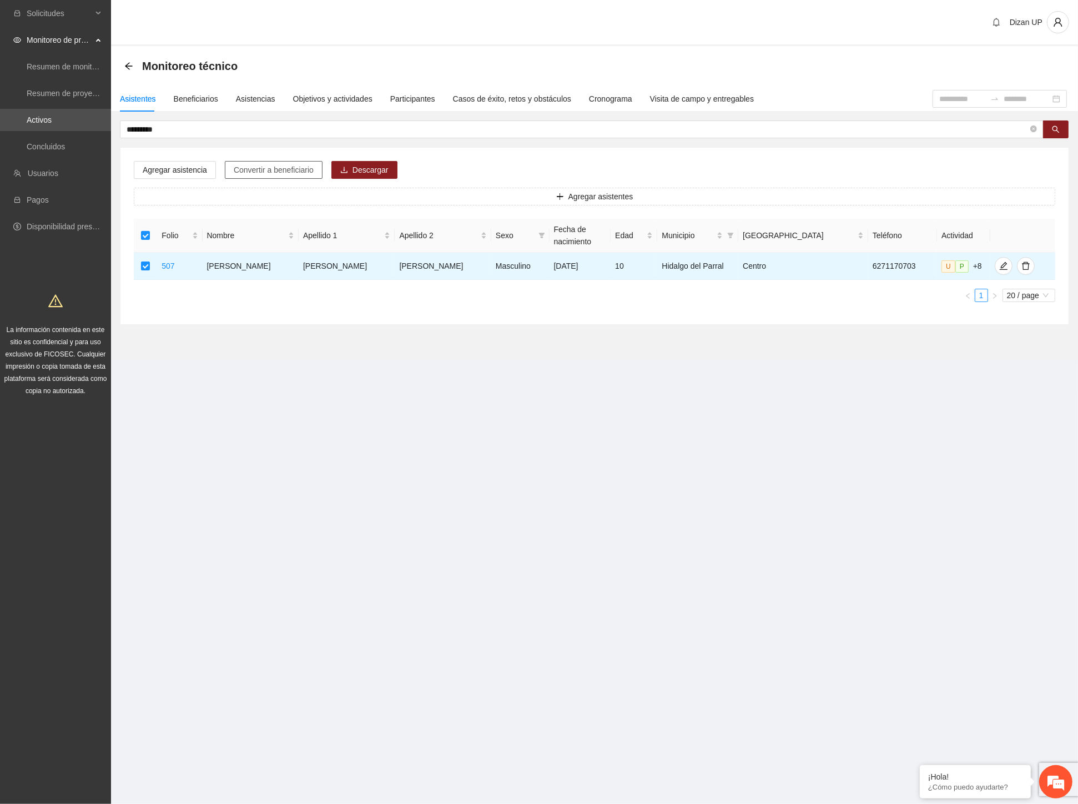
click at [256, 172] on span "Convertir a beneficiario" at bounding box center [274, 170] width 80 height 12
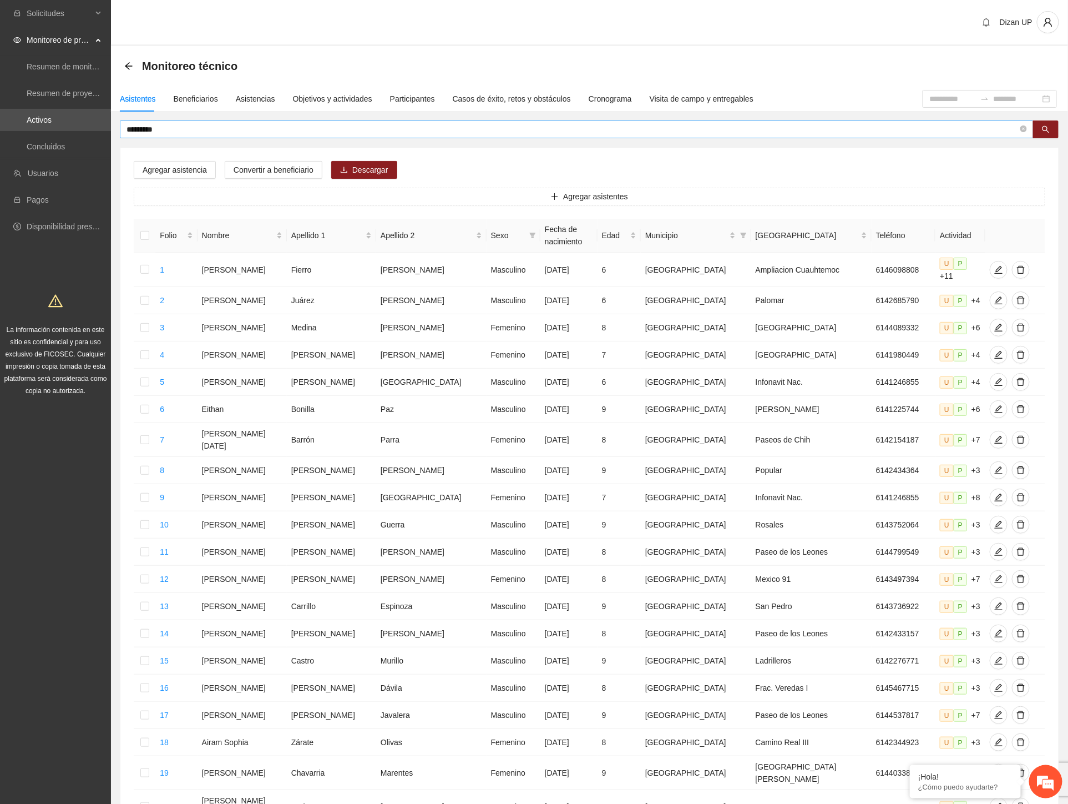
click at [163, 128] on input "*********" at bounding box center [573, 129] width 892 height 12
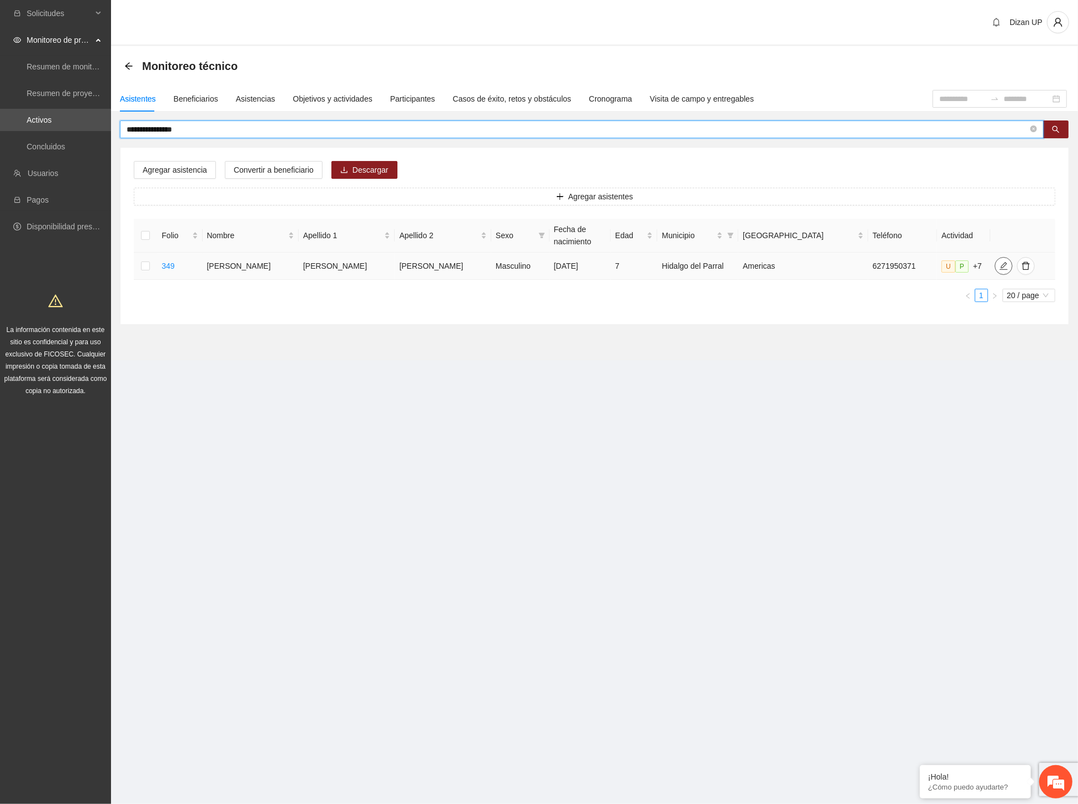
click at [999, 265] on icon "edit" at bounding box center [1003, 265] width 9 height 9
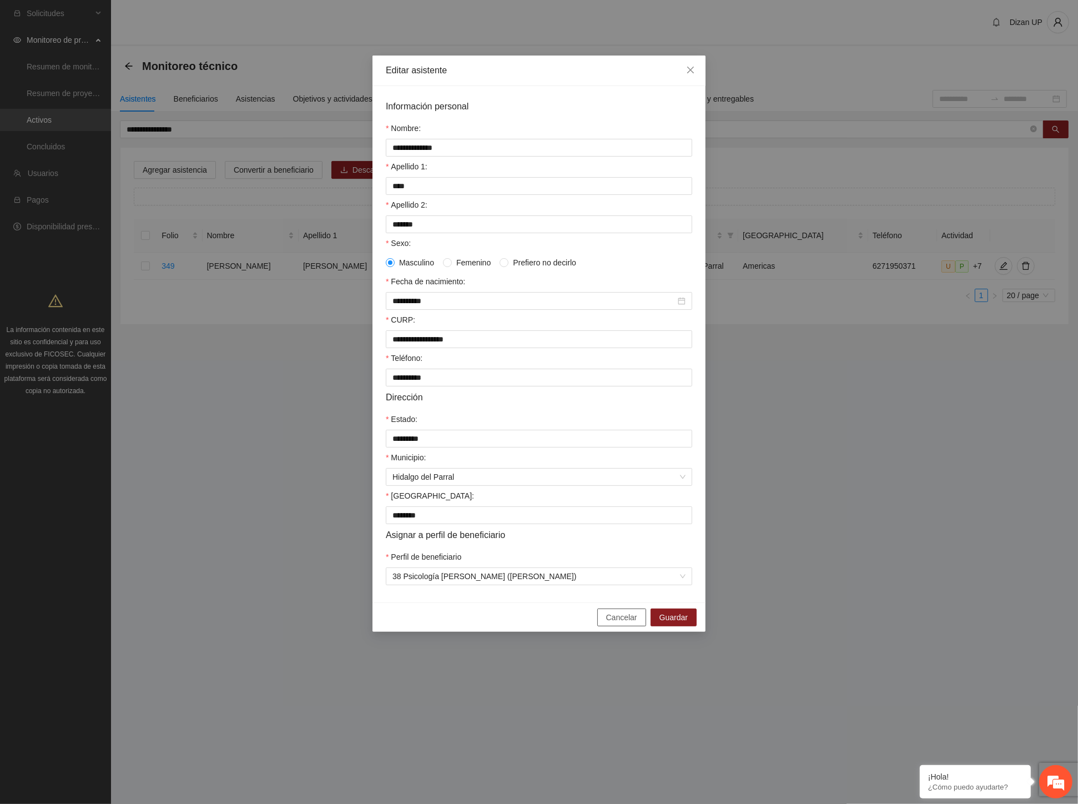
click at [626, 623] on span "Cancelar" at bounding box center [621, 617] width 31 height 12
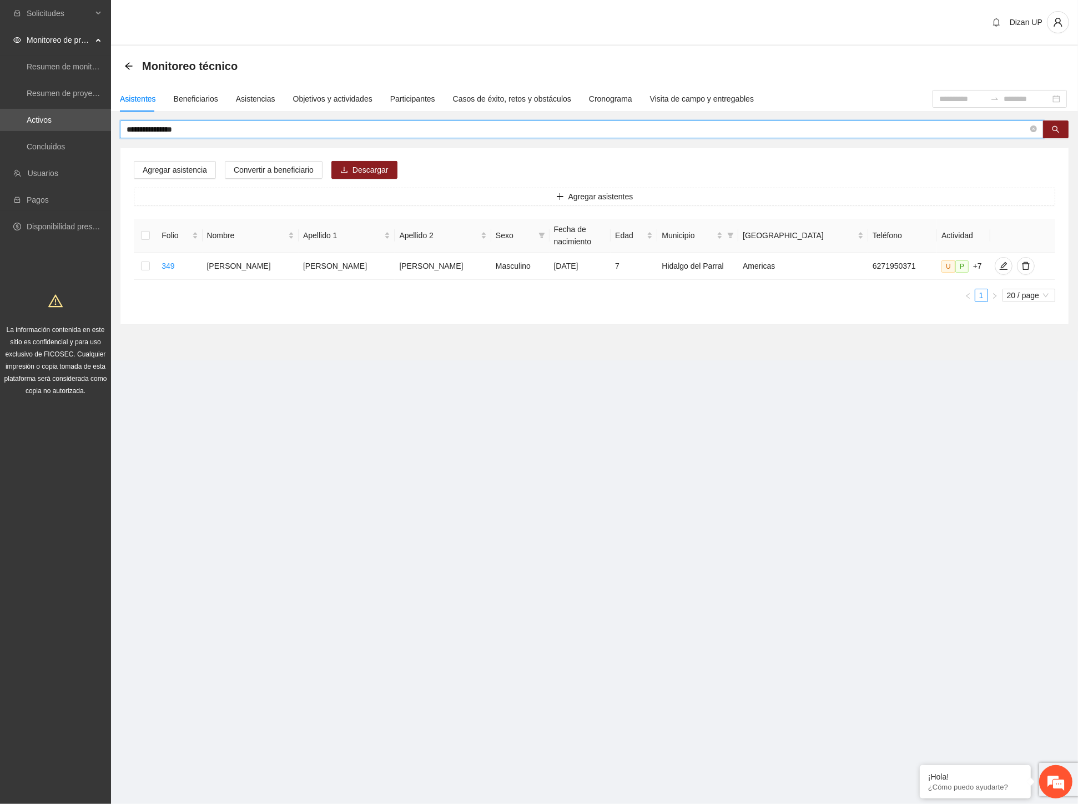
drag, startPoint x: 204, startPoint y: 129, endPoint x: 154, endPoint y: 129, distance: 50.0
click at [154, 129] on input "**********" at bounding box center [577, 129] width 901 height 12
type input "**********"
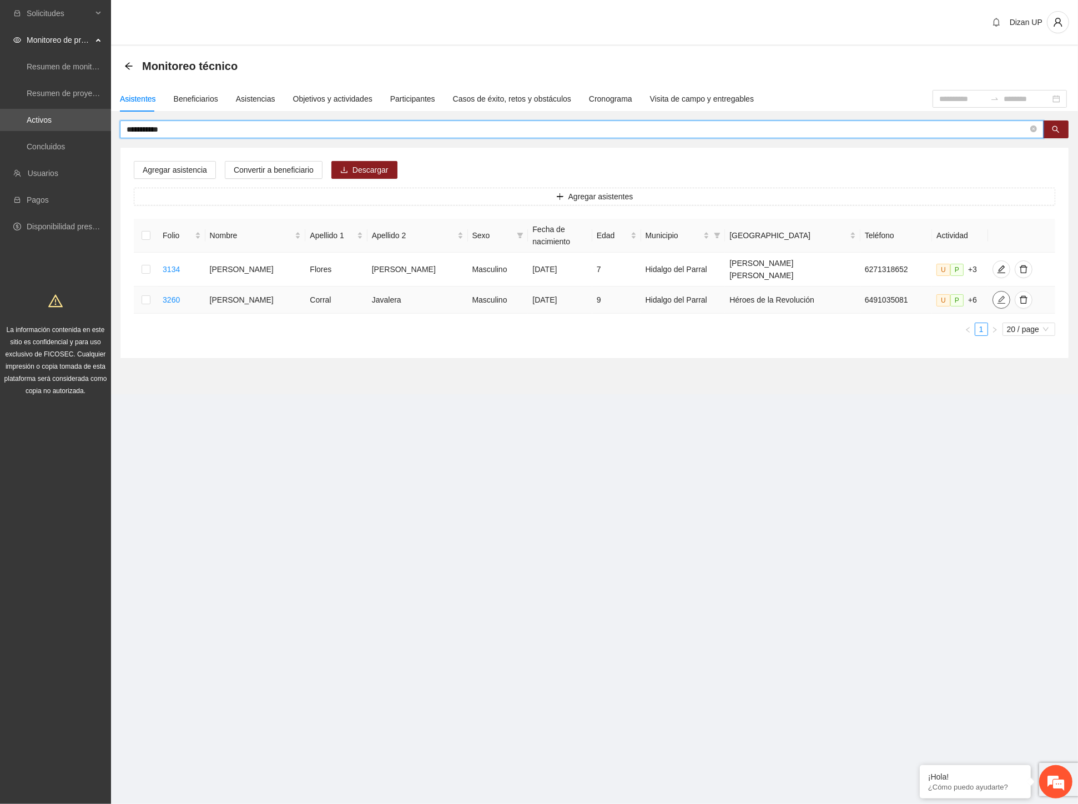
click at [997, 295] on icon "edit" at bounding box center [1001, 299] width 9 height 9
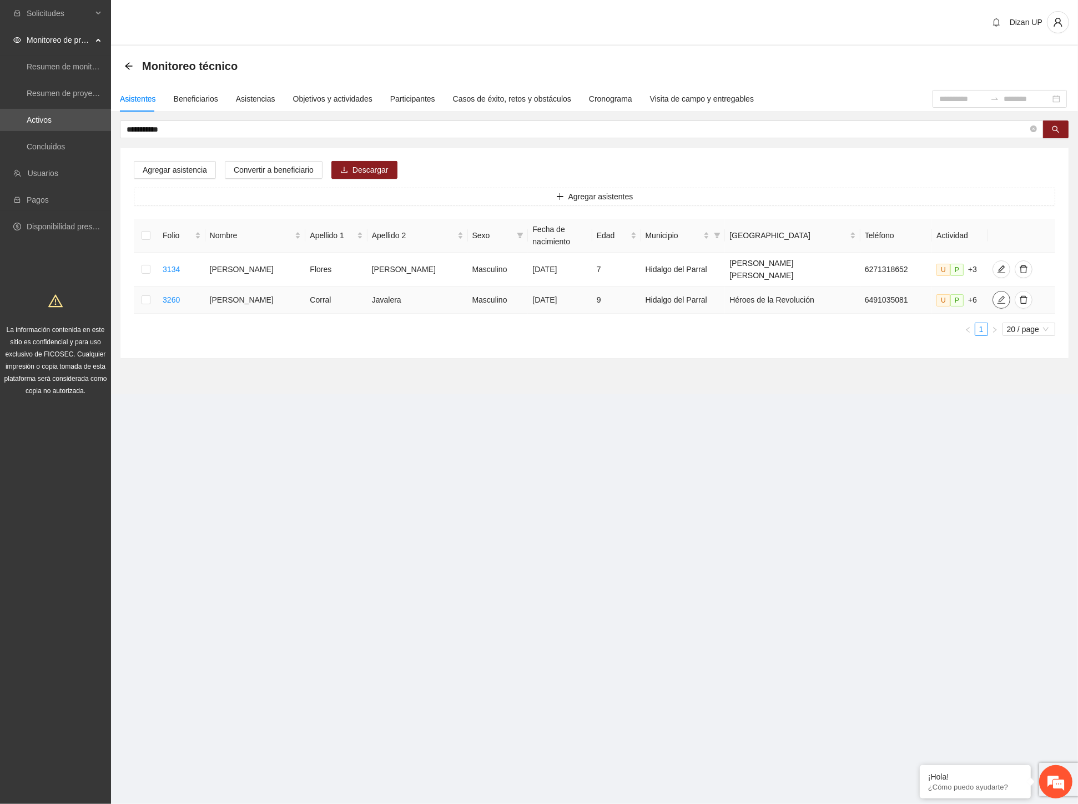
type input "**********"
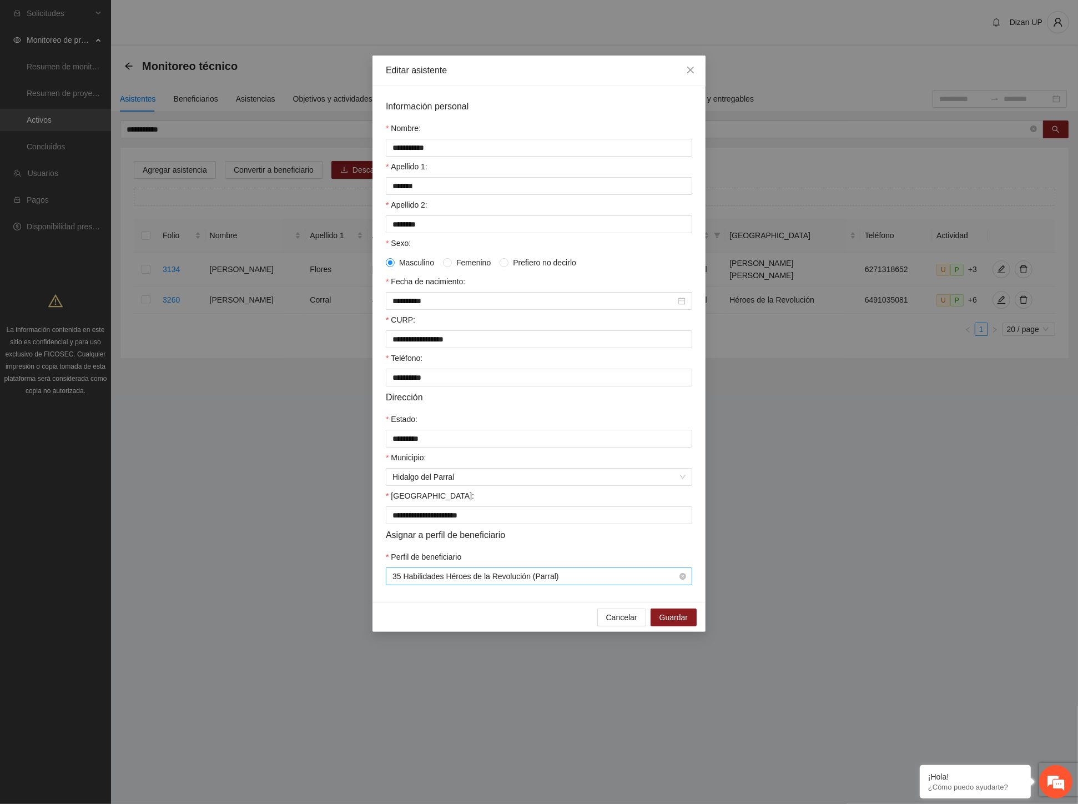
click at [630, 584] on span "35 Habilidades Héroes de la Revolución (Parral)" at bounding box center [538, 576] width 293 height 17
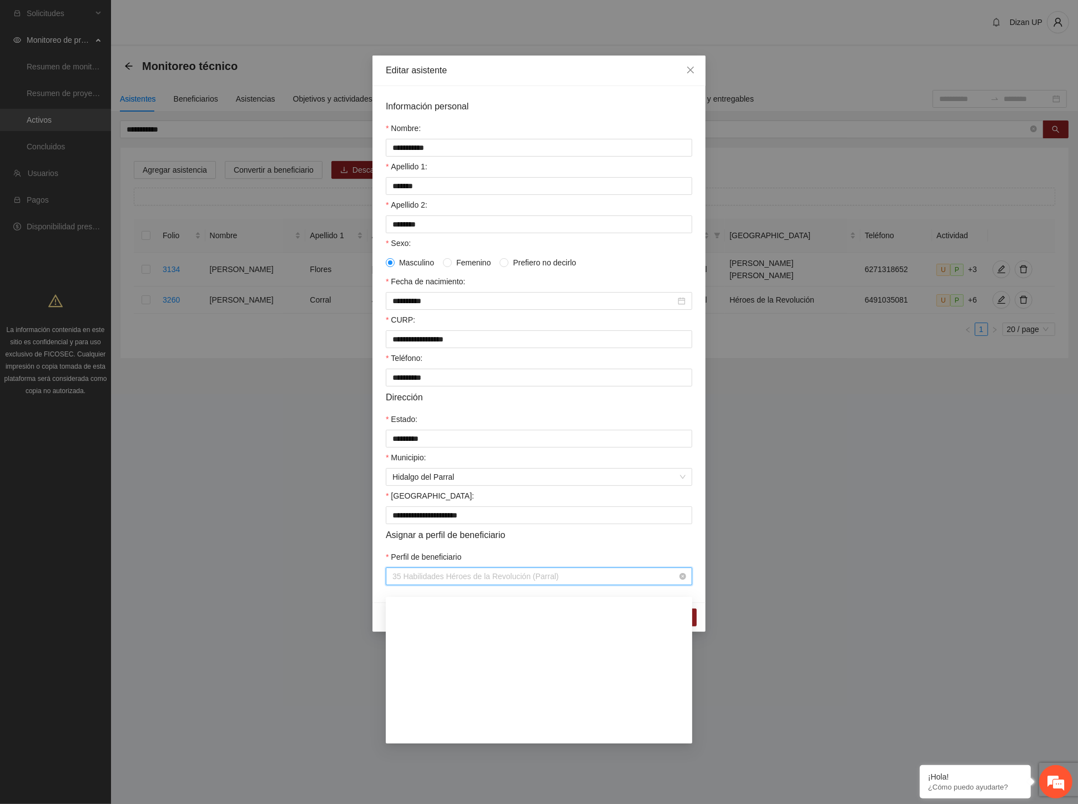
scroll to position [733, 0]
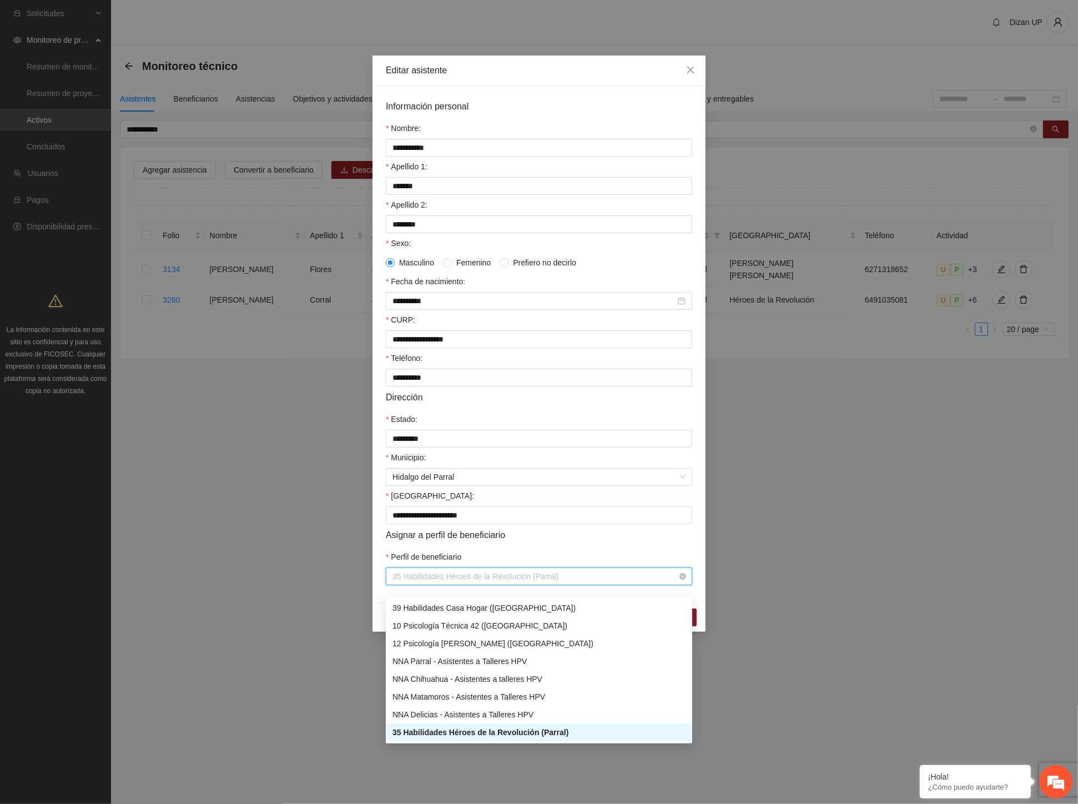
type input "*"
type input "**"
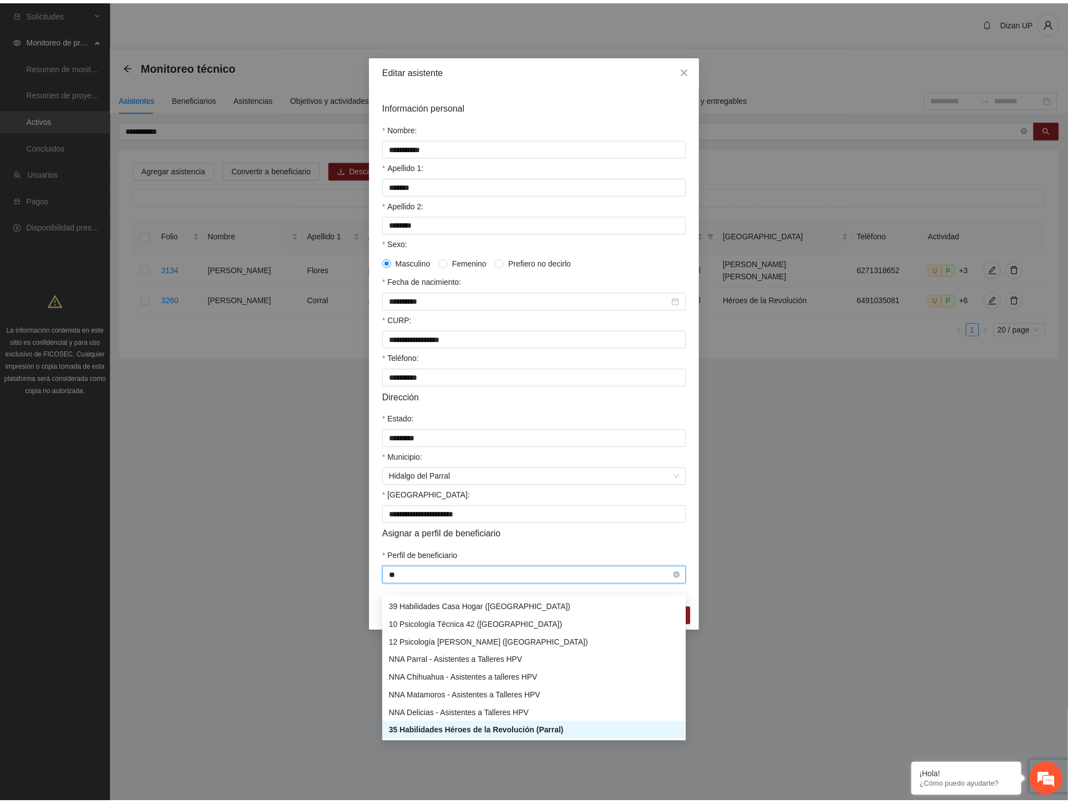
scroll to position [0, 0]
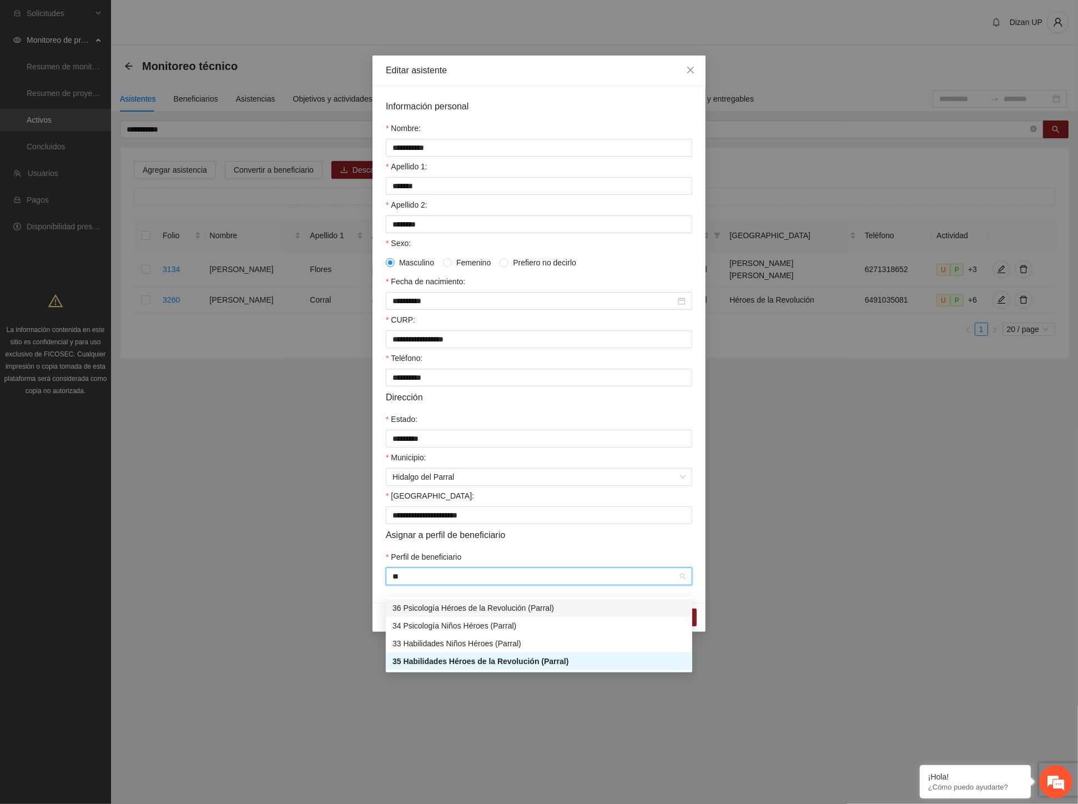
click at [475, 609] on div "36 Psicología Héroes de la Revolución (Parral)" at bounding box center [538, 608] width 293 height 12
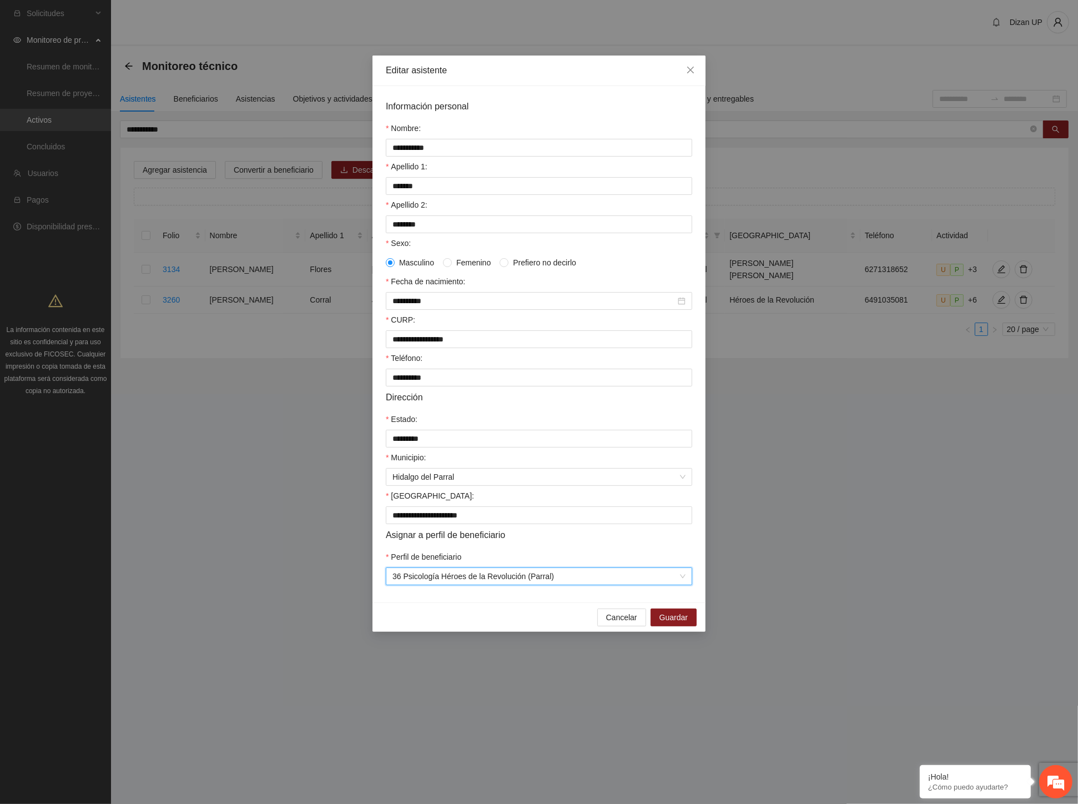
click at [514, 566] on div "Perfil de beneficiario" at bounding box center [539, 559] width 306 height 17
click at [679, 623] on span "Guardar" at bounding box center [673, 617] width 28 height 12
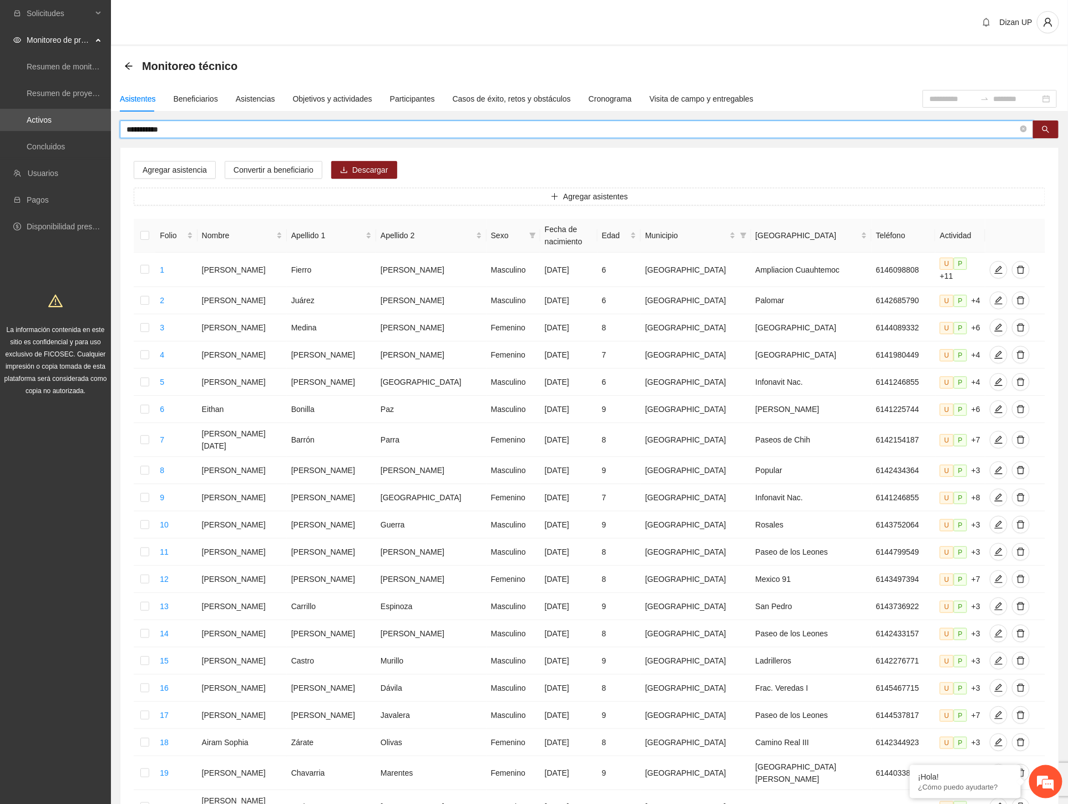
drag, startPoint x: 190, startPoint y: 126, endPoint x: 152, endPoint y: 130, distance: 38.5
click at [152, 130] on input "**********" at bounding box center [573, 129] width 892 height 12
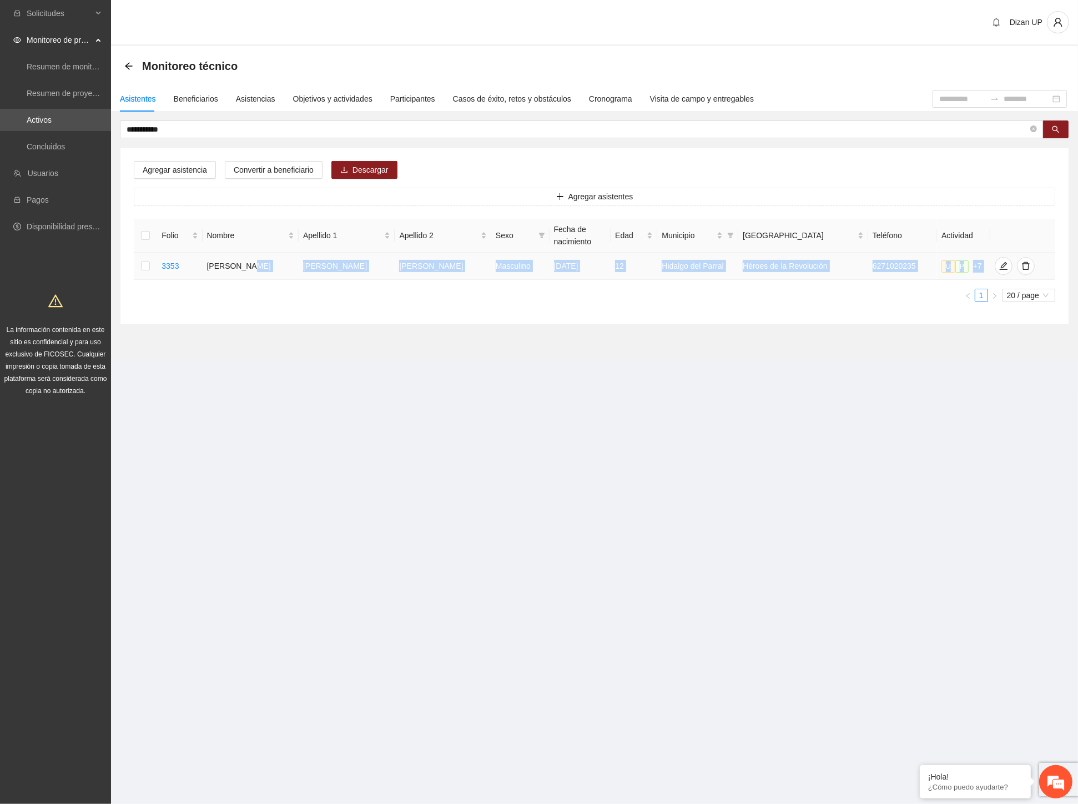
drag, startPoint x: 388, startPoint y: 284, endPoint x: 613, endPoint y: 287, distance: 224.8
click at [613, 287] on div "Folio Nombre Apellido 1 Apellido 2 Sexo Fecha de nacimiento Edad Municipio Colo…" at bounding box center [594, 260] width 921 height 83
click at [1000, 269] on icon "edit" at bounding box center [1004, 266] width 8 height 8
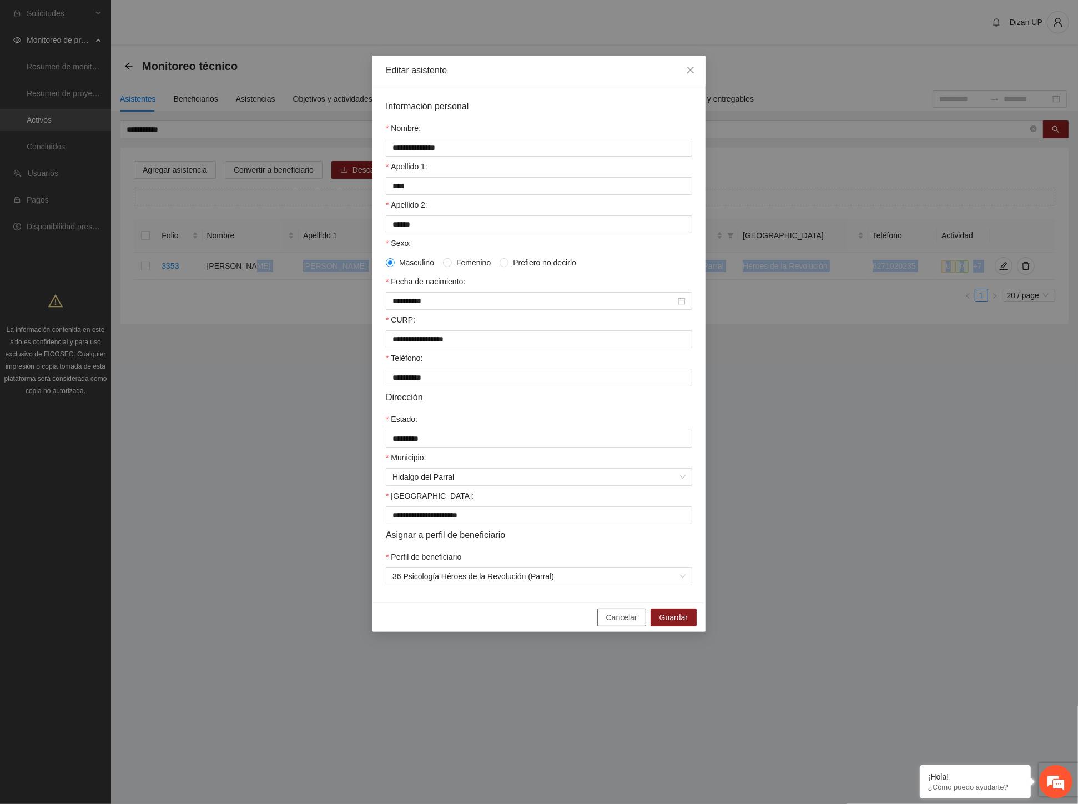
drag, startPoint x: 630, startPoint y: 633, endPoint x: 739, endPoint y: 512, distance: 161.9
click at [632, 623] on span "Cancelar" at bounding box center [621, 617] width 31 height 12
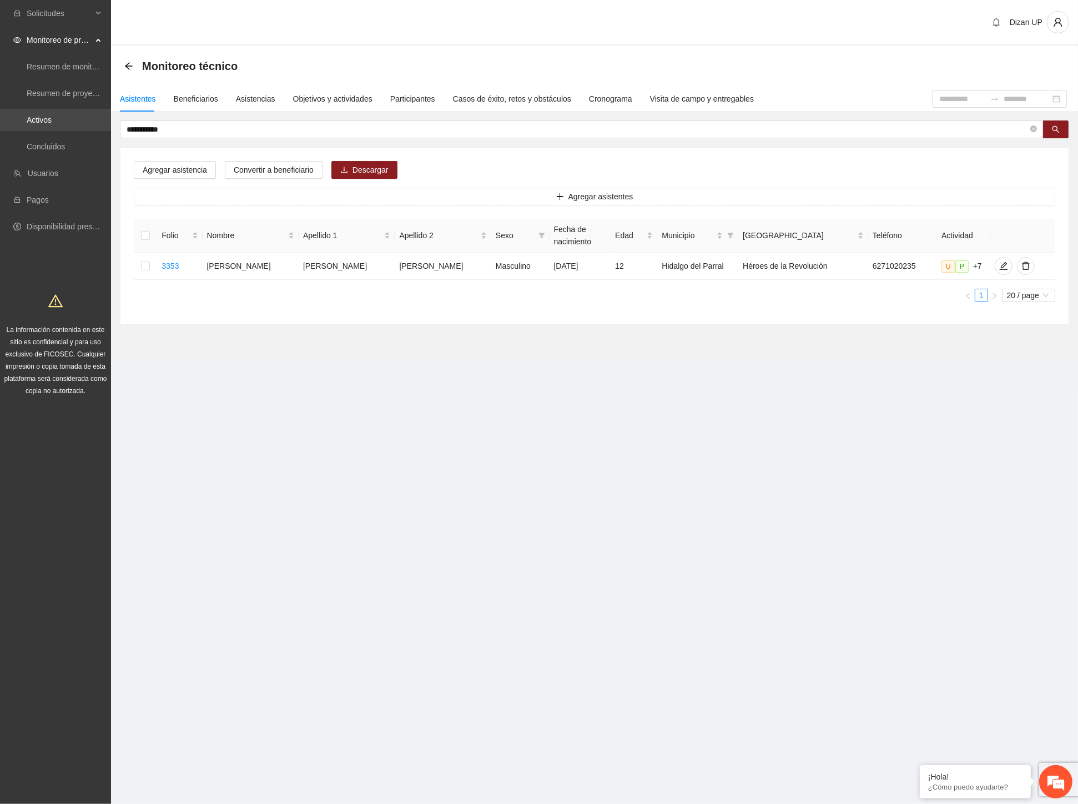
click at [72, 123] on section "**********" at bounding box center [539, 402] width 1078 height 804
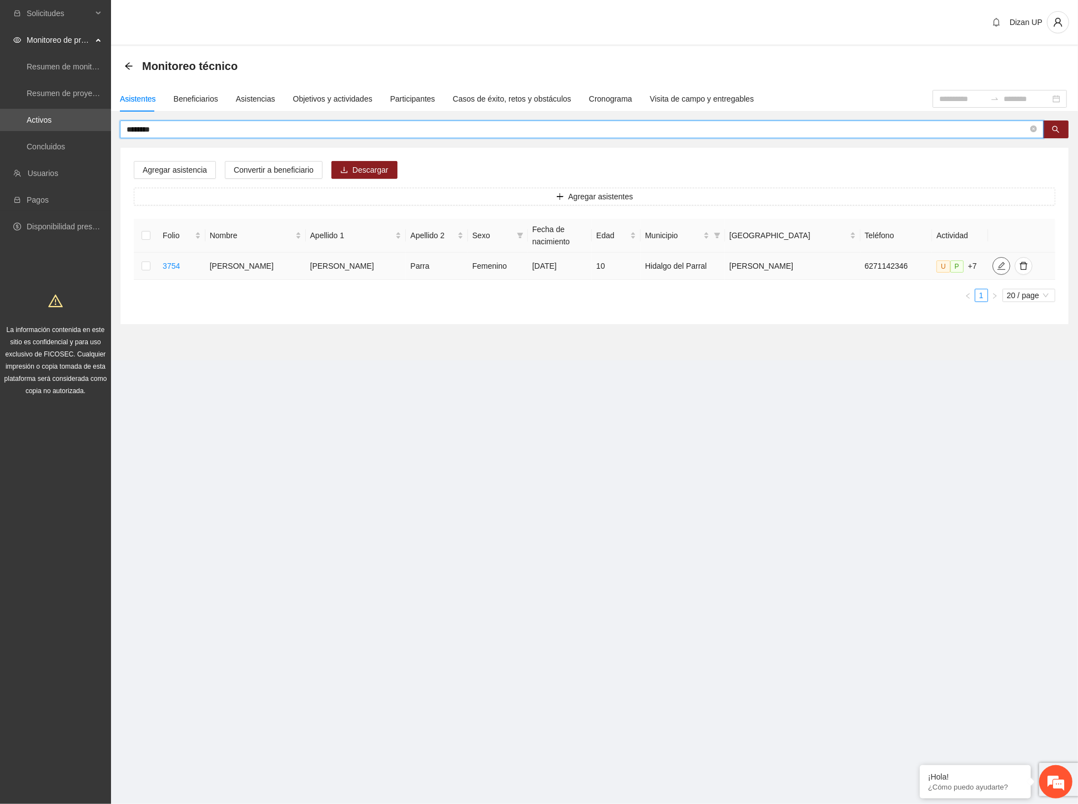
click at [993, 265] on span "edit" at bounding box center [1001, 265] width 17 height 9
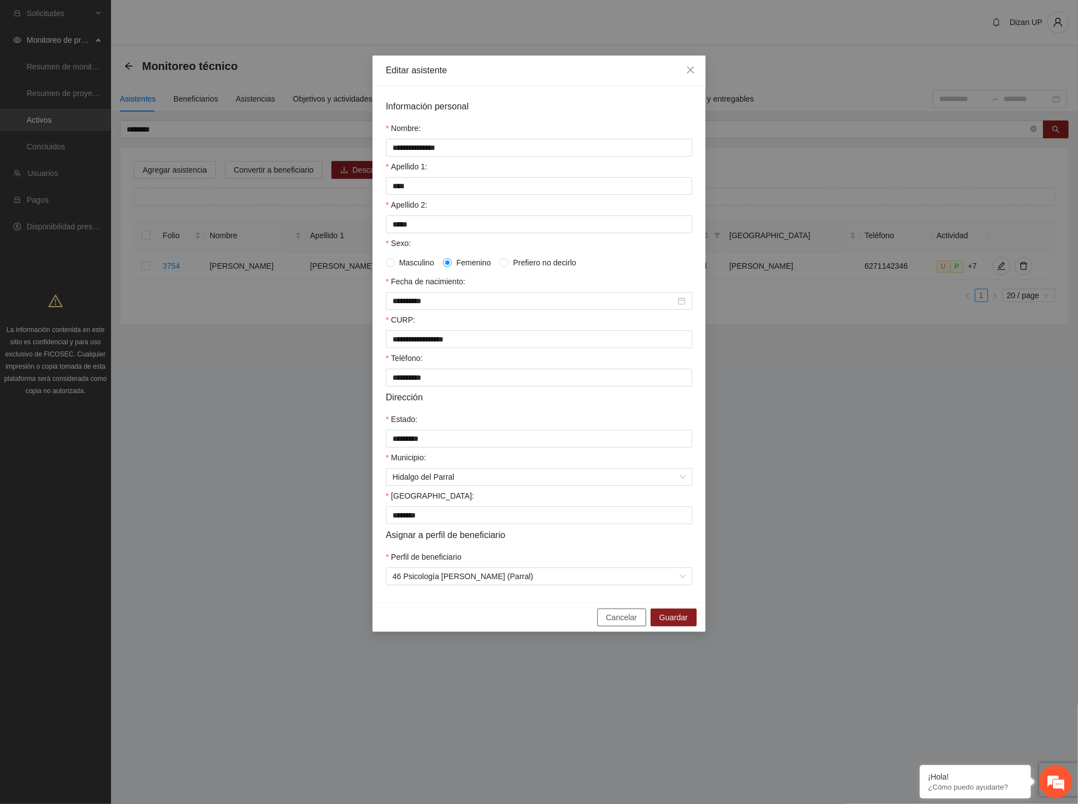
drag, startPoint x: 613, startPoint y: 628, endPoint x: 603, endPoint y: 626, distance: 9.6
click at [612, 623] on span "Cancelar" at bounding box center [621, 617] width 31 height 12
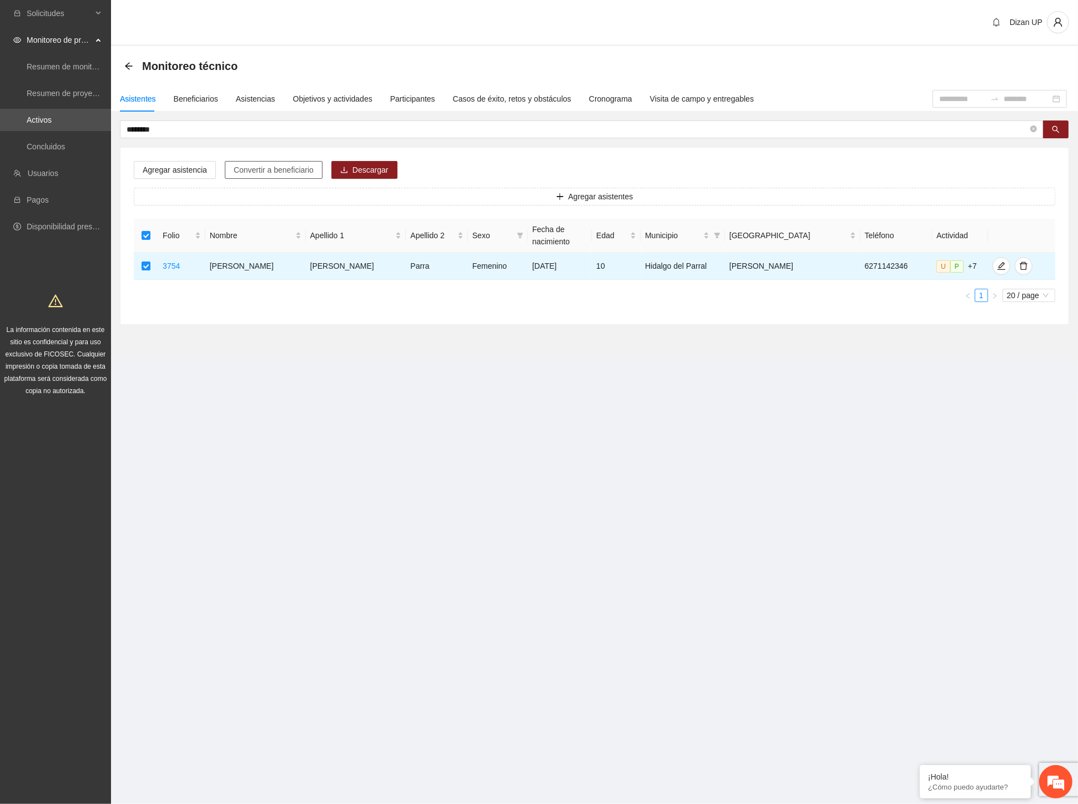
click at [280, 169] on span "Convertir a beneficiario" at bounding box center [274, 170] width 80 height 12
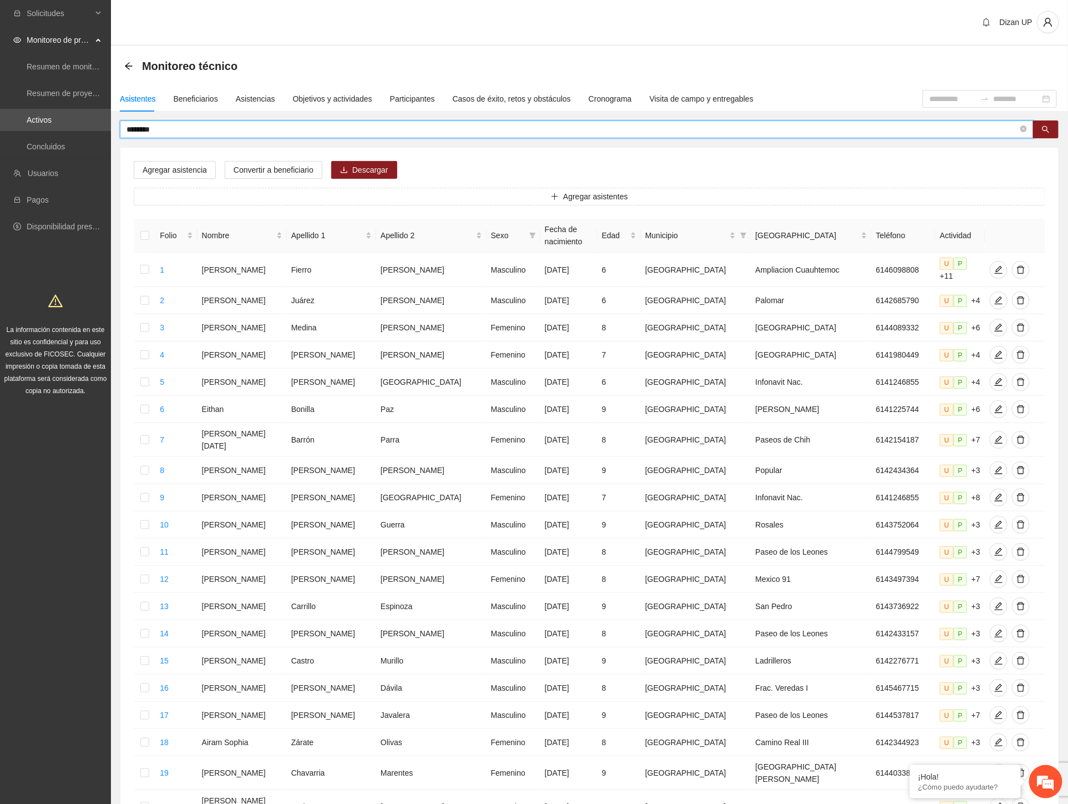
click at [170, 124] on input "********" at bounding box center [573, 129] width 892 height 12
type input "********"
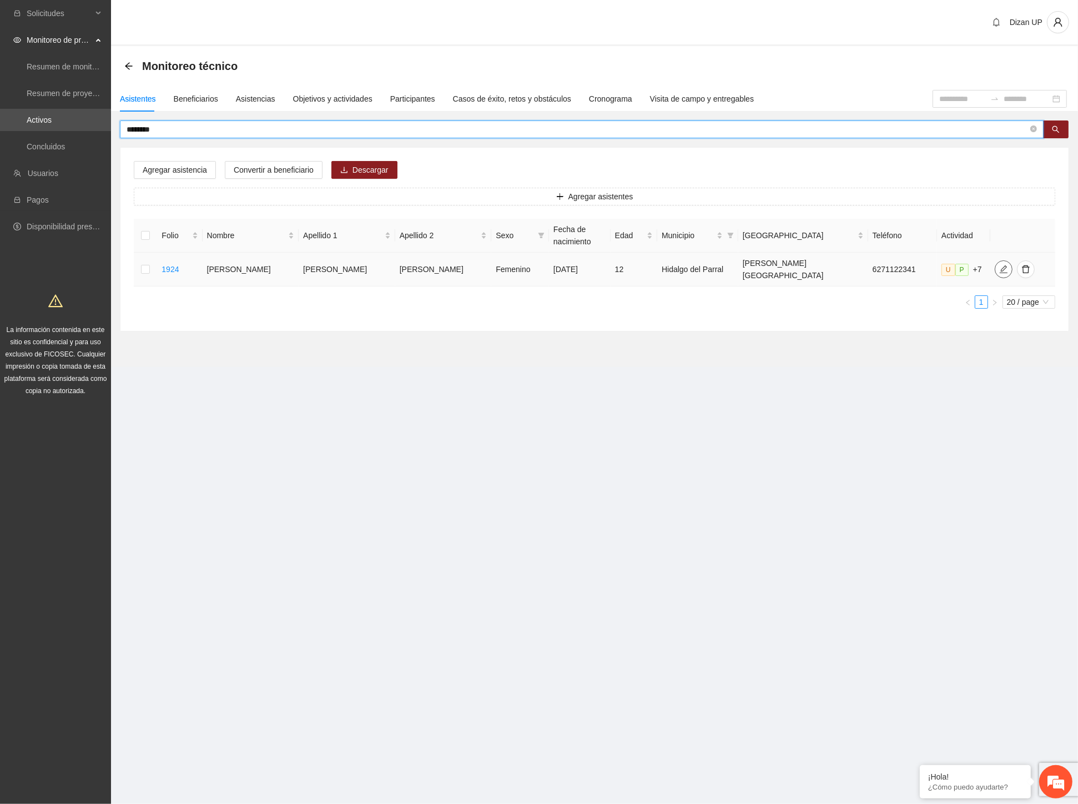
click at [999, 265] on icon "edit" at bounding box center [1003, 269] width 9 height 9
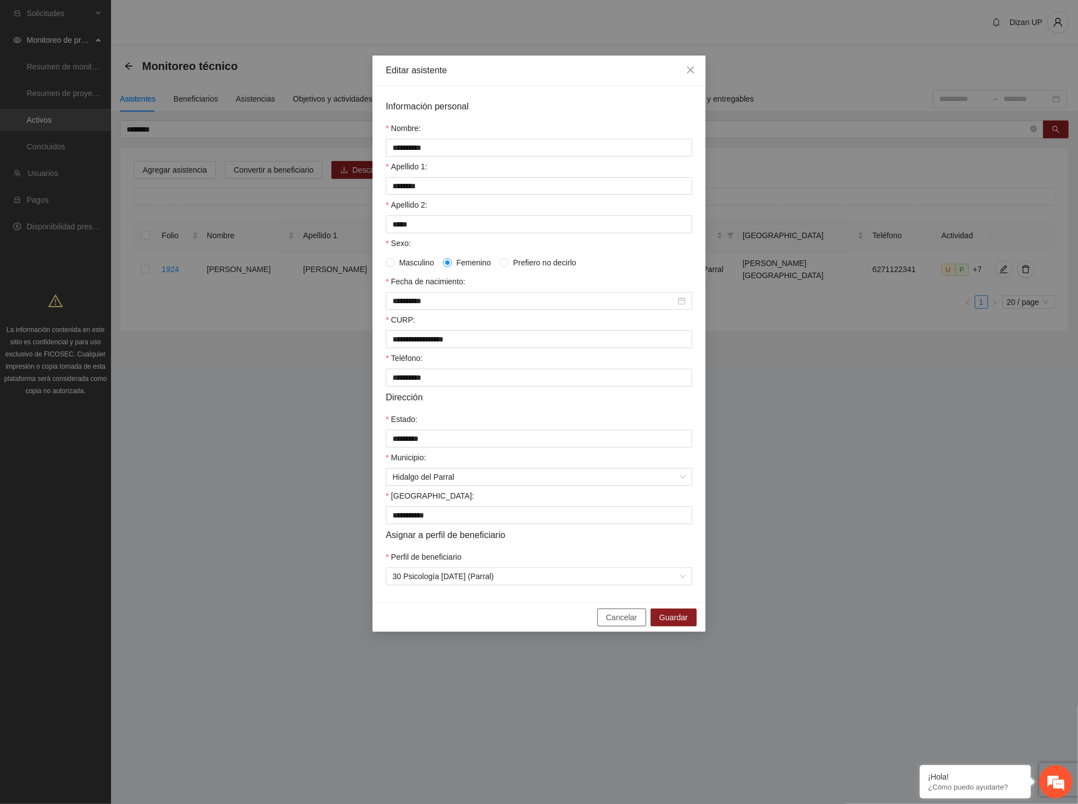
click at [629, 623] on span "Cancelar" at bounding box center [621, 617] width 31 height 12
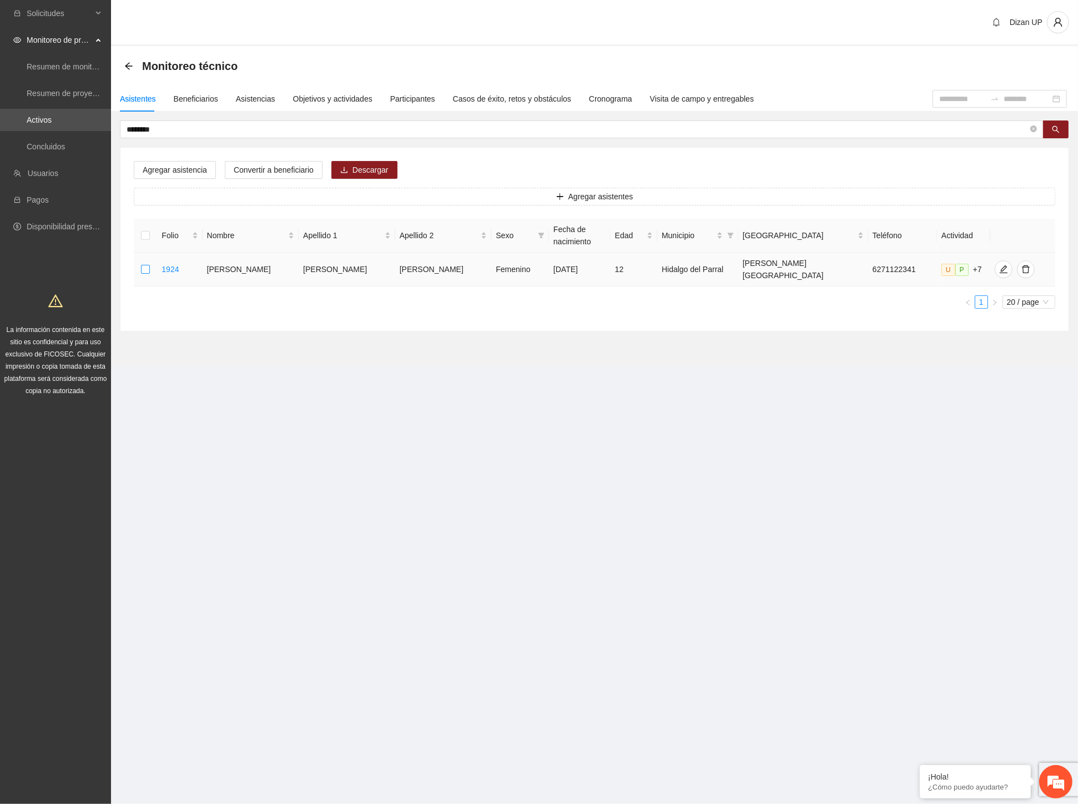
click at [149, 263] on label at bounding box center [145, 269] width 9 height 12
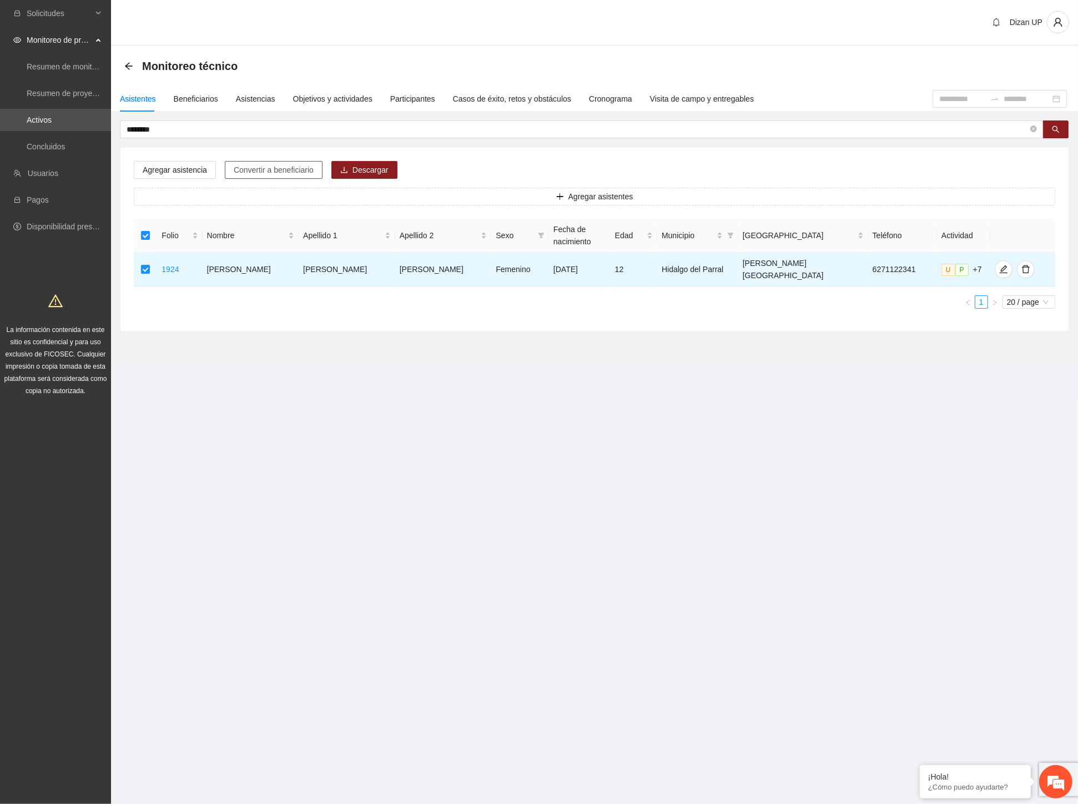
click at [312, 172] on button "Convertir a beneficiario" at bounding box center [274, 170] width 98 height 18
